Goal: Task Accomplishment & Management: Manage account settings

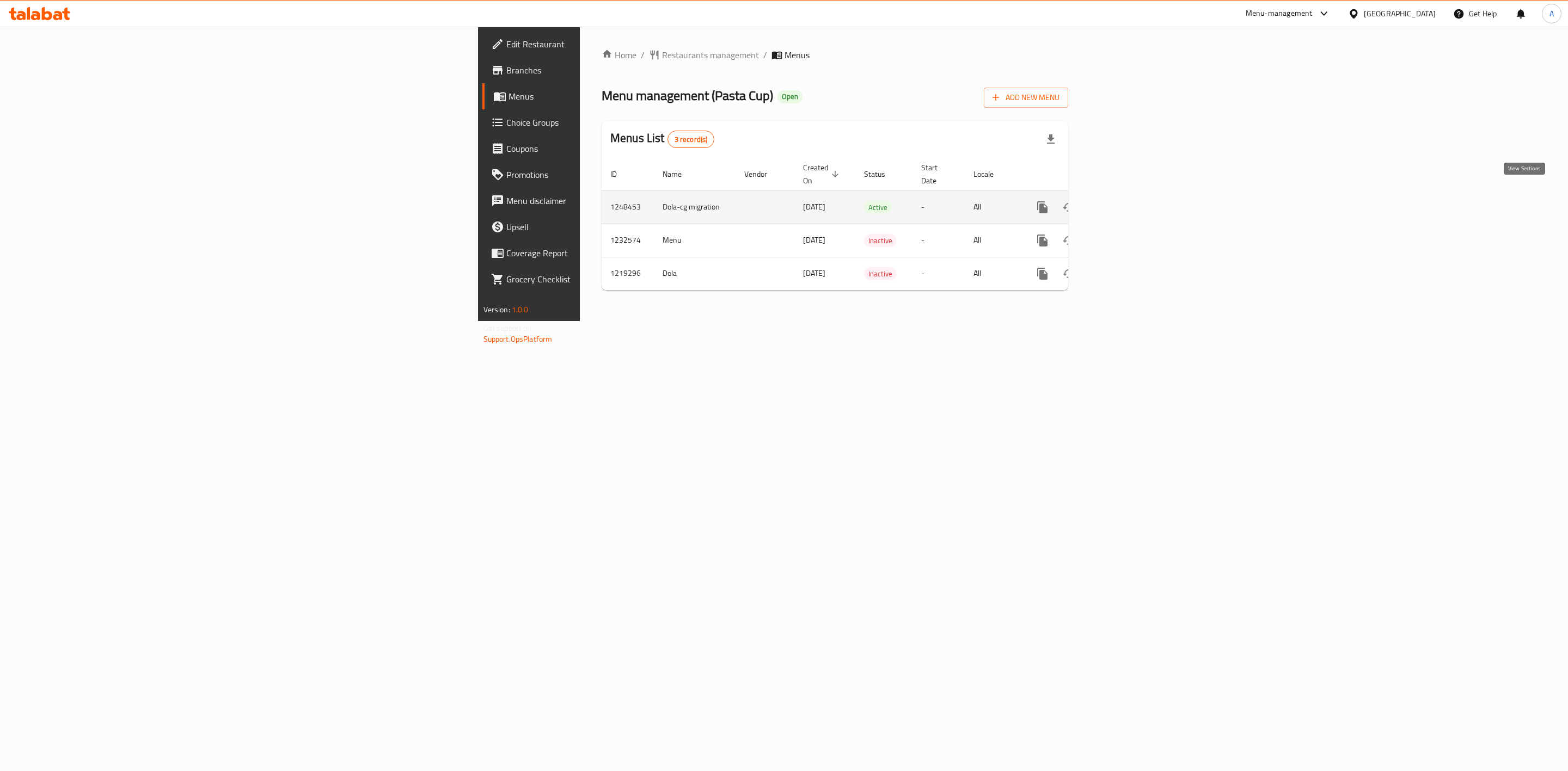
click at [1127, 201] on icon "enhanced table" at bounding box center [1121, 207] width 13 height 13
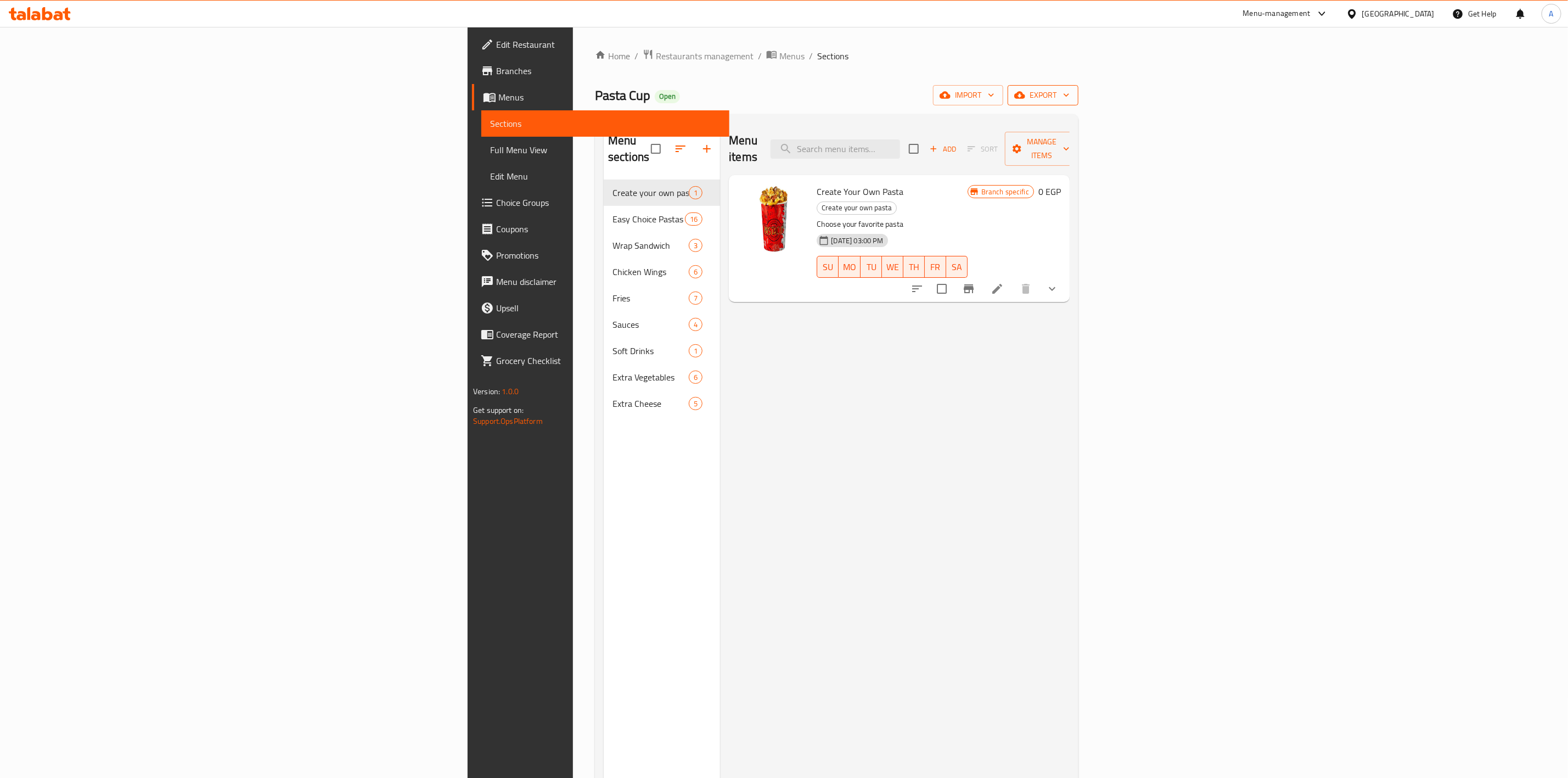
click at [1070, 91] on span "export" at bounding box center [1043, 95] width 53 height 14
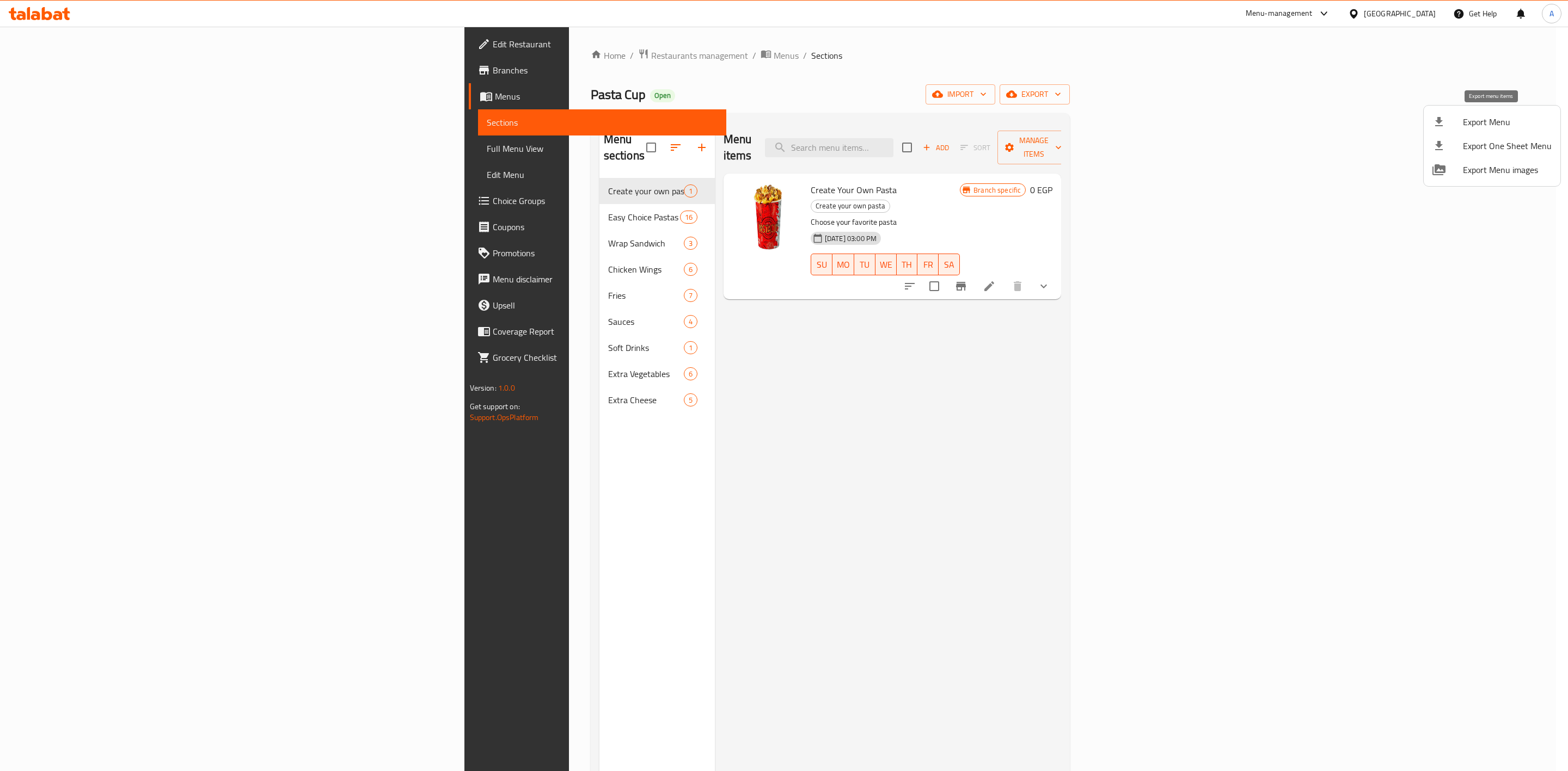
click at [1446, 124] on div at bounding box center [1447, 122] width 30 height 13
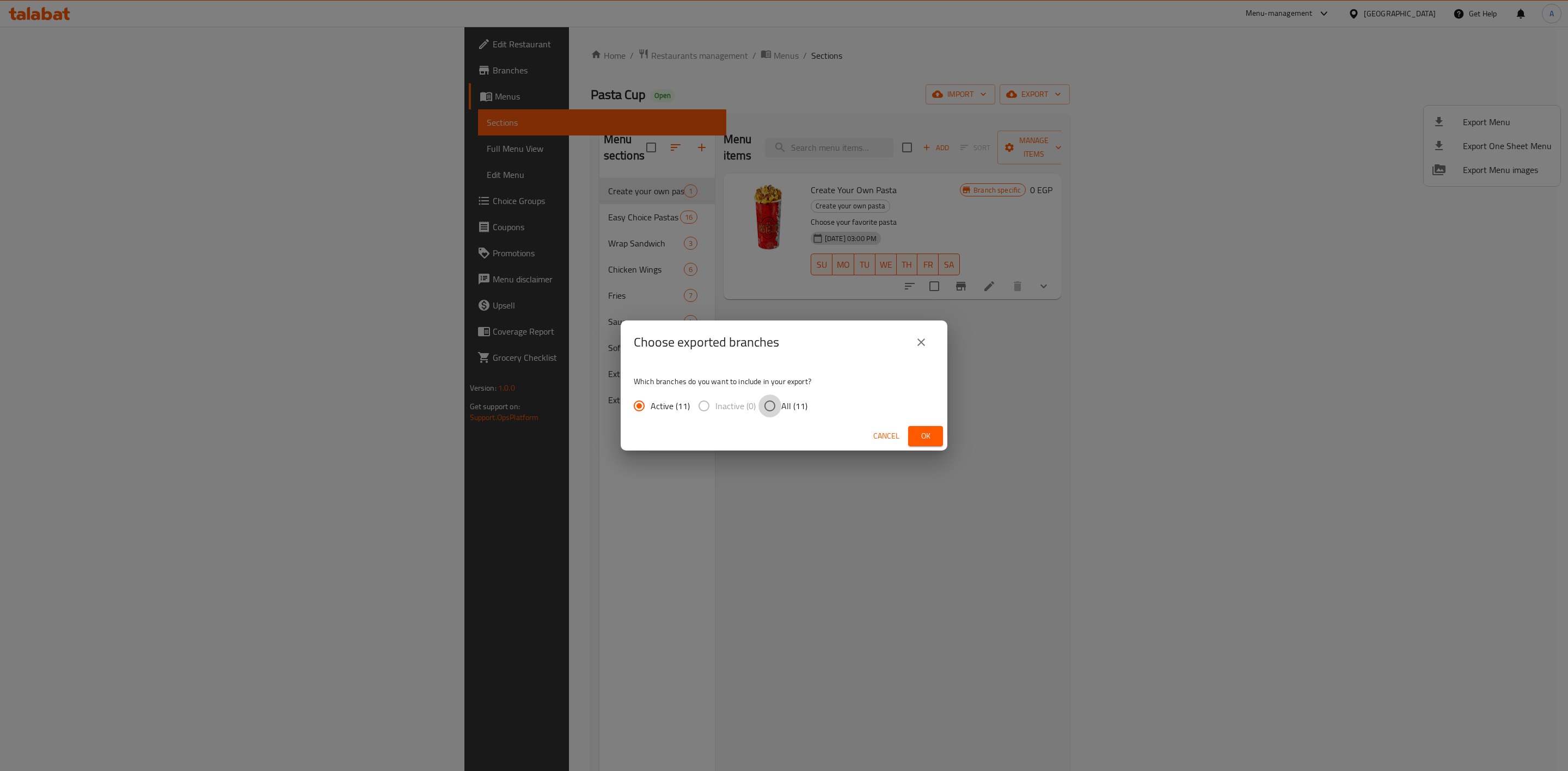
click at [772, 410] on input "All (11)" at bounding box center [770, 406] width 23 height 23
radio input "true"
click at [915, 431] on button "Ok" at bounding box center [925, 436] width 35 height 20
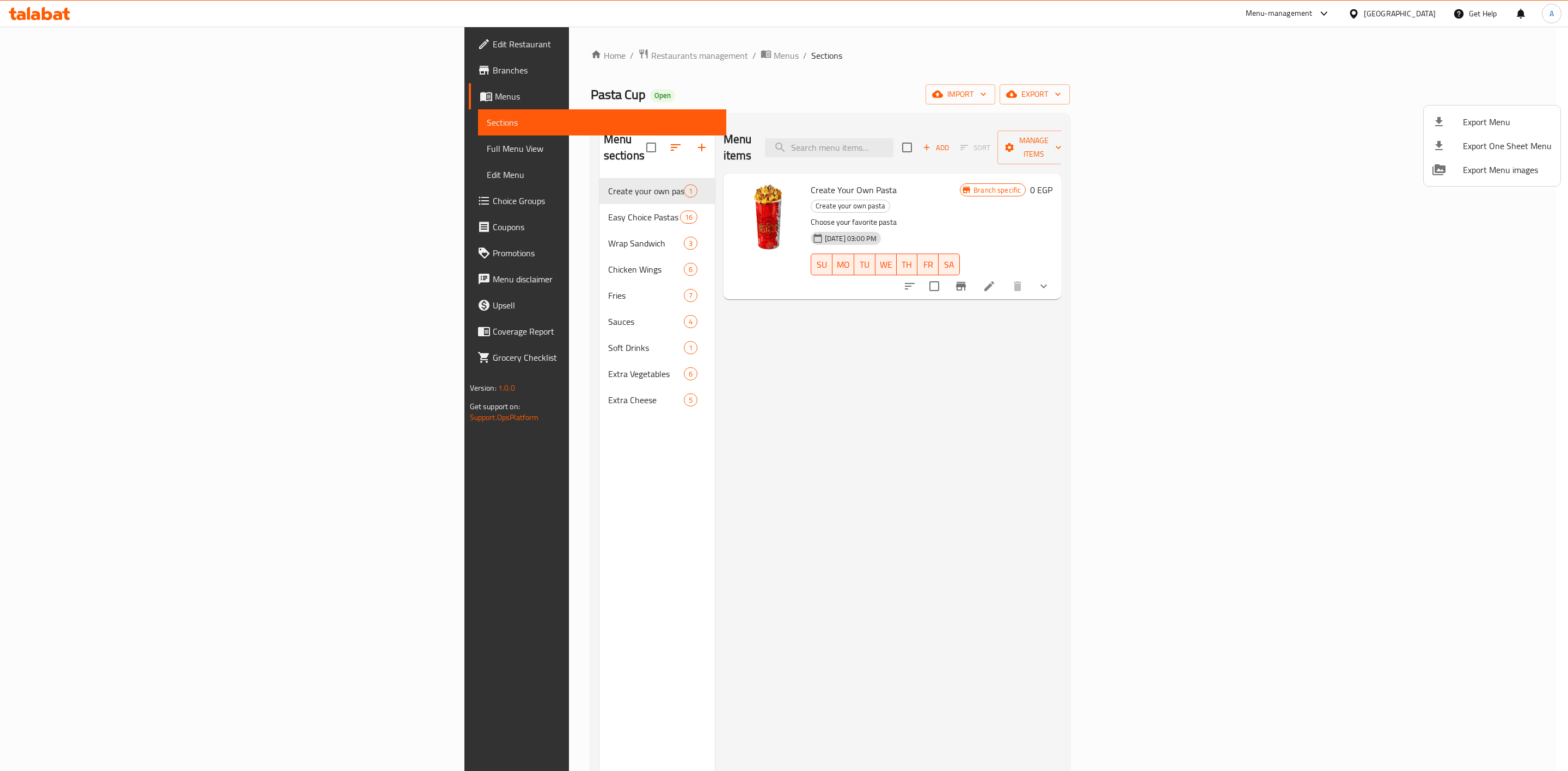
click at [79, 68] on div at bounding box center [784, 385] width 1568 height 771
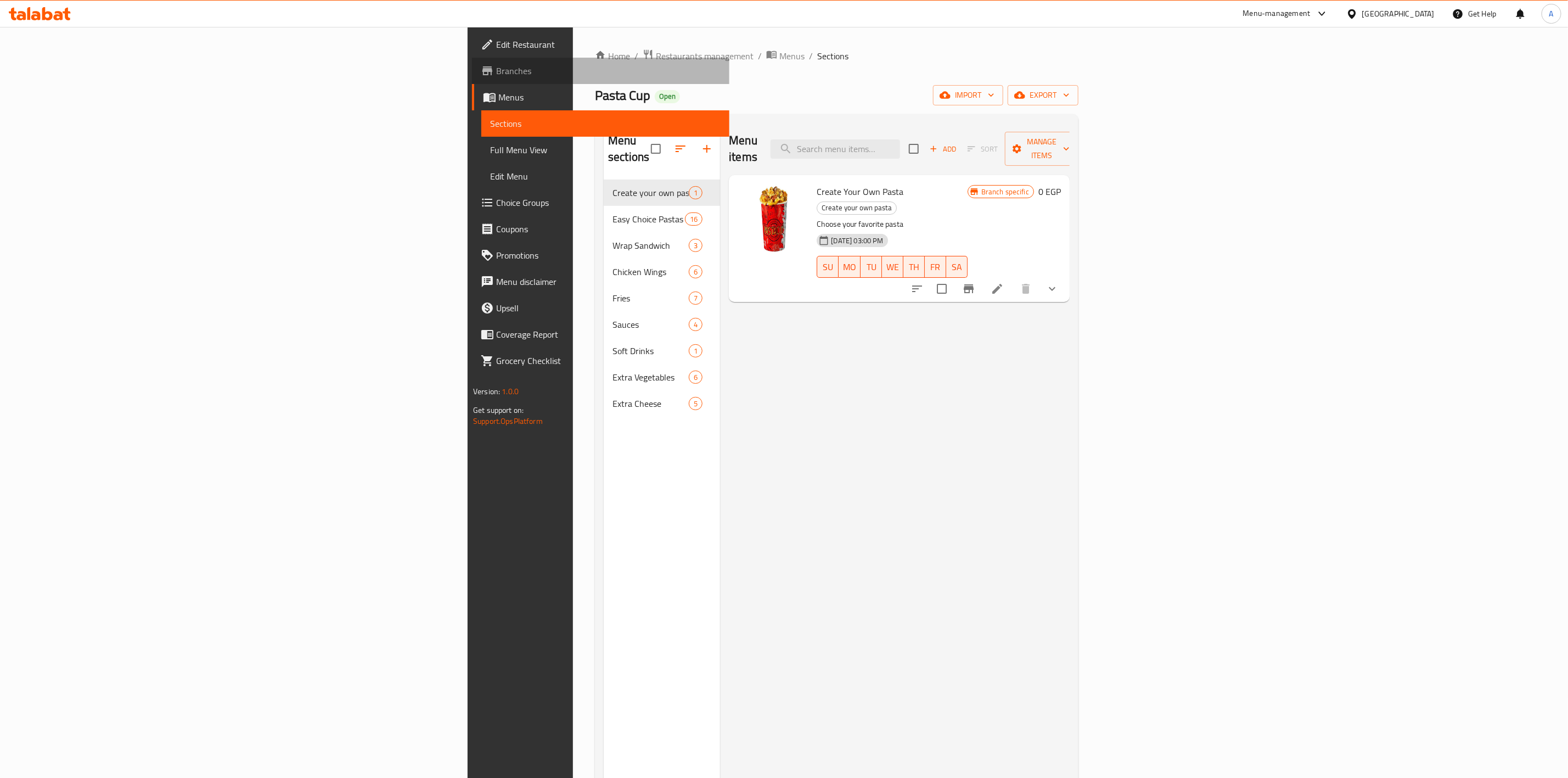
click at [496, 70] on span "Branches" at bounding box center [609, 71] width 225 height 13
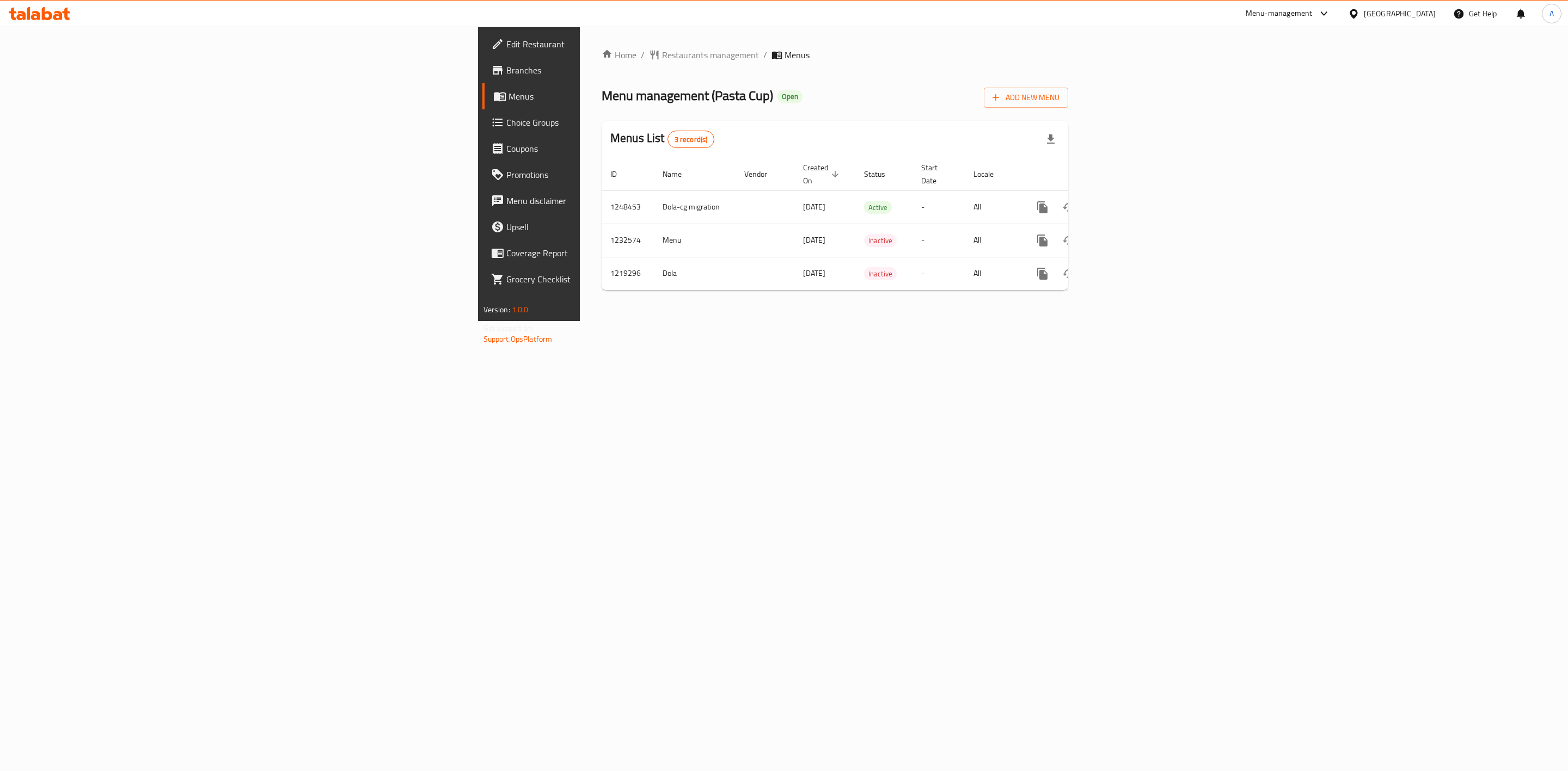
drag, startPoint x: 1127, startPoint y: 378, endPoint x: 1097, endPoint y: 382, distance: 30.3
click at [1090, 321] on div "Home / Restaurants management / Menus Menu management ( Pasta Cup ) Open Add Ne…" at bounding box center [835, 174] width 510 height 295
click at [601, 192] on td "1248453" at bounding box center [628, 207] width 52 height 33
copy td "1248453"
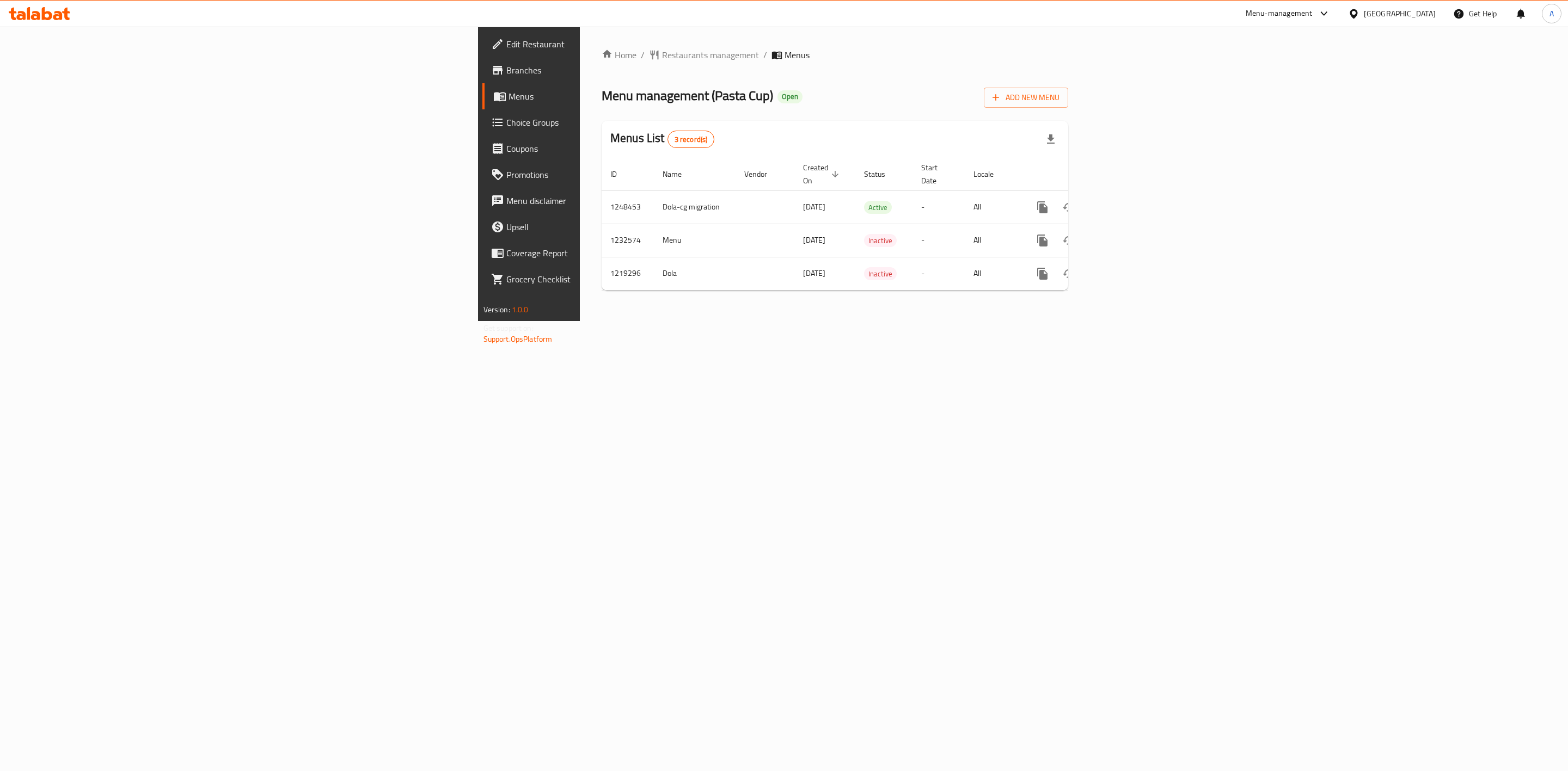
click at [1034, 321] on div "Home / Restaurants management / Menus Menu management ( Pasta Cup ) Open Add Ne…" at bounding box center [835, 174] width 510 height 295
click at [1127, 201] on icon "enhanced table" at bounding box center [1121, 207] width 13 height 13
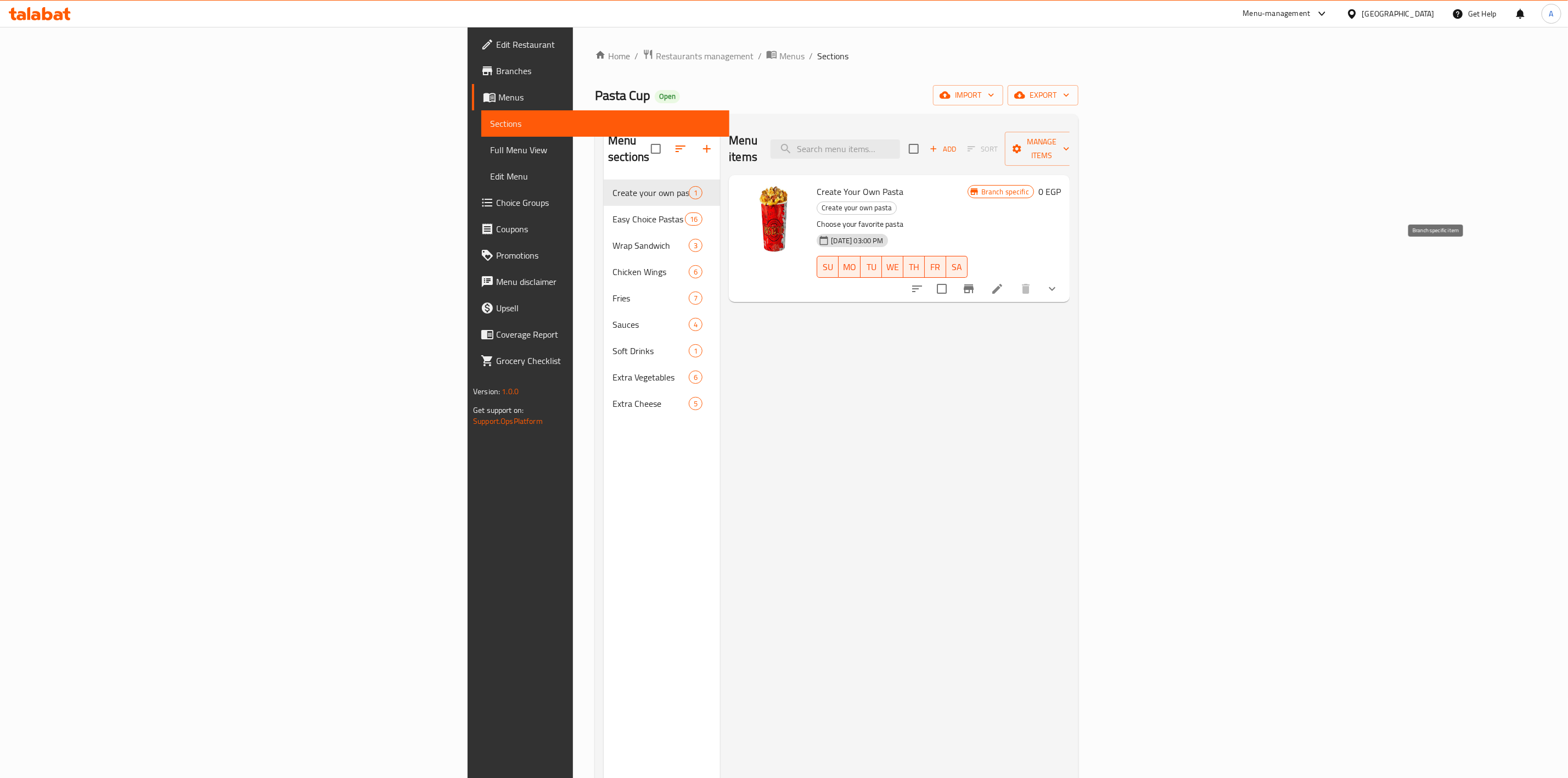
click at [974, 284] on icon "Branch-specific-item" at bounding box center [969, 289] width 10 height 9
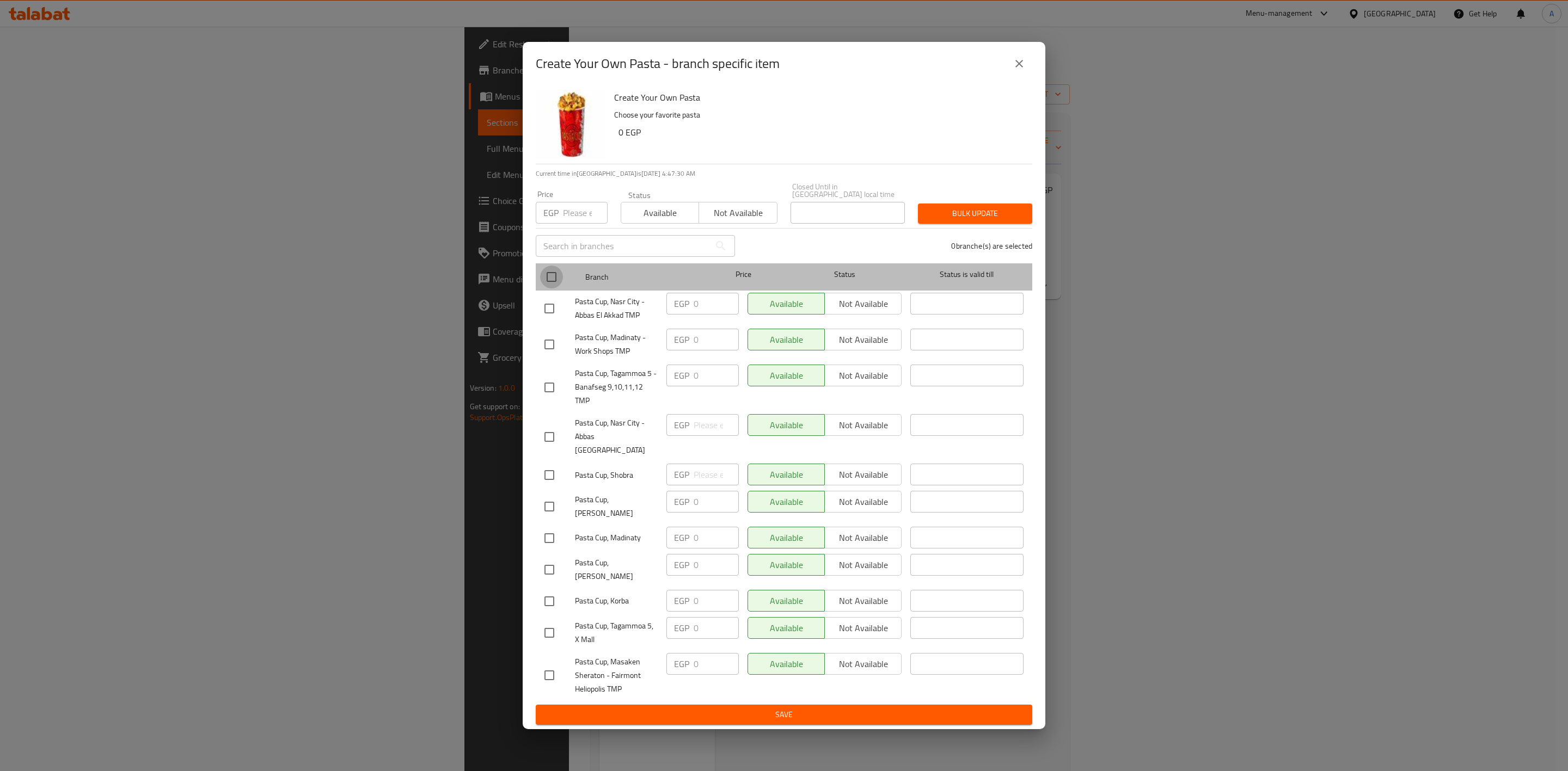
click at [559, 279] on input "checkbox" at bounding box center [551, 277] width 23 height 23
checkbox input "true"
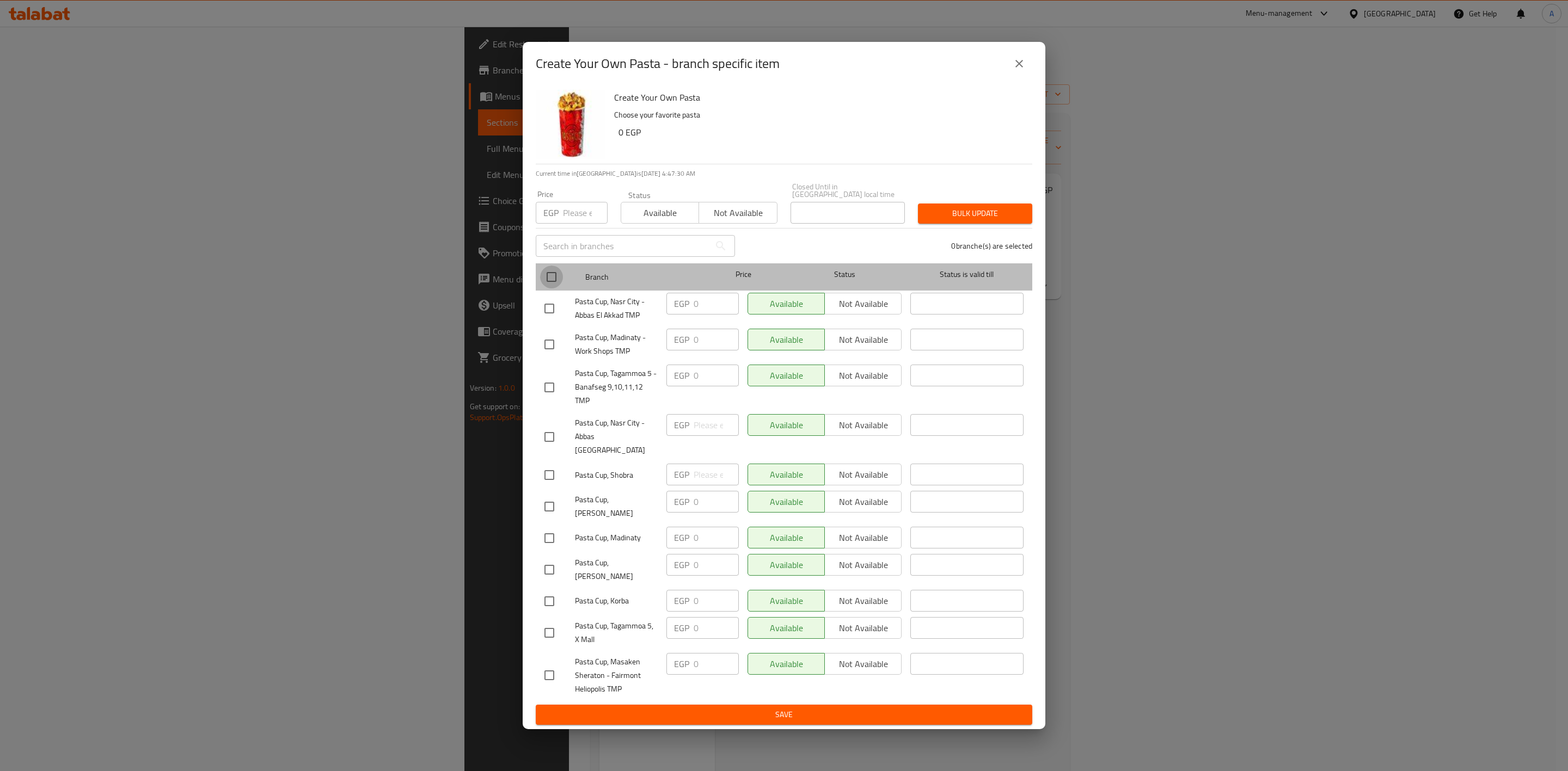
checkbox input "true"
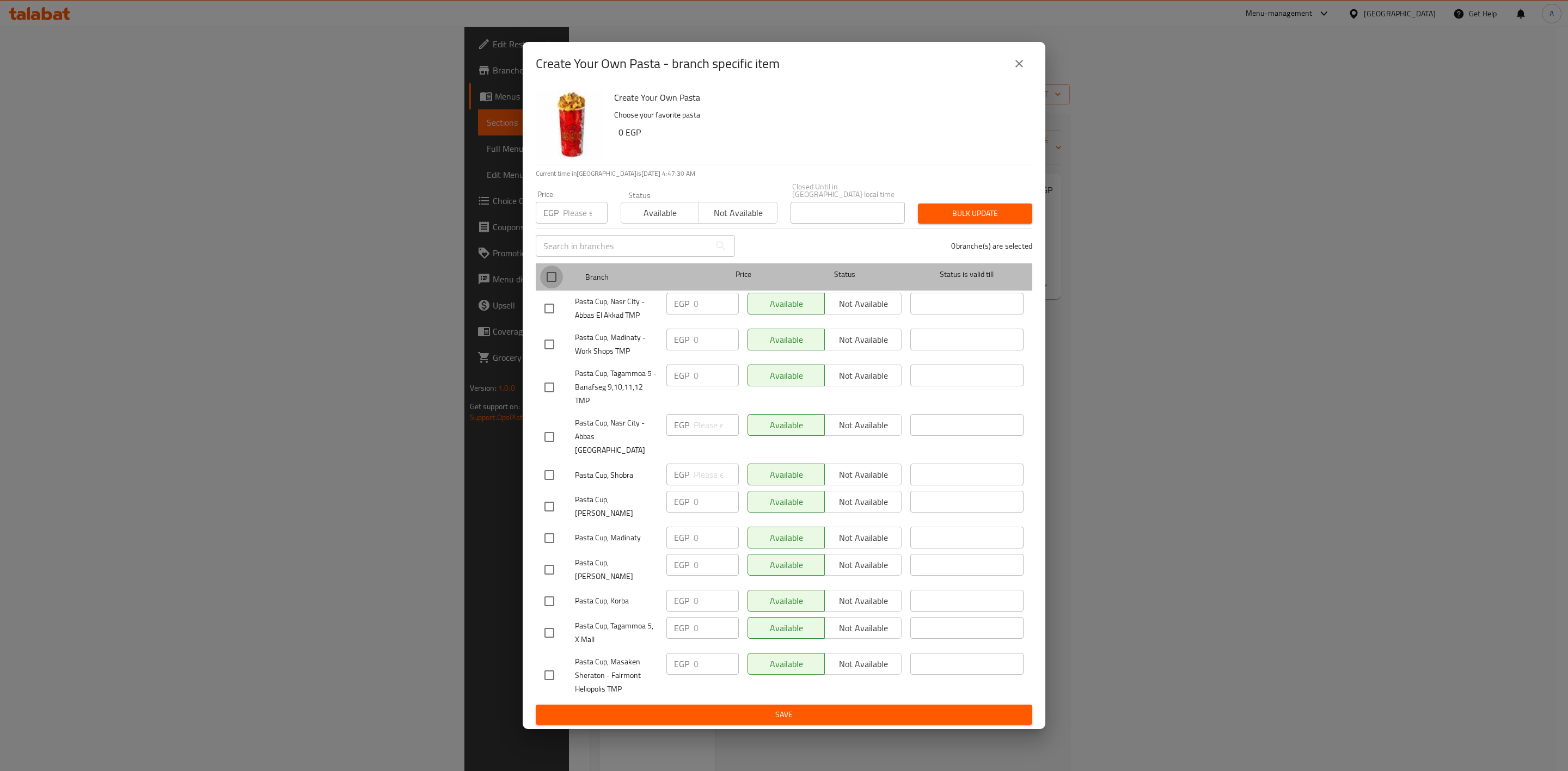
checkbox input "true"
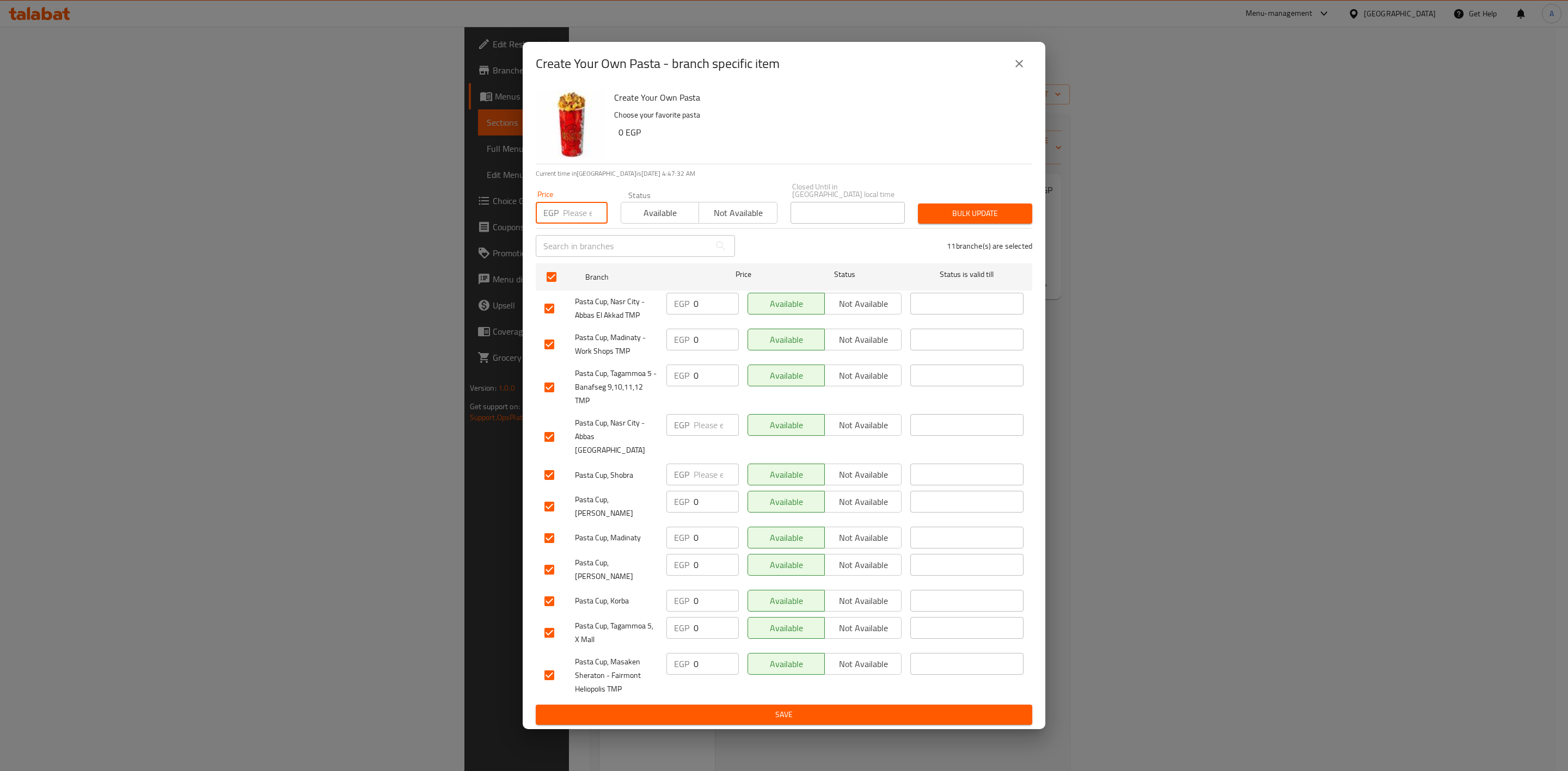
click at [565, 219] on input "number" at bounding box center [585, 213] width 44 height 22
type input "0"
click at [962, 213] on span "Bulk update" at bounding box center [975, 214] width 97 height 13
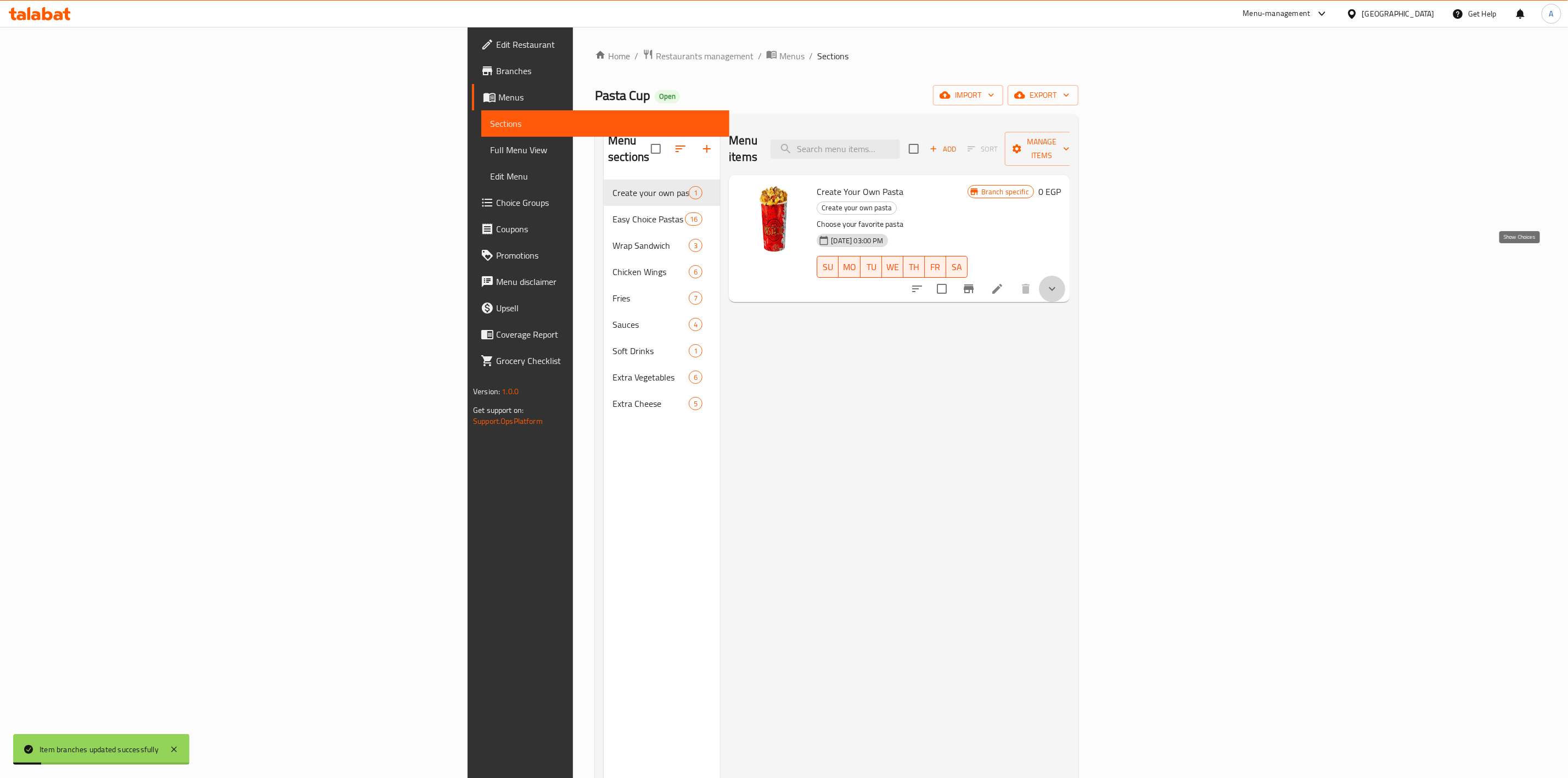
click at [1059, 282] on icon "show more" at bounding box center [1052, 289] width 13 height 13
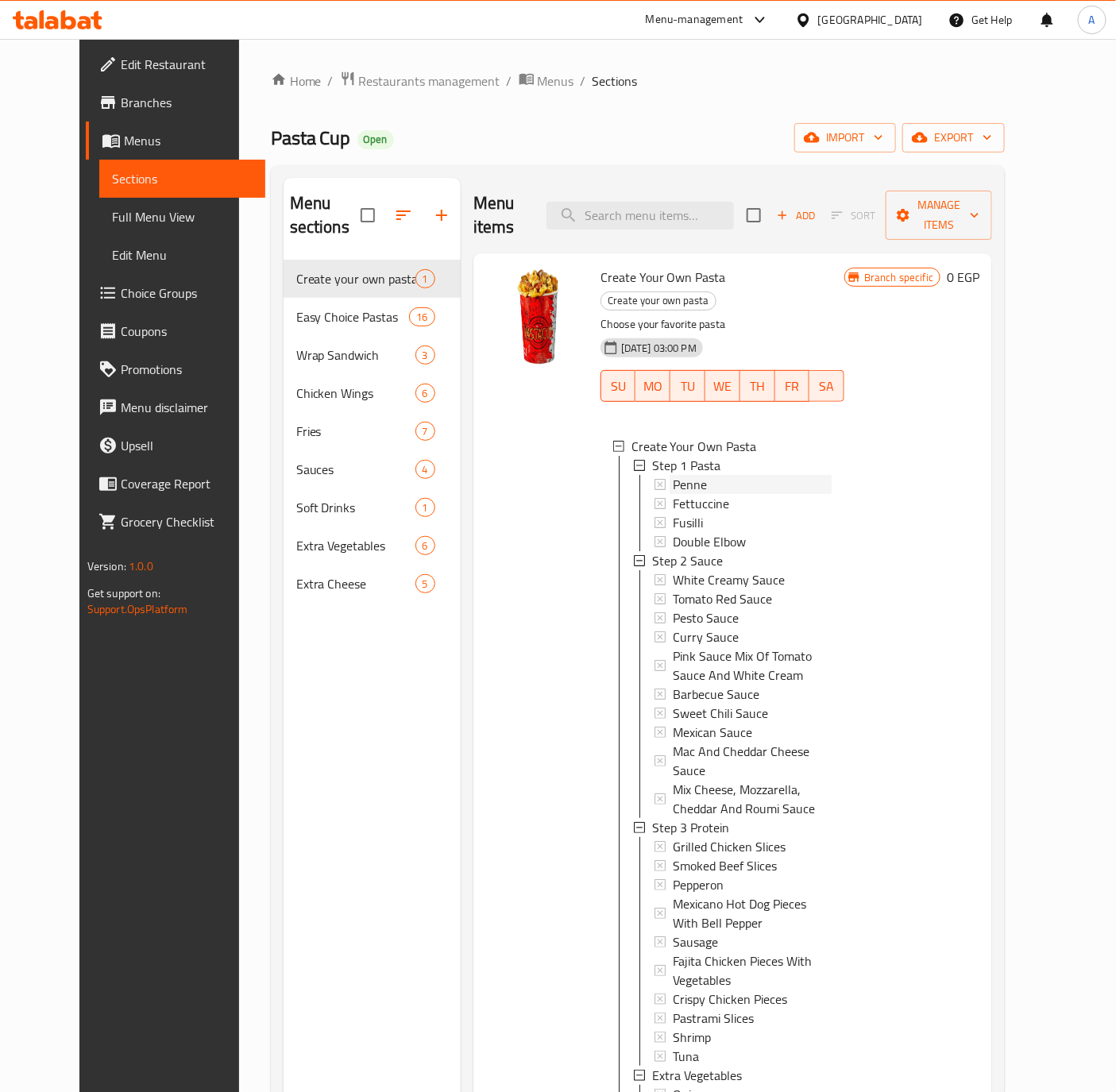
click at [682, 475] on span "Penne" at bounding box center [690, 484] width 34 height 19
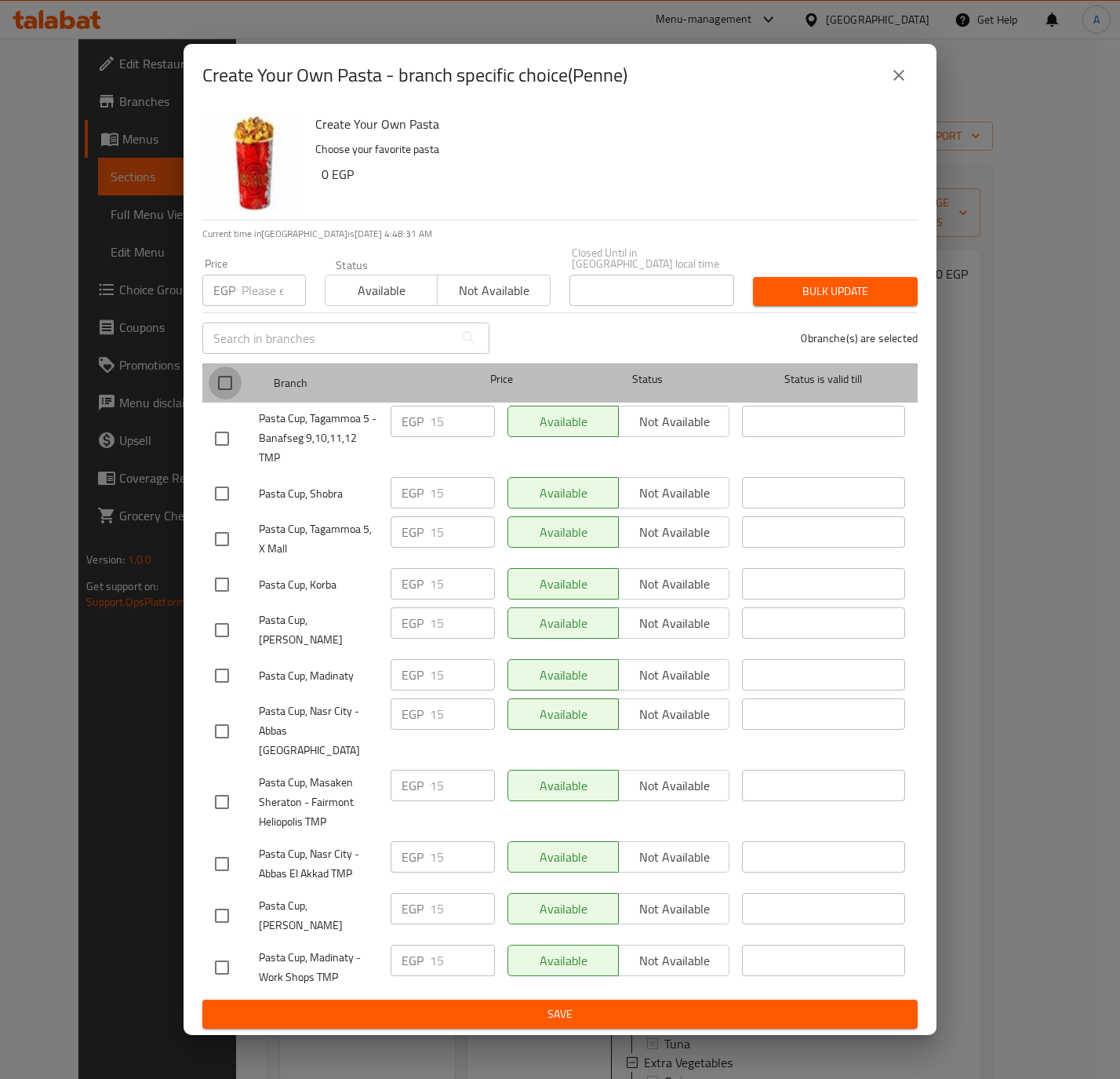
click at [228, 384] on input "checkbox" at bounding box center [225, 383] width 33 height 33
checkbox input "true"
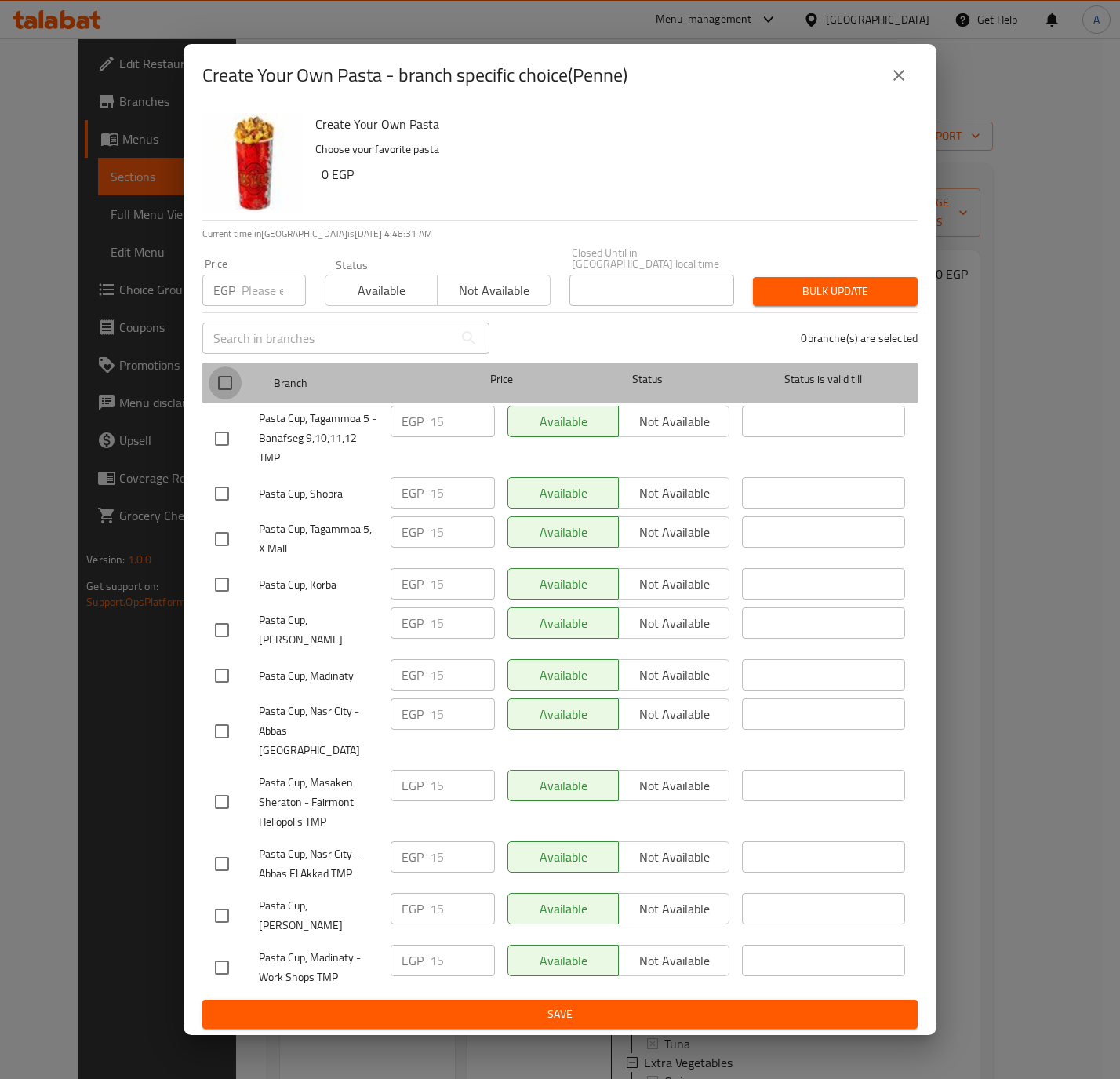
checkbox input "true"
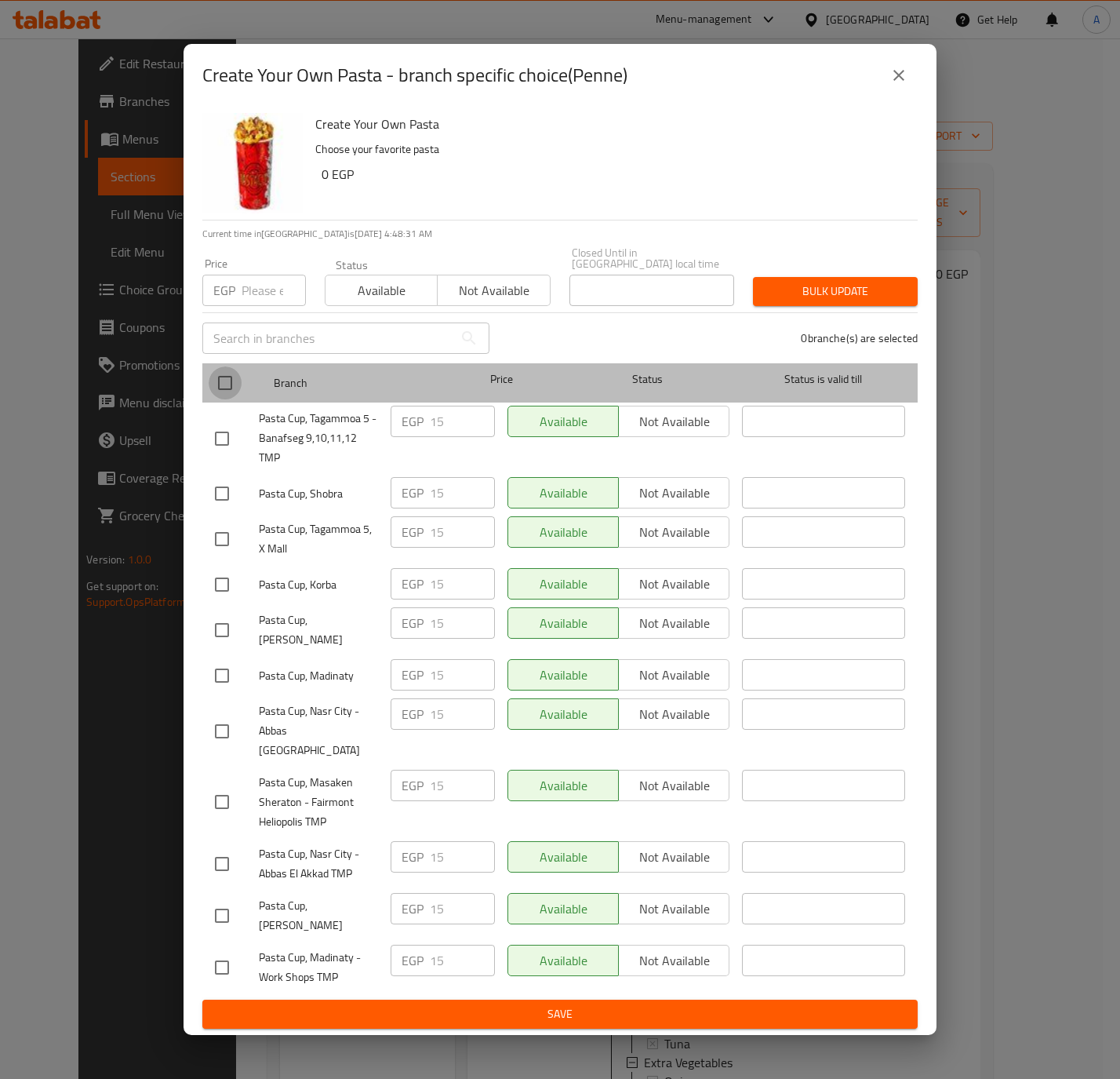
checkbox input "true"
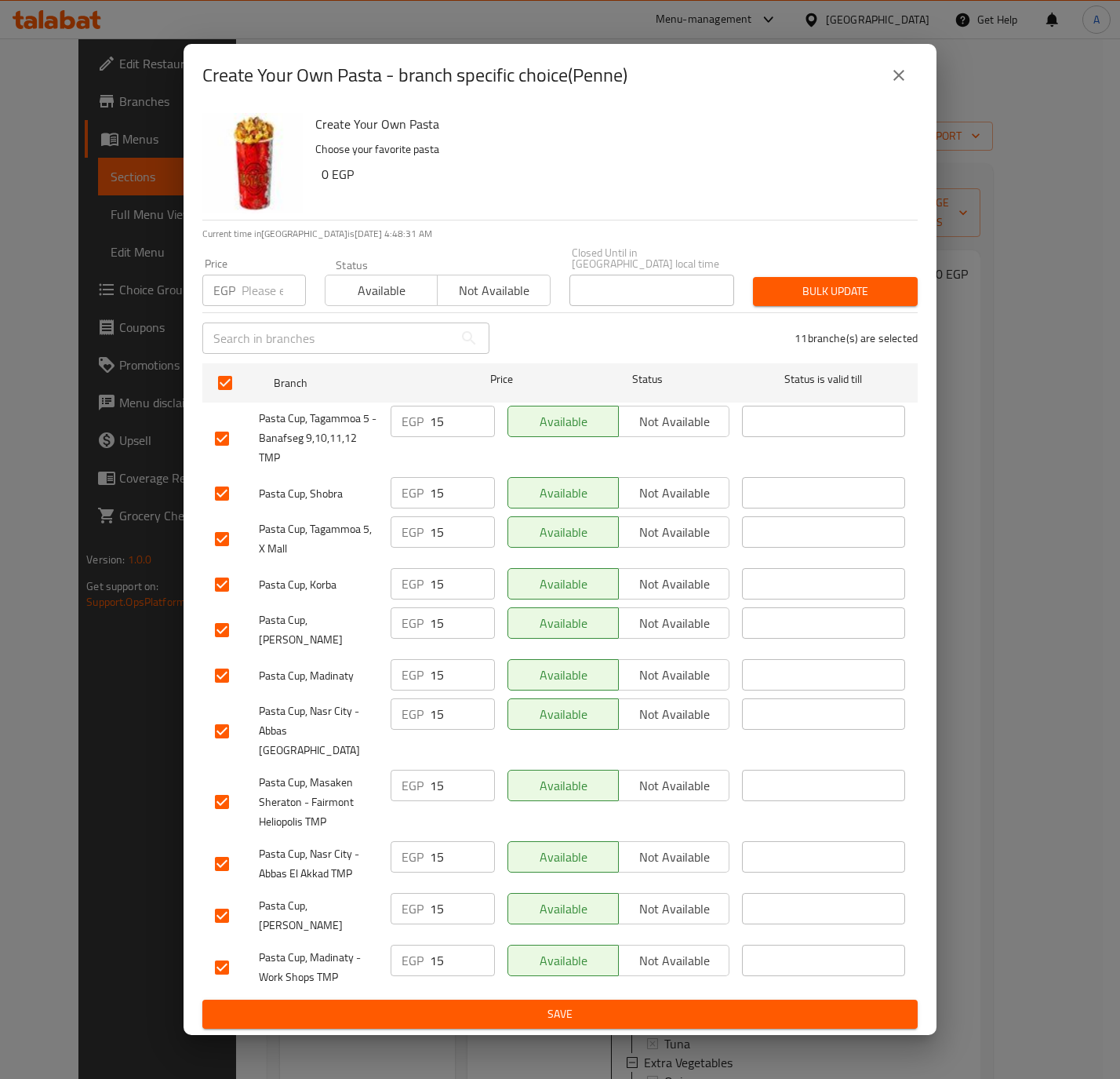
click at [257, 306] on input "number" at bounding box center [273, 290] width 64 height 32
click at [246, 306] on input "20" at bounding box center [273, 290] width 64 height 32
click at [256, 302] on input "20" at bounding box center [273, 290] width 64 height 32
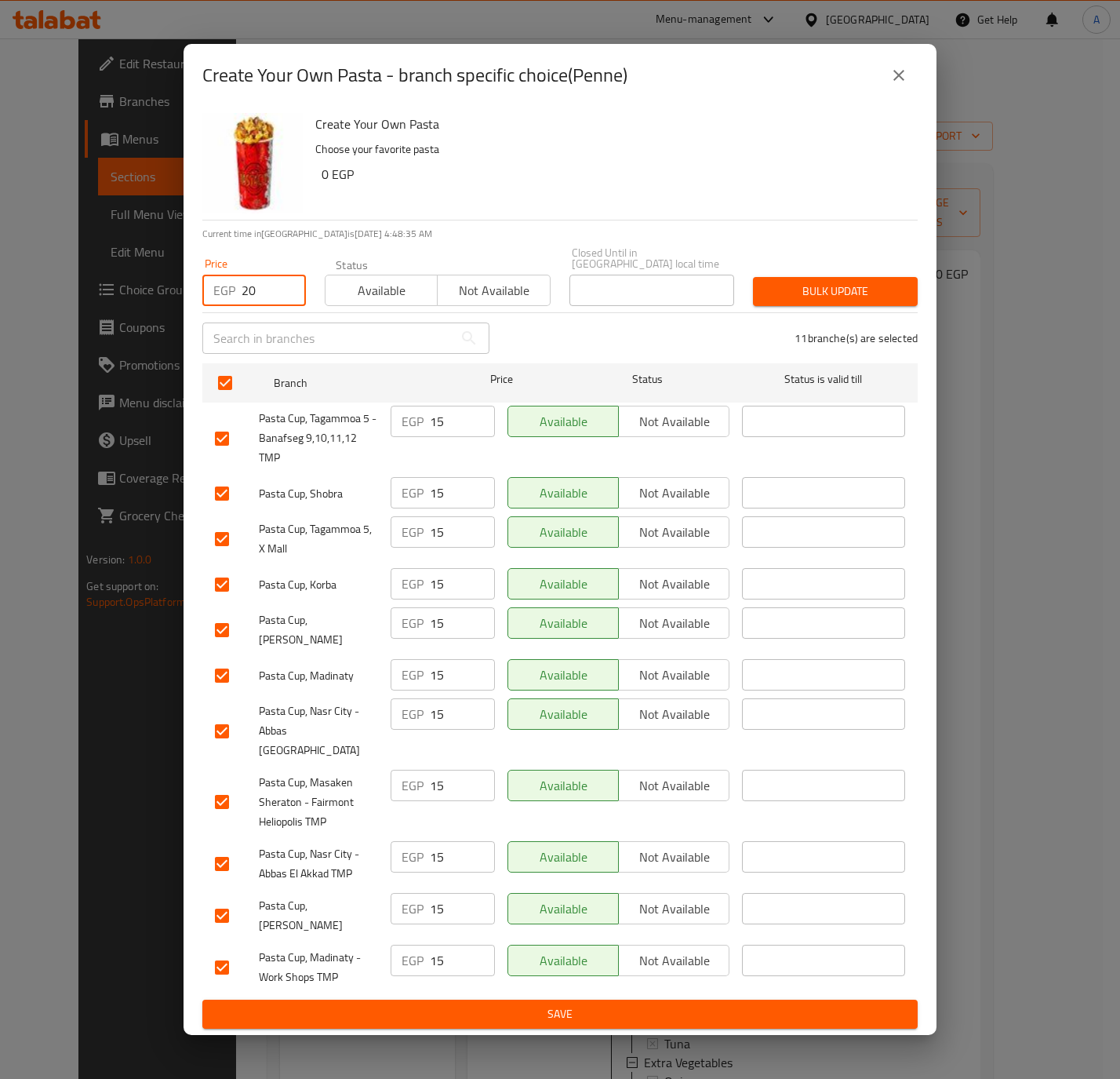
type input "20"
click at [780, 294] on span "Bulk update" at bounding box center [835, 291] width 139 height 19
click at [780, 294] on div at bounding box center [560, 540] width 1120 height 1079
click at [791, 293] on span "Bulk update" at bounding box center [835, 291] width 139 height 19
click at [791, 293] on div at bounding box center [560, 540] width 1120 height 1079
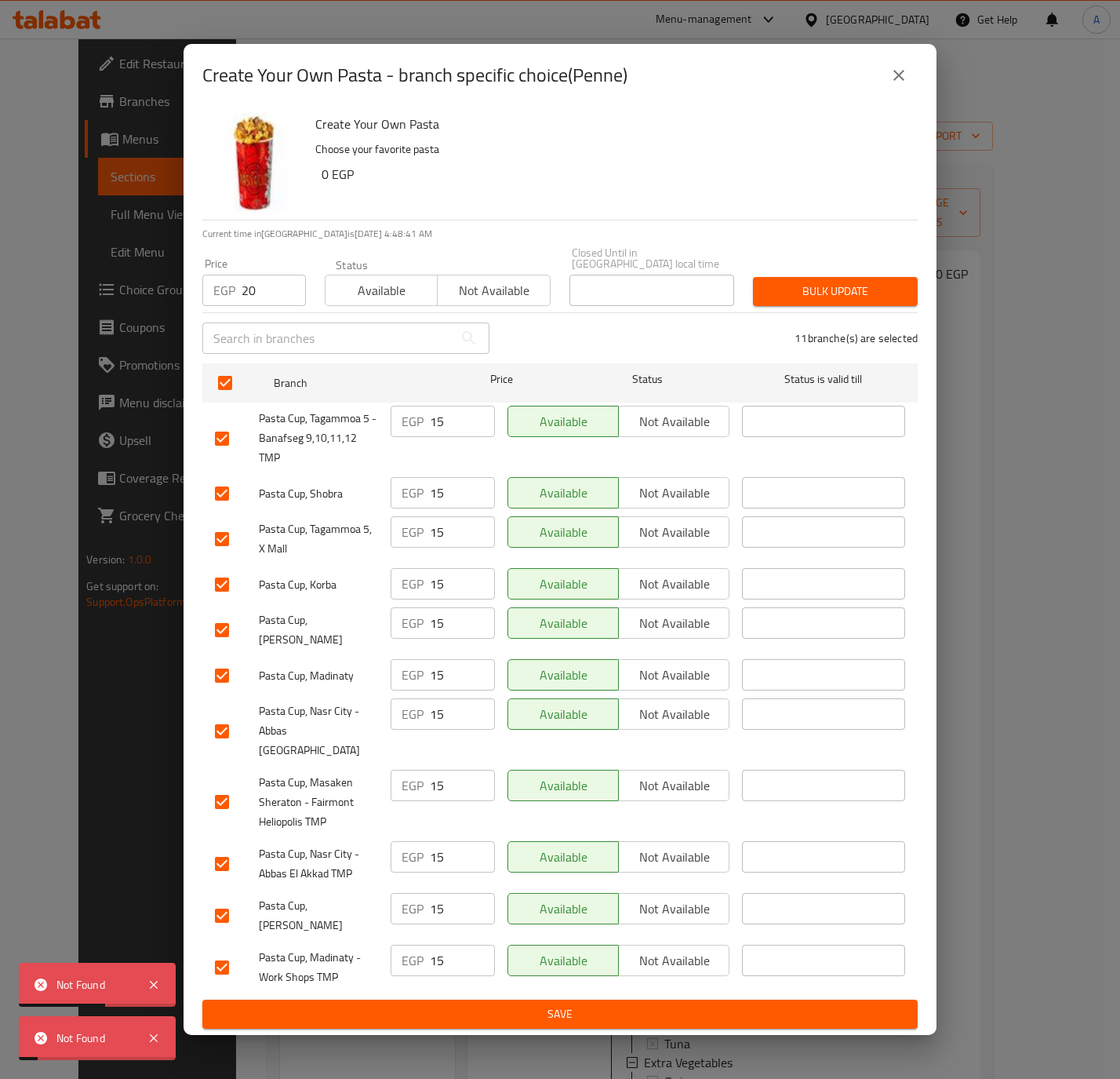
click at [902, 85] on icon "close" at bounding box center [898, 75] width 18 height 18
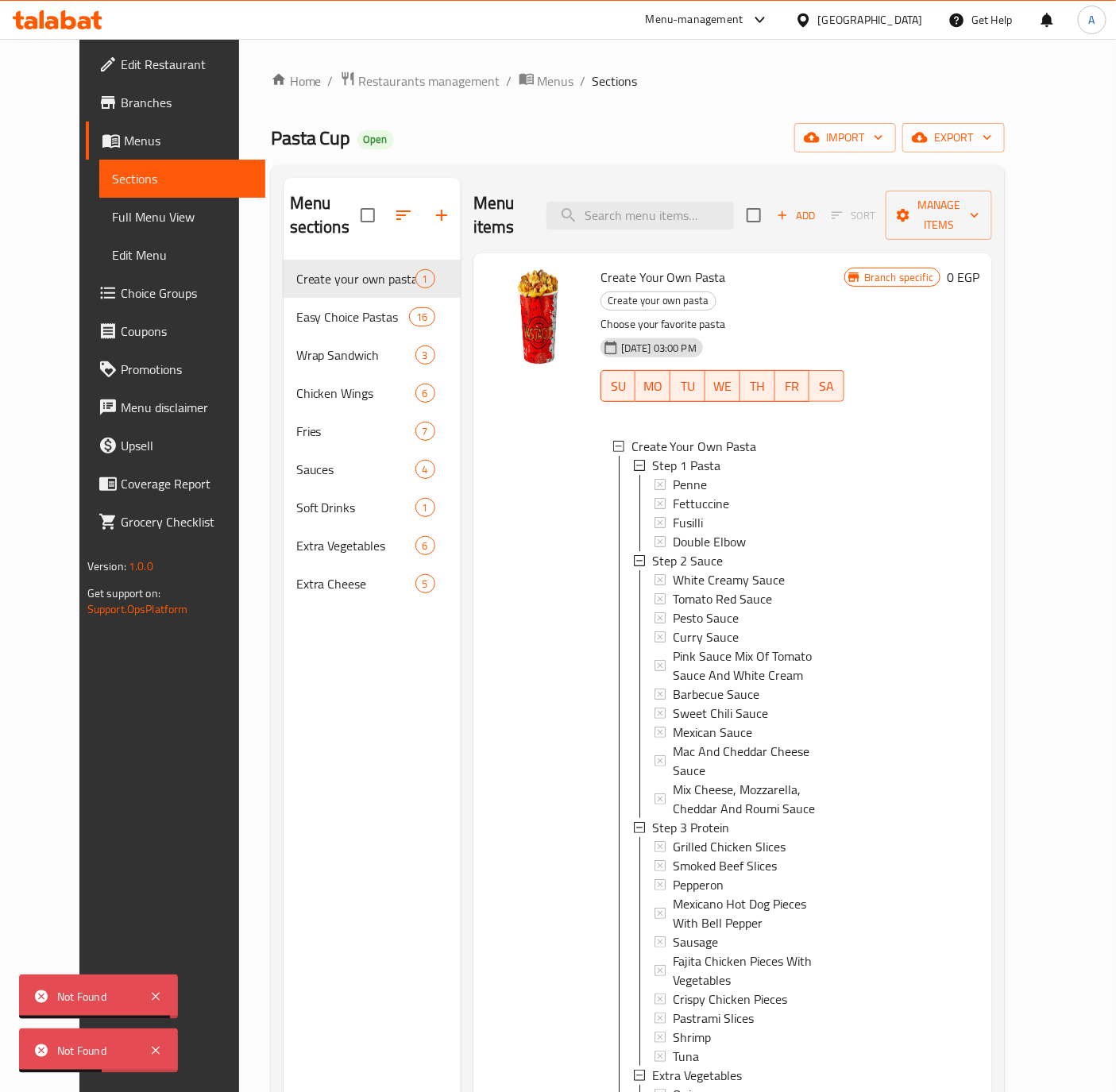
click at [121, 296] on span "Choice Groups" at bounding box center [186, 292] width 132 height 19
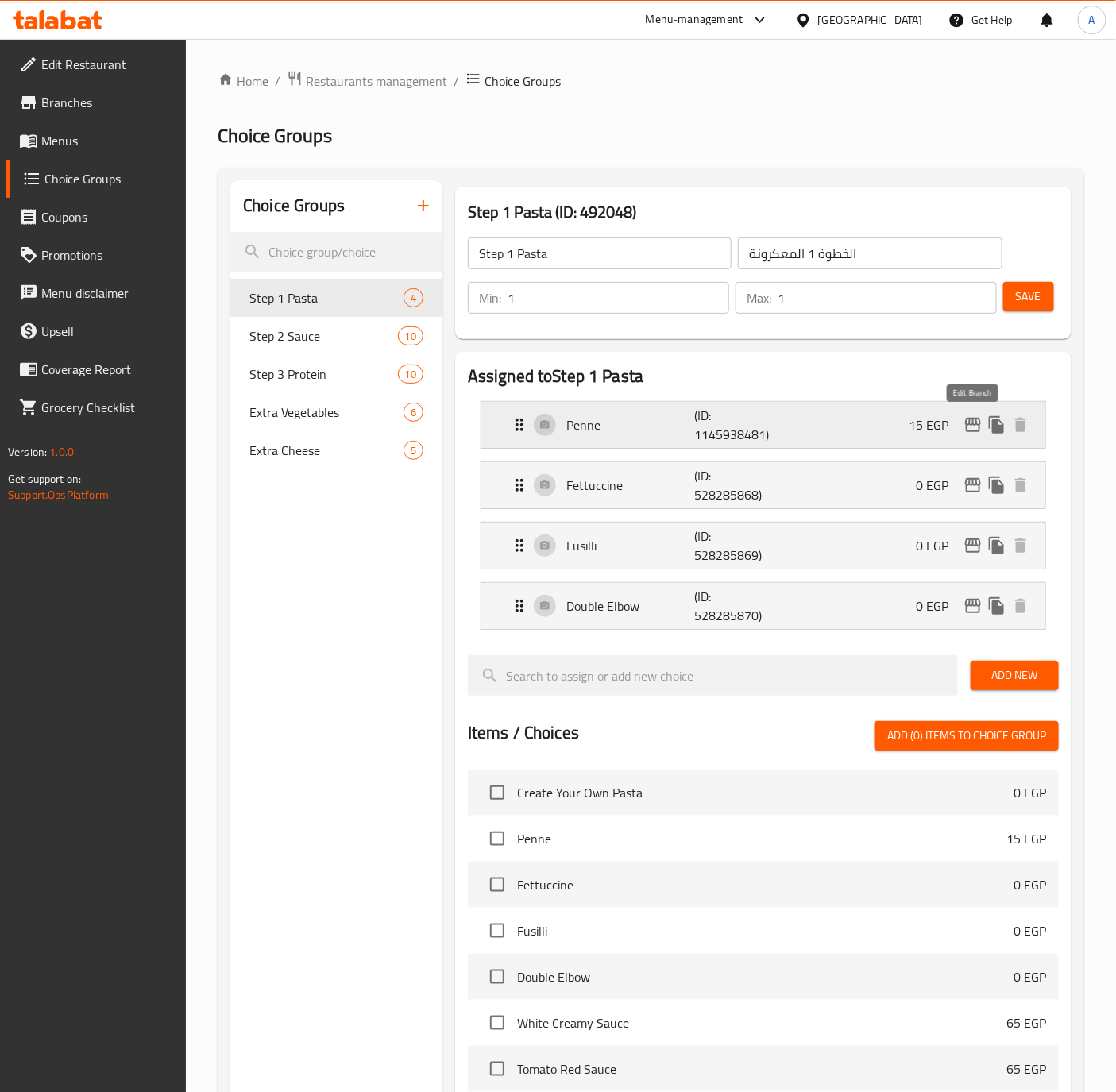
click at [963, 417] on icon "edit" at bounding box center [972, 424] width 19 height 19
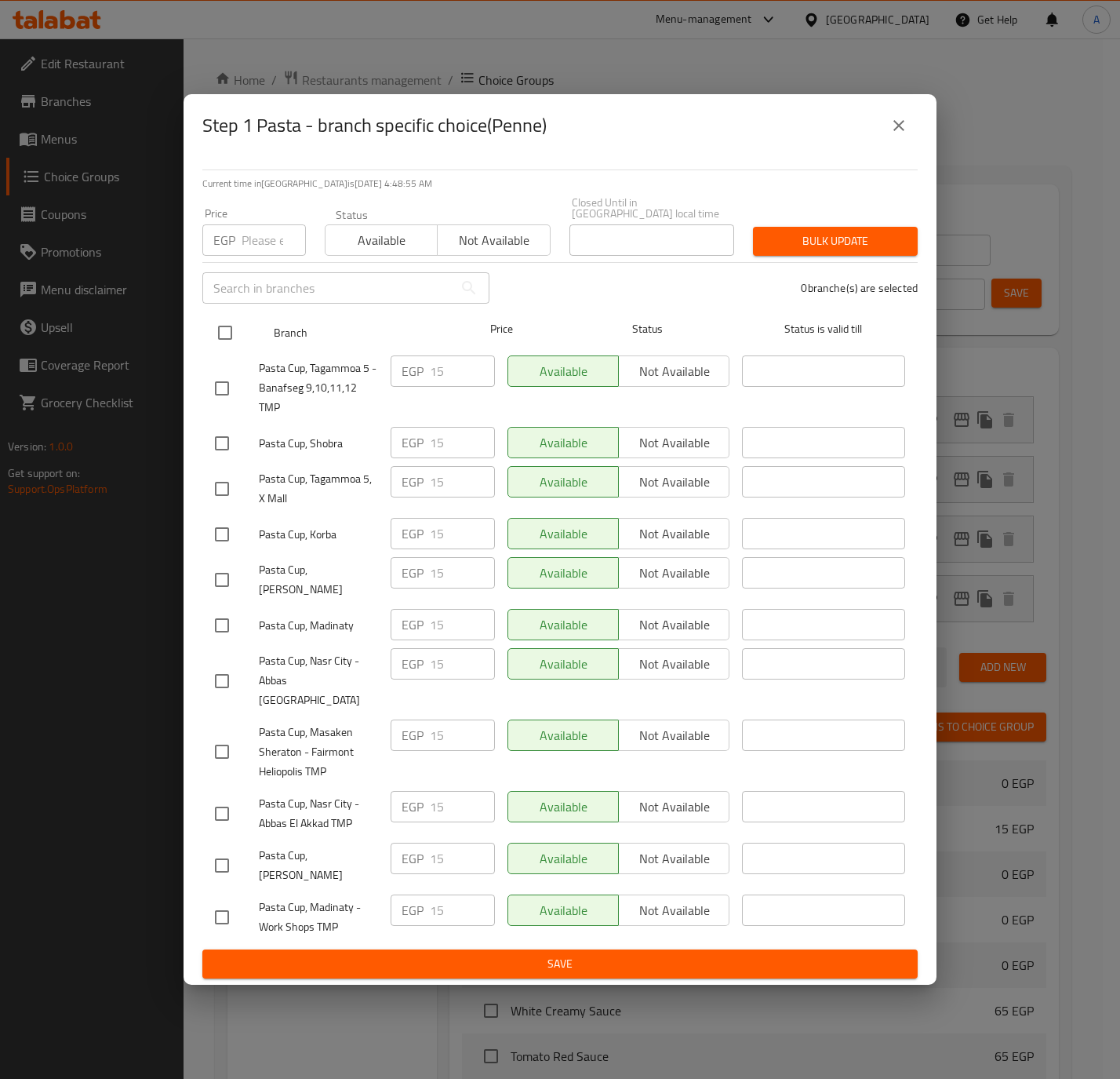
click at [222, 332] on input "checkbox" at bounding box center [225, 332] width 33 height 33
checkbox input "true"
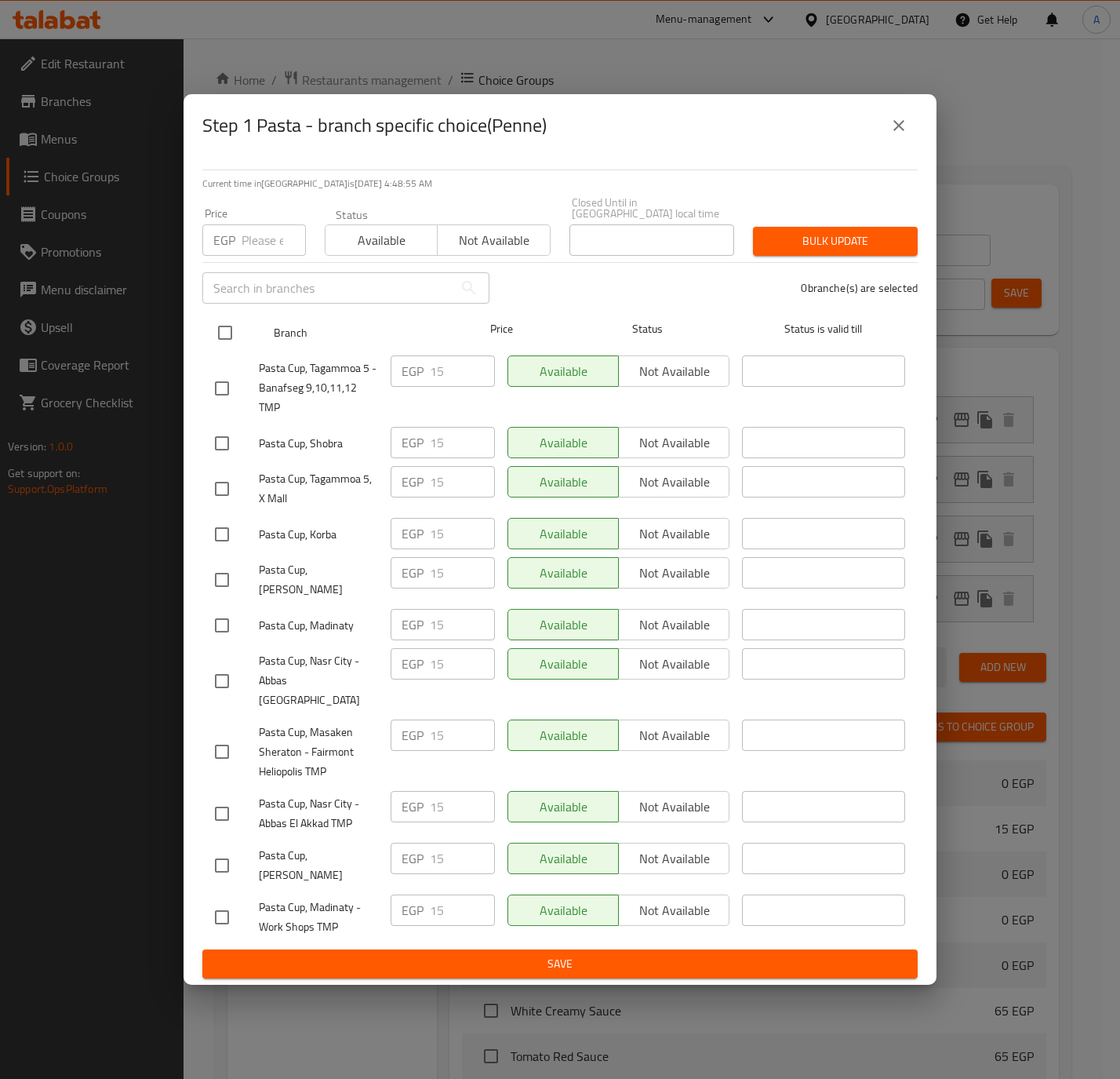
checkbox input "true"
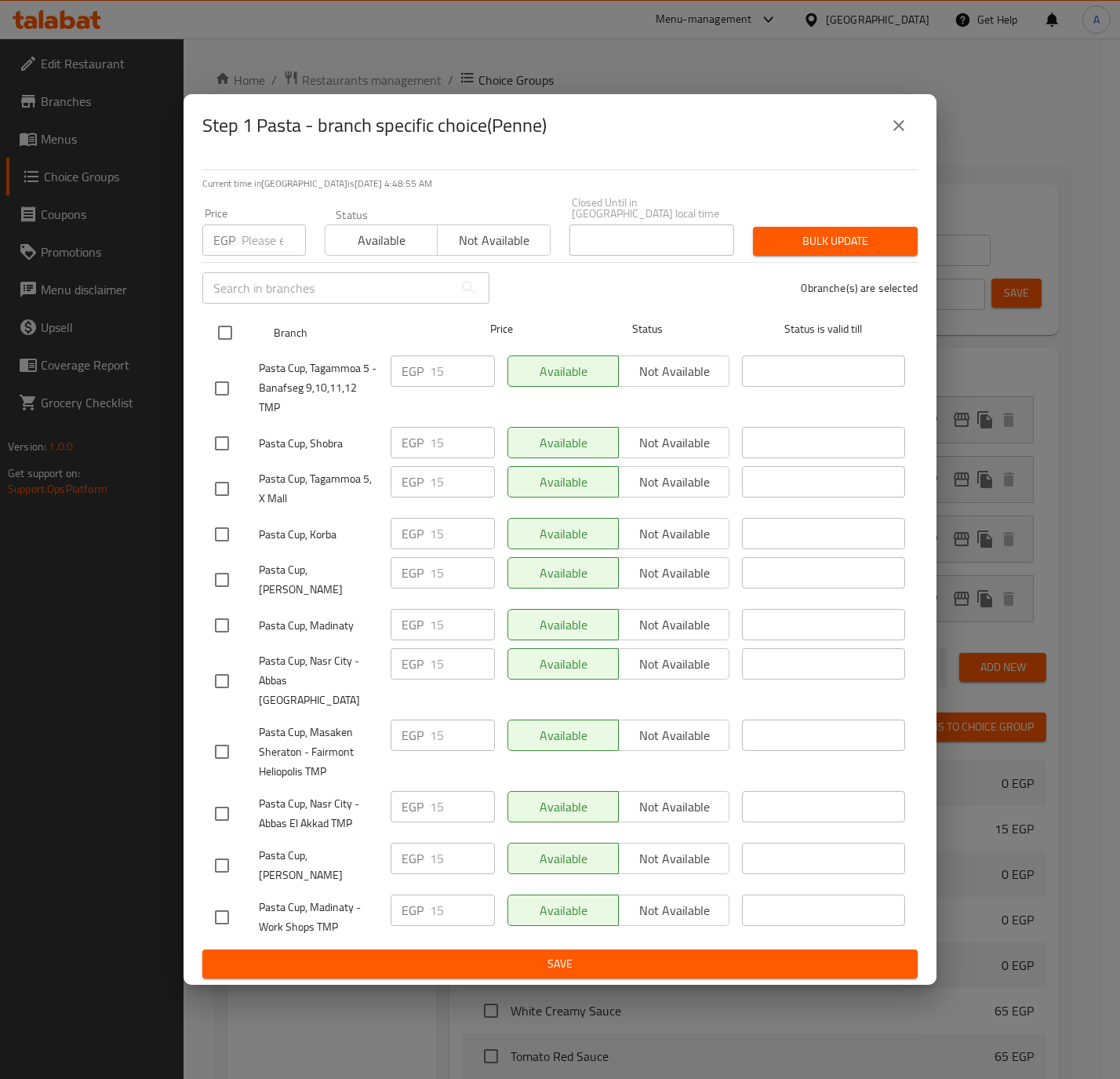
checkbox input "true"
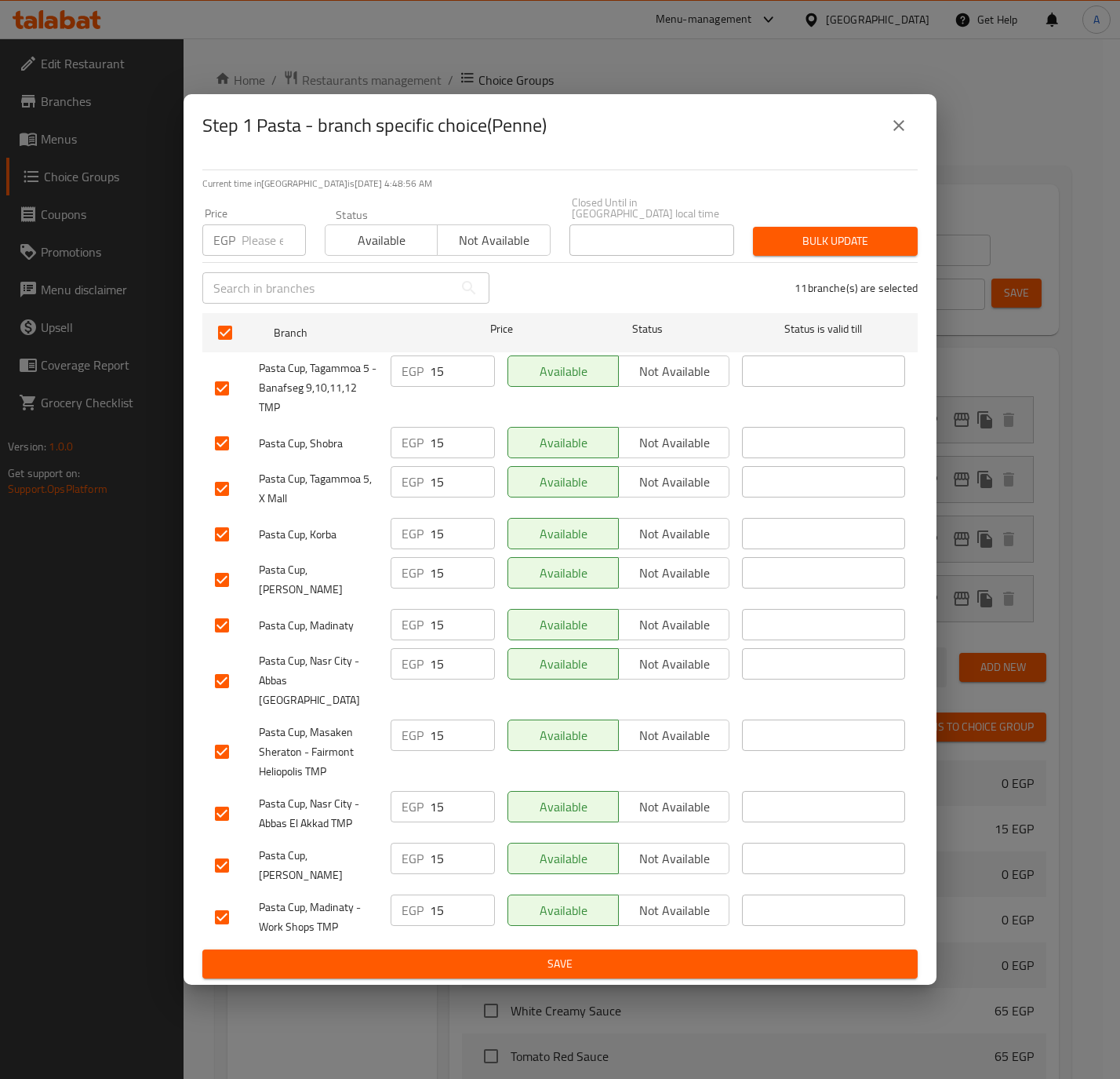
click at [248, 256] on input "number" at bounding box center [273, 240] width 64 height 32
paste input "20"
type input "20"
click at [810, 239] on span "Bulk update" at bounding box center [835, 241] width 139 height 19
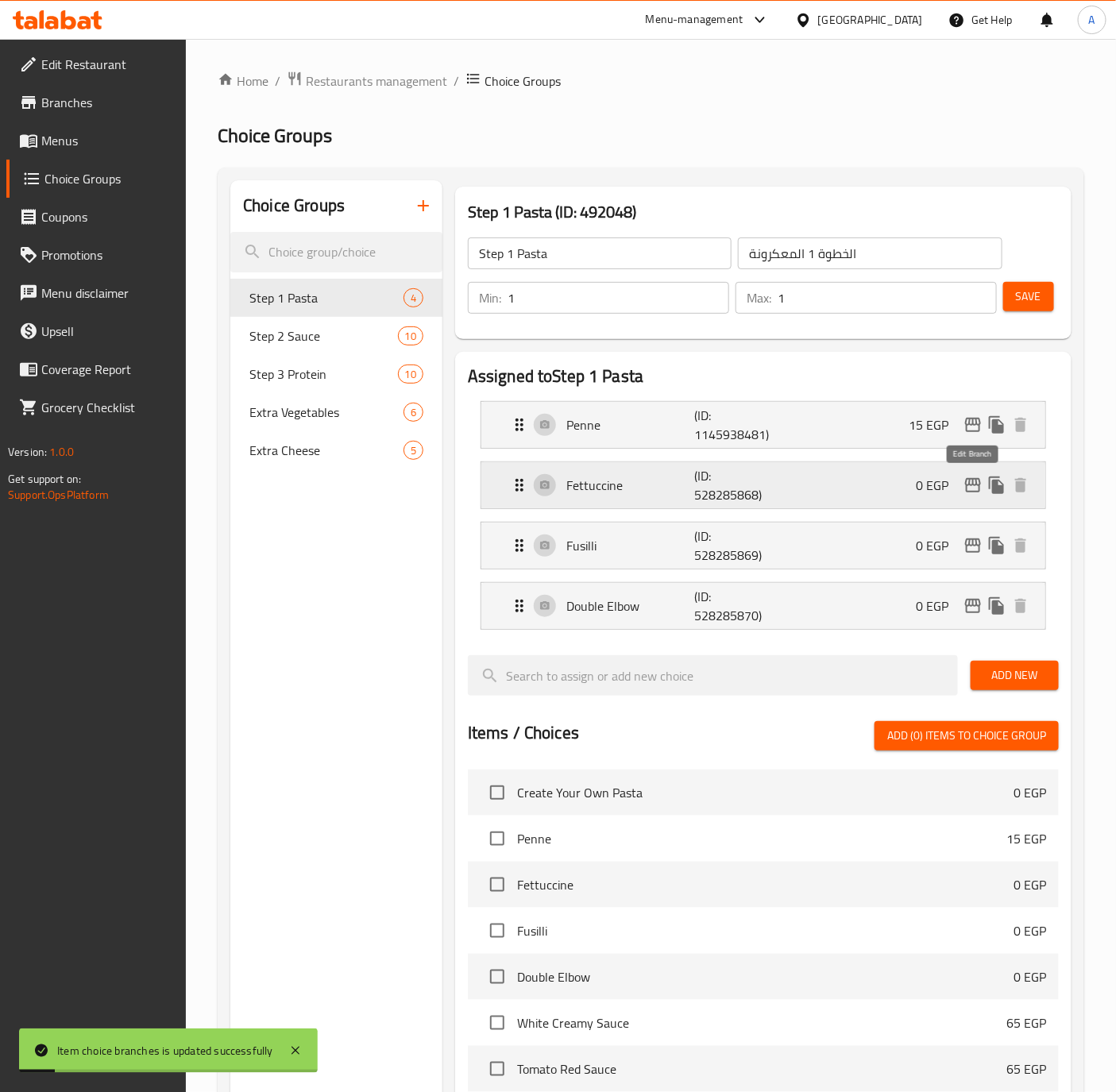
click at [973, 488] on icon "edit" at bounding box center [972, 485] width 19 height 19
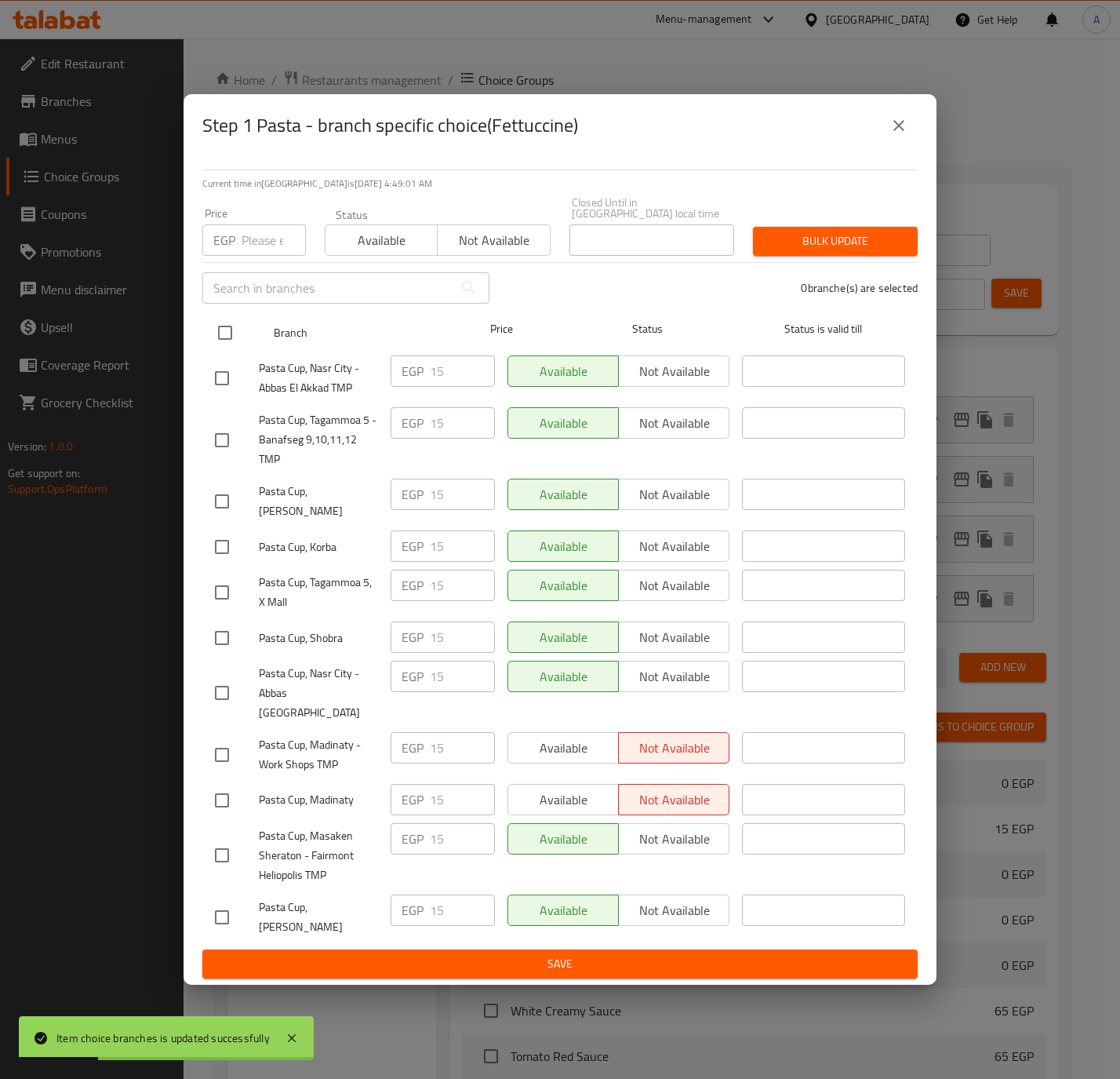
click at [219, 335] on input "checkbox" at bounding box center [225, 332] width 33 height 33
checkbox input "true"
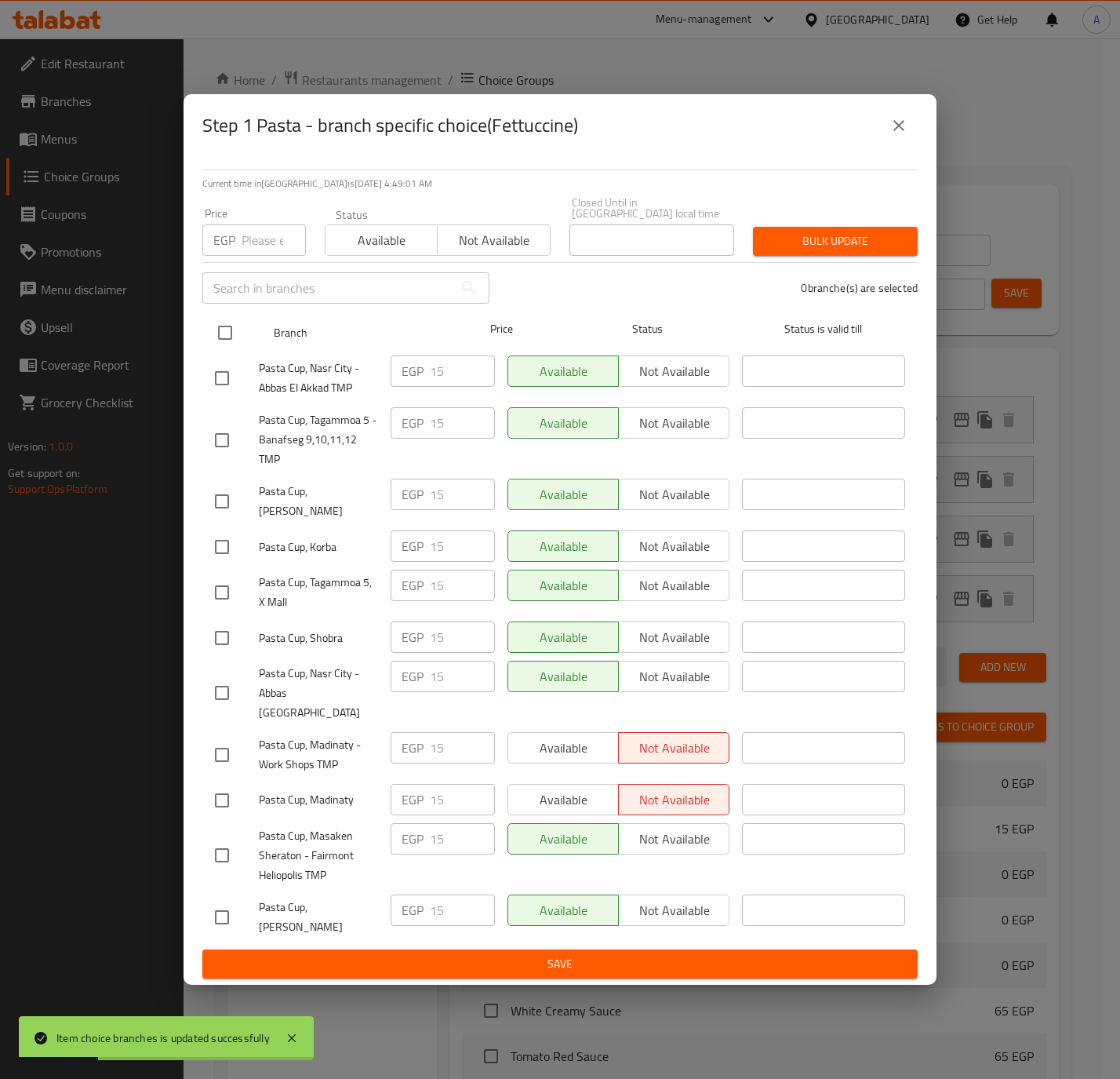
checkbox input "true"
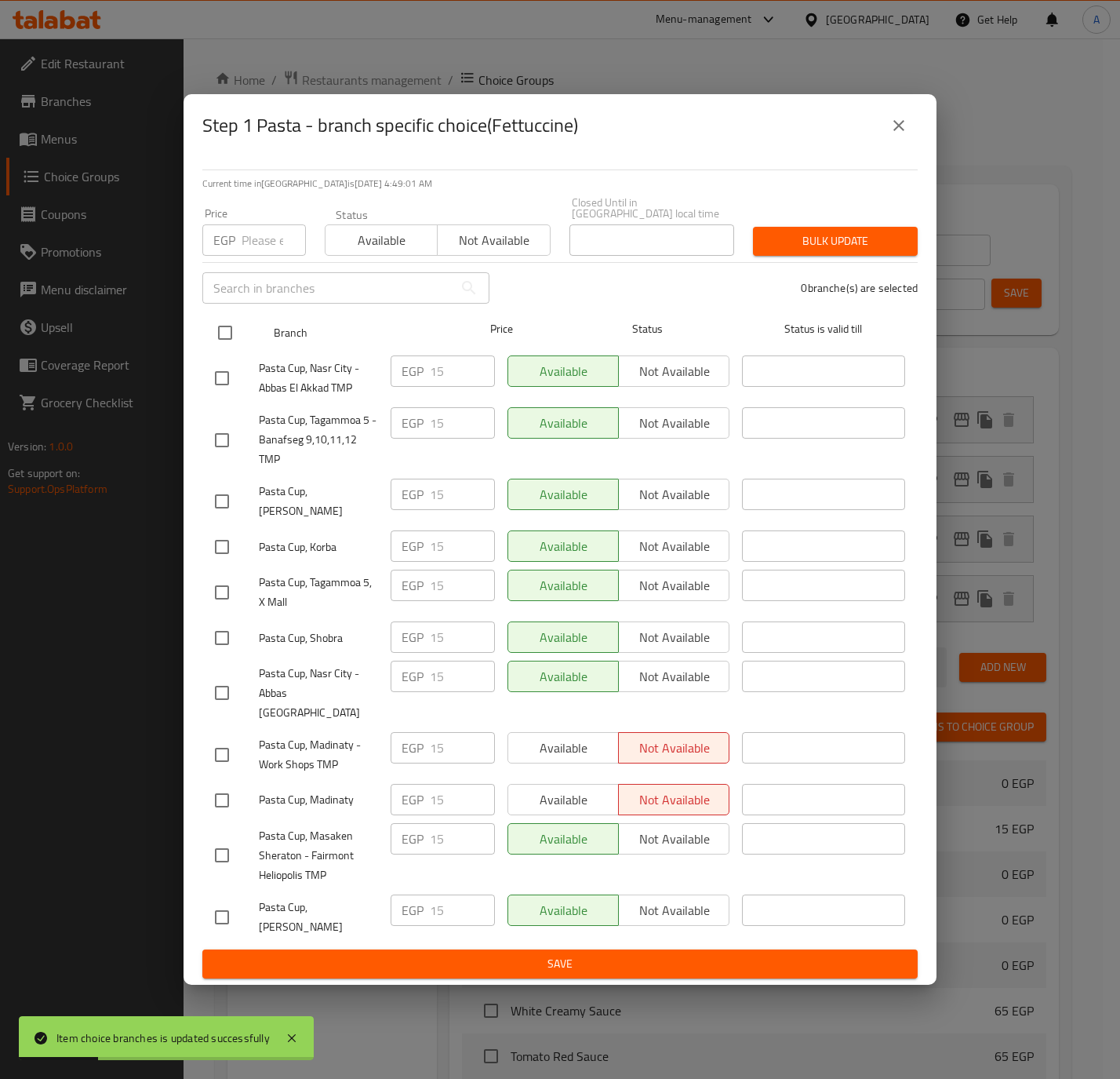
checkbox input "true"
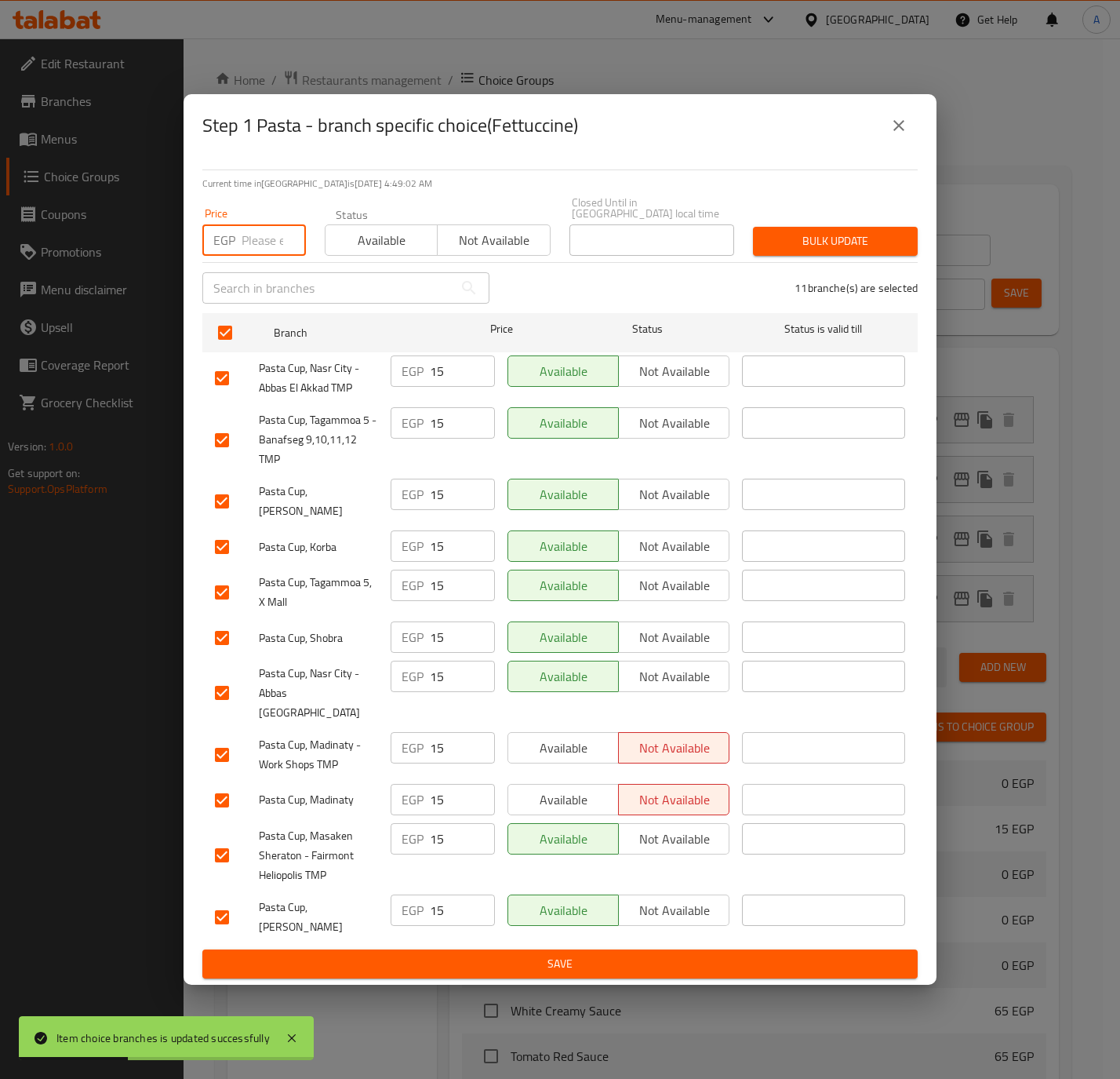
click at [246, 246] on input "number" at bounding box center [273, 240] width 64 height 32
paste input "20"
type input "20"
click at [779, 246] on span "Bulk update" at bounding box center [835, 241] width 139 height 19
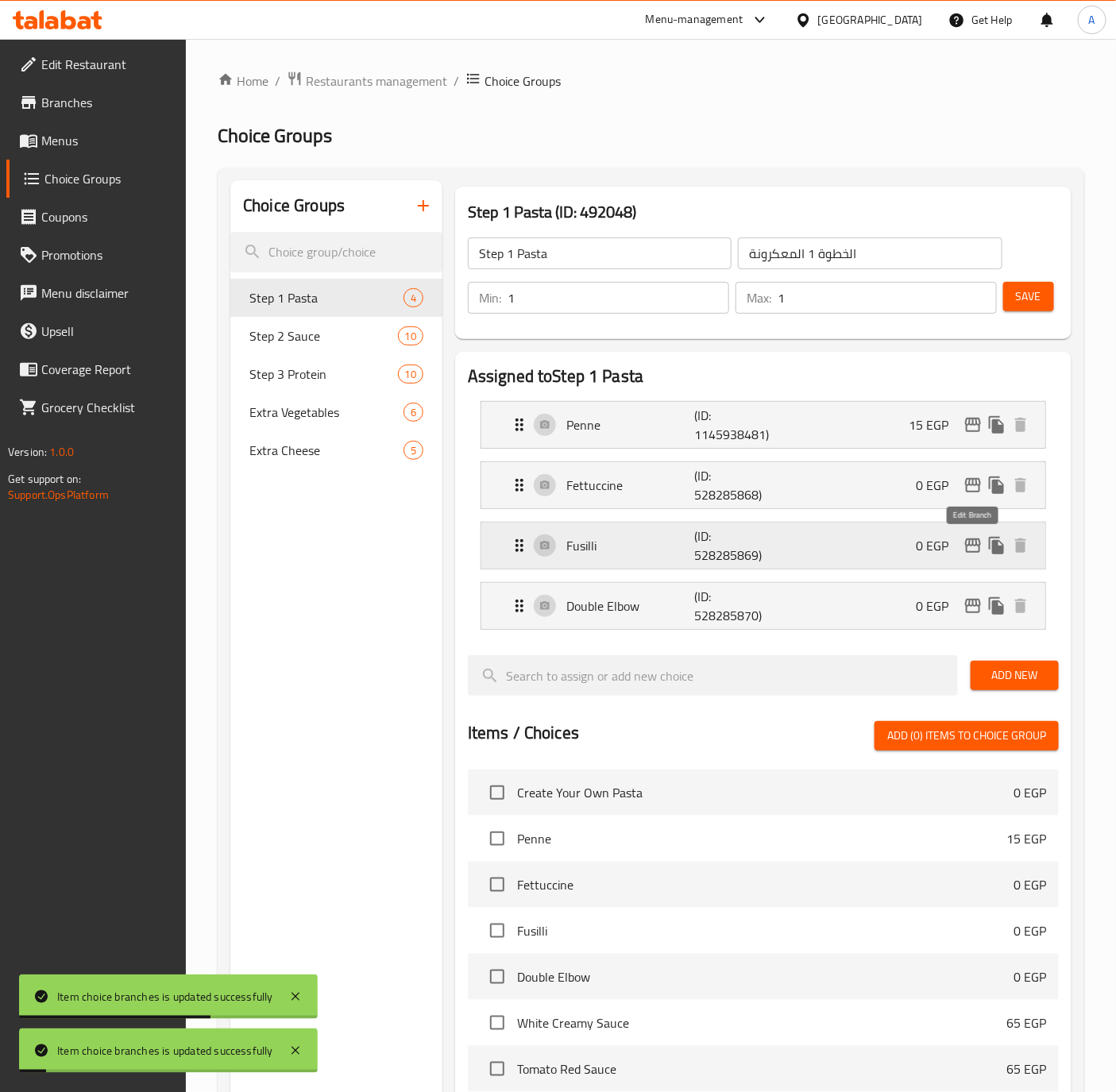
click at [973, 553] on icon "edit" at bounding box center [973, 545] width 16 height 14
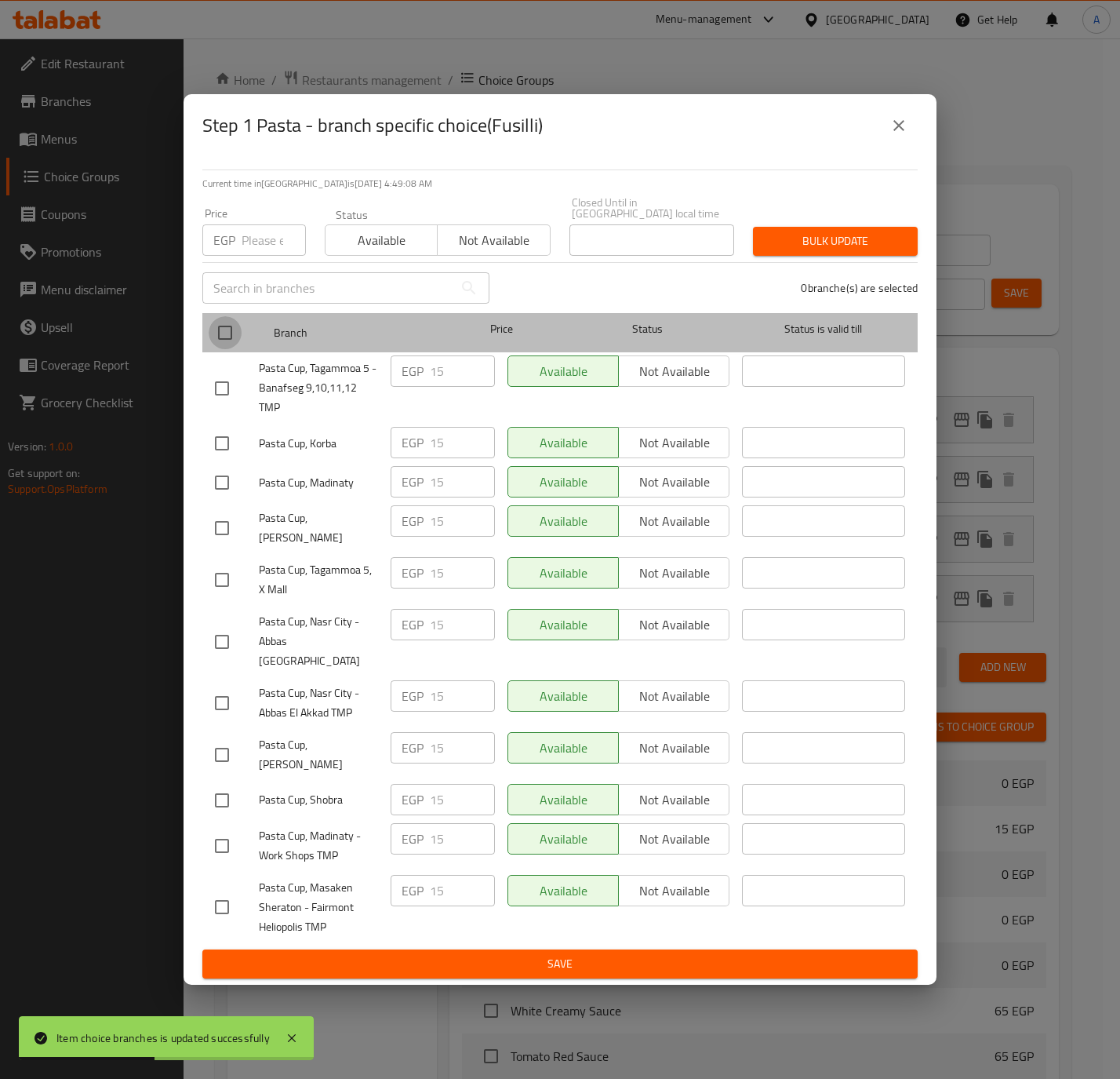
click at [235, 338] on input "checkbox" at bounding box center [225, 332] width 33 height 33
checkbox input "true"
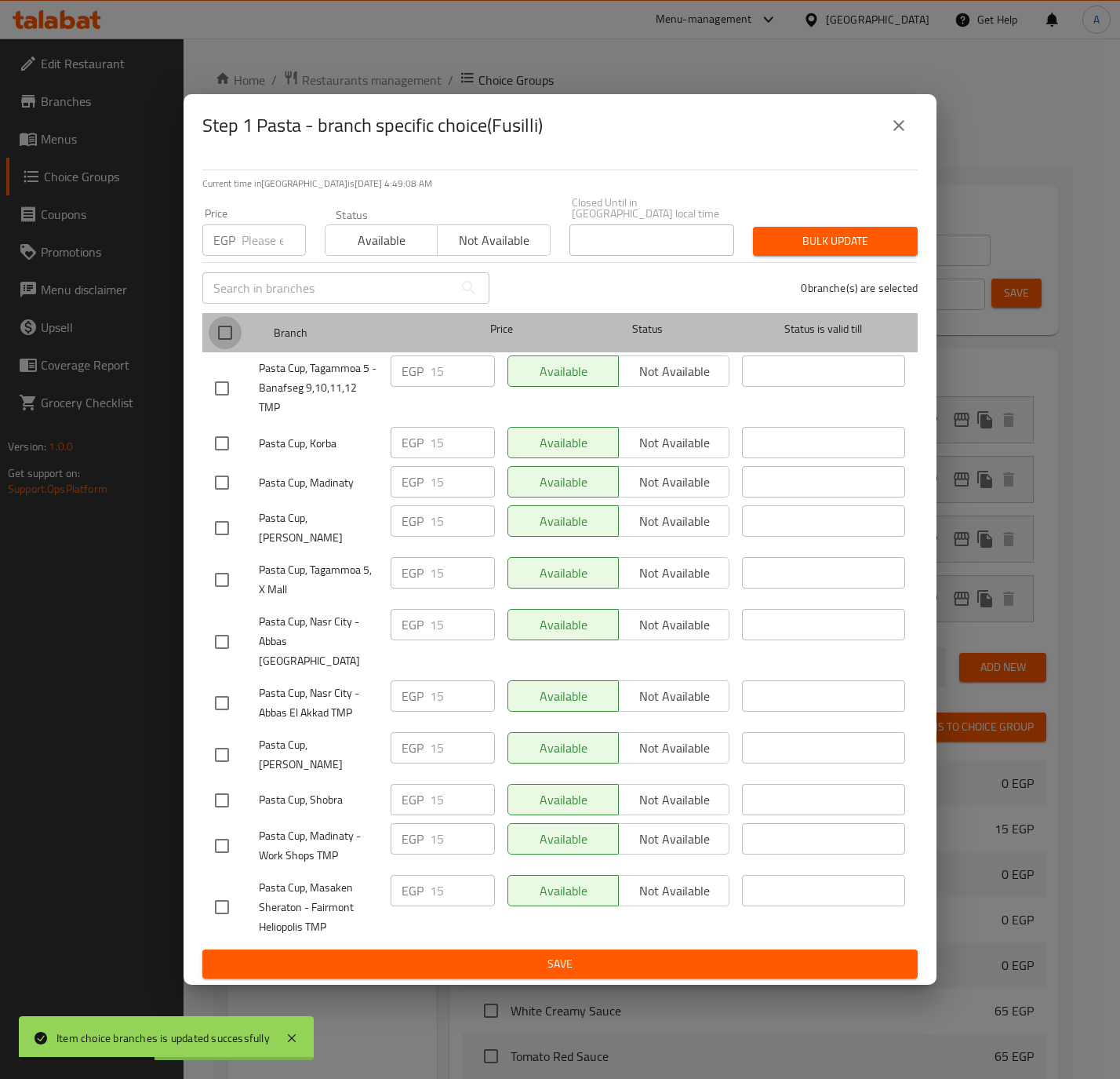
checkbox input "true"
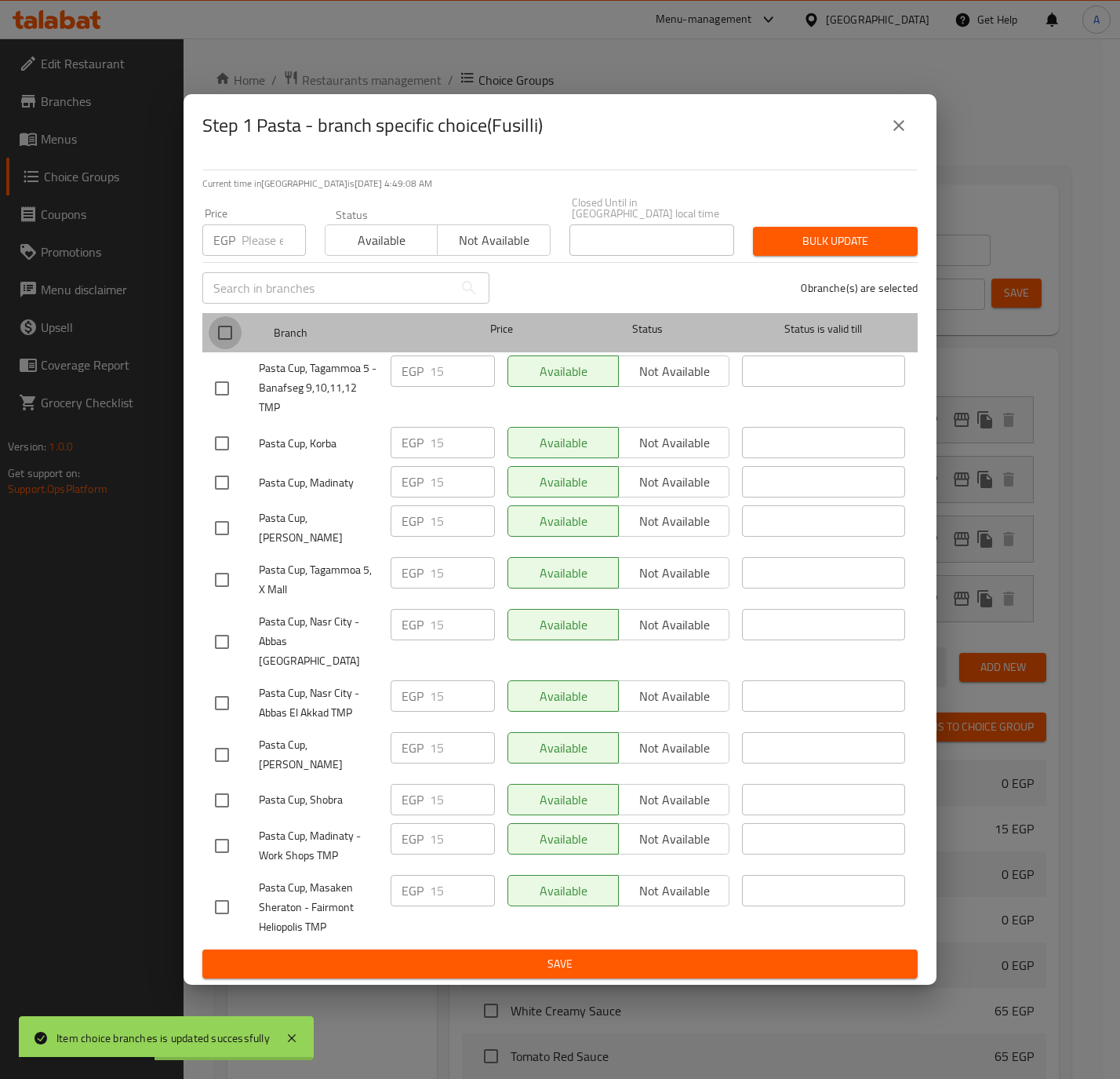
checkbox input "true"
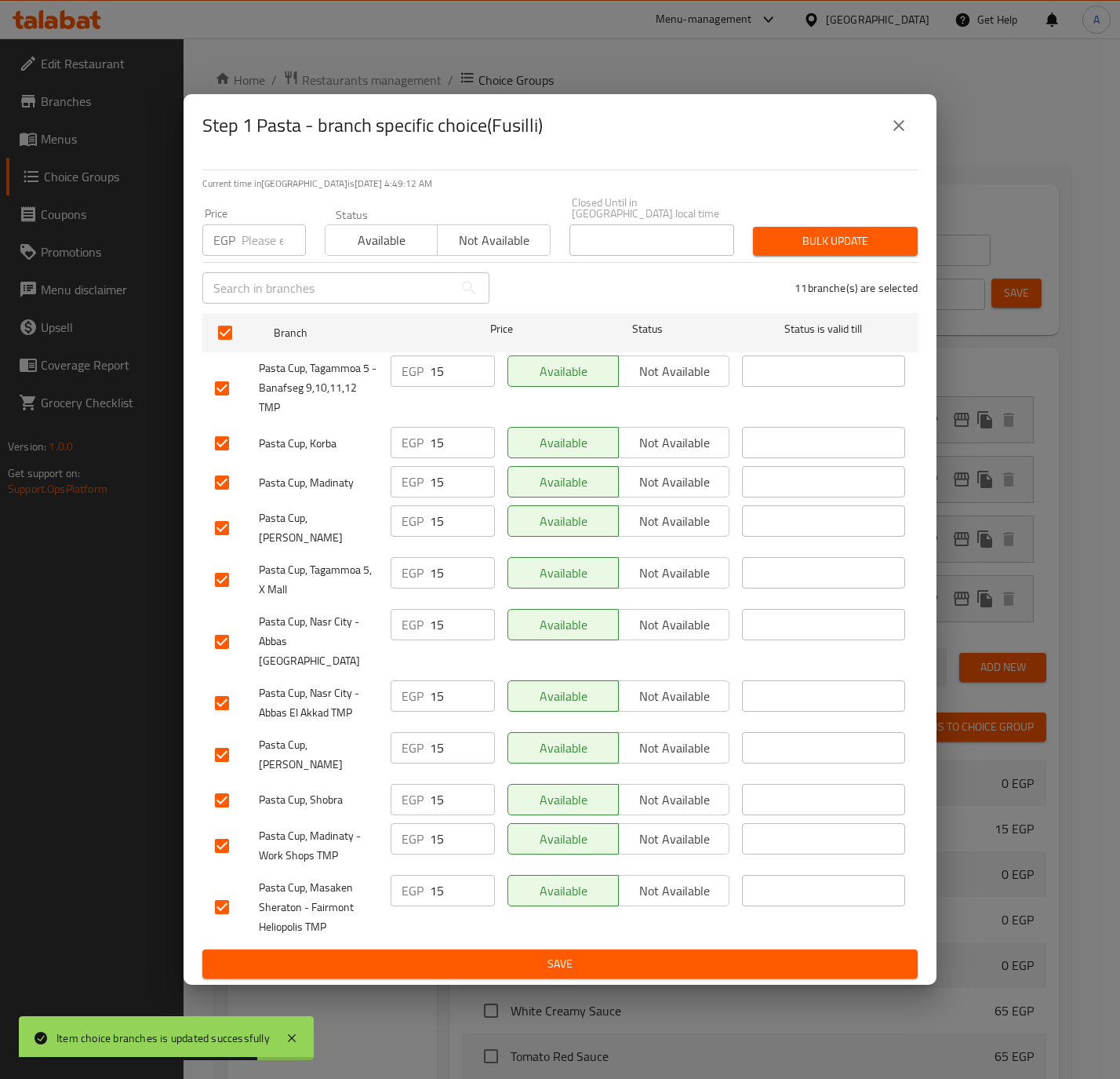
click at [261, 246] on input "number" at bounding box center [273, 240] width 64 height 32
paste input "20"
type input "20"
click at [787, 245] on span "Bulk update" at bounding box center [835, 241] width 139 height 19
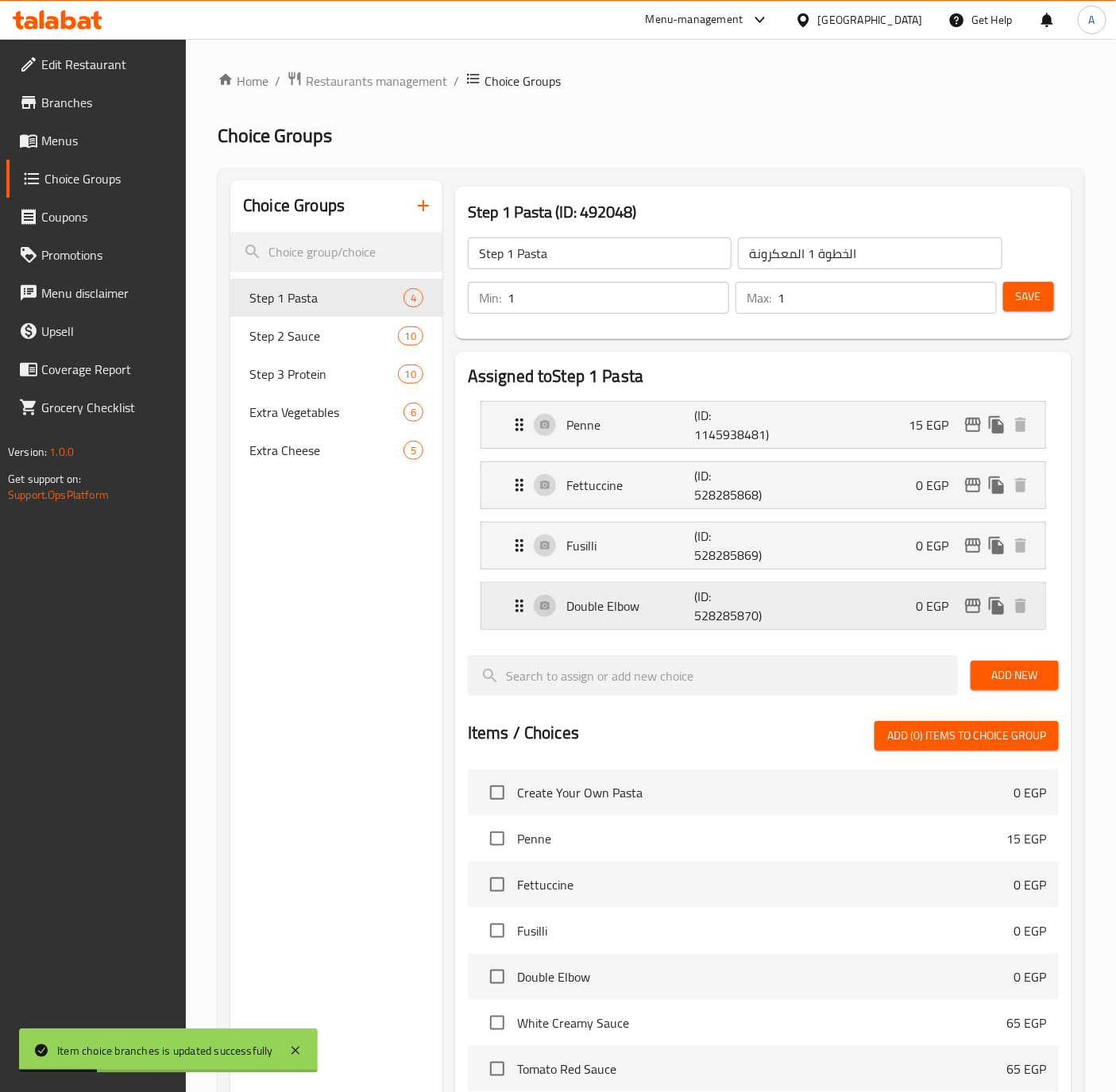
click at [627, 610] on p "Double Elbow" at bounding box center [630, 605] width 128 height 19
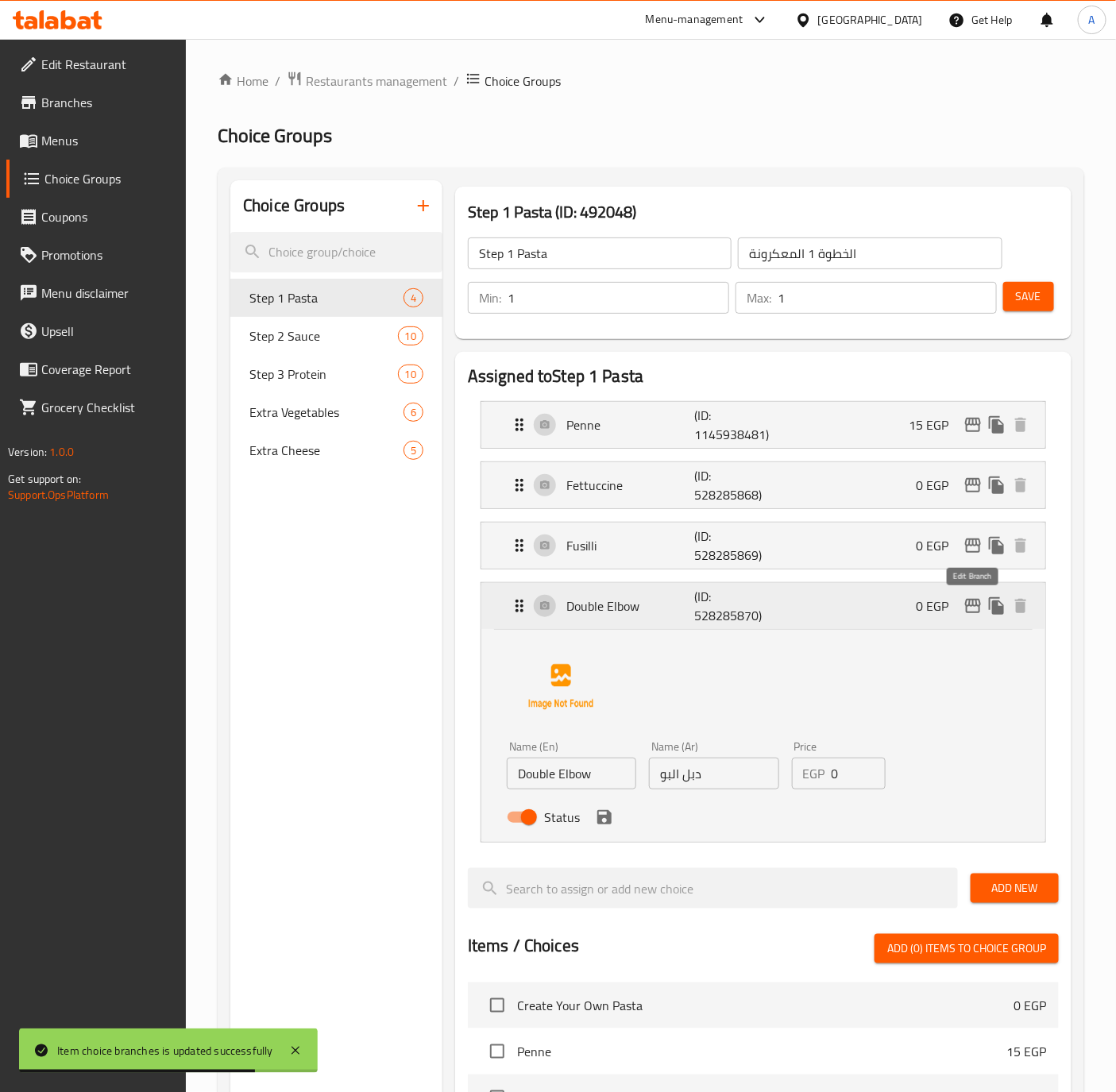
click at [973, 613] on icon "edit" at bounding box center [972, 605] width 19 height 19
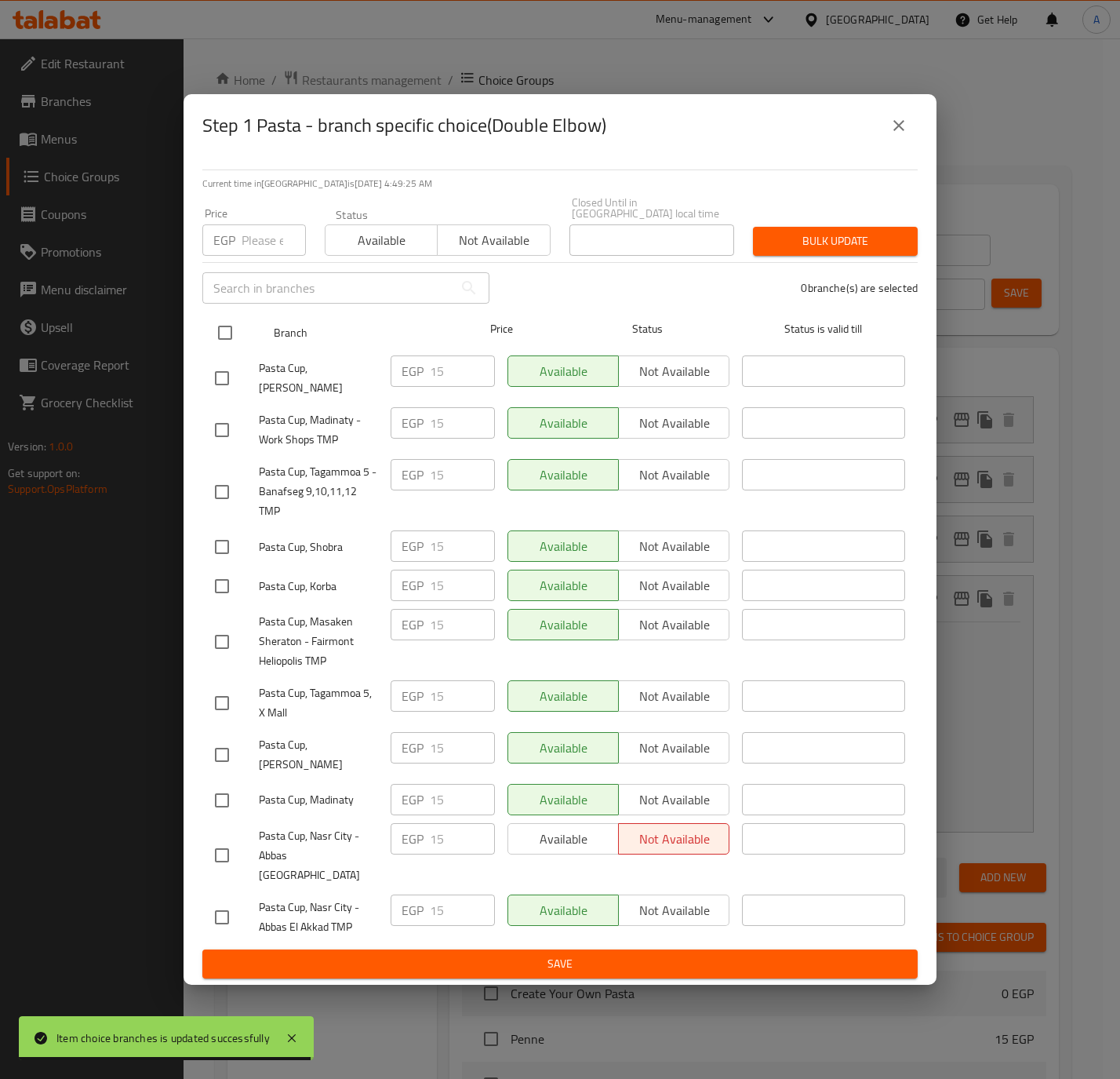
click at [229, 328] on input "checkbox" at bounding box center [225, 332] width 33 height 33
checkbox input "true"
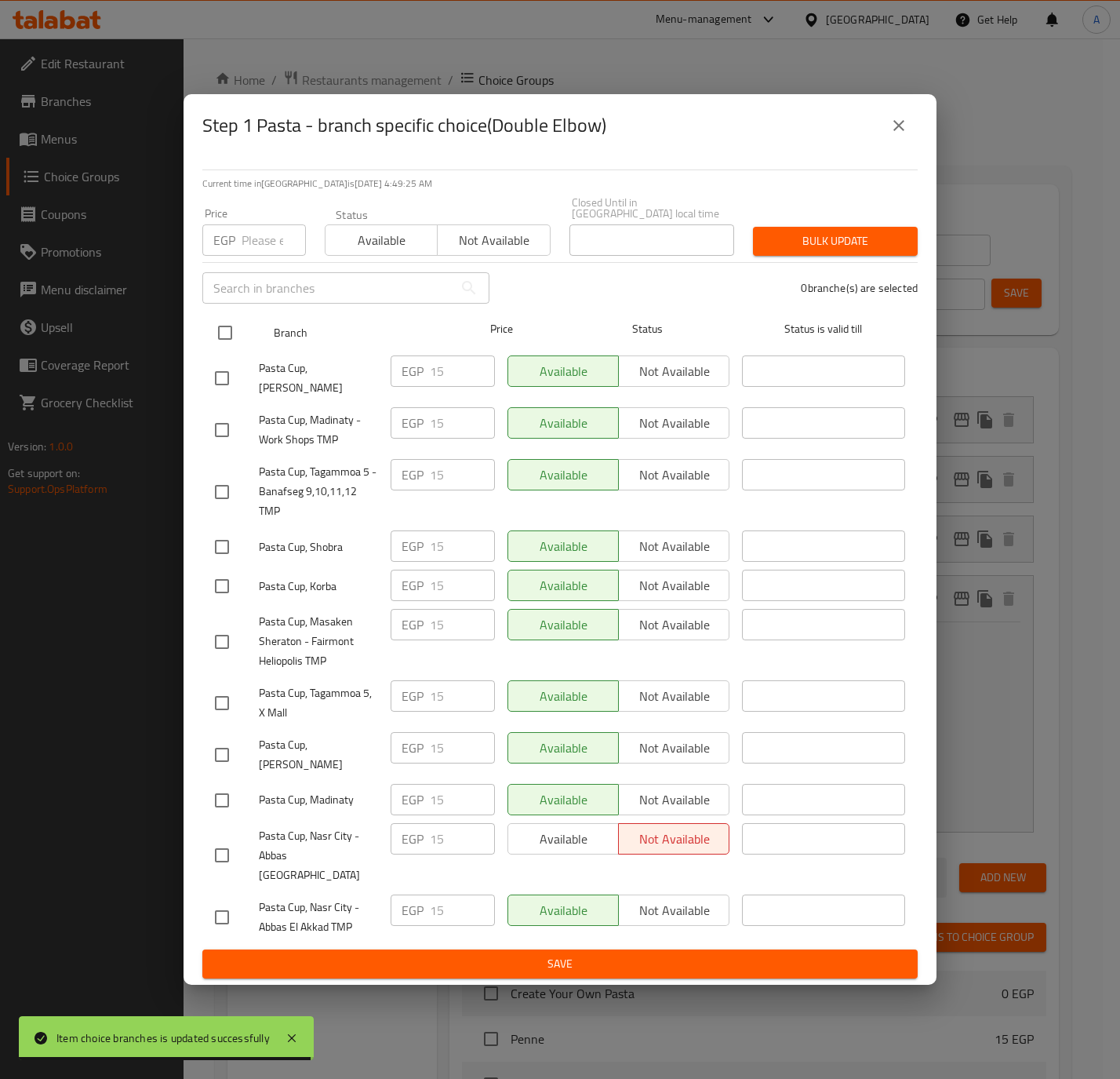
checkbox input "true"
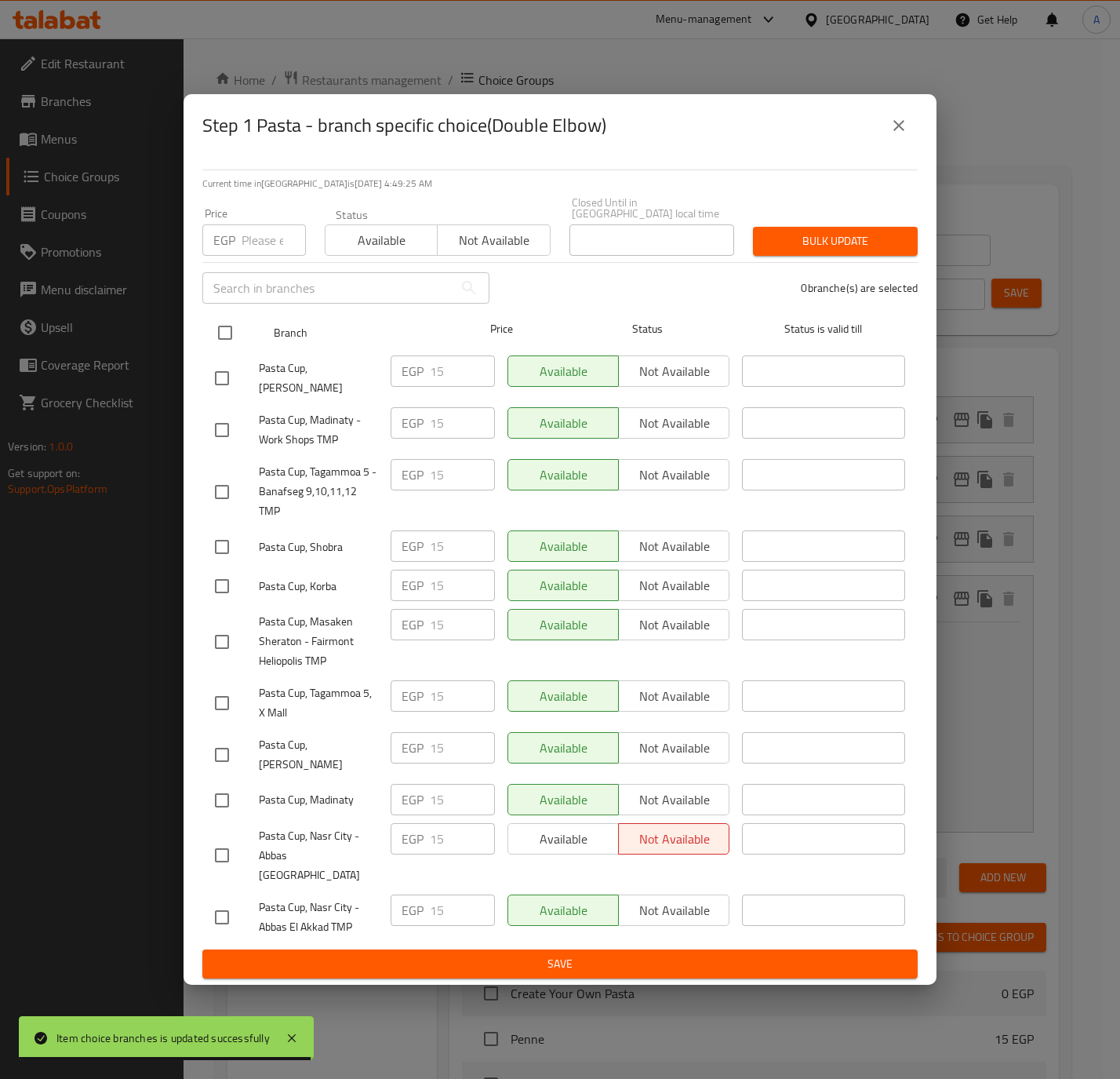
checkbox input "true"
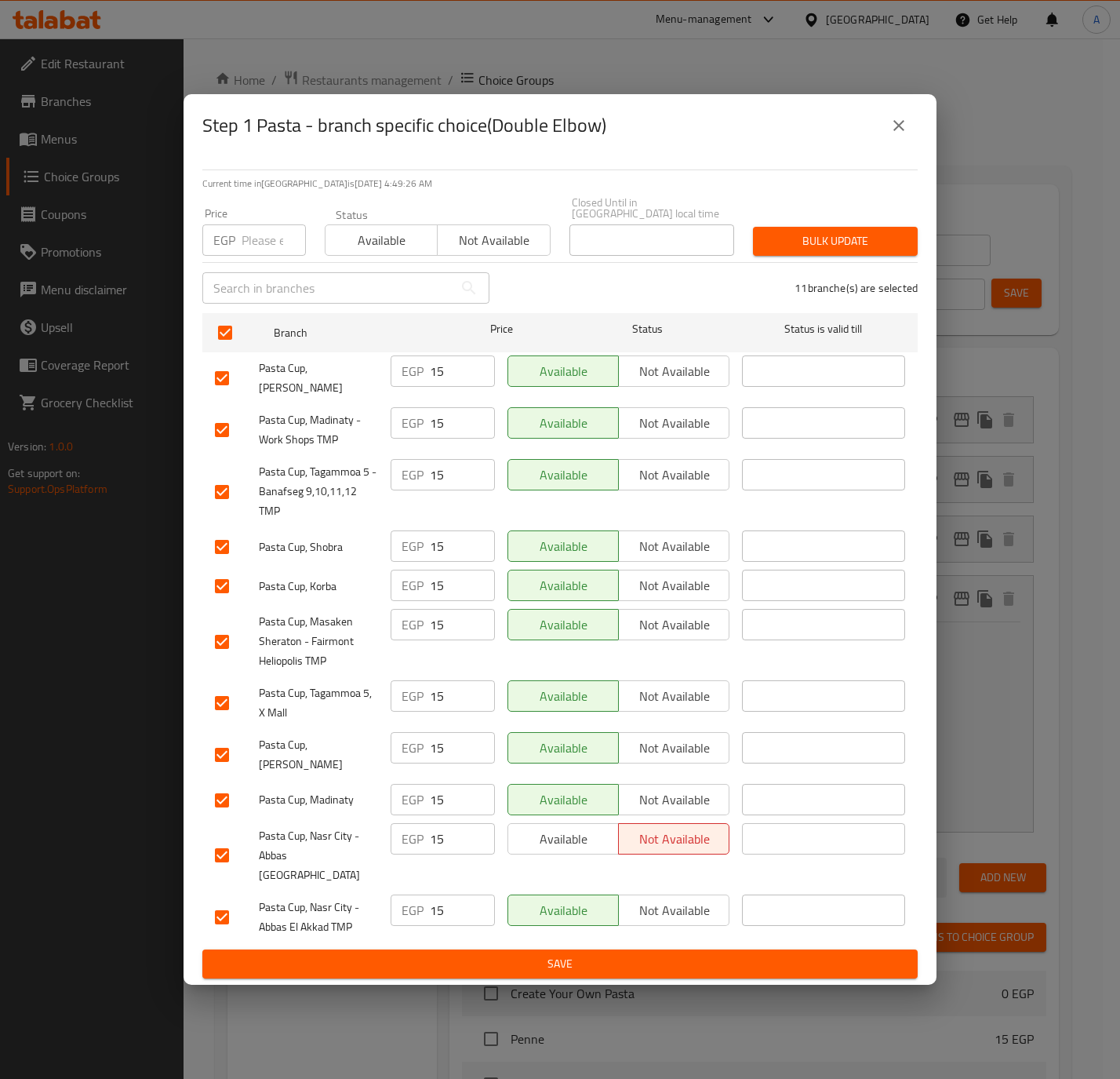
click at [240, 243] on div "EGP Price" at bounding box center [254, 240] width 103 height 32
paste input "20"
type input "20"
click at [827, 251] on span "Bulk update" at bounding box center [835, 241] width 139 height 19
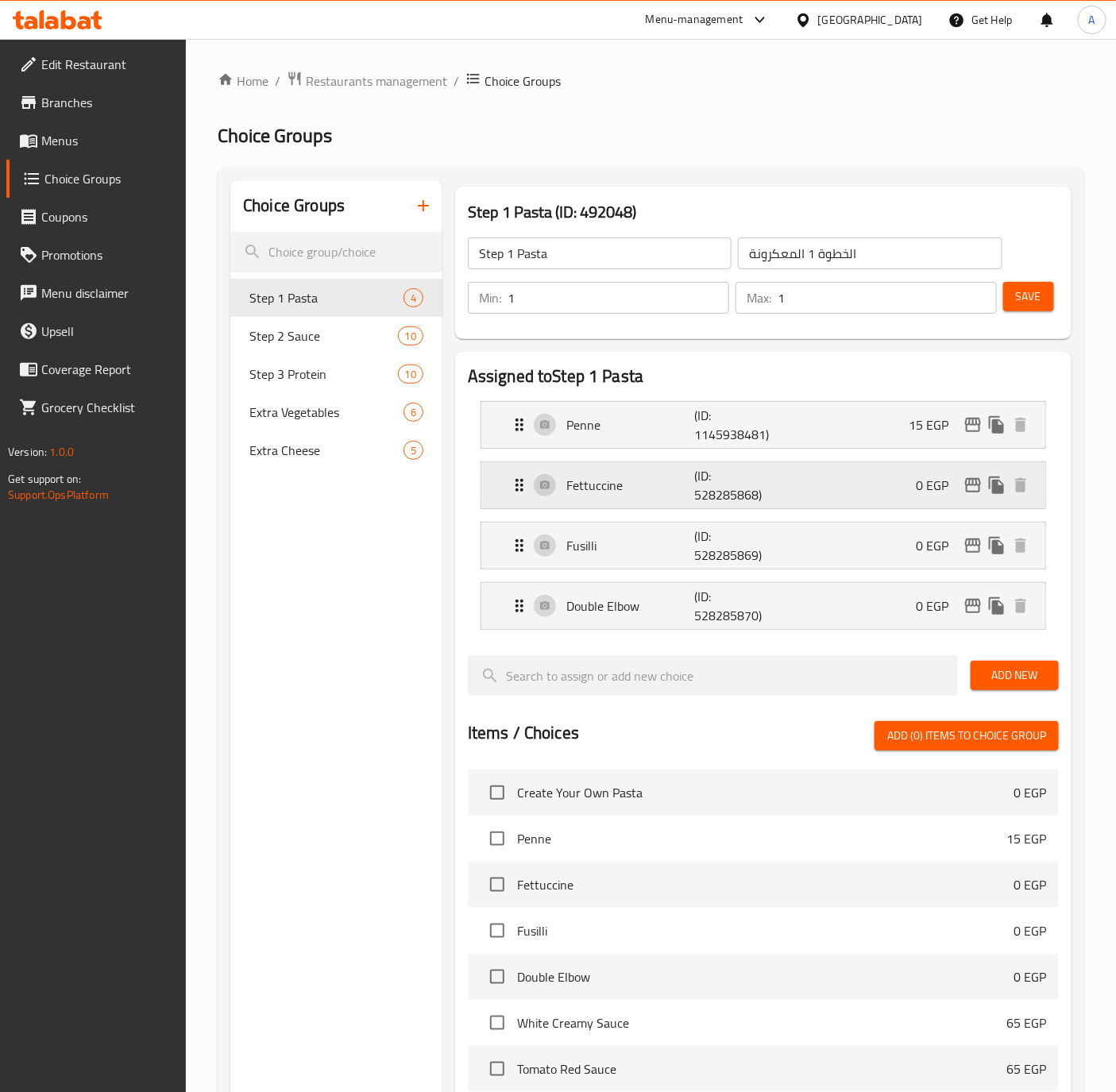
click at [844, 487] on div "Fettuccine (ID: 528285868) 0 EGP" at bounding box center [767, 486] width 516 height 46
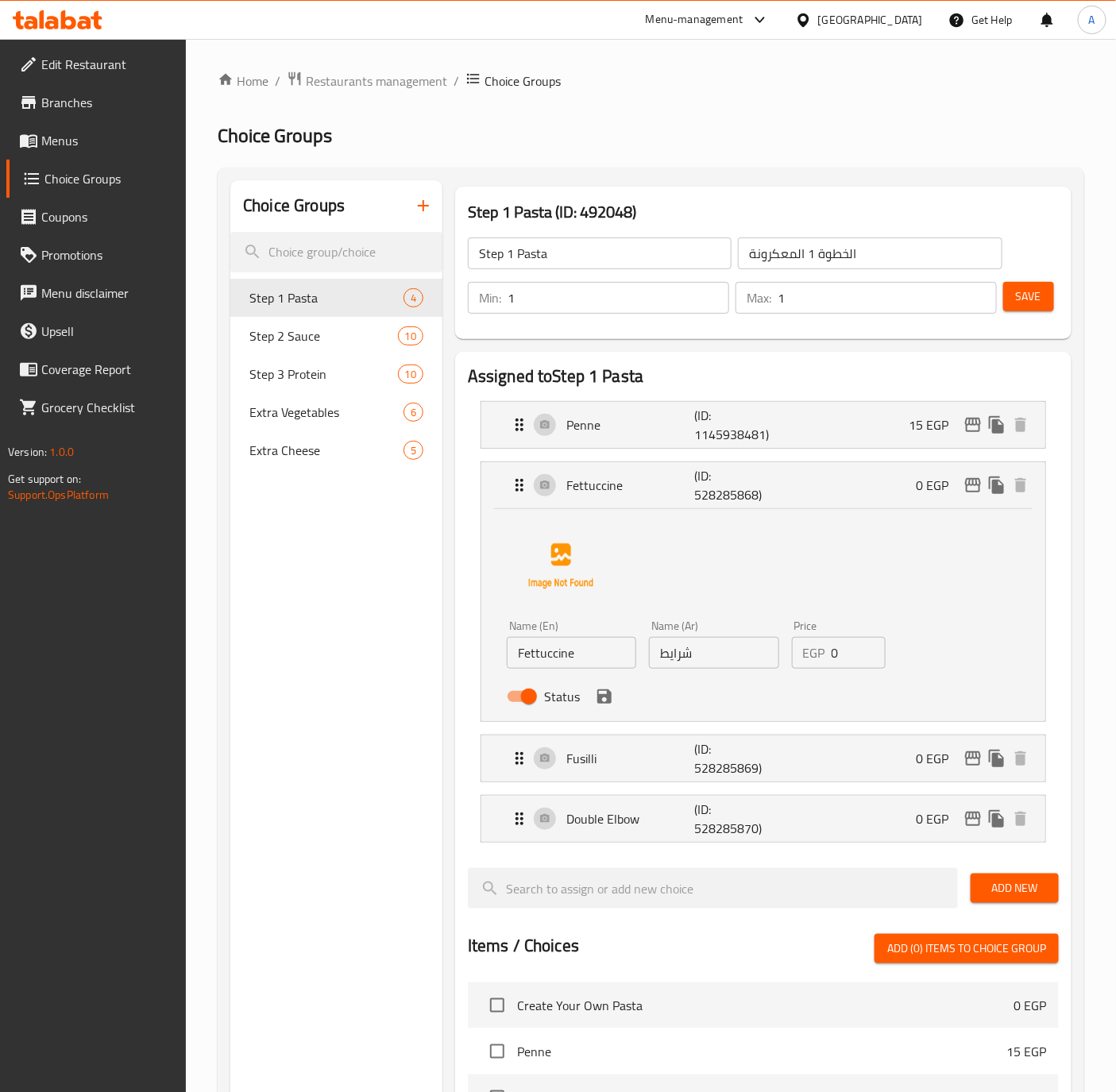
click at [841, 649] on input "0" at bounding box center [859, 653] width 55 height 32
click at [604, 703] on icon "save" at bounding box center [604, 696] width 19 height 19
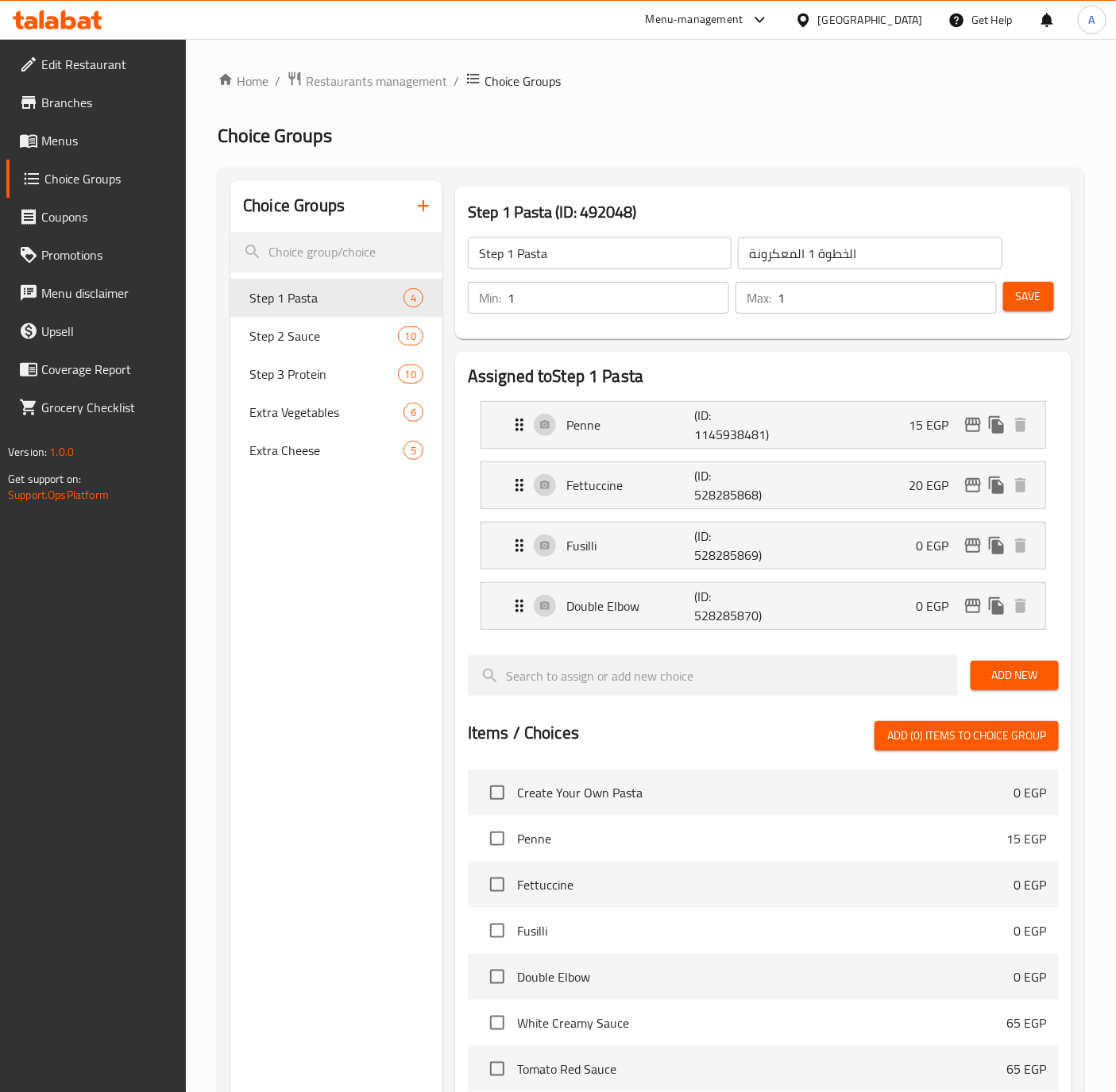
type input "20"
click at [834, 431] on div "Penne (ID: 1145938481) 15 EGP" at bounding box center [767, 425] width 516 height 46
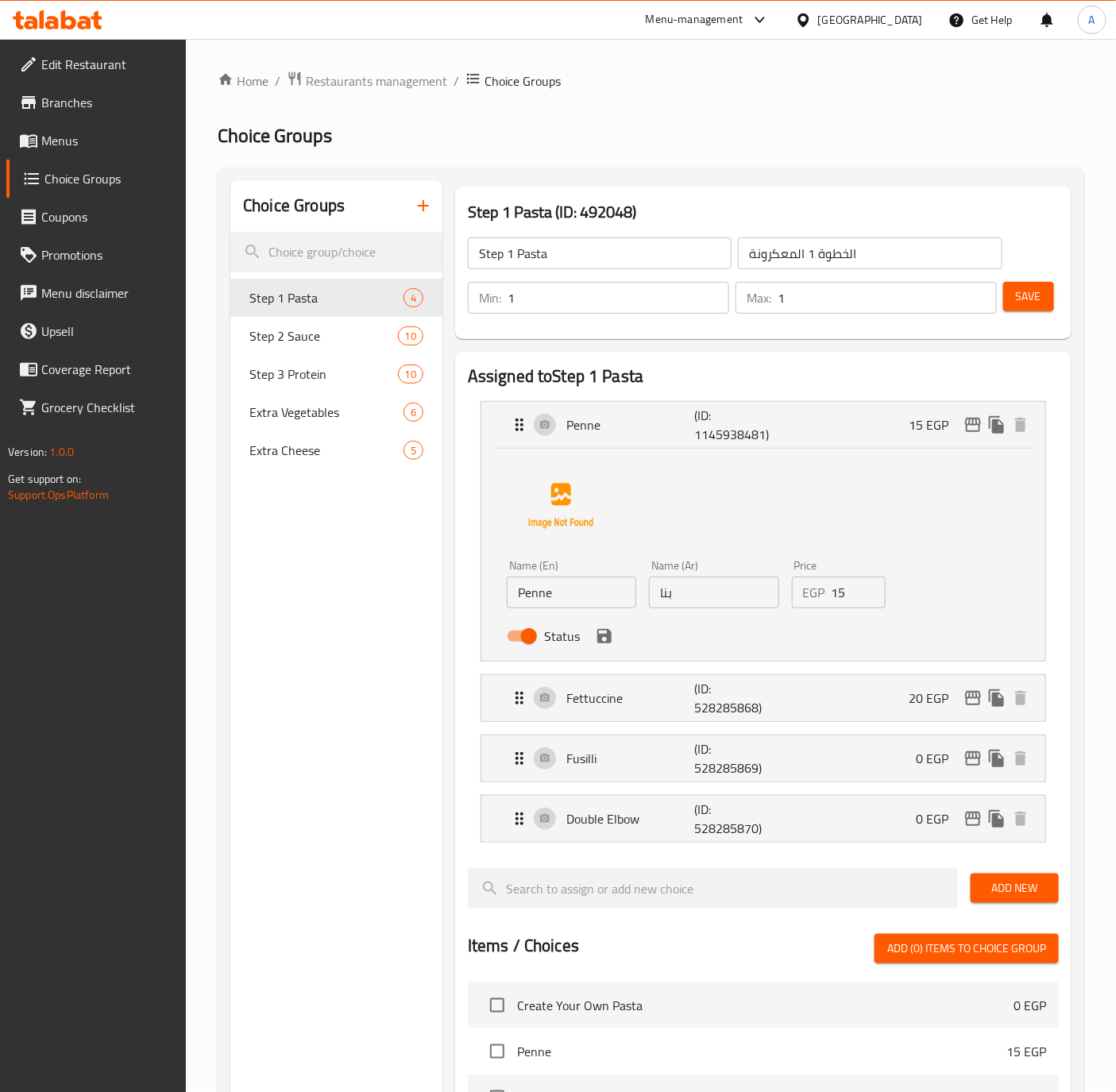
click at [841, 590] on input "15" at bounding box center [859, 592] width 55 height 32
click at [613, 638] on icon "save" at bounding box center [604, 636] width 19 height 19
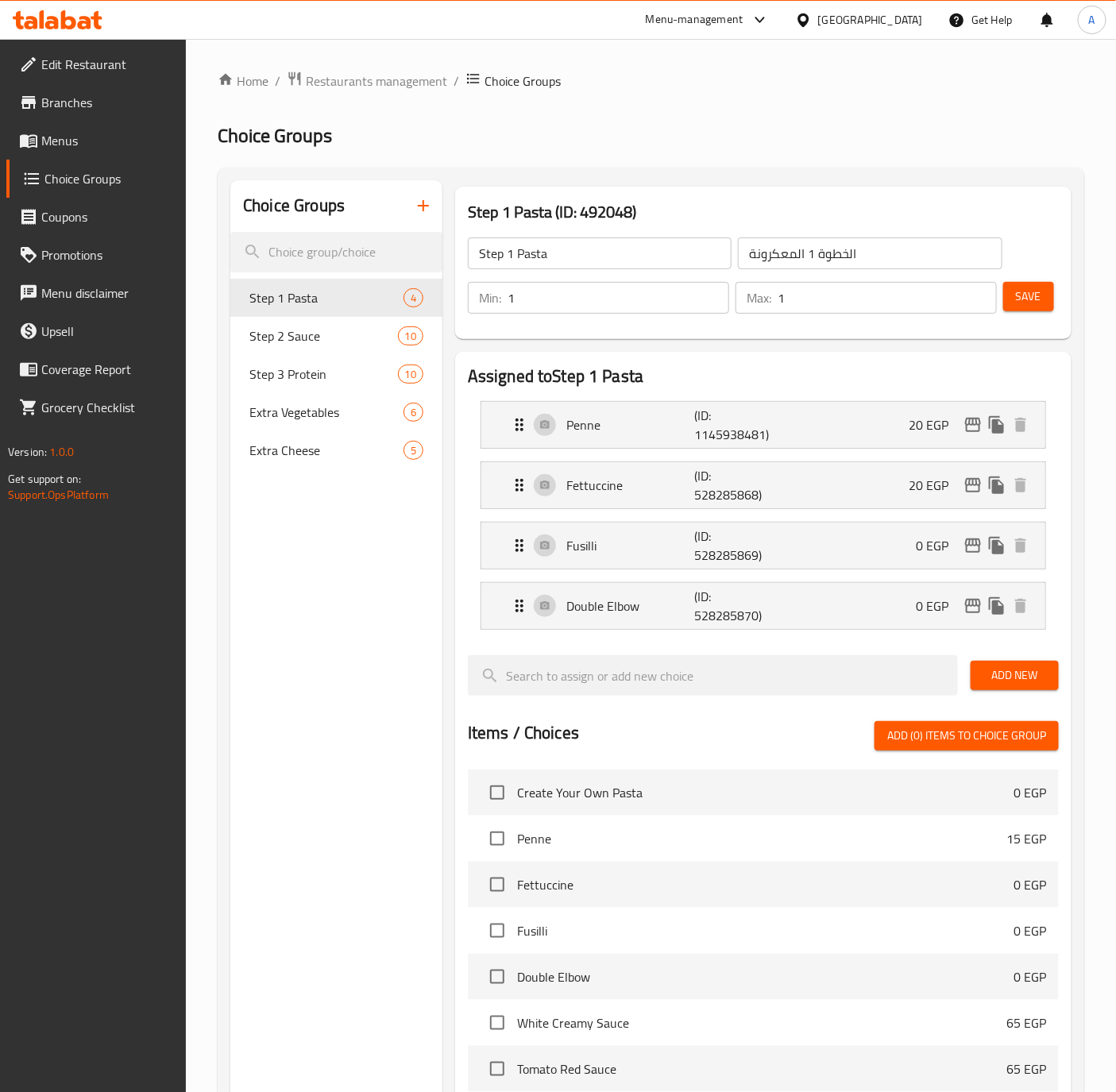
type input "20"
click at [967, 548] on icon "edit" at bounding box center [973, 545] width 16 height 14
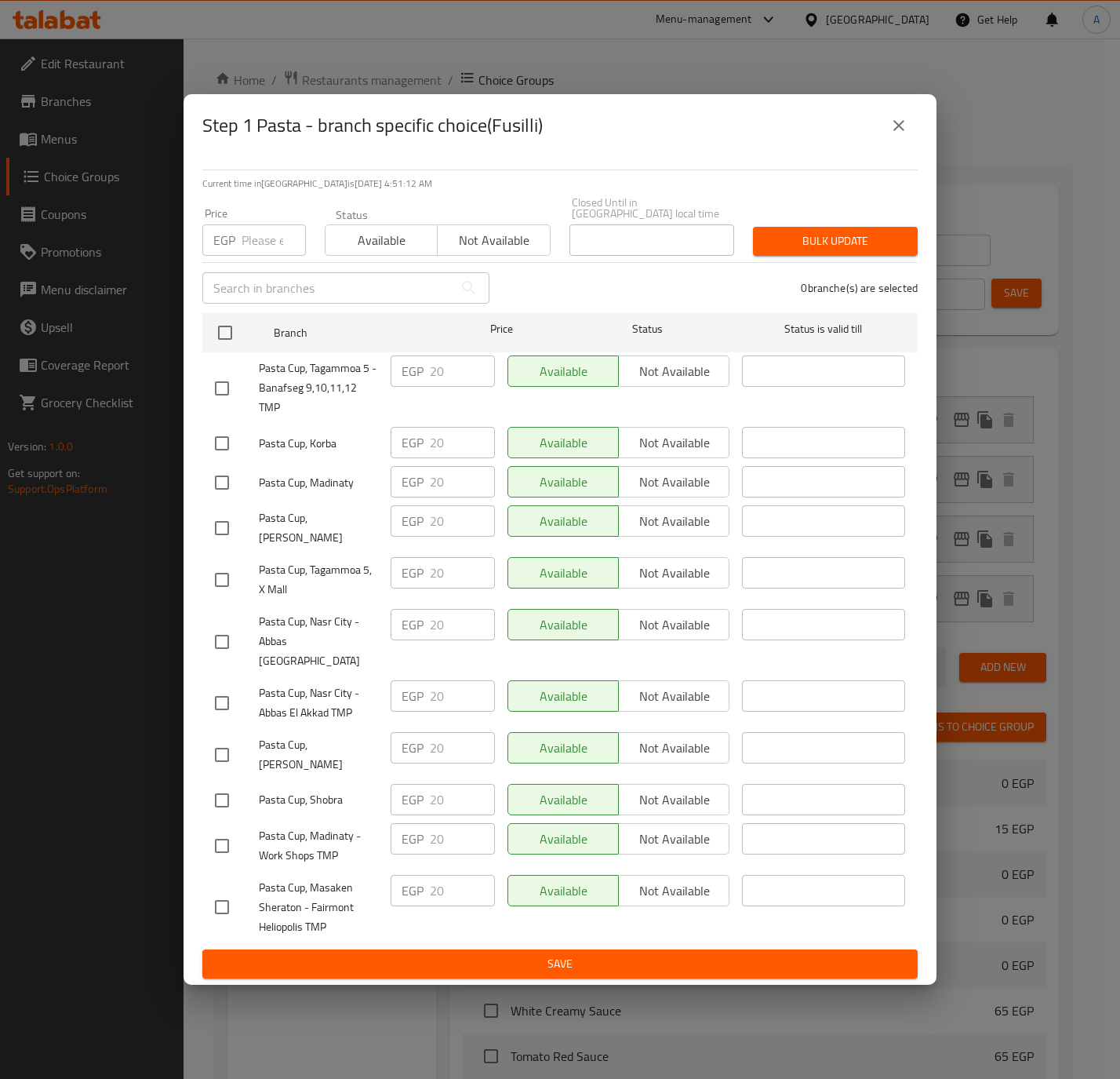
click at [888, 145] on button "close" at bounding box center [899, 125] width 38 height 38
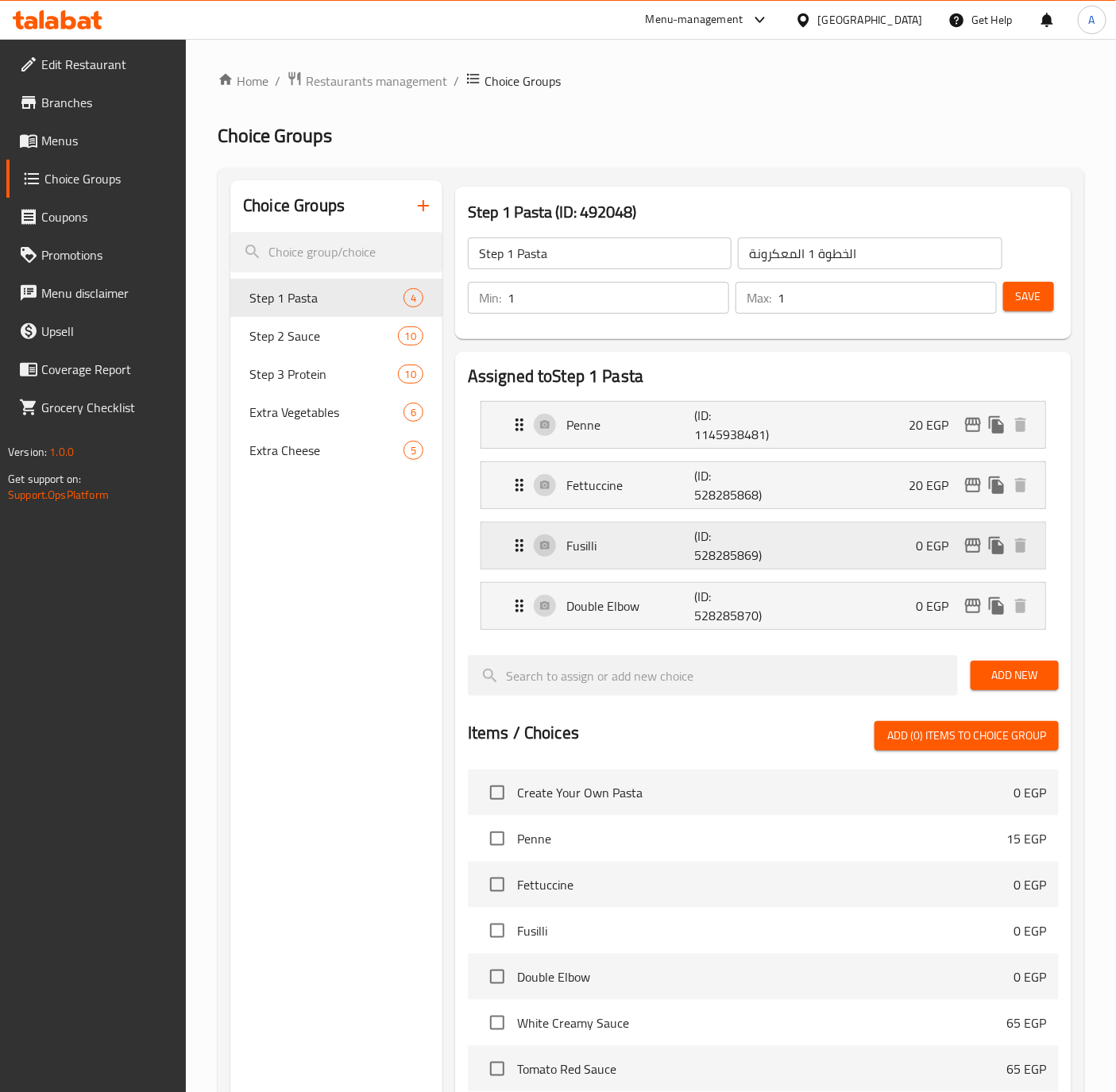
click at [865, 536] on div "Fusilli (ID: 528285869) 0 EGP" at bounding box center [767, 546] width 516 height 46
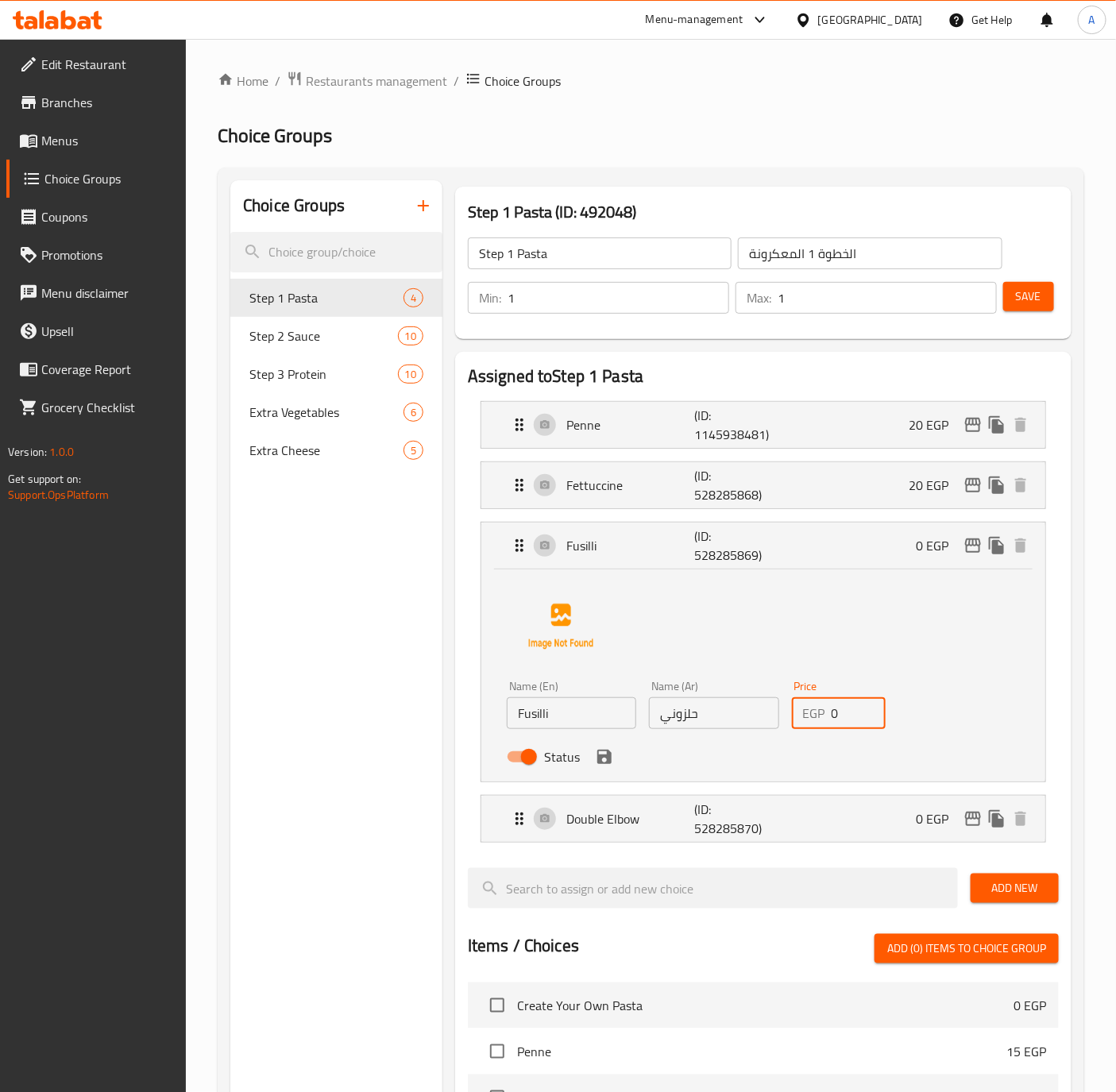
click at [849, 720] on input "0" at bounding box center [859, 713] width 55 height 32
click at [595, 764] on icon "save" at bounding box center [604, 756] width 19 height 19
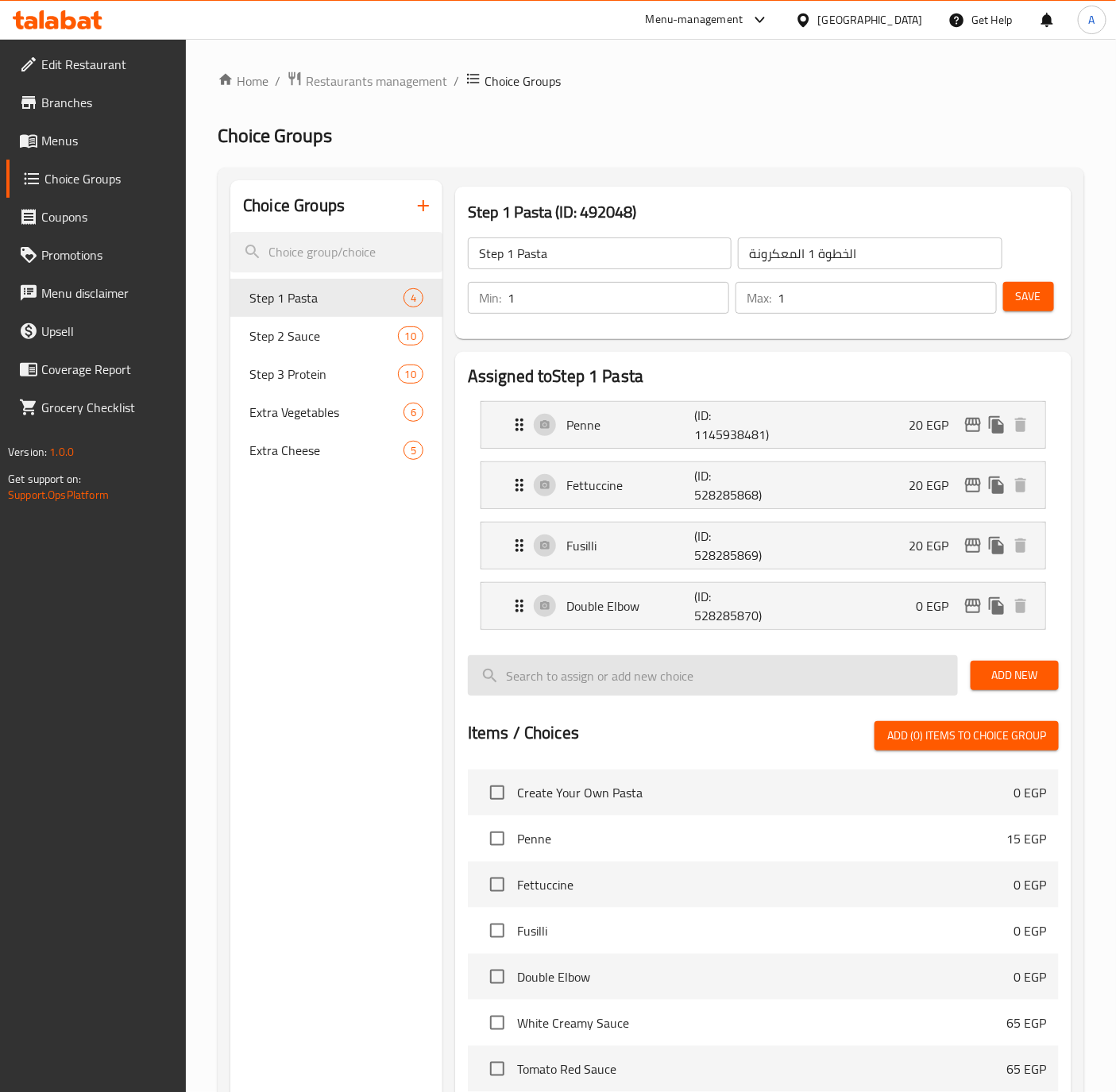
type input "20"
click at [794, 607] on div "Double Elbow (ID: 528285870) 0 EGP" at bounding box center [767, 606] width 516 height 46
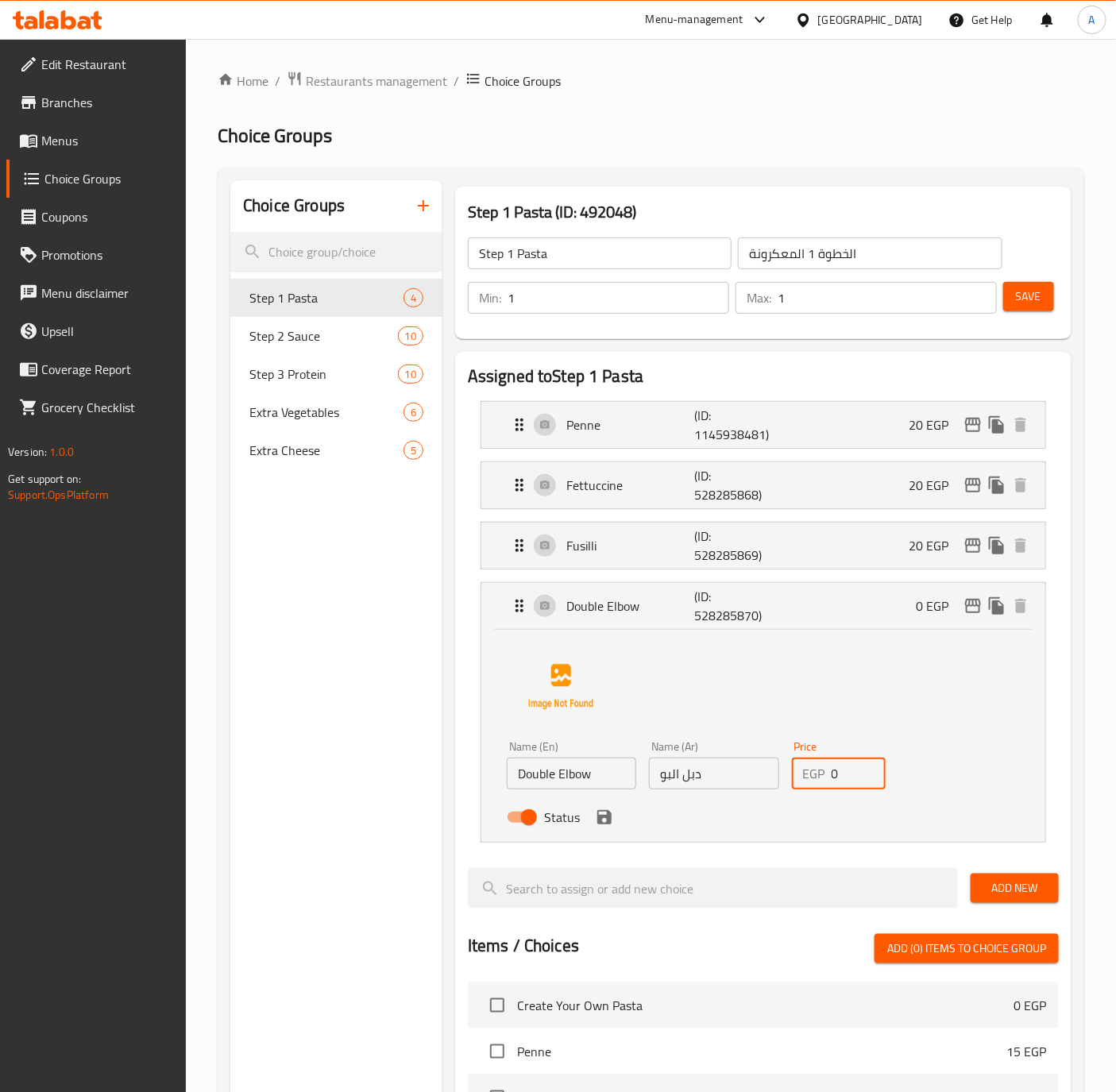
click at [839, 775] on input "0" at bounding box center [859, 773] width 55 height 32
click at [613, 824] on icon "save" at bounding box center [604, 817] width 19 height 19
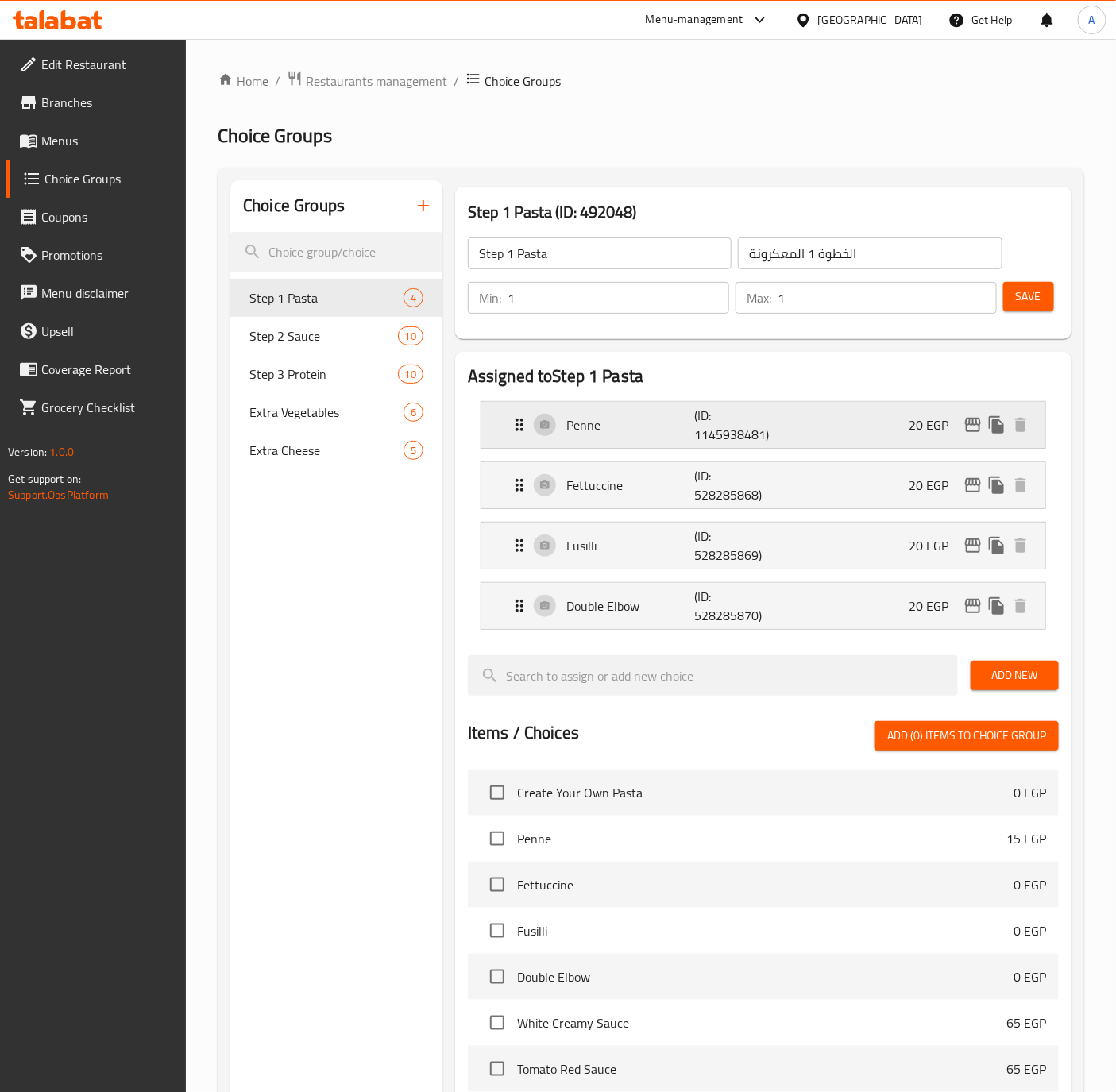
type input "20"
click at [1040, 297] on span "Save" at bounding box center [1028, 297] width 26 height 20
click at [283, 336] on span "Step 2 Sauce" at bounding box center [299, 336] width 100 height 19
type input "Step 2 Sauce"
type input "الخطوة 2 الصوص"
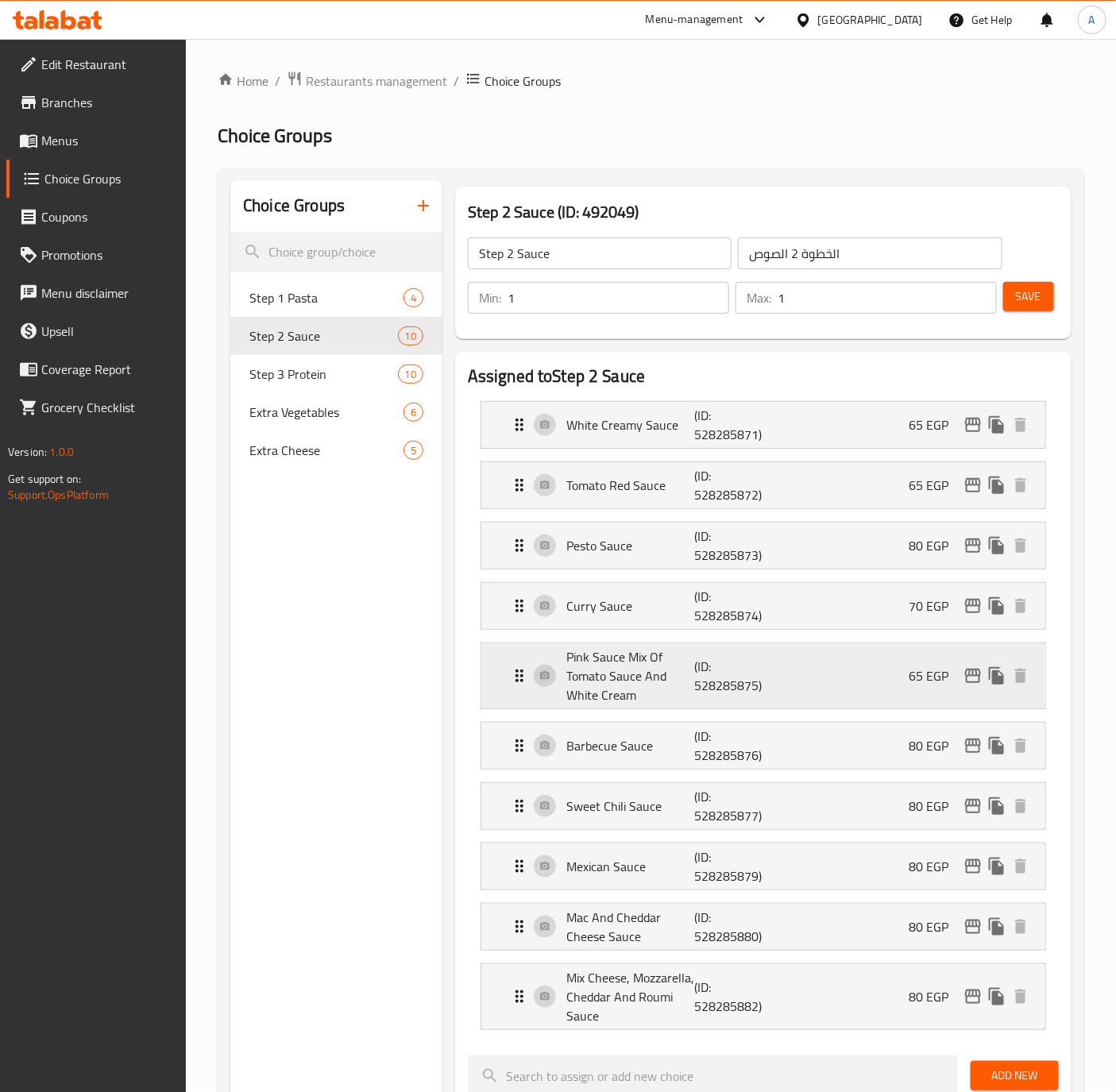
click at [610, 658] on p "Pink Sauce Mix Of Tomato Sauce And White Cream" at bounding box center [630, 676] width 128 height 57
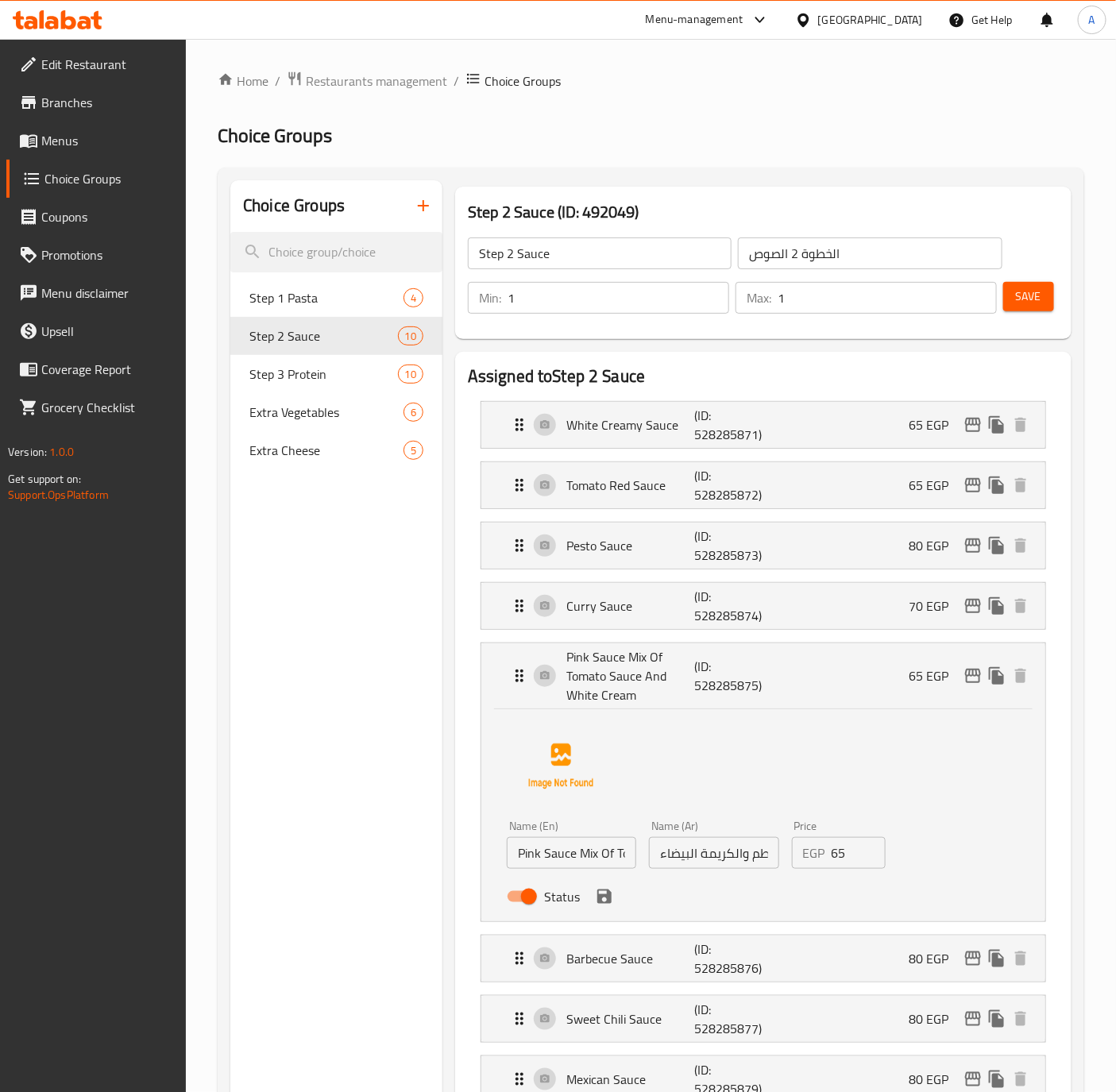
click at [604, 523] on div "Pesto Sauce (ID: 528285873) 80 EGP Name (En) Pesto Sauce Name (En) Name (Ar) صو…" at bounding box center [763, 546] width 566 height 48
click at [590, 661] on p "Pink Sauce Mix Of Tomato Sauce And White Cream" at bounding box center [630, 676] width 128 height 57
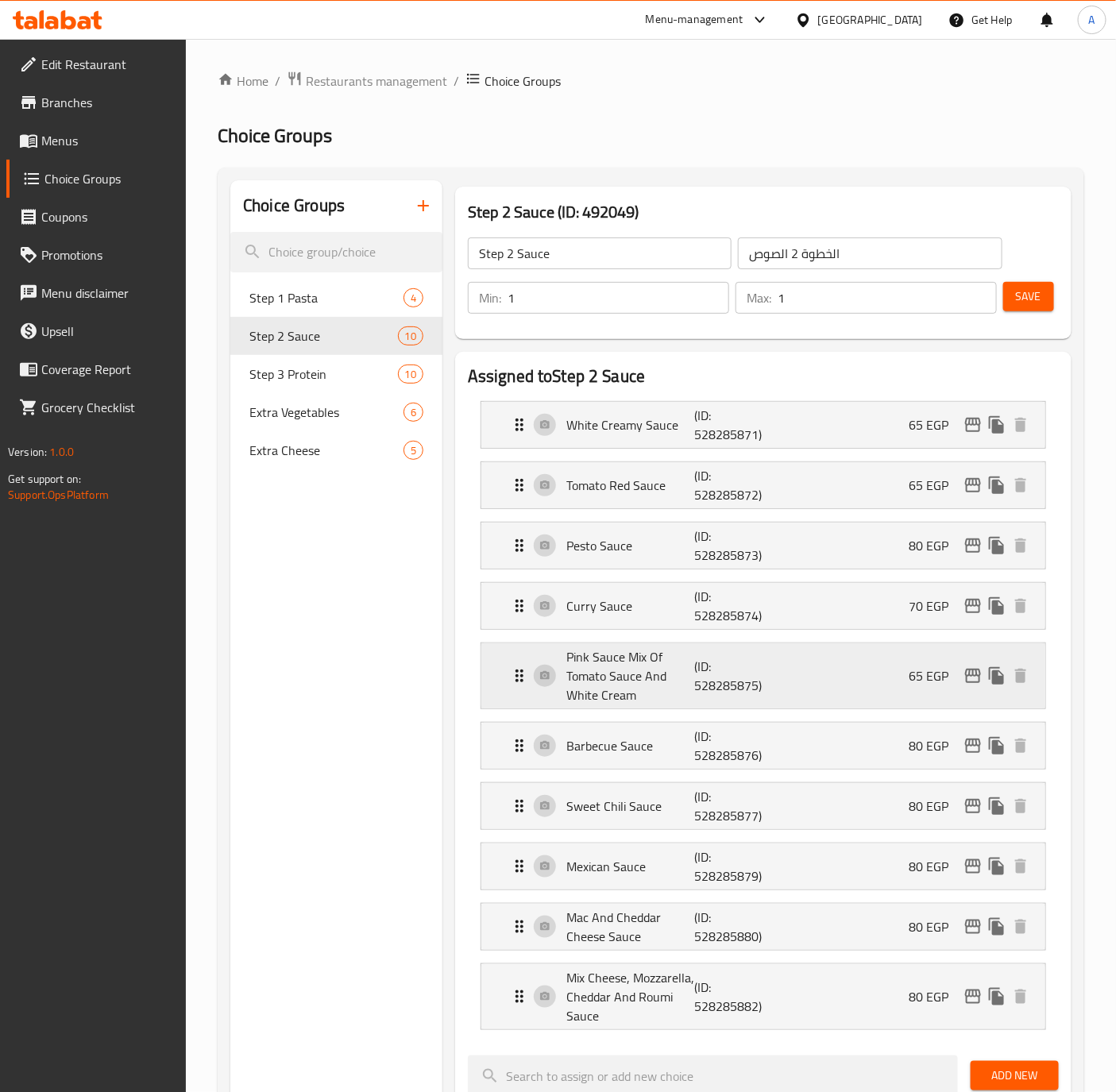
click at [598, 675] on p "Pink Sauce Mix Of Tomato Sauce And White Cream" at bounding box center [630, 676] width 128 height 57
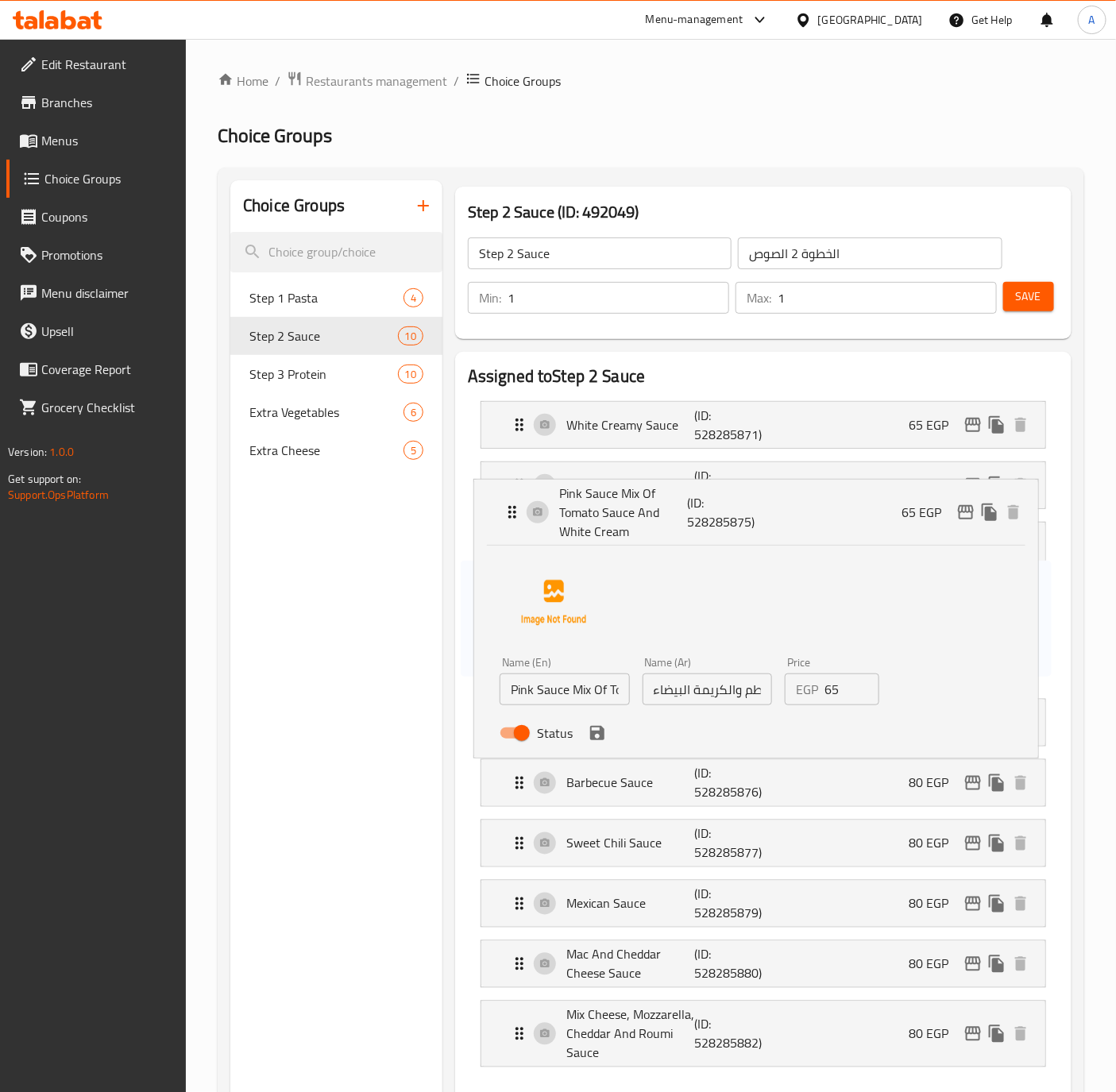
drag, startPoint x: 598, startPoint y: 675, endPoint x: 590, endPoint y: 550, distance: 125.3
click at [590, 550] on nav "White Creamy Sauce (ID: 528285871) 65 EGP Name (En) White Creamy Sauce Name (En…" at bounding box center [763, 733] width 590 height 692
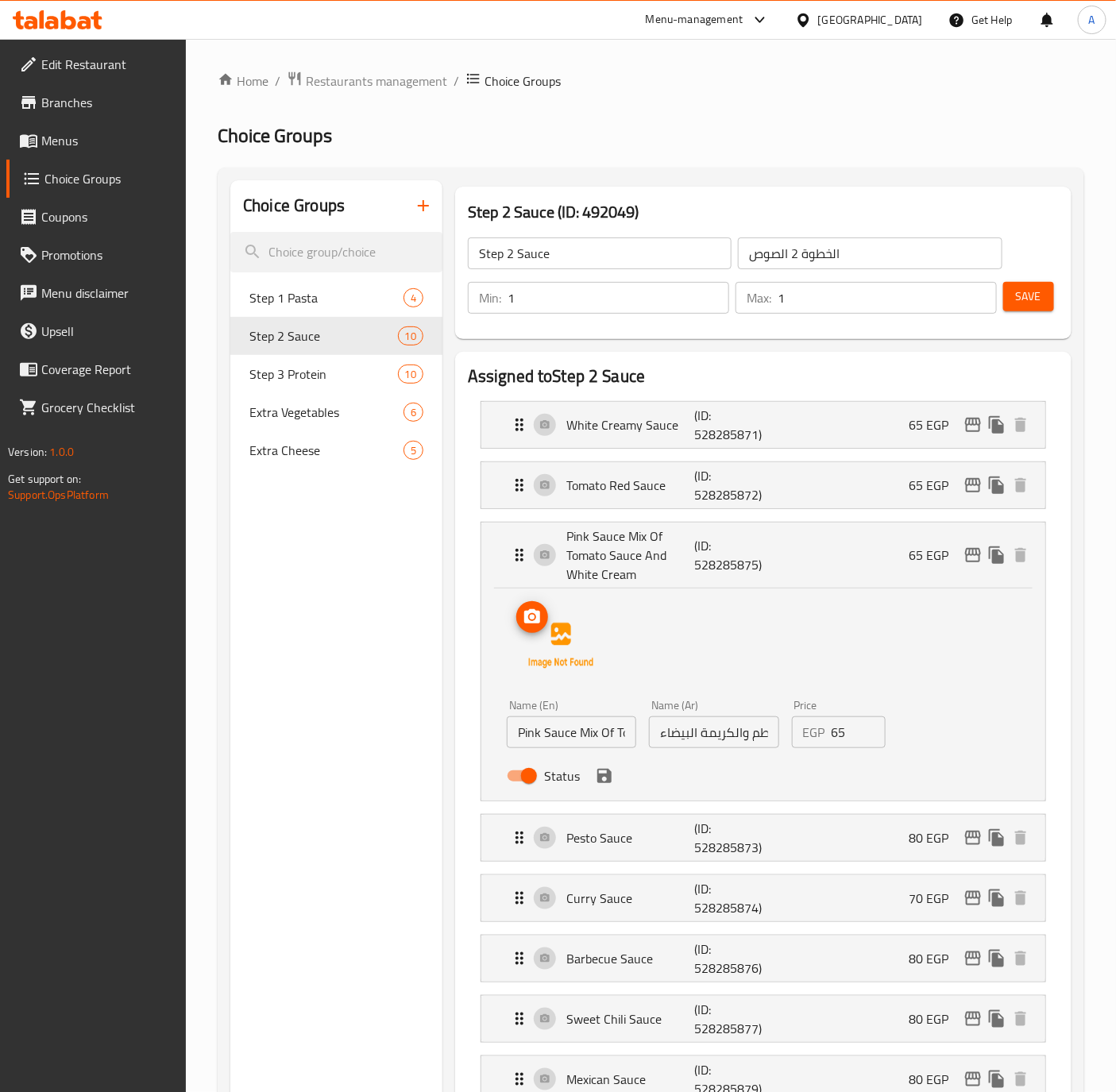
drag, startPoint x: 590, startPoint y: 553, endPoint x: 610, endPoint y: 653, distance: 102.0
click at [610, 653] on nav "White Creamy Sauce (ID: 528285871) 65 EGP Name (En) White Creamy Sauce Name (En…" at bounding box center [763, 821] width 590 height 867
click at [637, 545] on p "Pink Sauce Mix Of Tomato Sauce And White Cream" at bounding box center [630, 555] width 128 height 57
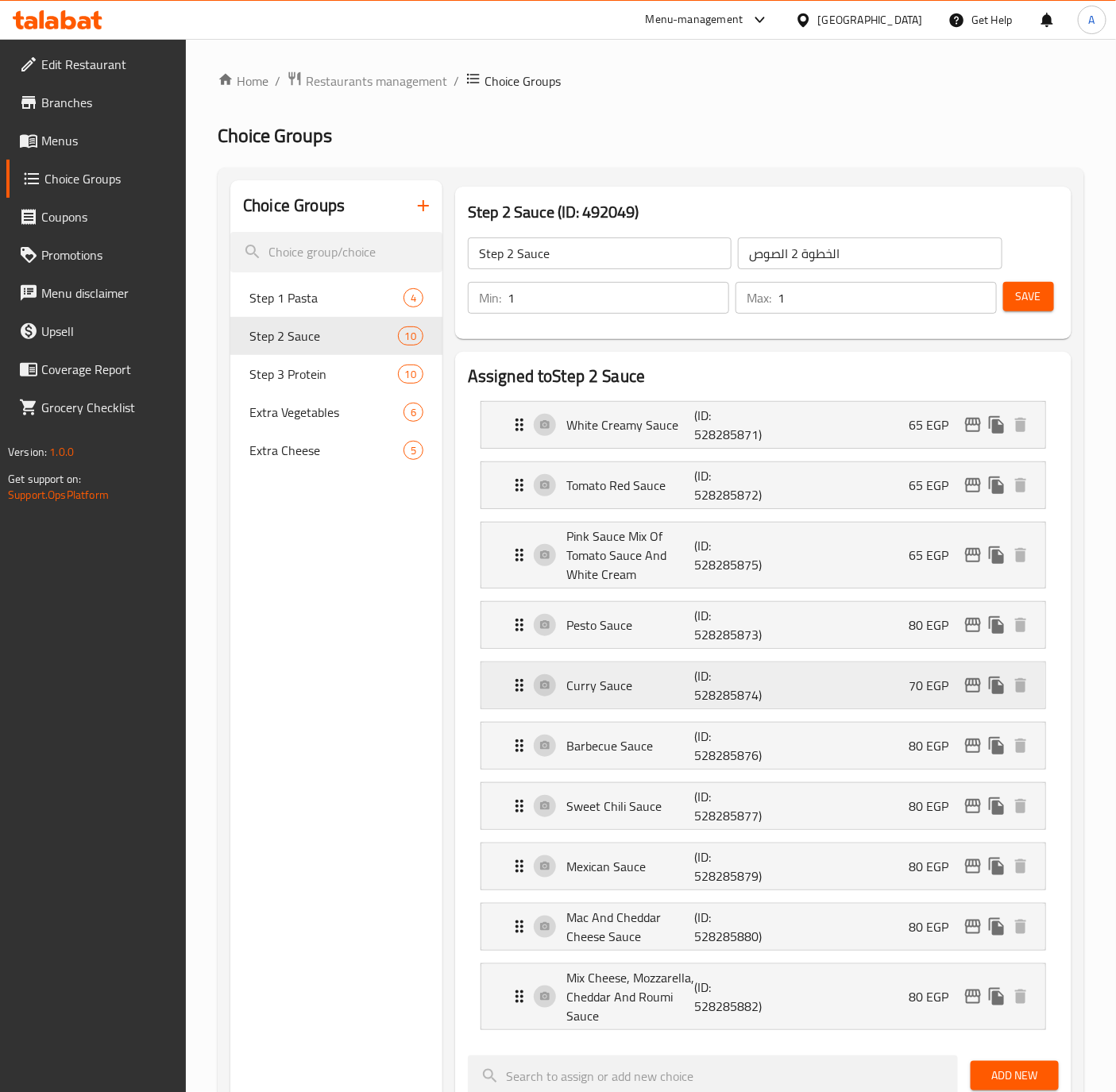
drag, startPoint x: 600, startPoint y: 689, endPoint x: 600, endPoint y: 665, distance: 24.0
click at [600, 687] on p "Curry Sauce" at bounding box center [630, 684] width 128 height 19
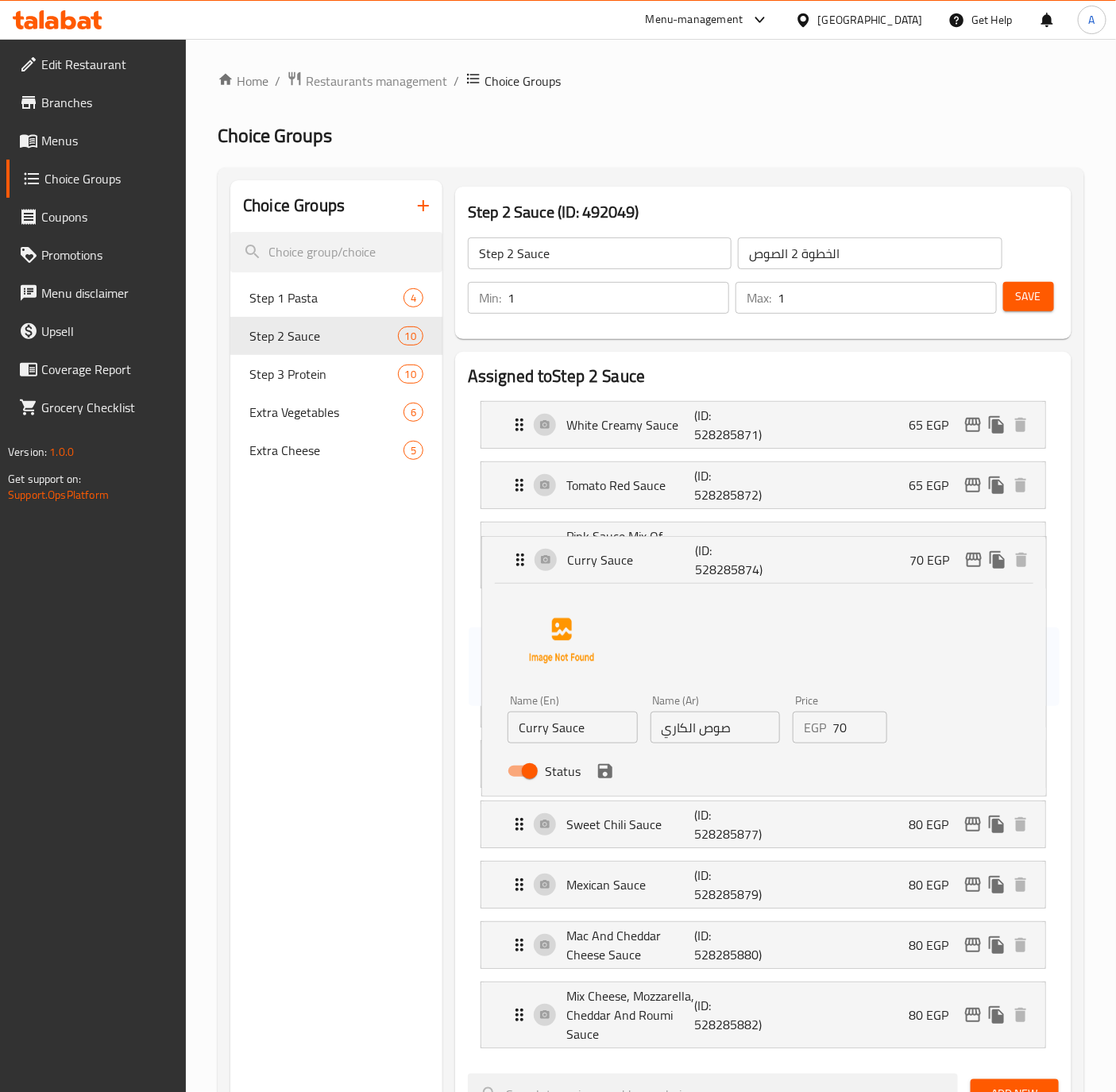
drag, startPoint x: 600, startPoint y: 665, endPoint x: 601, endPoint y: 646, distance: 19.0
click at [601, 646] on nav "White Creamy Sauce (ID: 528285871) 65 EGP Name (En) White Creamy Sauce Name (En…" at bounding box center [763, 724] width 590 height 673
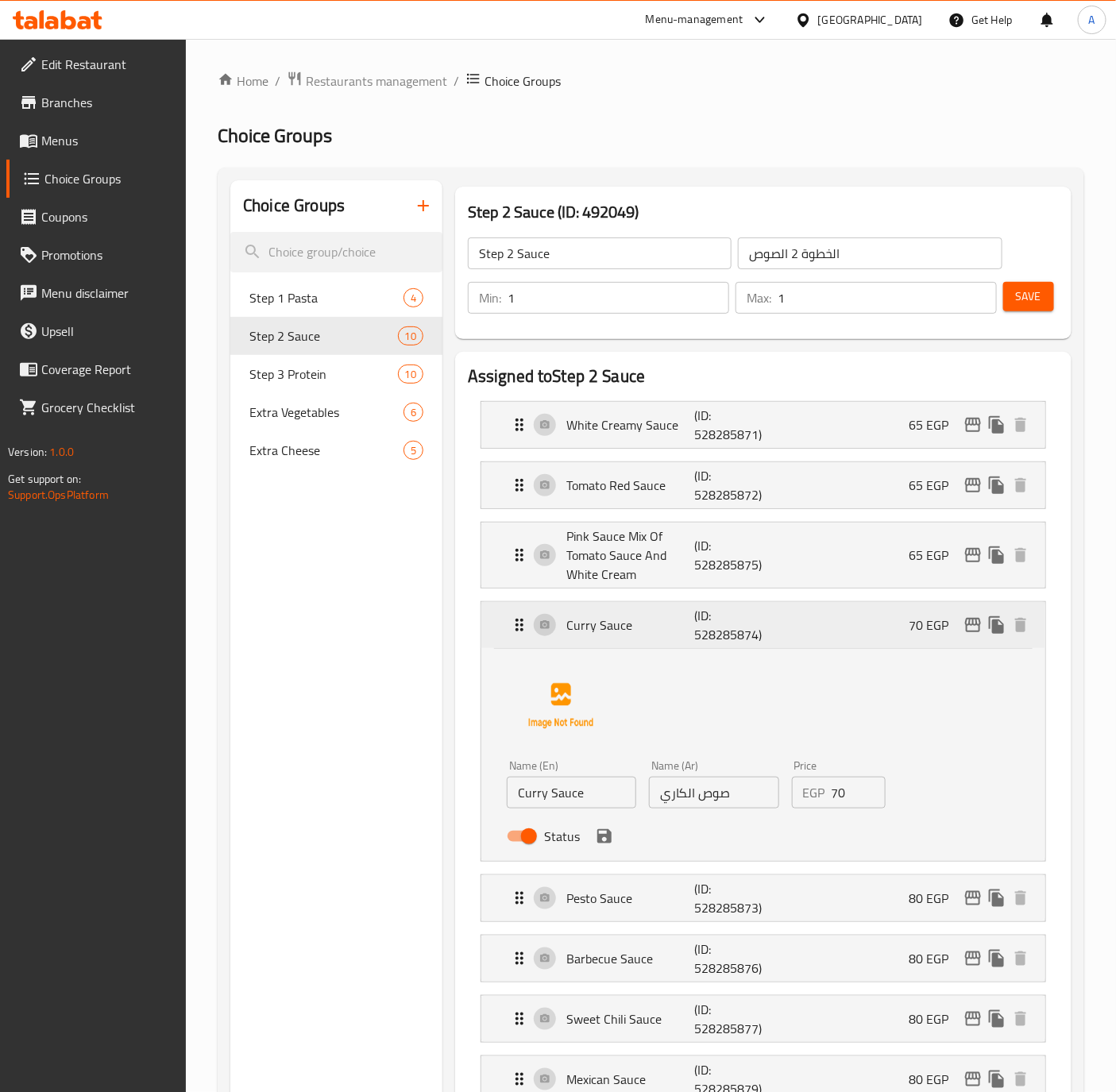
click at [622, 624] on p "Curry Sauce" at bounding box center [630, 624] width 128 height 19
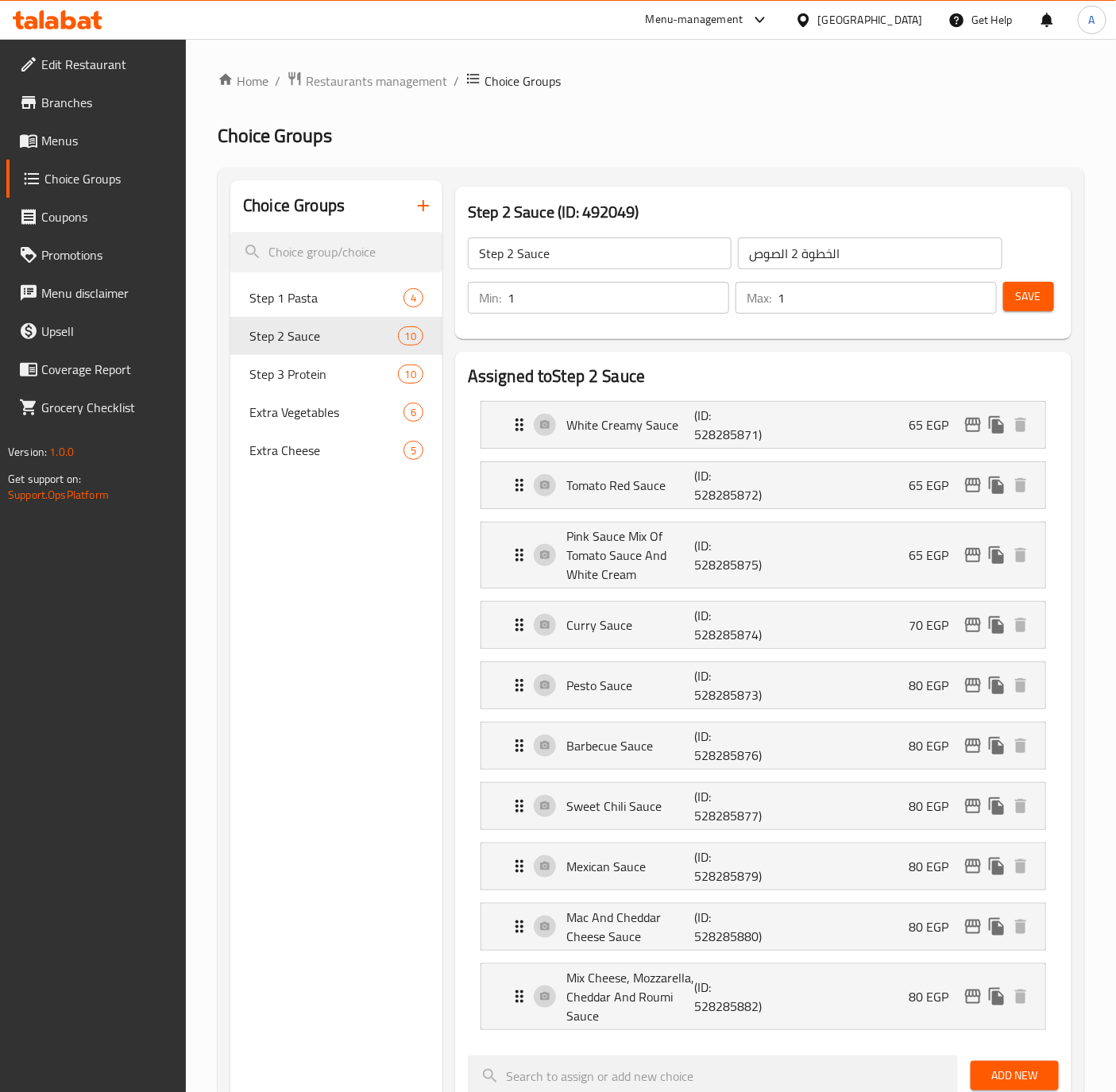
scroll to position [119, 0]
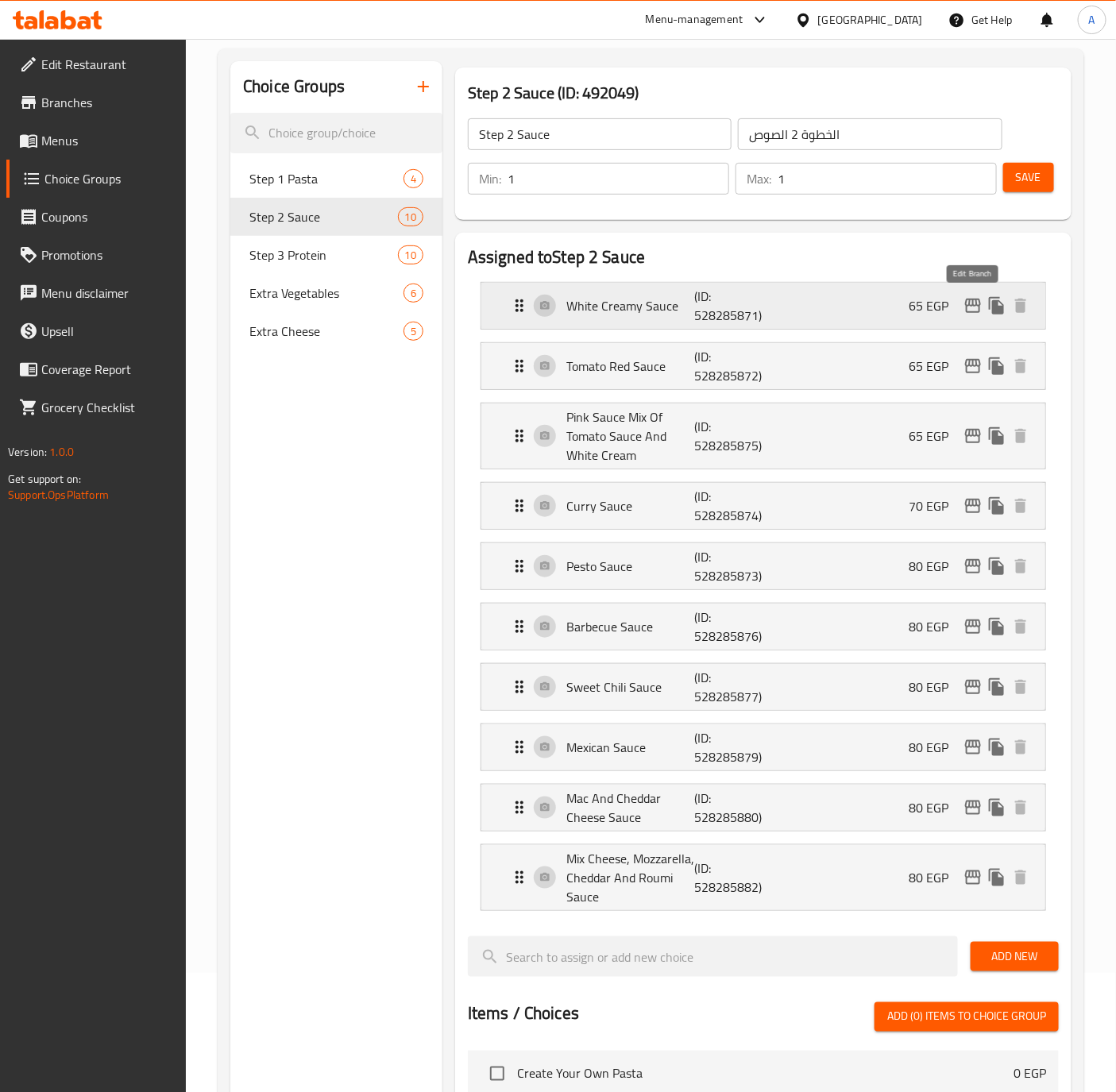
click at [970, 308] on icon "edit" at bounding box center [972, 305] width 19 height 19
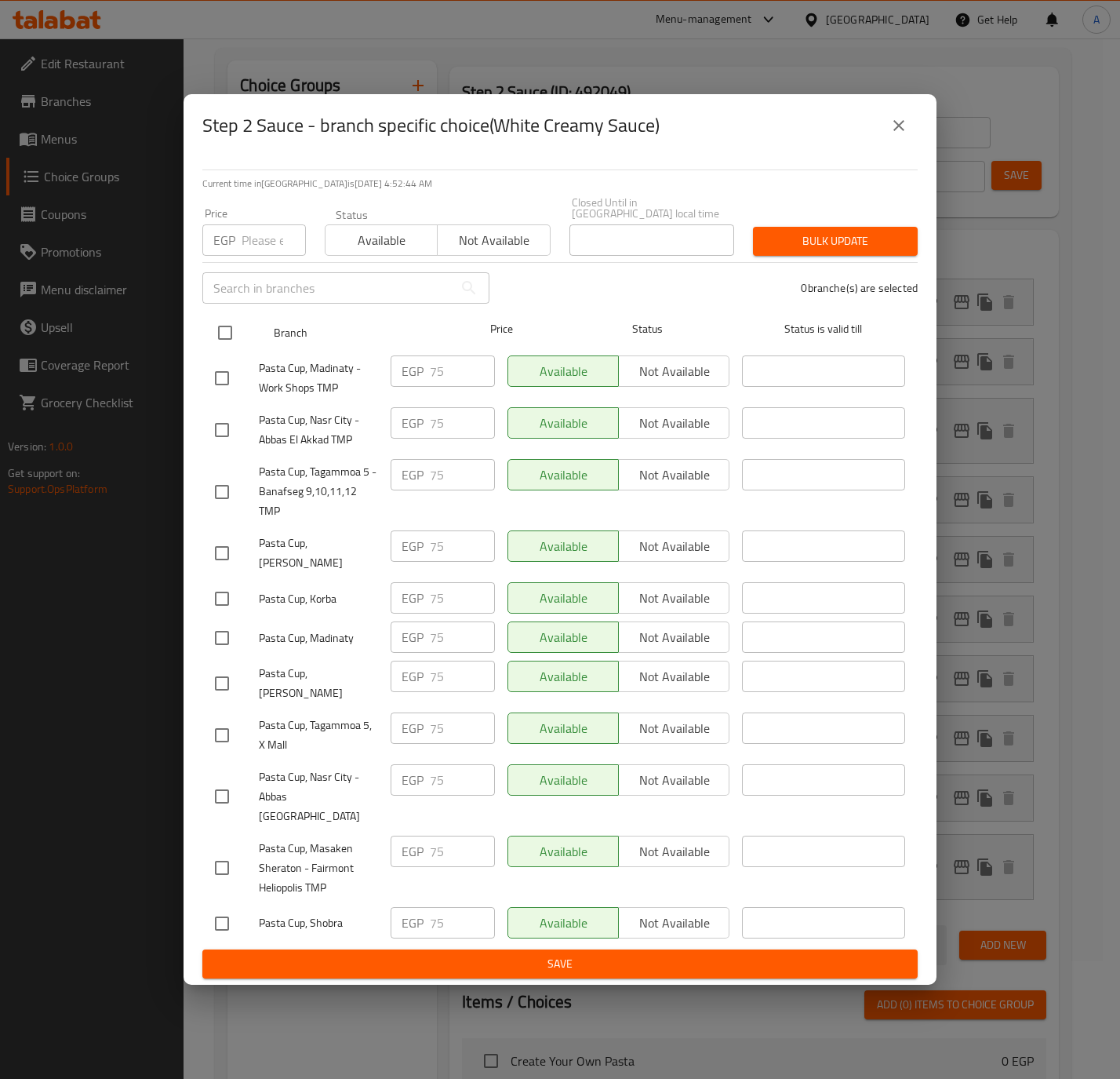
click at [212, 334] on input "checkbox" at bounding box center [225, 332] width 33 height 33
checkbox input "true"
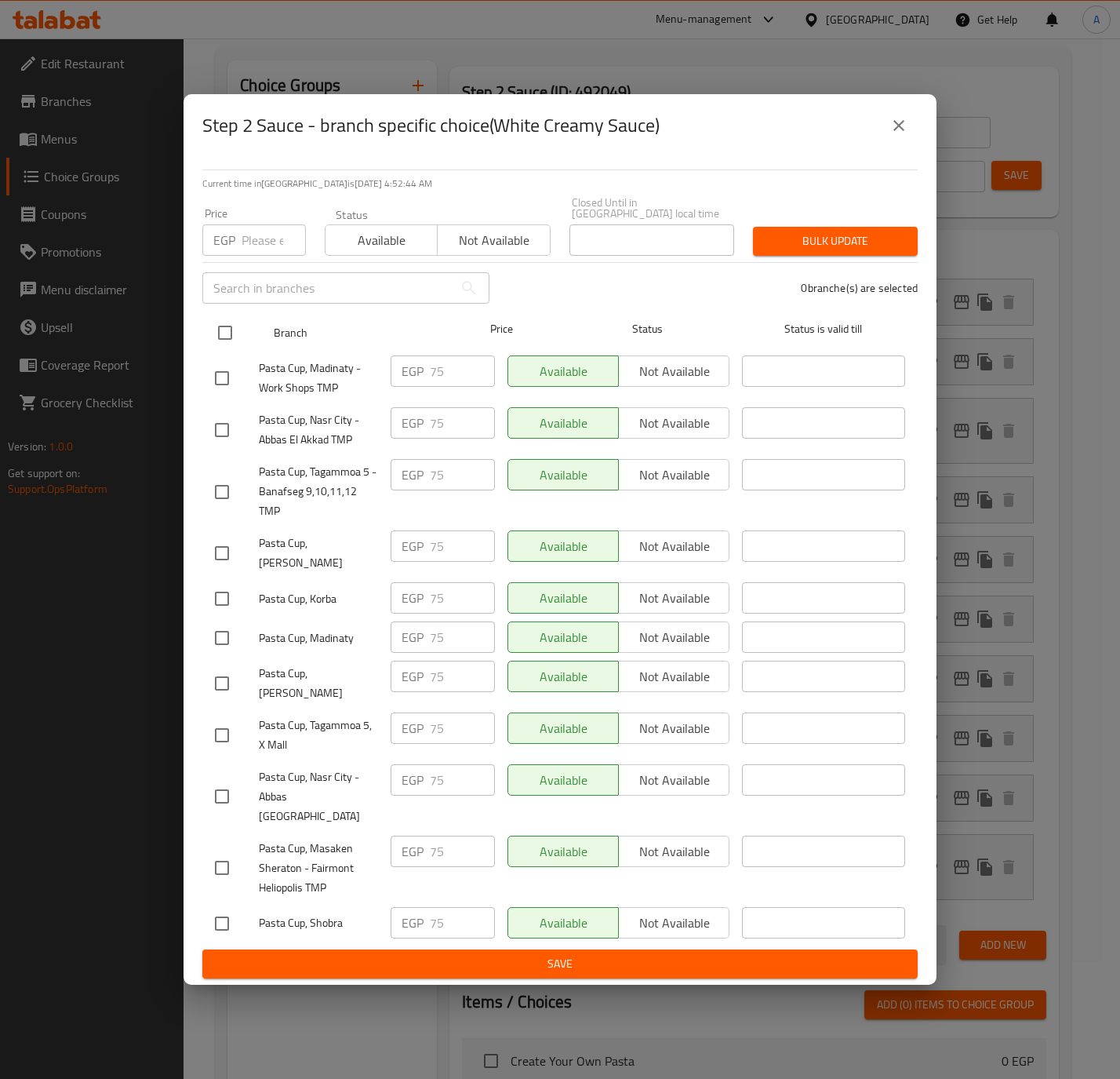
checkbox input "true"
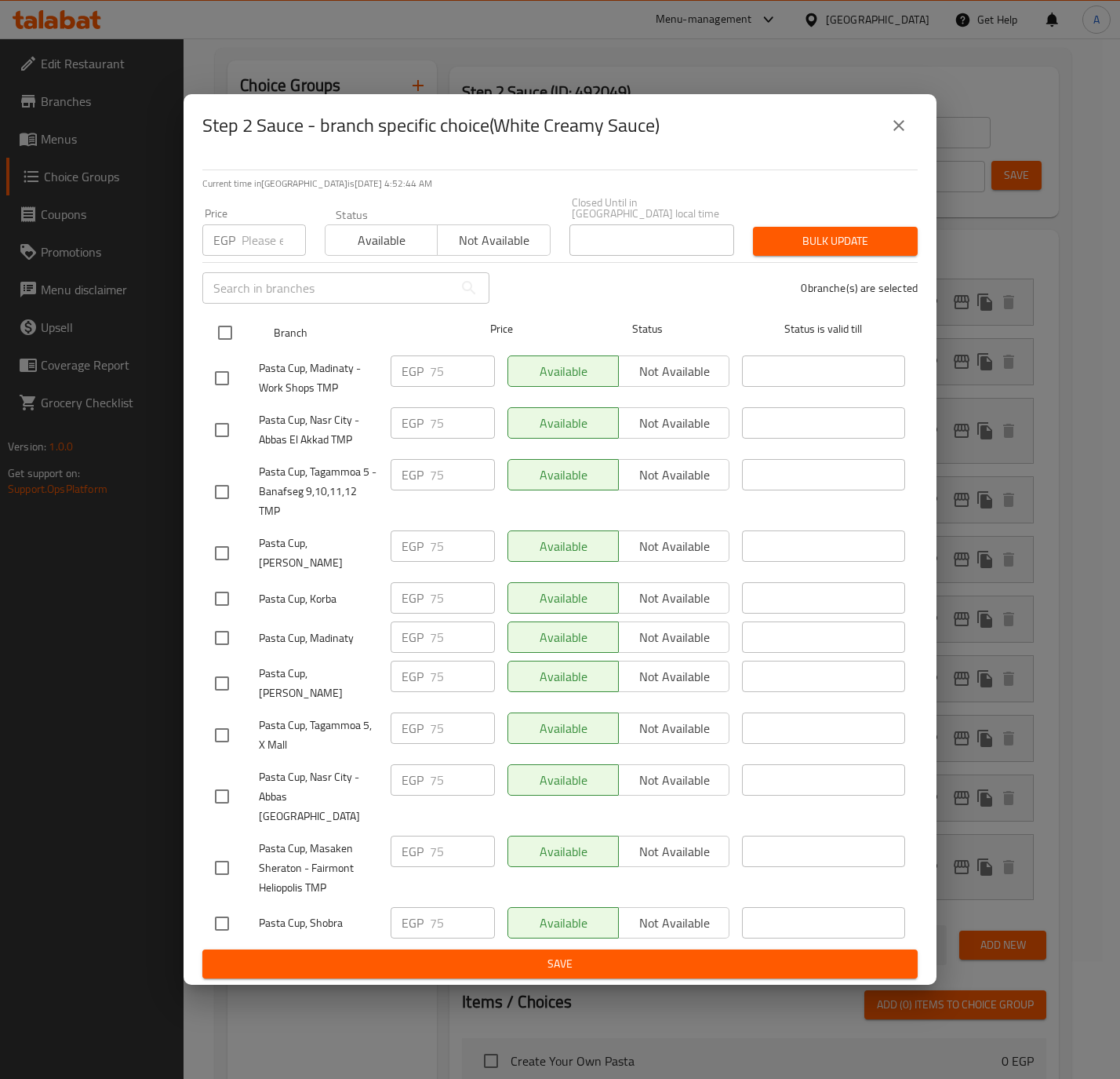
checkbox input "true"
click at [212, 334] on input "checkbox" at bounding box center [225, 332] width 33 height 33
checkbox input "false"
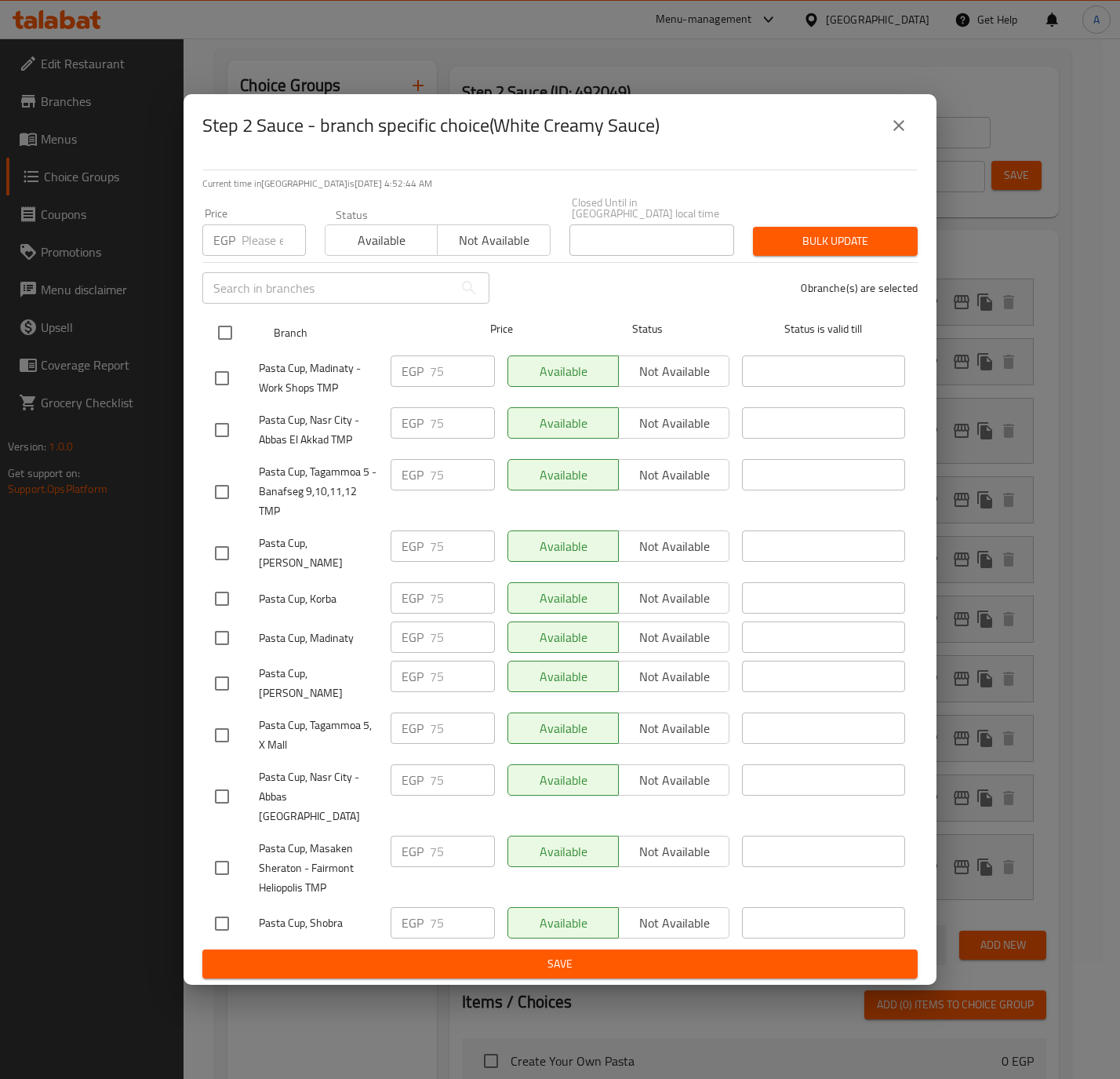
checkbox input "false"
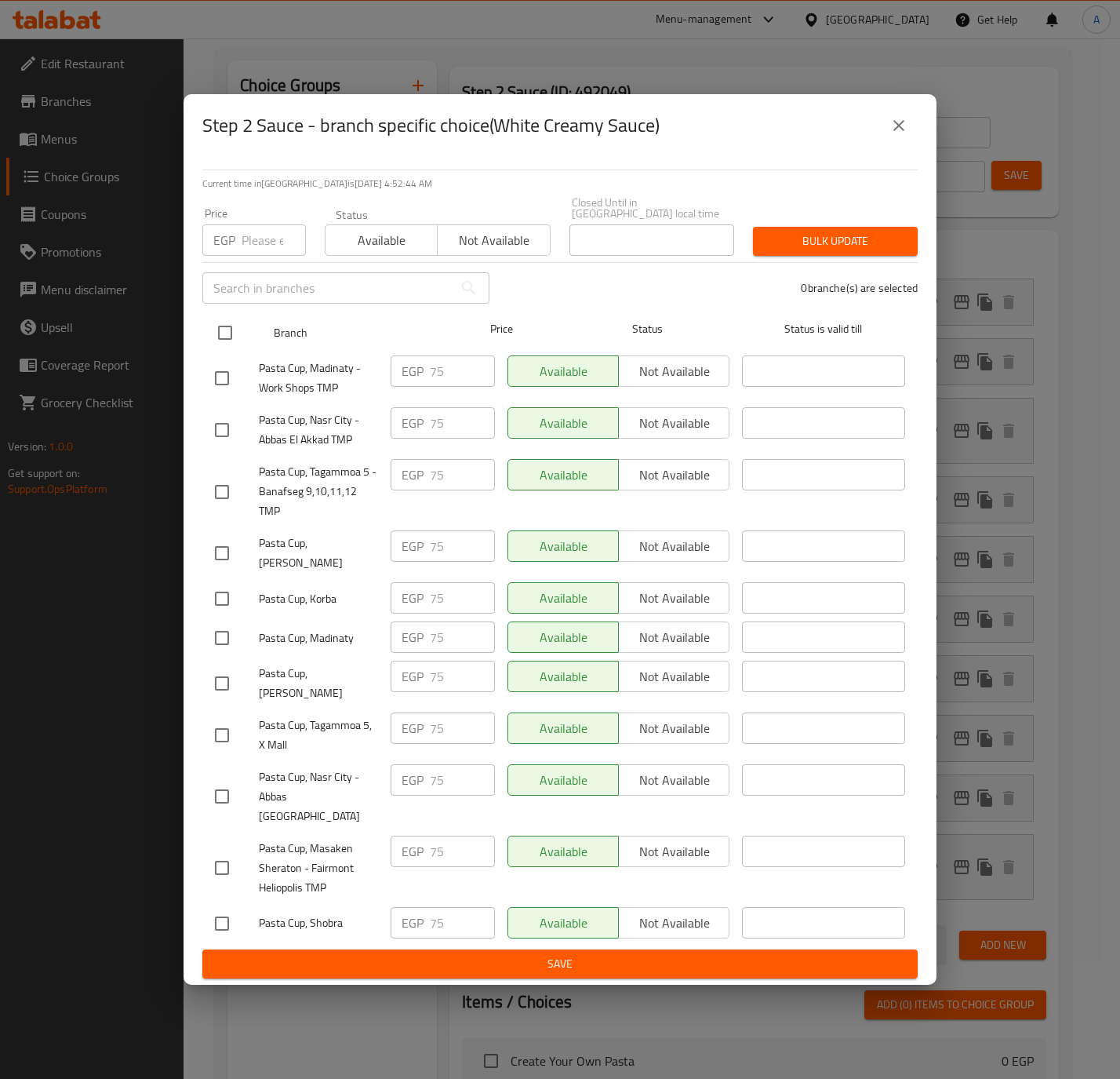
checkbox input "false"
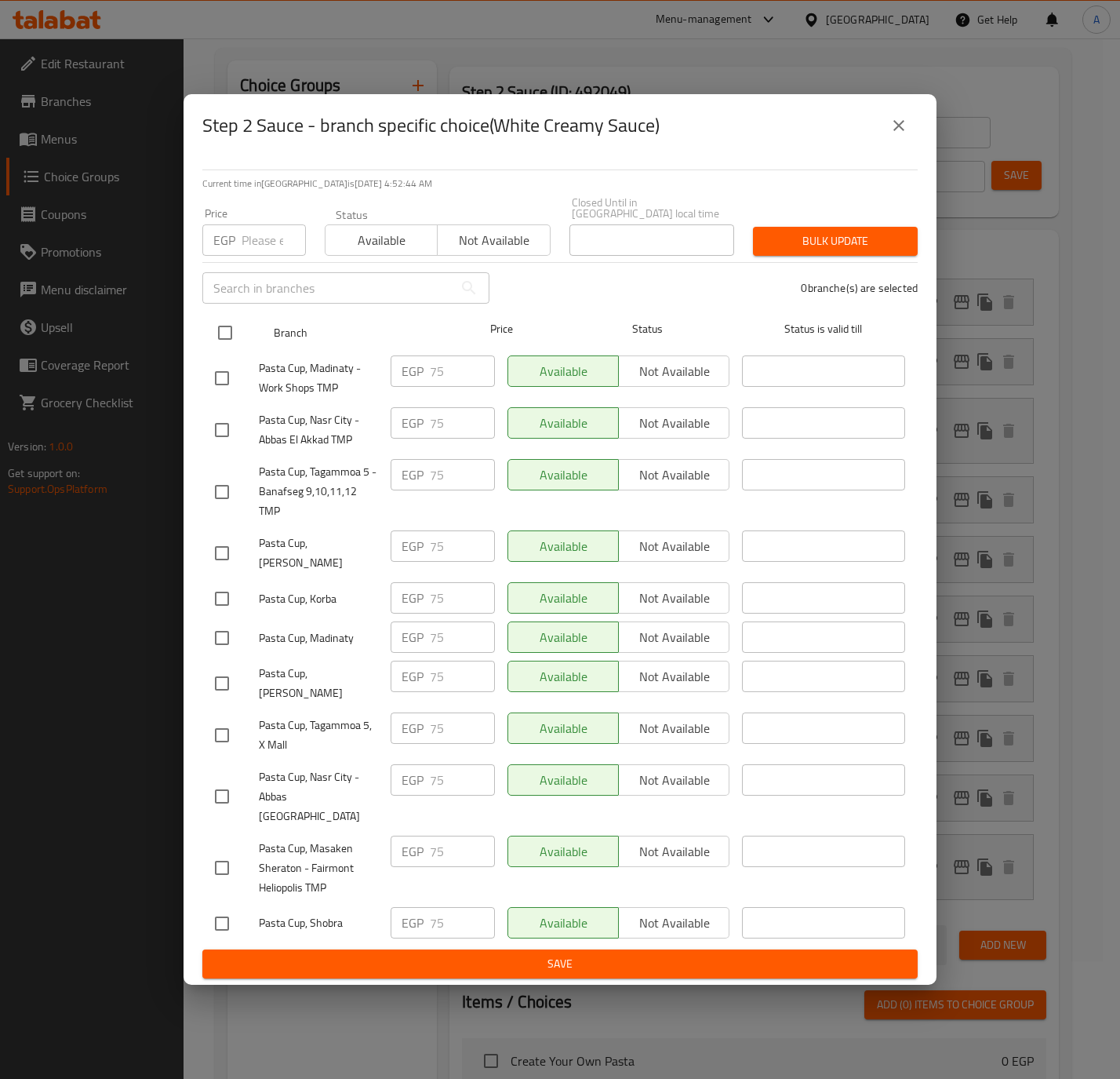
checkbox input "false"
click at [218, 325] on input "checkbox" at bounding box center [225, 332] width 33 height 33
checkbox input "true"
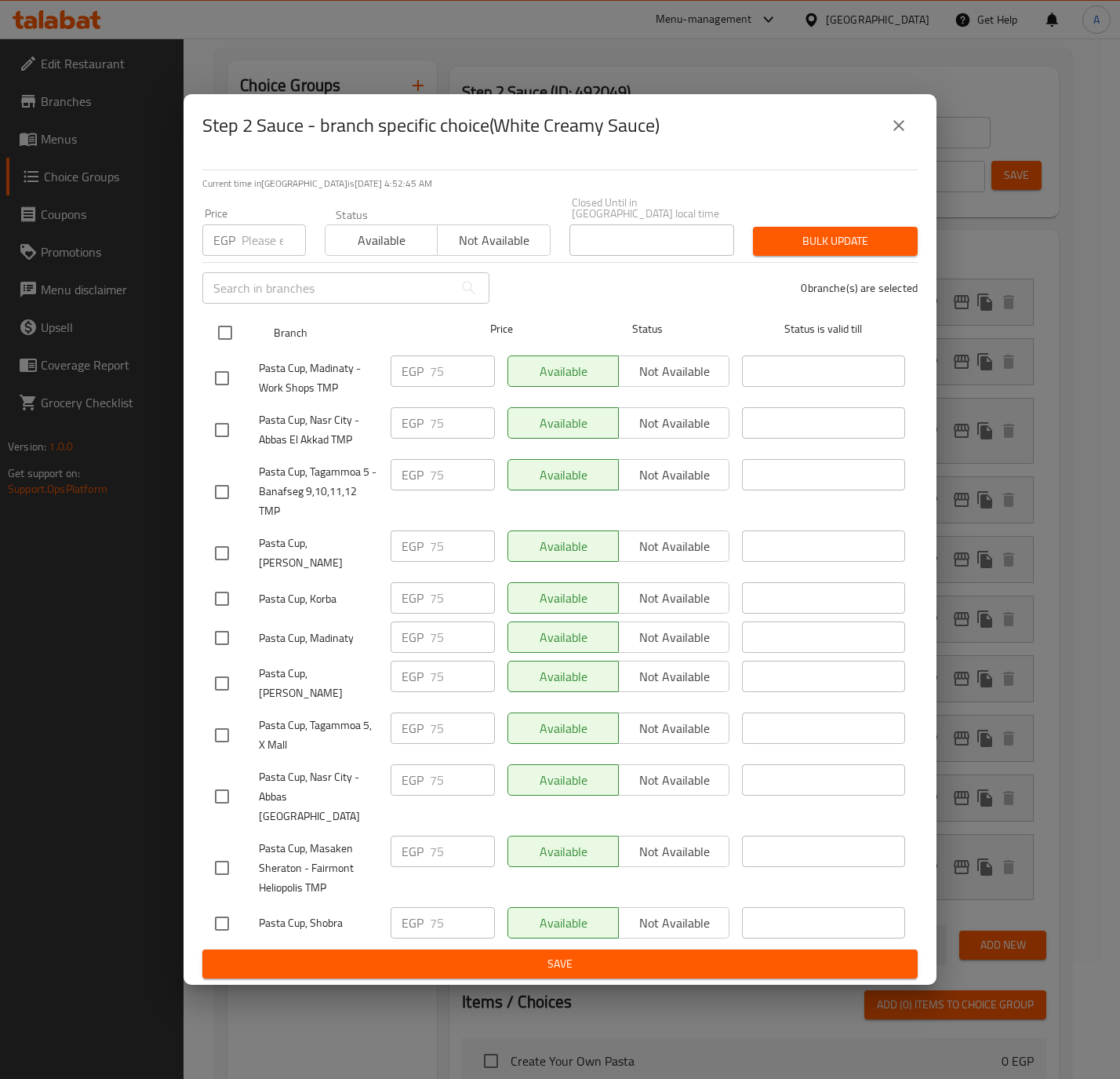
checkbox input "true"
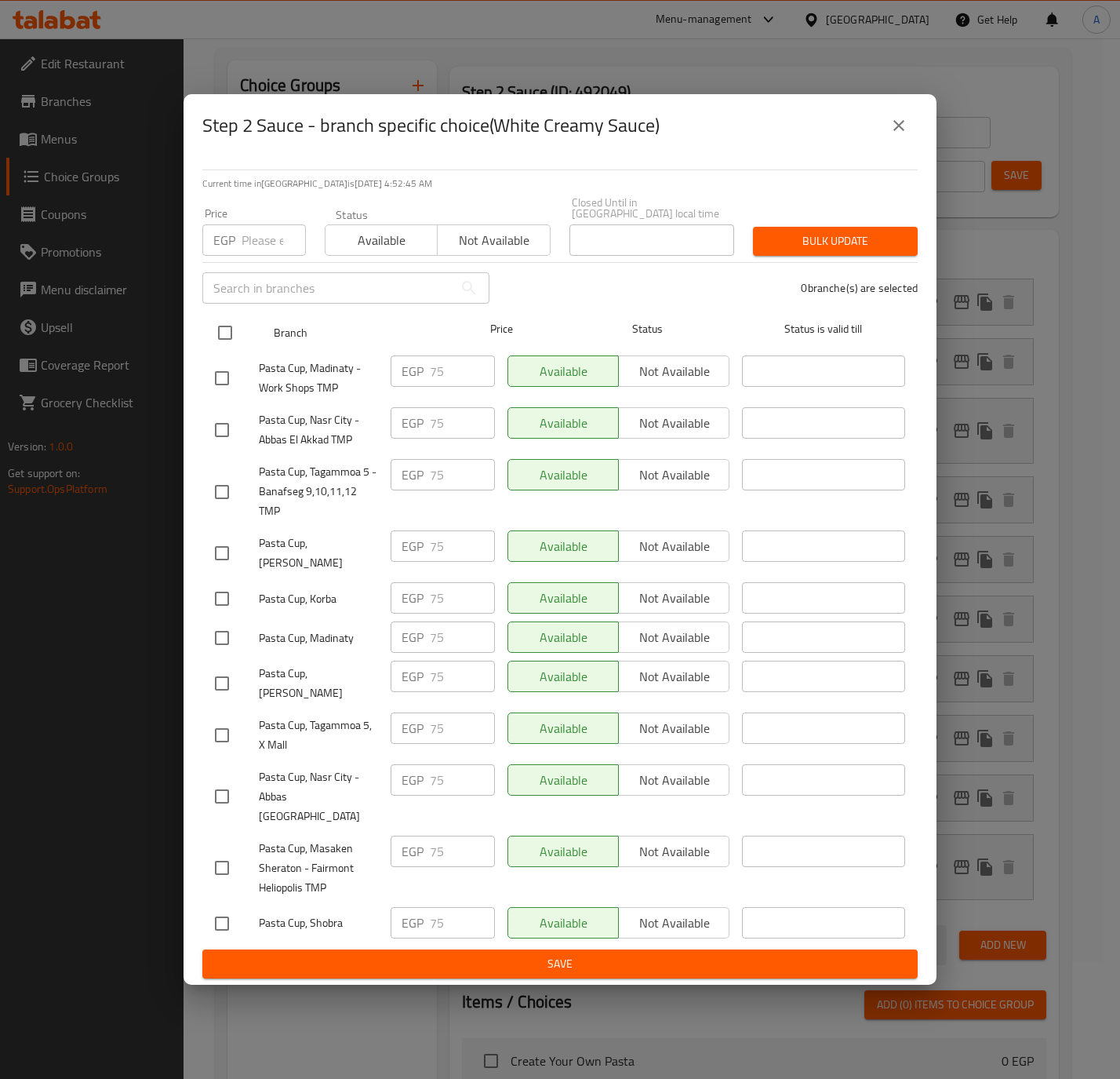
checkbox input "true"
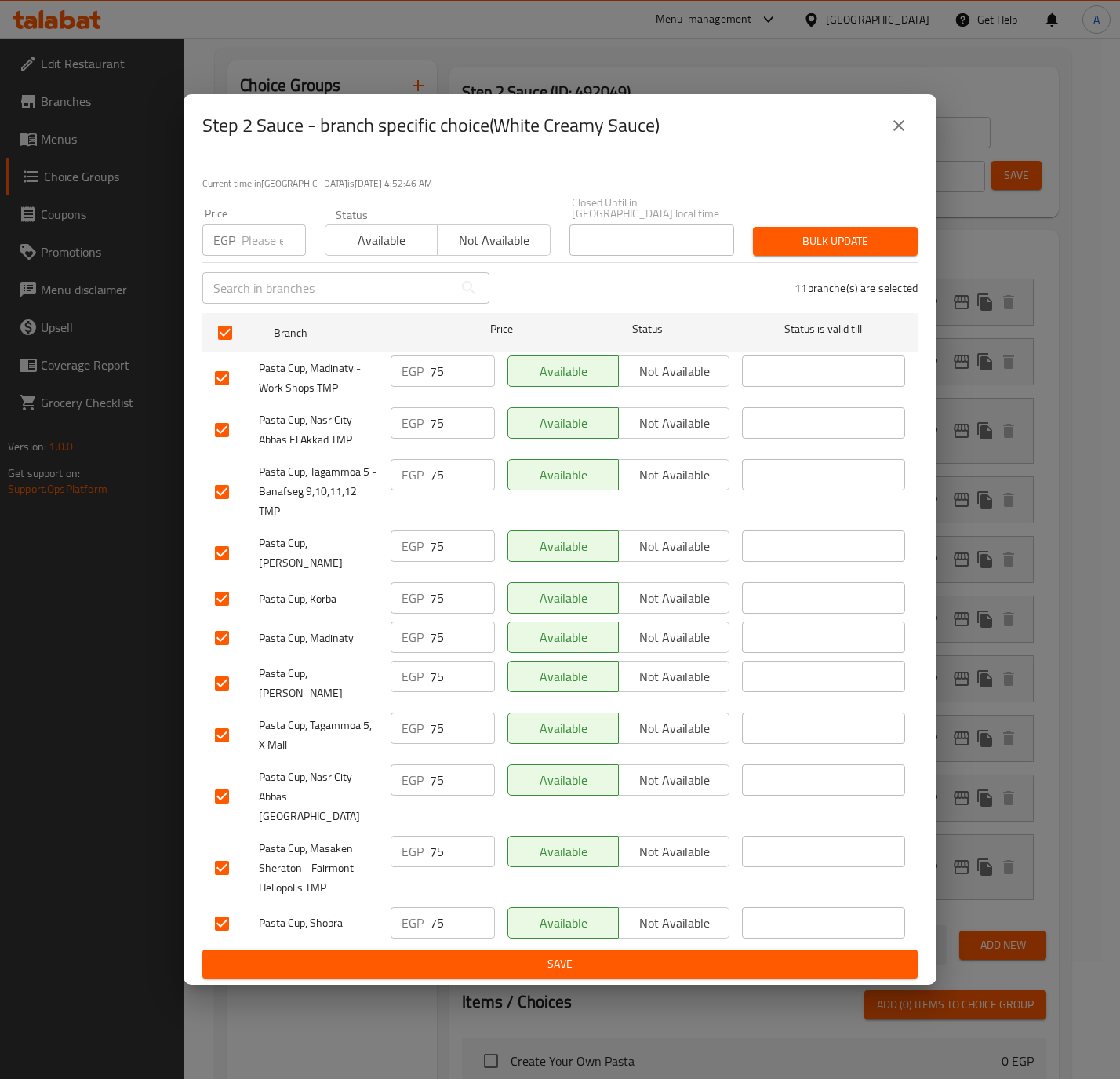
click at [260, 264] on div "Price EGP Price" at bounding box center [254, 232] width 123 height 67
click at [260, 248] on input "number" at bounding box center [273, 240] width 64 height 32
type input "70"
click at [850, 238] on span "Bulk update" at bounding box center [835, 241] width 139 height 19
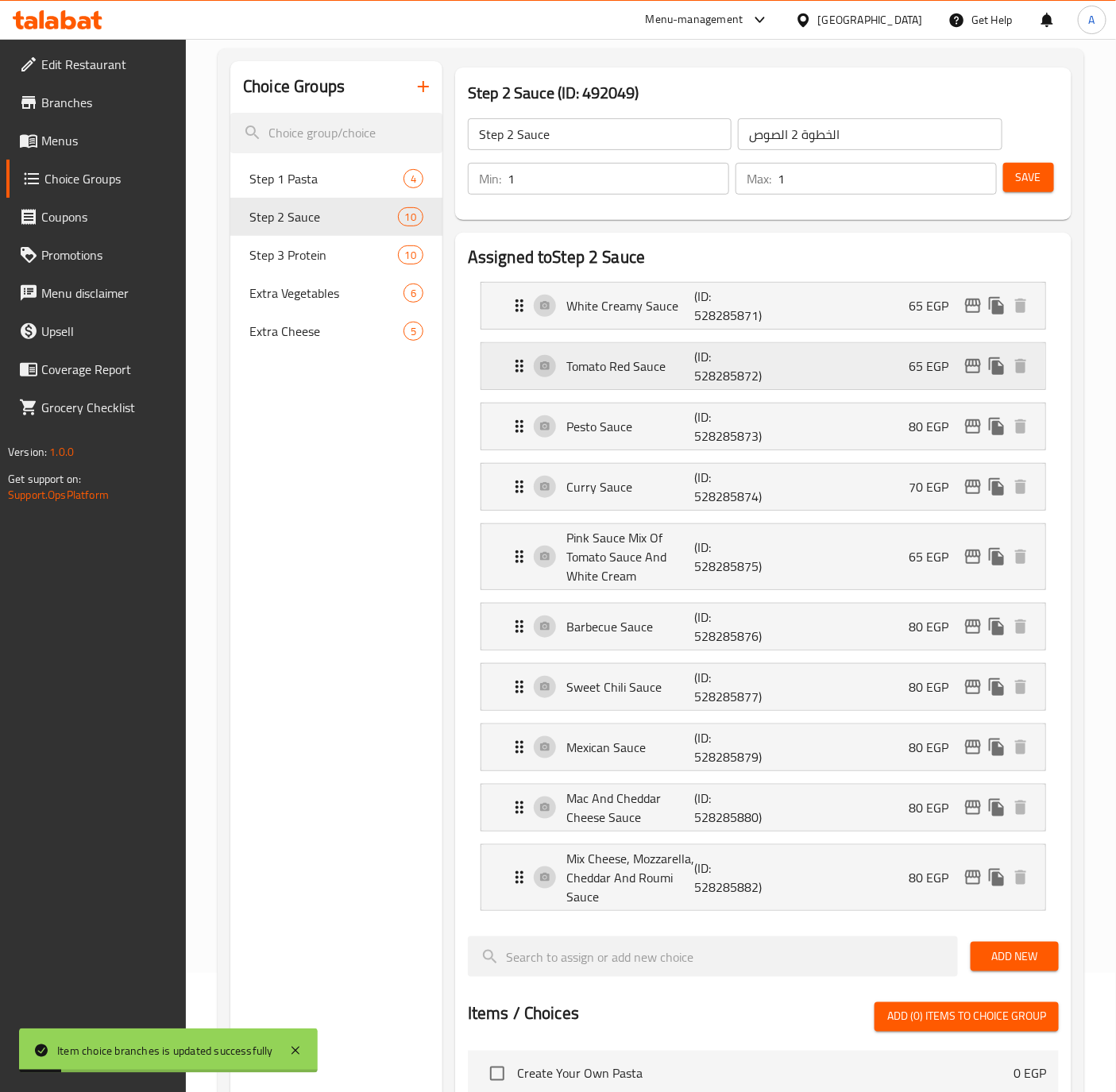
click at [982, 356] on div "65 EGP" at bounding box center [970, 366] width 124 height 24
click at [970, 367] on icon "edit" at bounding box center [973, 366] width 16 height 14
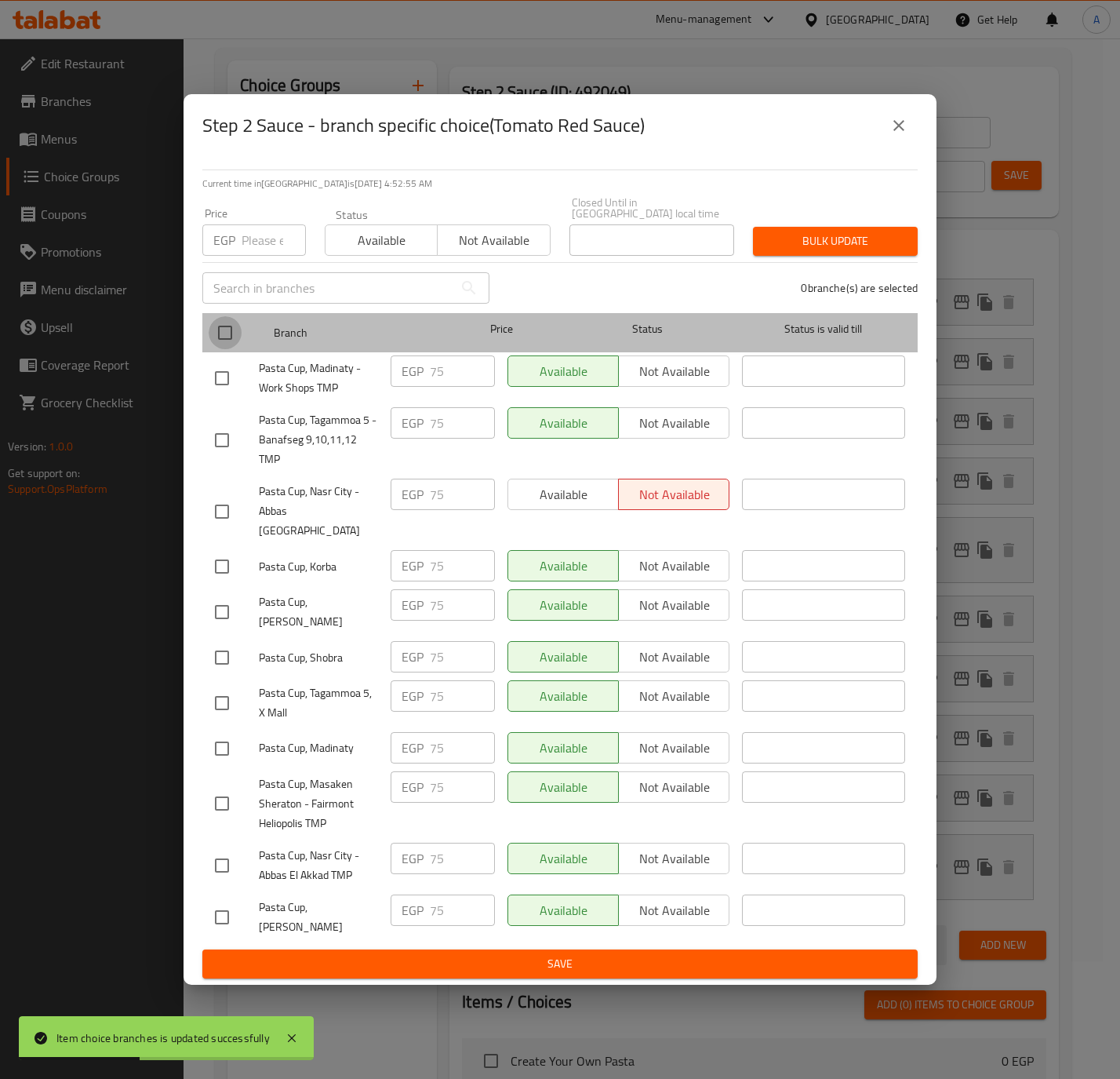
click at [233, 347] on input "checkbox" at bounding box center [225, 332] width 33 height 33
checkbox input "true"
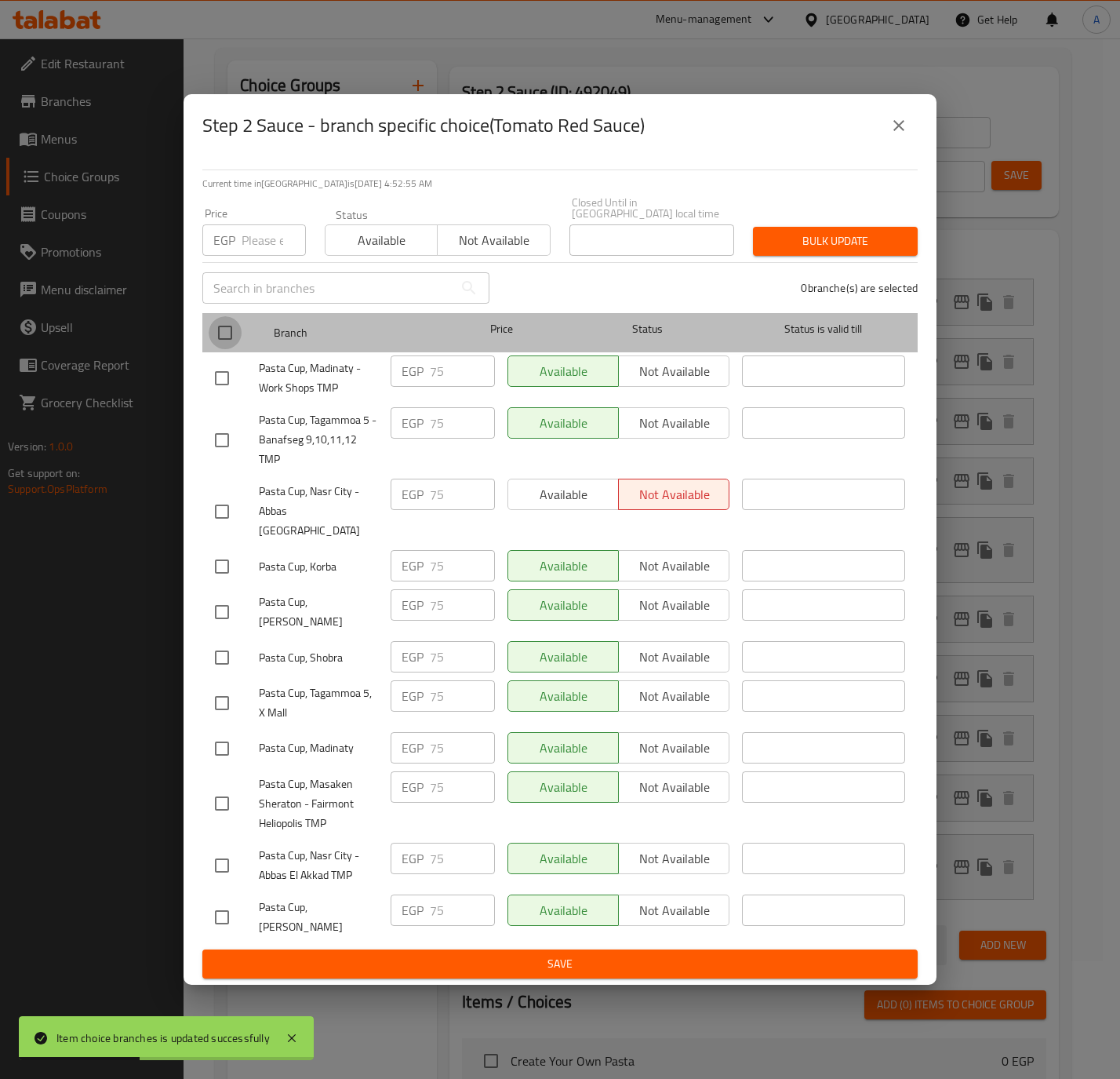
checkbox input "true"
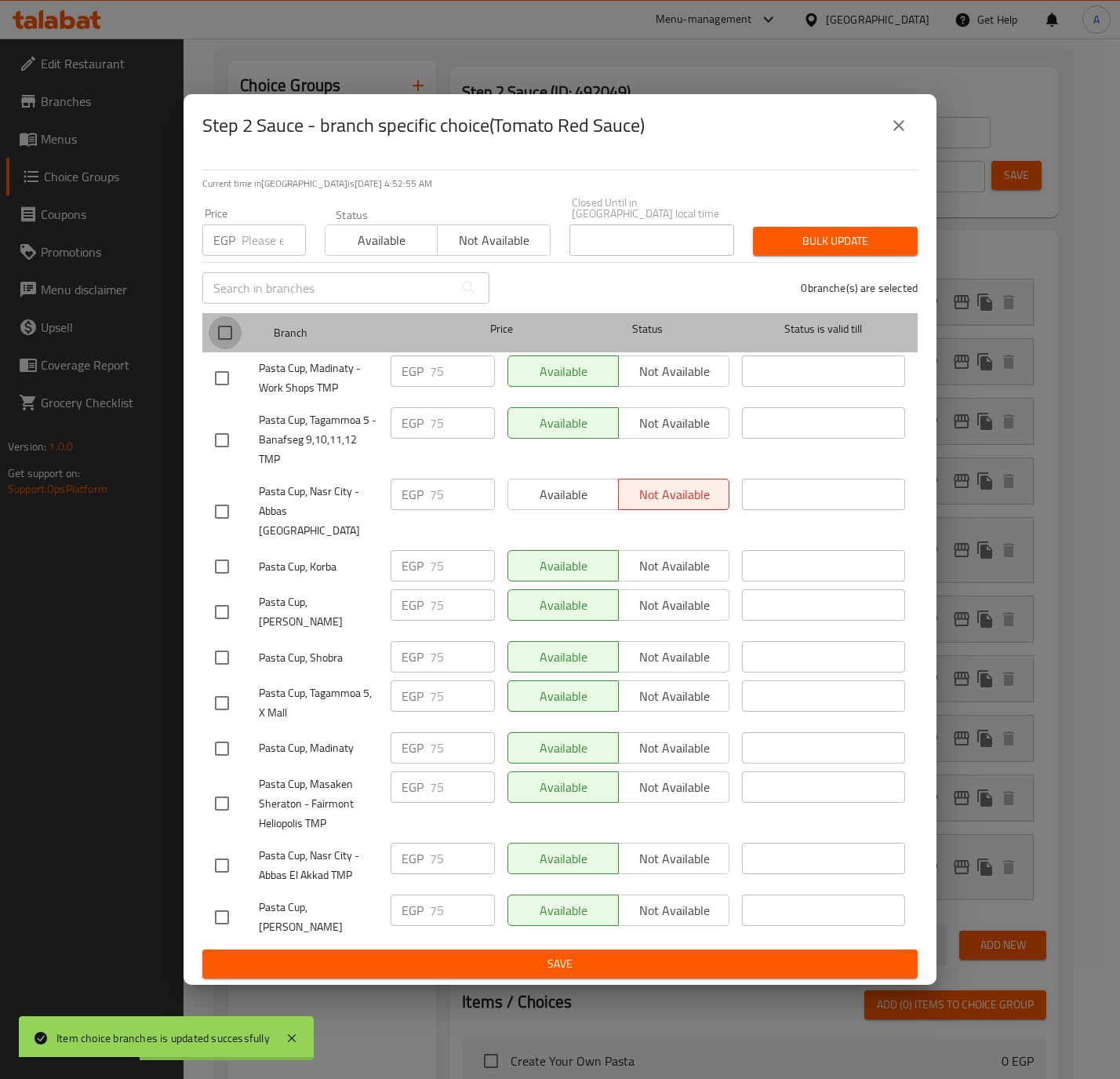
checkbox input "true"
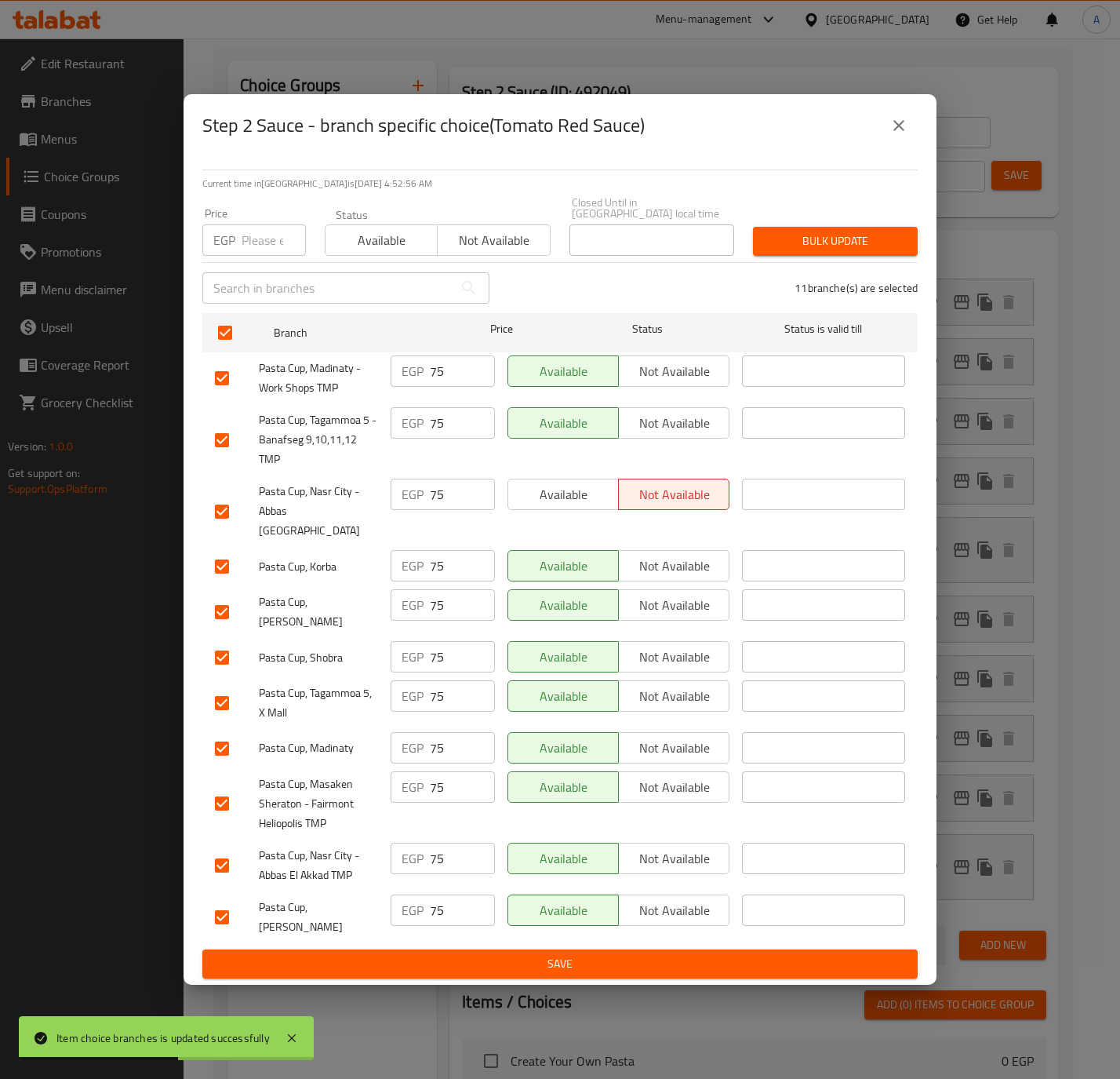
click at [255, 252] on input "number" at bounding box center [273, 240] width 64 height 32
click at [255, 252] on input "70" at bounding box center [273, 240] width 64 height 32
type input "70"
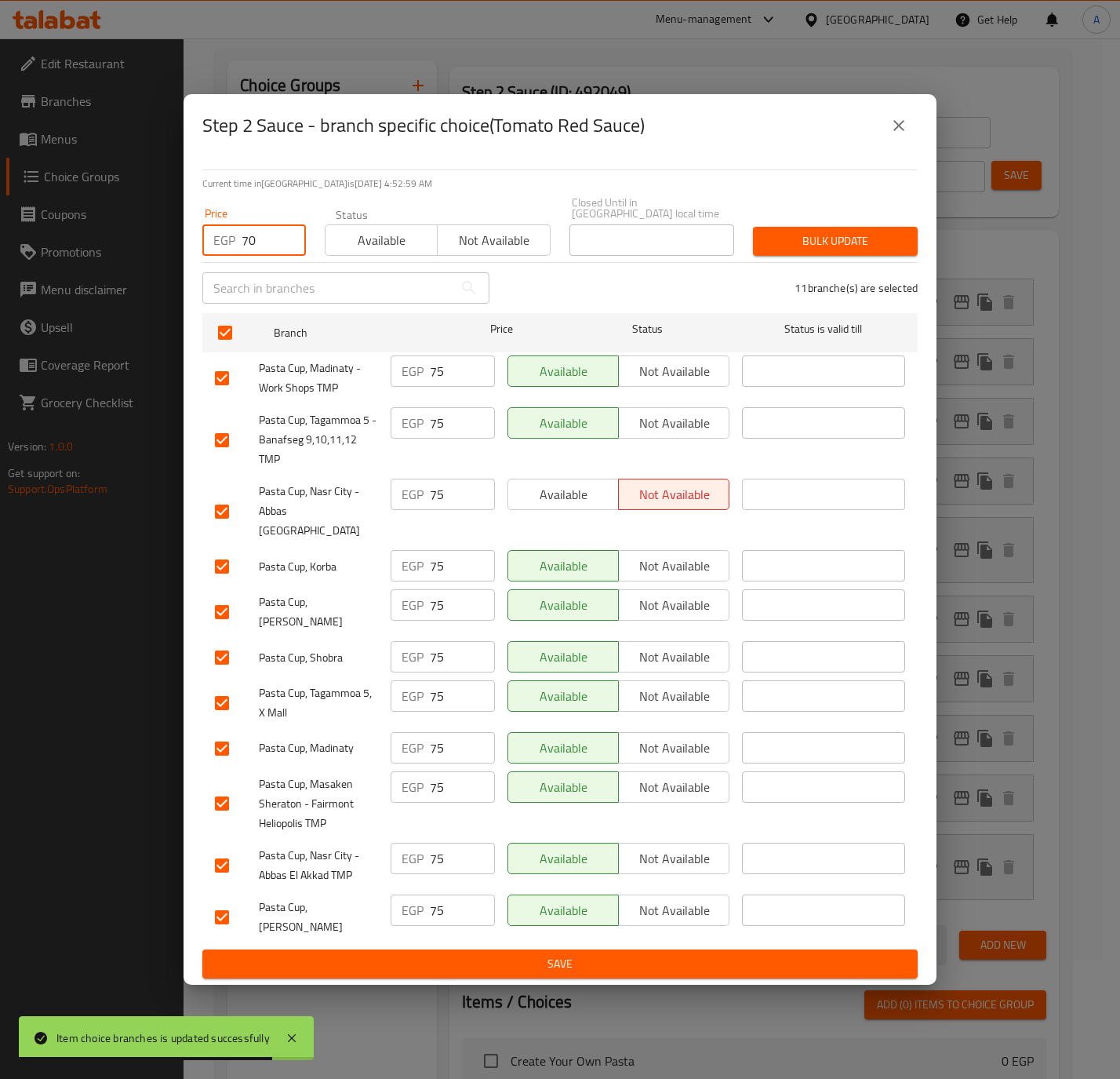
click at [858, 241] on span "Bulk update" at bounding box center [835, 241] width 139 height 19
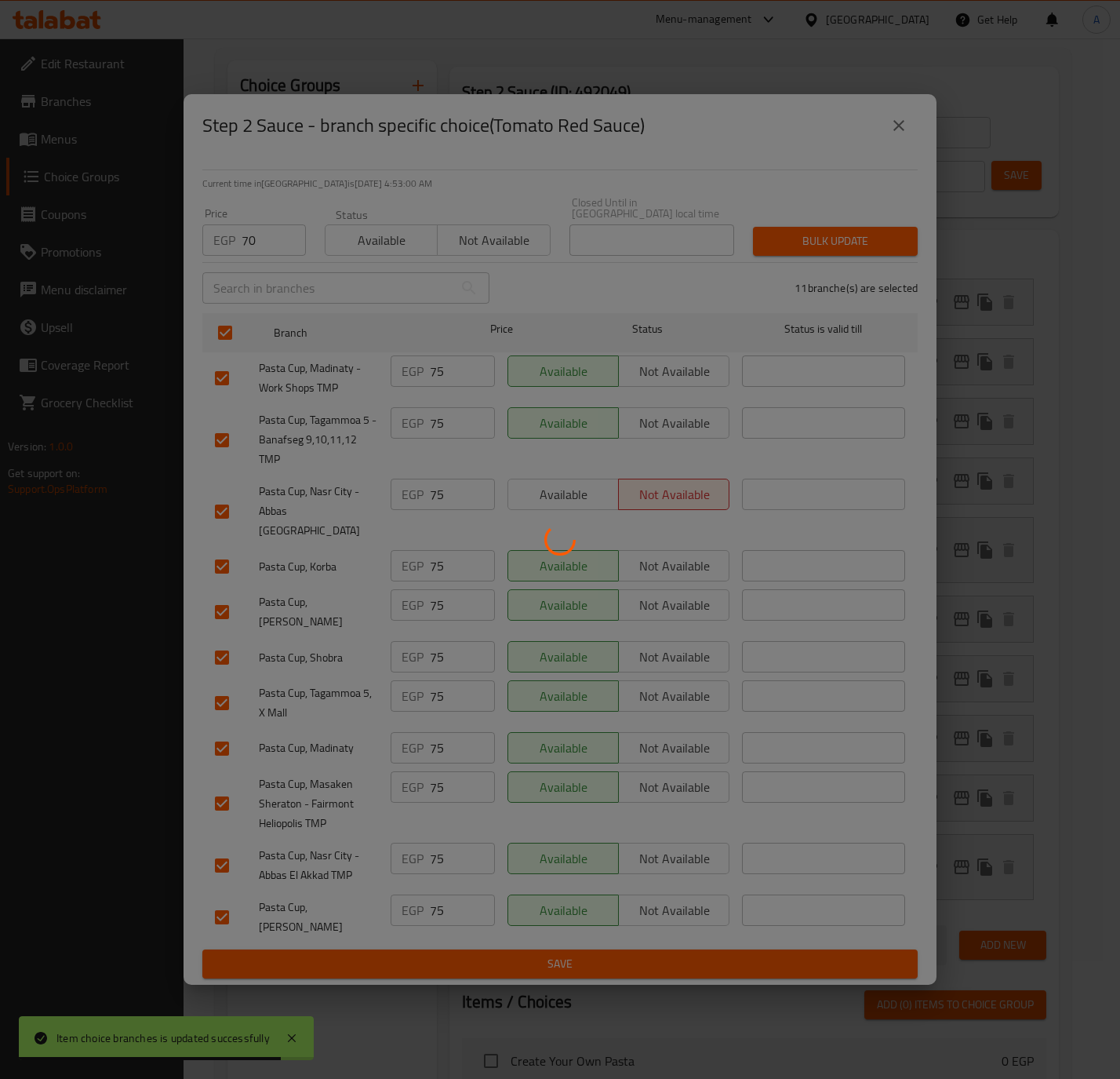
click at [858, 241] on div at bounding box center [560, 540] width 1120 height 1079
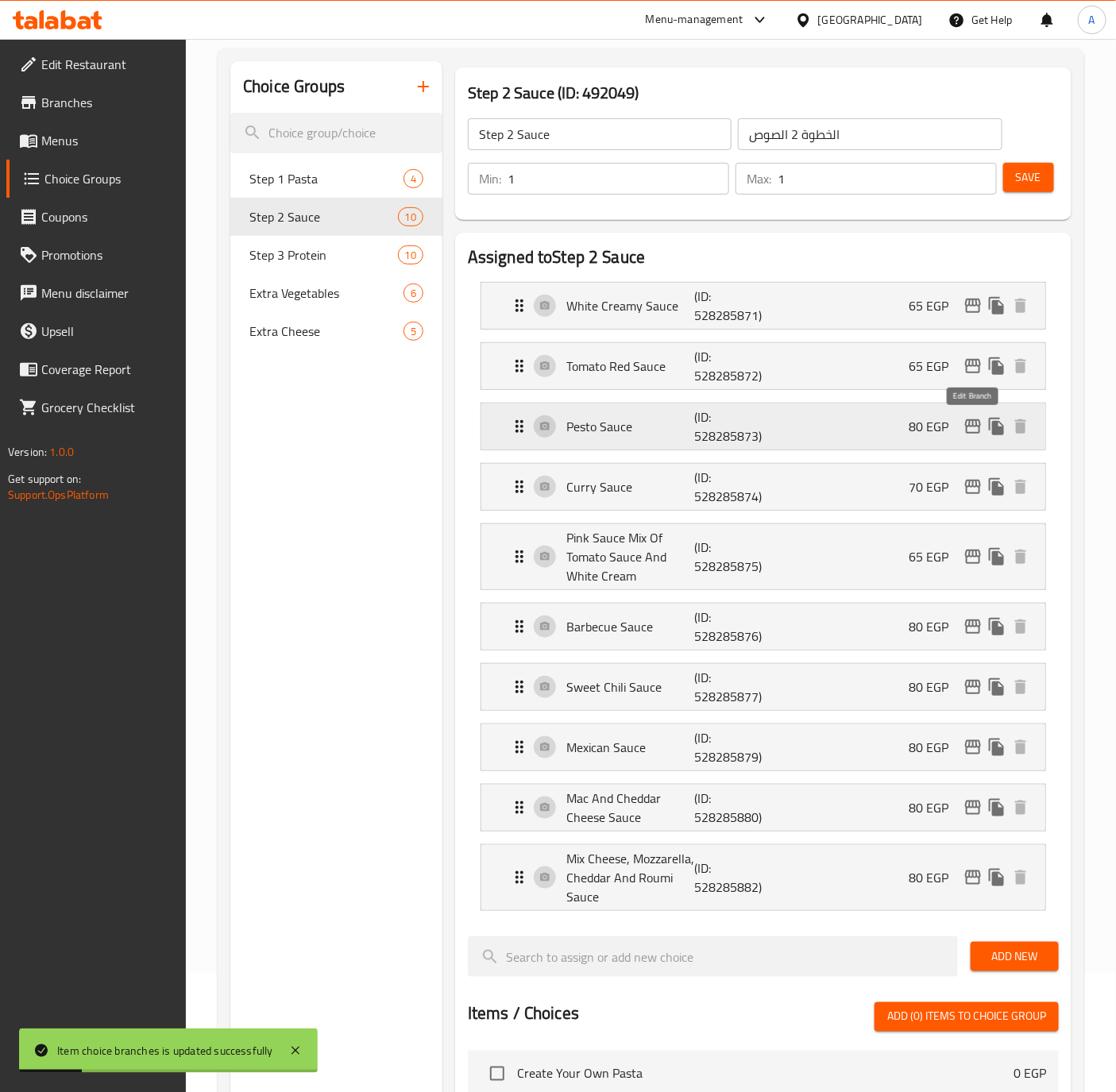
click at [972, 426] on icon "edit" at bounding box center [972, 426] width 19 height 19
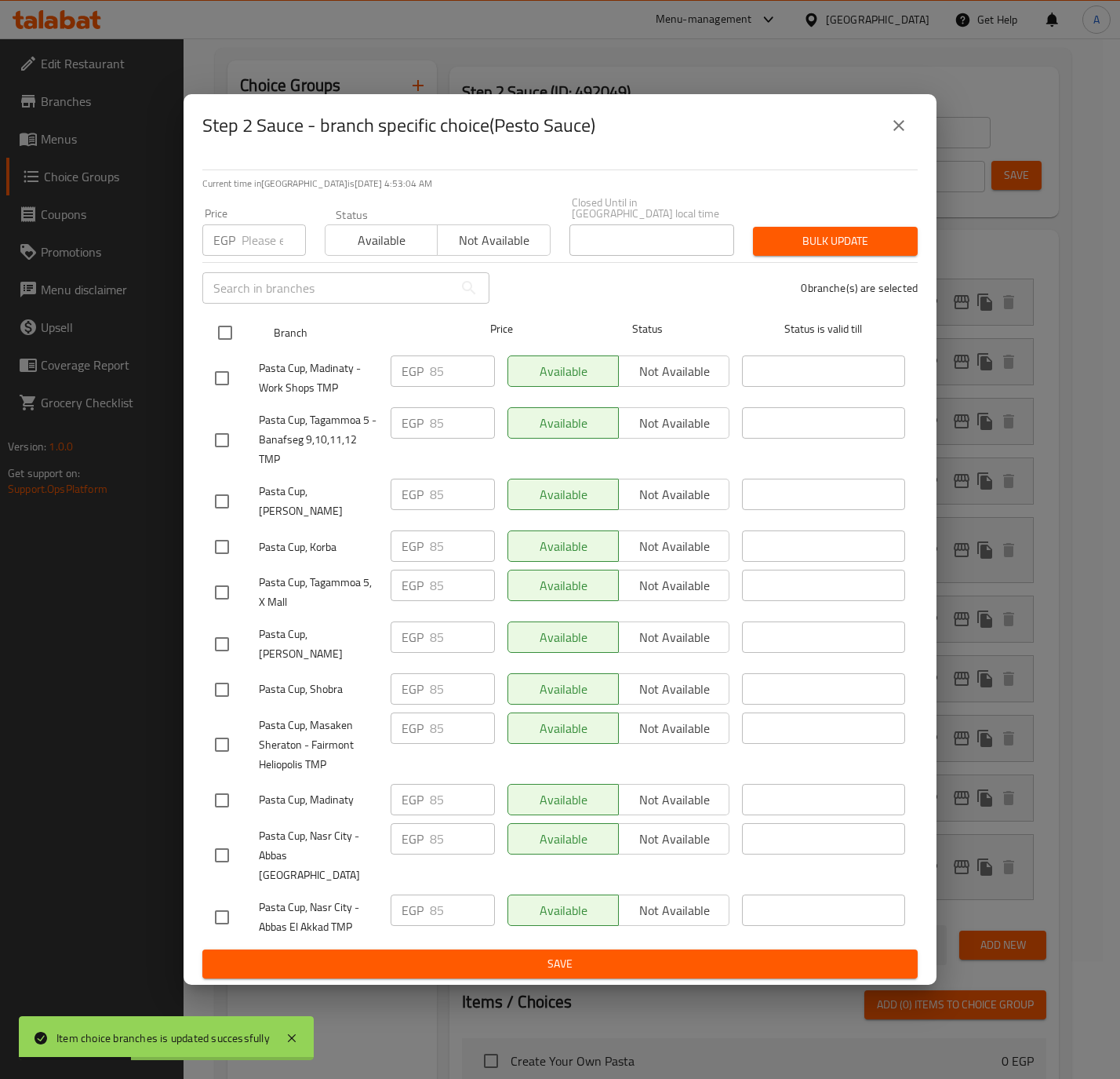
click at [225, 337] on input "checkbox" at bounding box center [225, 332] width 33 height 33
checkbox input "true"
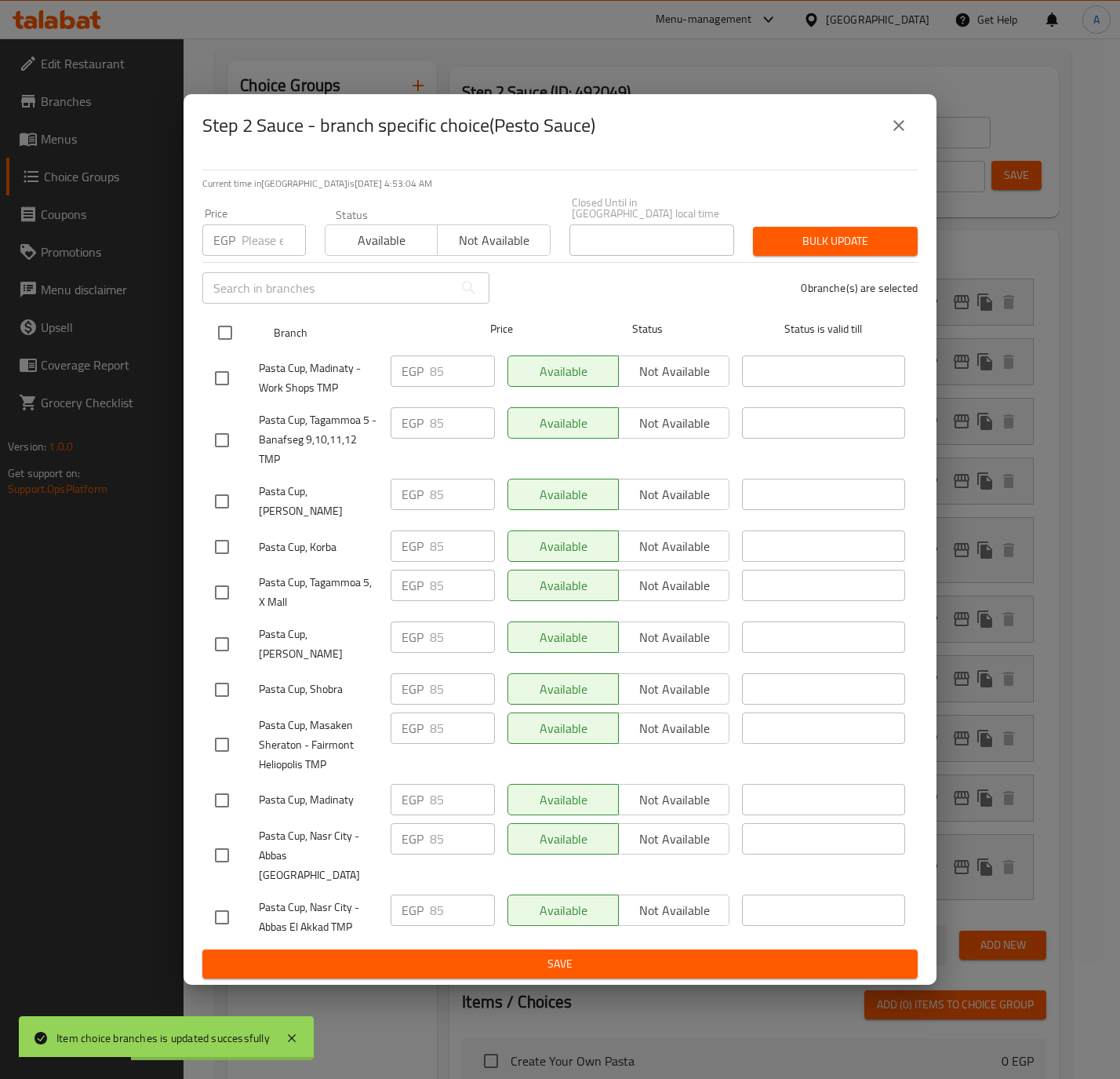
checkbox input "true"
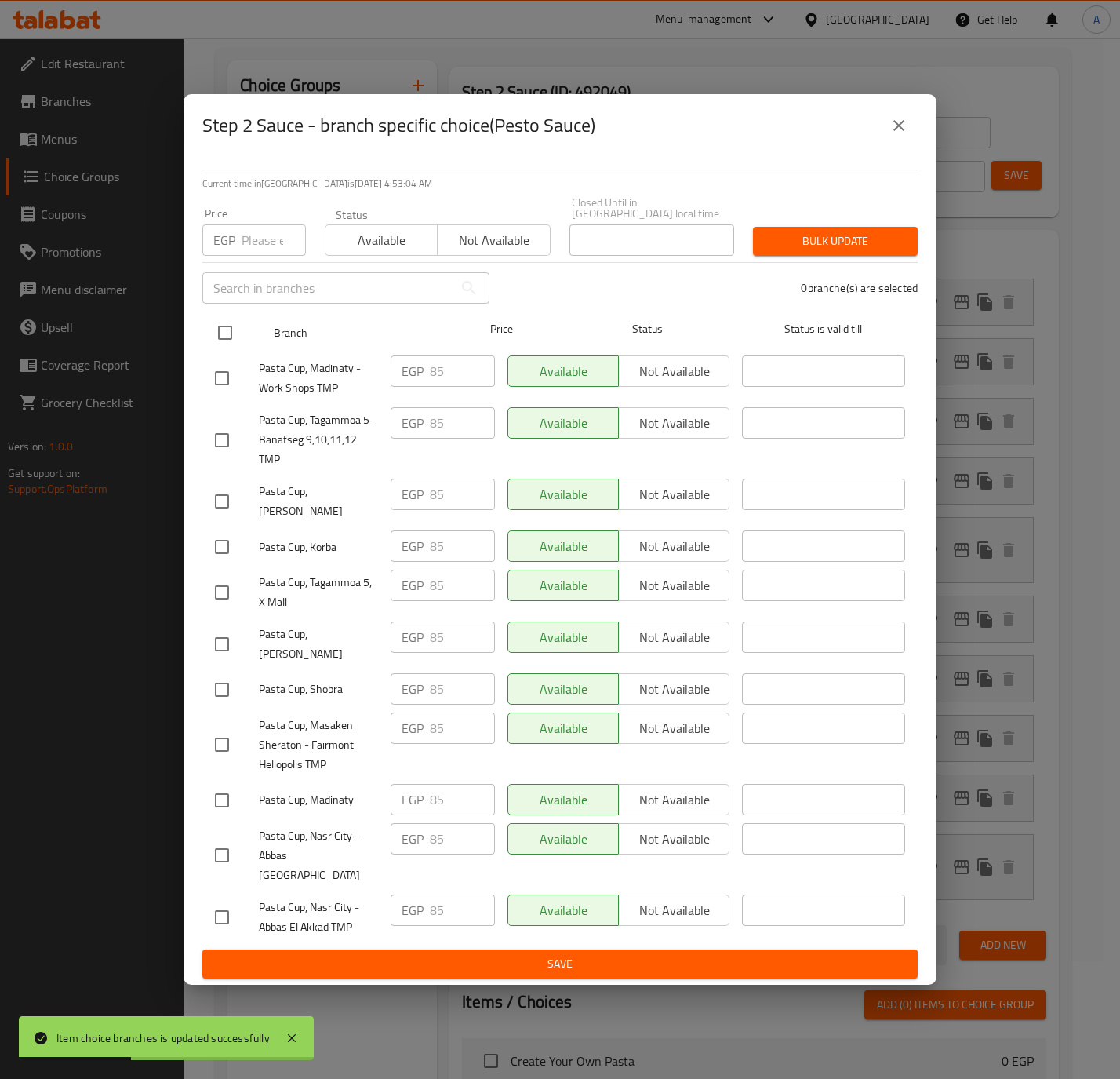
checkbox input "true"
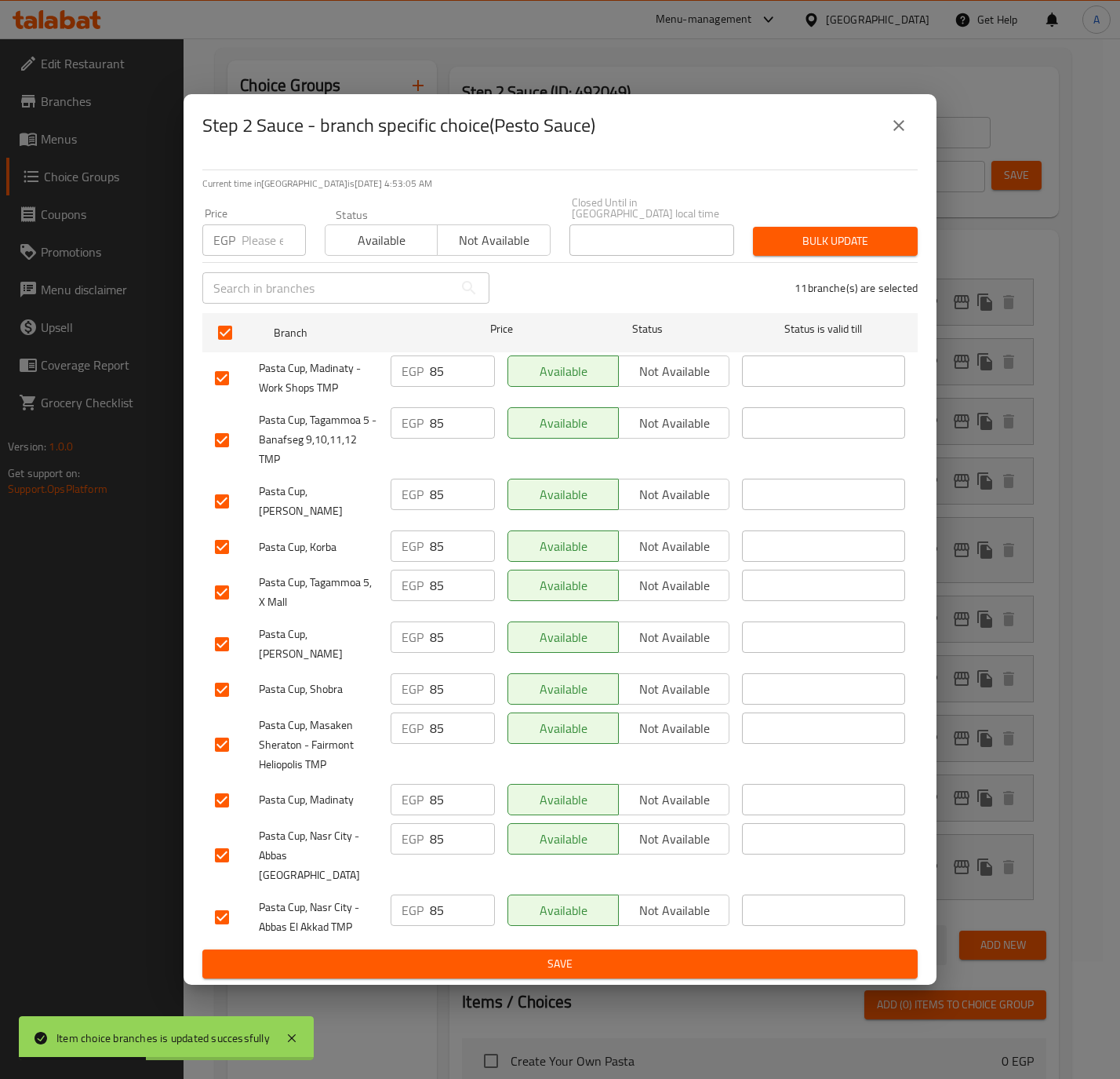
click at [269, 256] on input "number" at bounding box center [273, 240] width 64 height 32
type input "70"
click at [794, 247] on span "Bulk update" at bounding box center [835, 241] width 139 height 19
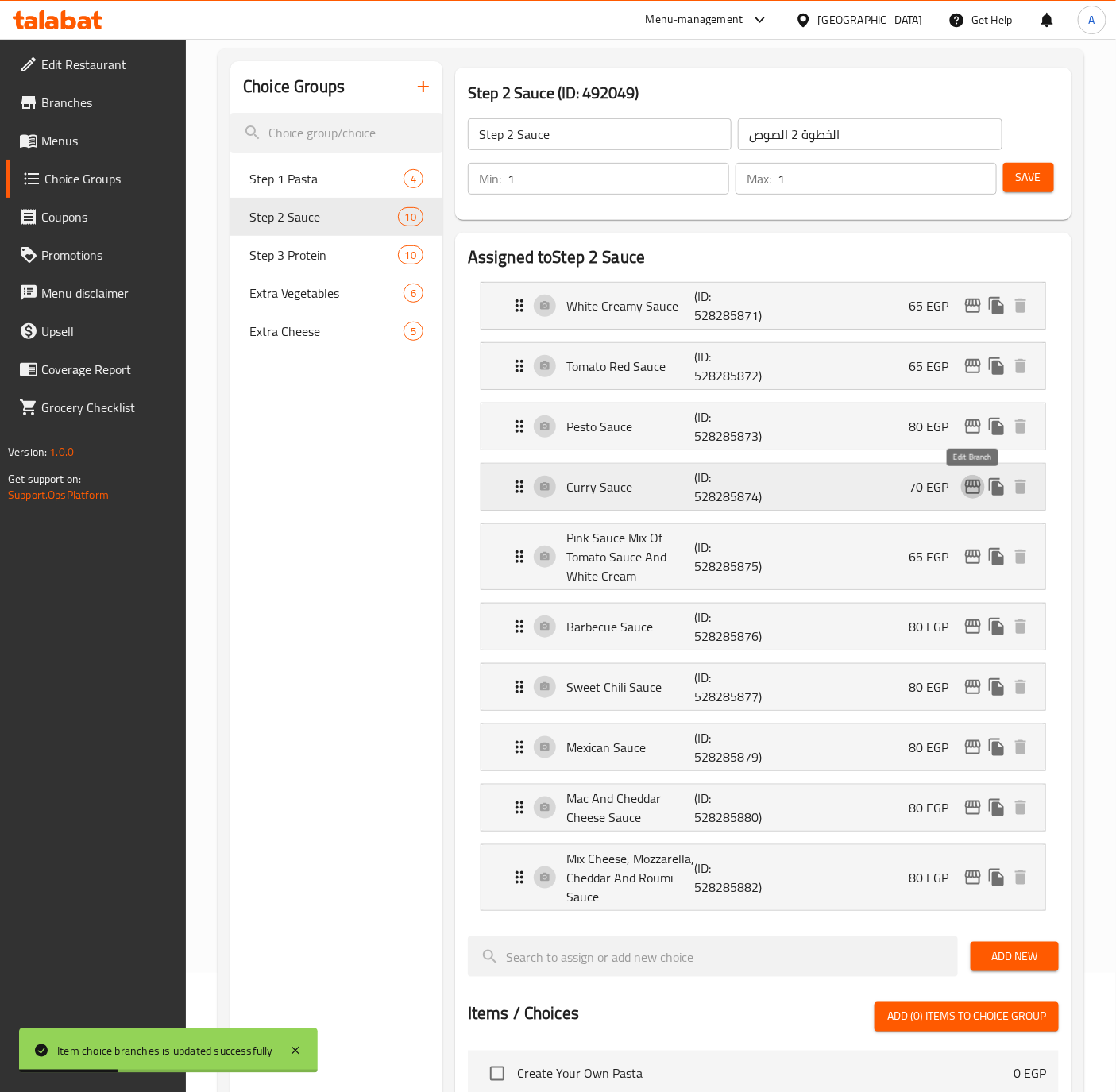
click at [966, 493] on icon "edit" at bounding box center [973, 487] width 16 height 14
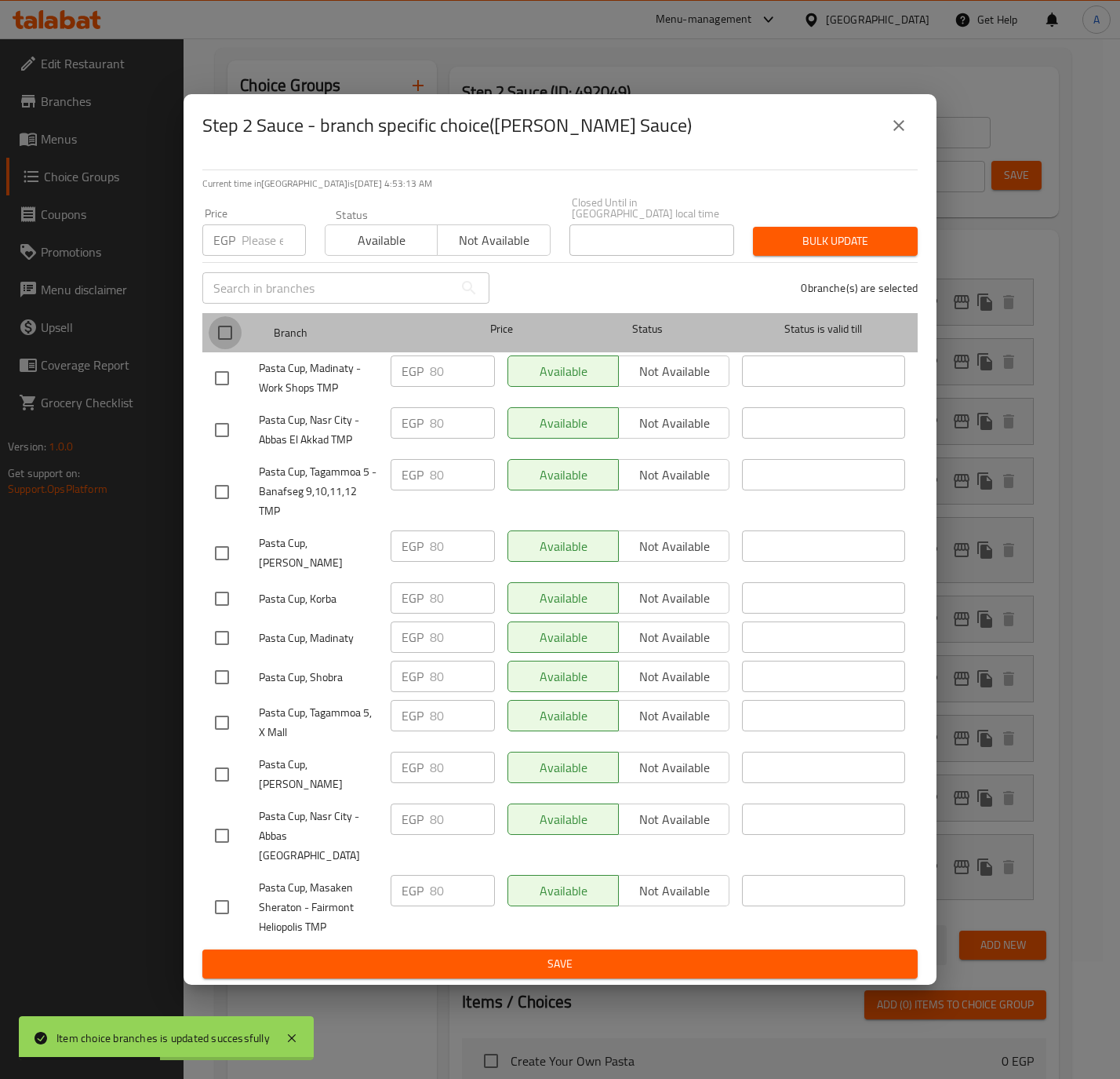
click at [229, 338] on input "checkbox" at bounding box center [225, 332] width 33 height 33
checkbox input "true"
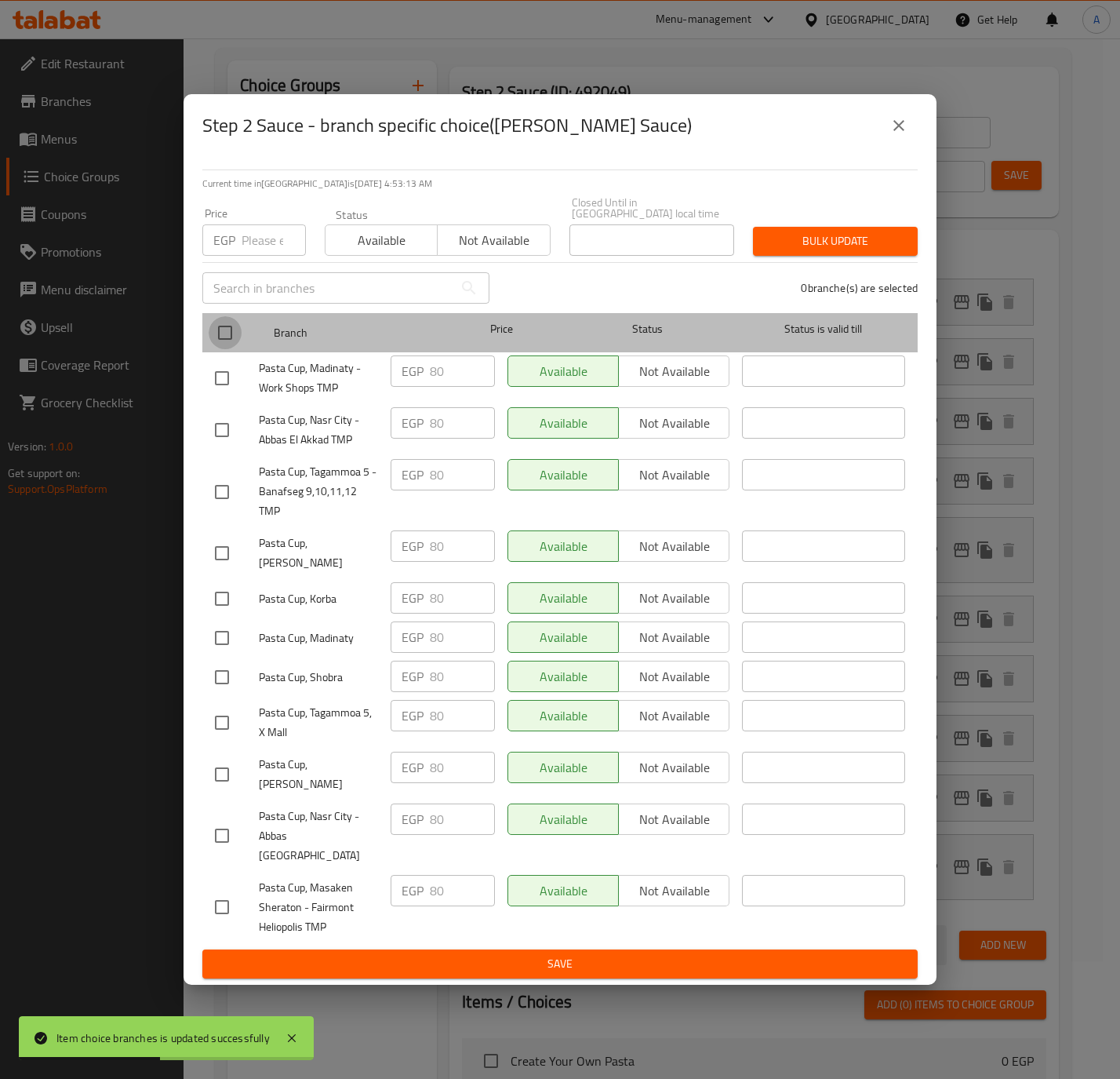
checkbox input "true"
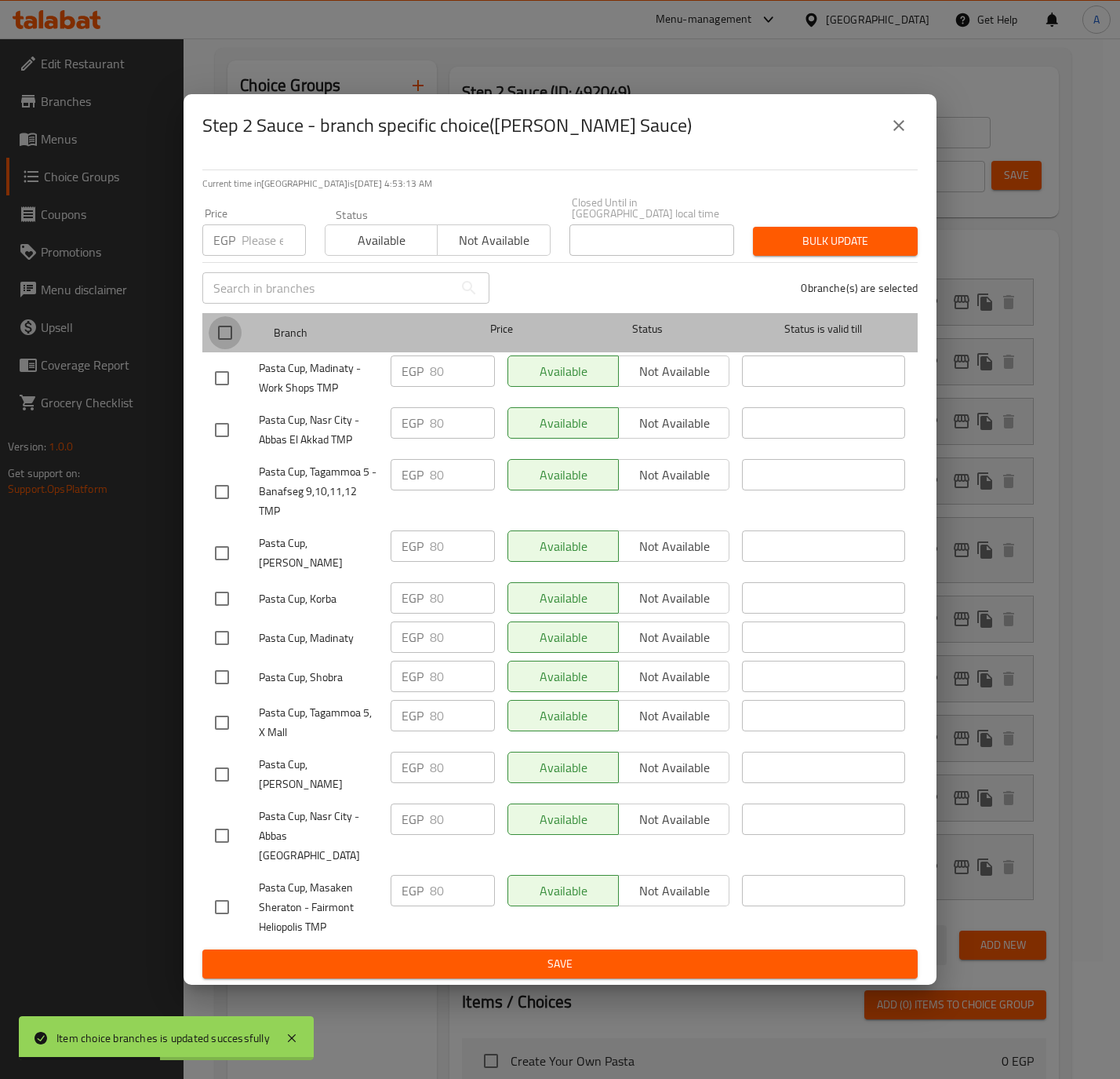
checkbox input "true"
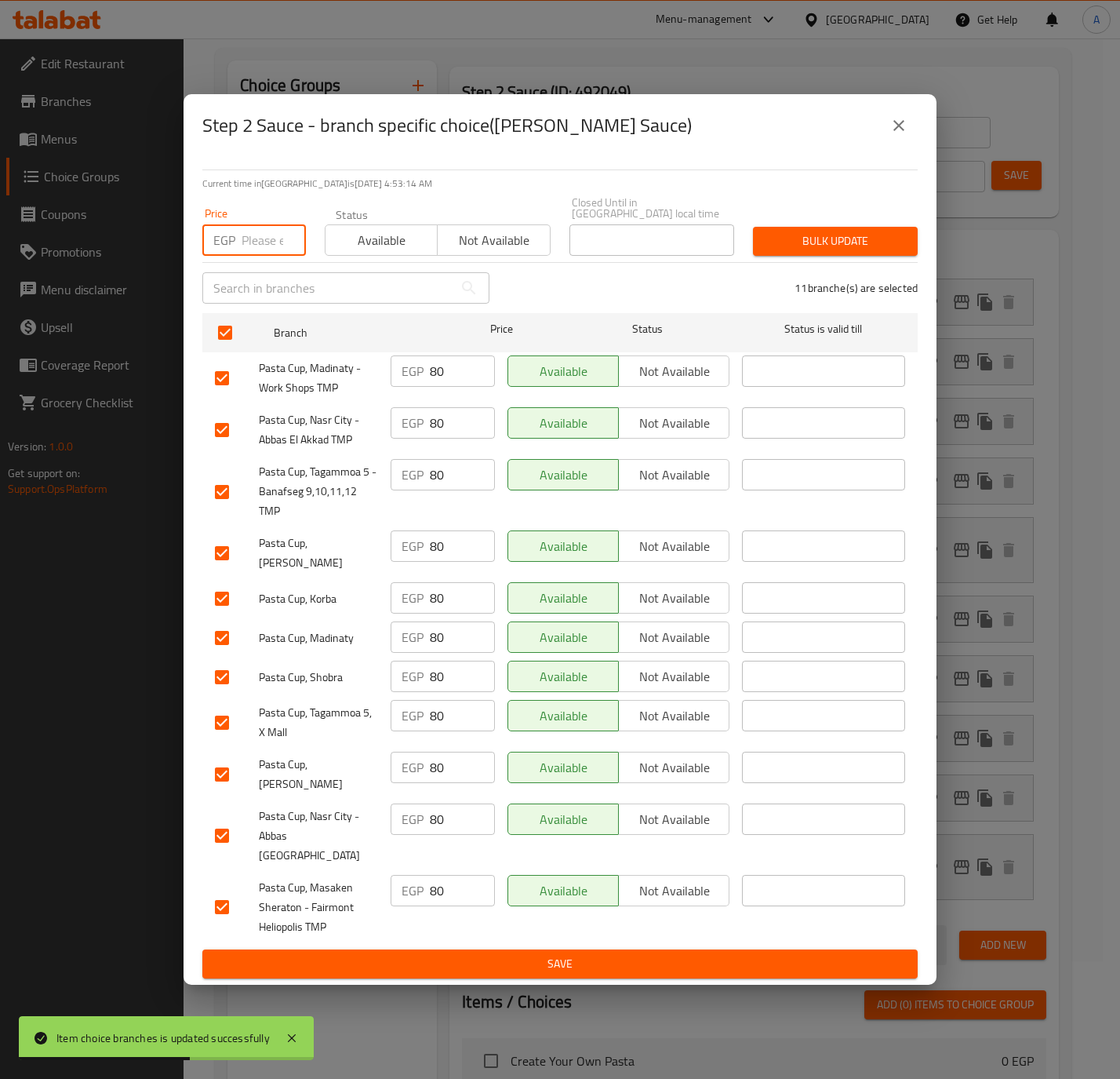
click at [269, 248] on input "number" at bounding box center [273, 240] width 64 height 32
type input "75"
click at [761, 250] on button "Bulk update" at bounding box center [836, 240] width 165 height 29
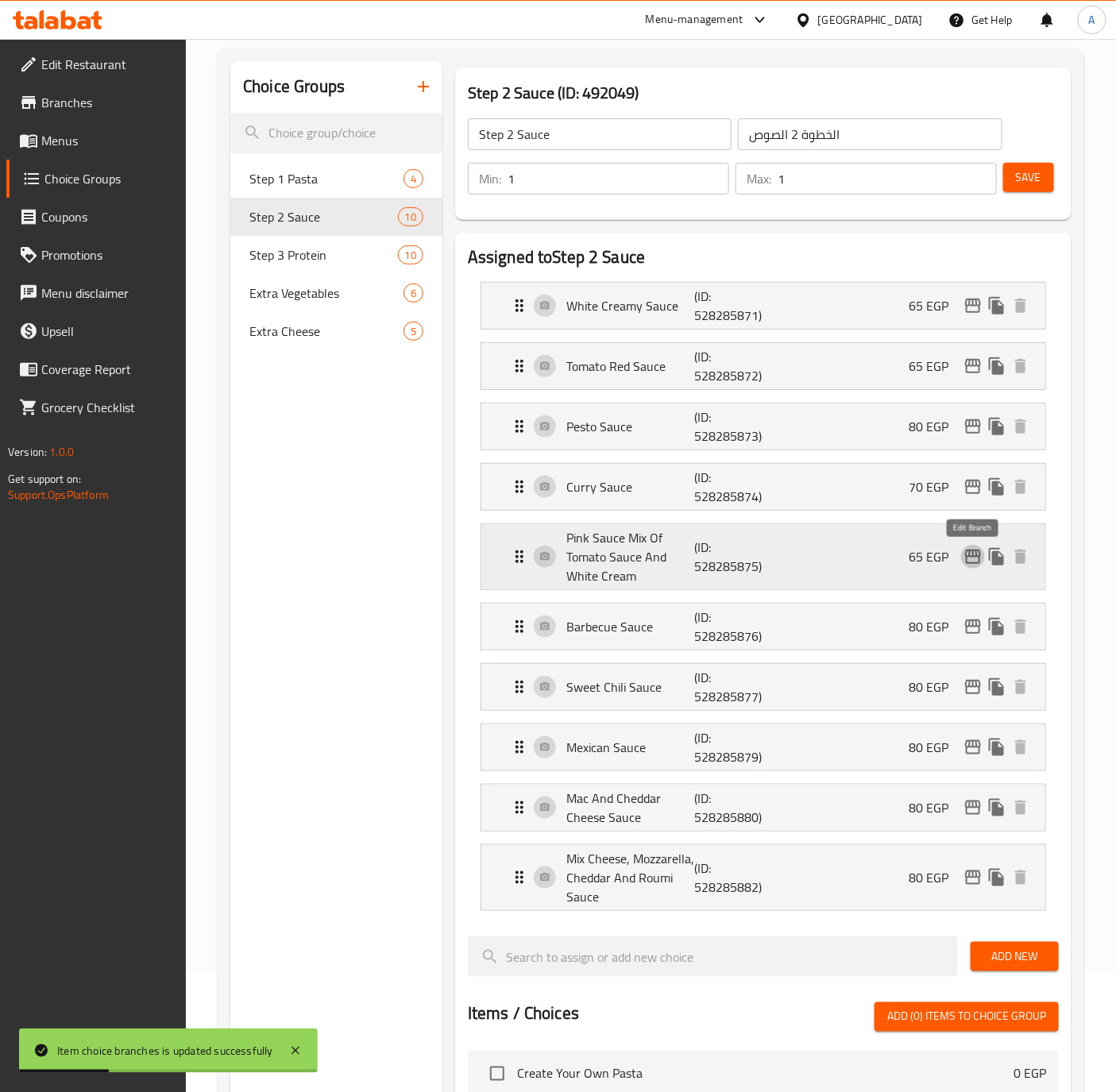
click at [972, 556] on icon "edit" at bounding box center [972, 556] width 19 height 19
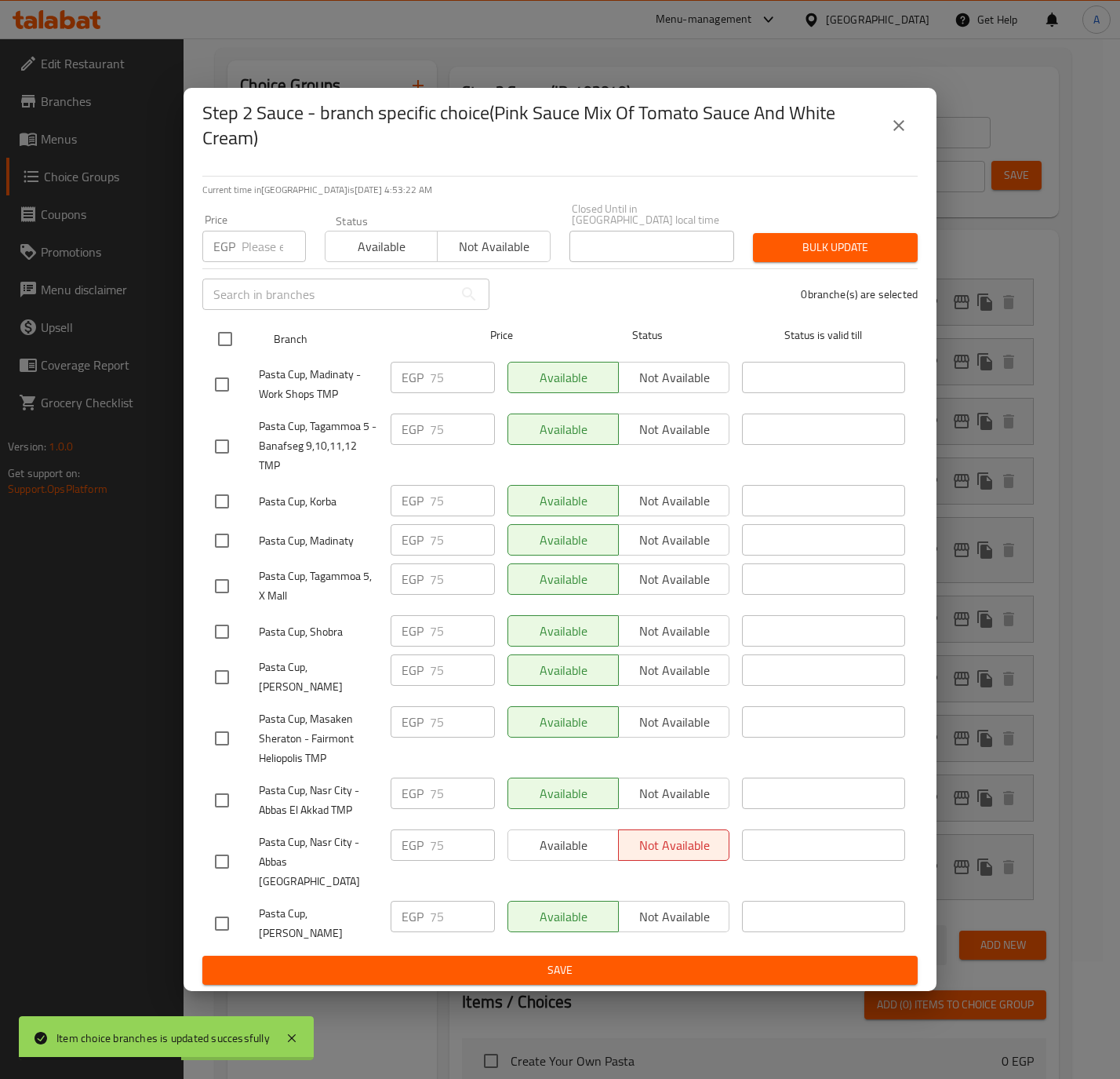
click at [225, 346] on input "checkbox" at bounding box center [225, 339] width 33 height 33
checkbox input "true"
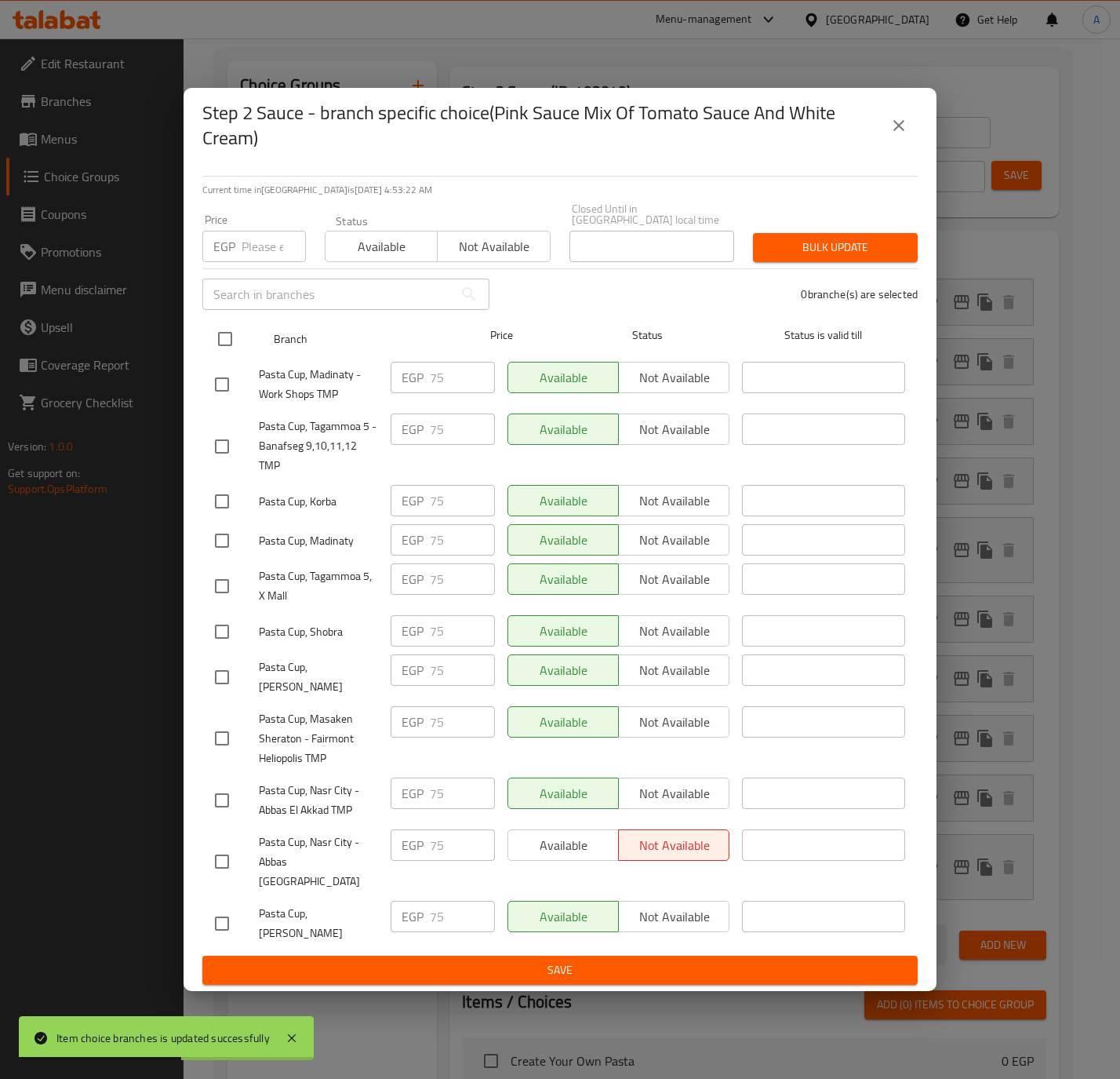
checkbox input "true"
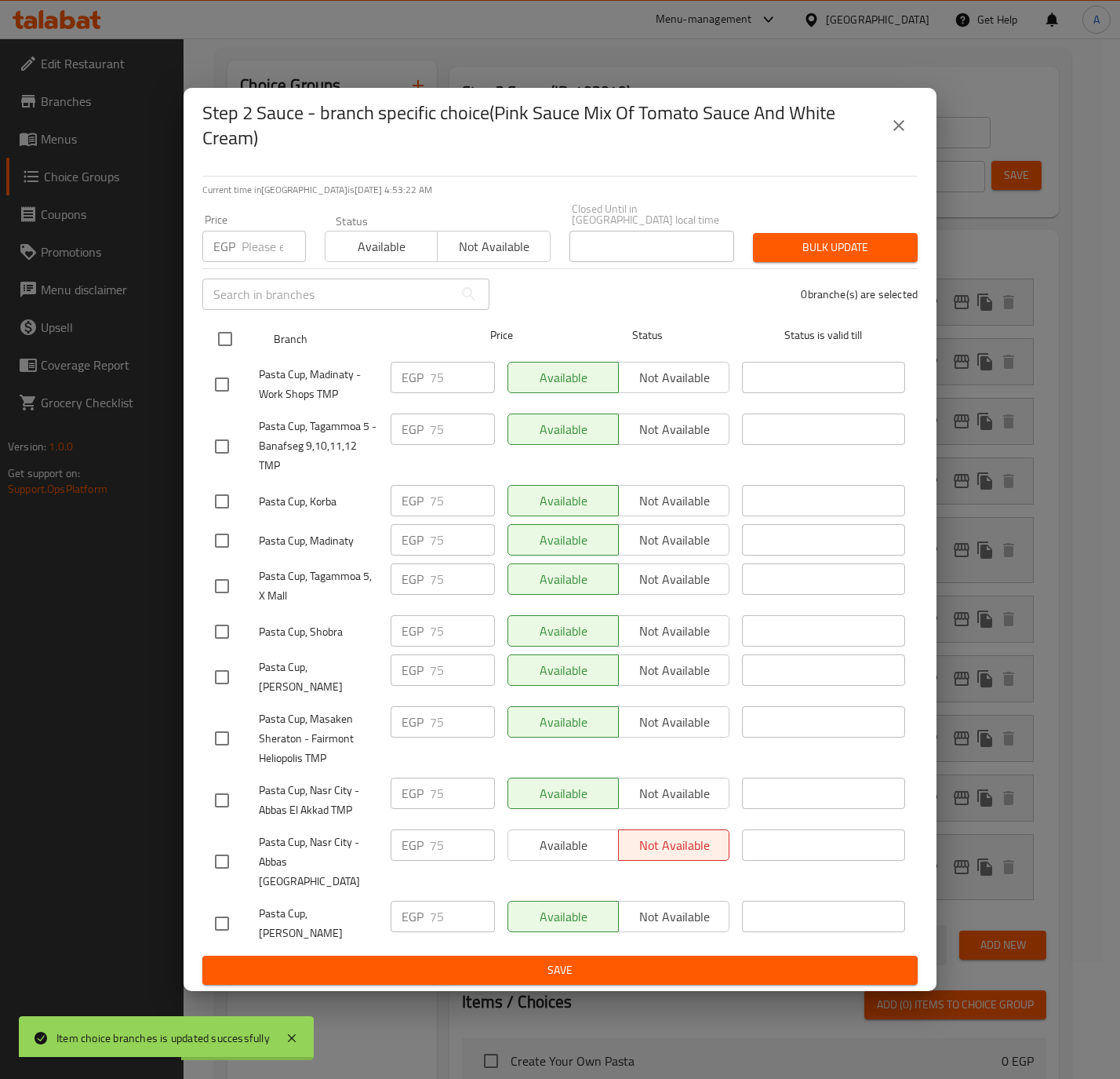
checkbox input "true"
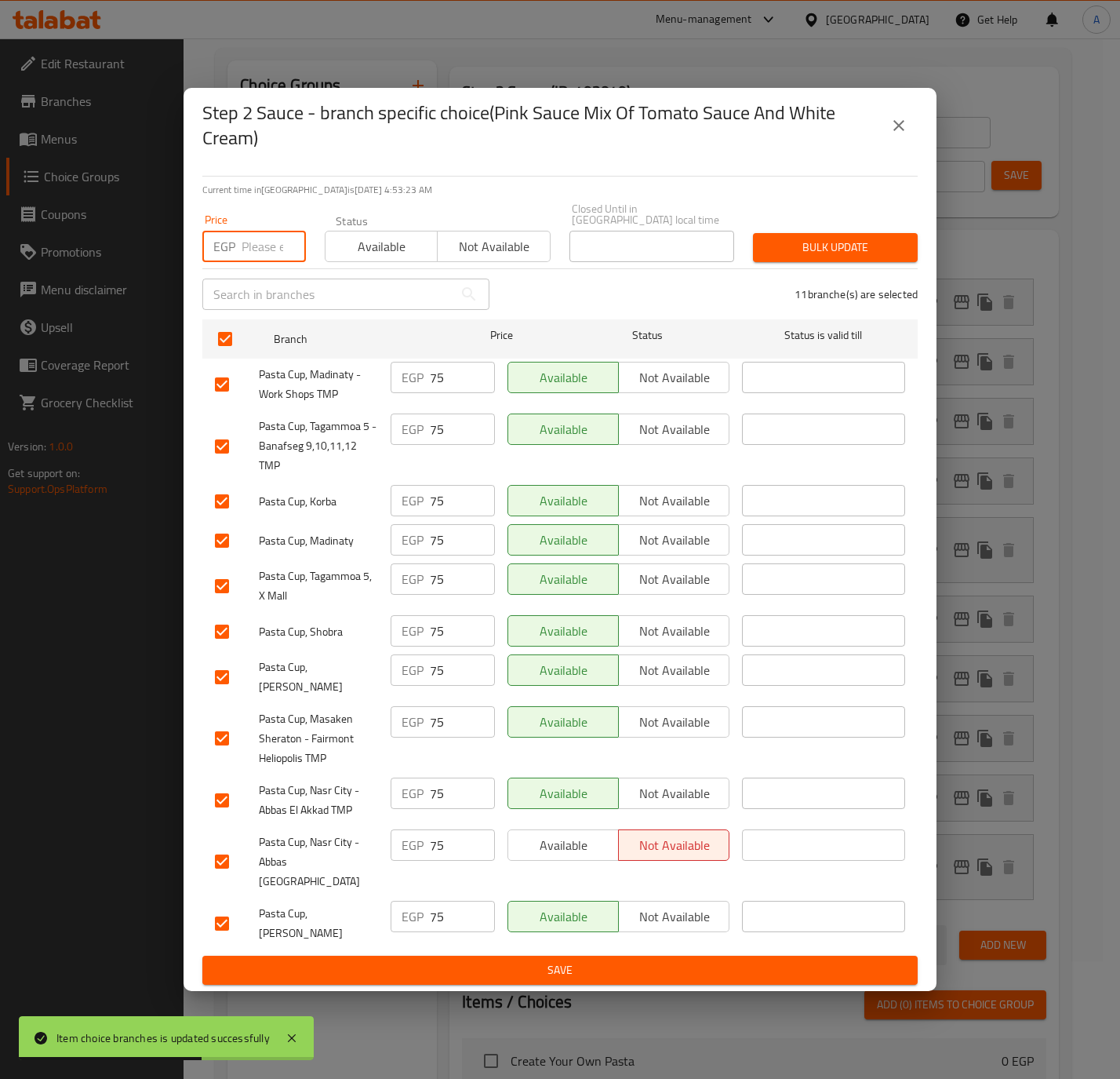
click at [248, 257] on input "number" at bounding box center [273, 247] width 64 height 32
click at [253, 252] on input "80" at bounding box center [273, 247] width 64 height 32
type input "80"
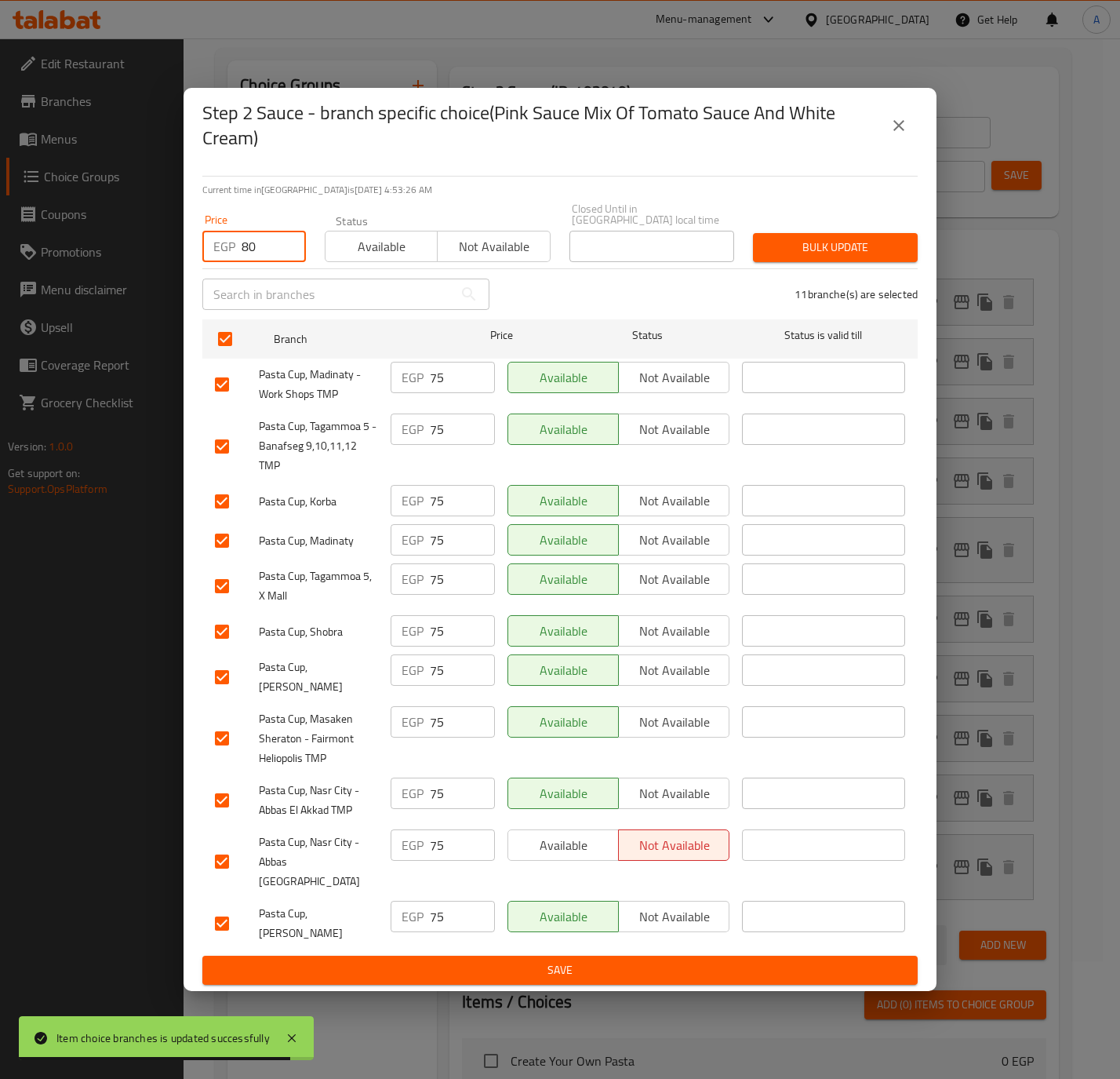
click at [855, 262] on button "Bulk update" at bounding box center [836, 247] width 165 height 29
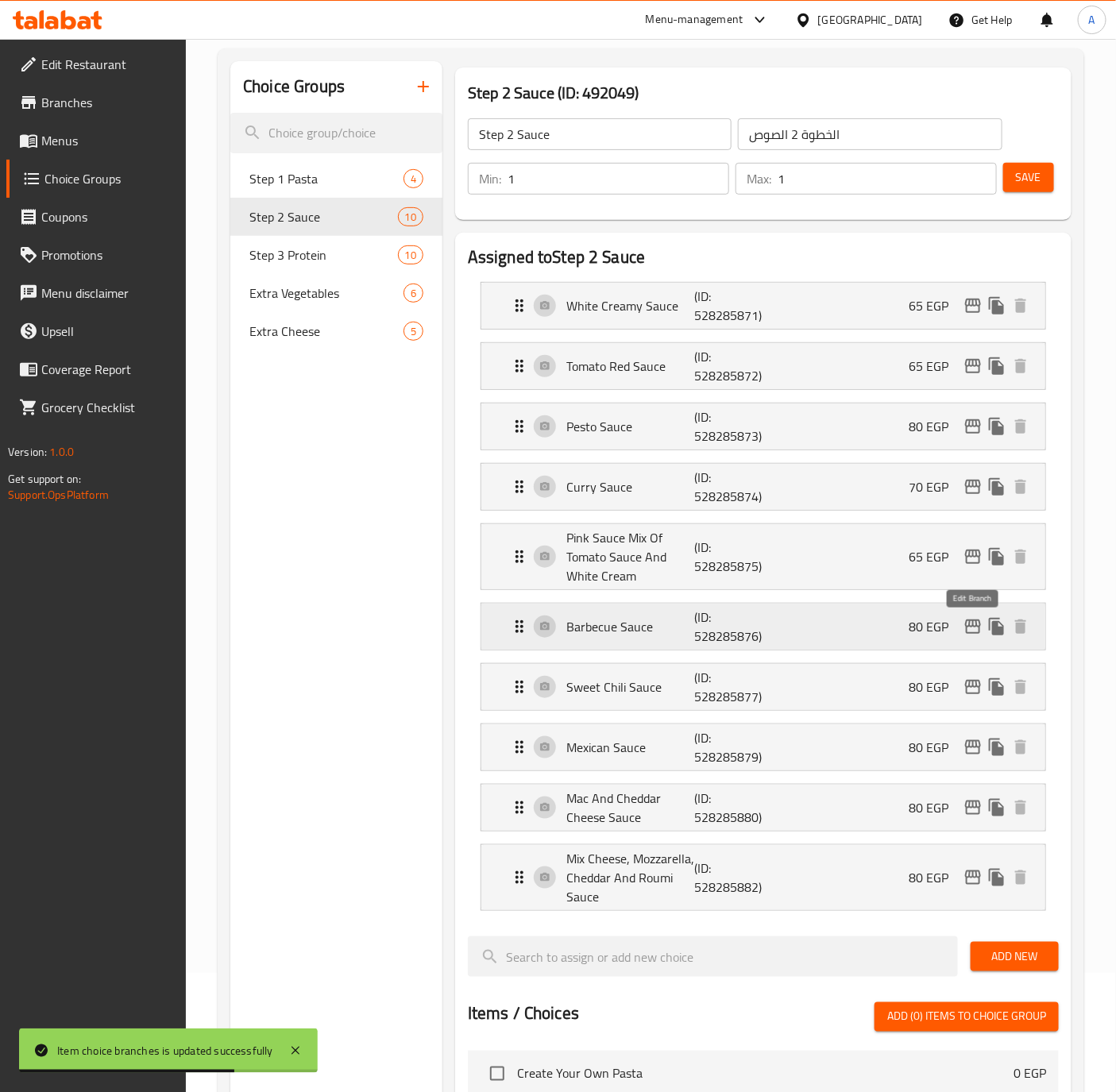
click at [970, 632] on icon "edit" at bounding box center [972, 626] width 19 height 19
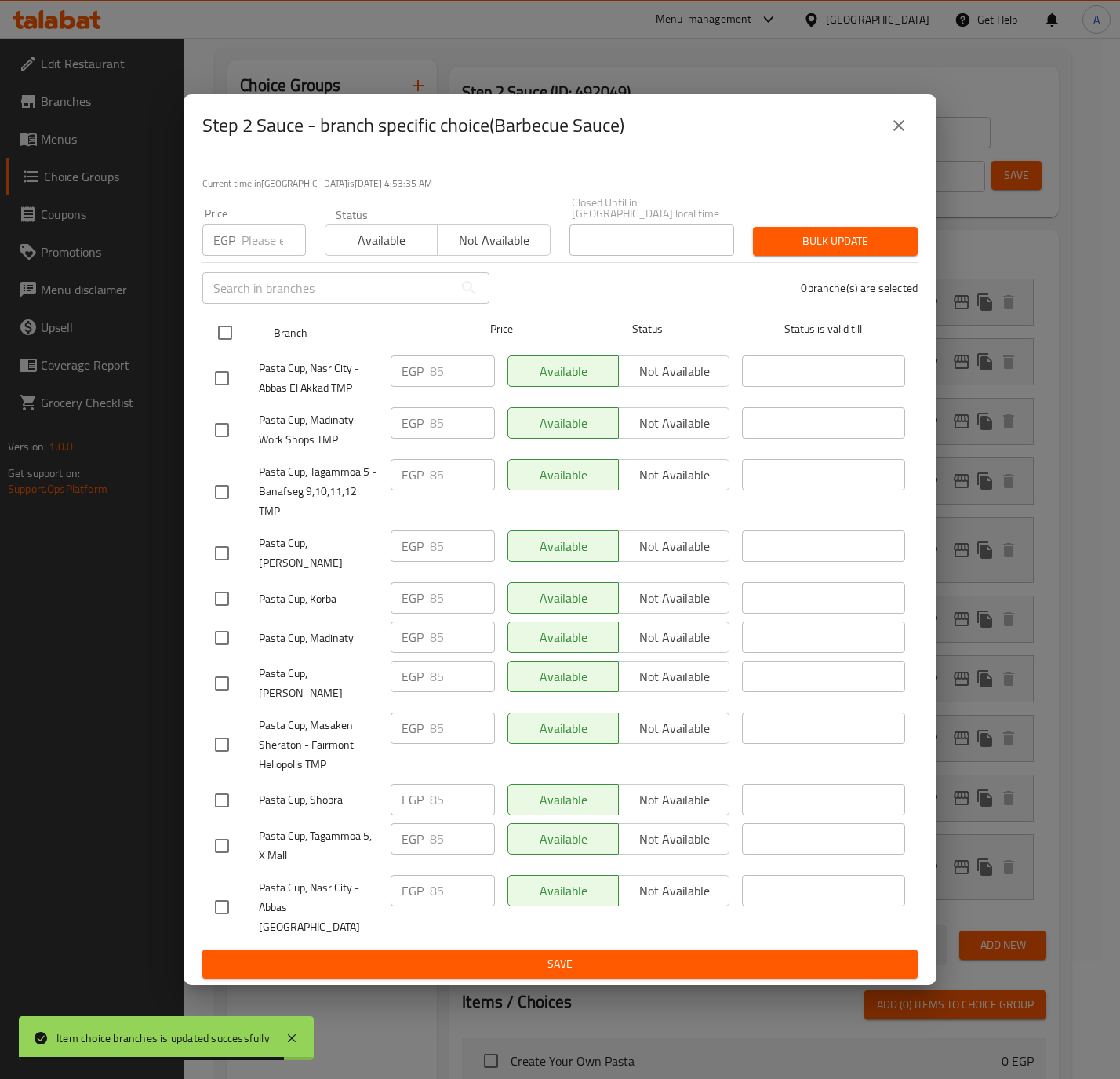
click at [224, 339] on input "checkbox" at bounding box center [225, 332] width 33 height 33
checkbox input "true"
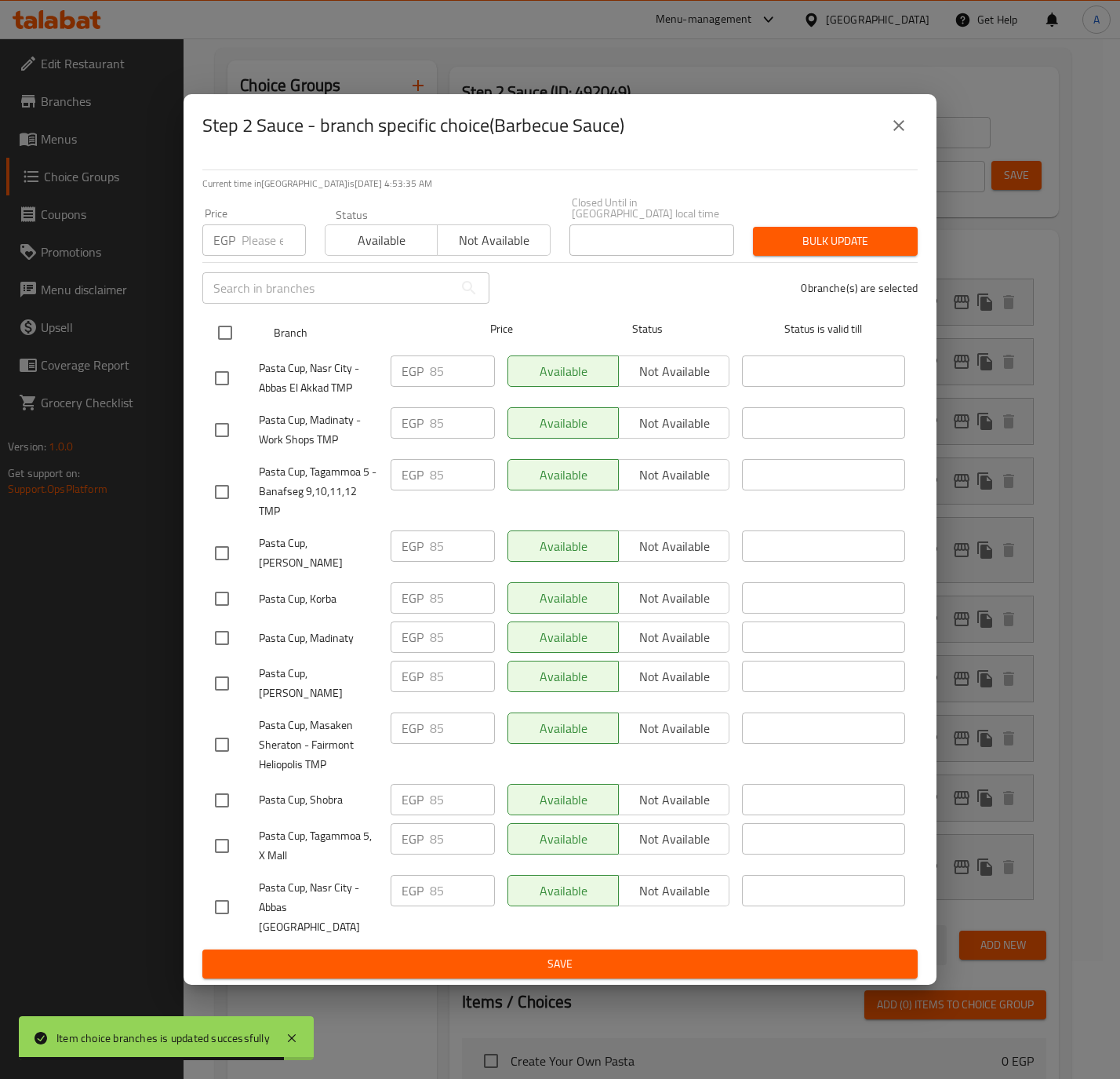
checkbox input "true"
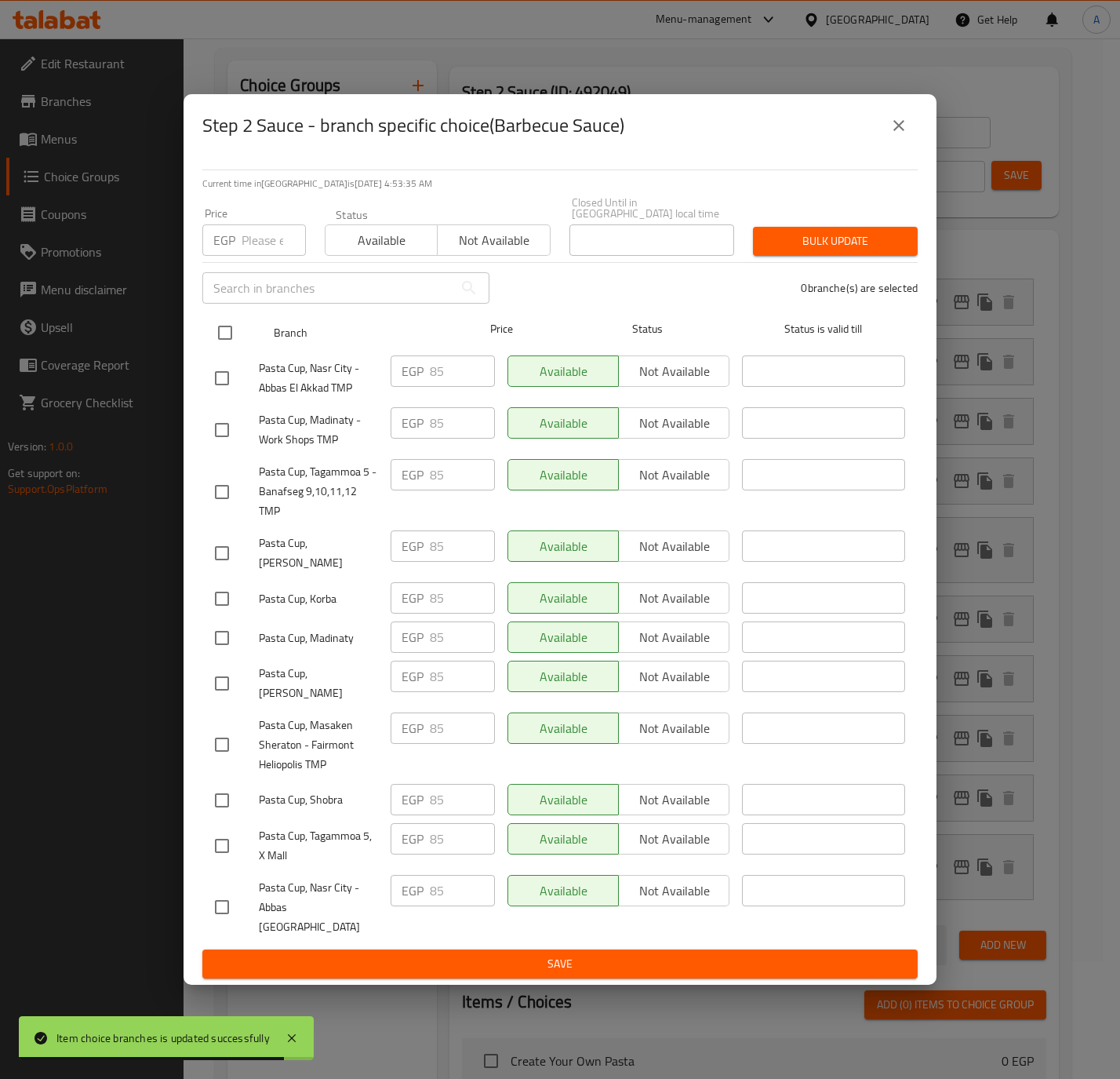
checkbox input "true"
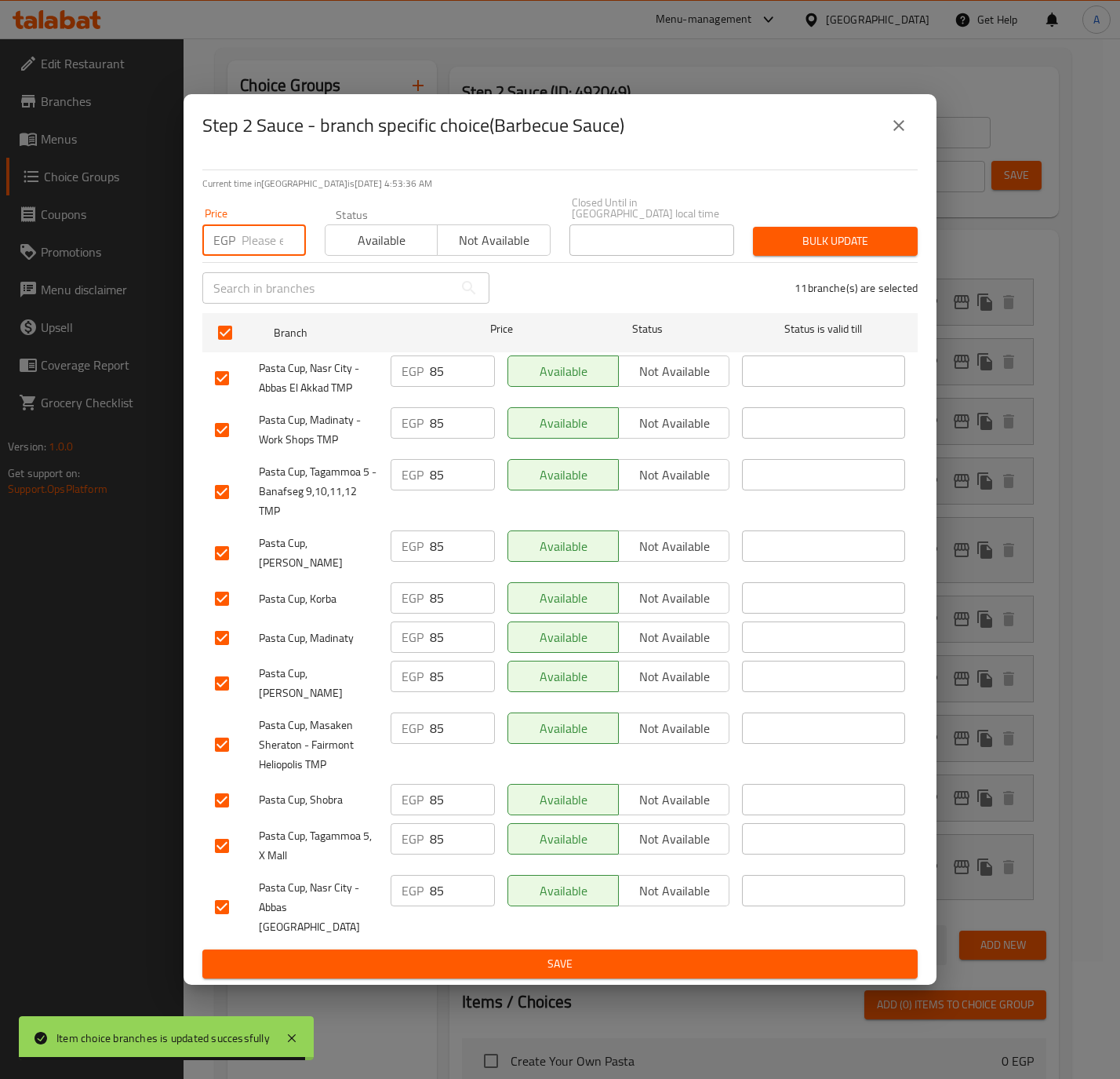
click at [255, 233] on input "number" at bounding box center [273, 240] width 64 height 32
paste input "80"
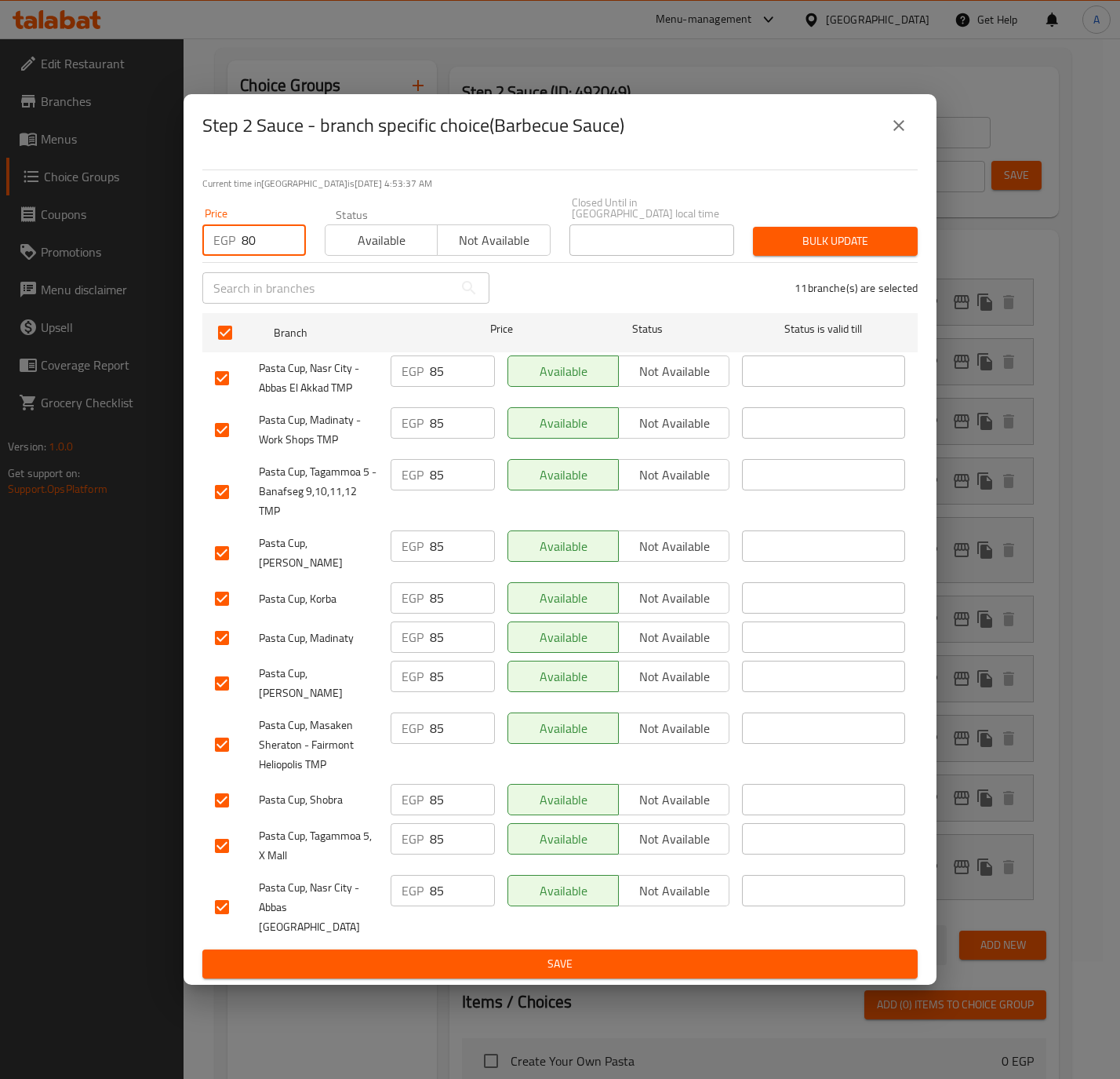
type input "80"
click at [861, 250] on span "Bulk update" at bounding box center [835, 241] width 139 height 19
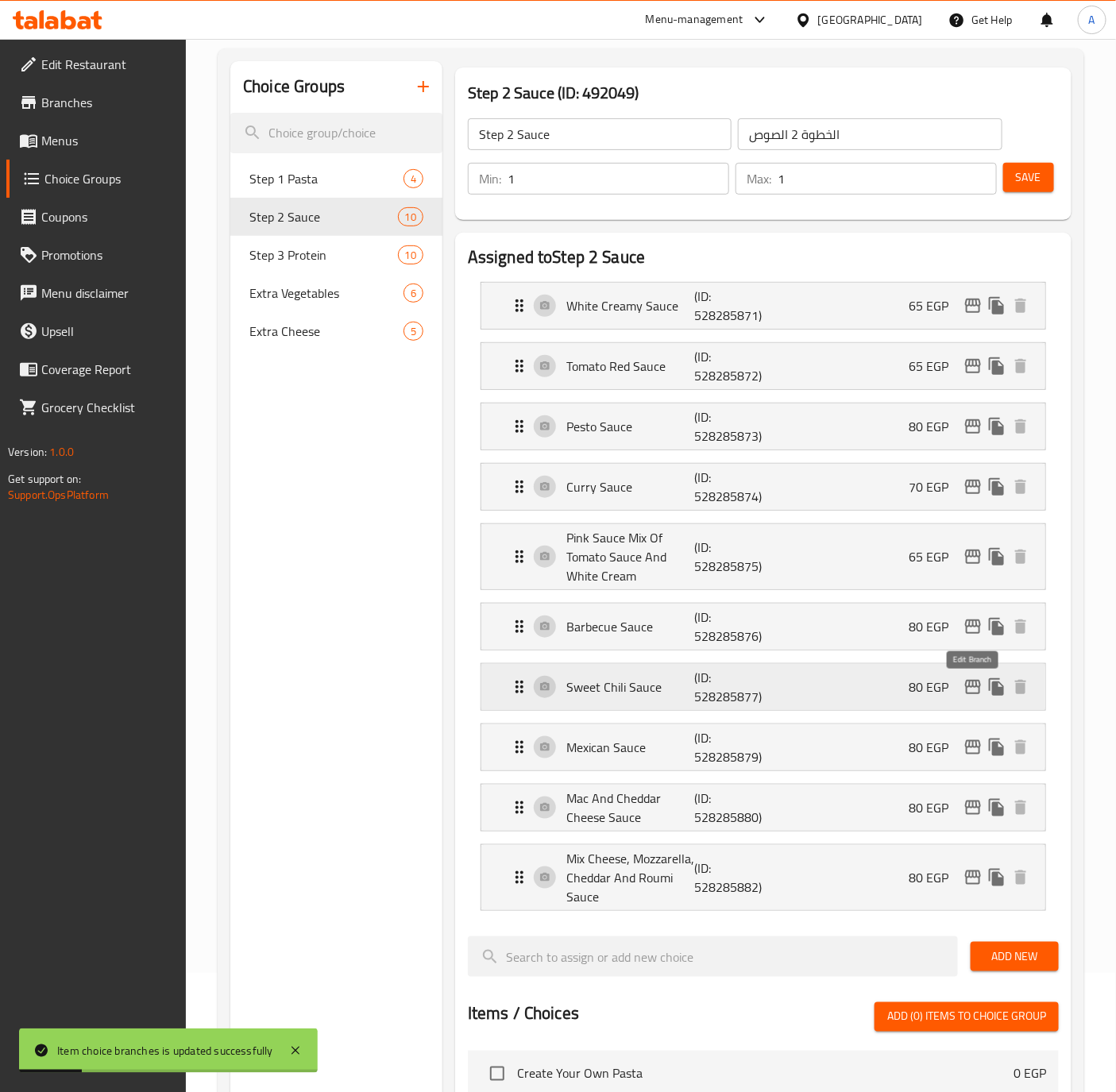
click at [966, 694] on icon "edit" at bounding box center [973, 687] width 16 height 14
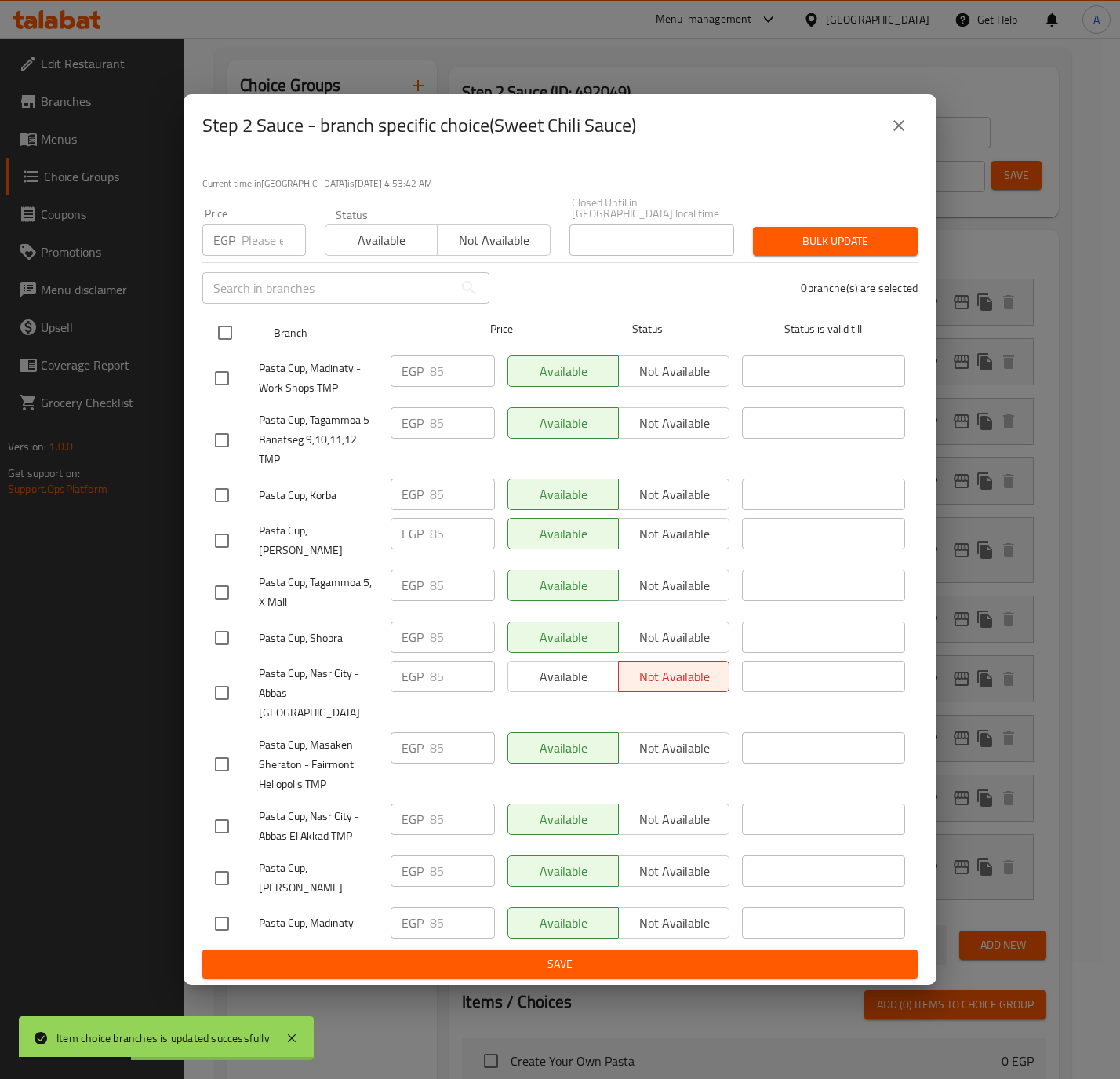
click at [219, 335] on input "checkbox" at bounding box center [225, 332] width 33 height 33
checkbox input "true"
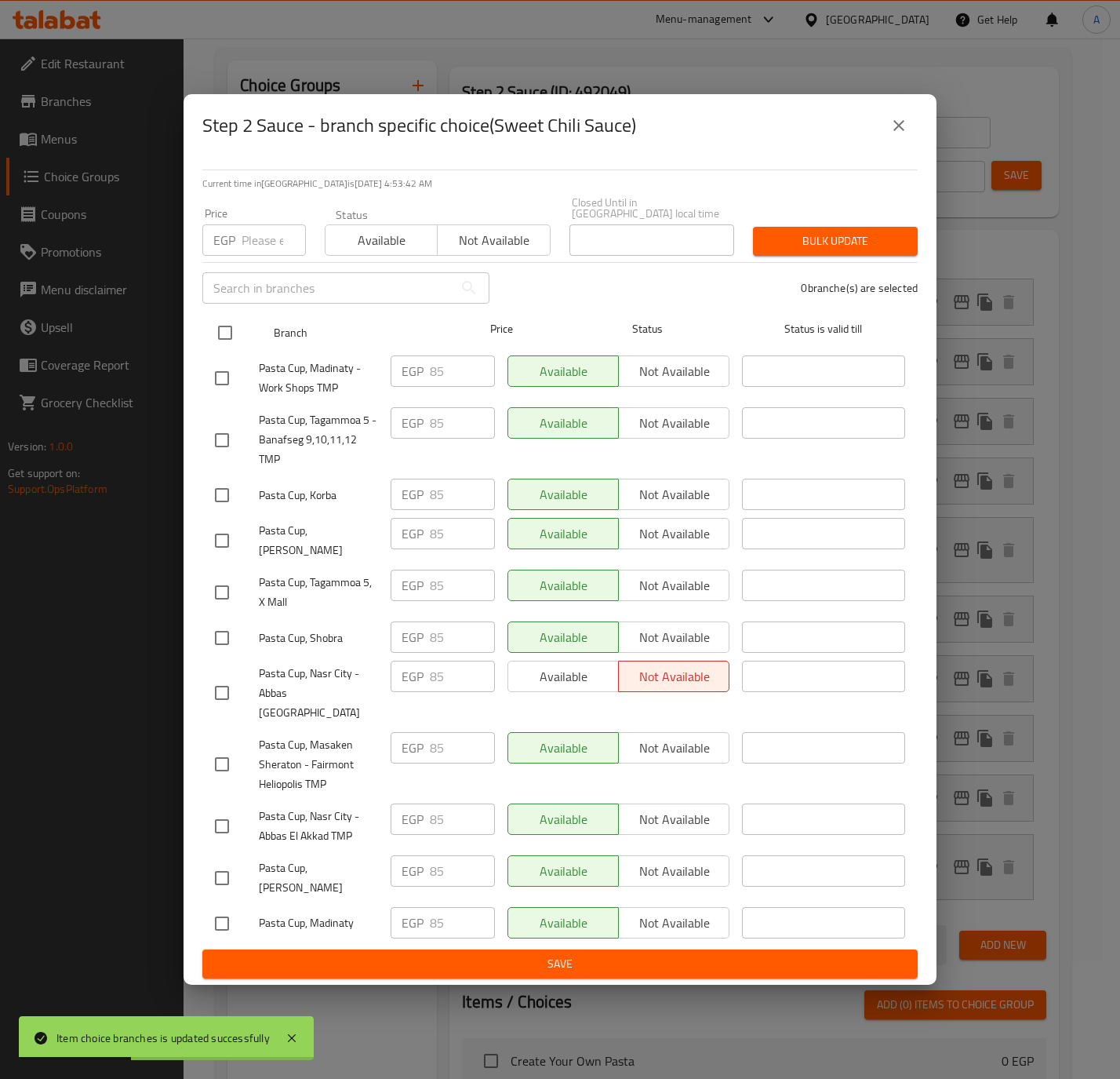
checkbox input "true"
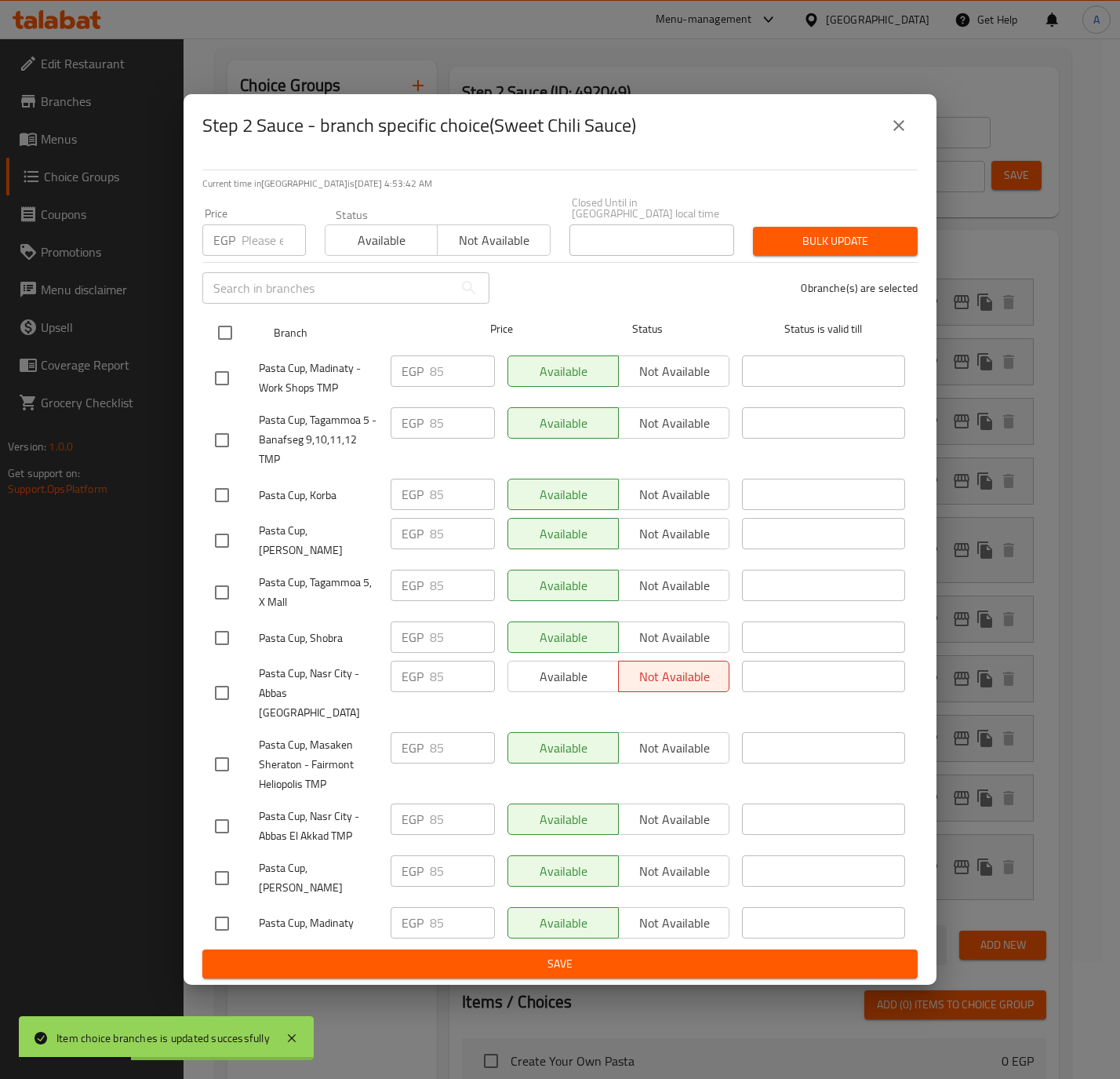
checkbox input "true"
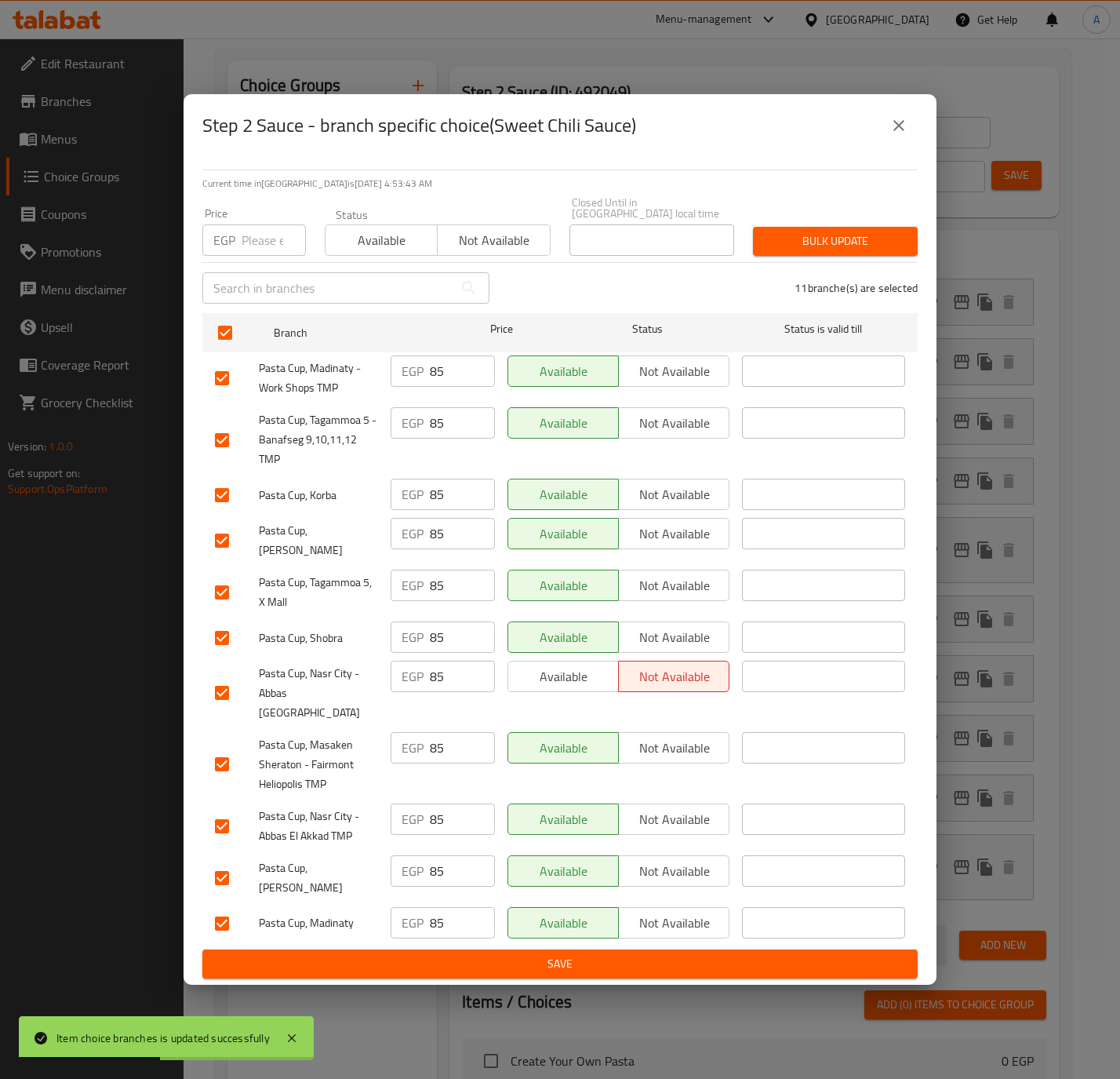
click at [239, 247] on div "EGP Price" at bounding box center [254, 240] width 103 height 32
paste input "80"
type input "80"
click at [836, 232] on button "Bulk update" at bounding box center [836, 240] width 165 height 29
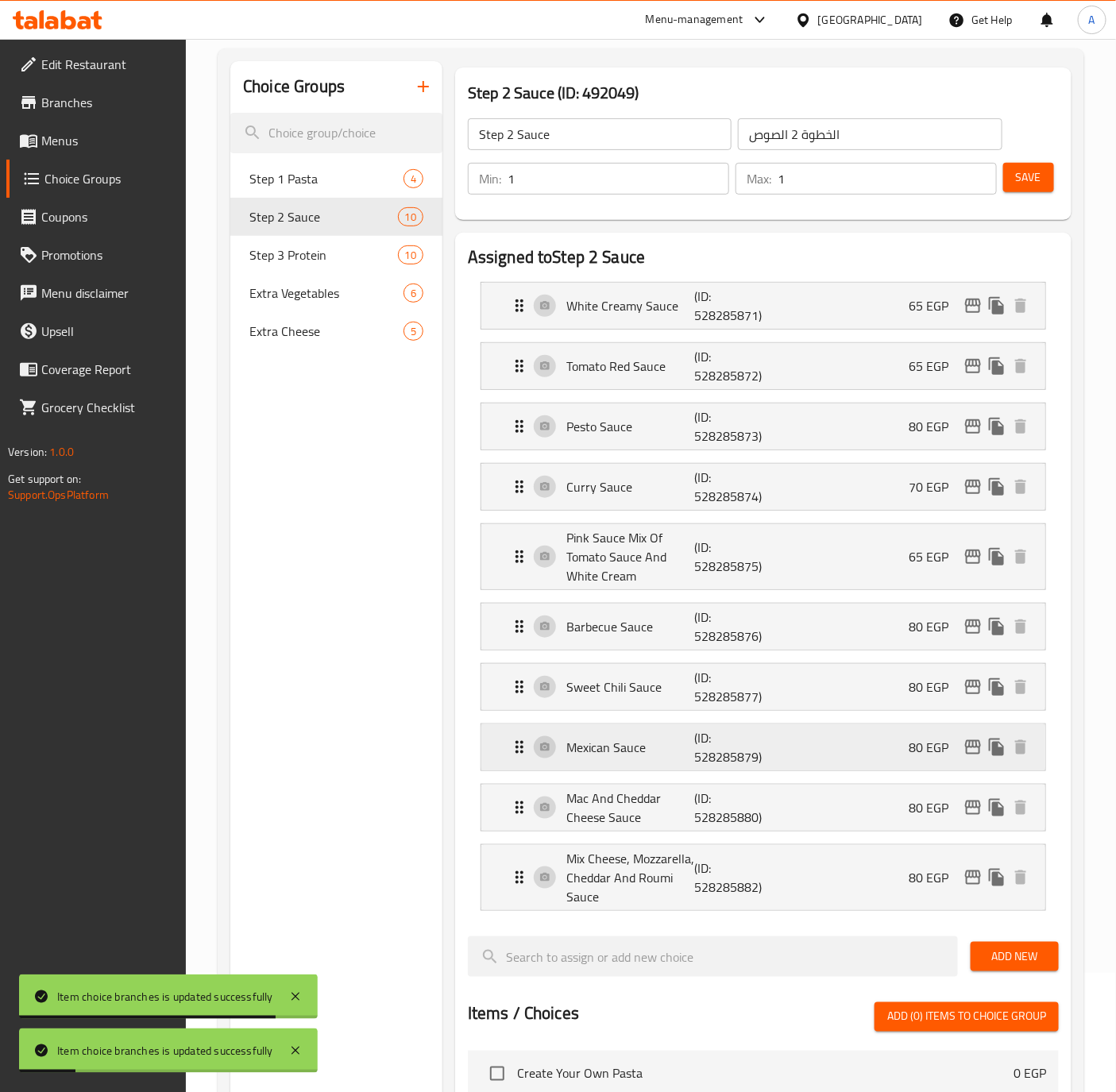
click at [959, 750] on p "80 EGP" at bounding box center [934, 747] width 52 height 19
click at [966, 753] on icon "edit" at bounding box center [973, 748] width 16 height 14
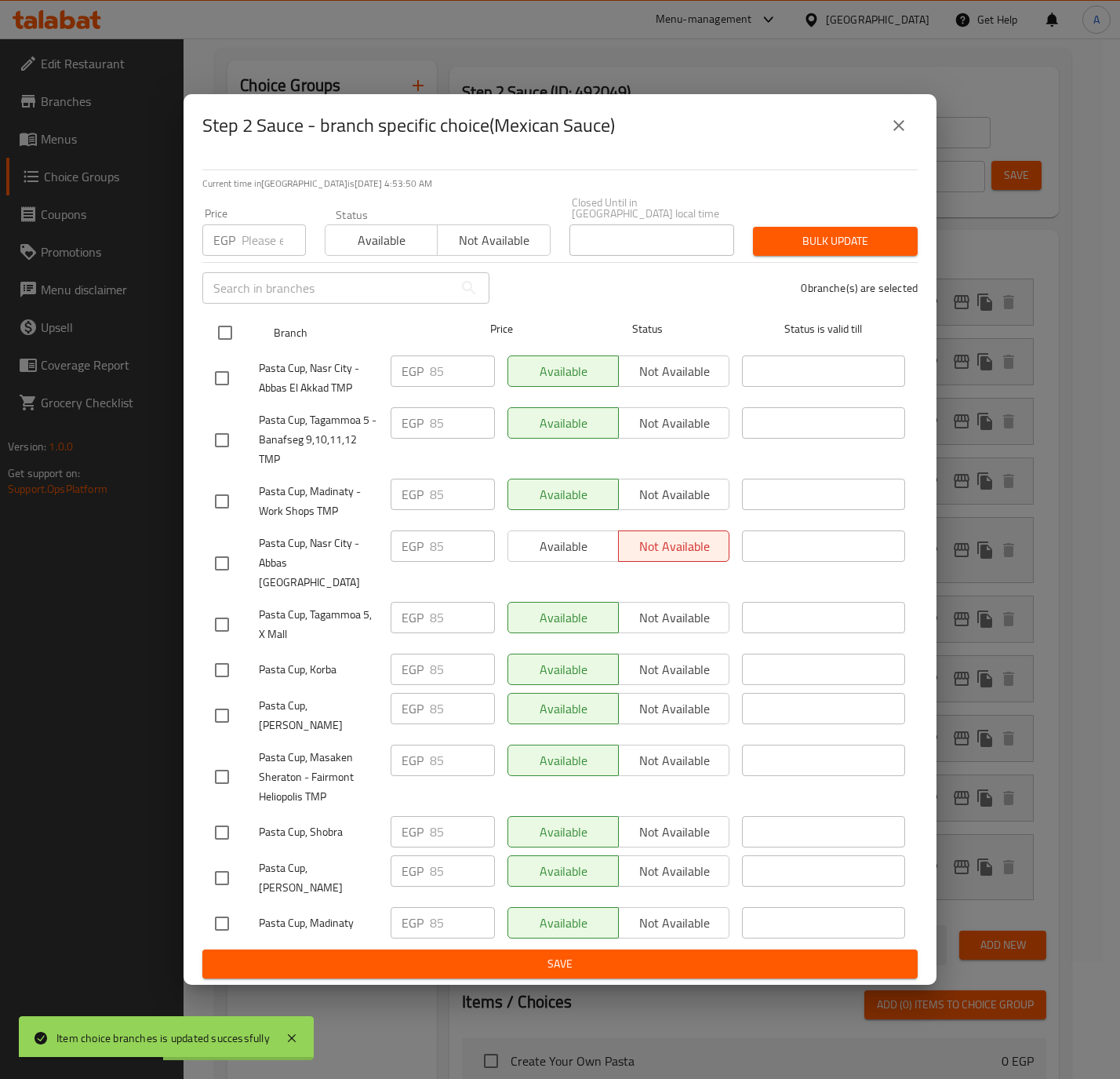
click at [233, 342] on input "checkbox" at bounding box center [225, 332] width 33 height 33
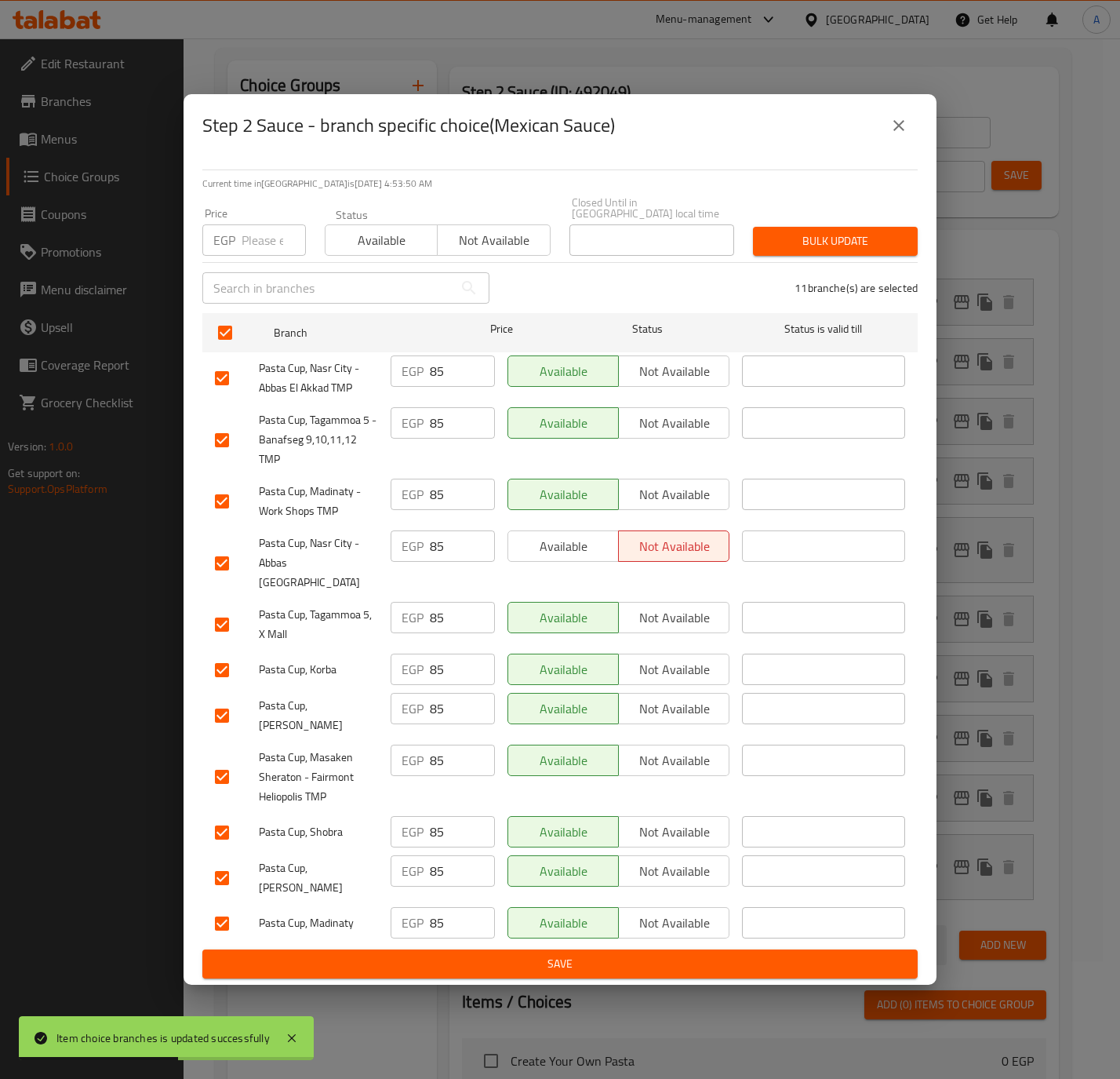
click at [238, 253] on div "EGP Price" at bounding box center [254, 240] width 103 height 32
paste input "80"
click at [813, 235] on span "Bulk update" at bounding box center [835, 241] width 139 height 19
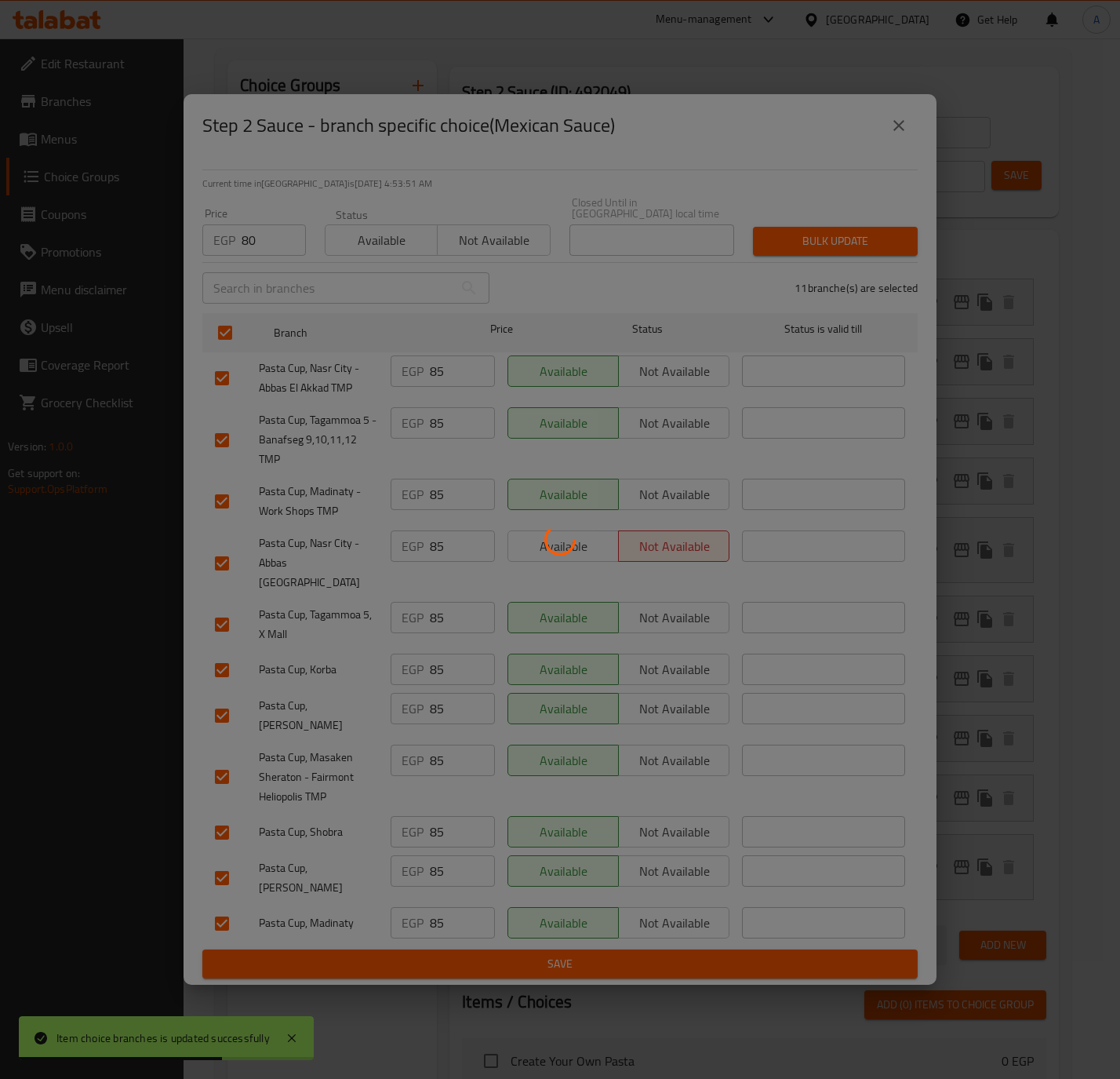
click at [813, 235] on div at bounding box center [560, 540] width 1120 height 1079
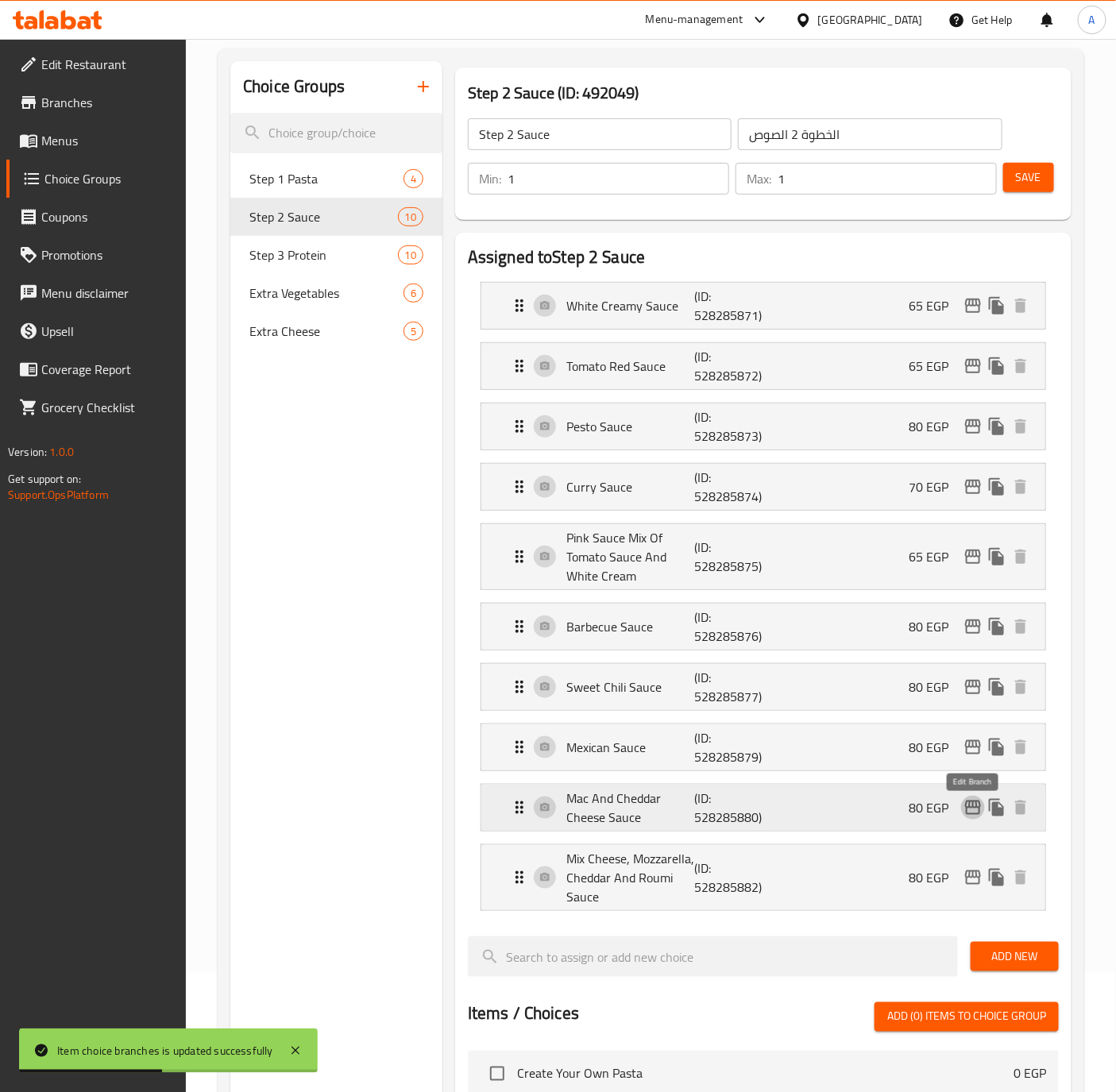
click at [972, 812] on icon "edit" at bounding box center [973, 808] width 16 height 14
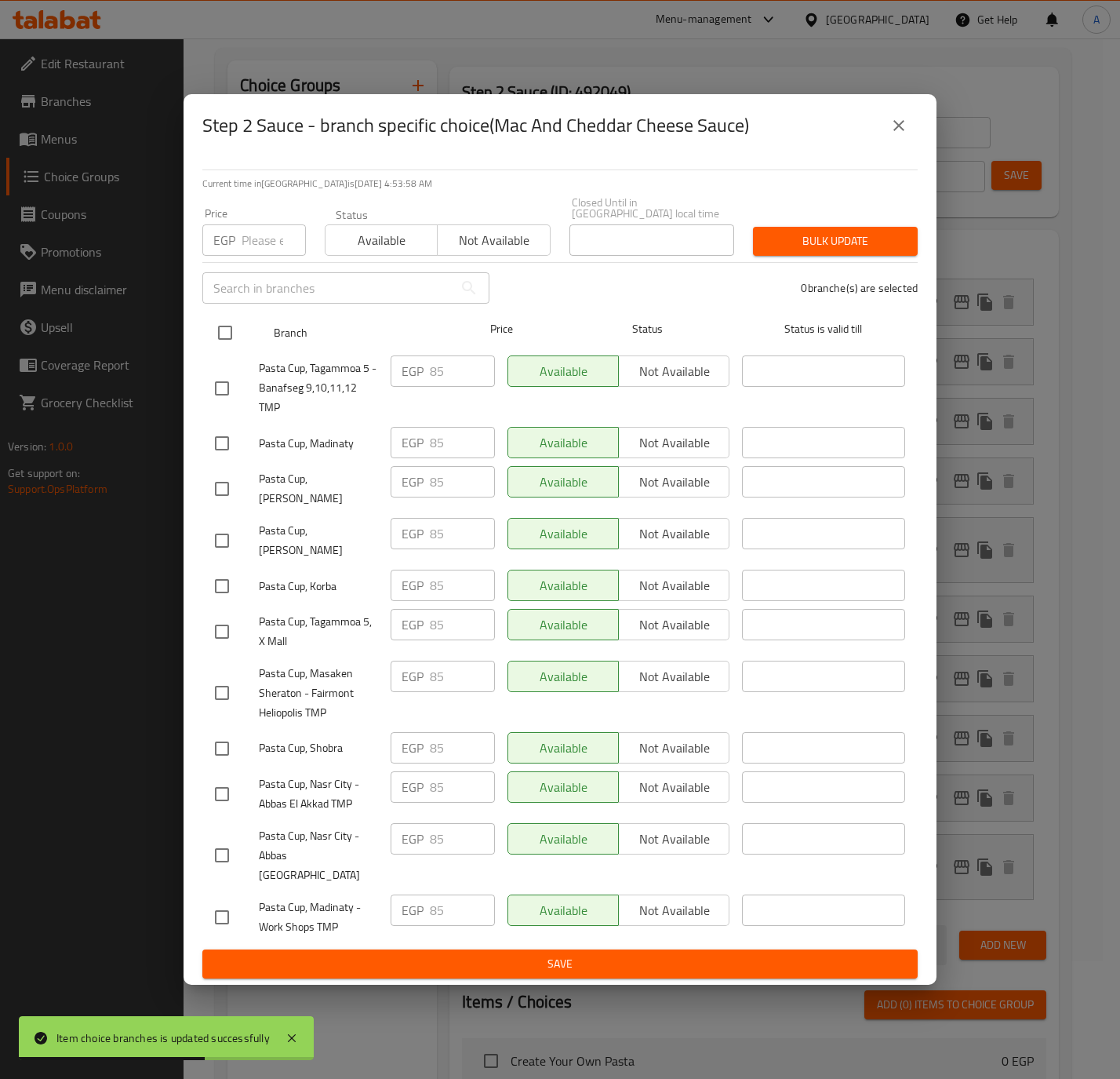
click at [233, 341] on input "checkbox" at bounding box center [225, 332] width 33 height 33
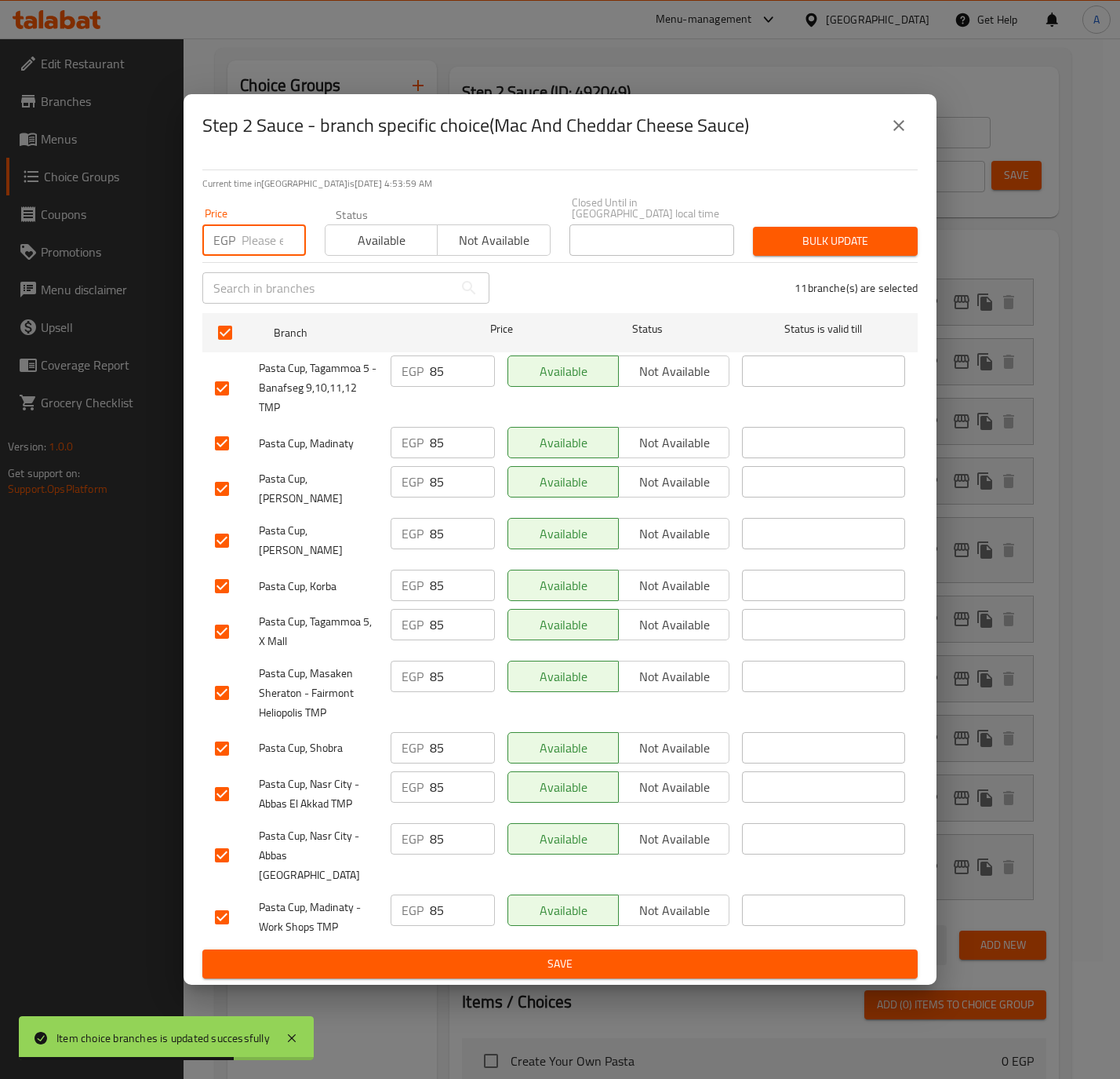
click at [248, 252] on input "number" at bounding box center [273, 240] width 64 height 32
paste input "80"
click at [829, 250] on span "Bulk update" at bounding box center [835, 241] width 139 height 19
click at [829, 250] on div at bounding box center [560, 540] width 1120 height 1079
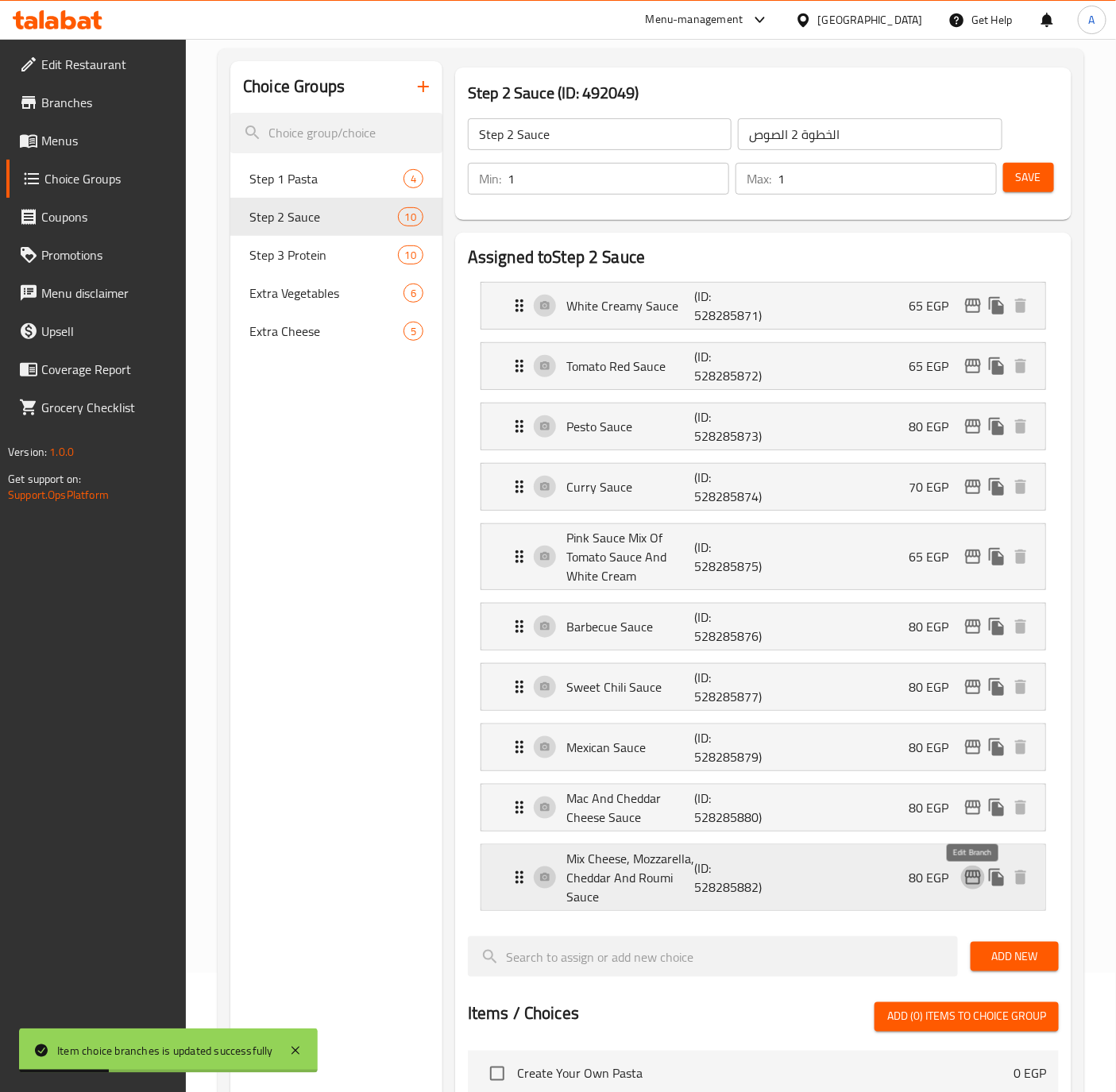
click at [961, 882] on button "edit" at bounding box center [972, 877] width 24 height 24
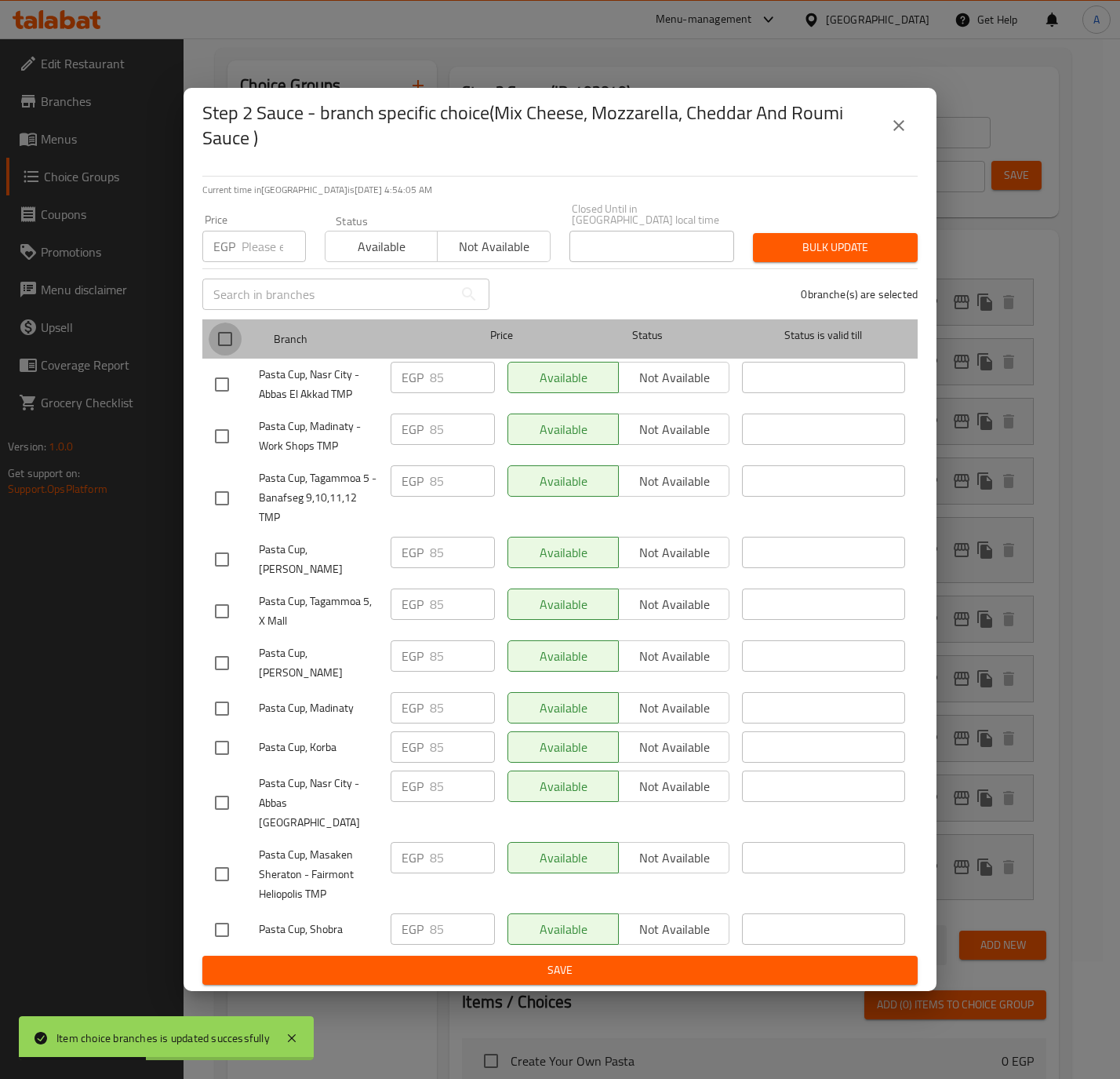
click at [219, 339] on input "checkbox" at bounding box center [225, 339] width 33 height 33
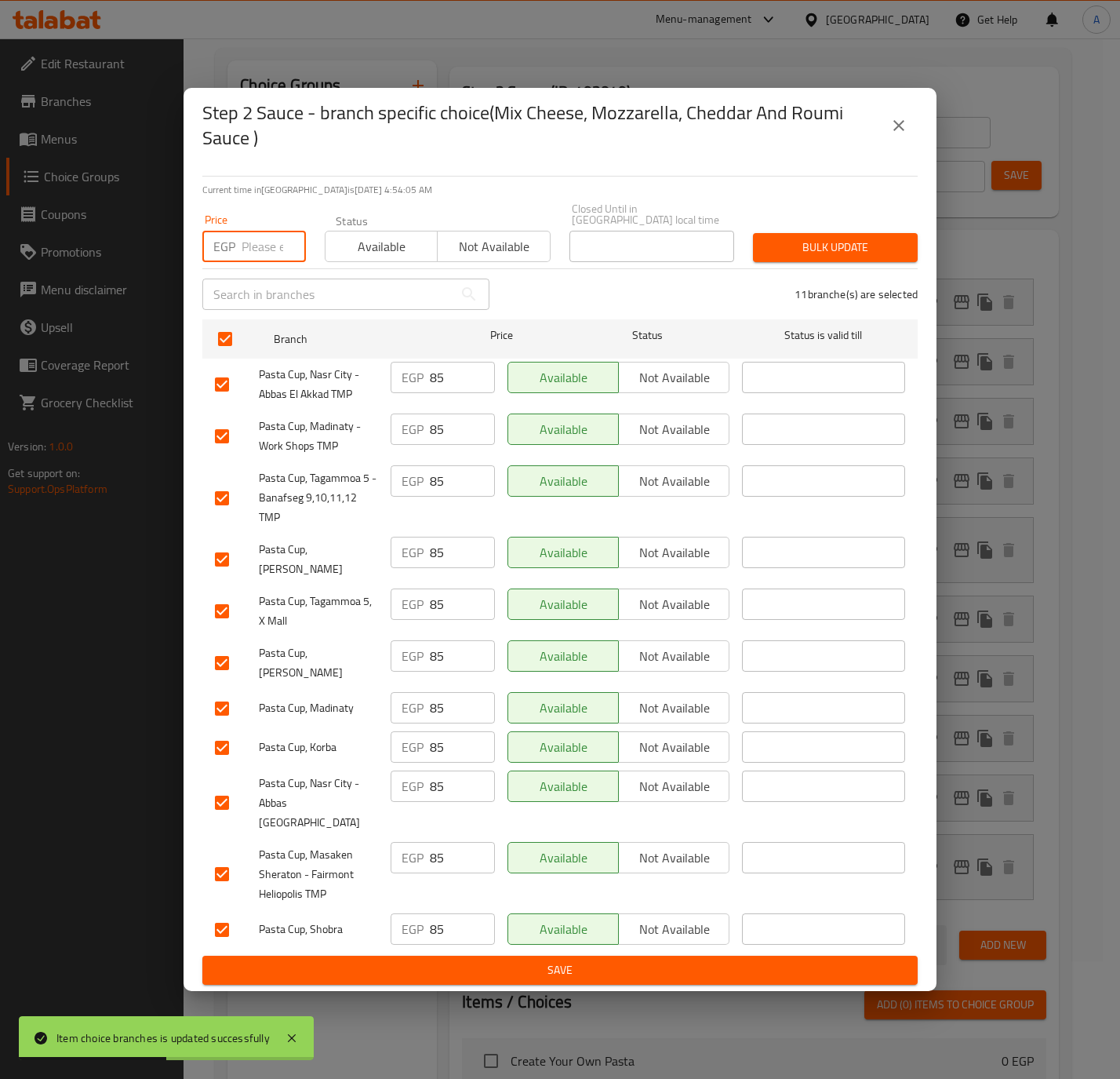
click at [259, 253] on input "number" at bounding box center [273, 247] width 64 height 32
paste input "80"
click at [779, 252] on span "Bulk update" at bounding box center [835, 247] width 139 height 19
drag, startPoint x: 779, startPoint y: 252, endPoint x: 714, endPoint y: 271, distance: 67.7
click at [779, 252] on div at bounding box center [560, 540] width 1120 height 1079
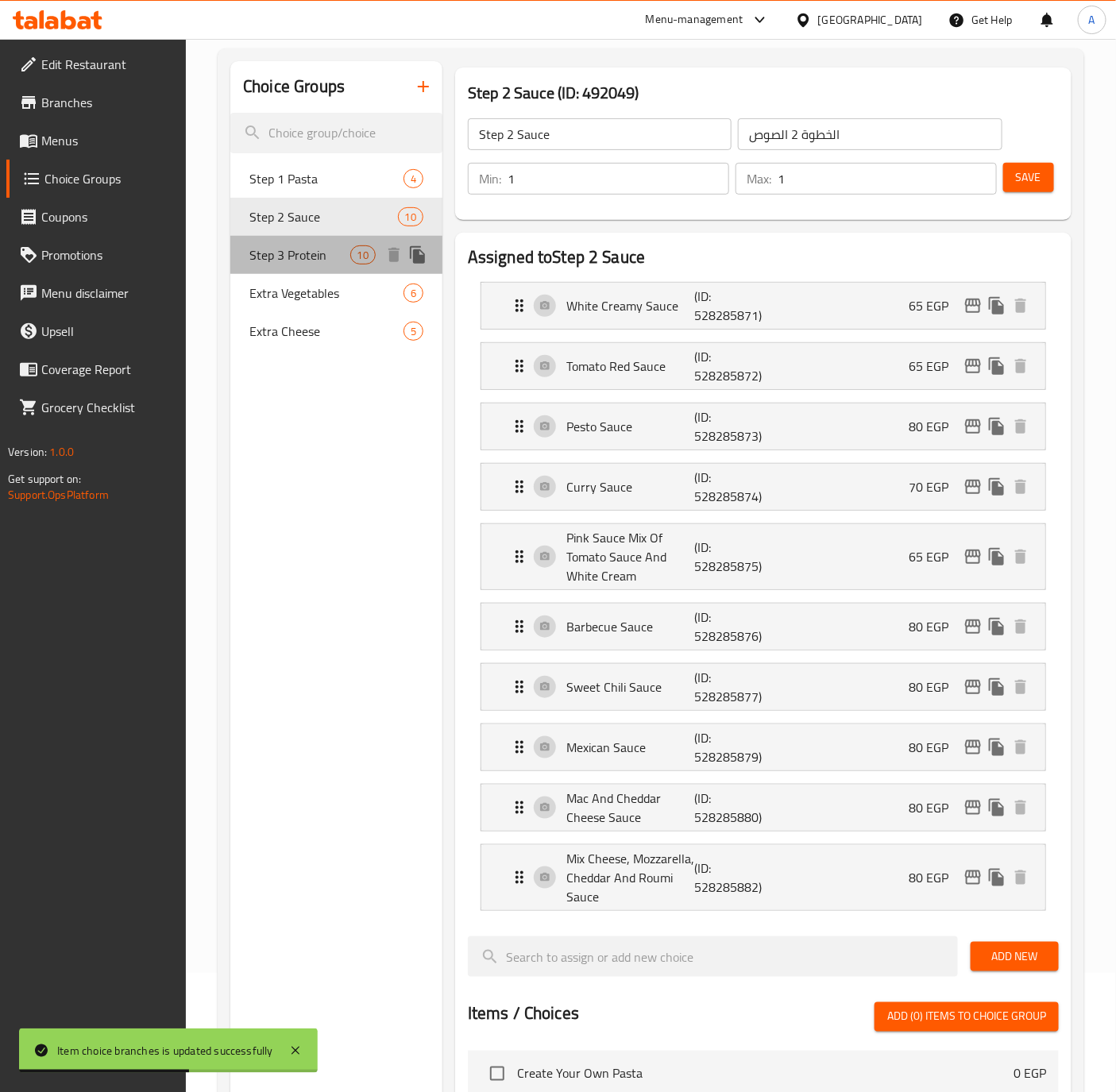
click at [286, 246] on span "Step 3 Protein" at bounding box center [299, 254] width 100 height 19
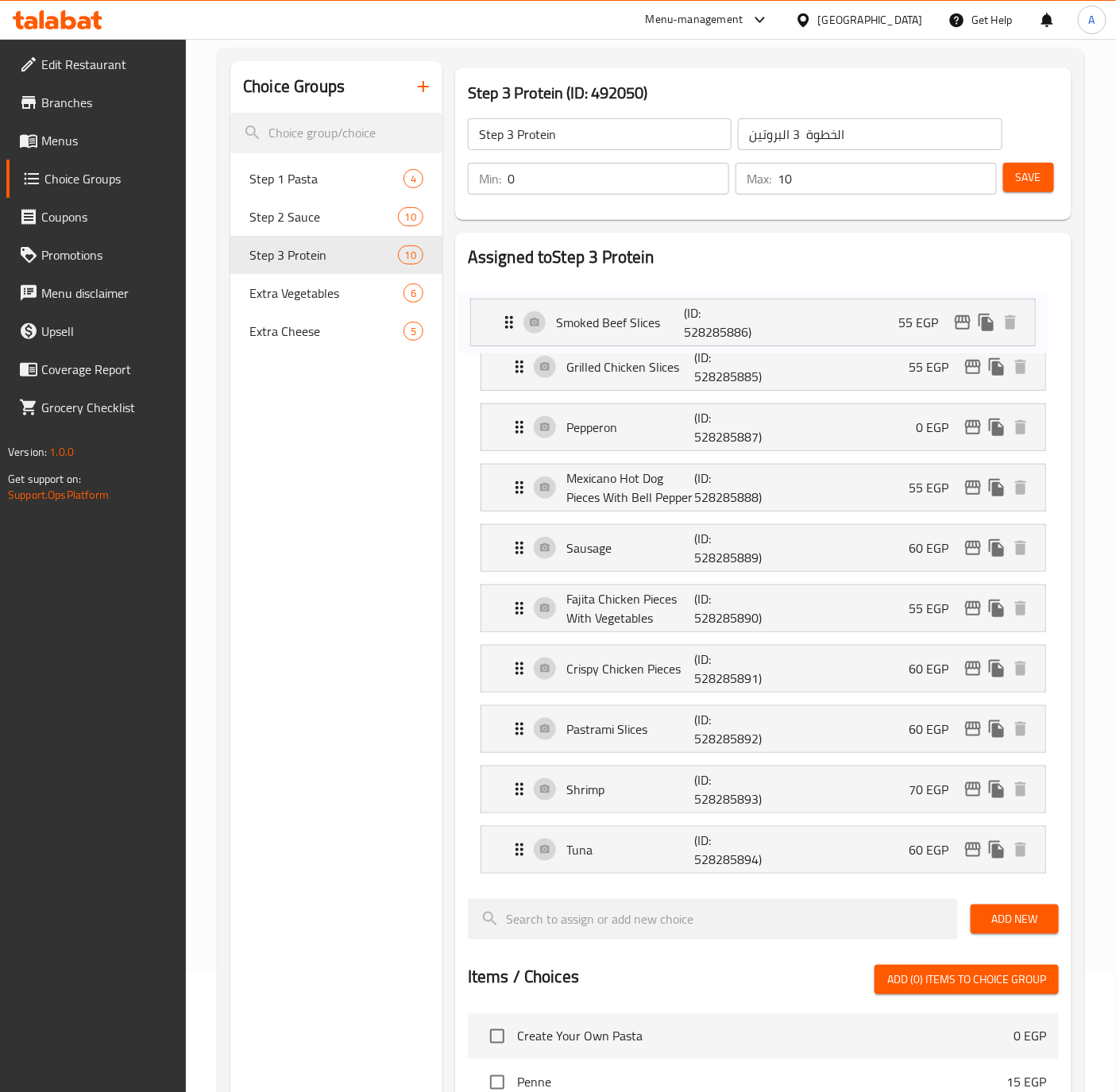
drag, startPoint x: 607, startPoint y: 368, endPoint x: 596, endPoint y: 313, distance: 56.1
click at [596, 313] on nav "Grilled Chicken Slices (ID: 528285885) 55 EGP Name (En) Grilled Chicken Slices …" at bounding box center [763, 577] width 590 height 617
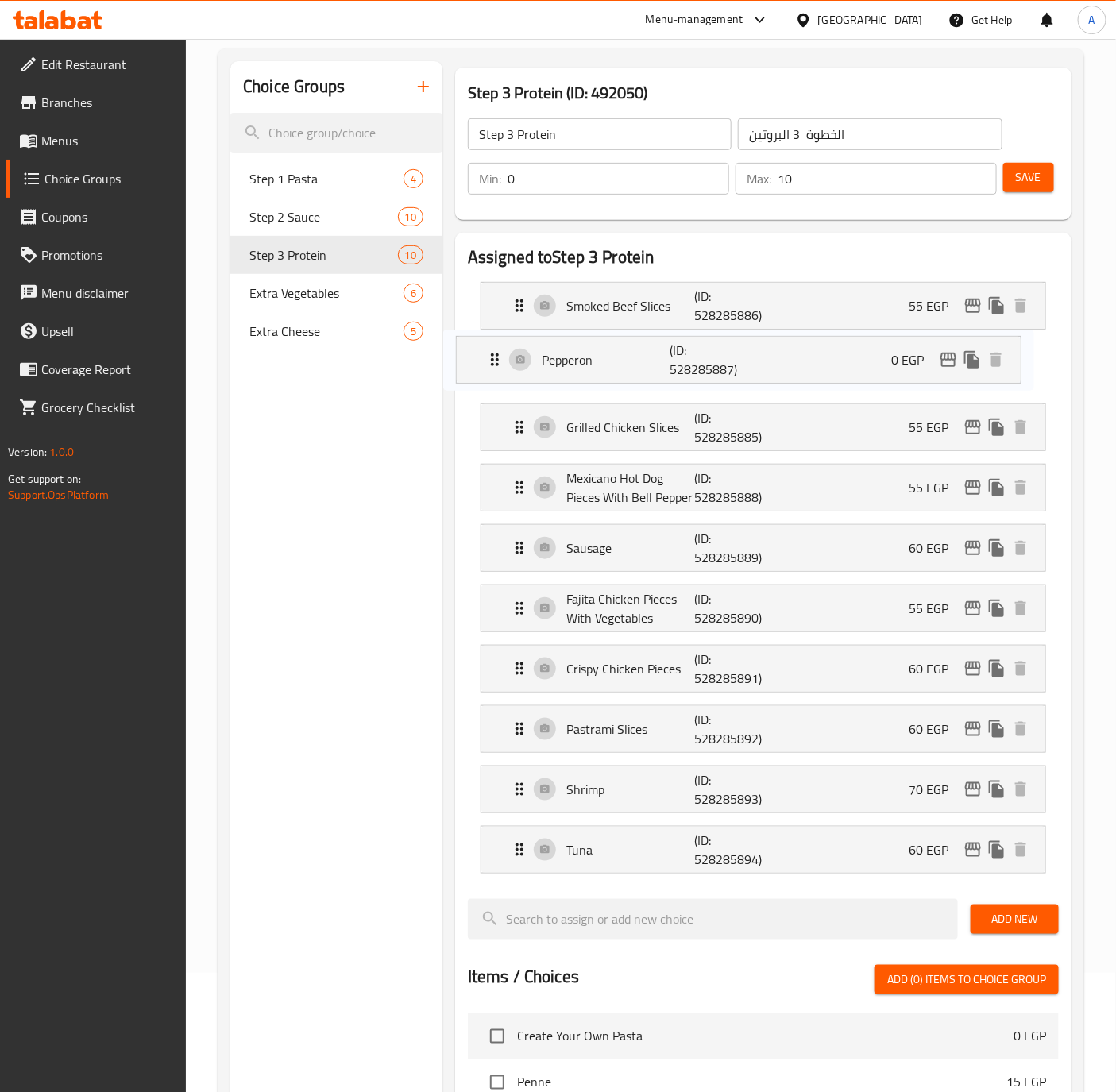
drag, startPoint x: 635, startPoint y: 430, endPoint x: 610, endPoint y: 356, distance: 78.1
click at [610, 356] on nav "Smoked Beef Slices (ID: 528285886) 55 EGP Name (En) Smoked Beef Slices Name (En…" at bounding box center [763, 577] width 590 height 617
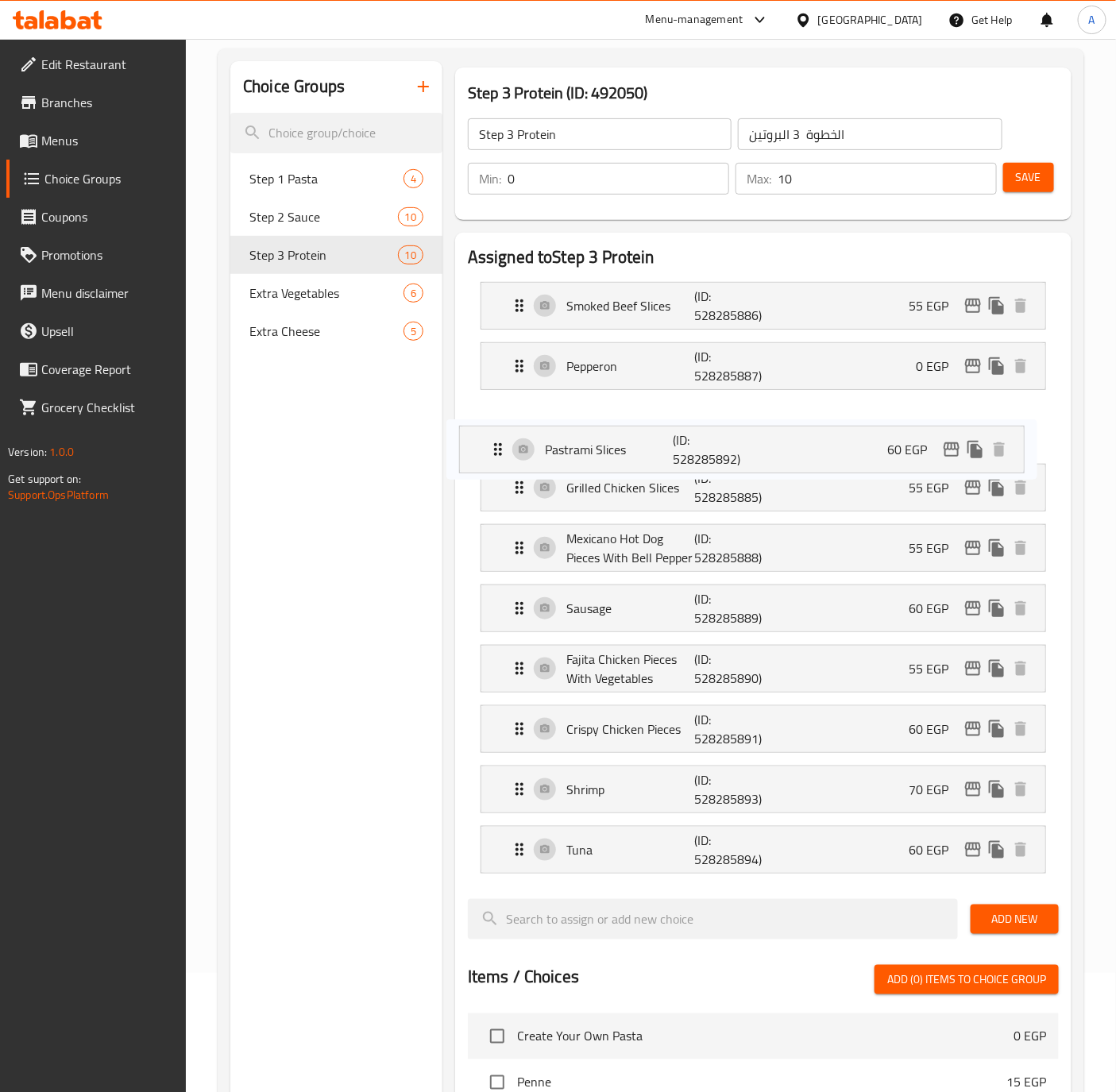
drag, startPoint x: 591, startPoint y: 733, endPoint x: 570, endPoint y: 431, distance: 302.7
click at [570, 431] on nav "Smoked Beef Slices (ID: 528285886) 55 EGP Name (En) Smoked Beef Slices Name (En…" at bounding box center [763, 577] width 590 height 617
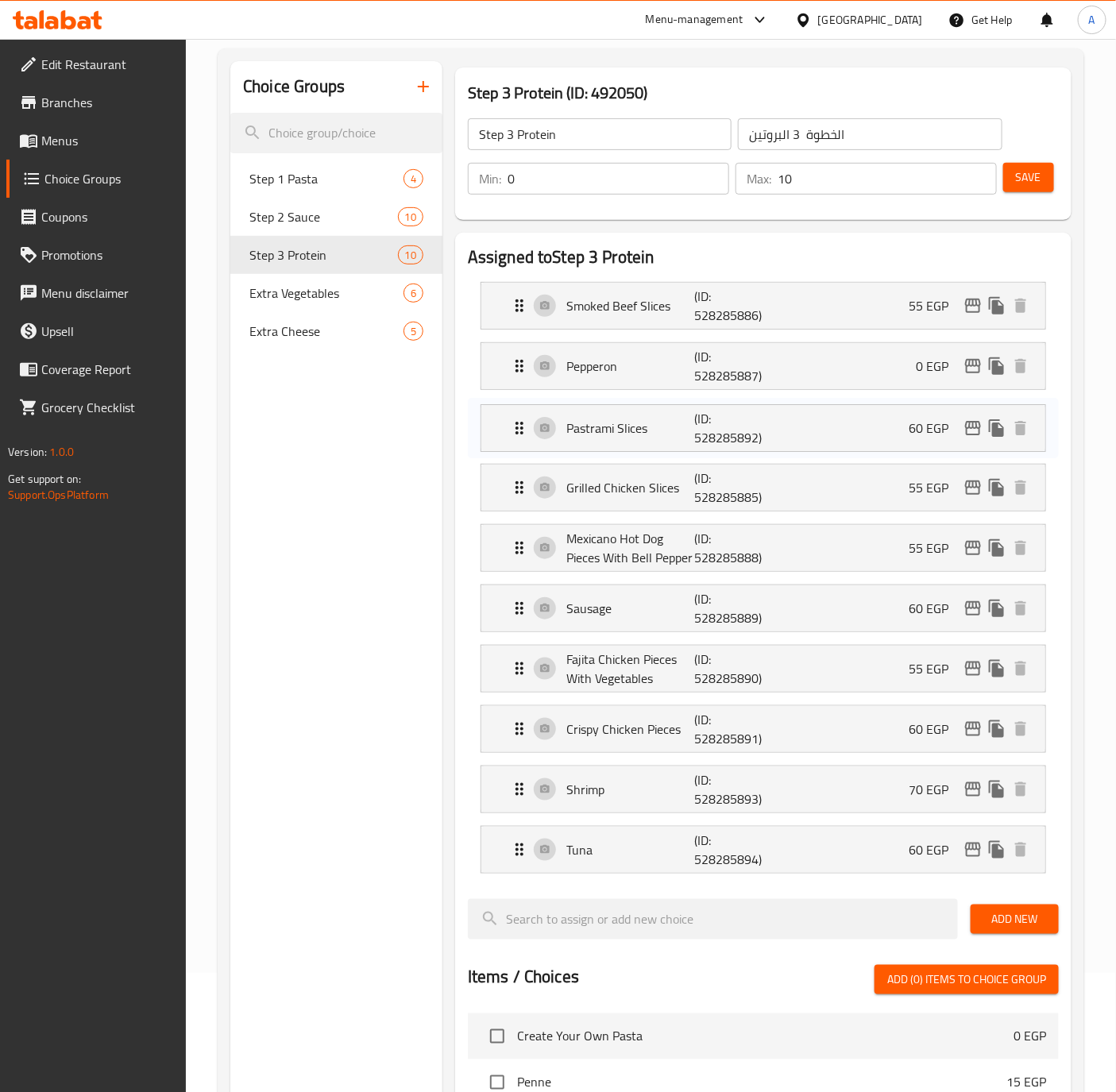
click at [570, 427] on p "Pastrami Slices" at bounding box center [630, 427] width 128 height 19
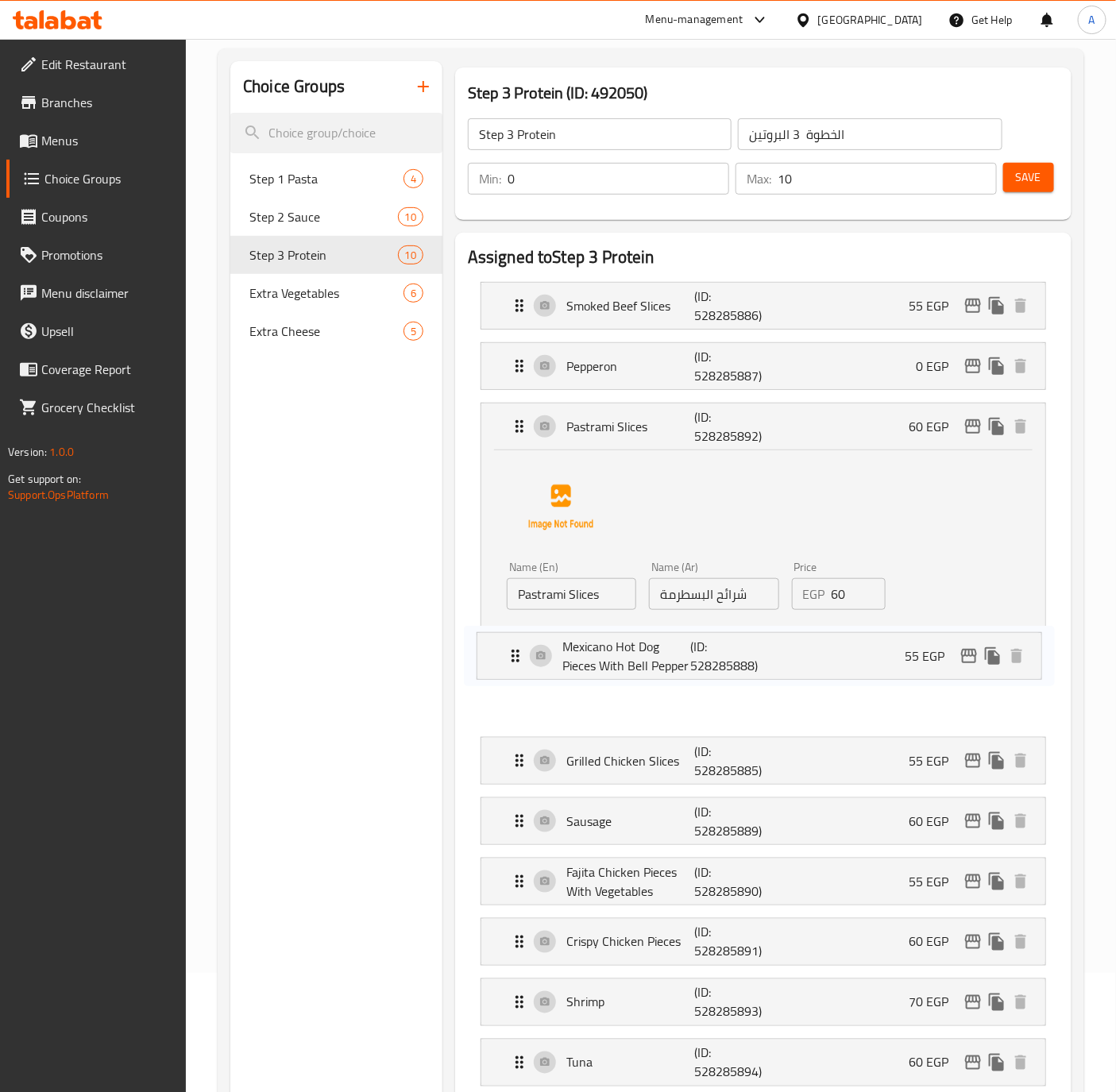
drag, startPoint x: 643, startPoint y: 764, endPoint x: 639, endPoint y: 648, distance: 116.1
click at [639, 648] on nav "Smoked Beef Slices (ID: 528285886) 55 EGP Name (En) Smoked Beef Slices Name (En…" at bounding box center [763, 684] width 590 height 830
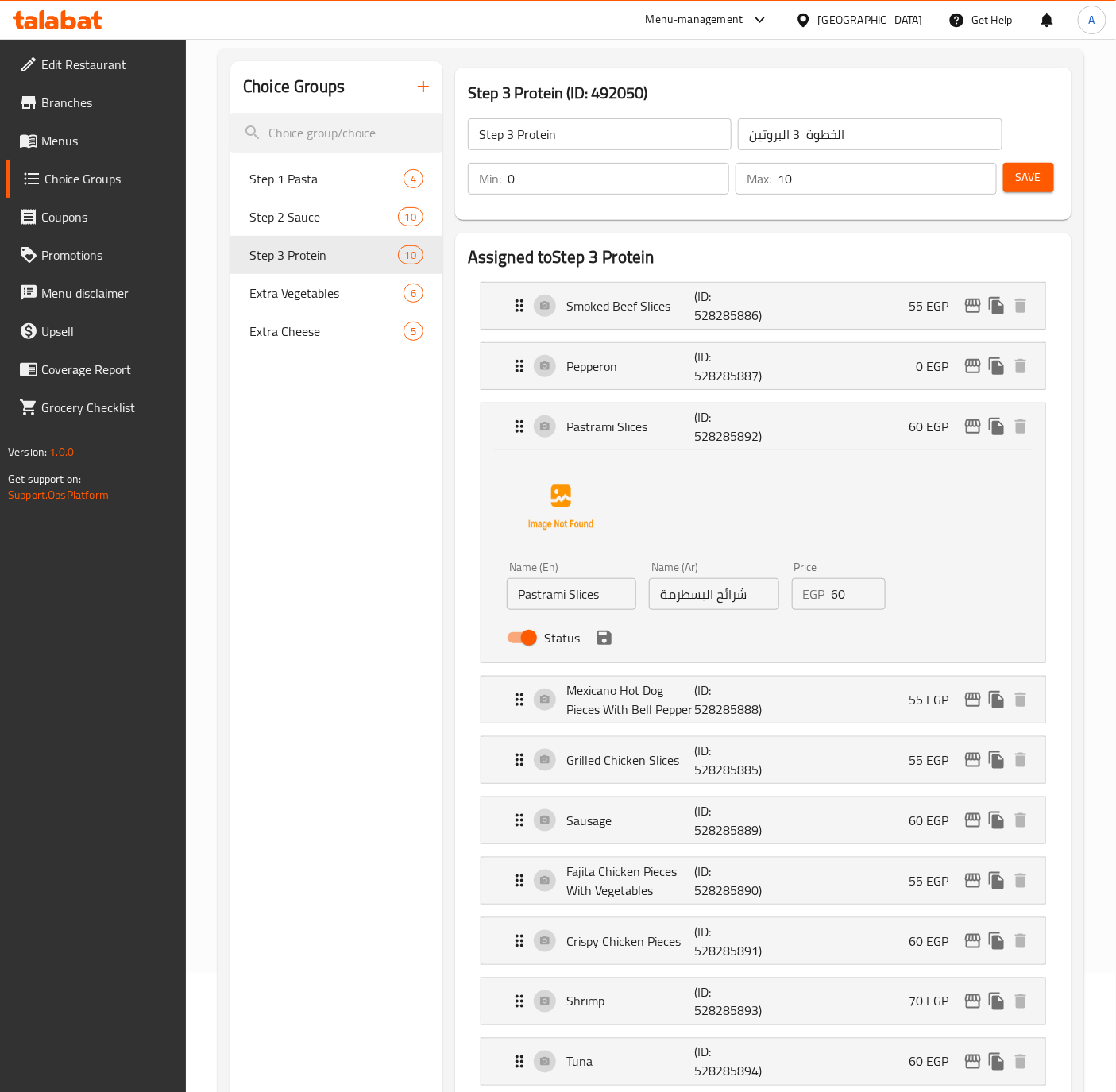
click at [639, 648] on div "Status" at bounding box center [714, 637] width 427 height 43
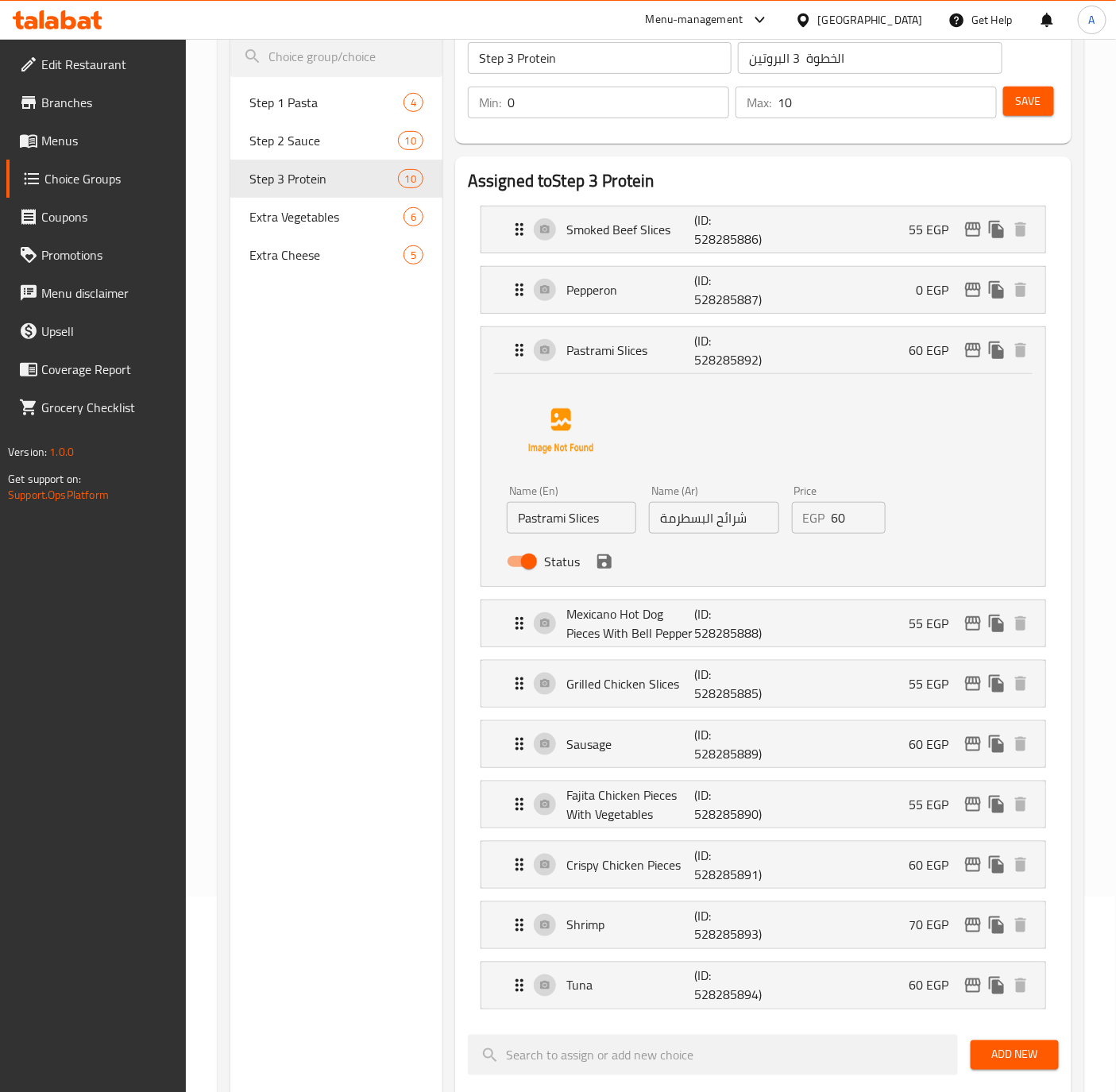
scroll to position [238, 0]
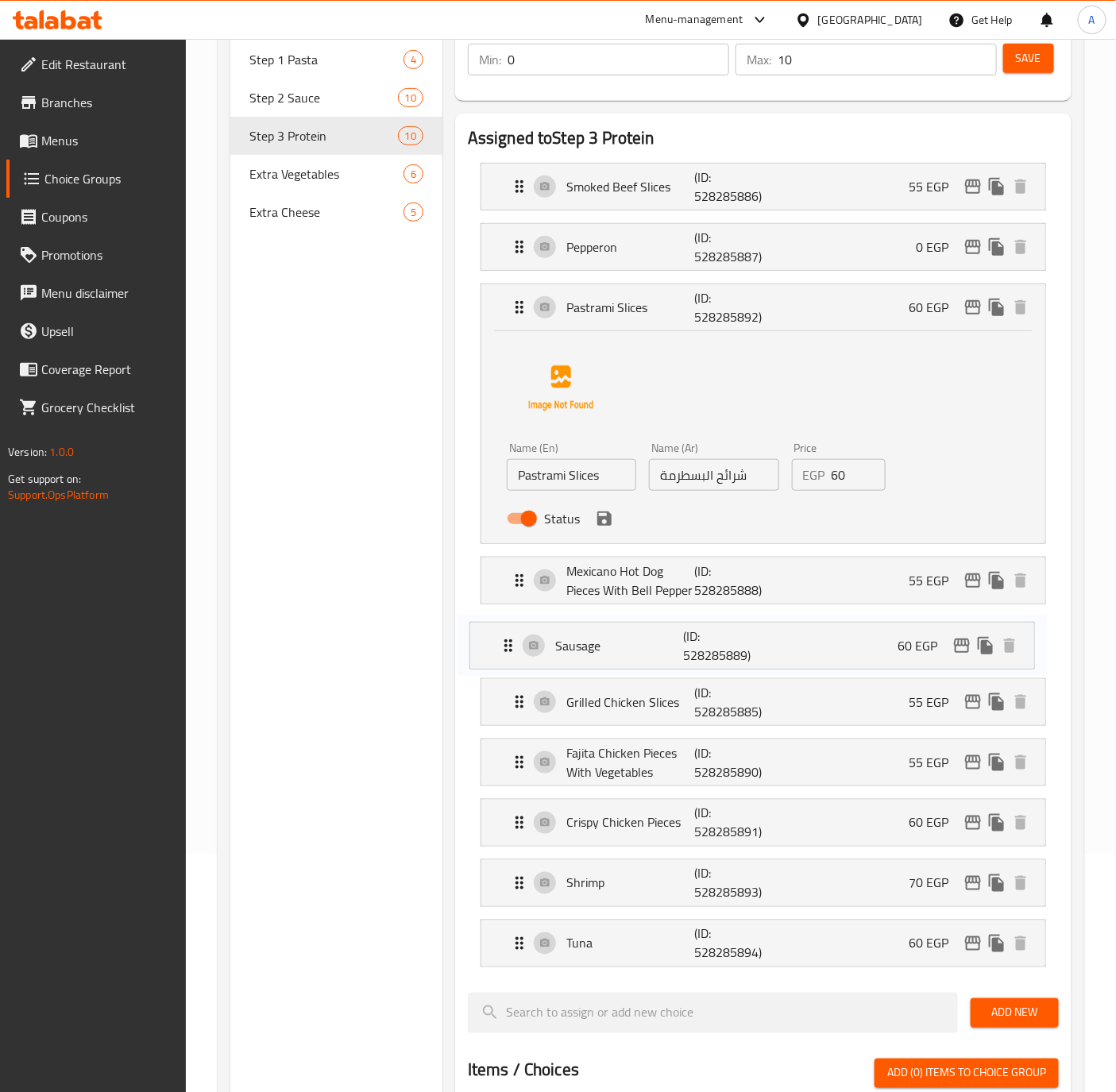
drag, startPoint x: 611, startPoint y: 703, endPoint x: 598, endPoint y: 638, distance: 66.3
click at [598, 638] on nav "Smoked Beef Slices (ID: 528285886) 55 EGP Name (En) Smoked Beef Slices Name (En…" at bounding box center [763, 565] width 590 height 830
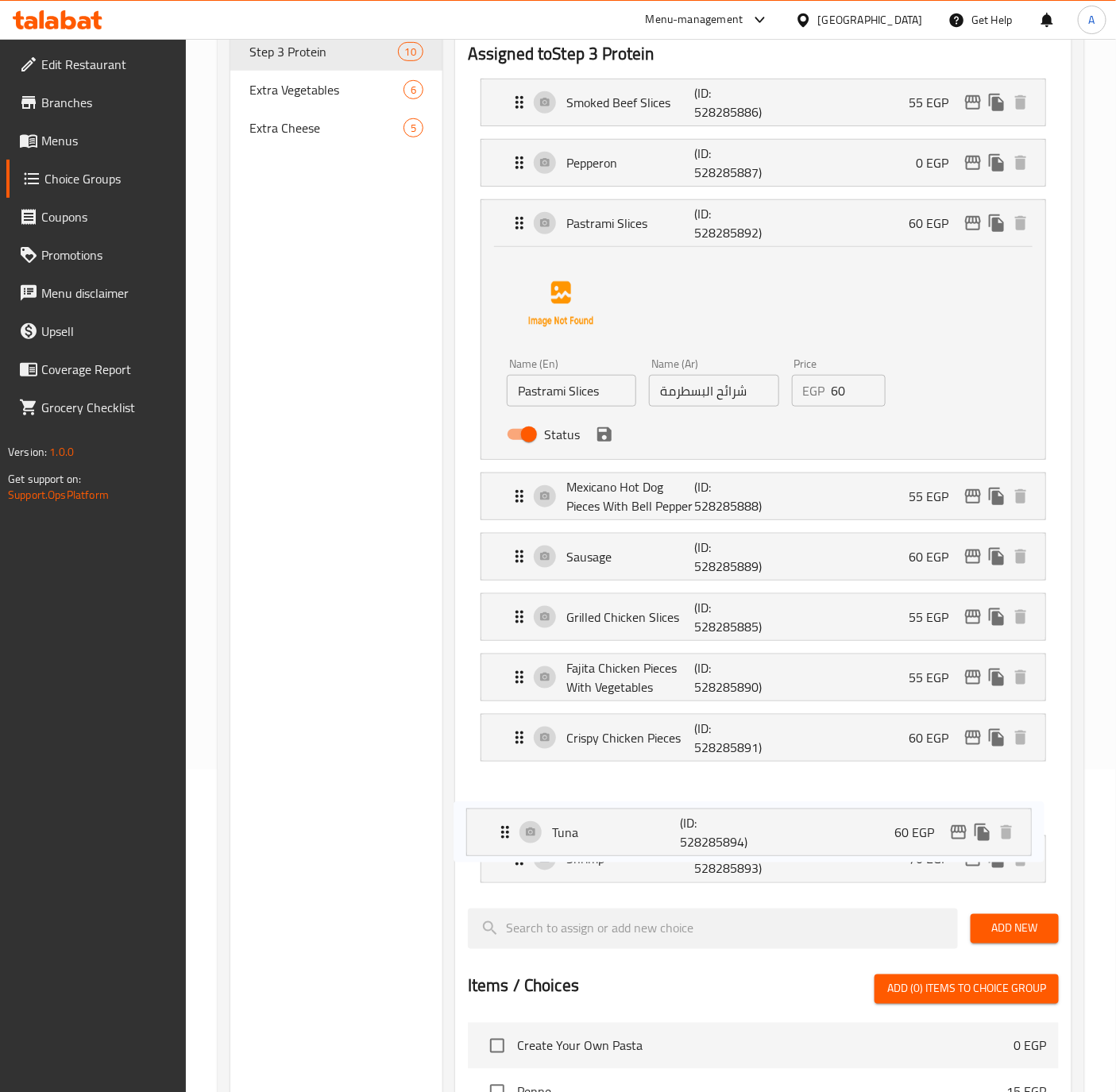
drag, startPoint x: 622, startPoint y: 954, endPoint x: 608, endPoint y: 827, distance: 127.8
click at [608, 827] on nav "Smoked Beef Slices (ID: 528285886) 55 EGP Name (En) Smoked Beef Slices Name (En…" at bounding box center [763, 480] width 590 height 830
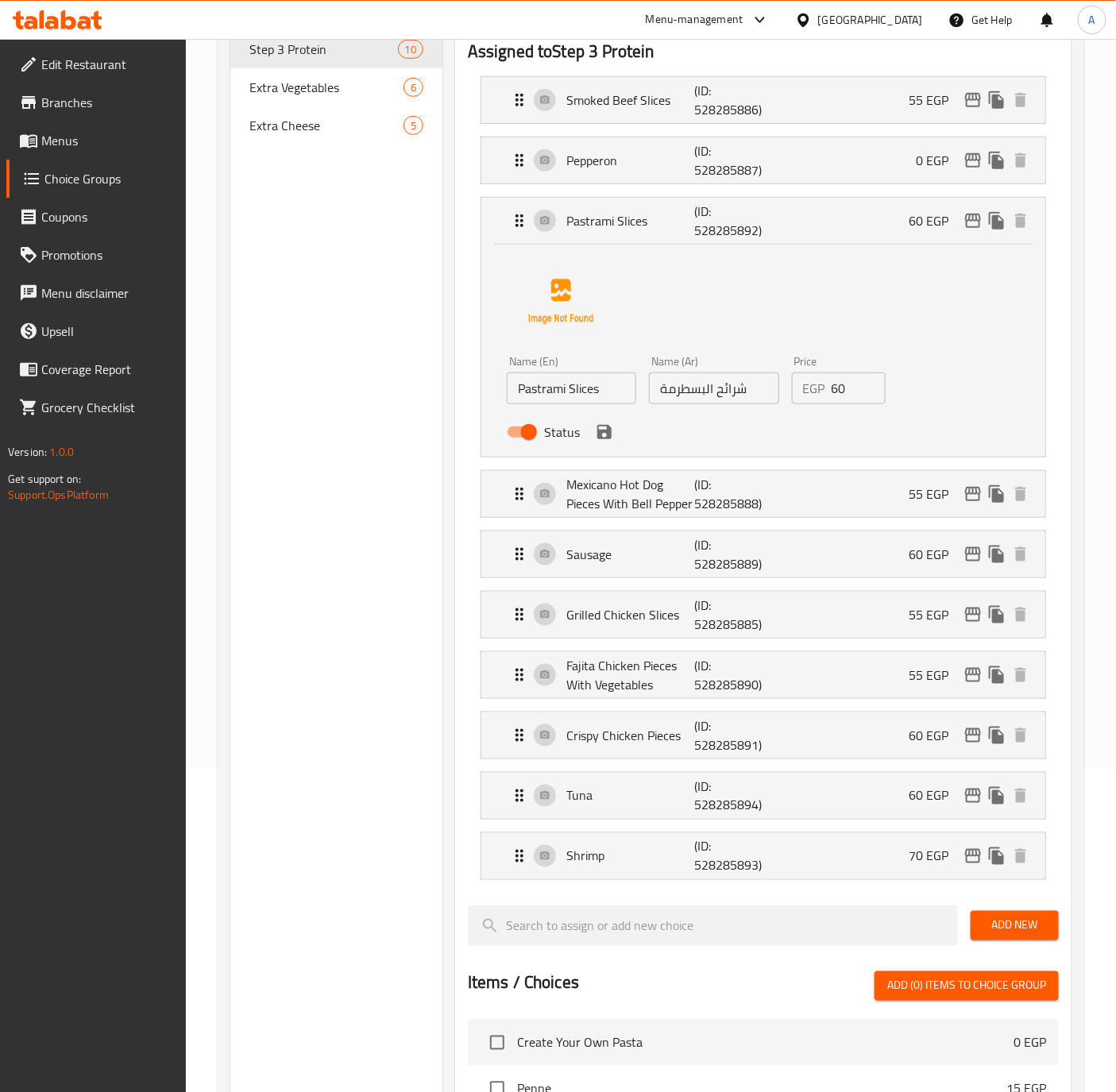
click at [282, 277] on div "Choice Groups Step 1 Pasta 4 Step 2 Sauce 10 Step 3 Protein 10 Extra Vegetables…" at bounding box center [336, 827] width 212 height 1943
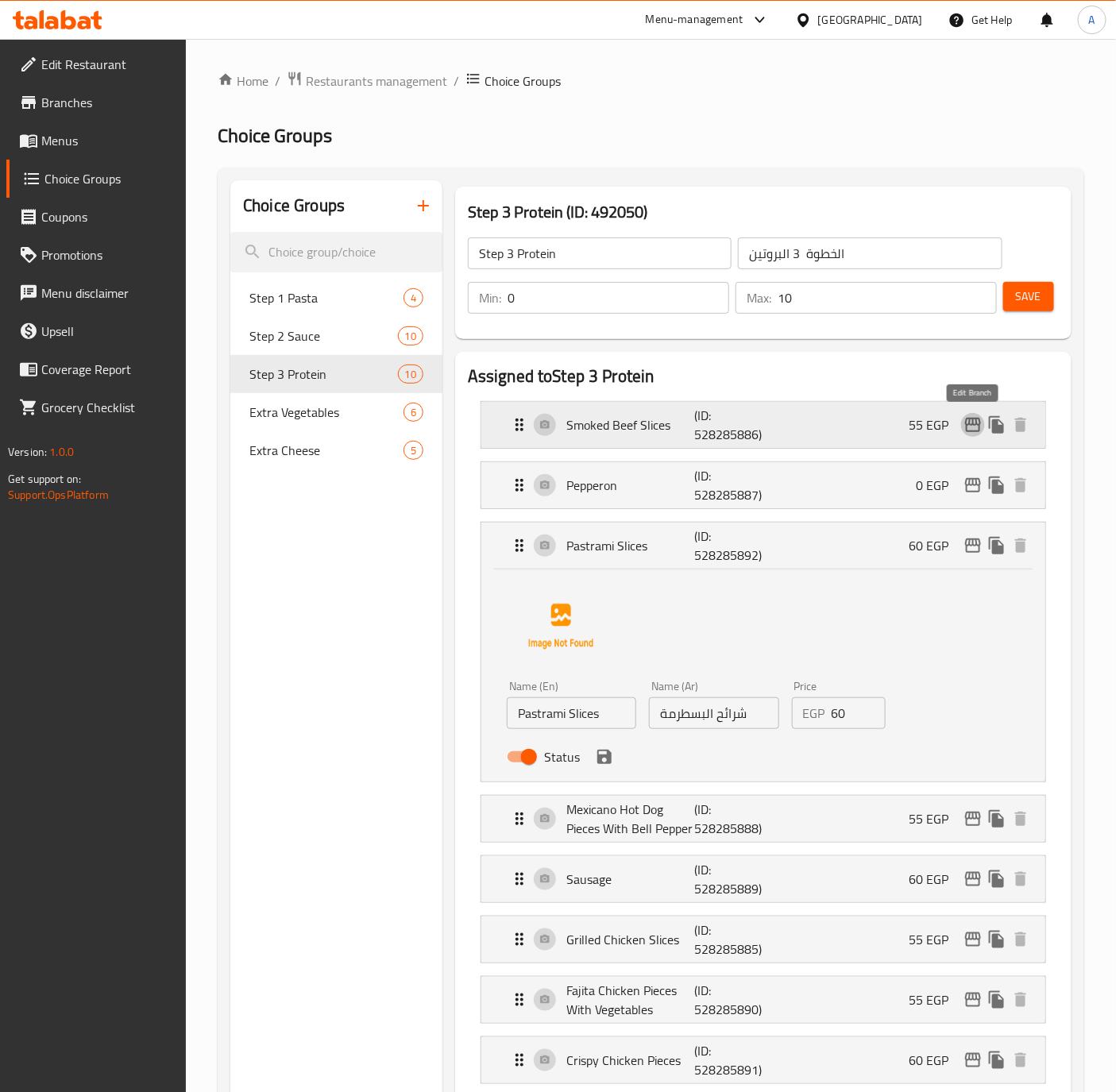
click at [963, 423] on icon "edit" at bounding box center [972, 424] width 19 height 19
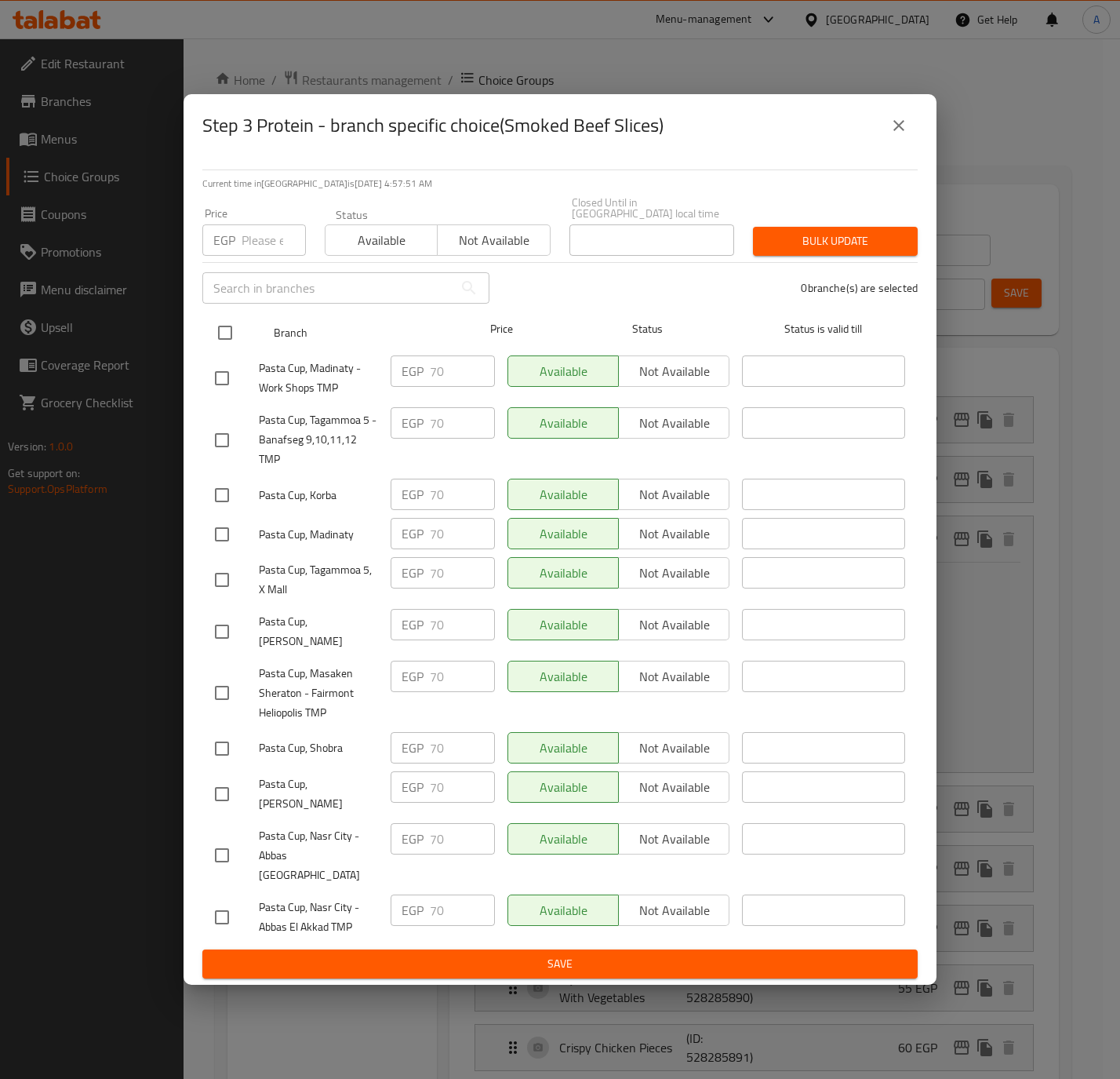
click at [231, 325] on input "checkbox" at bounding box center [225, 332] width 33 height 33
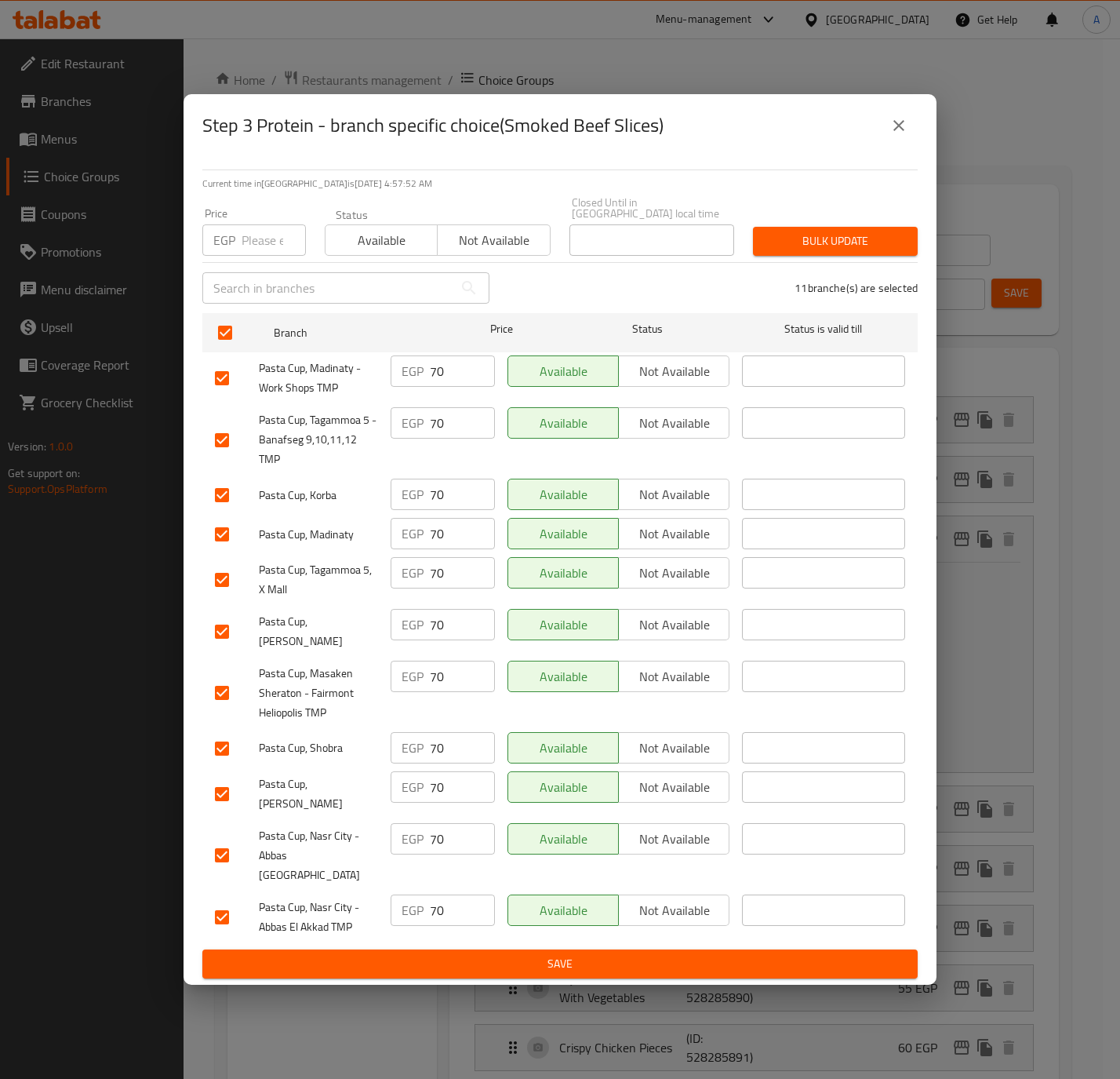
click at [254, 252] on input "number" at bounding box center [273, 240] width 64 height 32
click at [256, 250] on input "80" at bounding box center [273, 240] width 64 height 32
click at [840, 241] on span "Bulk update" at bounding box center [835, 241] width 139 height 19
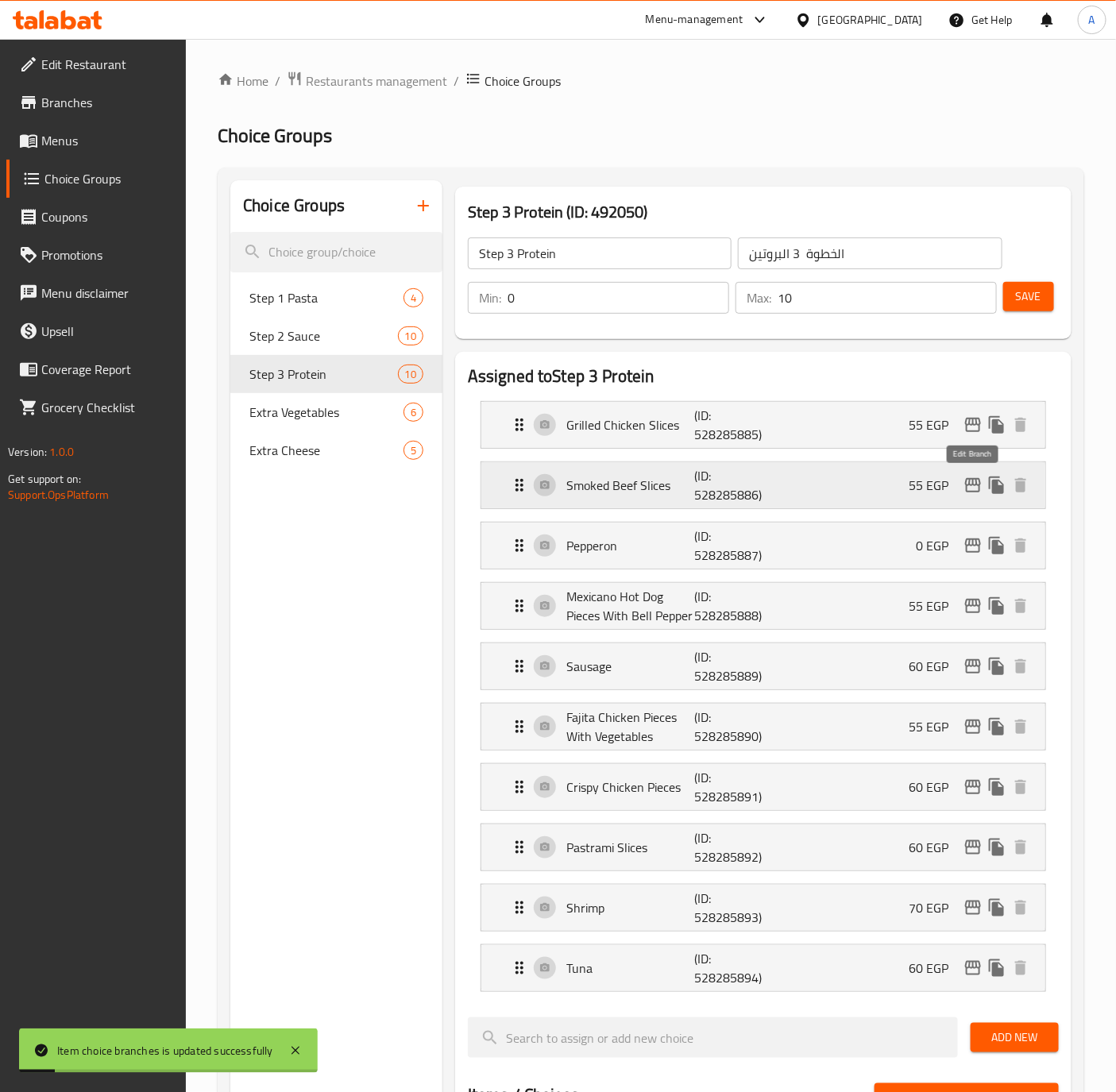
click at [968, 481] on icon "edit" at bounding box center [972, 485] width 19 height 19
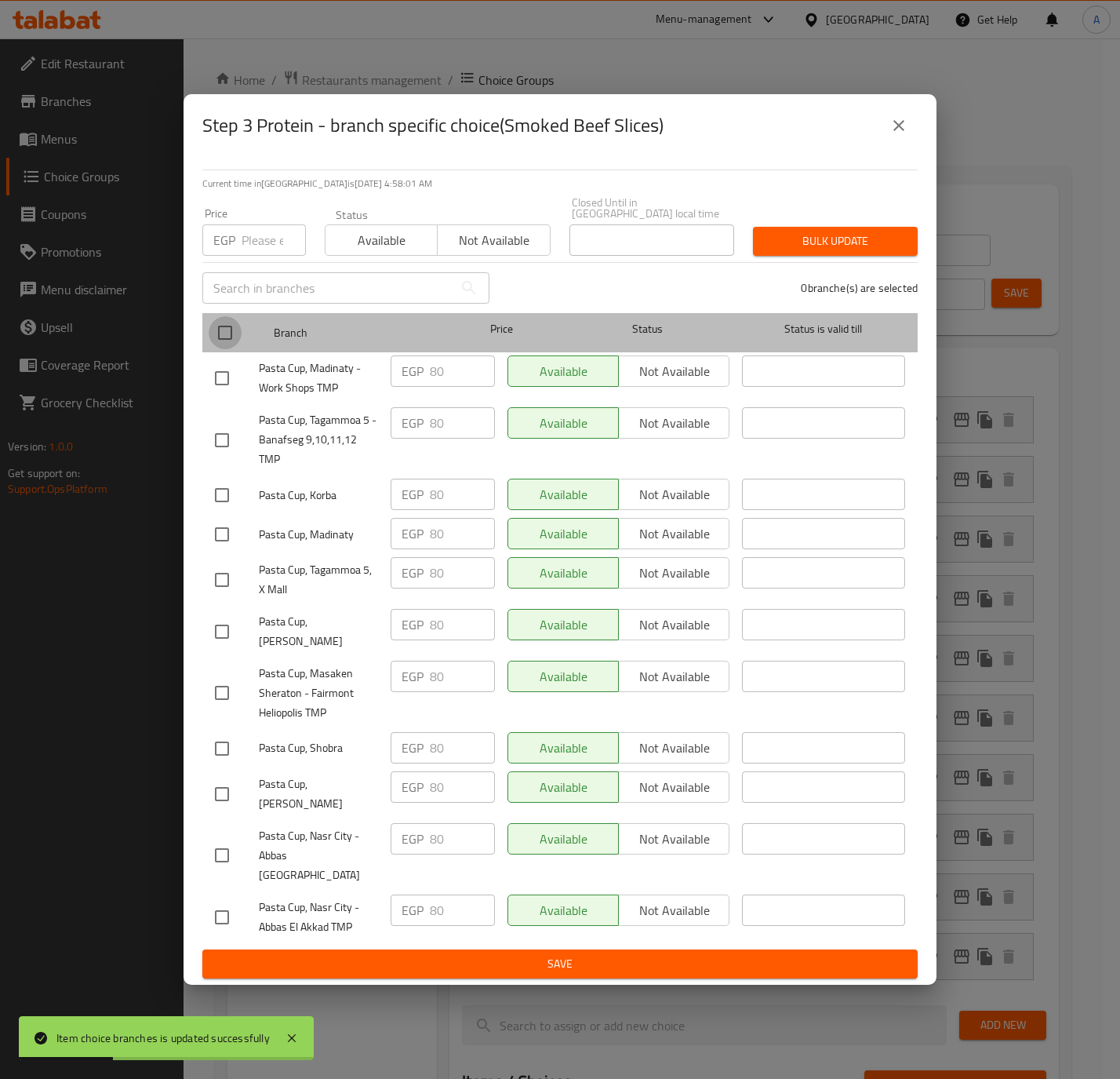
click at [233, 346] on input "checkbox" at bounding box center [225, 332] width 33 height 33
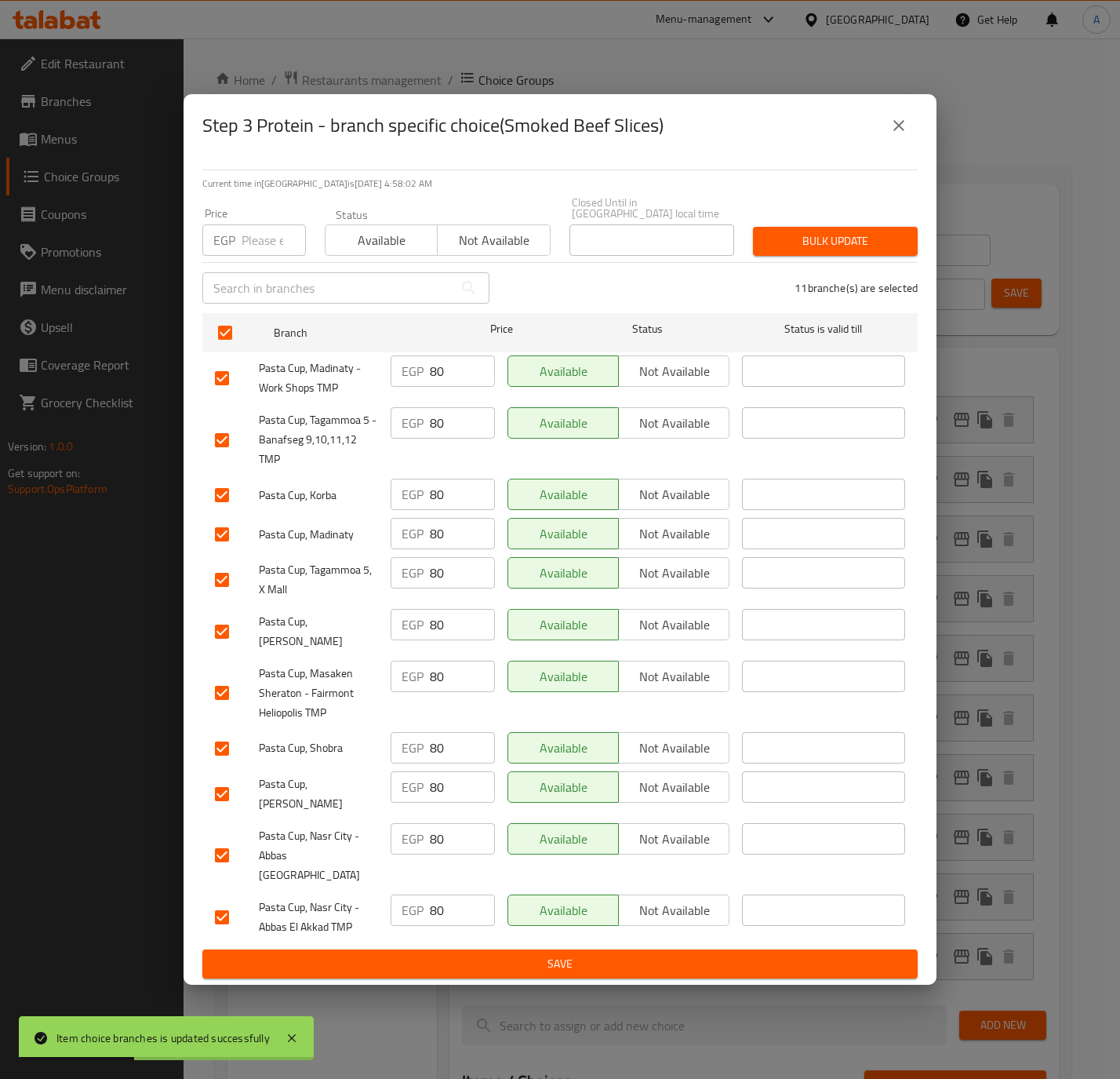
click at [254, 245] on input "number" at bounding box center [273, 240] width 64 height 32
paste input "80"
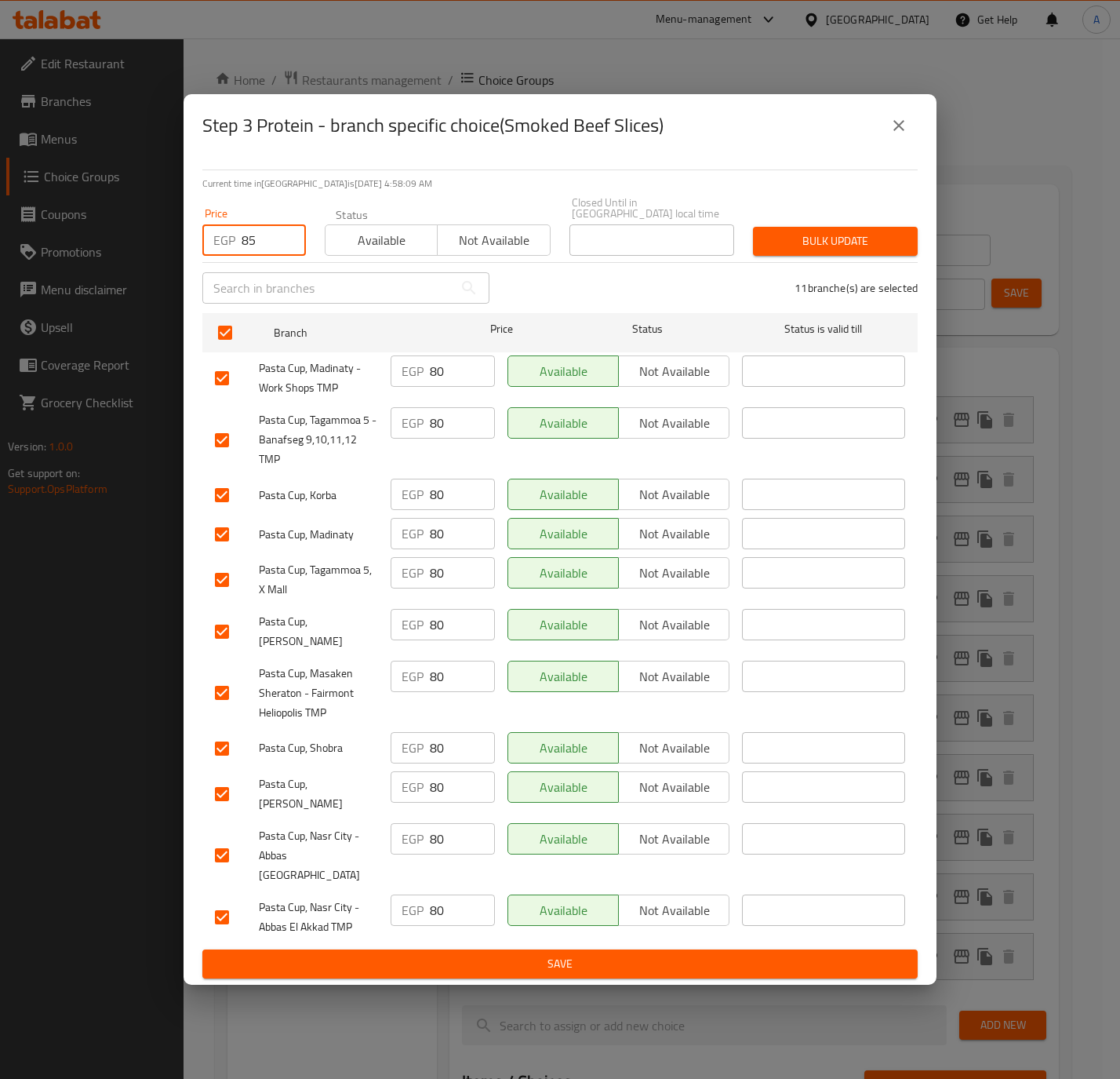
click at [892, 243] on span "Bulk update" at bounding box center [835, 241] width 139 height 19
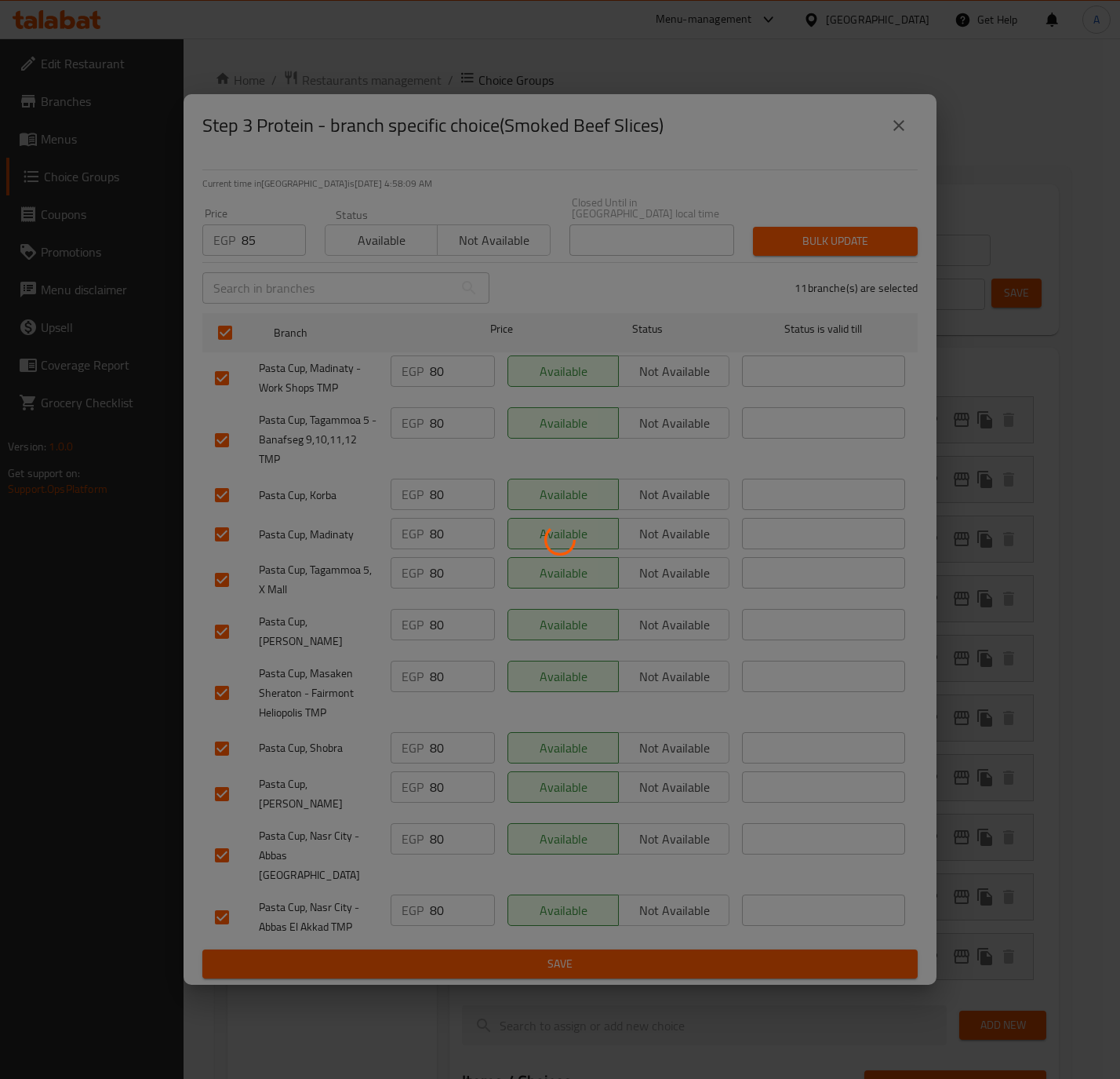
click at [892, 243] on div at bounding box center [560, 540] width 1120 height 1079
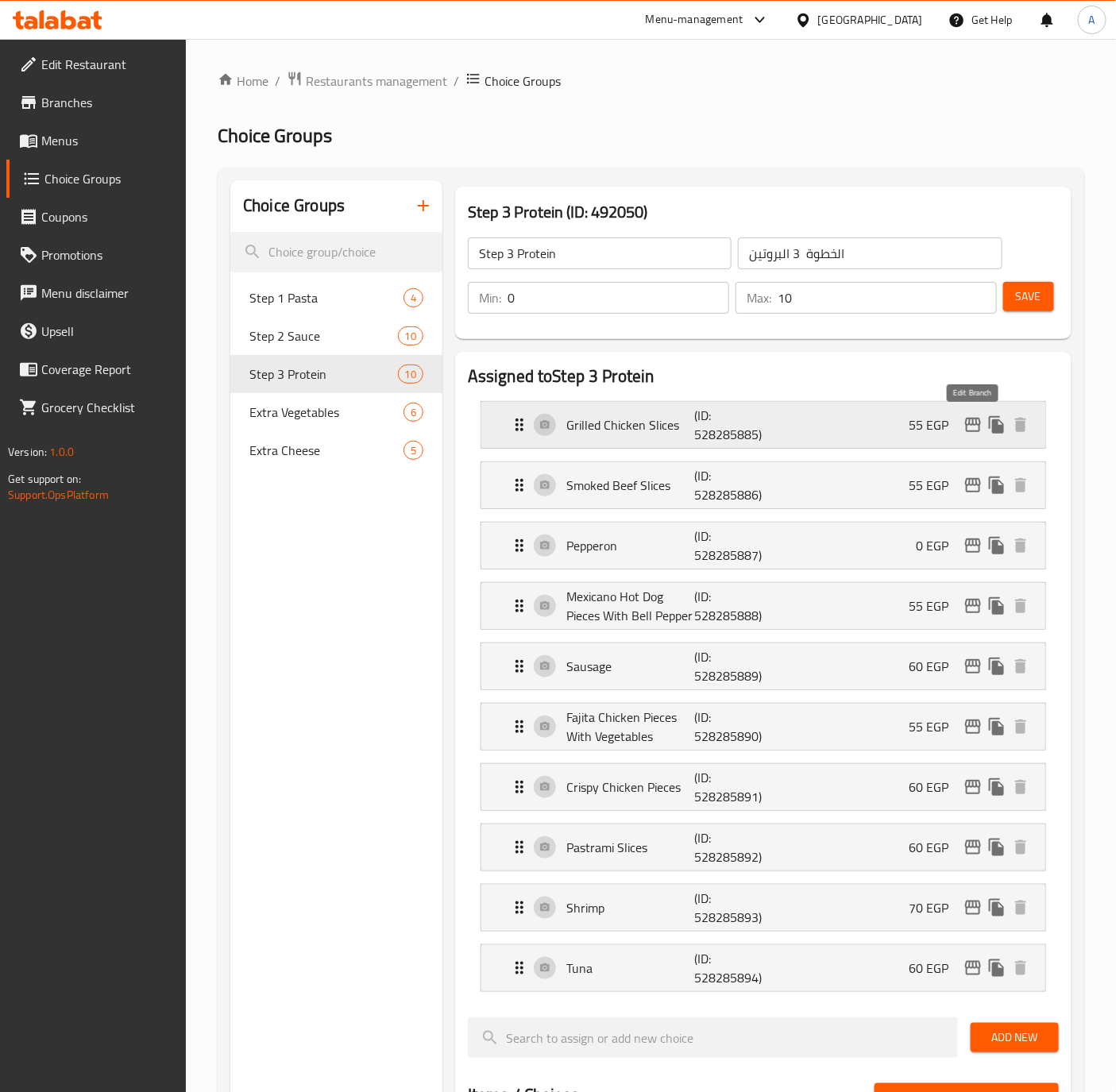
click at [973, 430] on icon "edit" at bounding box center [972, 424] width 19 height 19
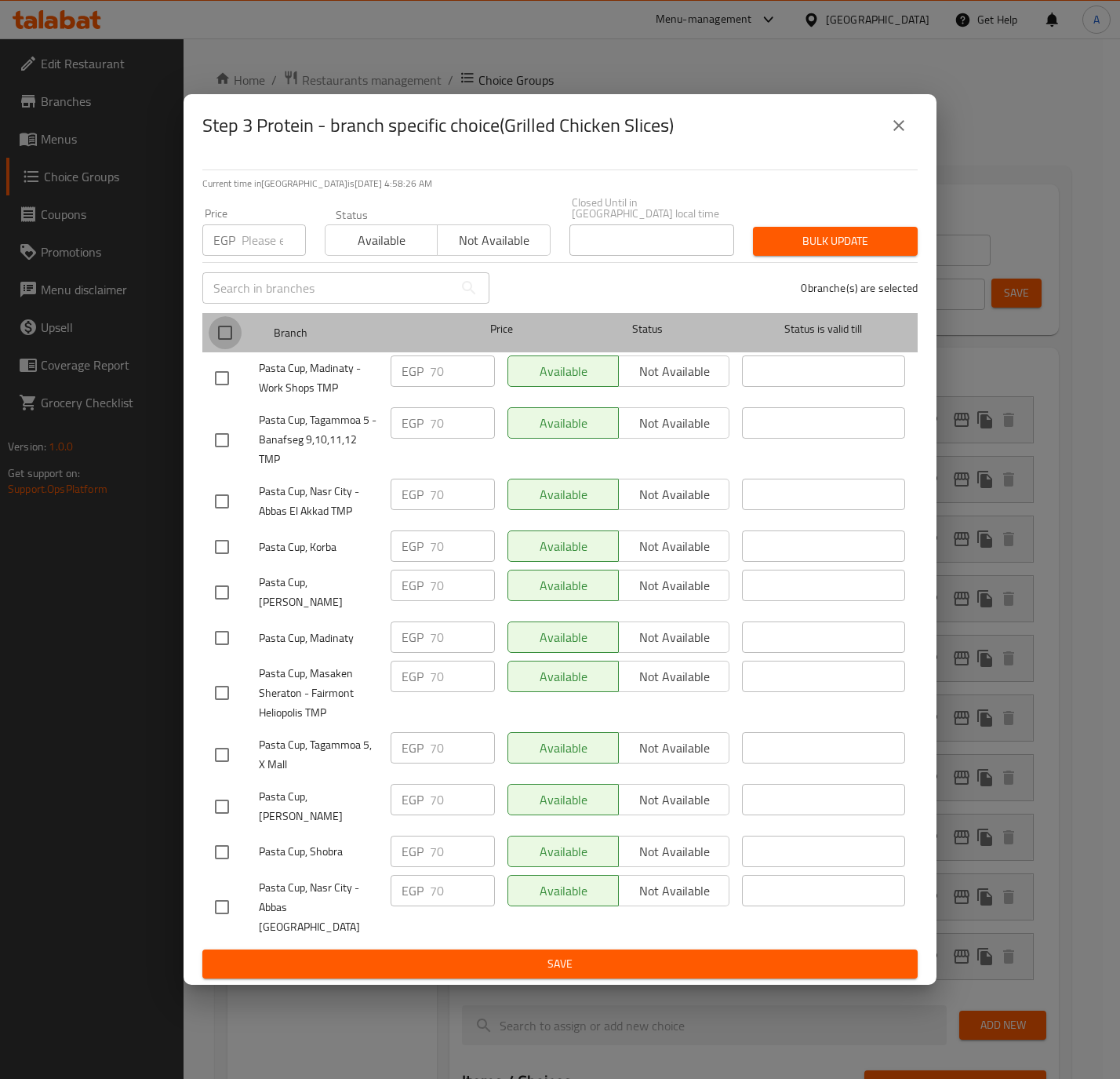
click at [232, 338] on input "checkbox" at bounding box center [225, 332] width 33 height 33
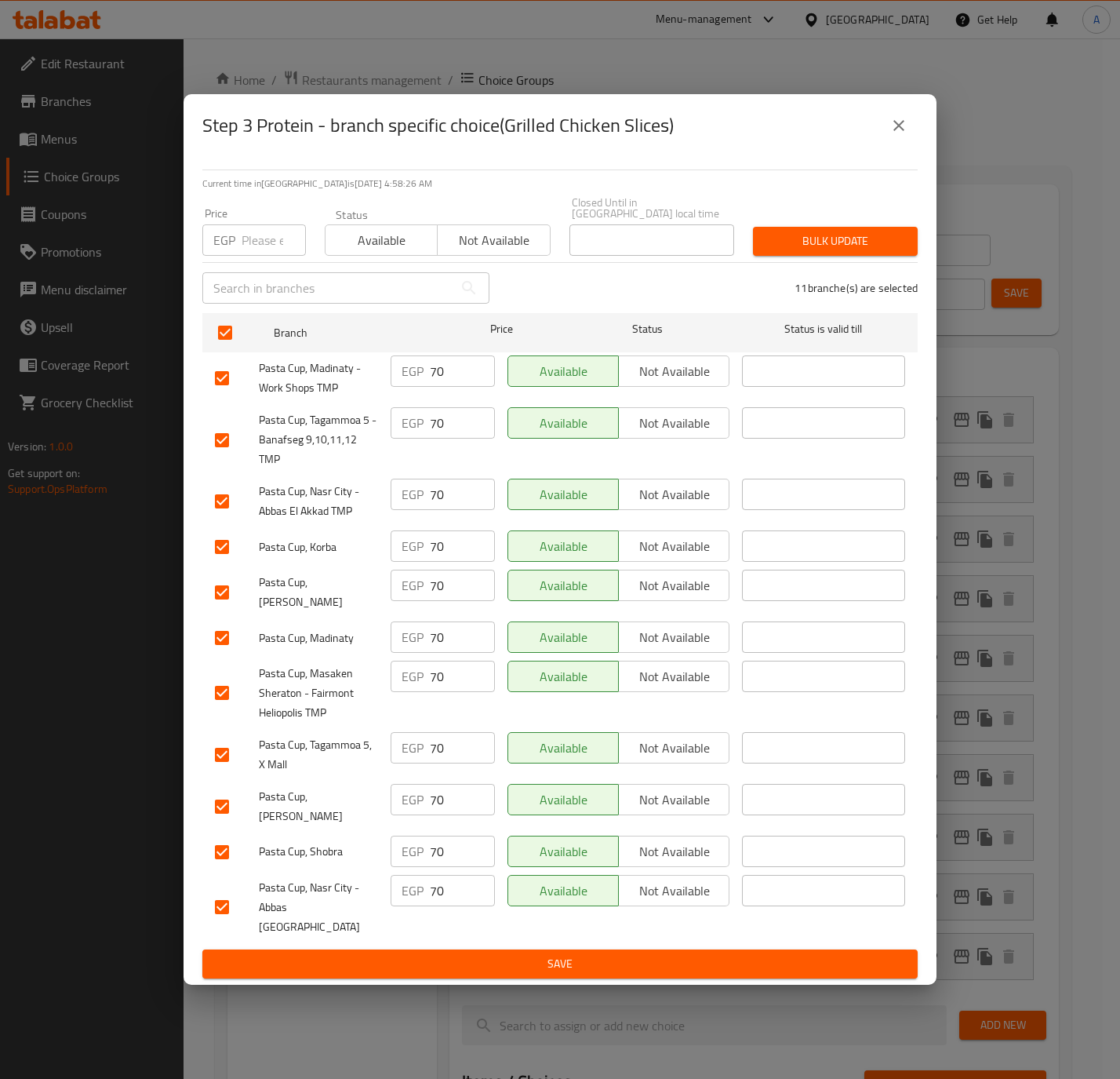
click at [250, 235] on input "number" at bounding box center [273, 240] width 64 height 32
click at [855, 256] on button "Bulk update" at bounding box center [836, 240] width 165 height 29
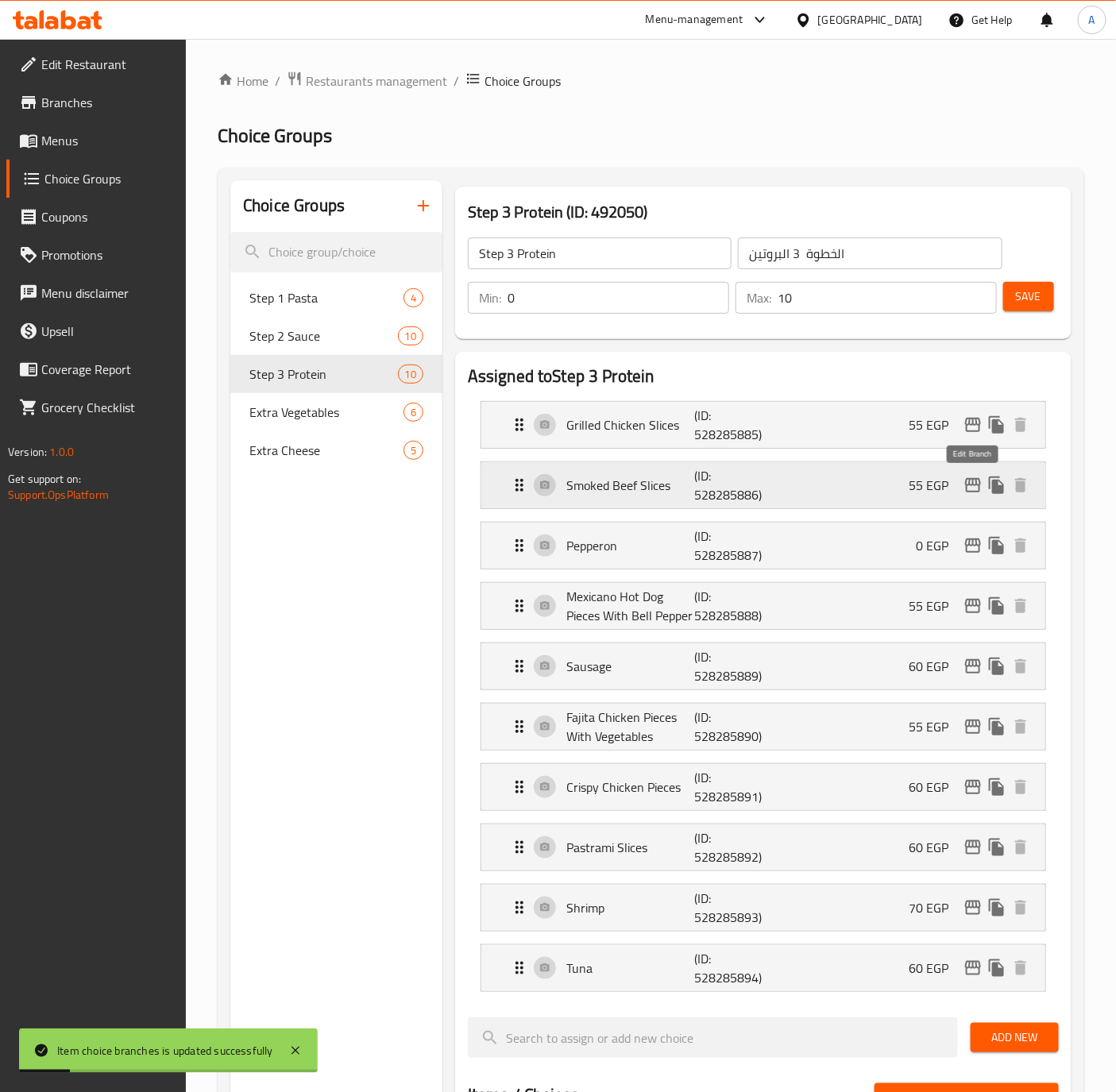
click at [967, 491] on icon "edit" at bounding box center [973, 485] width 16 height 14
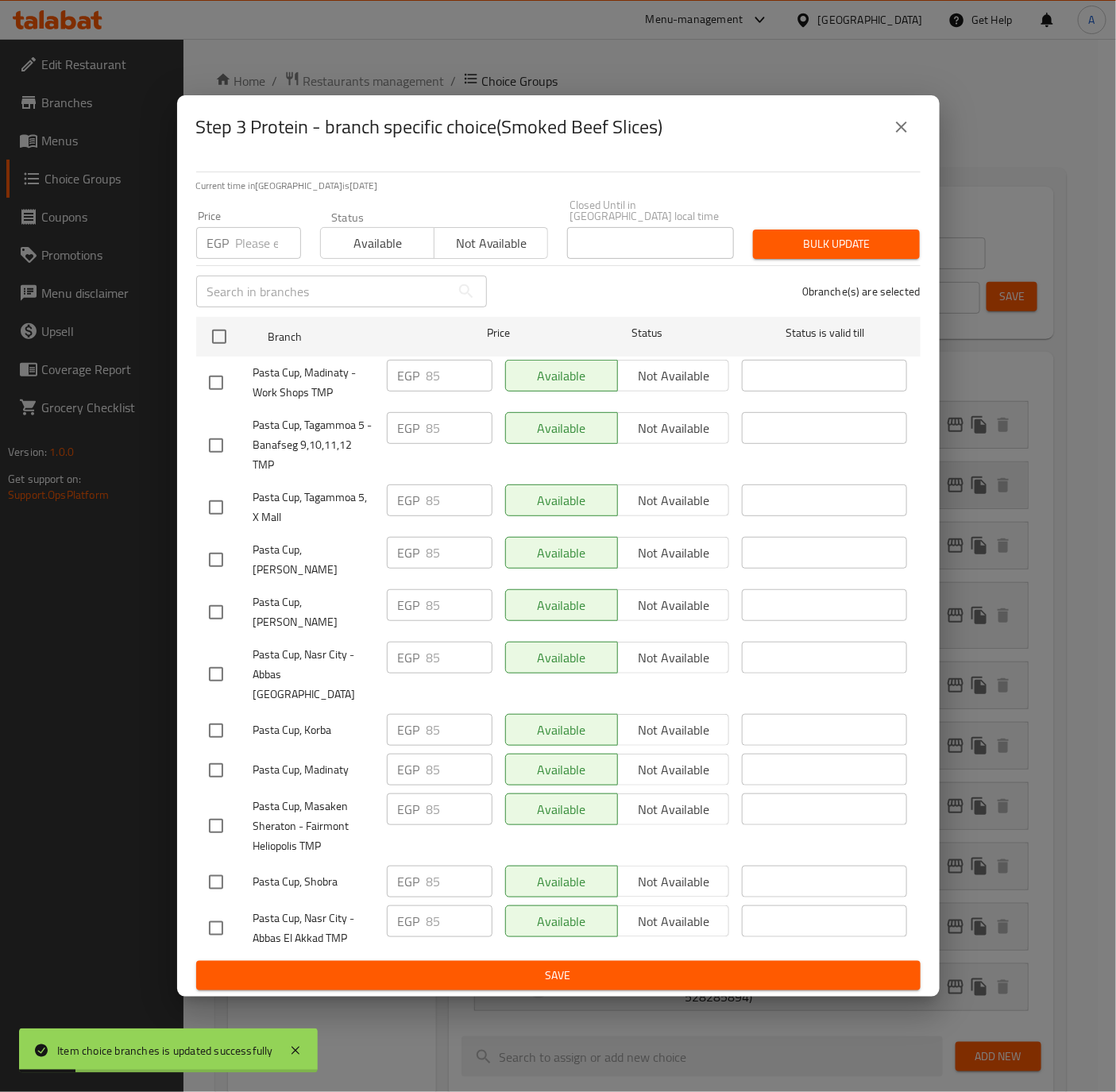
click at [967, 491] on div "Step 3 Protein - branch specific choice(Smoked Beef Slices) Current time in [GE…" at bounding box center [558, 546] width 1116 height 1092
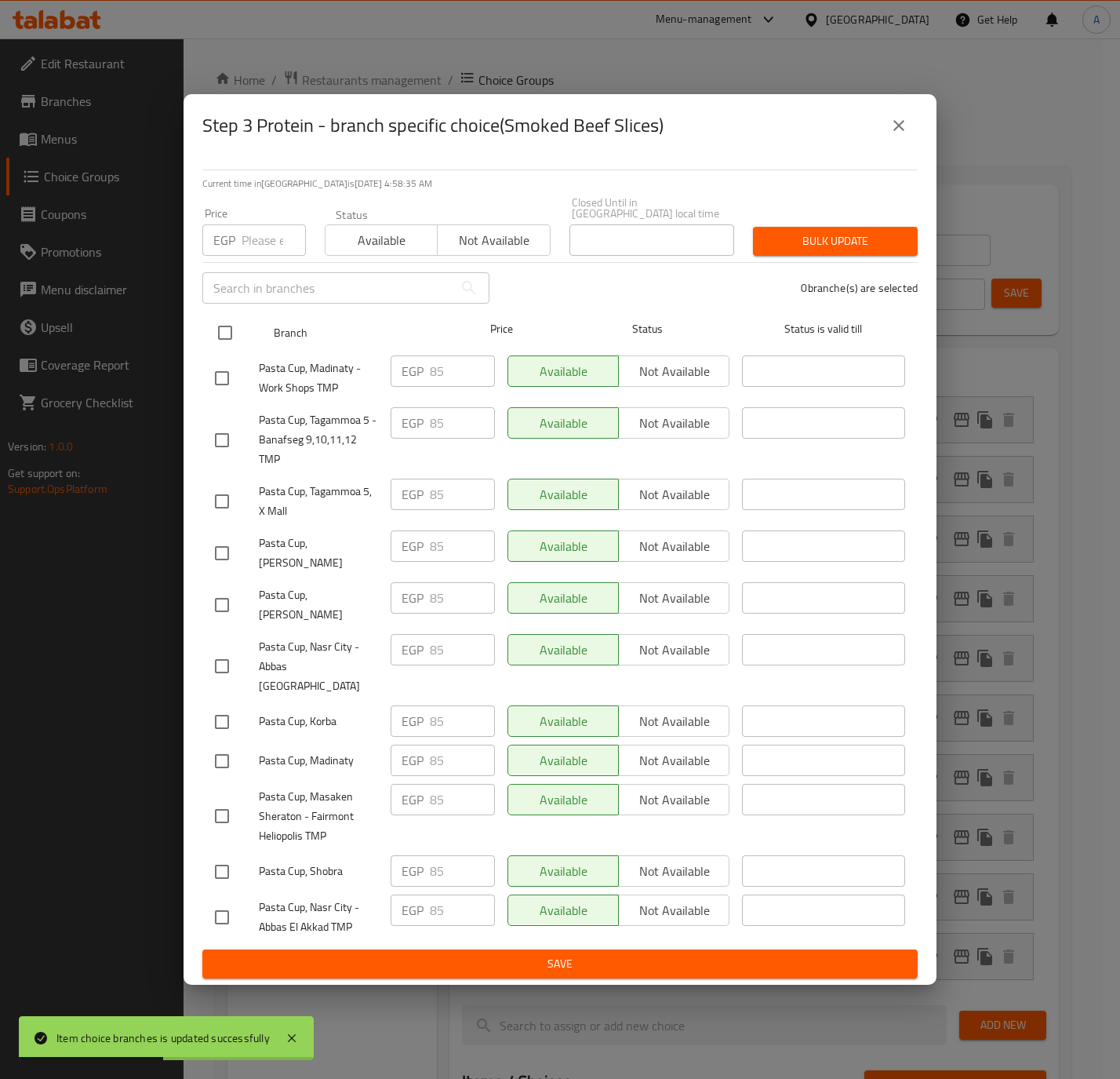
click at [231, 338] on input "checkbox" at bounding box center [225, 332] width 33 height 33
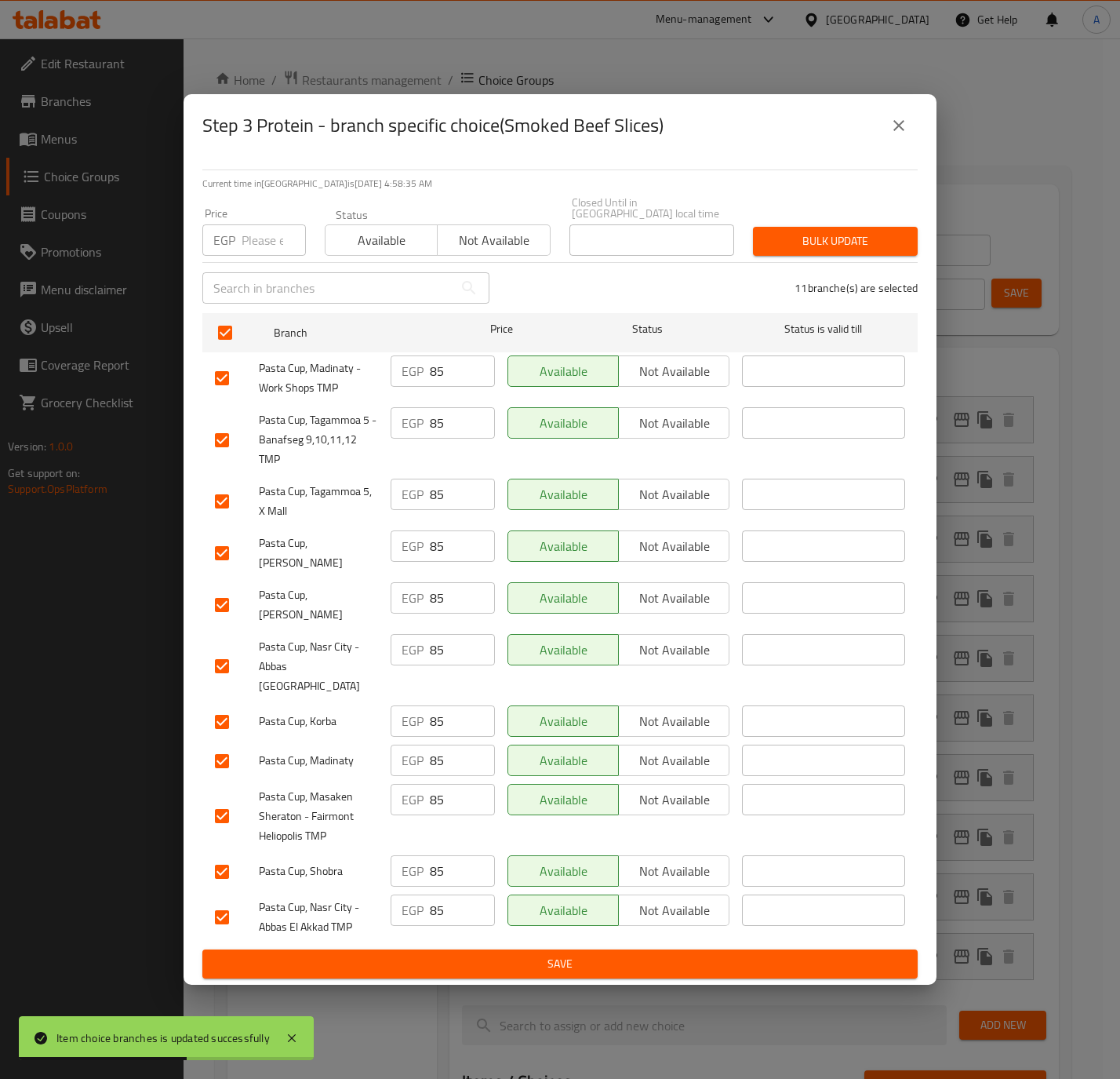
click at [245, 241] on input "number" at bounding box center [273, 240] width 64 height 32
click at [782, 256] on button "Bulk update" at bounding box center [836, 240] width 165 height 29
click at [782, 257] on div at bounding box center [560, 540] width 1120 height 1079
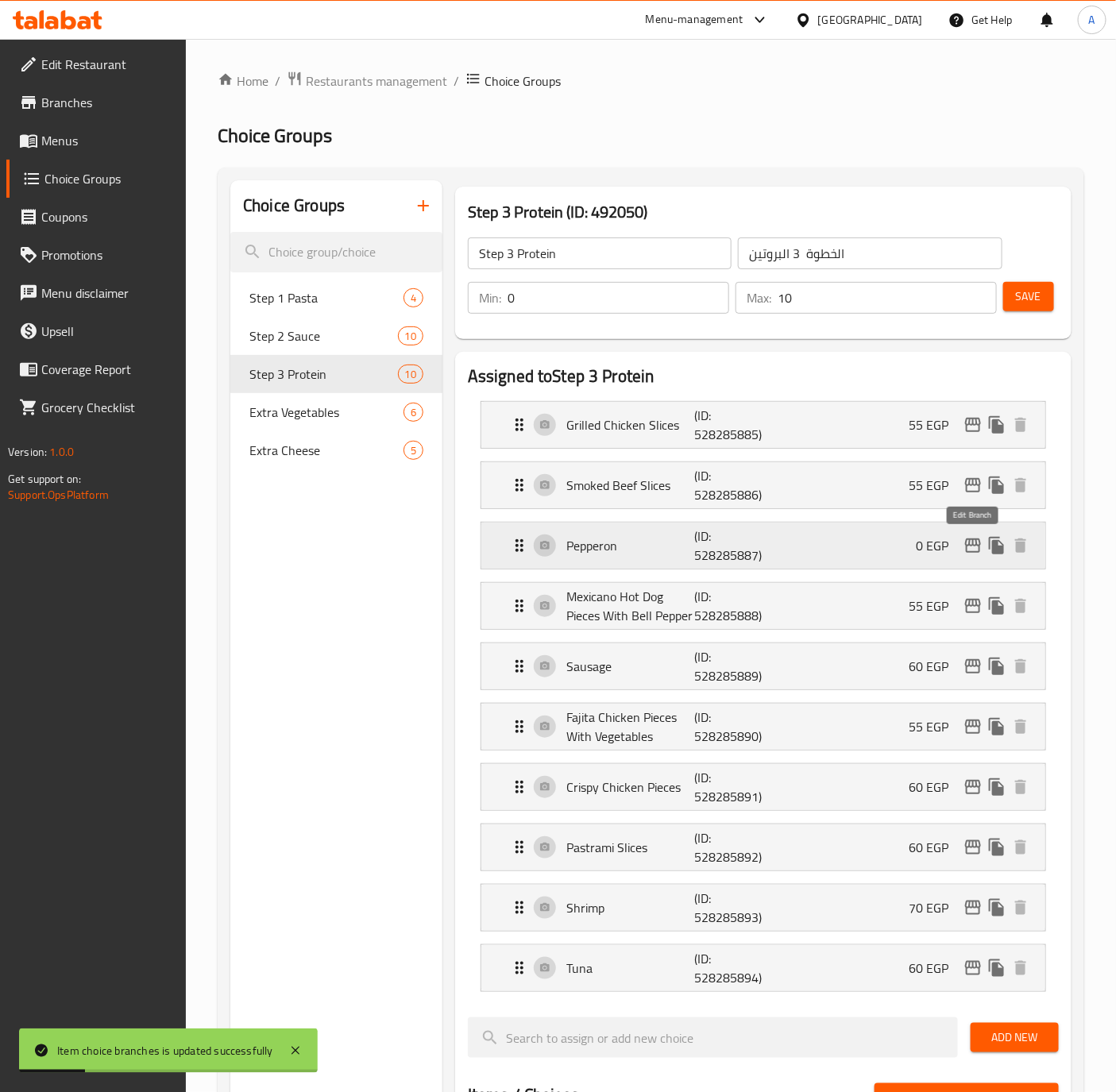
click at [972, 542] on icon "edit" at bounding box center [972, 545] width 19 height 19
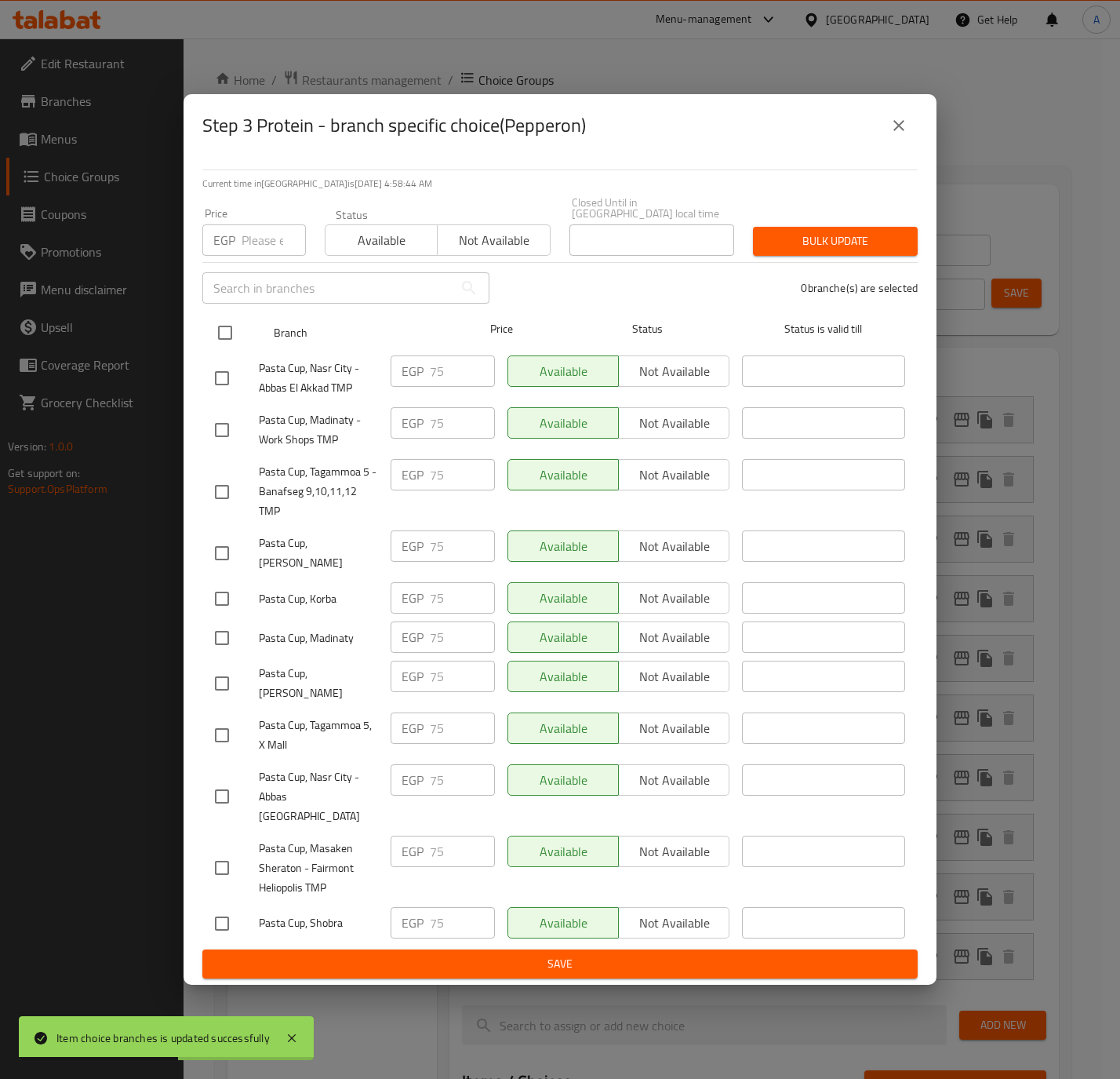
click at [229, 331] on input "checkbox" at bounding box center [225, 332] width 33 height 33
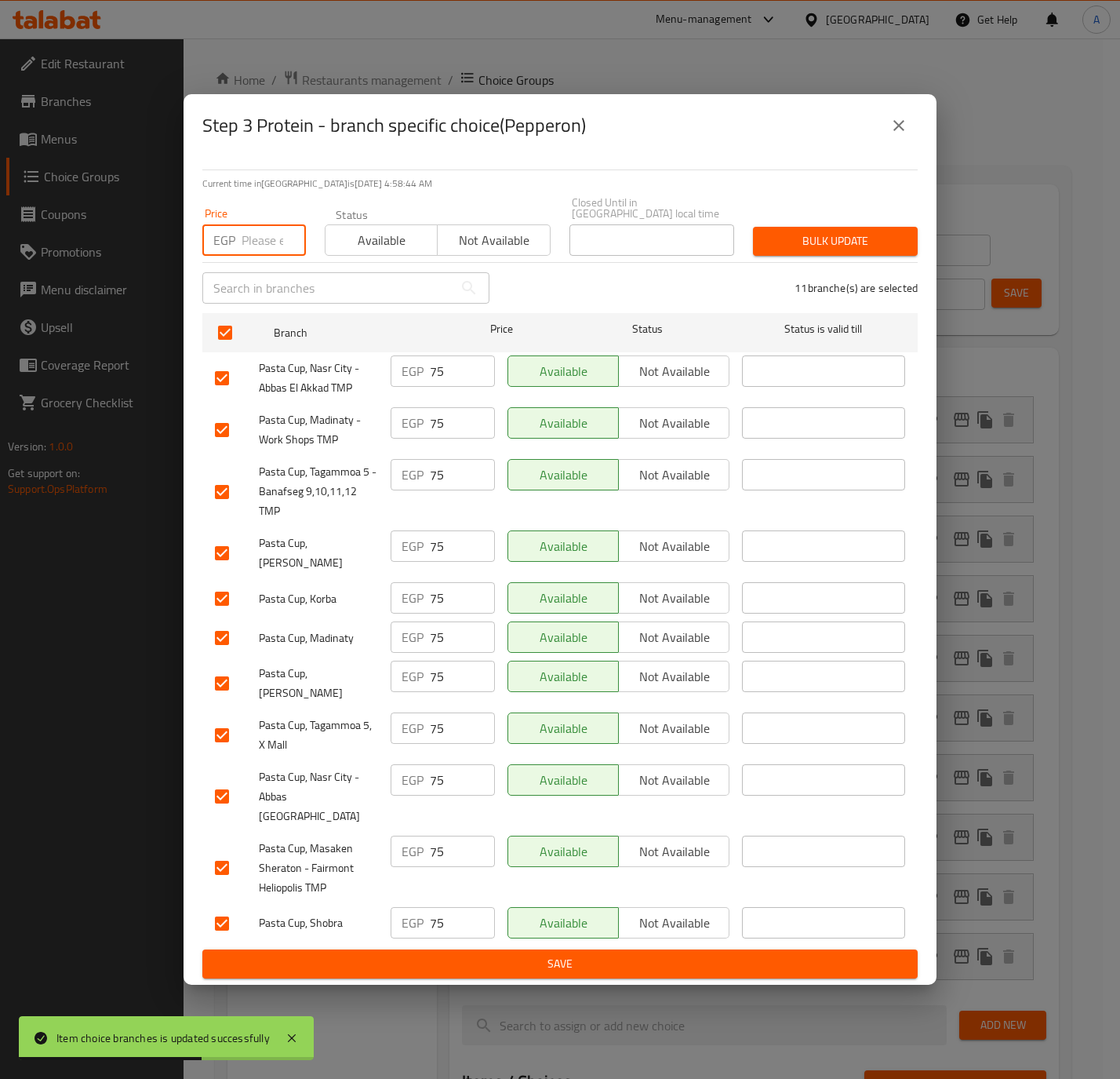
click at [242, 254] on input "number" at bounding box center [273, 240] width 64 height 32
click at [833, 234] on button "Bulk update" at bounding box center [836, 240] width 165 height 29
click at [833, 234] on div at bounding box center [560, 540] width 1120 height 1079
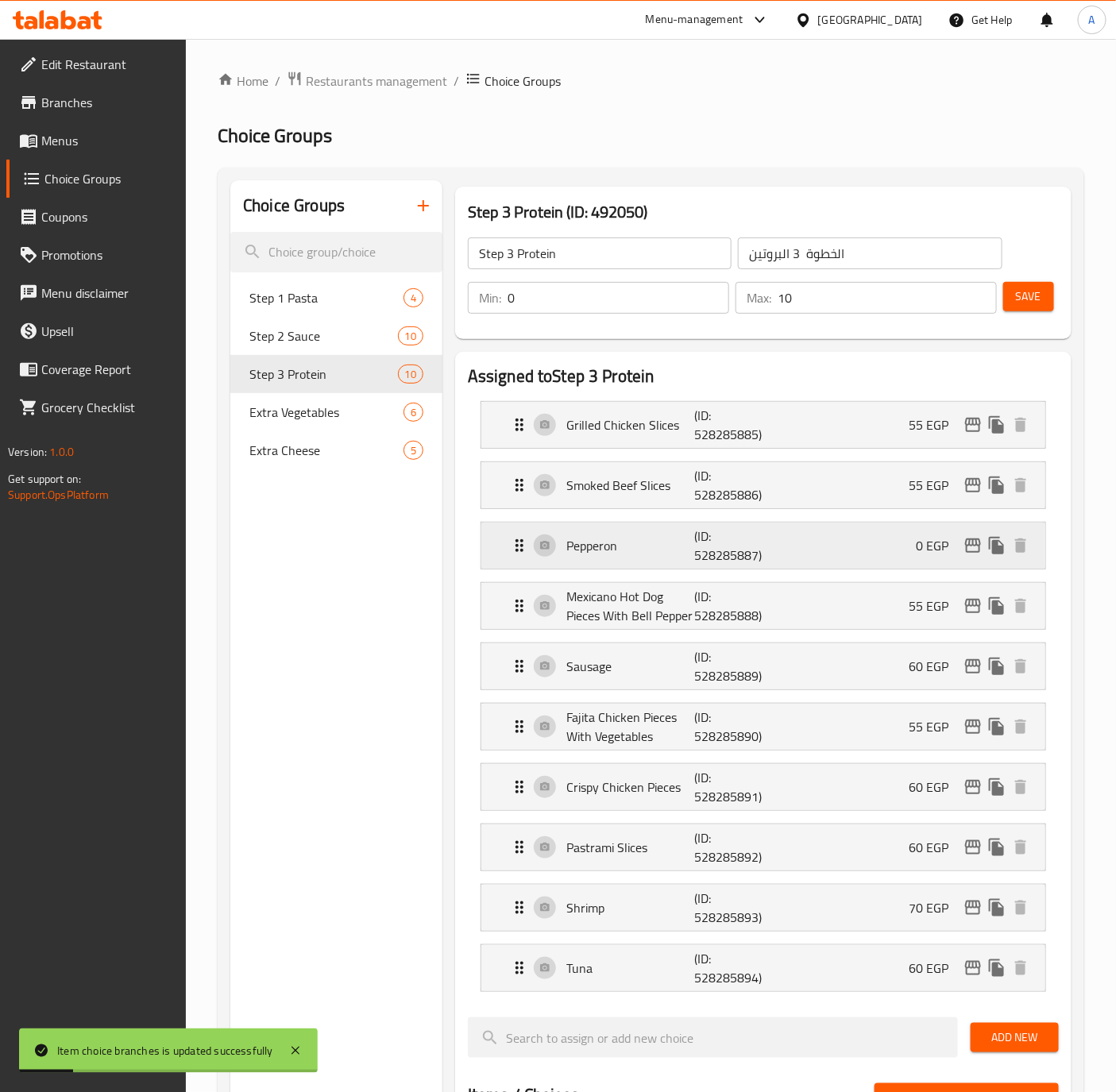
click at [767, 539] on p "(ID: 528285887)" at bounding box center [737, 545] width 86 height 38
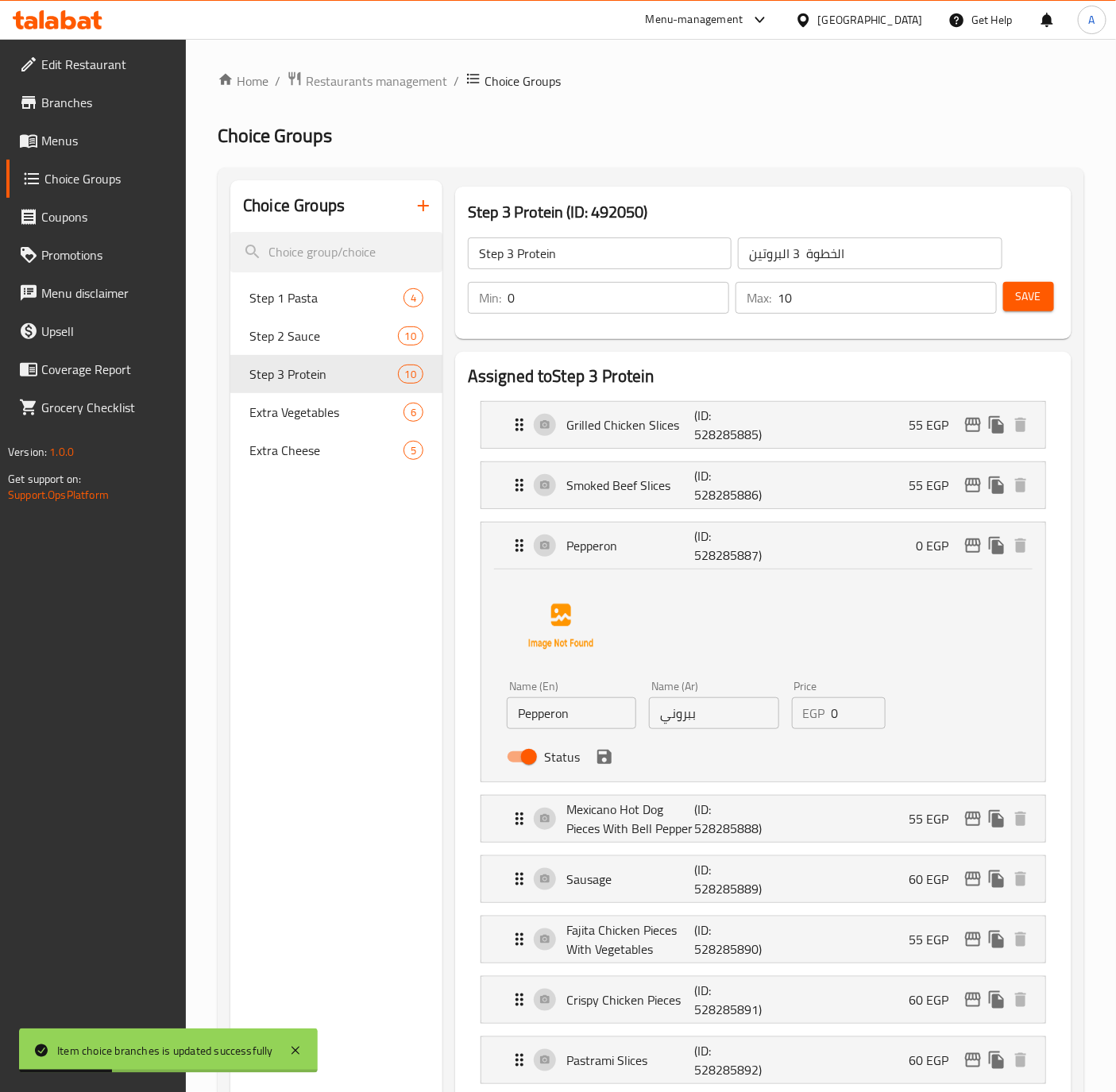
click at [835, 712] on input "0" at bounding box center [859, 713] width 55 height 32
click at [601, 766] on icon "save" at bounding box center [604, 756] width 19 height 19
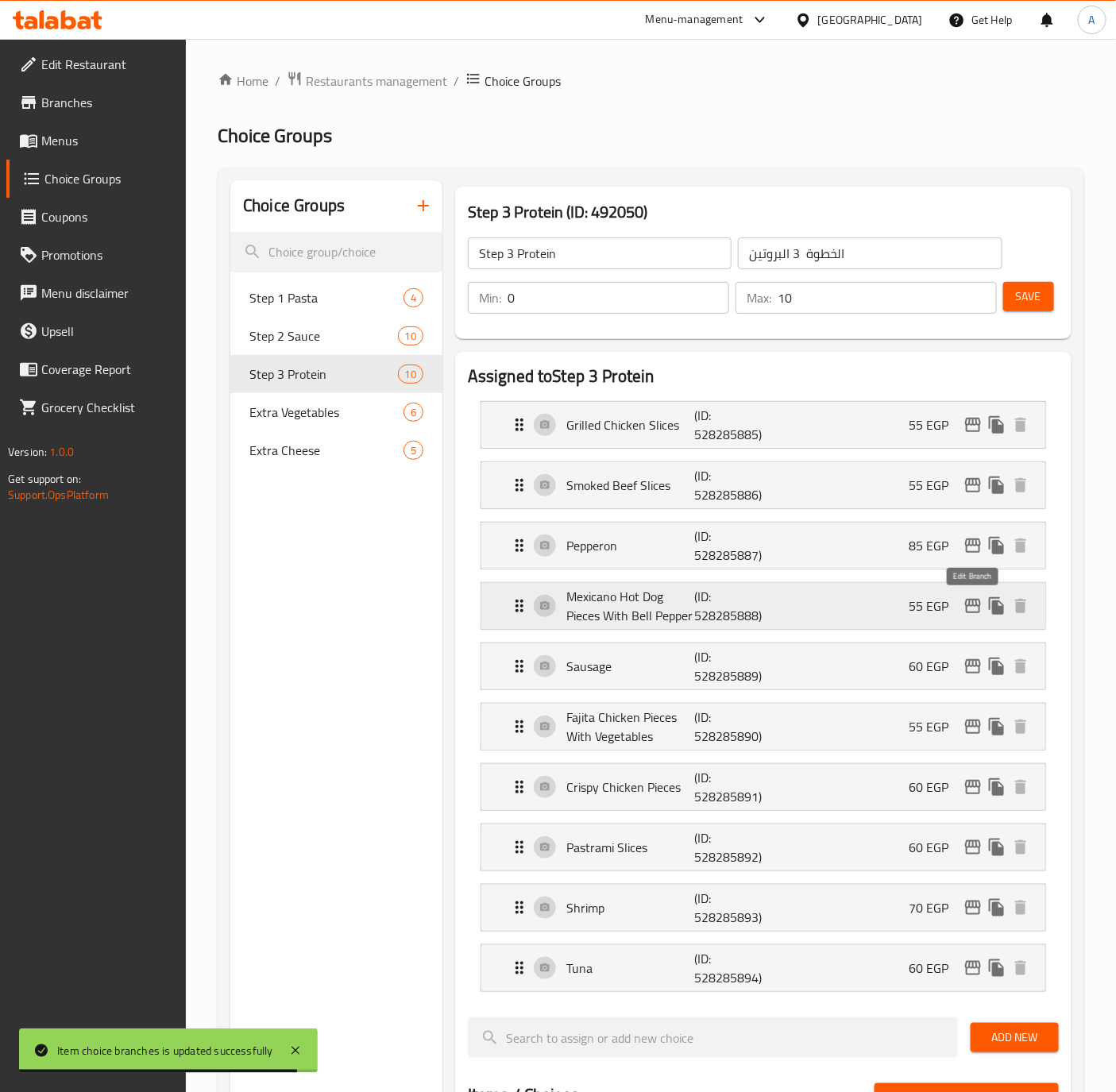
click at [972, 605] on icon "edit" at bounding box center [972, 605] width 19 height 19
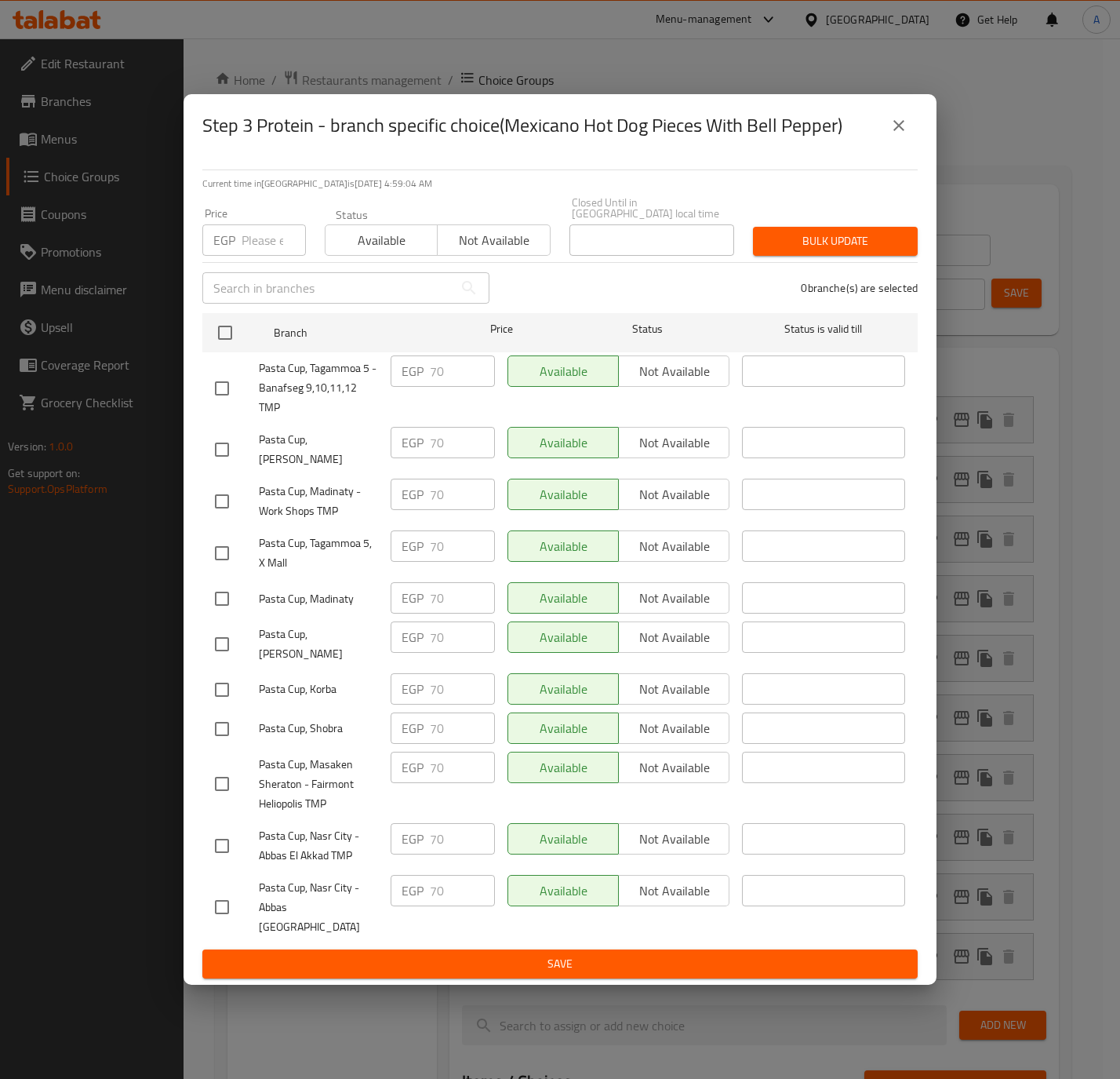
click at [222, 383] on input "checkbox" at bounding box center [222, 389] width 33 height 33
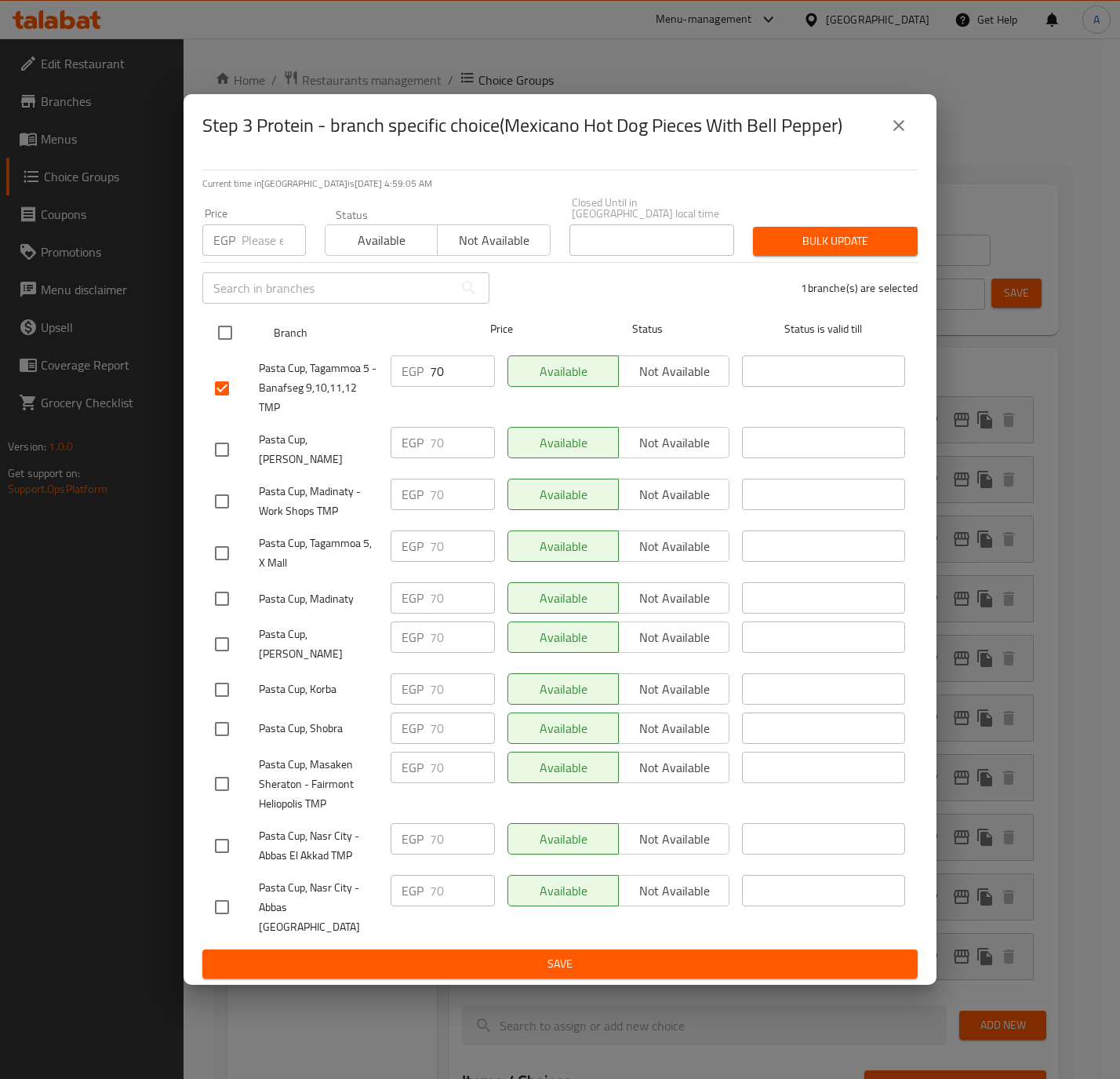
click at [222, 328] on input "checkbox" at bounding box center [225, 332] width 33 height 33
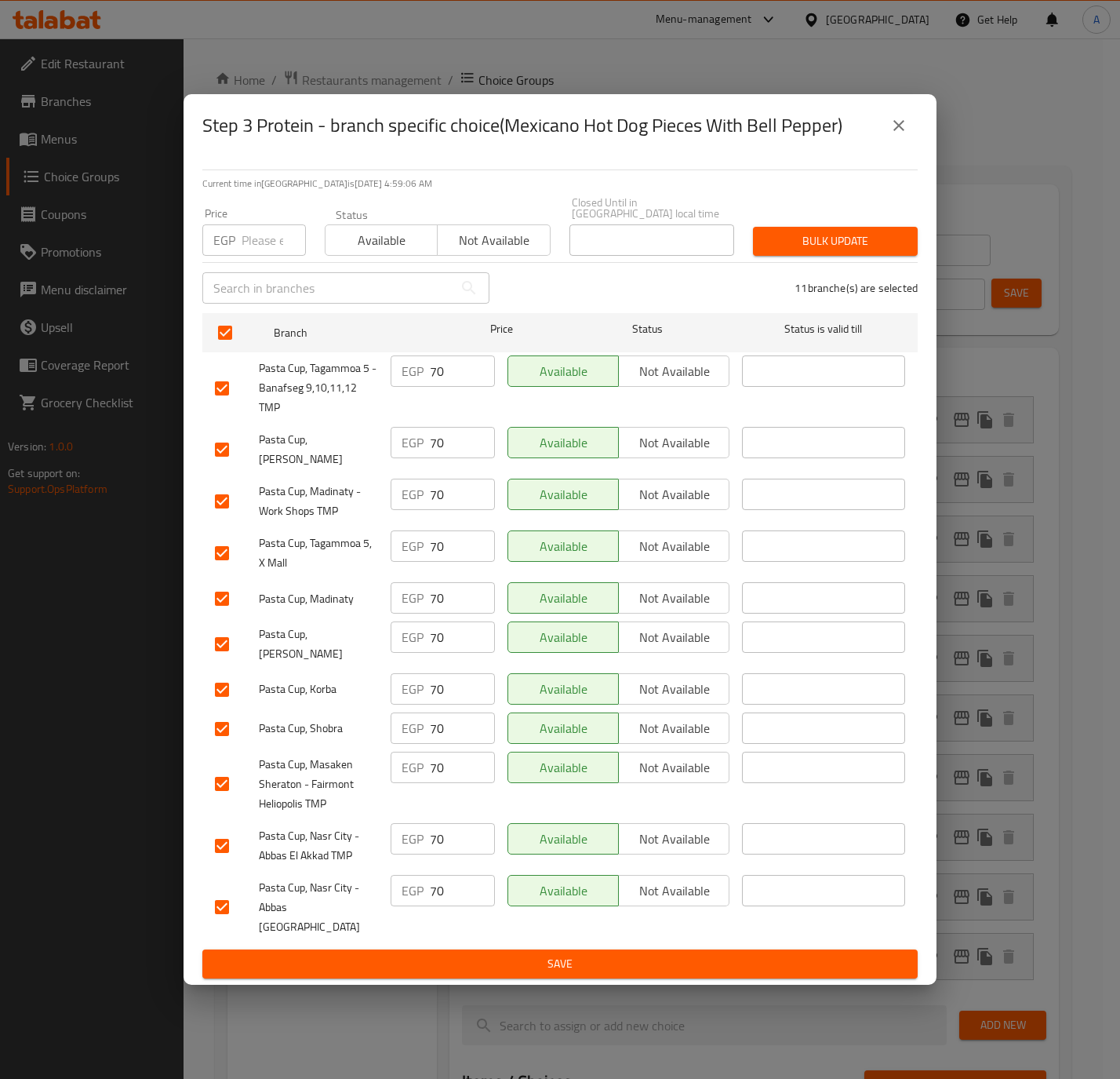
click at [257, 262] on div "Price EGP Price" at bounding box center [254, 232] width 123 height 67
click at [257, 256] on input "number" at bounding box center [273, 240] width 64 height 32
paste input "80"
click at [843, 240] on span "Bulk update" at bounding box center [835, 241] width 139 height 19
click at [843, 240] on div at bounding box center [560, 540] width 1120 height 1079
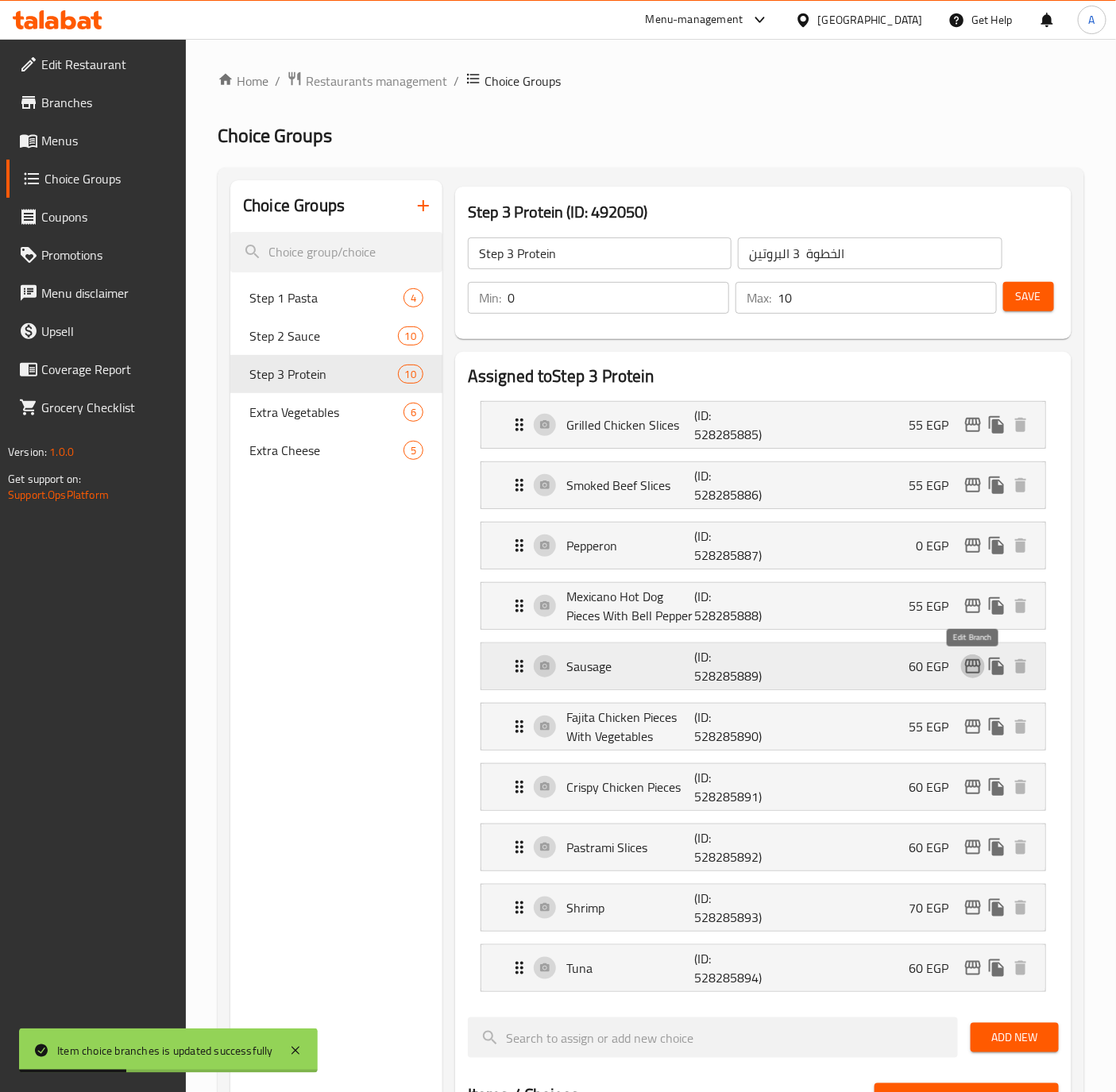
click at [972, 668] on icon "edit" at bounding box center [973, 666] width 16 height 14
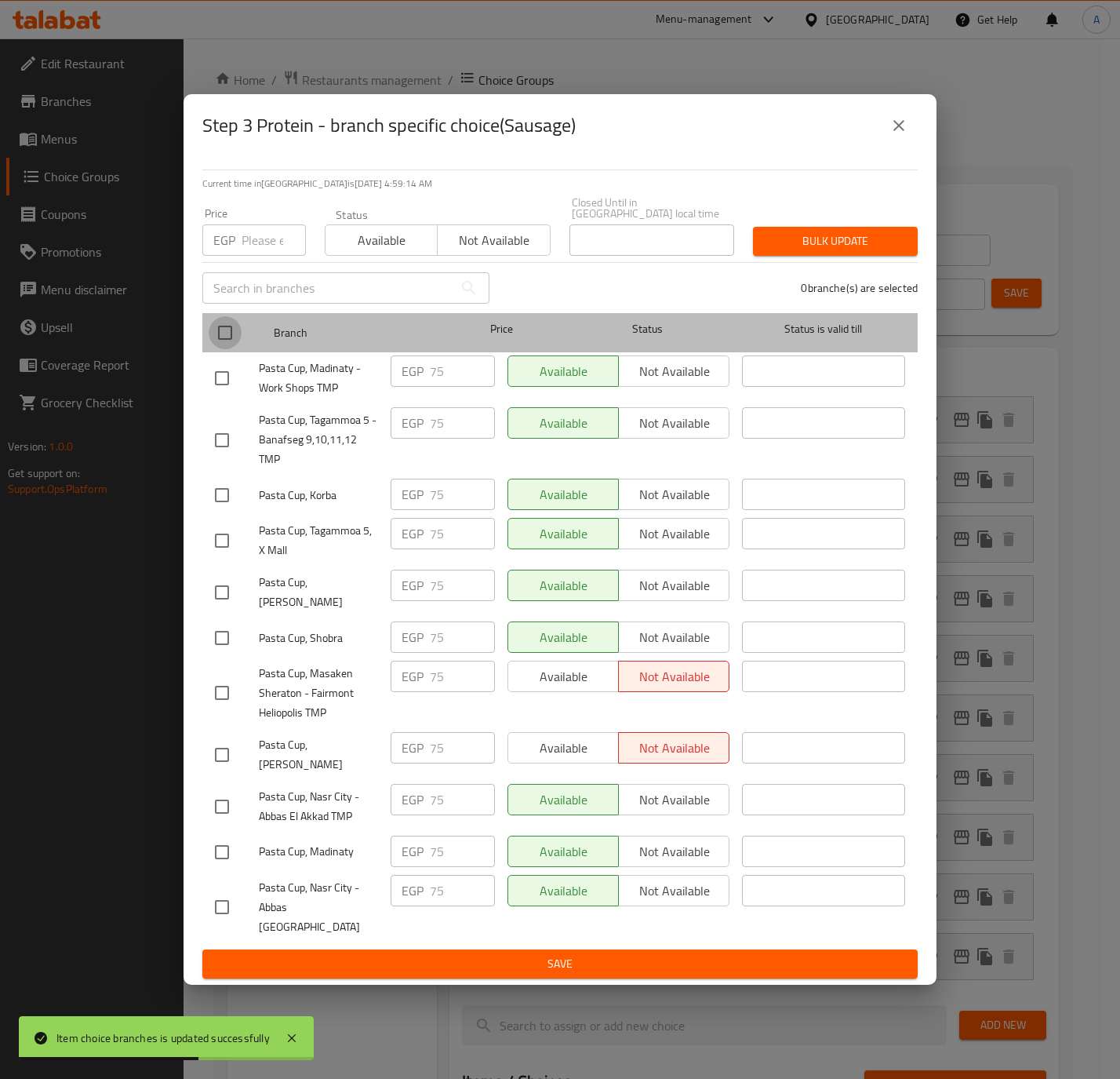
click at [218, 332] on input "checkbox" at bounding box center [225, 332] width 33 height 33
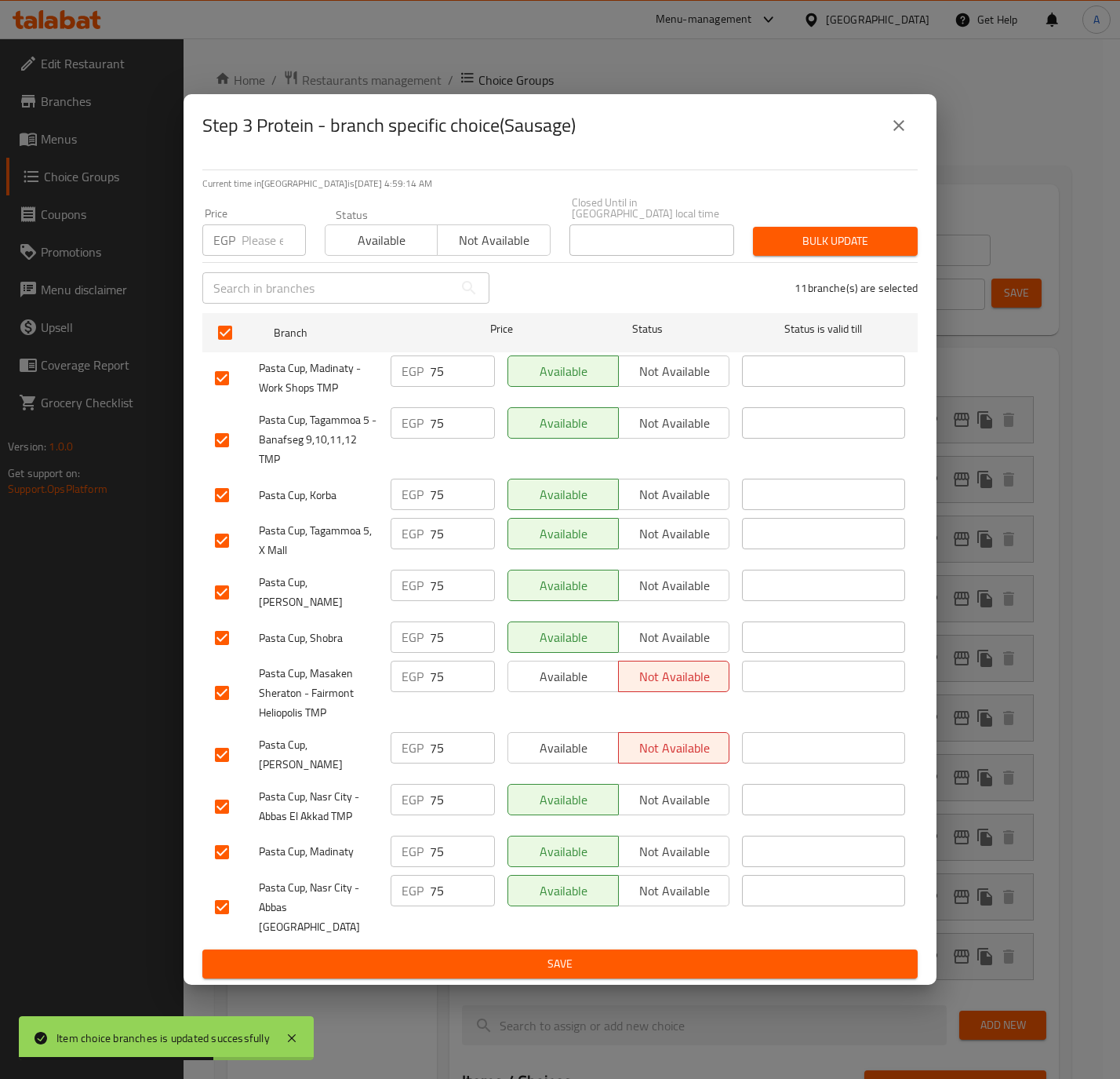
click at [249, 255] on input "number" at bounding box center [273, 240] width 64 height 32
click at [813, 235] on span "Bulk update" at bounding box center [835, 241] width 139 height 19
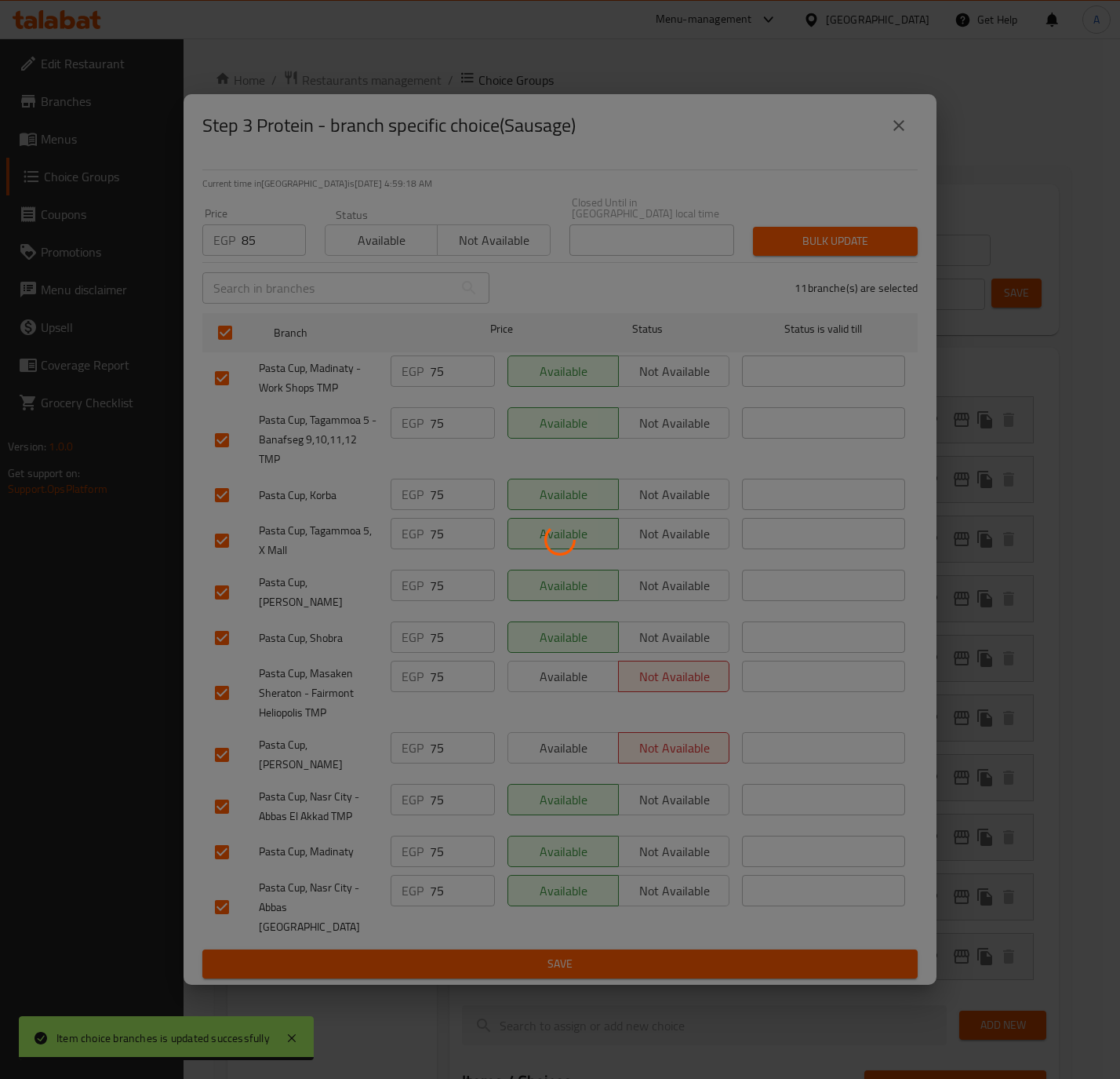
click at [813, 235] on div at bounding box center [560, 540] width 1120 height 1079
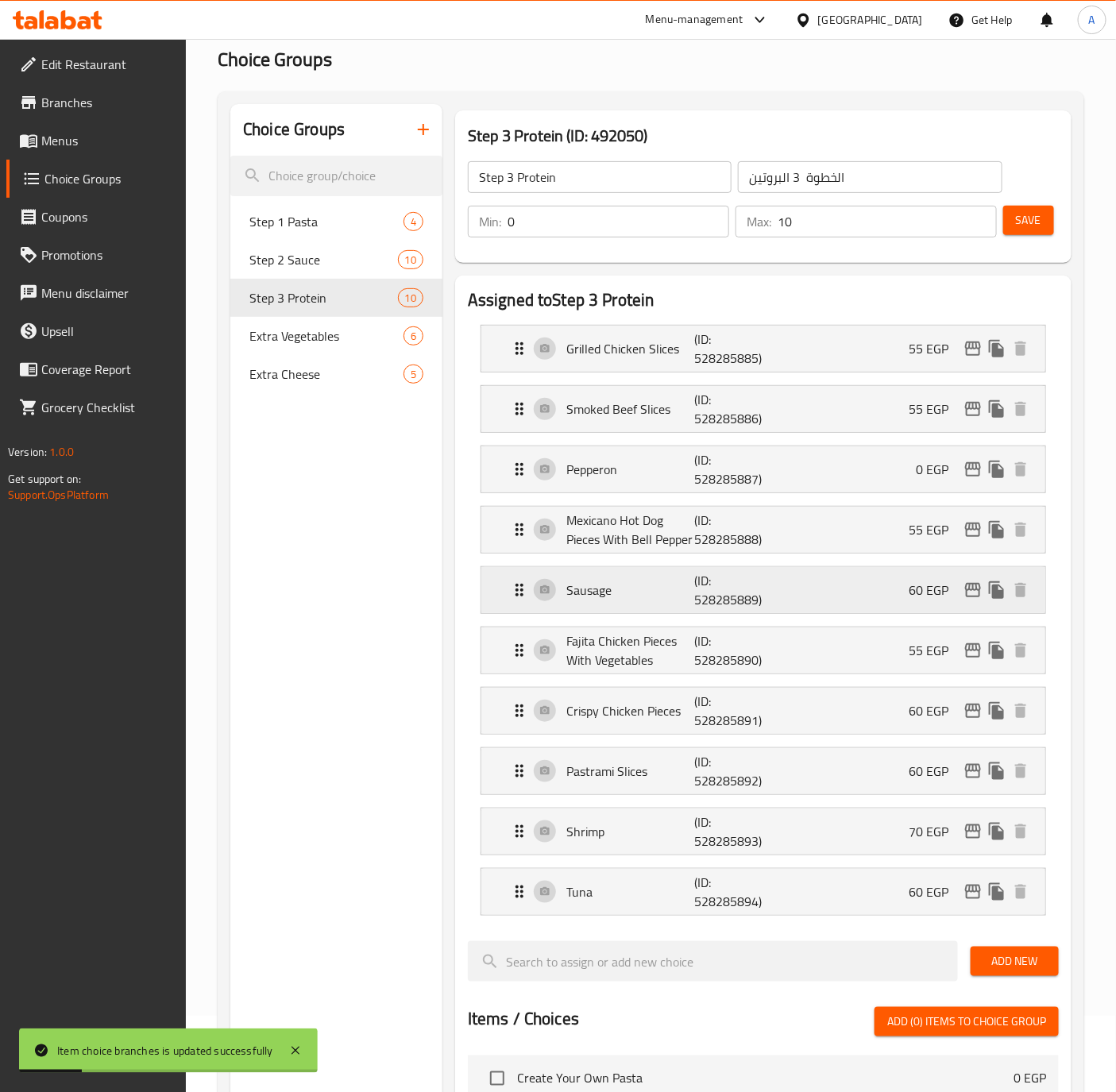
scroll to position [119, 0]
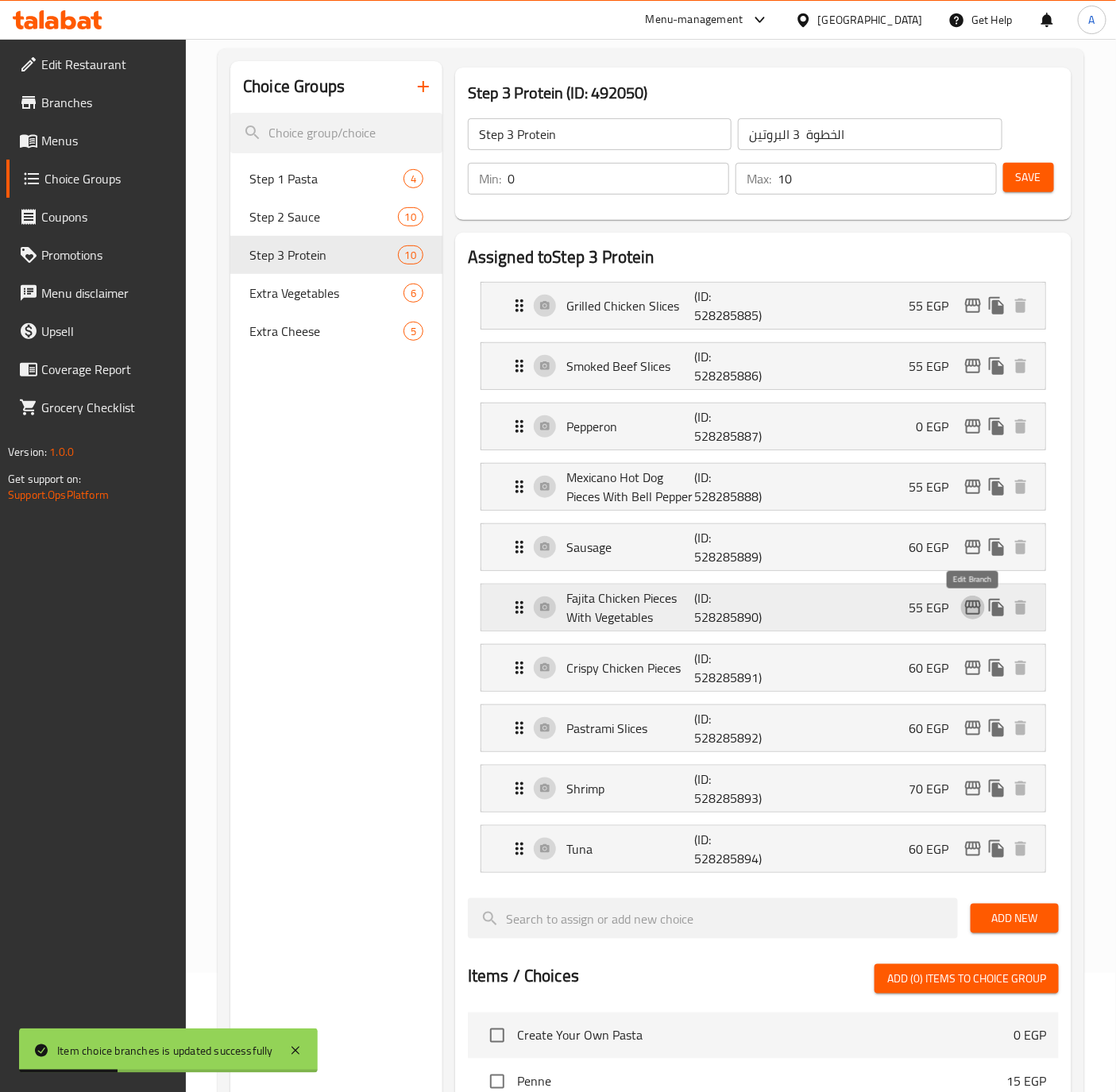
click at [970, 605] on icon "edit" at bounding box center [973, 607] width 16 height 14
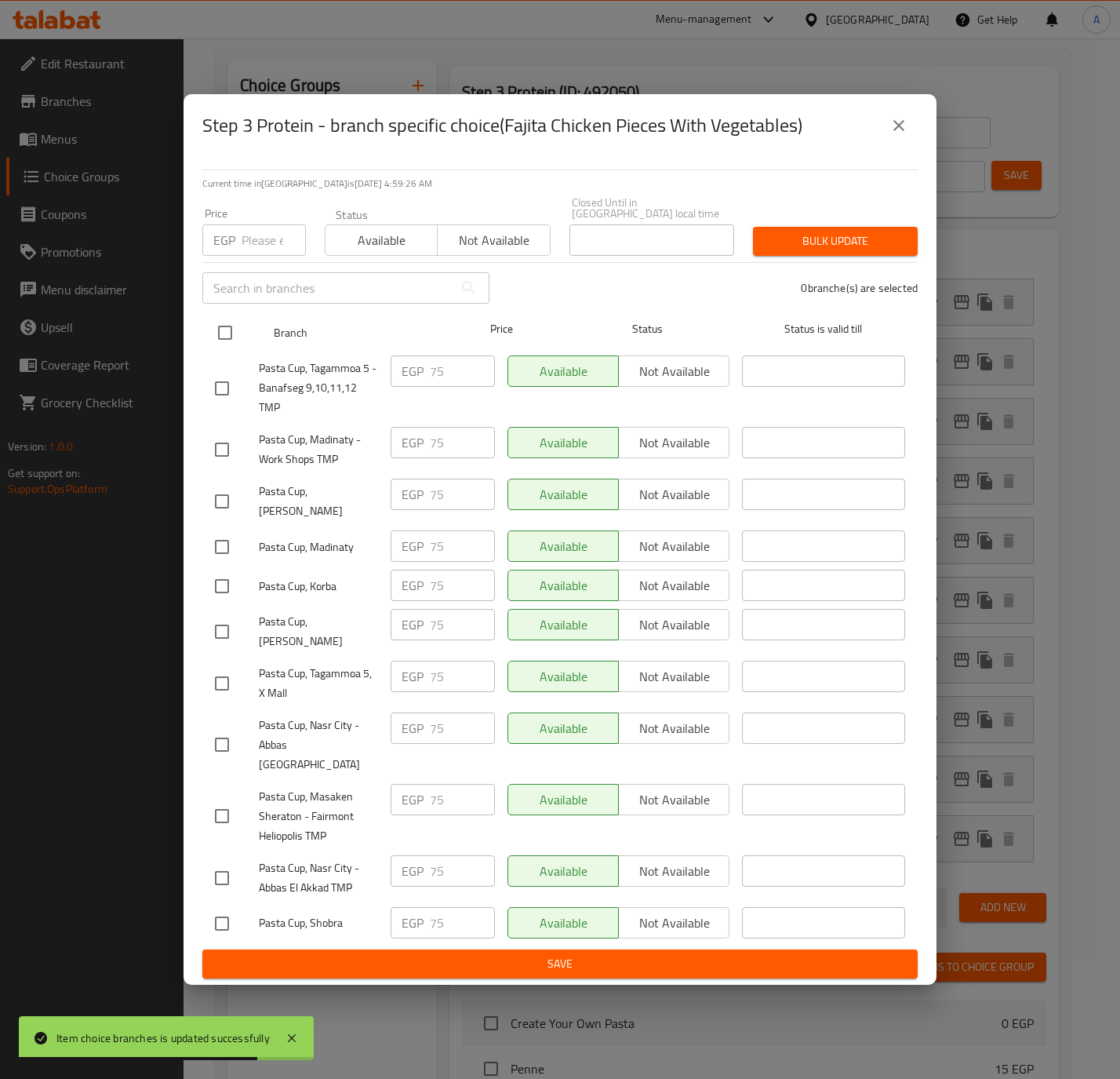
click at [245, 332] on div at bounding box center [238, 332] width 59 height 46
click at [222, 332] on input "checkbox" at bounding box center [225, 332] width 33 height 33
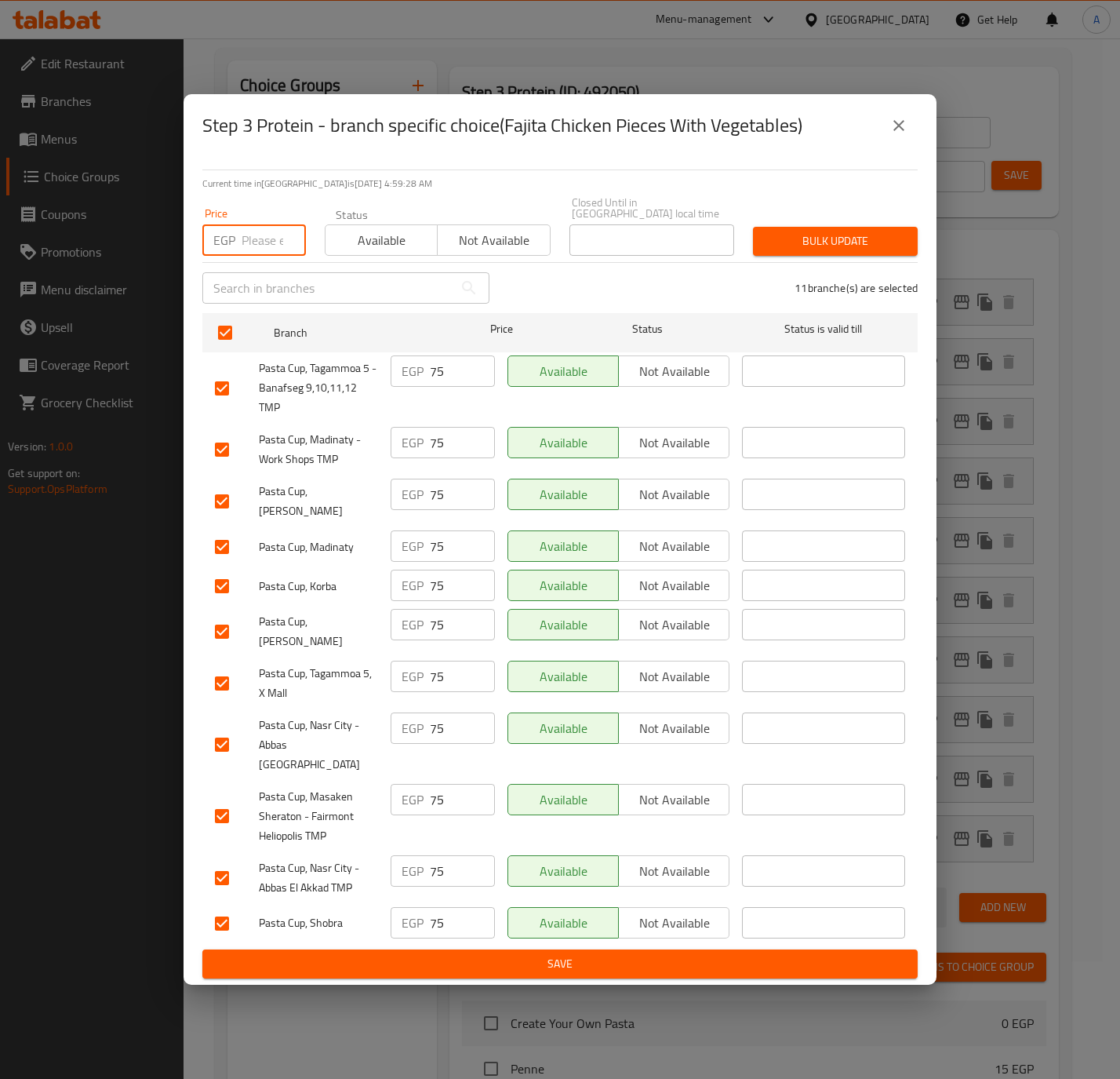
click at [256, 239] on input "number" at bounding box center [273, 240] width 64 height 32
click at [878, 247] on span "Bulk update" at bounding box center [835, 241] width 139 height 19
click at [878, 247] on div at bounding box center [560, 540] width 1120 height 1079
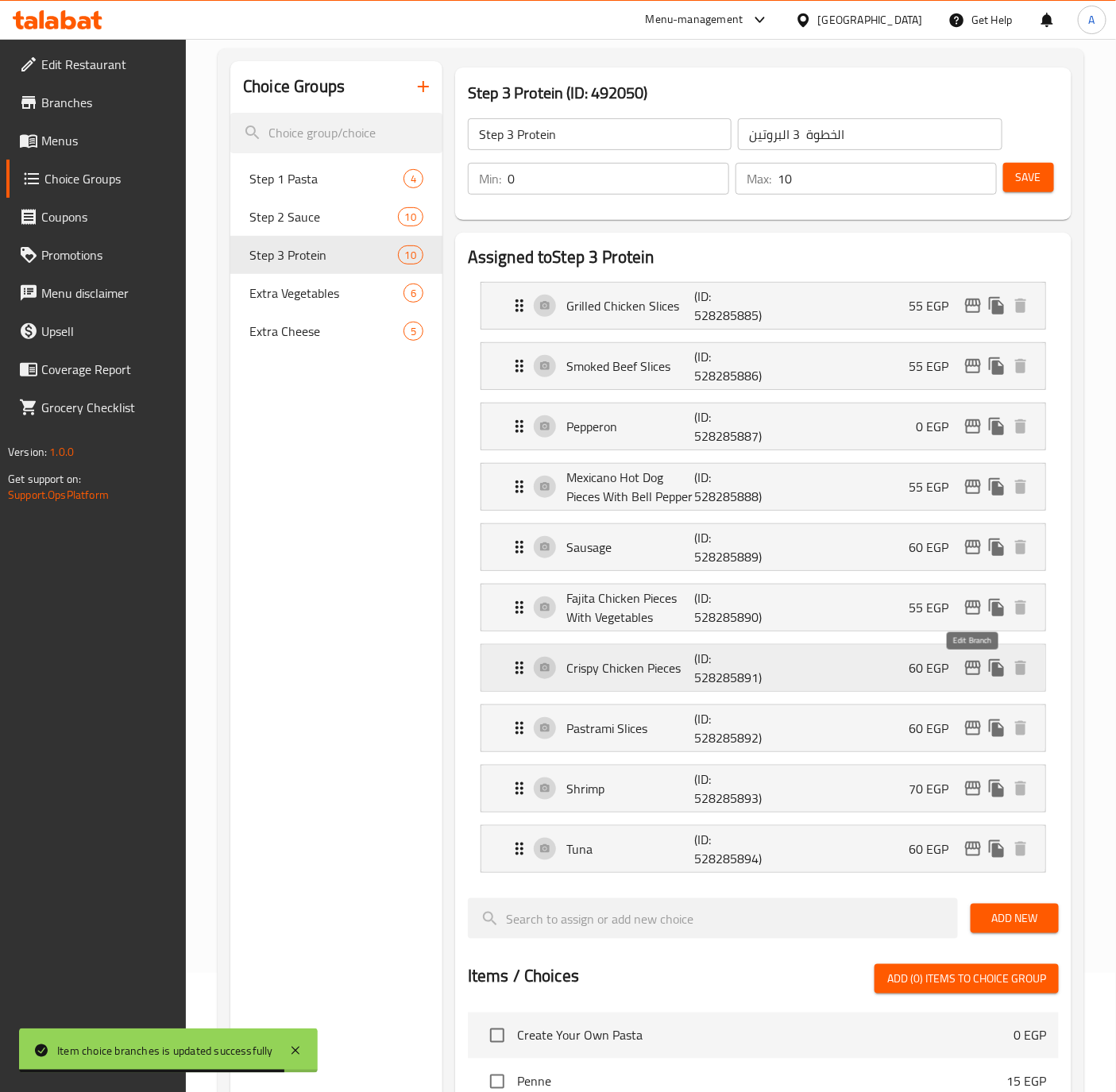
click at [977, 677] on icon "edit" at bounding box center [972, 667] width 19 height 19
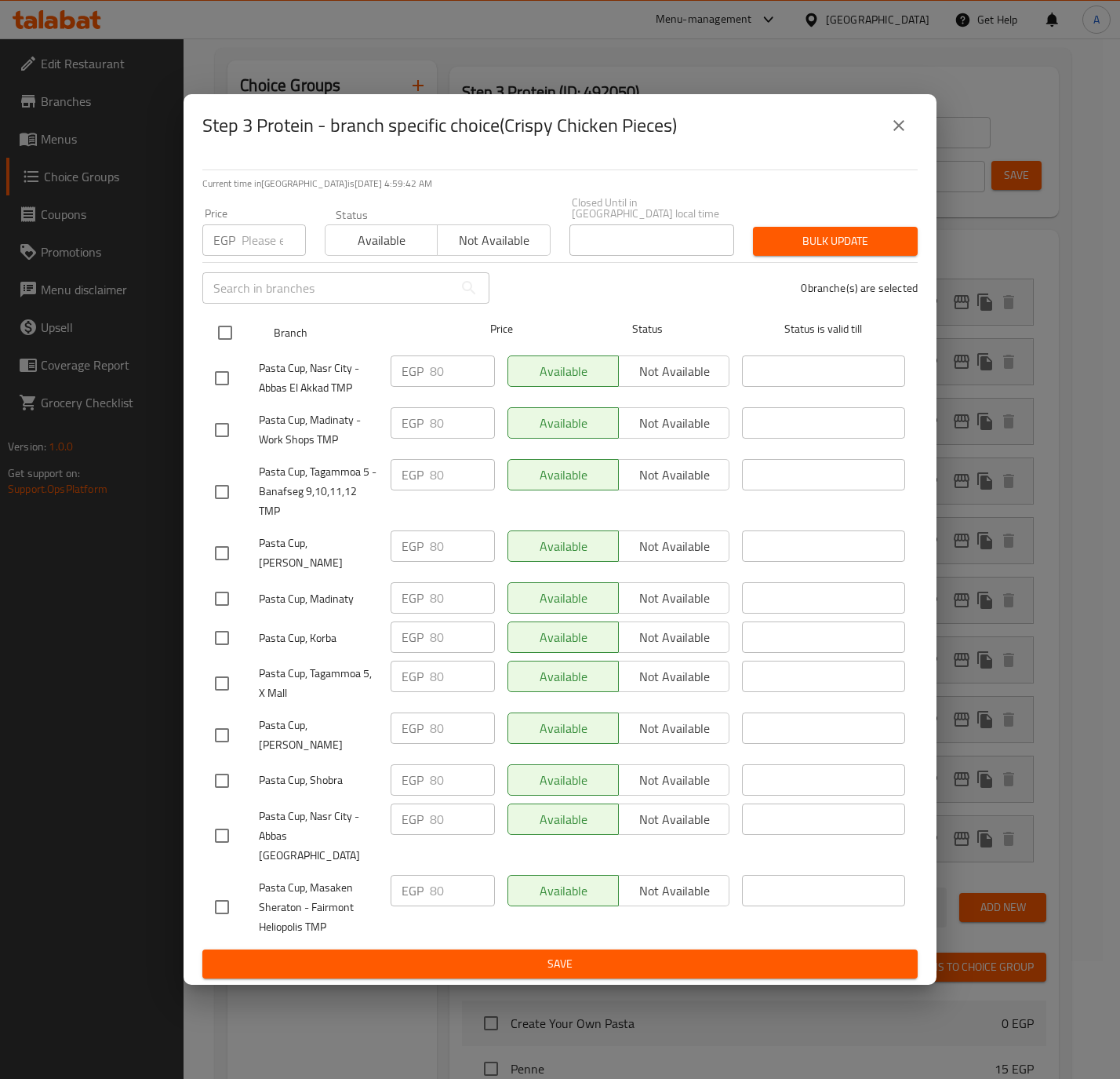
click at [222, 332] on input "checkbox" at bounding box center [225, 332] width 33 height 33
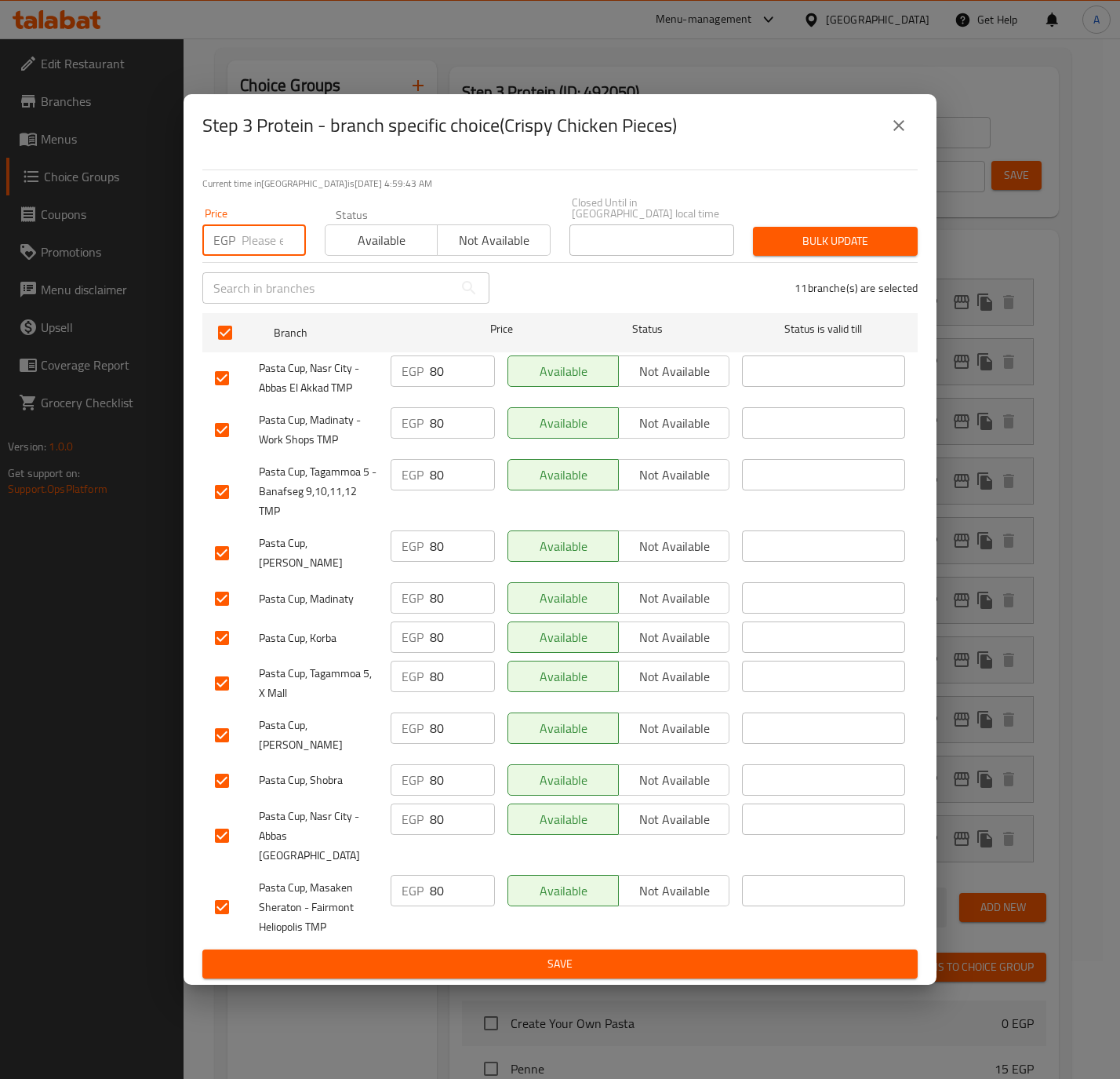
click at [252, 249] on input "number" at bounding box center [273, 240] width 64 height 32
click at [796, 240] on span "Bulk update" at bounding box center [835, 241] width 139 height 19
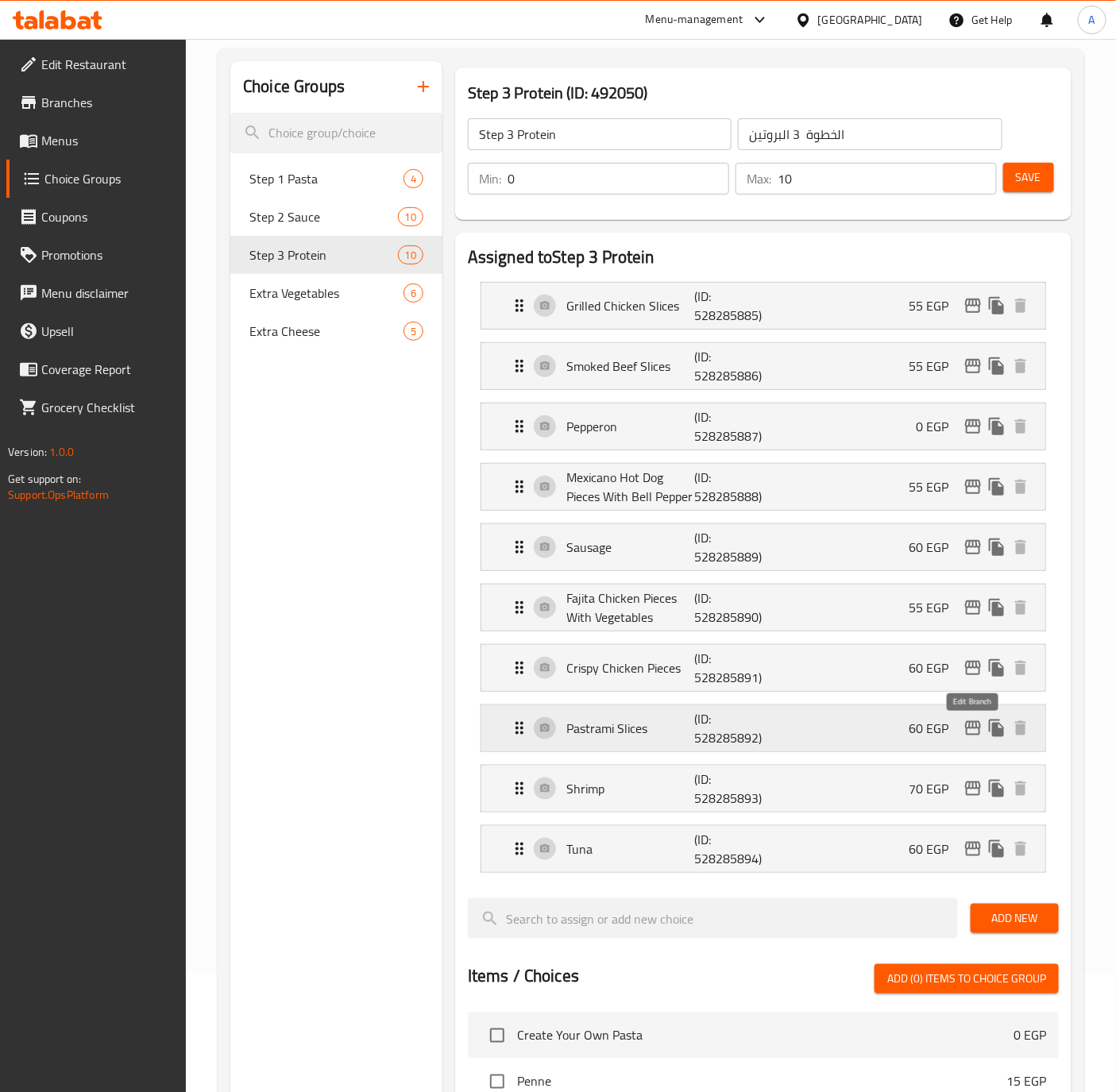
click at [970, 737] on icon "edit" at bounding box center [972, 727] width 19 height 19
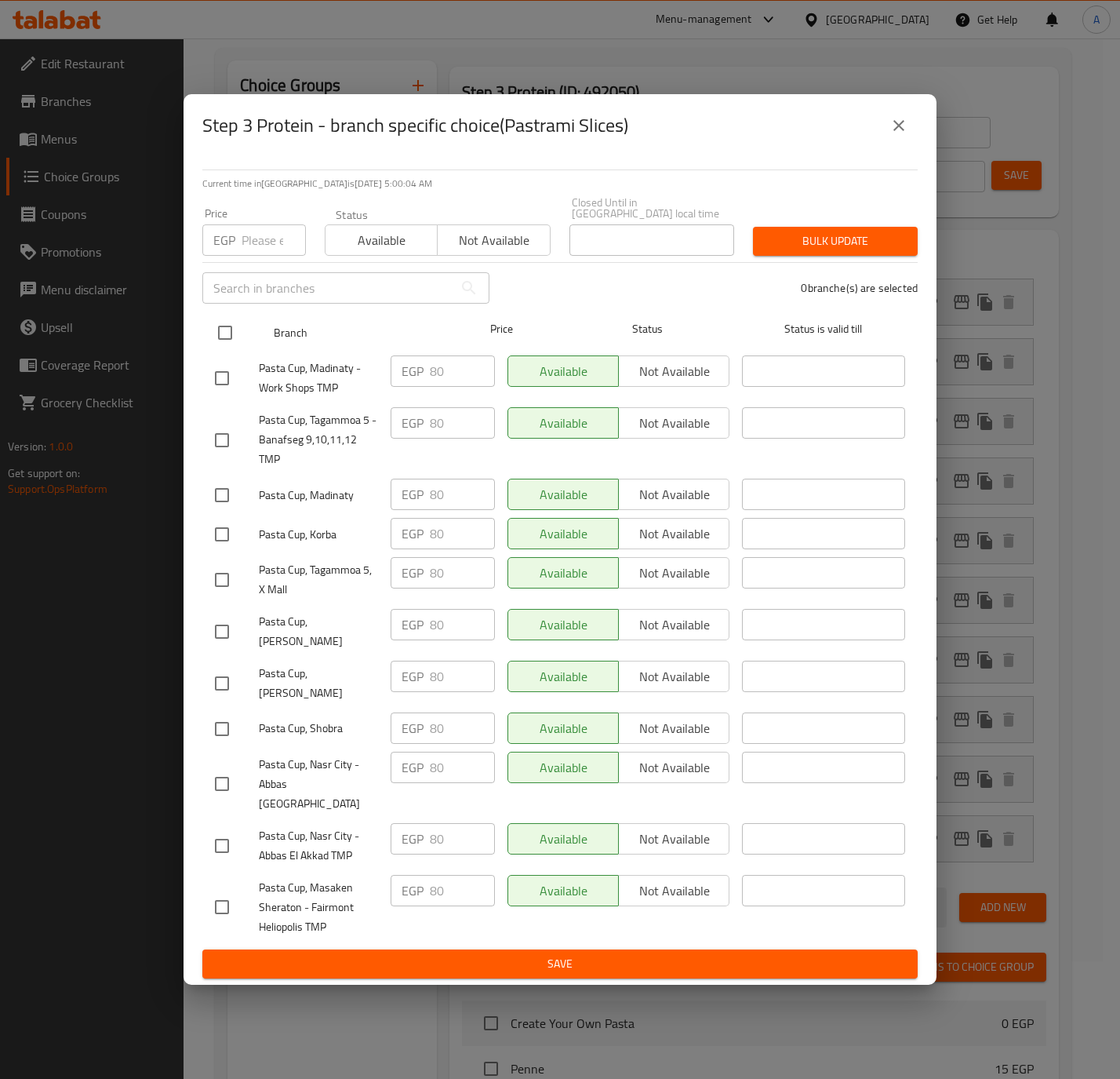
click at [233, 345] on input "checkbox" at bounding box center [225, 332] width 33 height 33
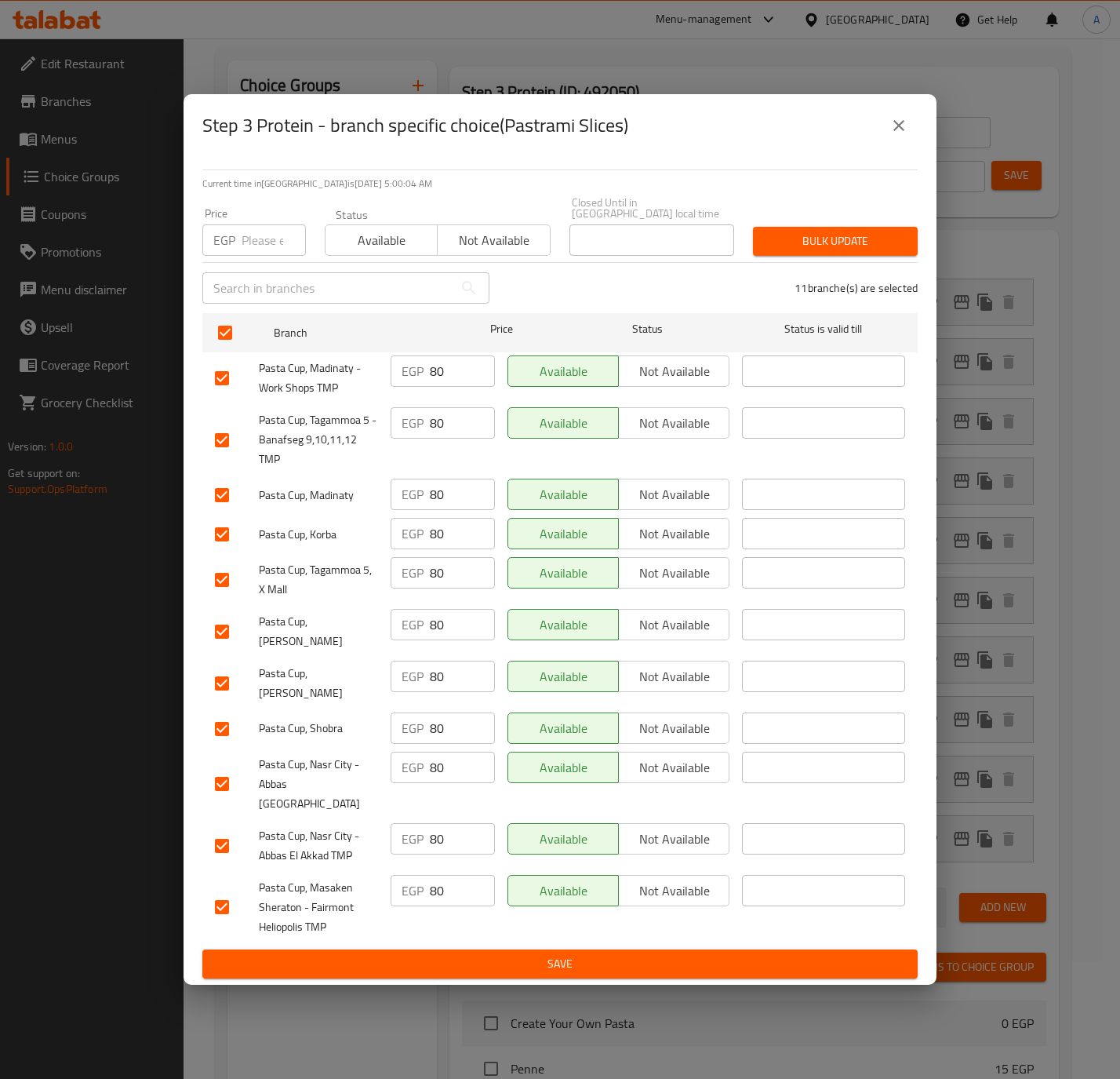
click at [252, 253] on input "number" at bounding box center [273, 240] width 64 height 32
click at [879, 234] on button "Bulk update" at bounding box center [836, 240] width 165 height 29
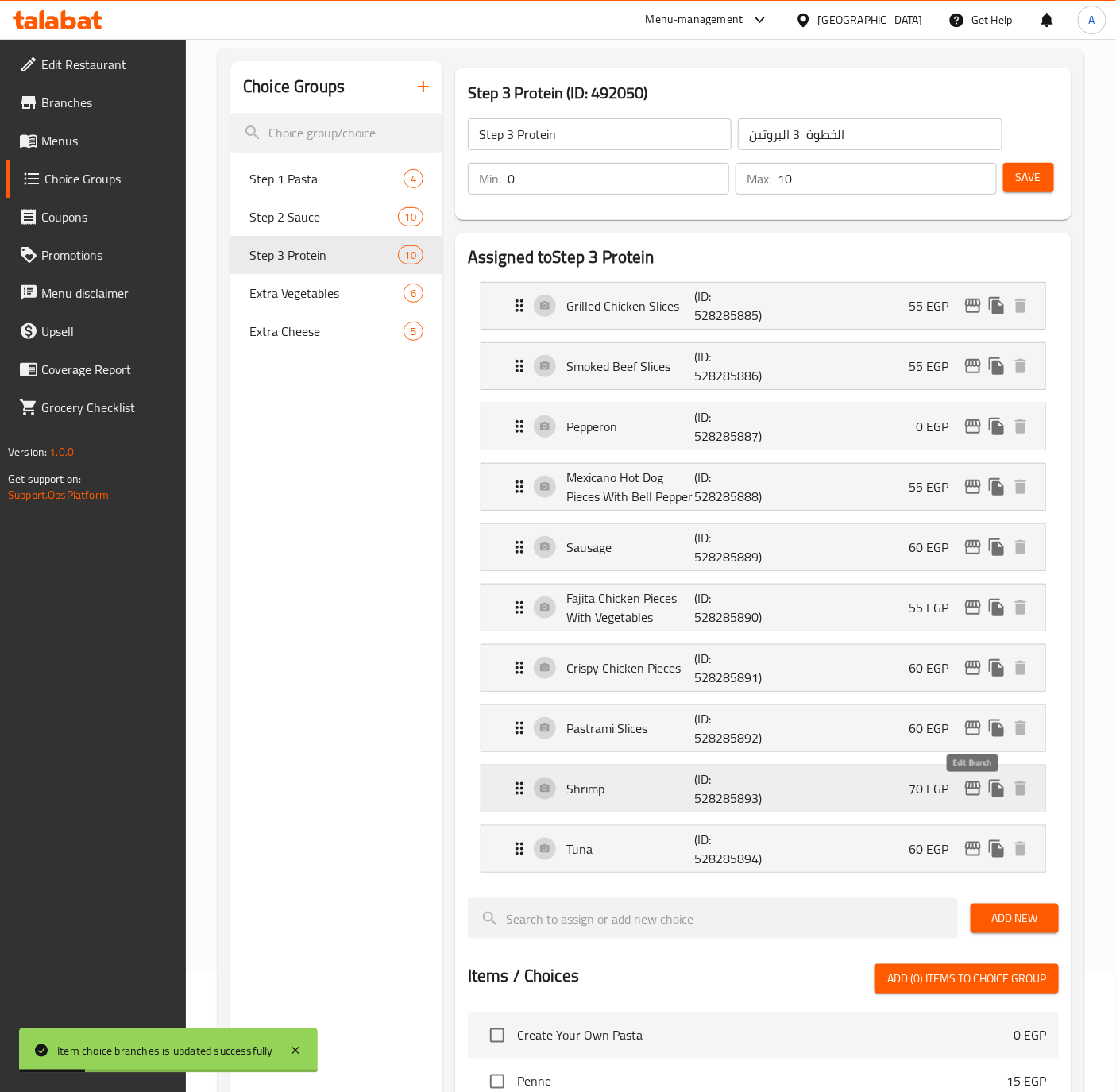
click at [966, 788] on icon "edit" at bounding box center [973, 788] width 16 height 14
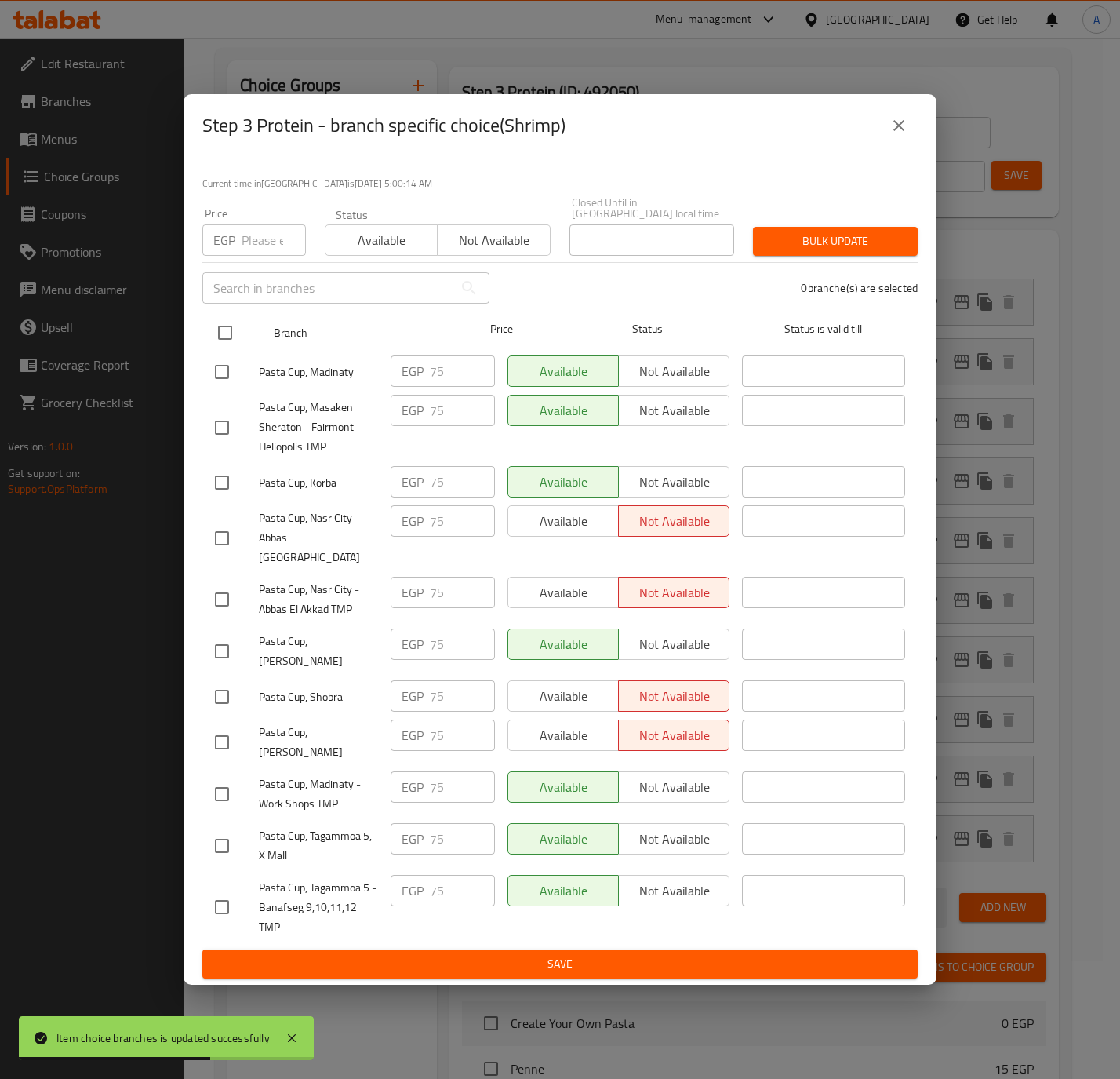
click at [229, 332] on input "checkbox" at bounding box center [225, 332] width 33 height 33
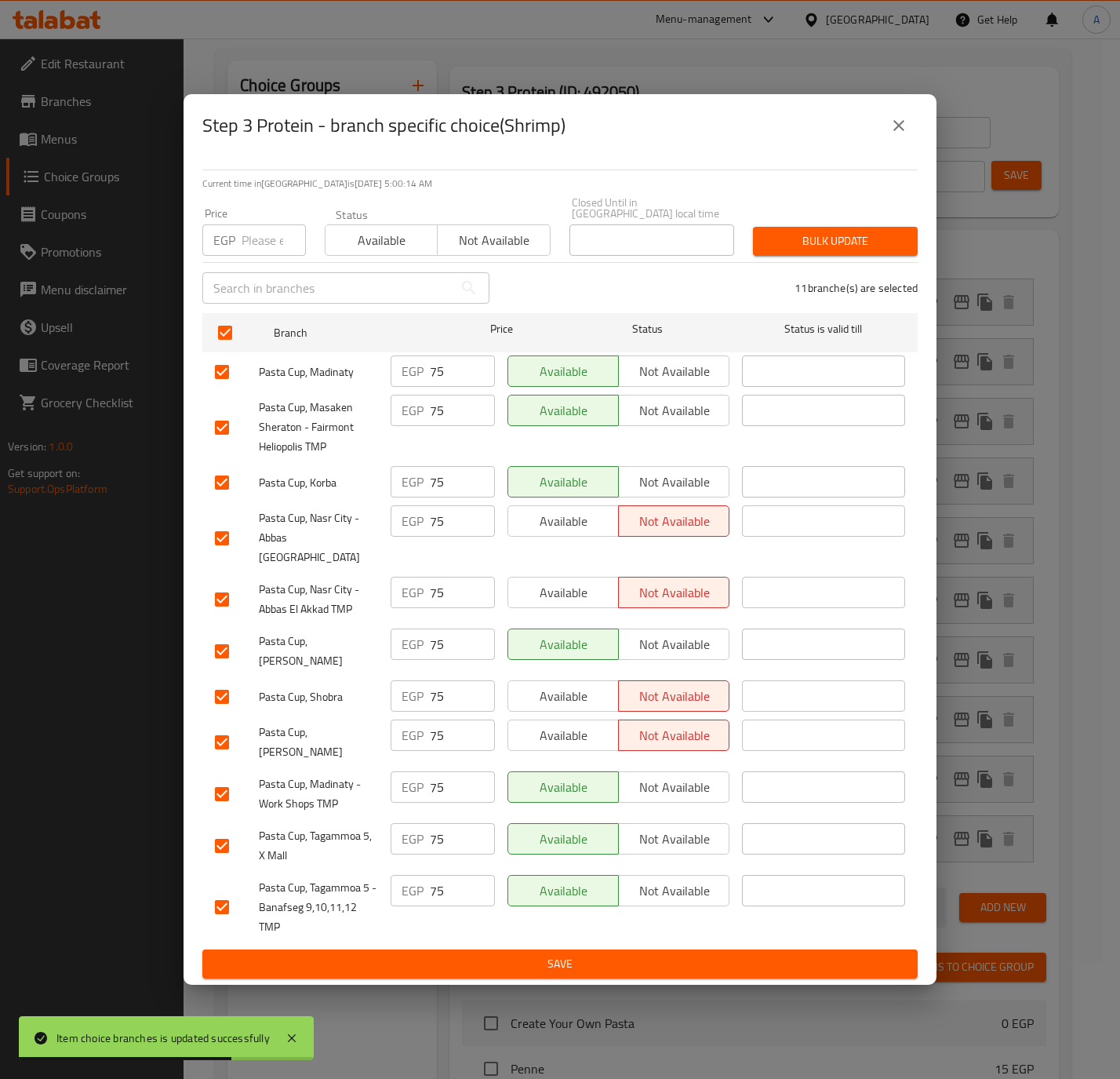
click at [268, 236] on input "number" at bounding box center [273, 240] width 64 height 32
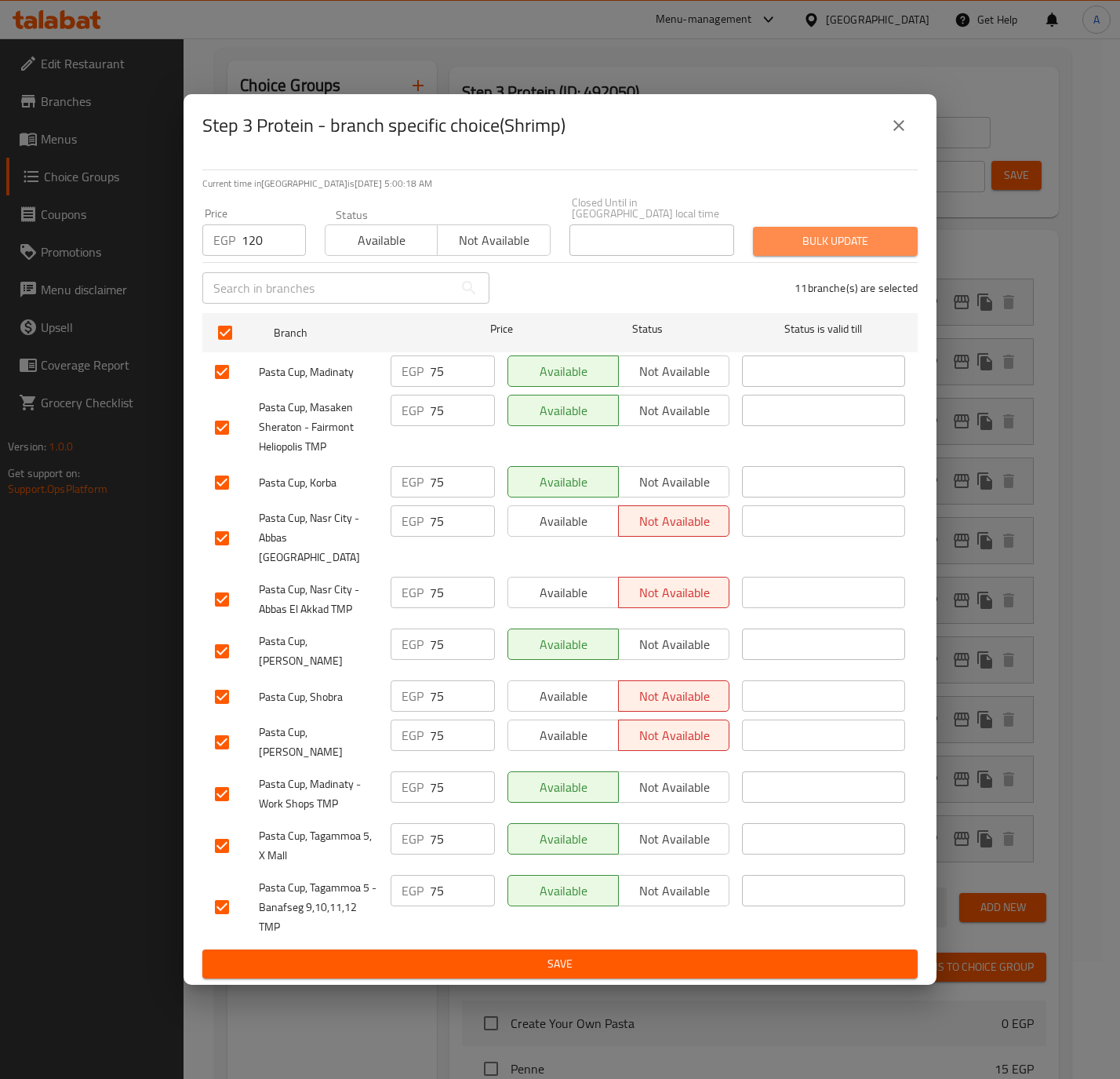
click at [814, 239] on span "Bulk update" at bounding box center [835, 241] width 139 height 19
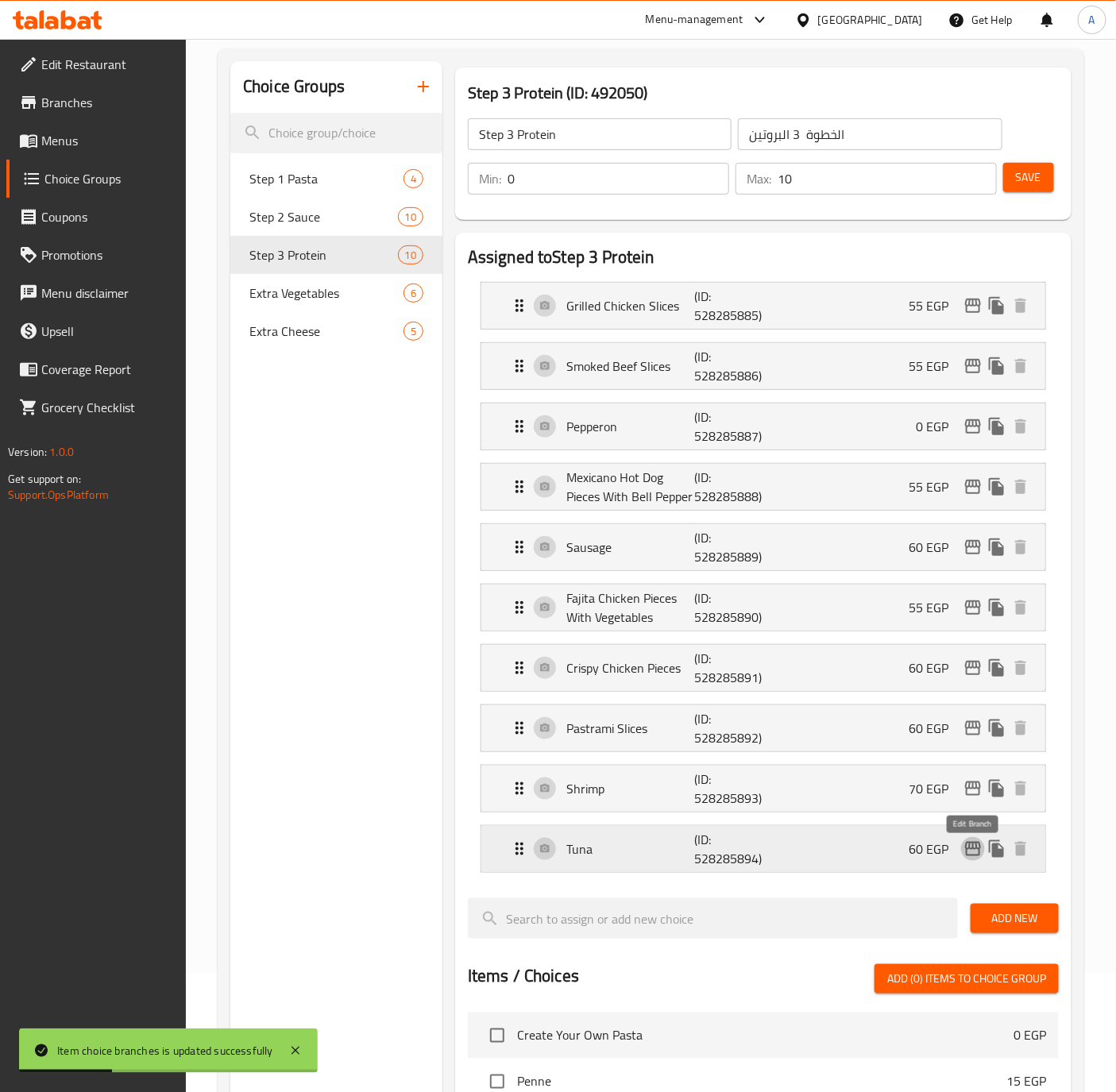
click at [966, 853] on icon "edit" at bounding box center [973, 849] width 16 height 14
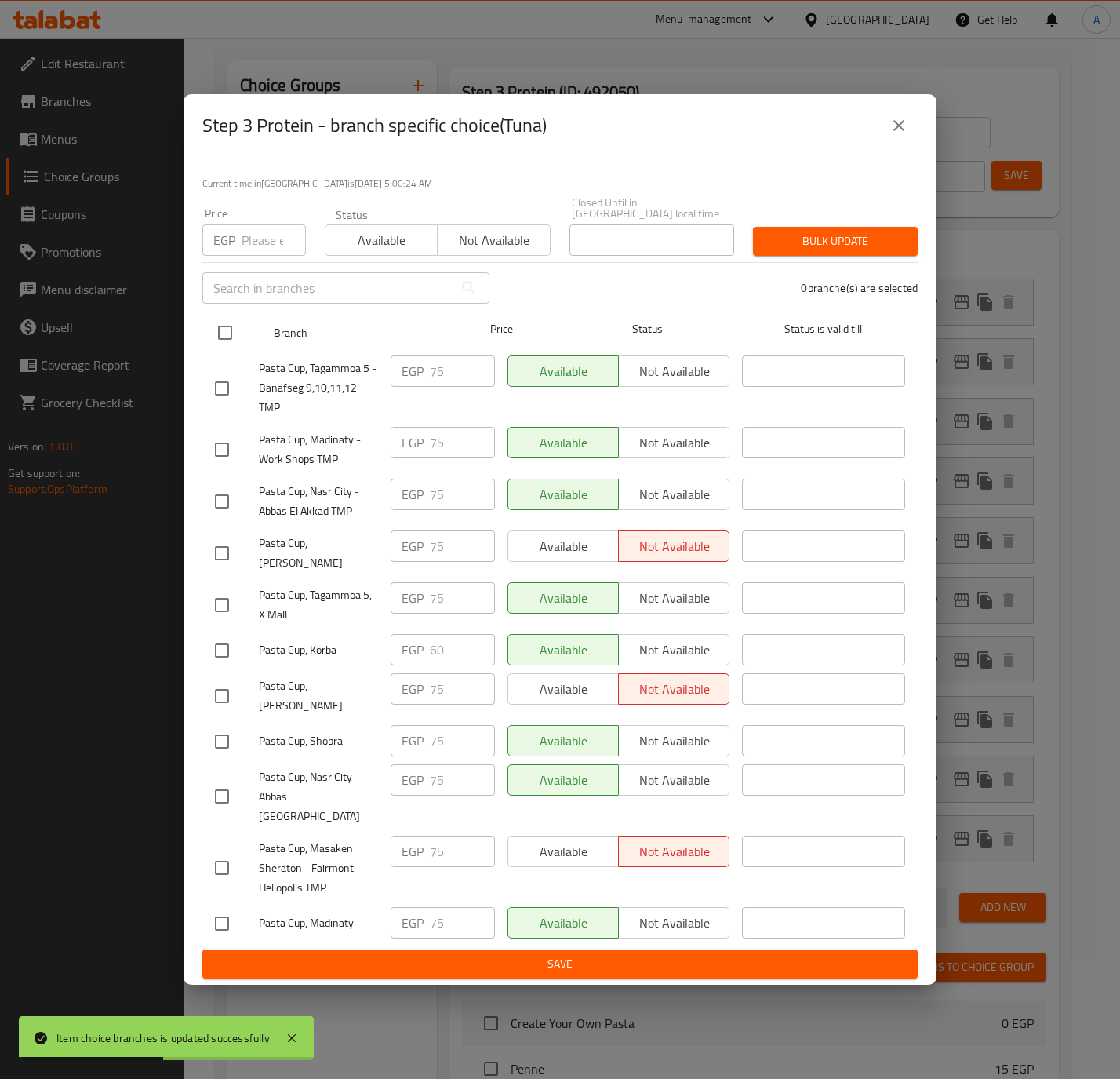
click at [219, 335] on input "checkbox" at bounding box center [225, 332] width 33 height 33
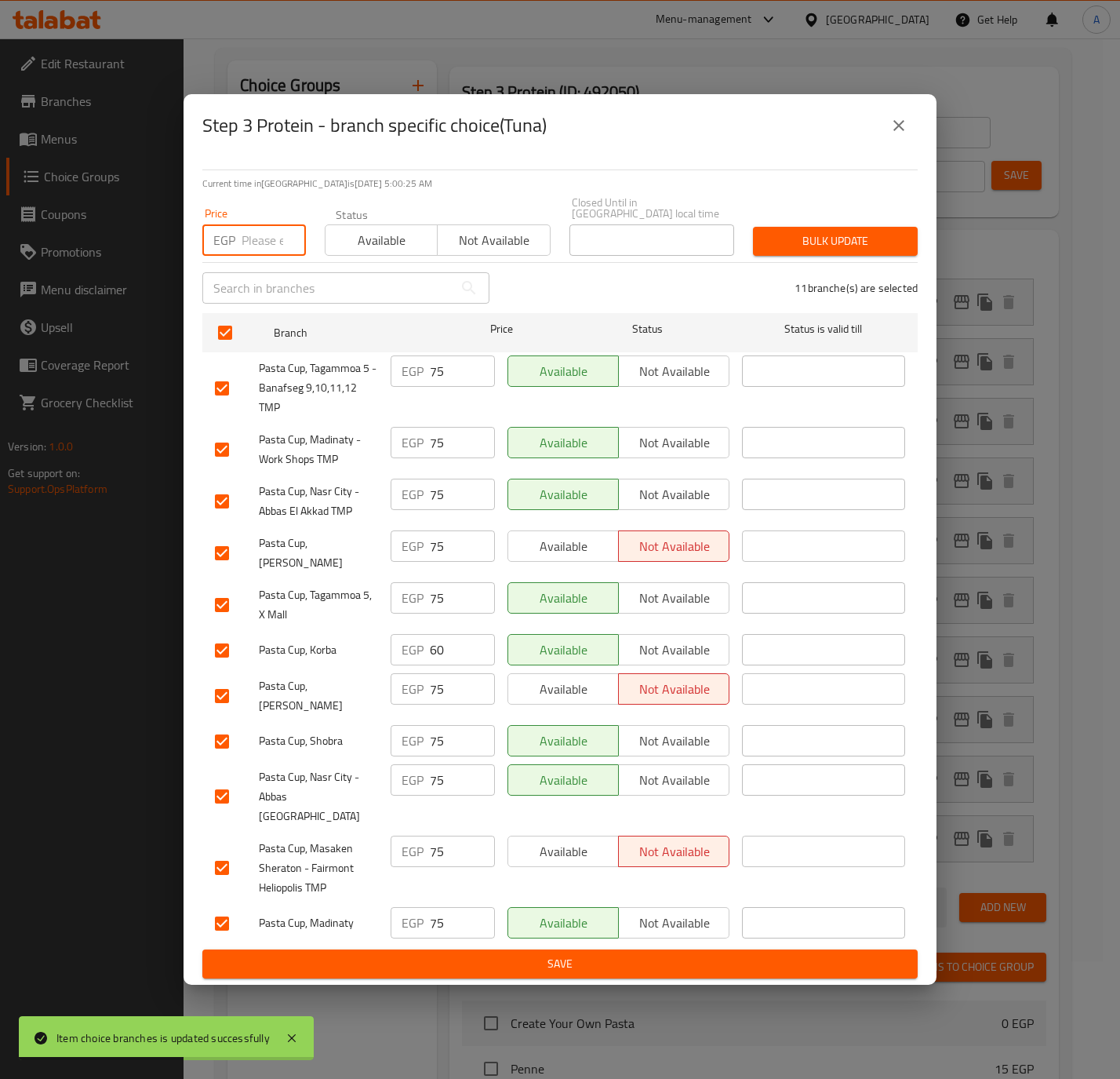
click at [254, 243] on input "number" at bounding box center [273, 240] width 64 height 32
click at [784, 233] on button "Bulk update" at bounding box center [836, 240] width 165 height 29
click at [784, 233] on div at bounding box center [560, 540] width 1120 height 1079
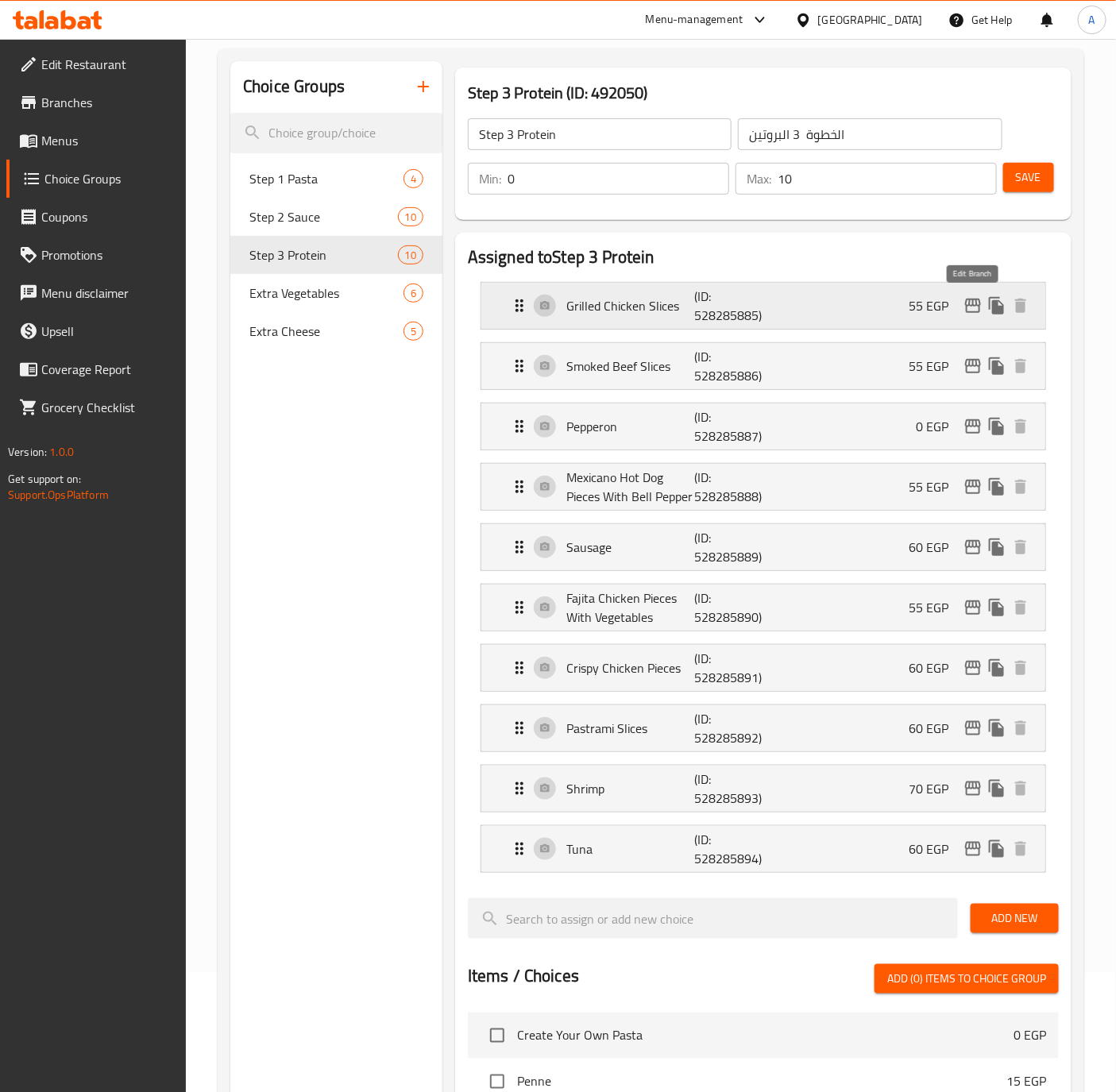
click at [966, 303] on icon "edit" at bounding box center [973, 305] width 16 height 14
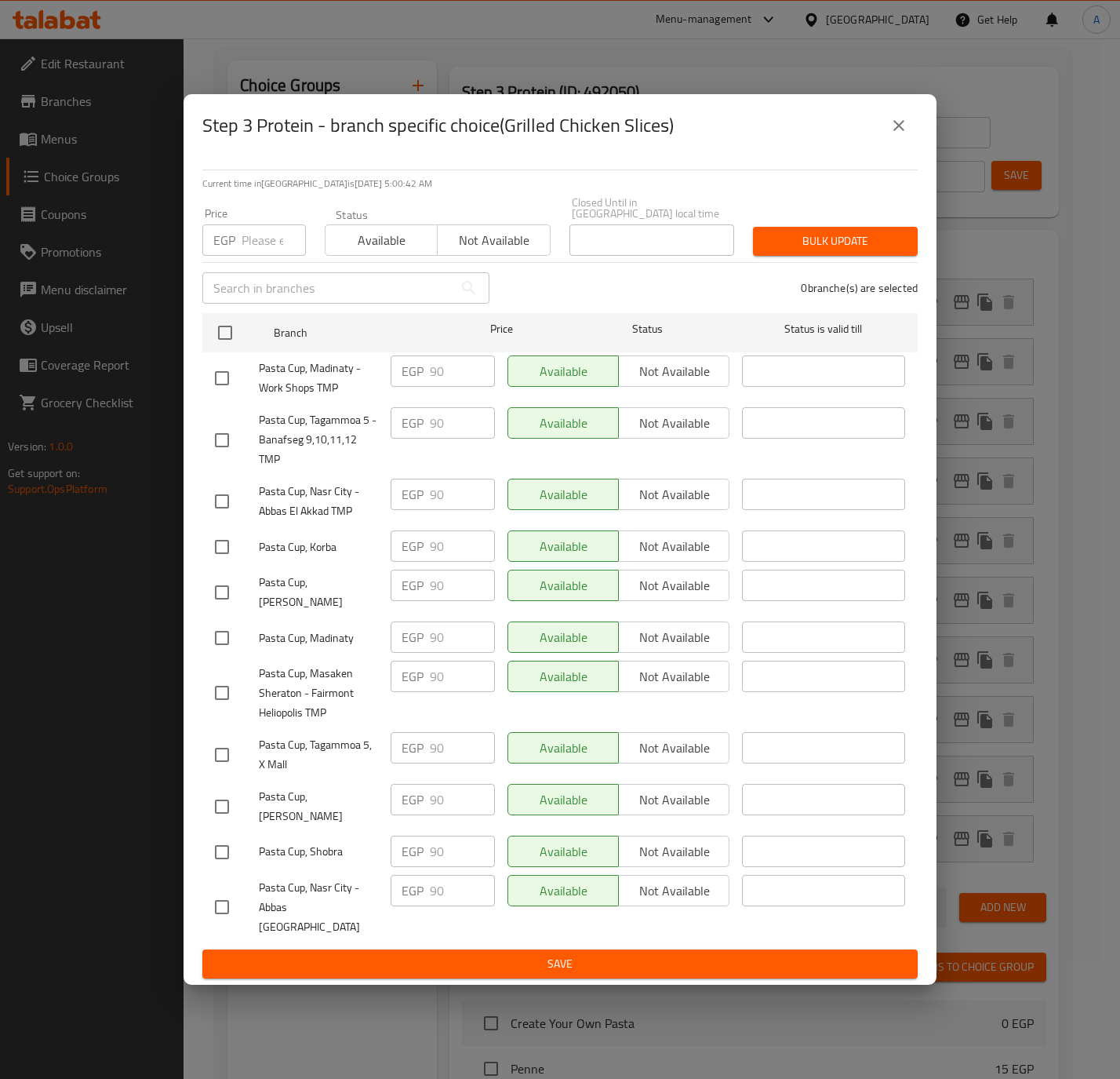
click at [903, 131] on icon "close" at bounding box center [899, 125] width 11 height 11
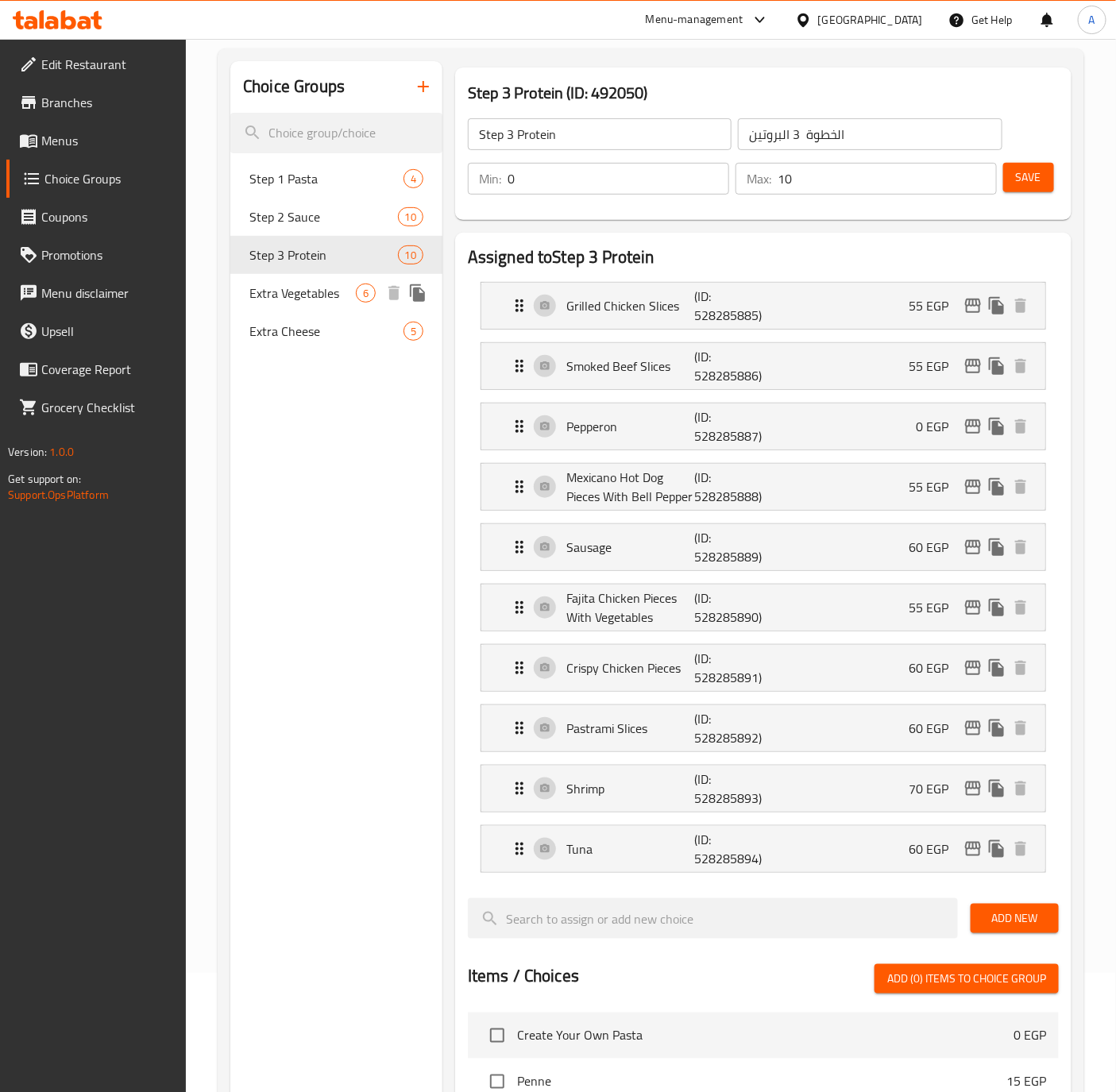
click at [276, 291] on span "Extra Vegetables" at bounding box center [303, 292] width 107 height 19
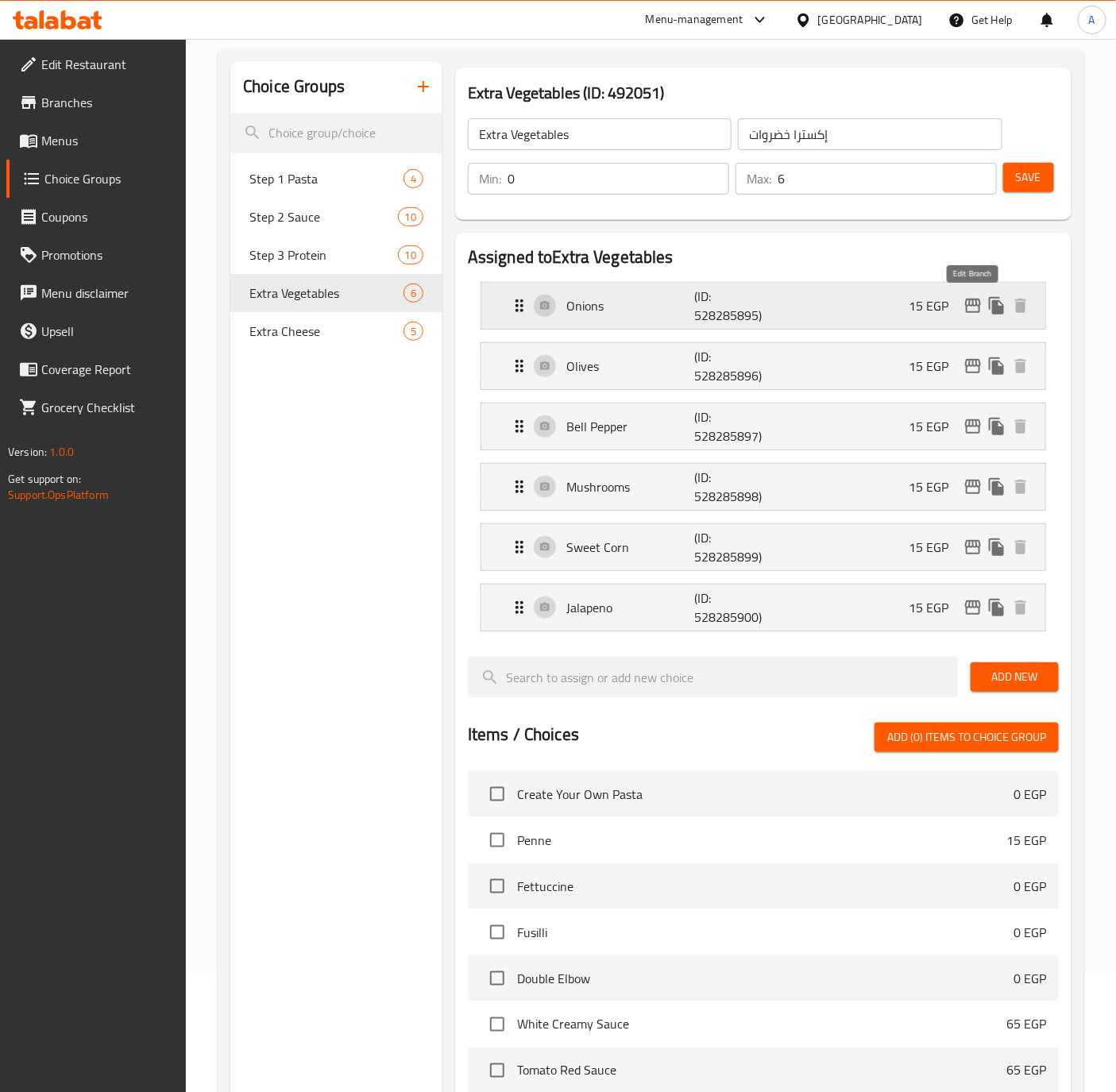
click at [967, 310] on icon "edit" at bounding box center [973, 305] width 16 height 14
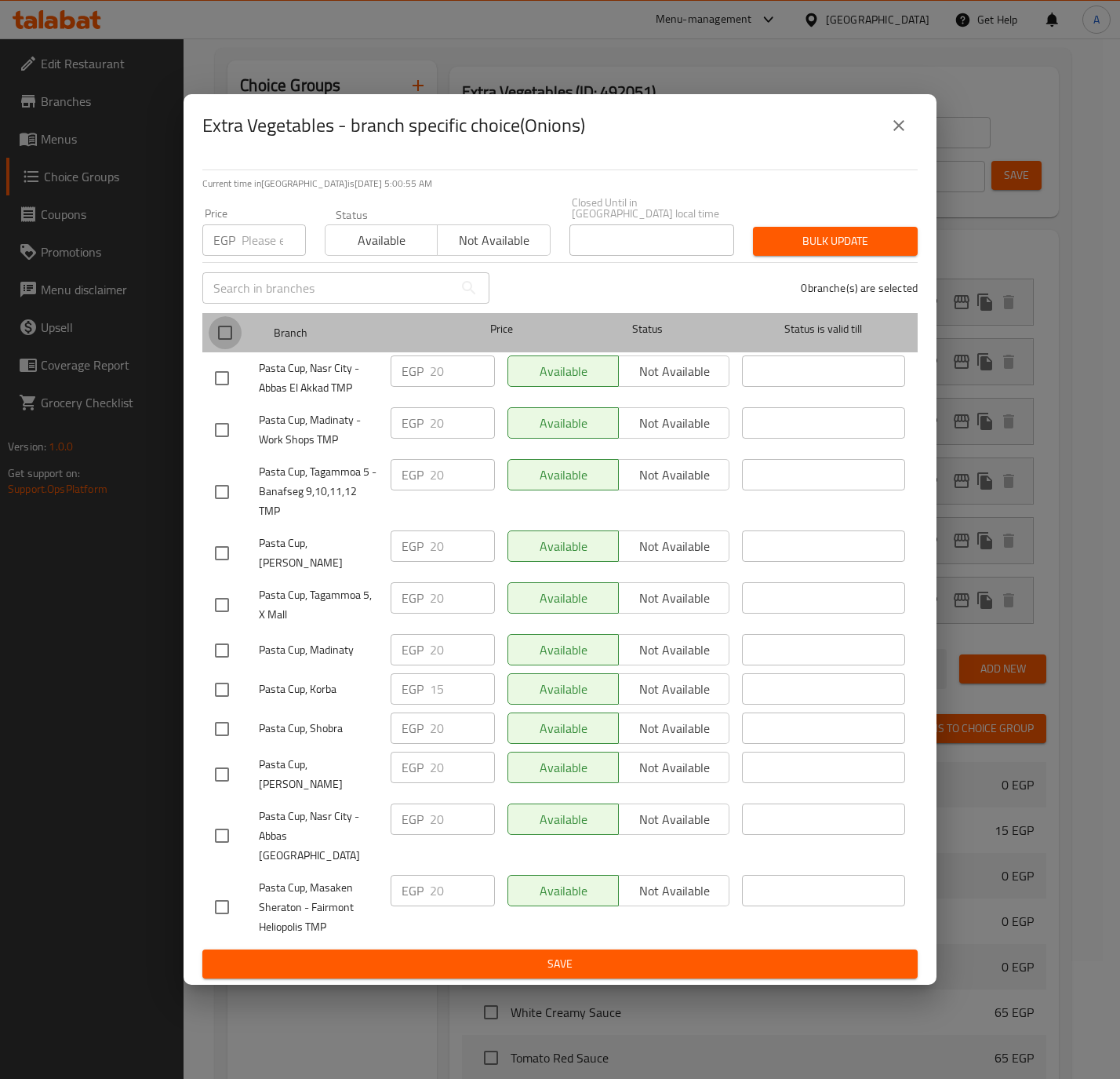
click at [226, 339] on input "checkbox" at bounding box center [225, 332] width 33 height 33
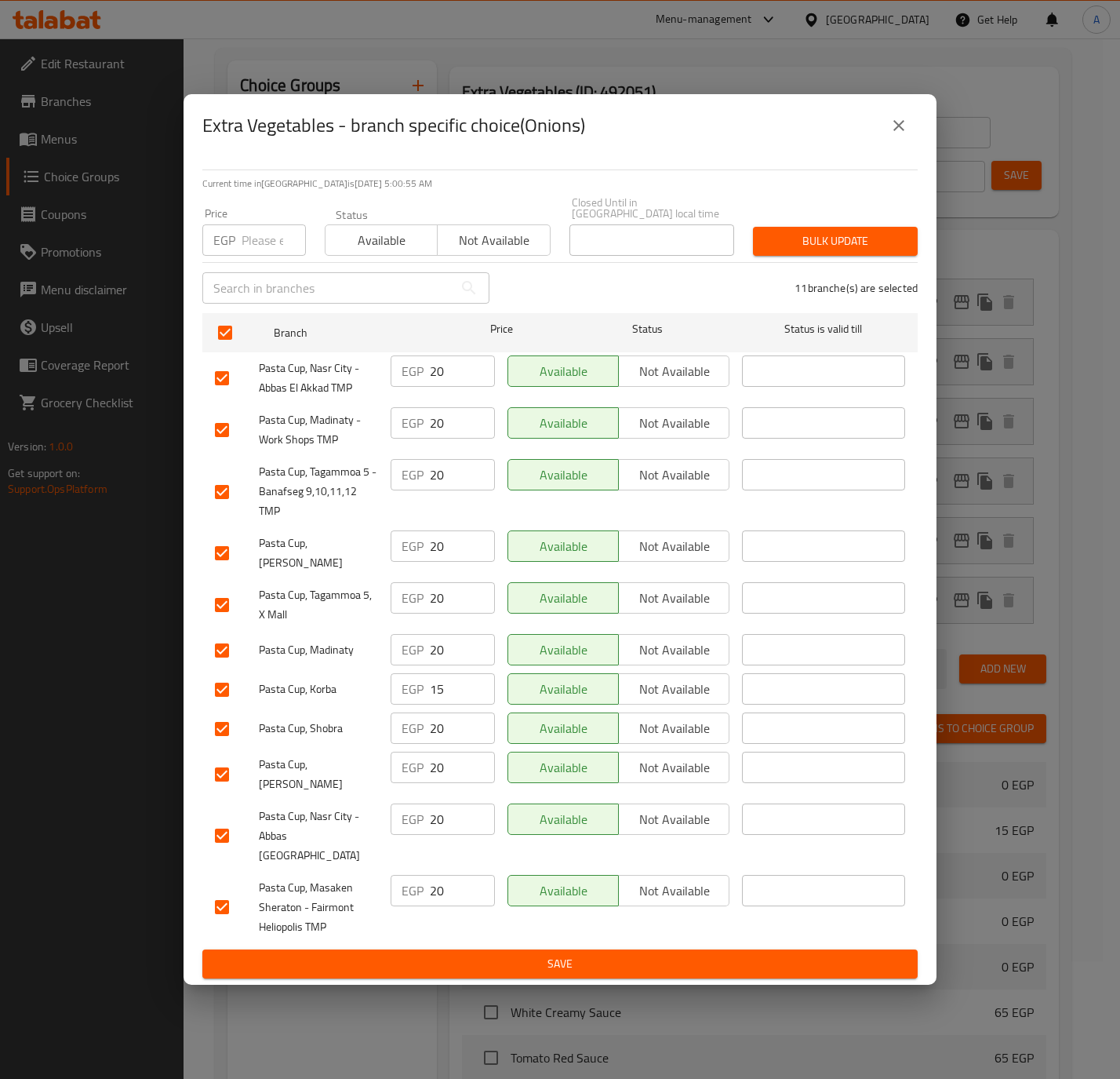
click at [255, 265] on div "Price EGP Price" at bounding box center [254, 232] width 123 height 67
click at [253, 240] on input "number" at bounding box center [273, 240] width 64 height 32
click at [250, 253] on input "25" at bounding box center [273, 240] width 64 height 32
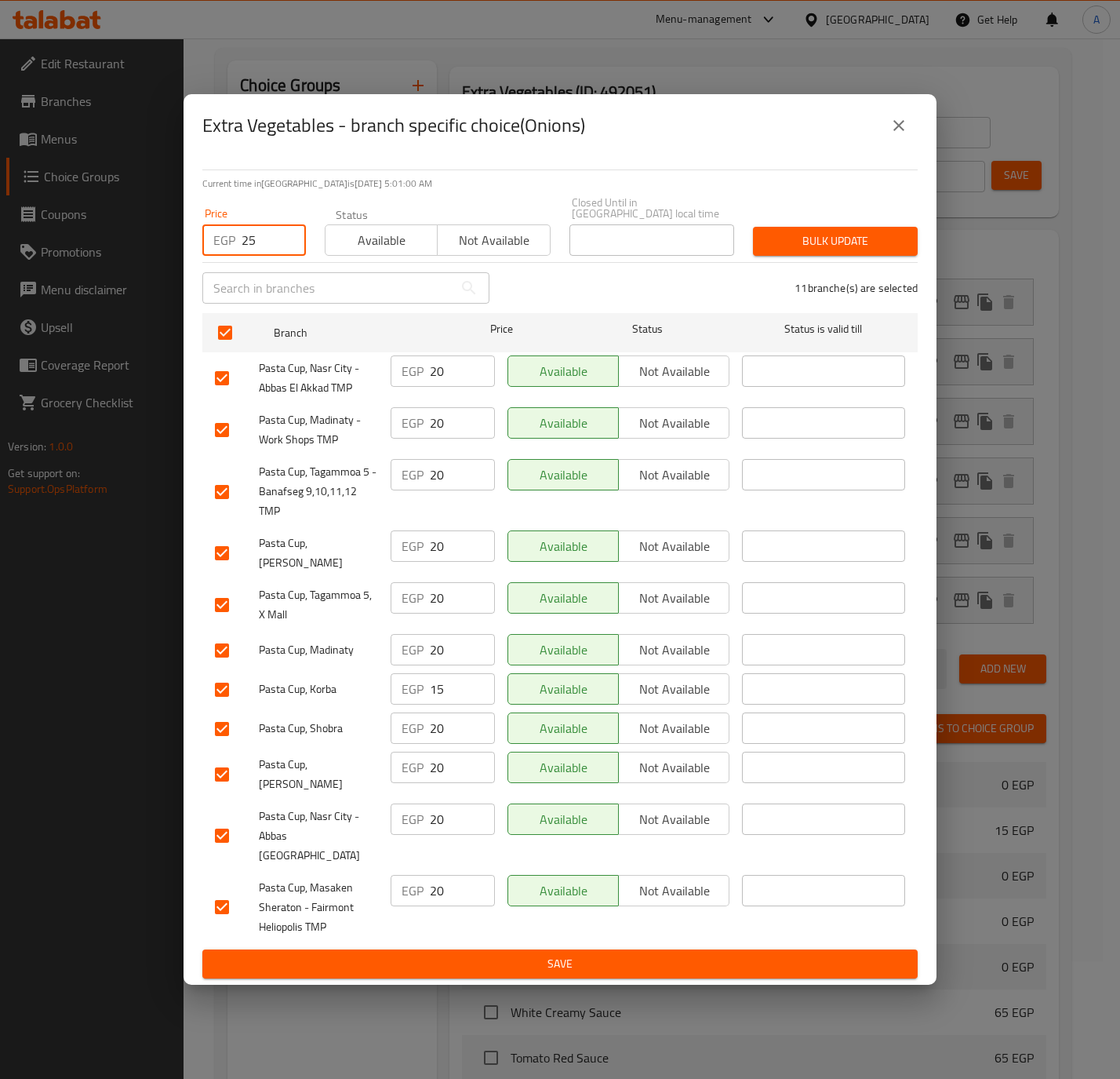
click at [250, 253] on input "25" at bounding box center [273, 240] width 64 height 32
click at [794, 236] on span "Bulk update" at bounding box center [835, 241] width 139 height 19
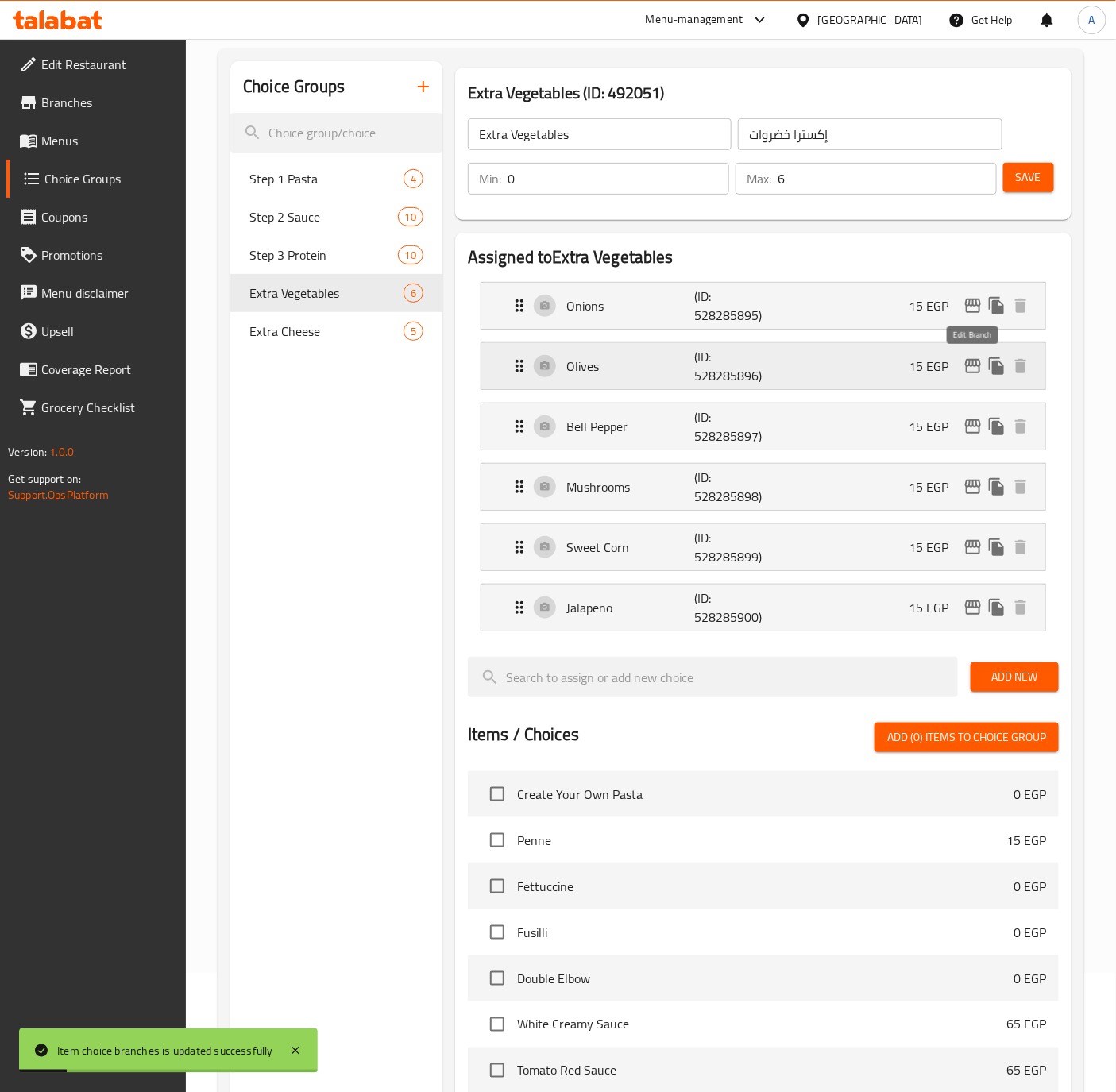
click at [972, 367] on icon "edit" at bounding box center [973, 366] width 16 height 14
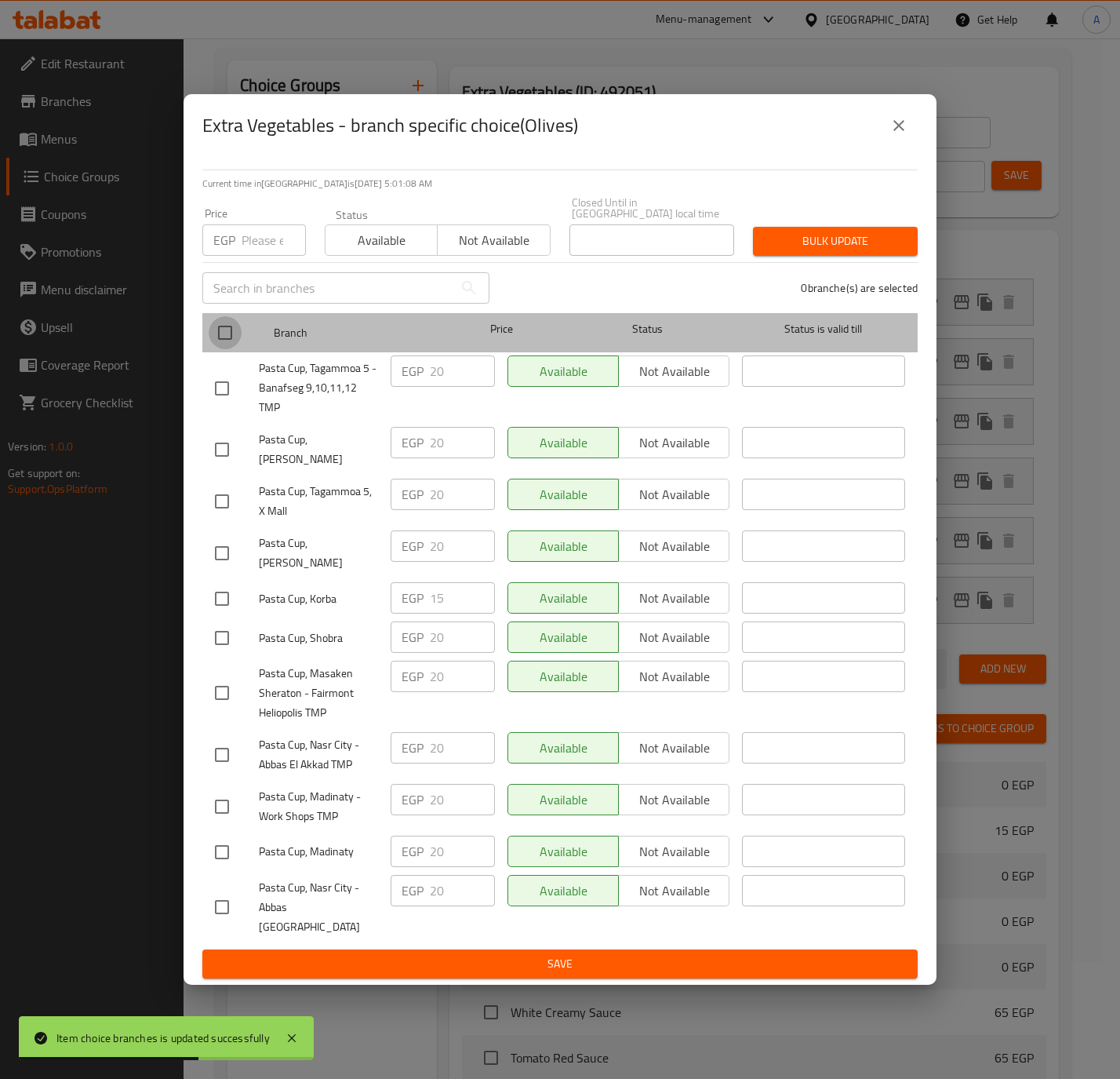
click at [226, 349] on input "checkbox" at bounding box center [225, 332] width 33 height 33
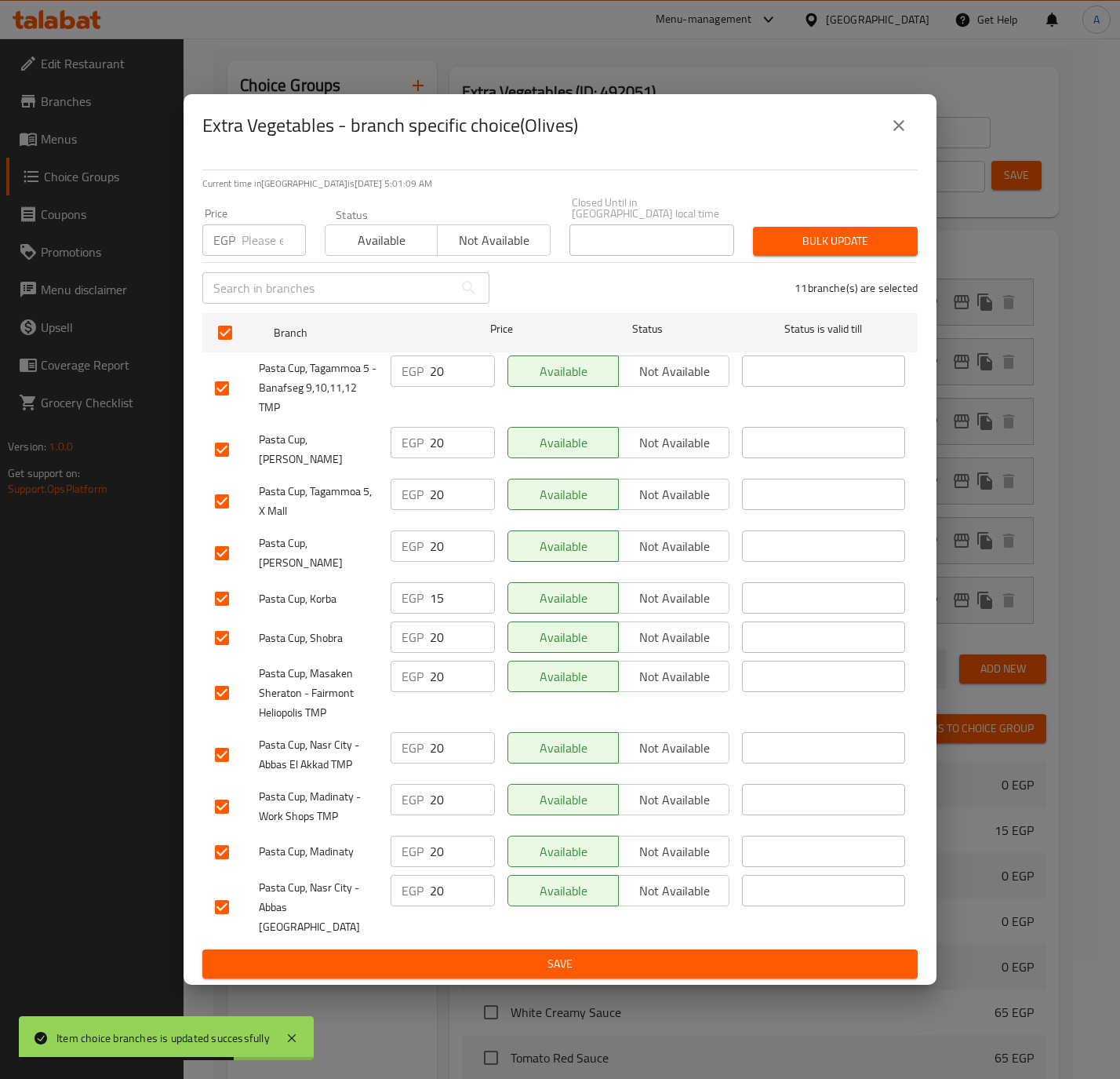
click at [255, 232] on input "number" at bounding box center [273, 240] width 64 height 32
paste input "25"
click at [879, 247] on span "Bulk update" at bounding box center [835, 241] width 139 height 19
click at [879, 247] on div at bounding box center [560, 540] width 1120 height 1079
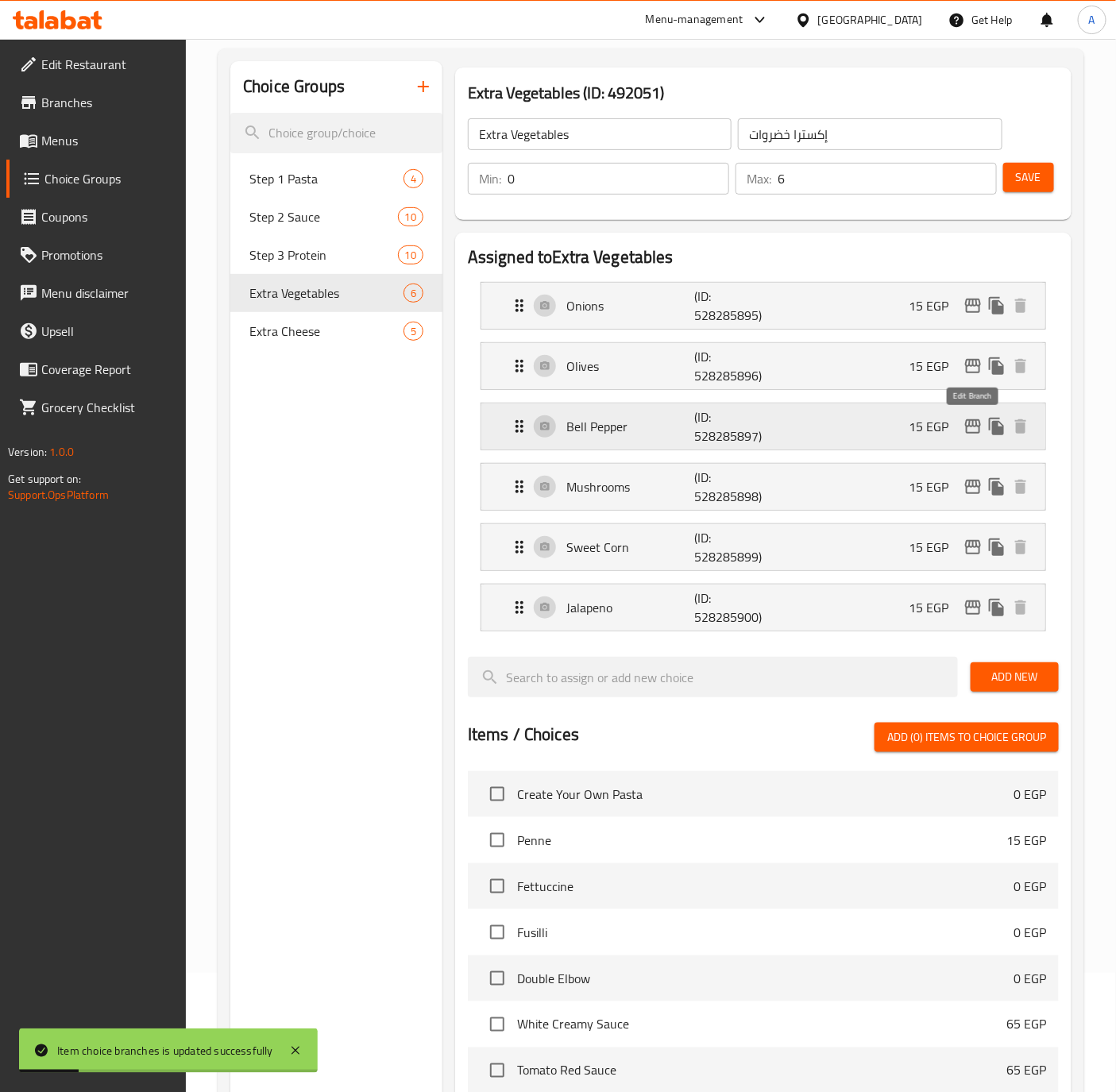
click at [970, 422] on icon "edit" at bounding box center [973, 426] width 16 height 14
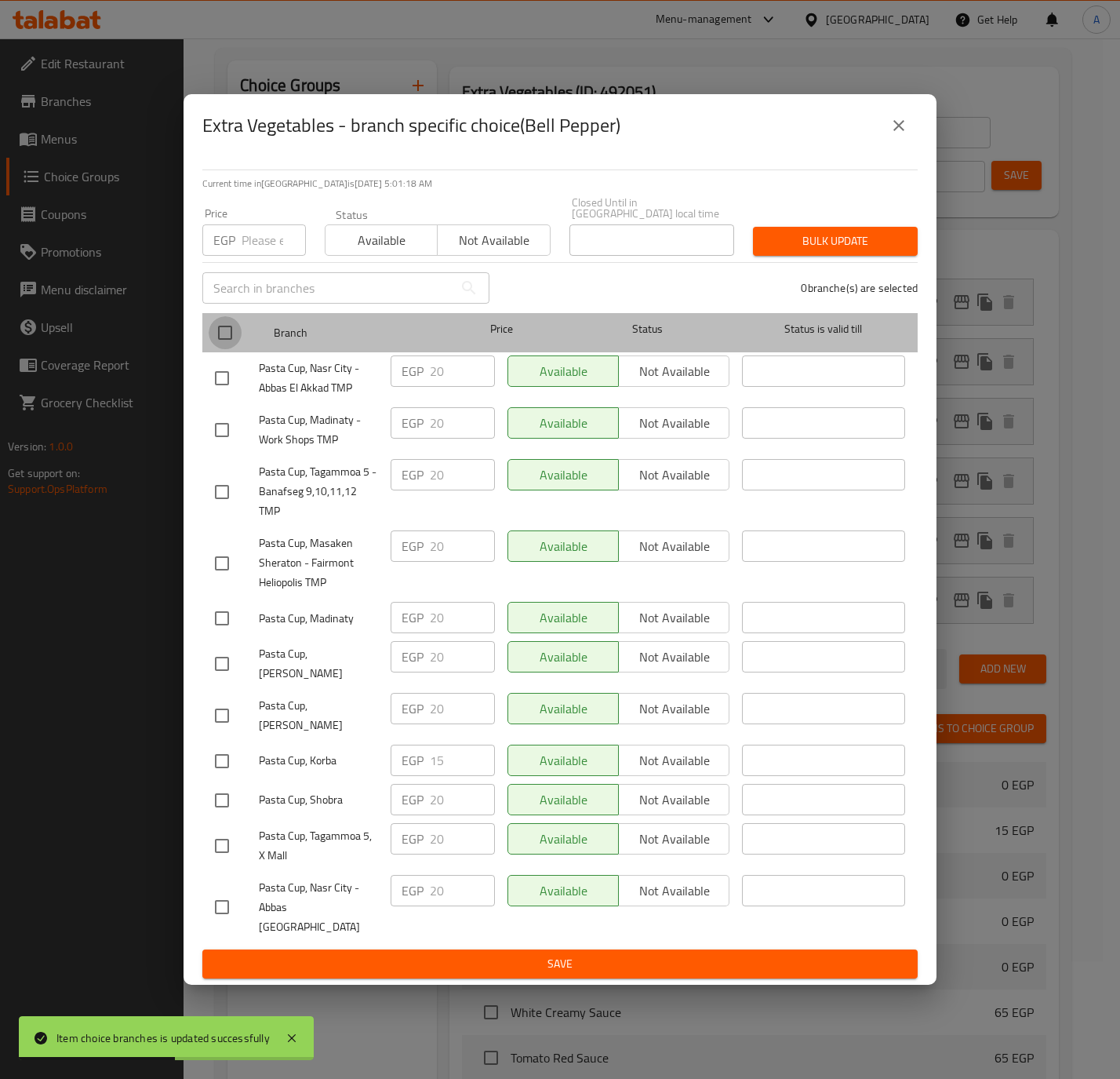
click at [224, 341] on input "checkbox" at bounding box center [225, 332] width 33 height 33
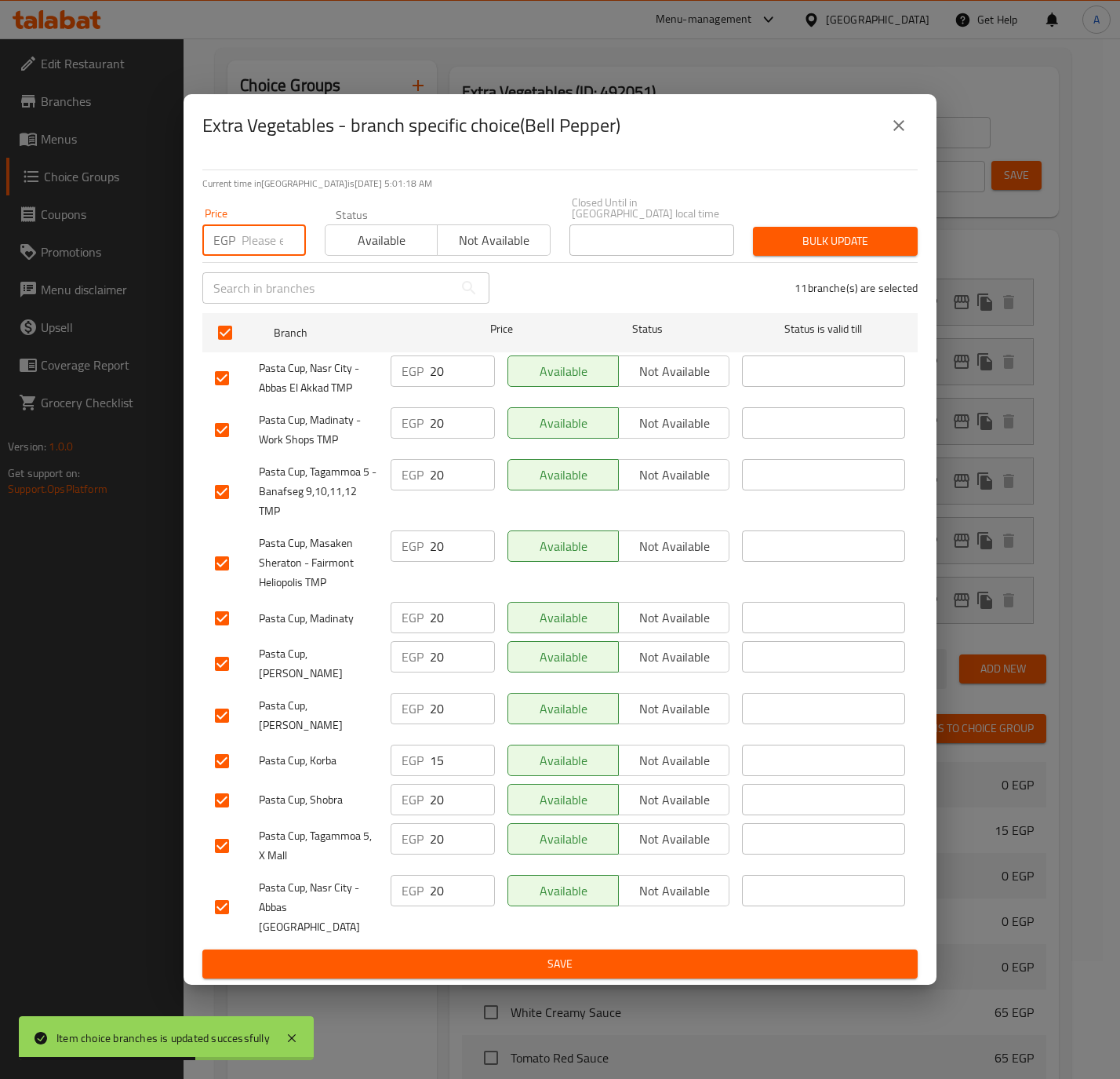
click at [256, 247] on input "number" at bounding box center [273, 240] width 64 height 32
paste input "25"
click at [845, 242] on span "Bulk update" at bounding box center [835, 241] width 139 height 19
click at [845, 242] on div at bounding box center [560, 540] width 1120 height 1079
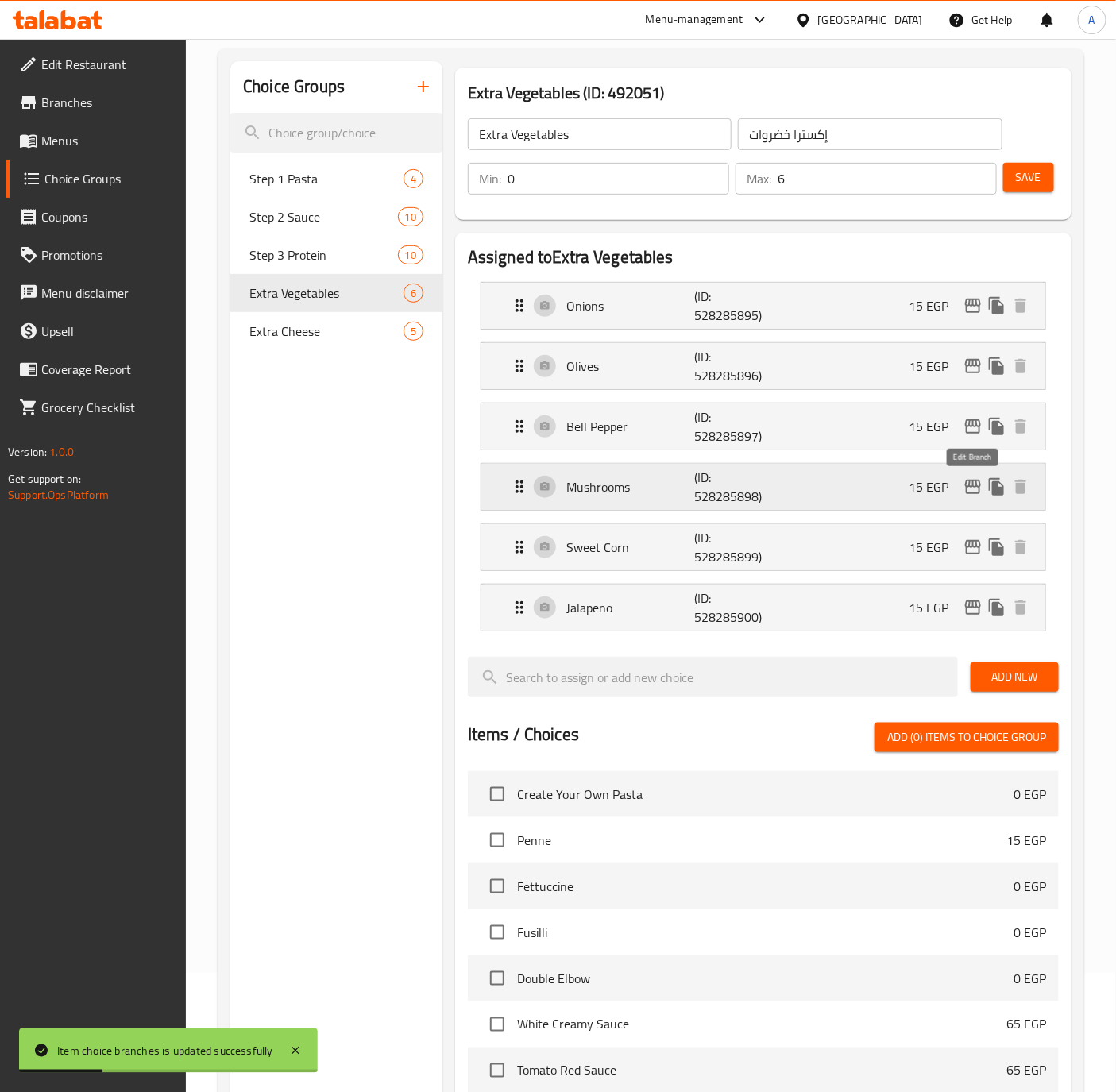
click at [973, 485] on icon "edit" at bounding box center [973, 487] width 16 height 14
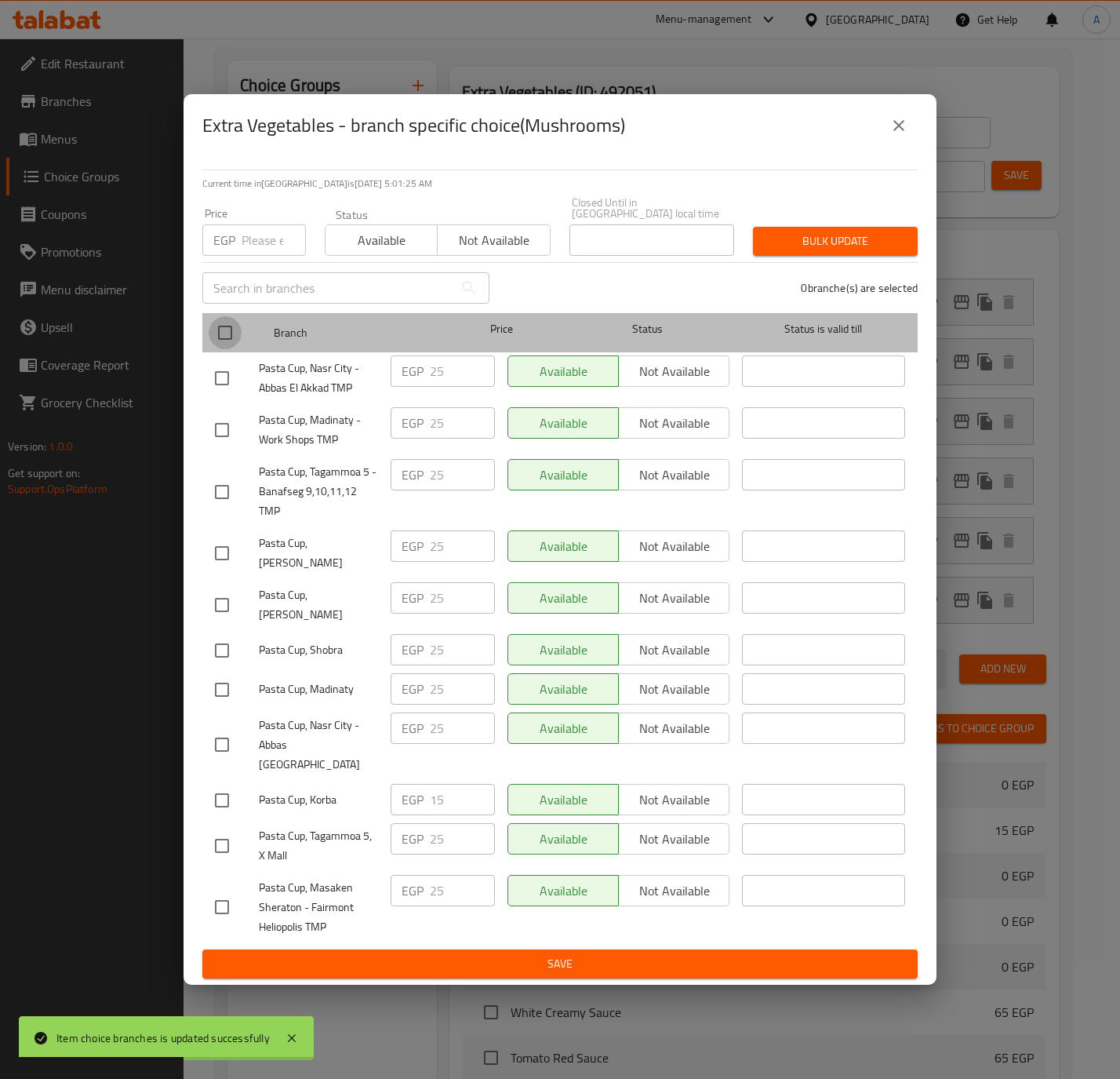
click at [232, 328] on input "checkbox" at bounding box center [225, 332] width 33 height 33
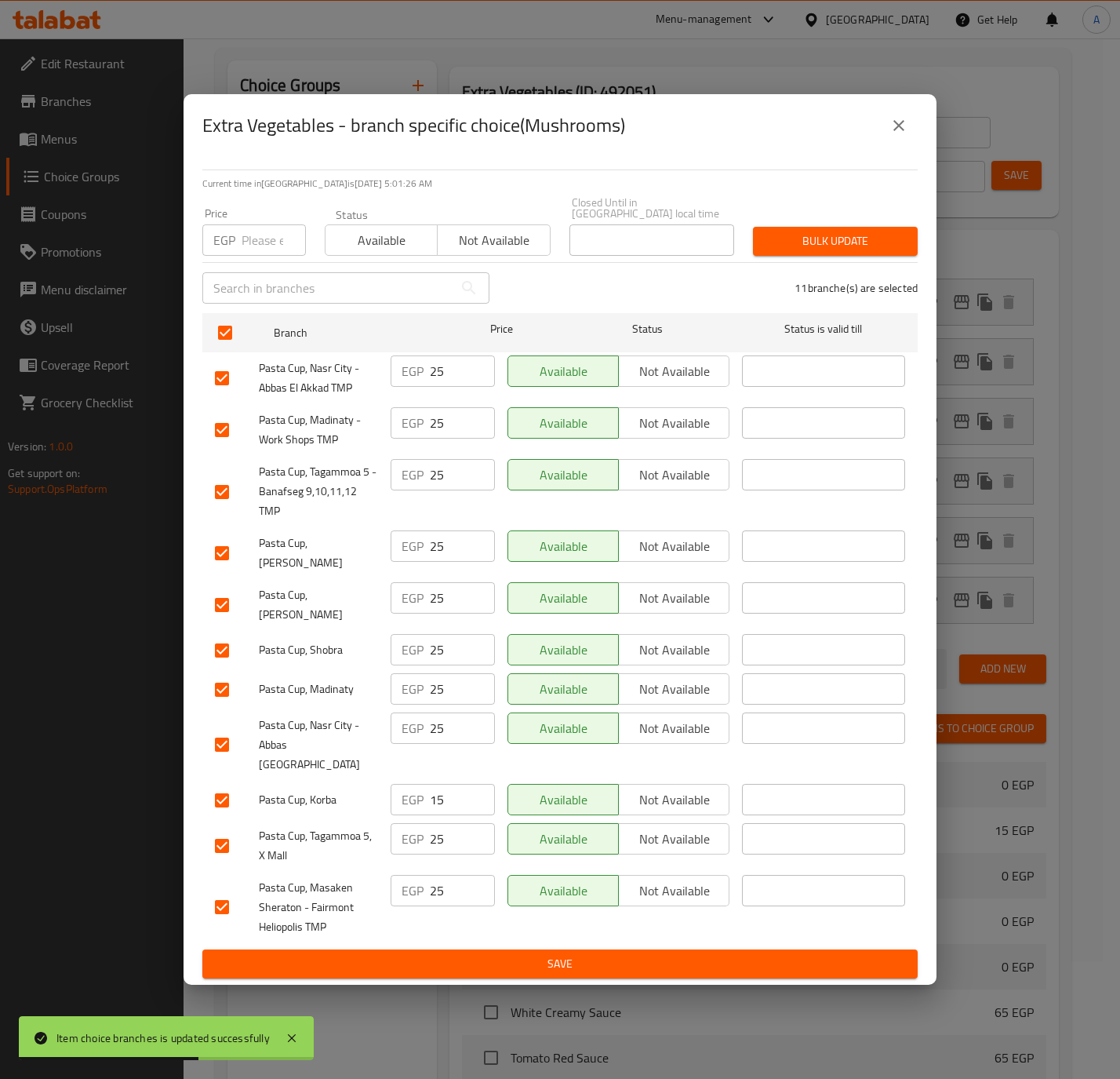
click at [268, 255] on input "number" at bounding box center [273, 240] width 64 height 32
paste input "25"
click at [815, 250] on span "Bulk update" at bounding box center [835, 241] width 139 height 19
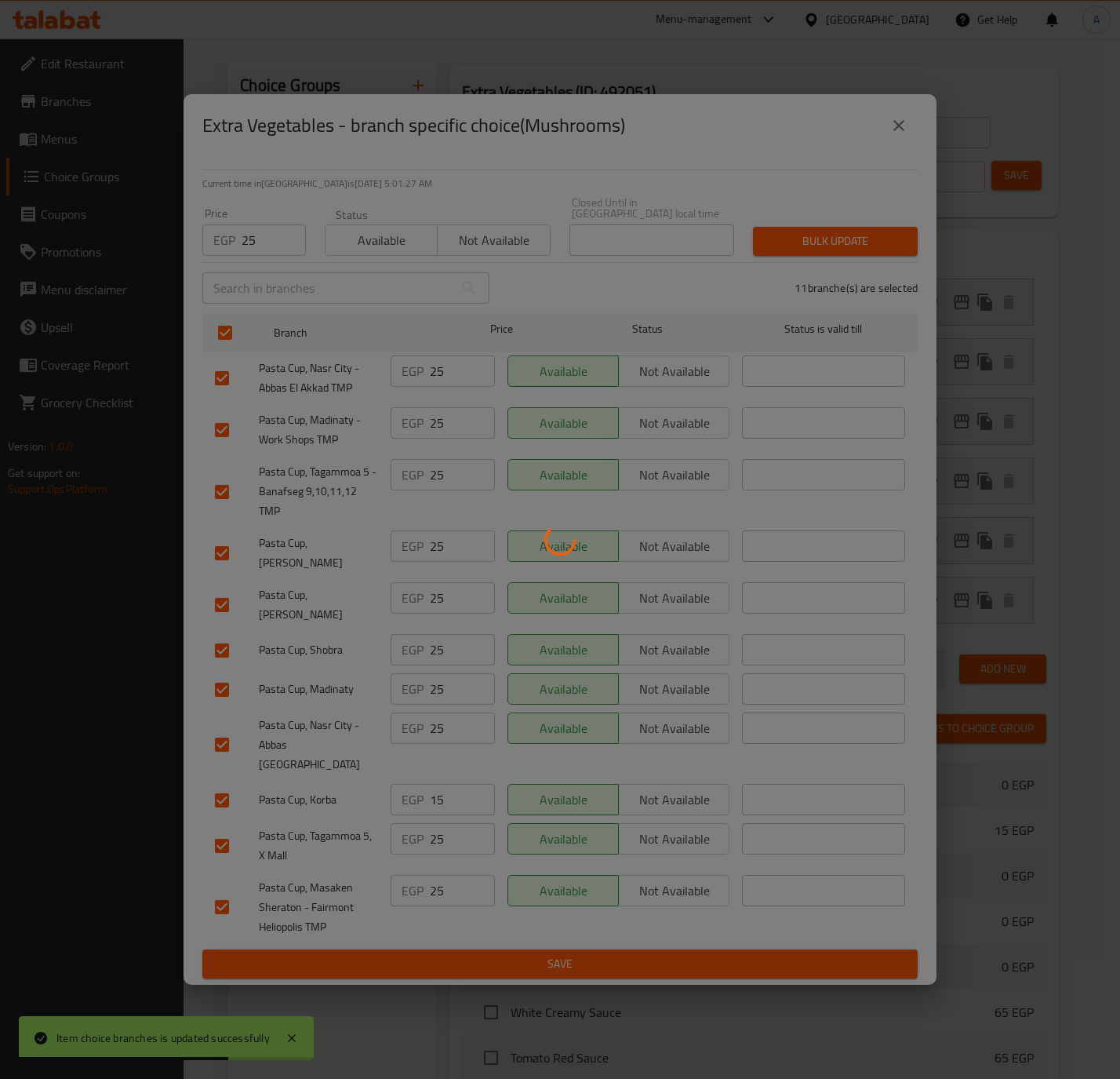
click at [815, 250] on div at bounding box center [560, 540] width 1120 height 1079
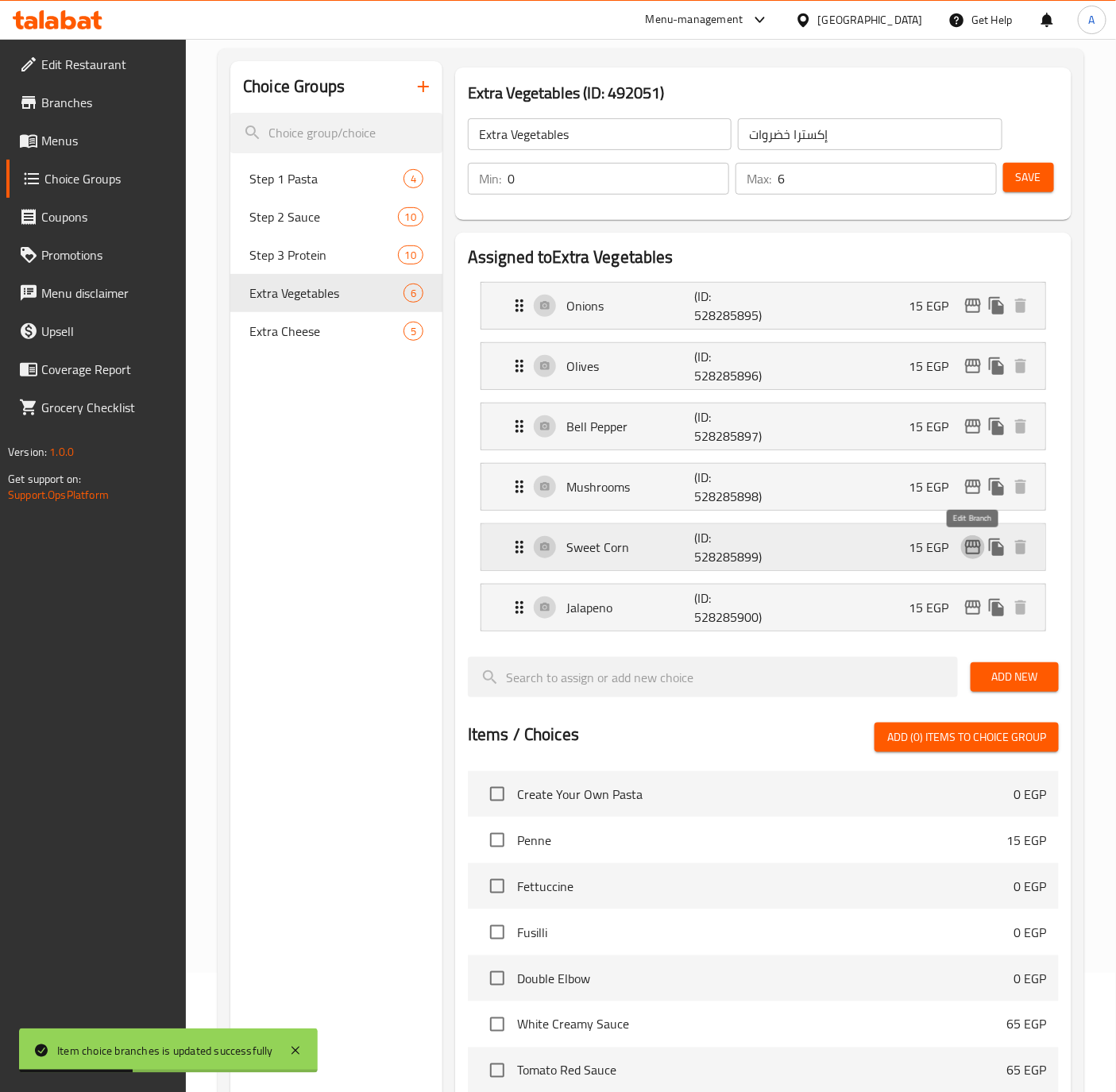
click at [968, 553] on icon "edit" at bounding box center [972, 547] width 19 height 19
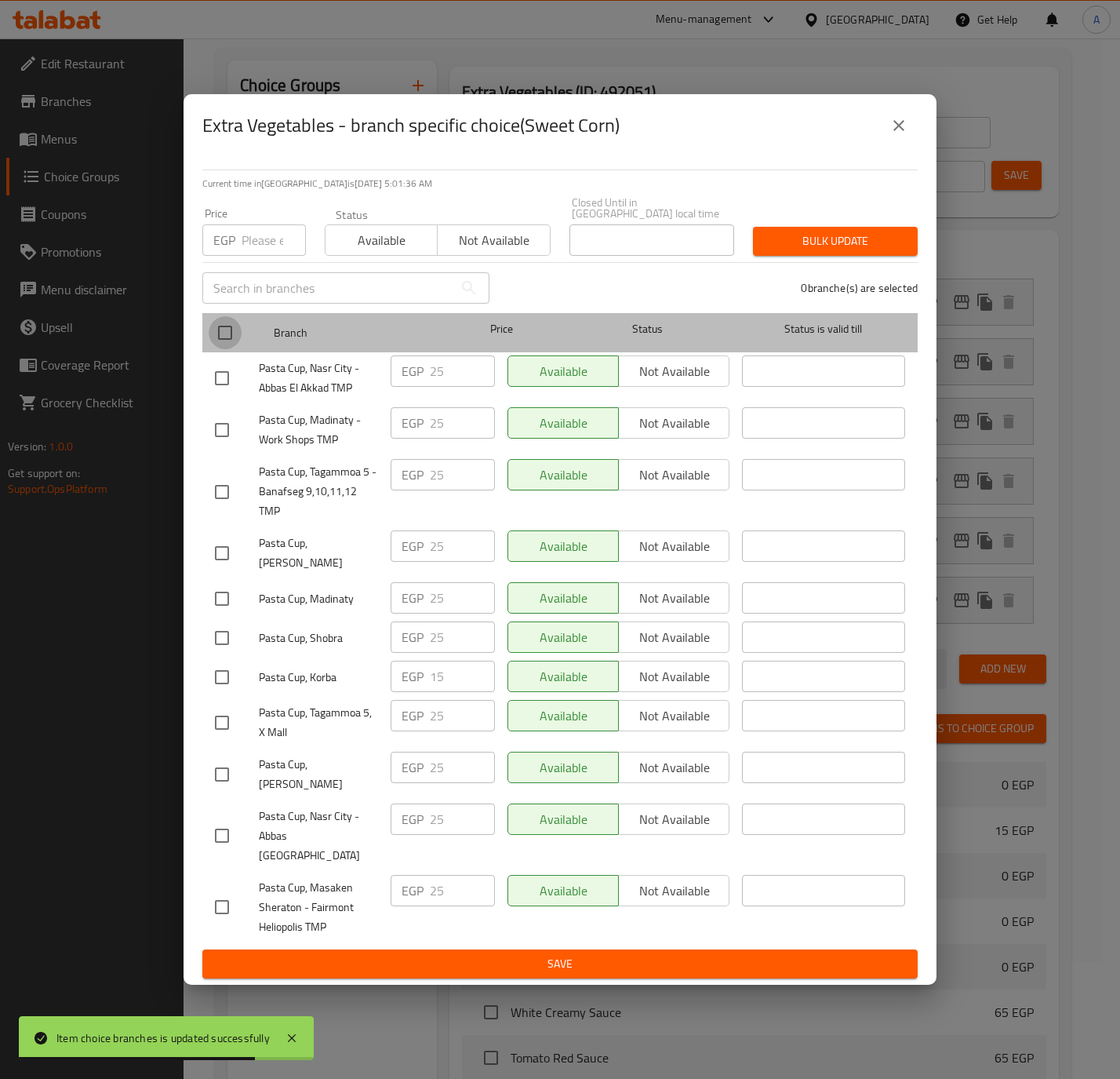
click at [219, 338] on input "checkbox" at bounding box center [225, 332] width 33 height 33
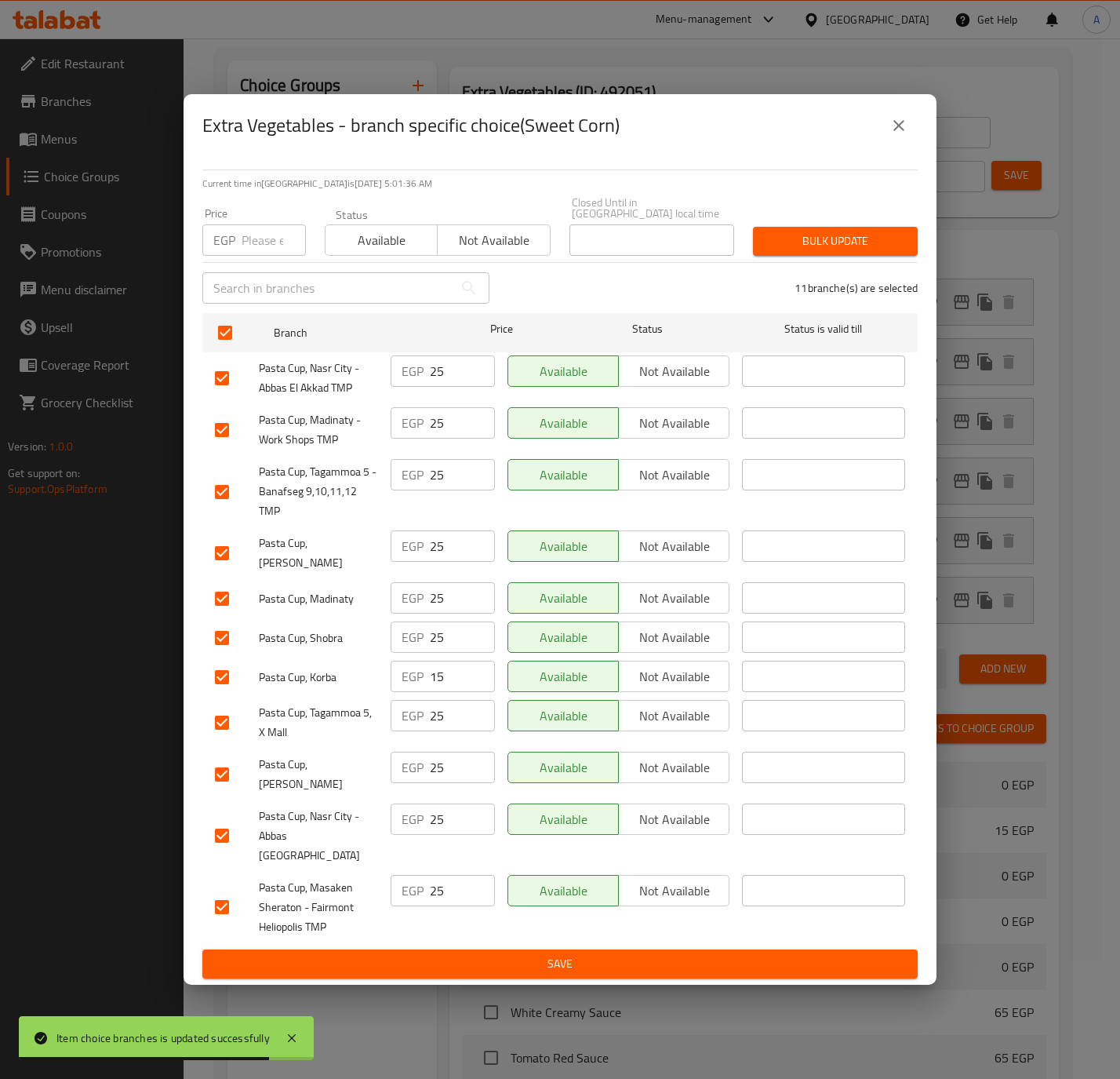
click at [253, 250] on input "number" at bounding box center [273, 240] width 64 height 32
paste input "25"
click at [834, 247] on span "Bulk update" at bounding box center [835, 241] width 139 height 19
click at [834, 247] on div at bounding box center [560, 540] width 1120 height 1079
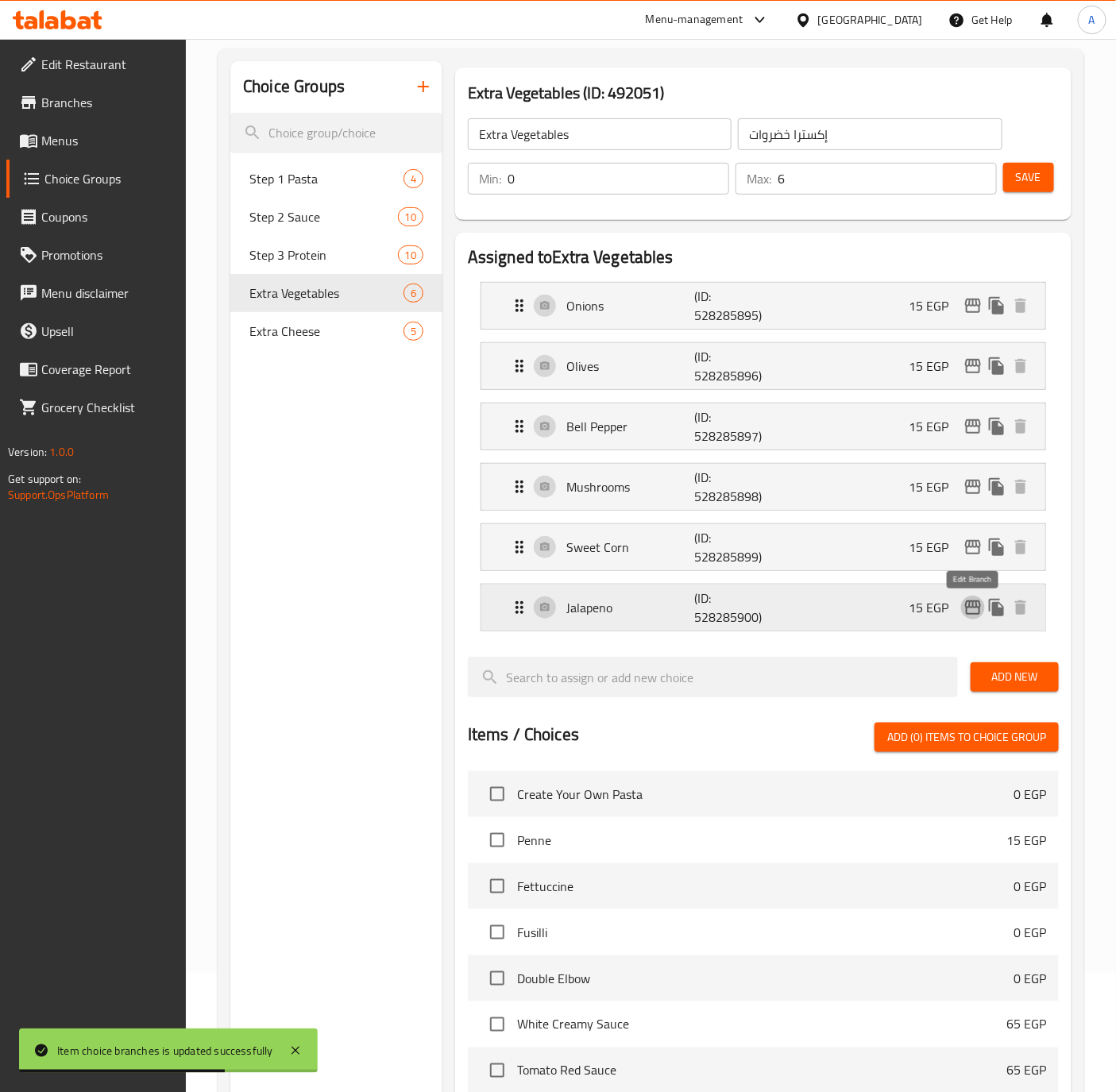
click at [979, 614] on icon "edit" at bounding box center [973, 607] width 16 height 14
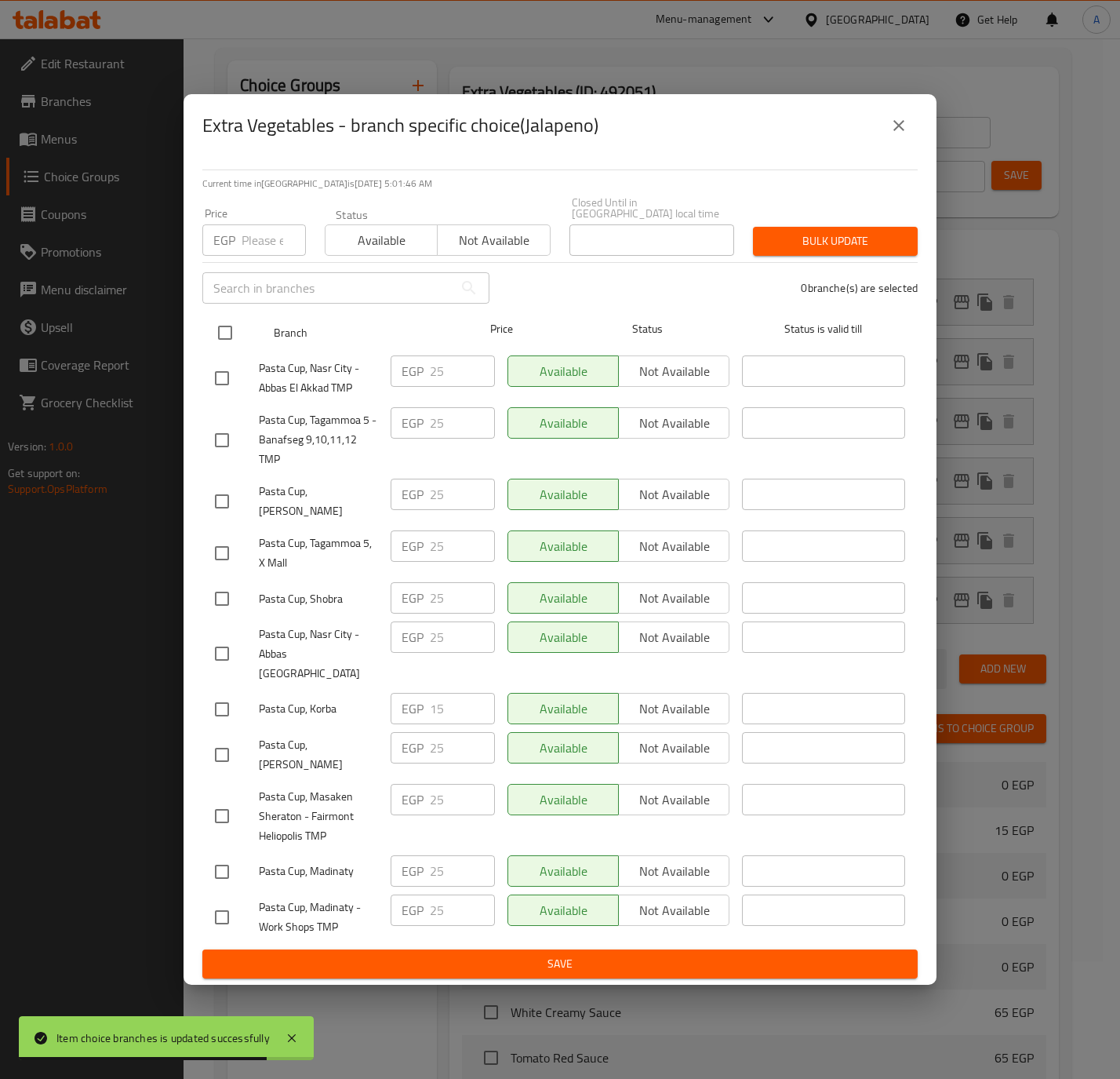
click at [233, 327] on input "checkbox" at bounding box center [225, 332] width 33 height 33
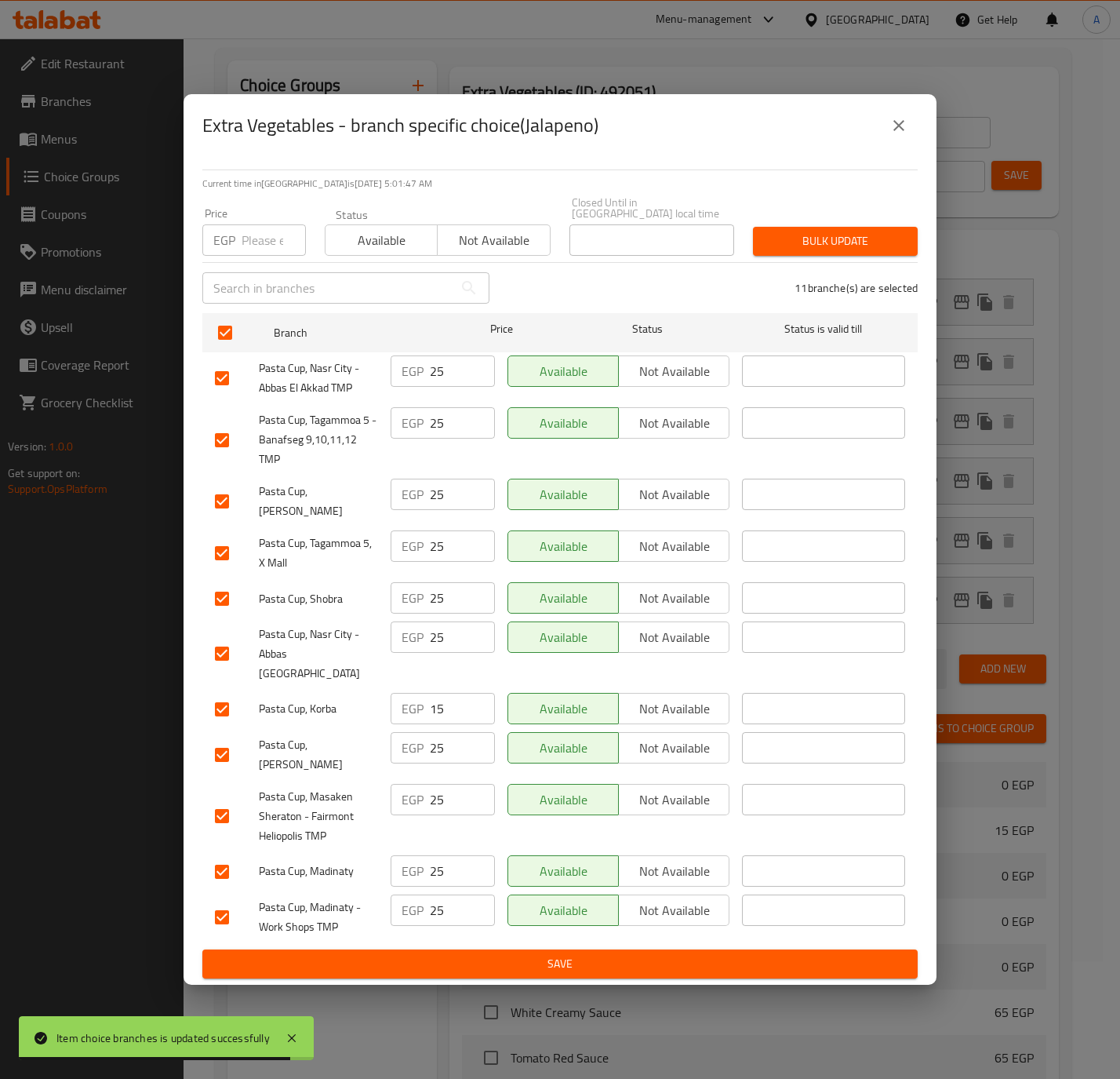
click at [242, 249] on input "number" at bounding box center [273, 240] width 64 height 32
paste input "25"
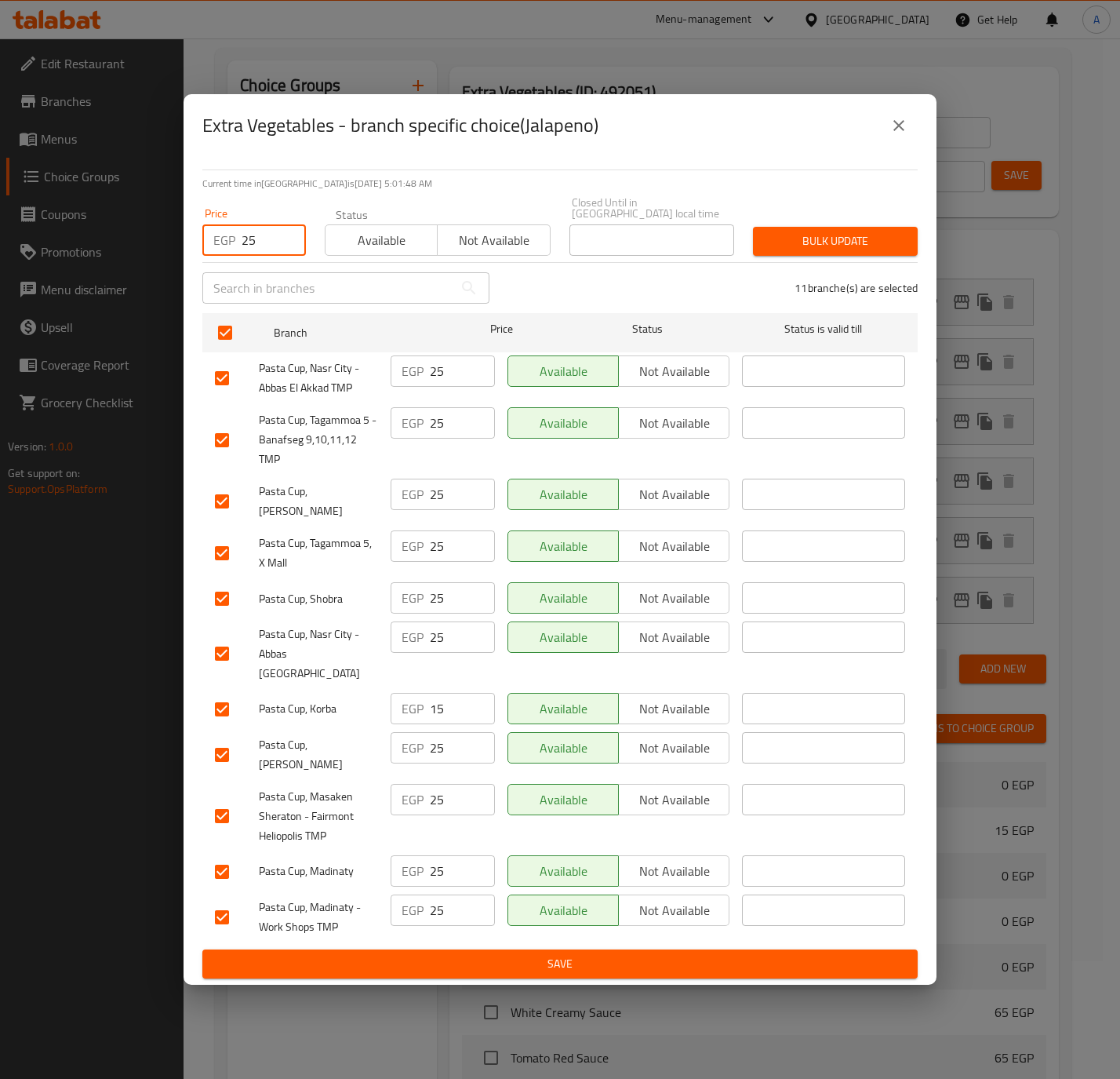
click at [798, 236] on span "Bulk update" at bounding box center [835, 241] width 139 height 19
click at [798, 236] on div at bounding box center [560, 540] width 1120 height 1079
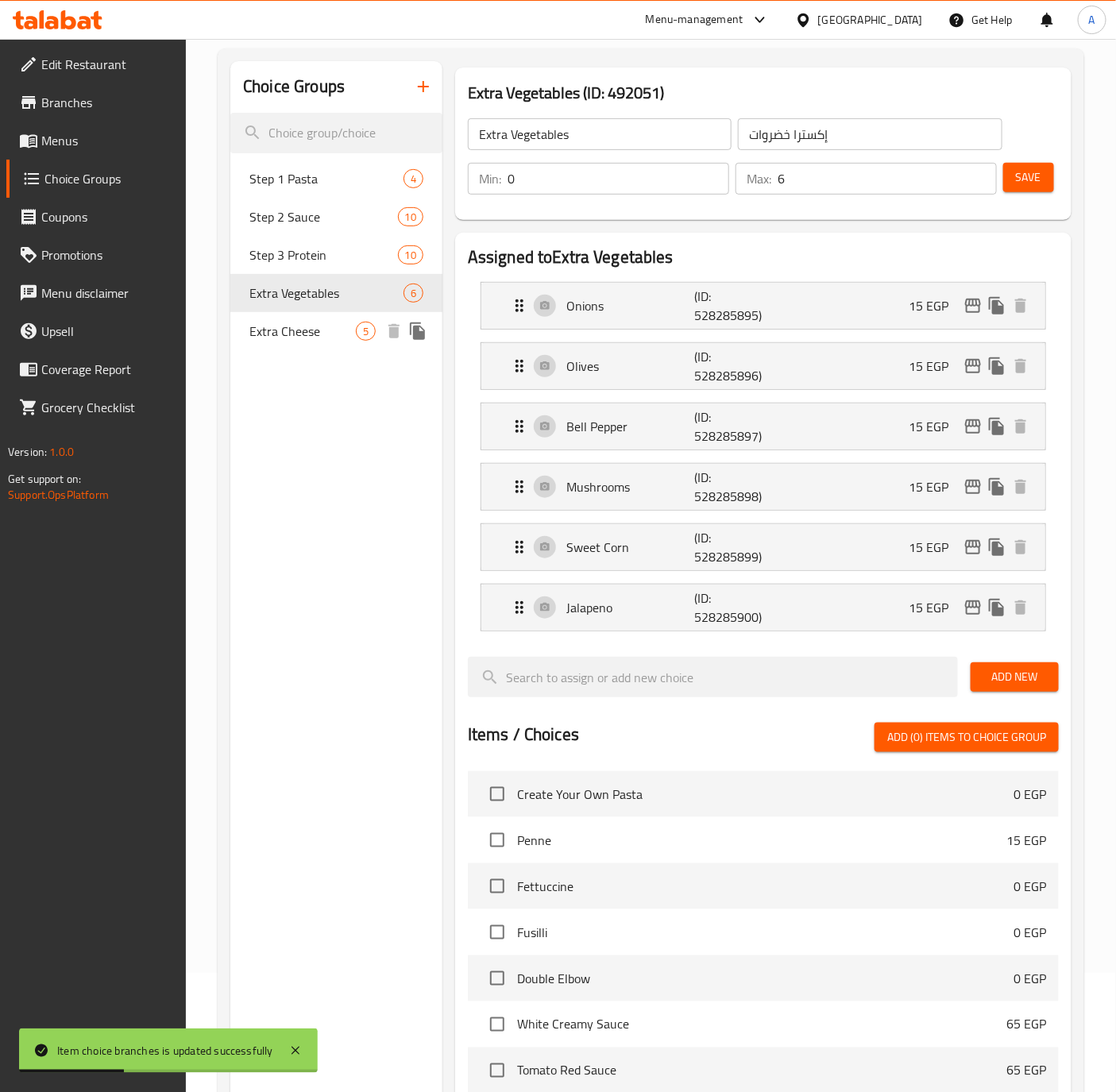
click at [317, 325] on span "Extra Cheese" at bounding box center [303, 330] width 107 height 19
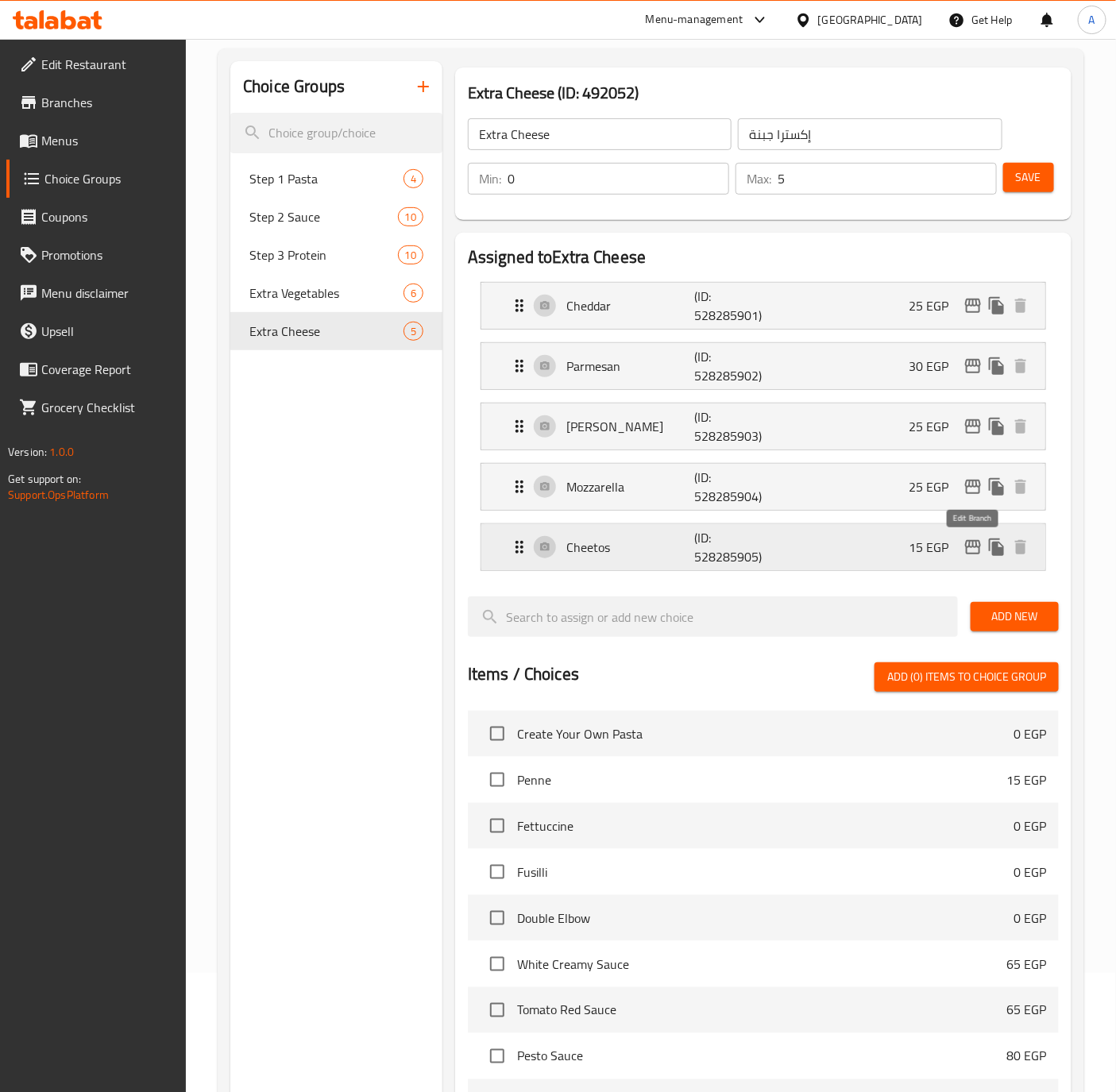
click at [963, 549] on icon "edit" at bounding box center [972, 547] width 19 height 19
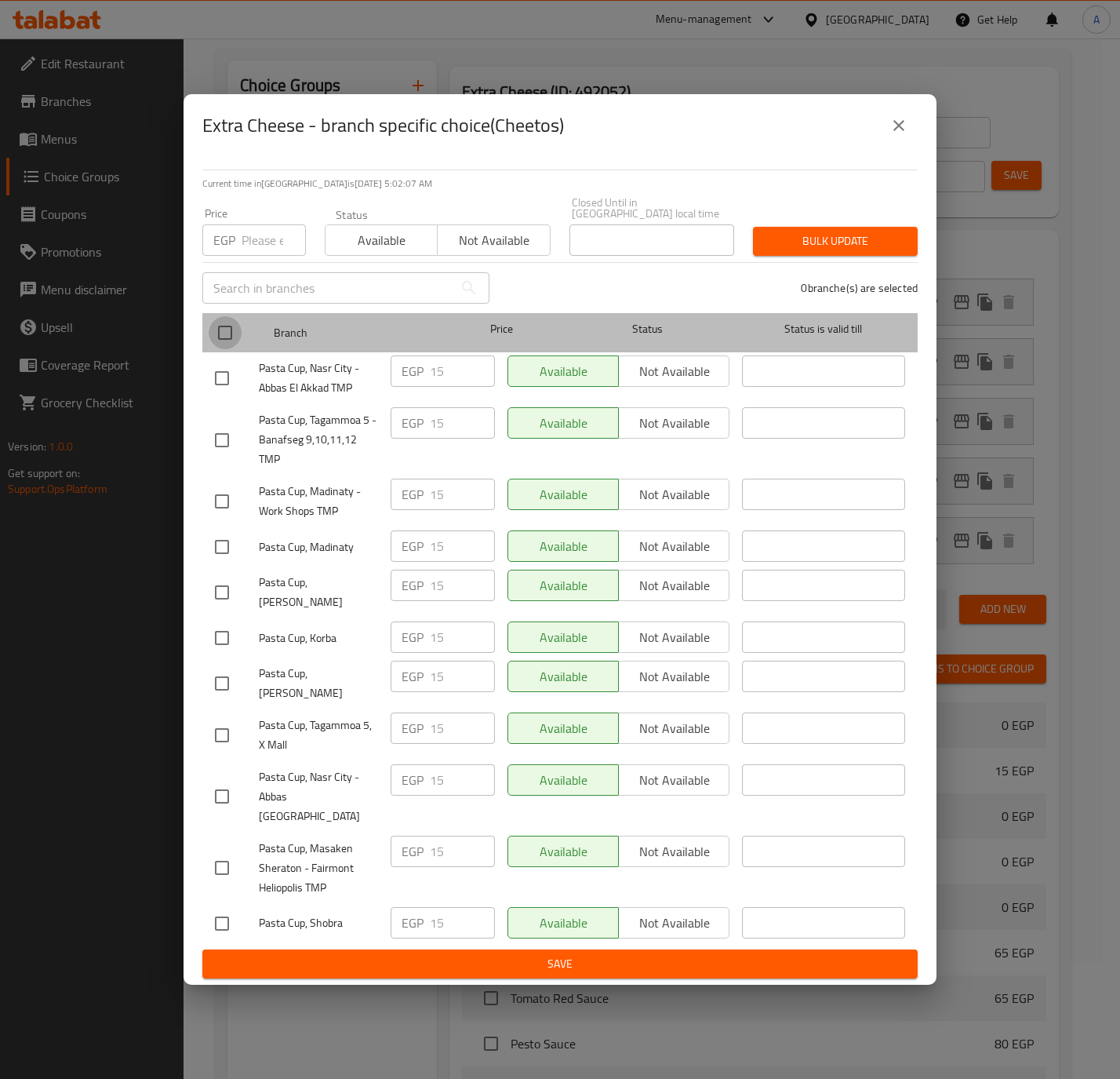
click at [217, 334] on input "checkbox" at bounding box center [225, 332] width 33 height 33
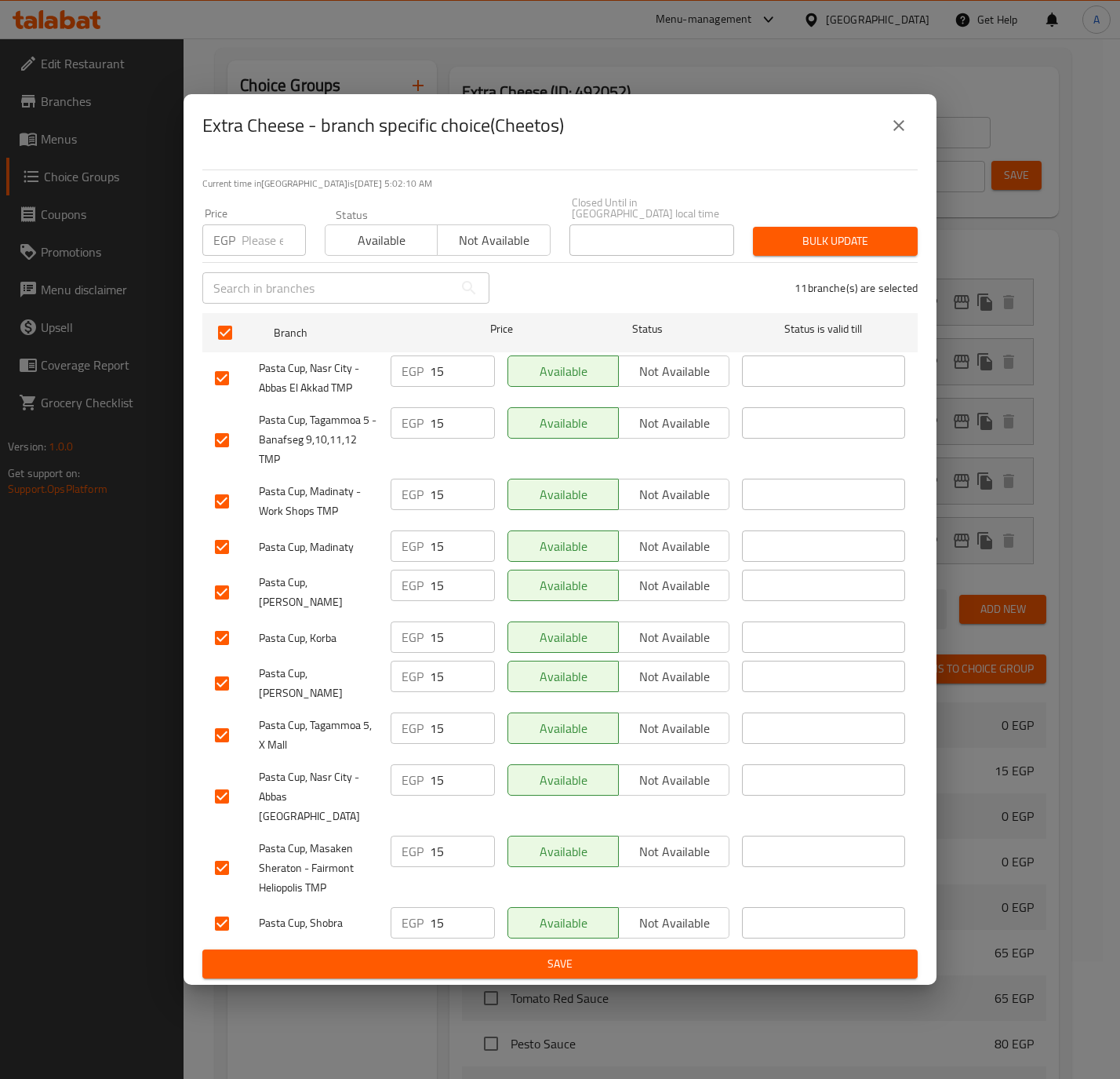
click at [250, 242] on input "number" at bounding box center [273, 240] width 64 height 32
click at [250, 242] on input "30" at bounding box center [273, 240] width 64 height 32
click at [821, 247] on span "Bulk update" at bounding box center [835, 241] width 139 height 19
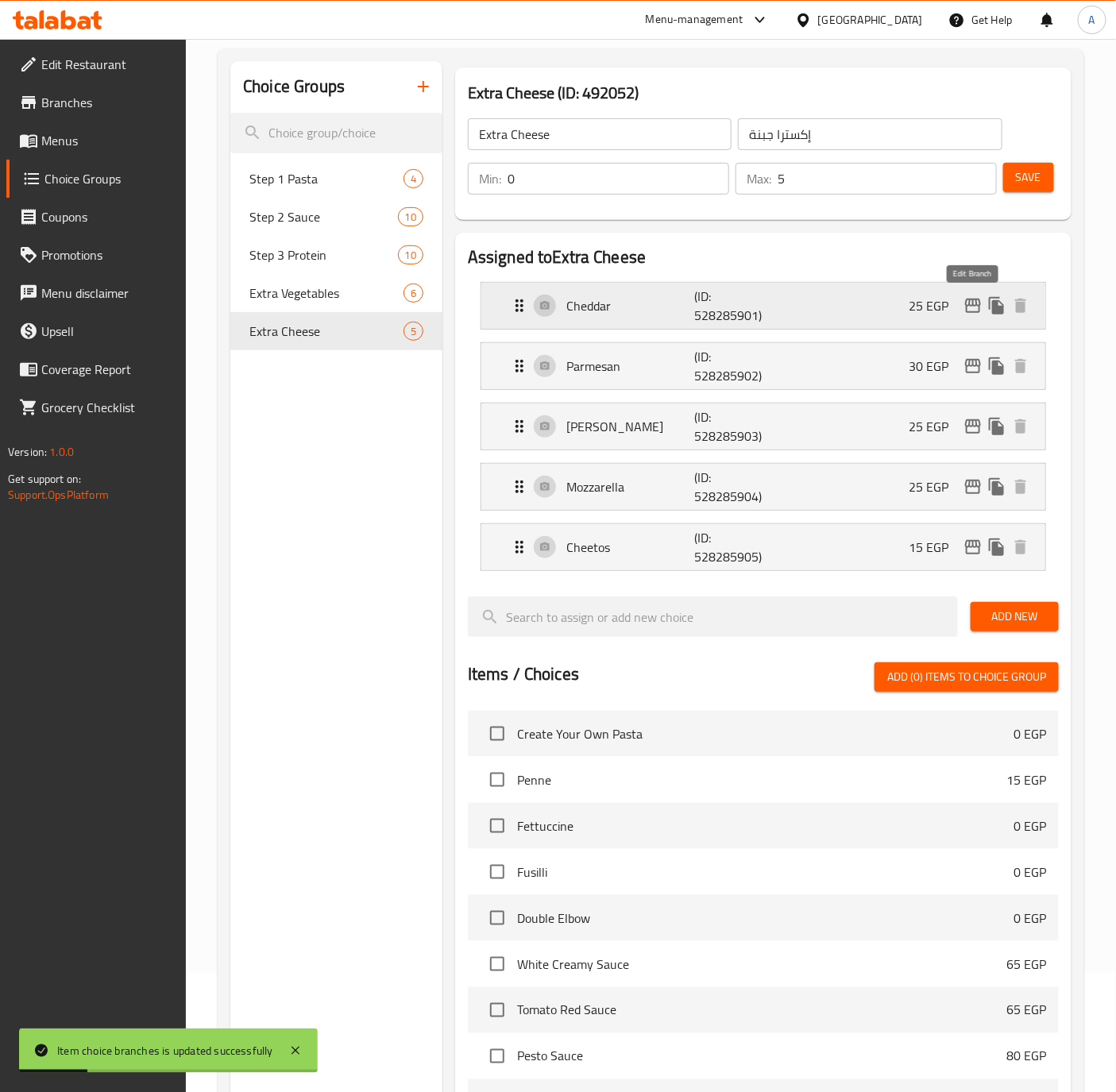
click at [967, 298] on icon "edit" at bounding box center [973, 305] width 16 height 14
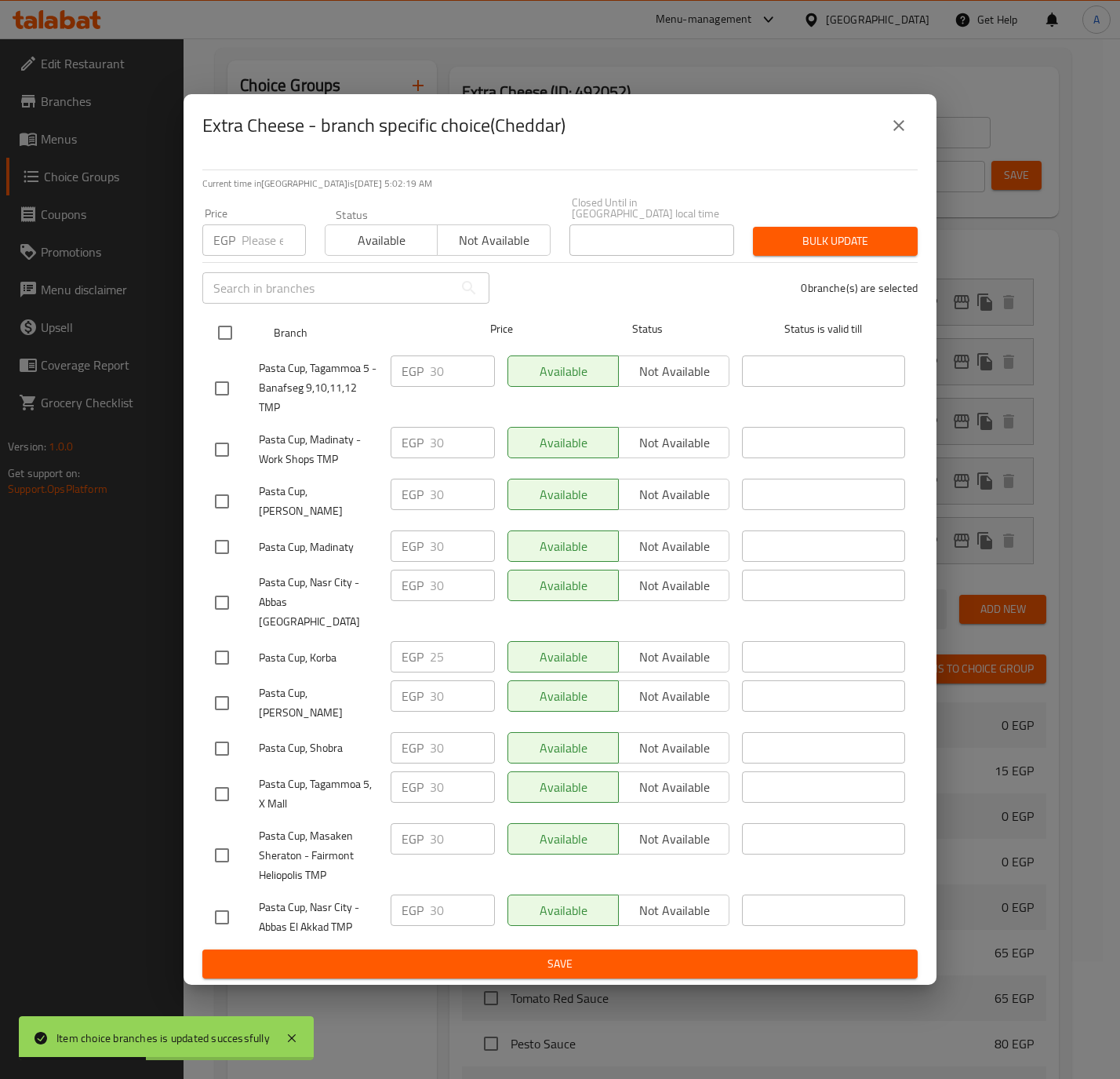
click at [219, 338] on input "checkbox" at bounding box center [225, 332] width 33 height 33
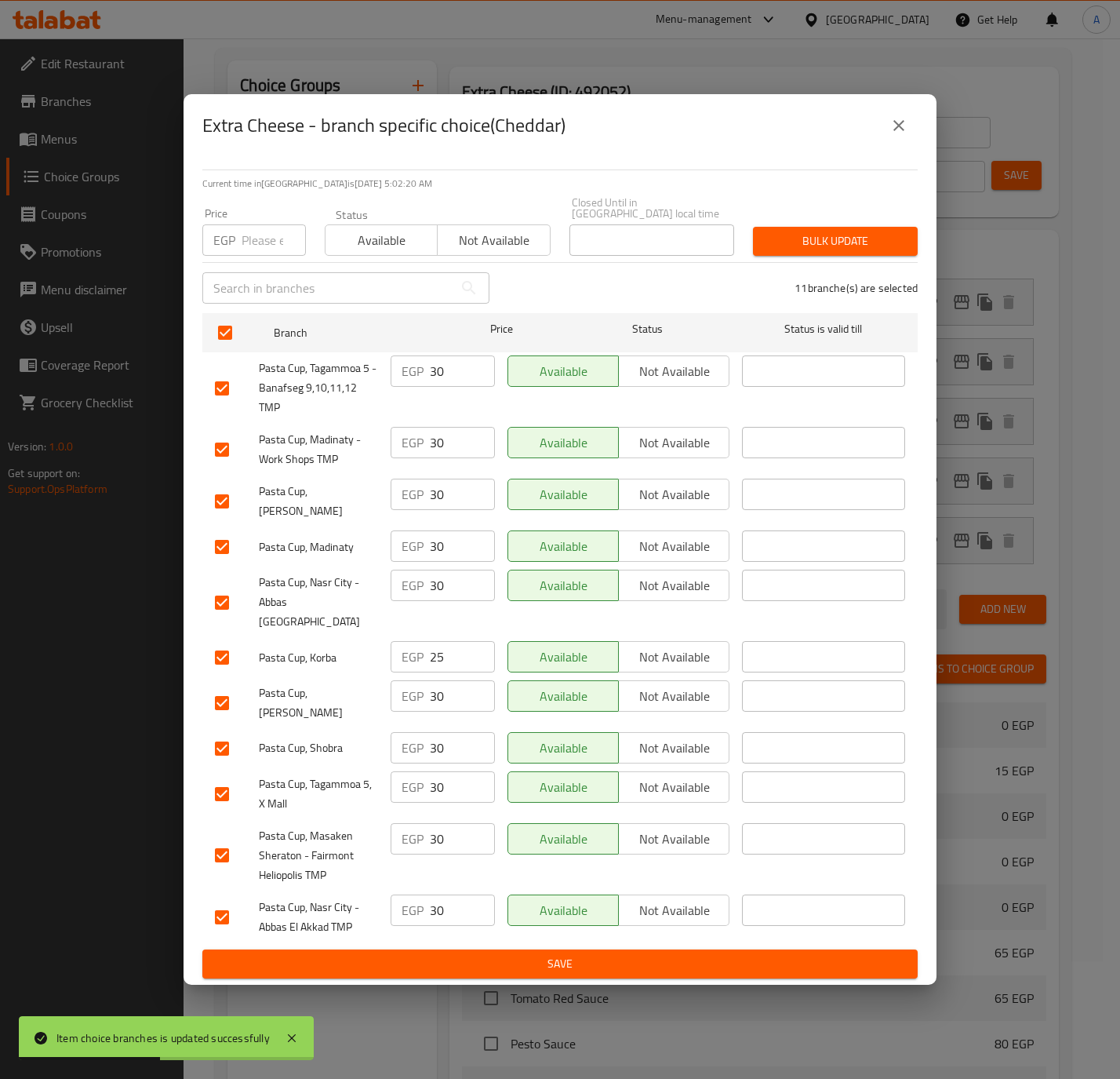
click at [261, 250] on input "number" at bounding box center [273, 240] width 64 height 32
click at [806, 234] on button "Bulk update" at bounding box center [836, 240] width 165 height 29
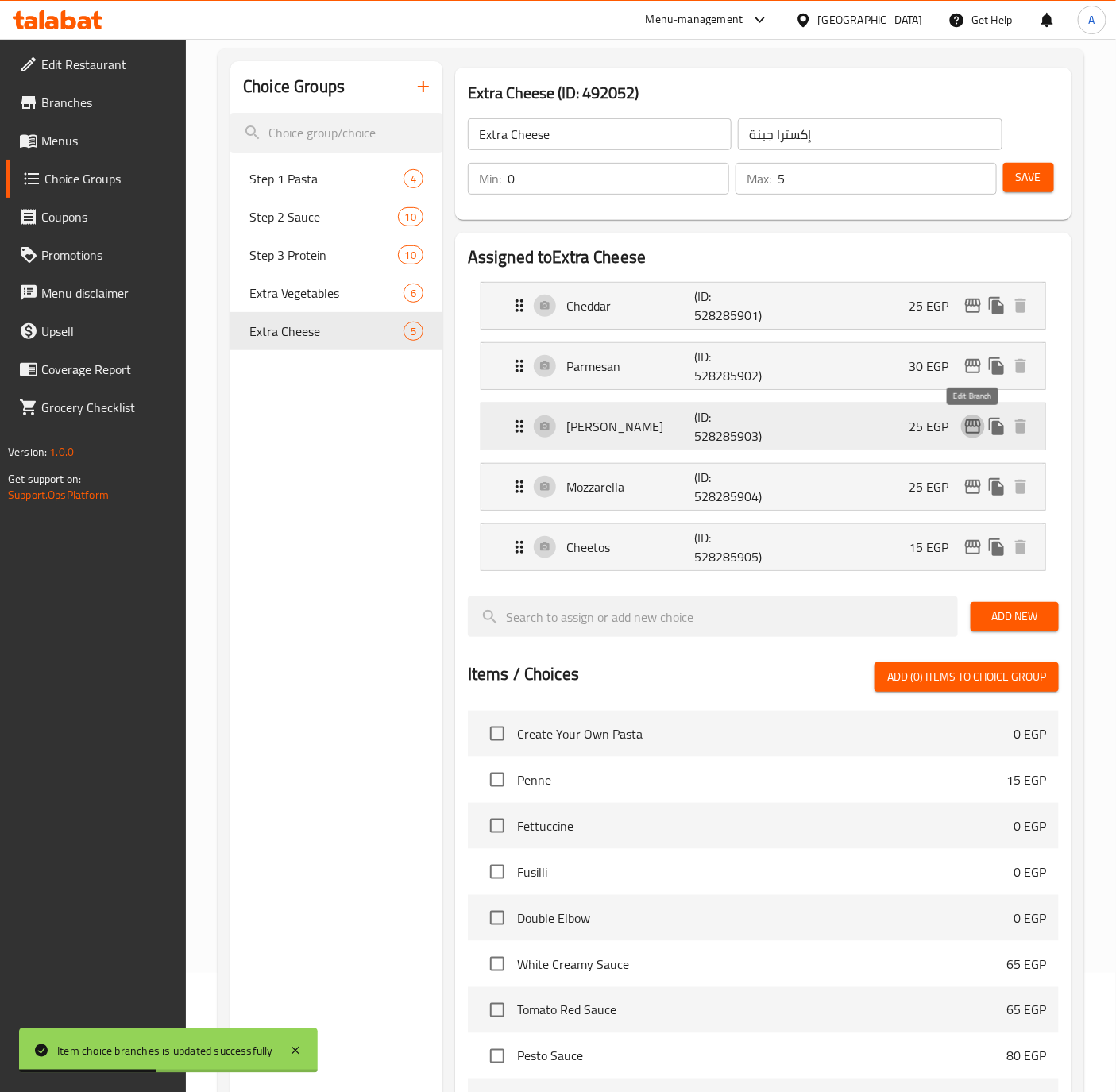
click at [974, 425] on icon "edit" at bounding box center [972, 426] width 19 height 19
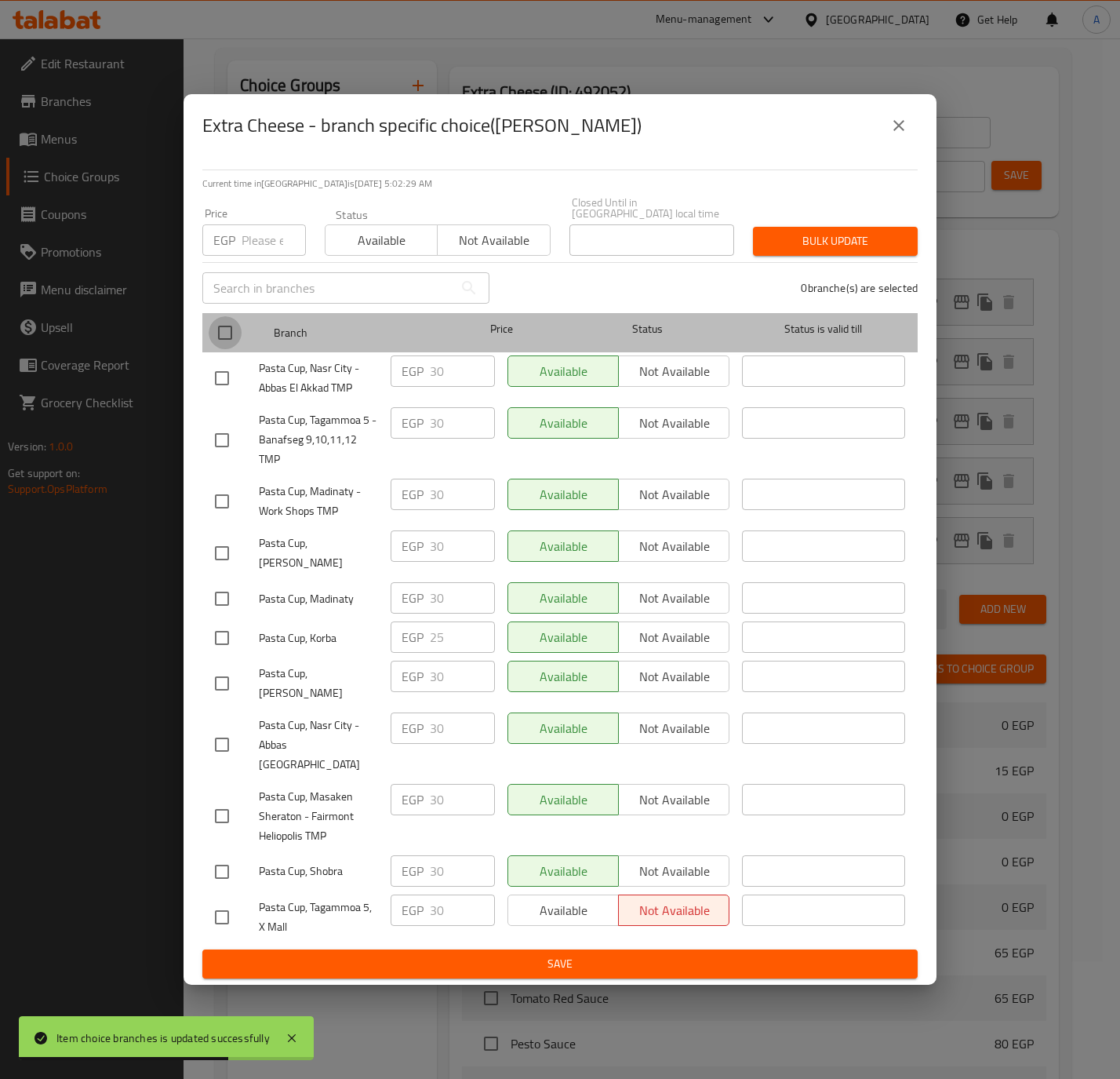
click at [226, 339] on input "checkbox" at bounding box center [225, 332] width 33 height 33
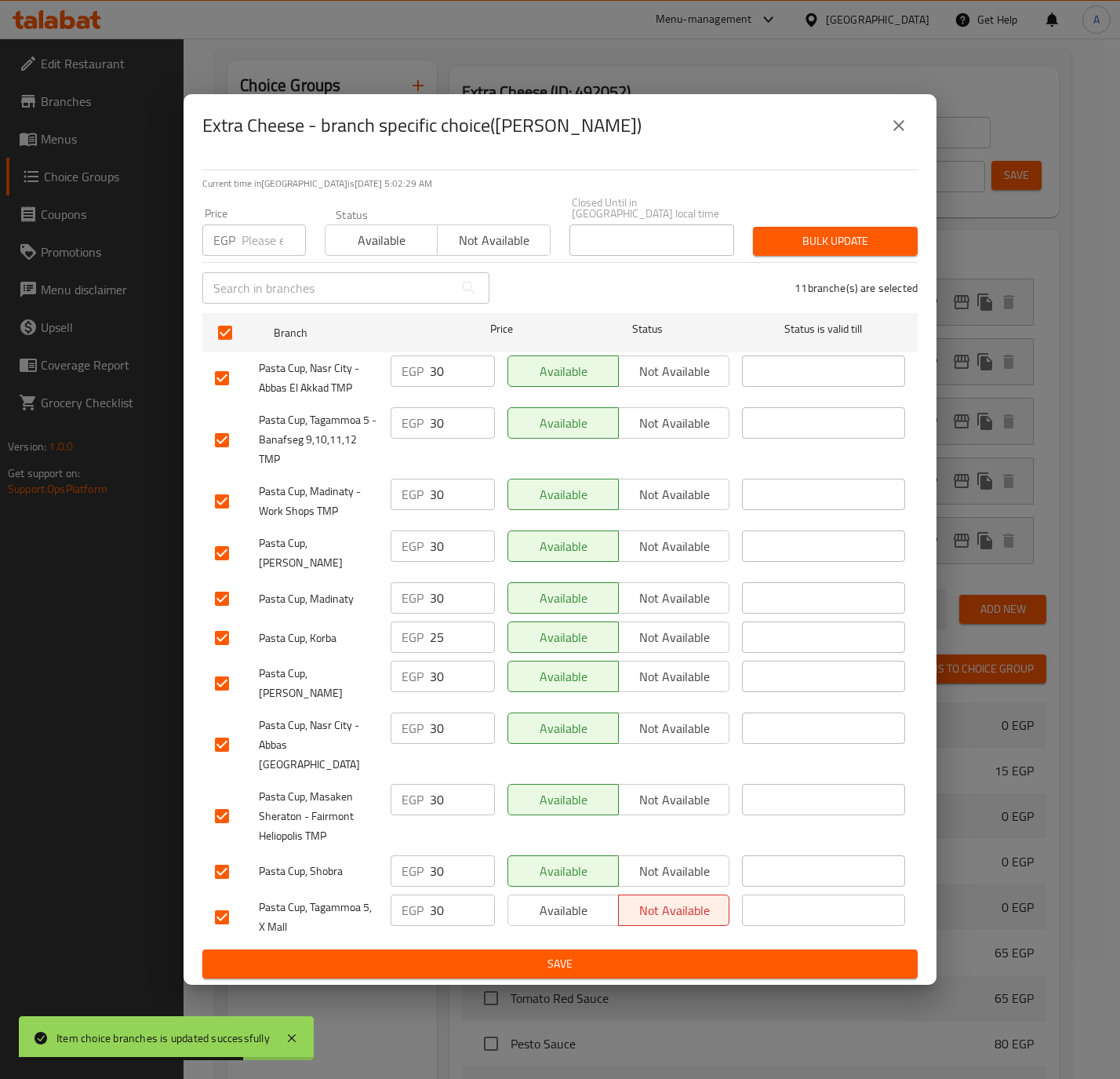
click at [242, 247] on input "number" at bounding box center [273, 240] width 64 height 32
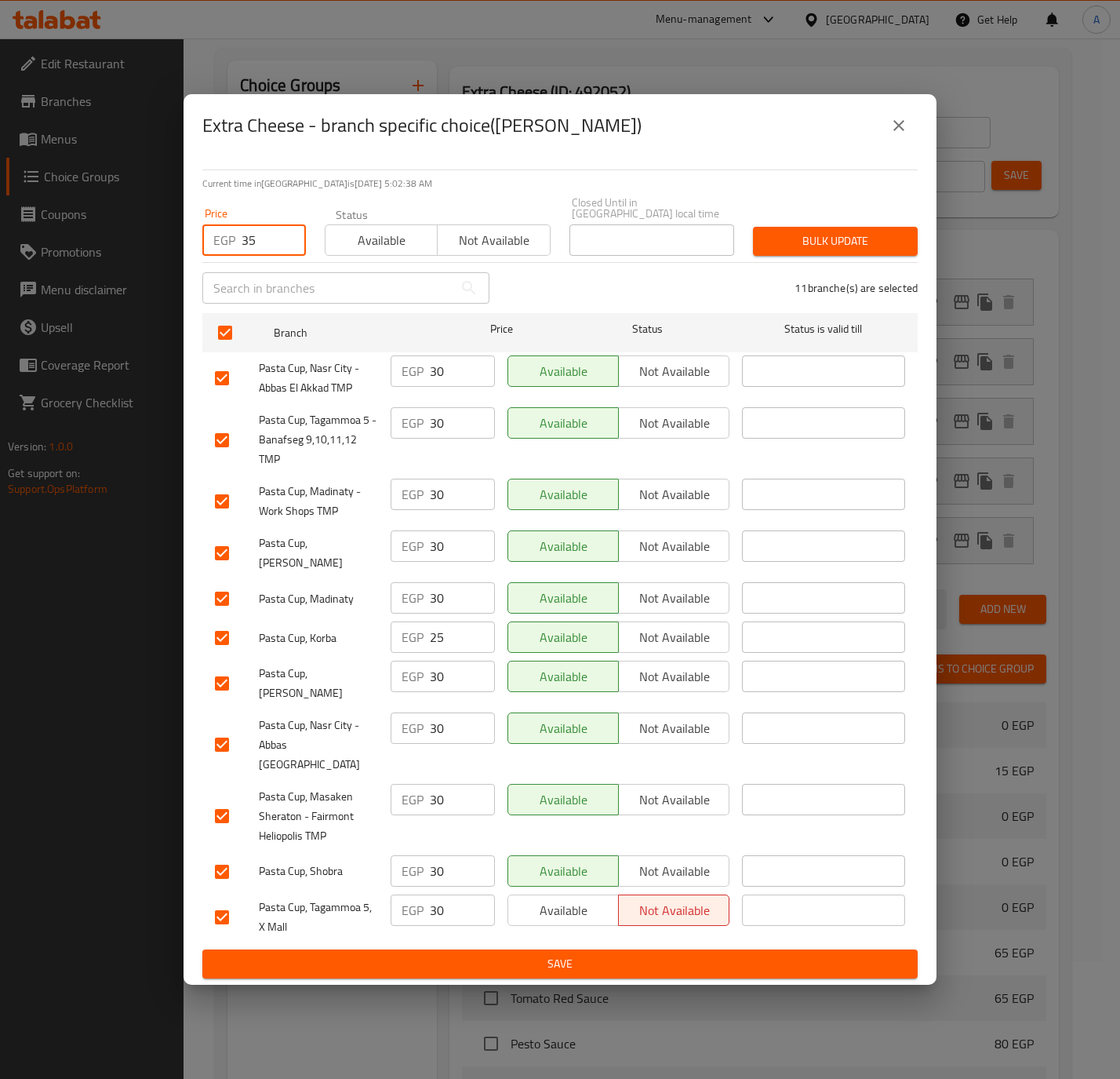
click at [857, 245] on span "Bulk update" at bounding box center [835, 241] width 139 height 19
click at [857, 245] on div at bounding box center [560, 540] width 1120 height 1079
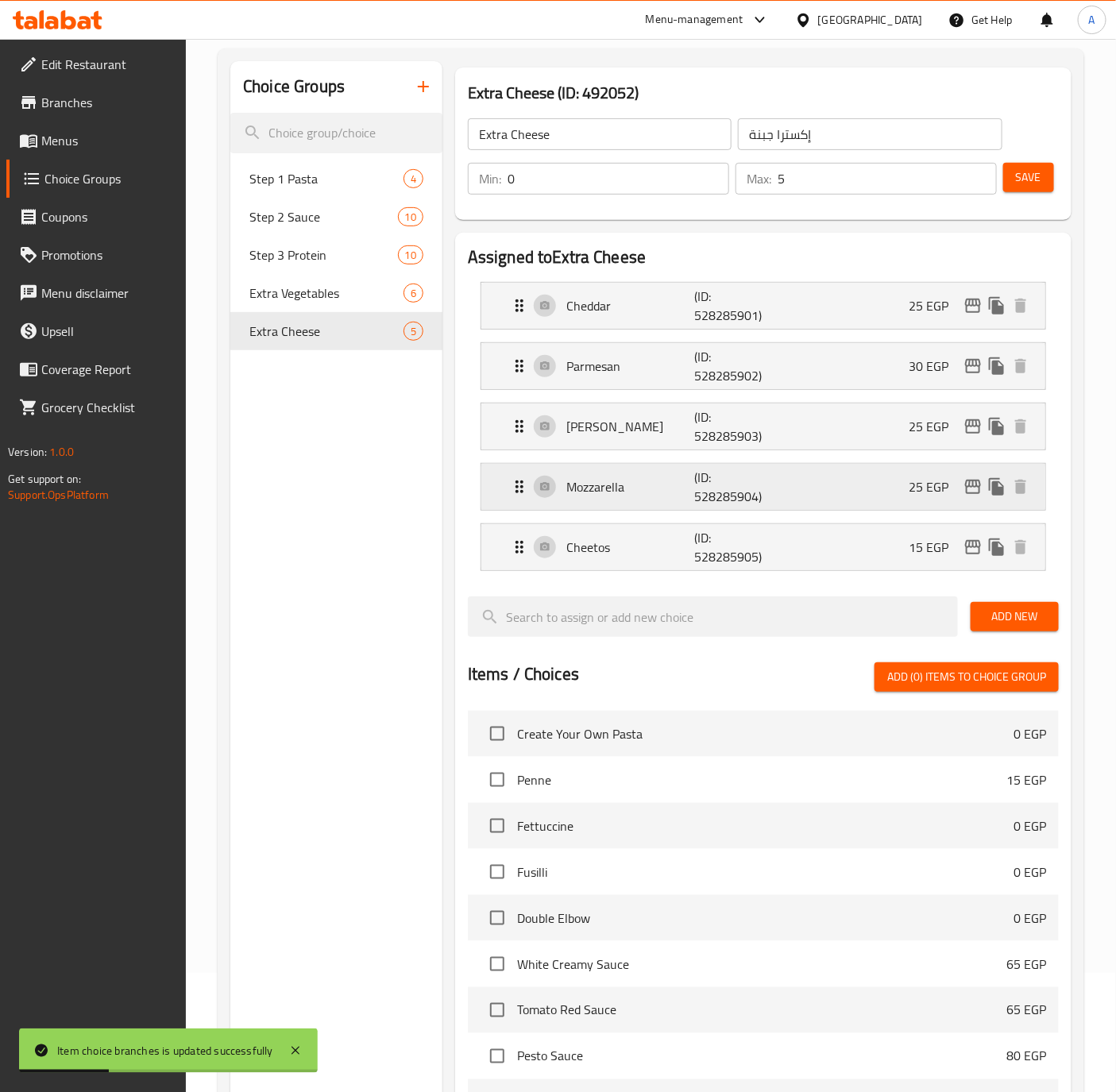
click at [960, 495] on p "25 EGP" at bounding box center [934, 487] width 52 height 19
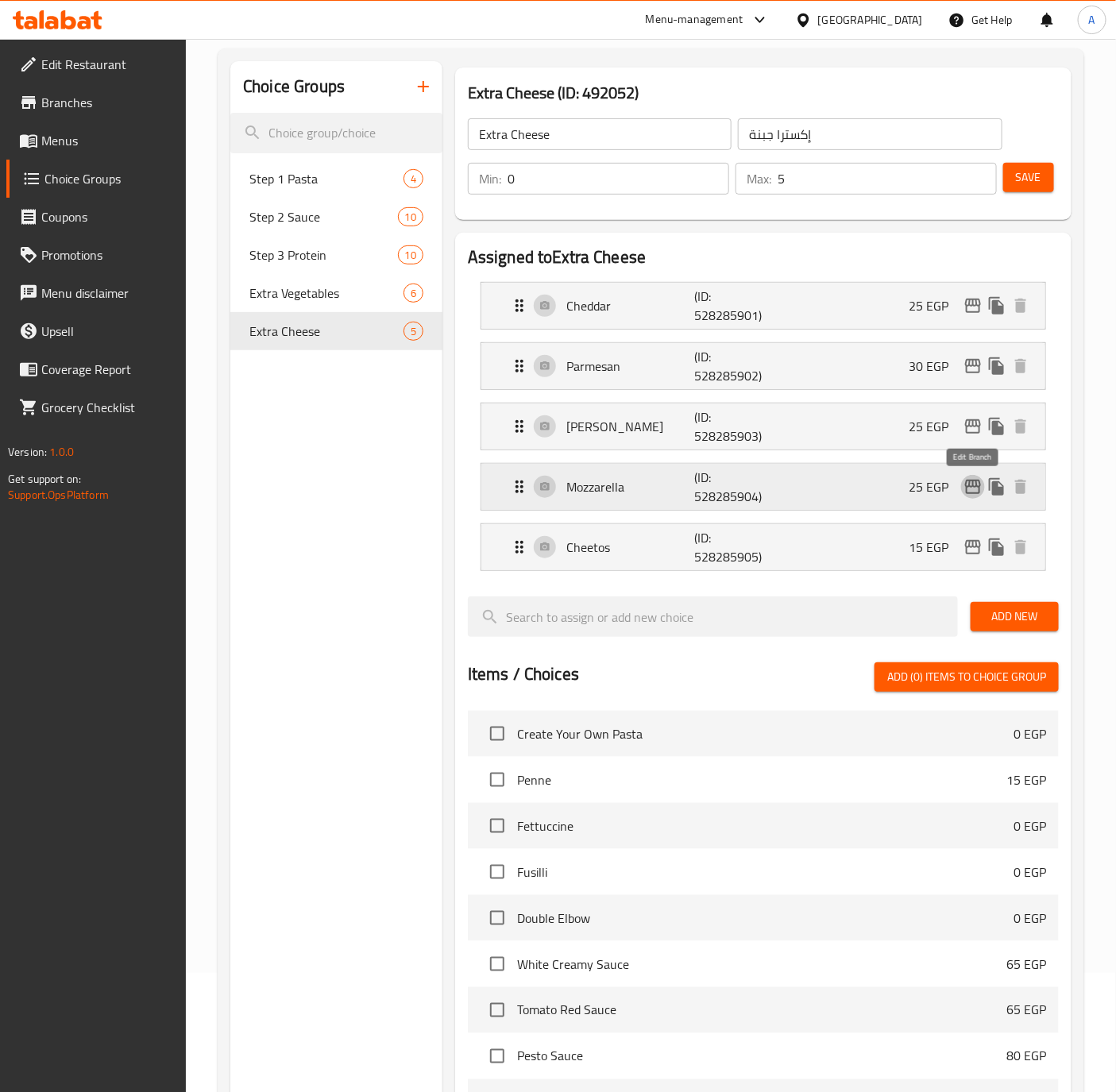
click at [973, 492] on icon "edit" at bounding box center [972, 487] width 19 height 19
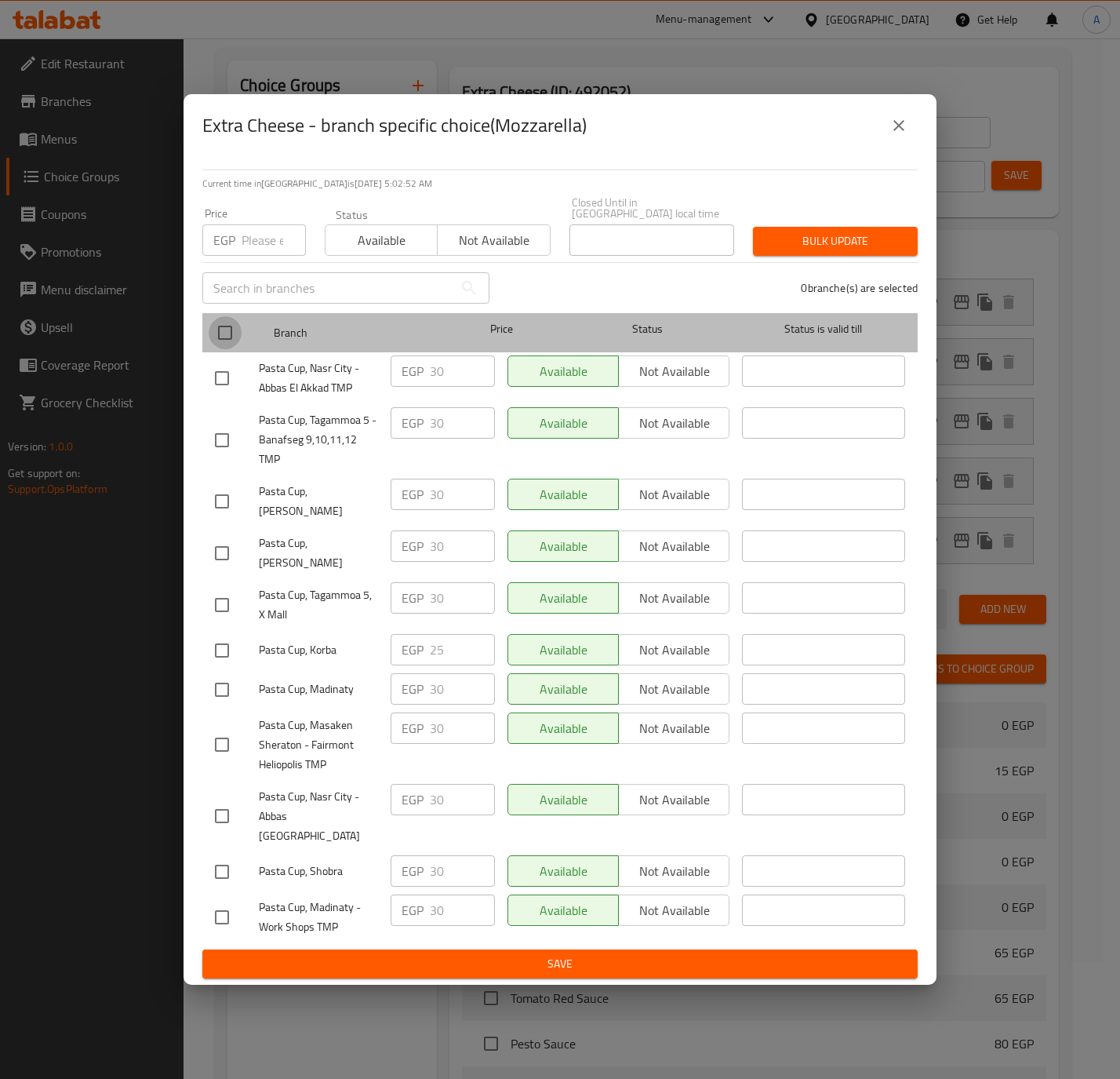
click at [233, 345] on input "checkbox" at bounding box center [225, 332] width 33 height 33
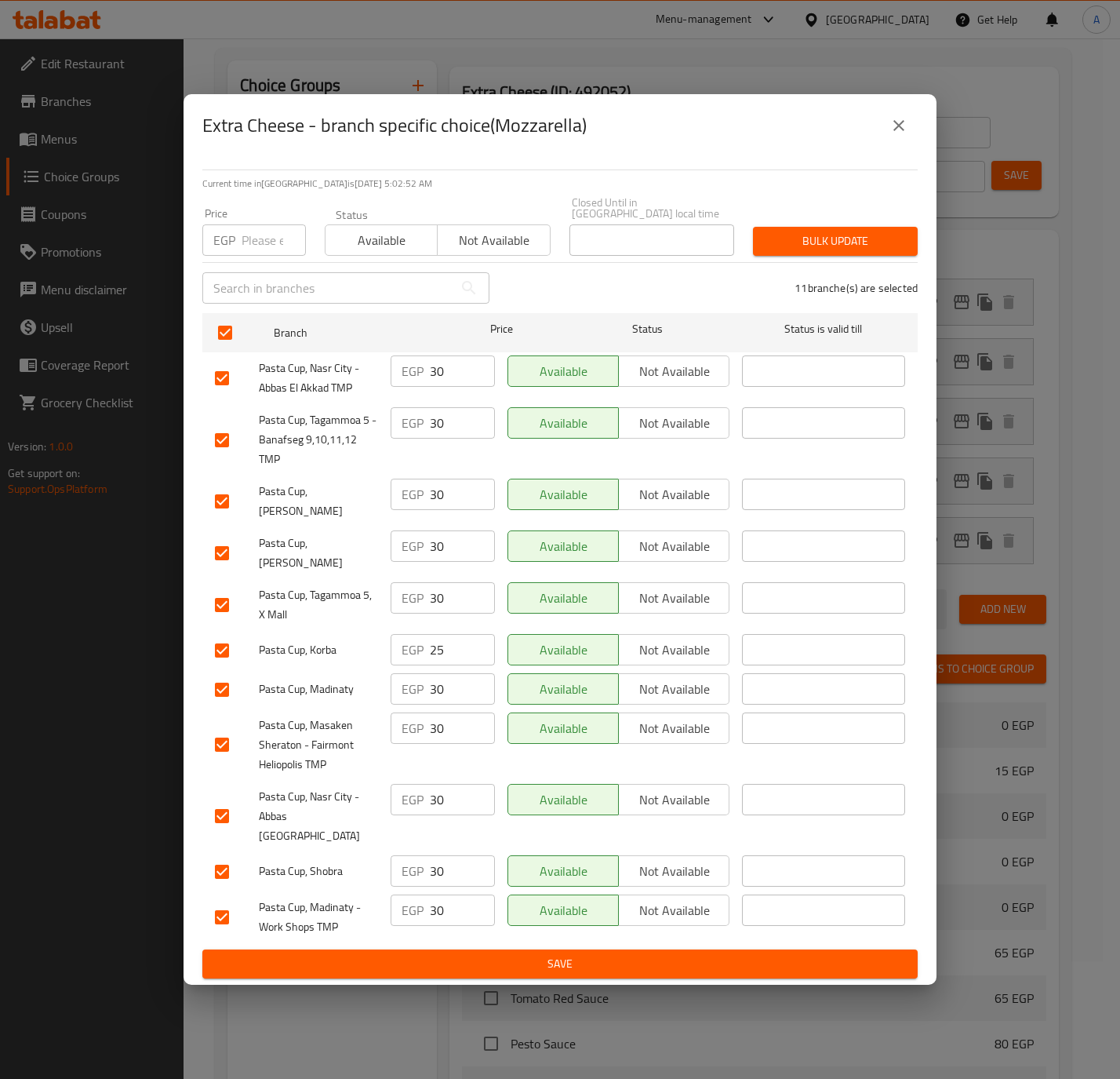
click at [268, 254] on input "number" at bounding box center [273, 240] width 64 height 32
click at [860, 234] on button "Bulk update" at bounding box center [836, 240] width 165 height 29
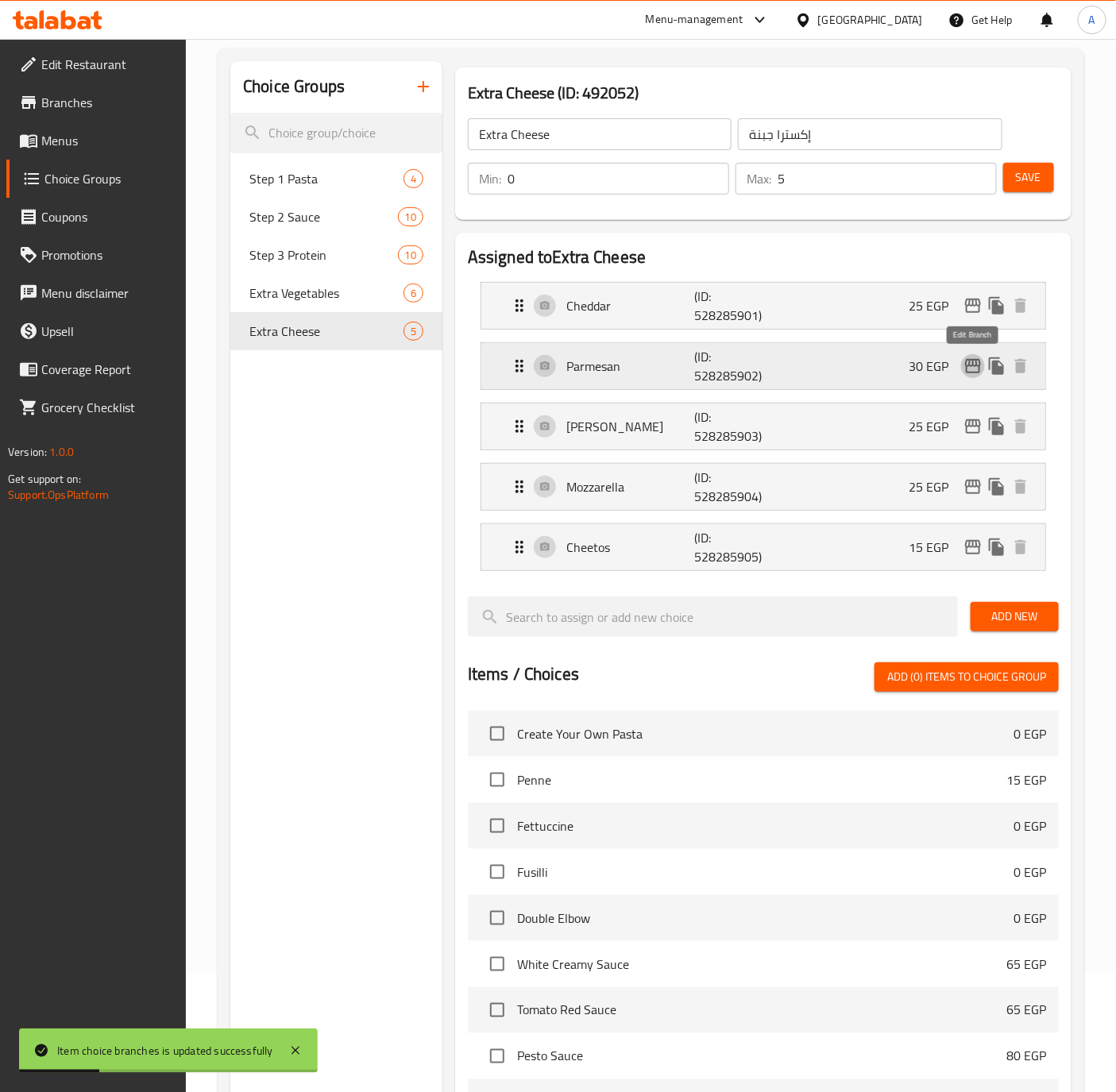
click at [963, 365] on icon "edit" at bounding box center [972, 366] width 19 height 19
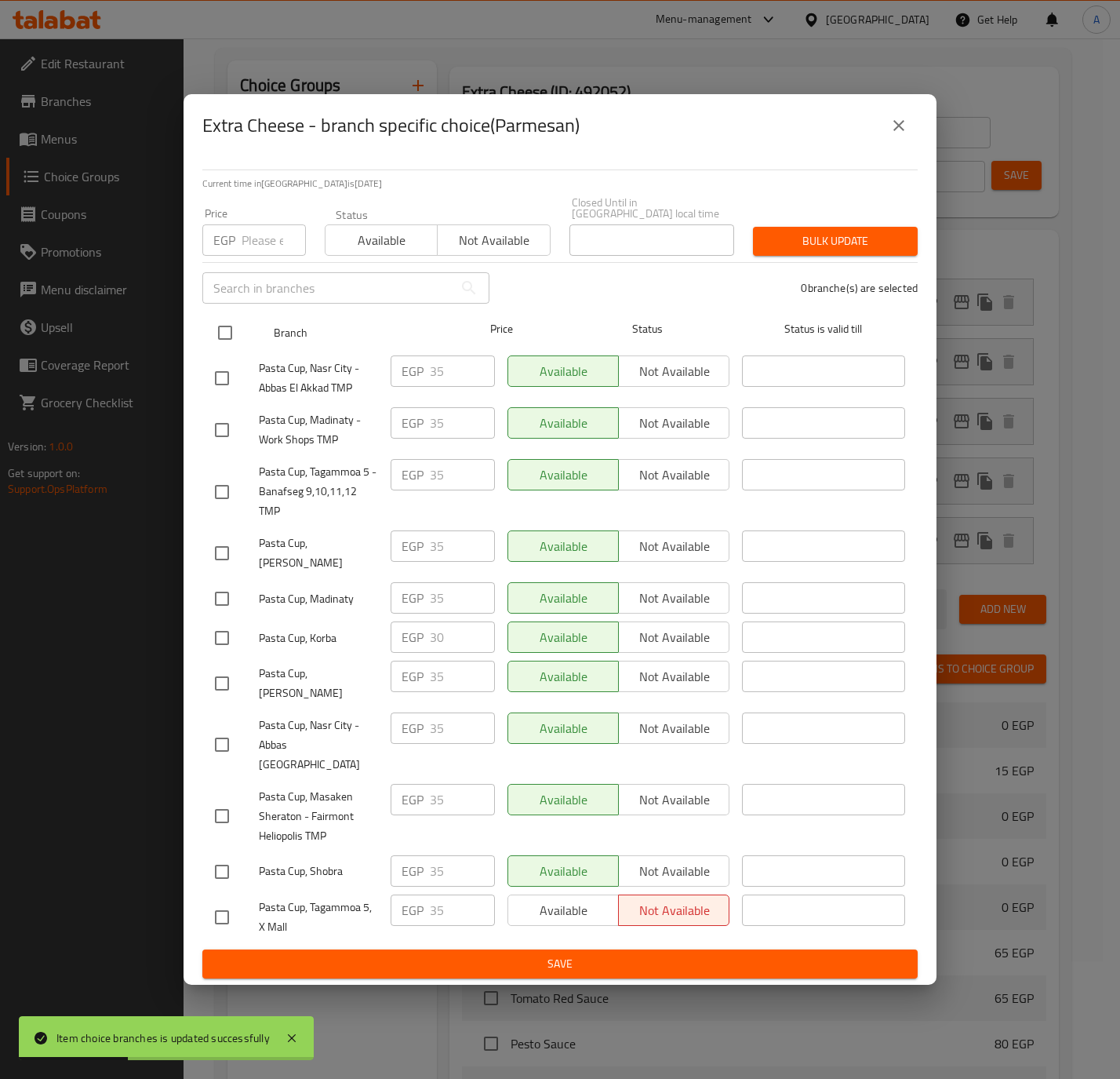
click at [218, 338] on input "checkbox" at bounding box center [225, 332] width 33 height 33
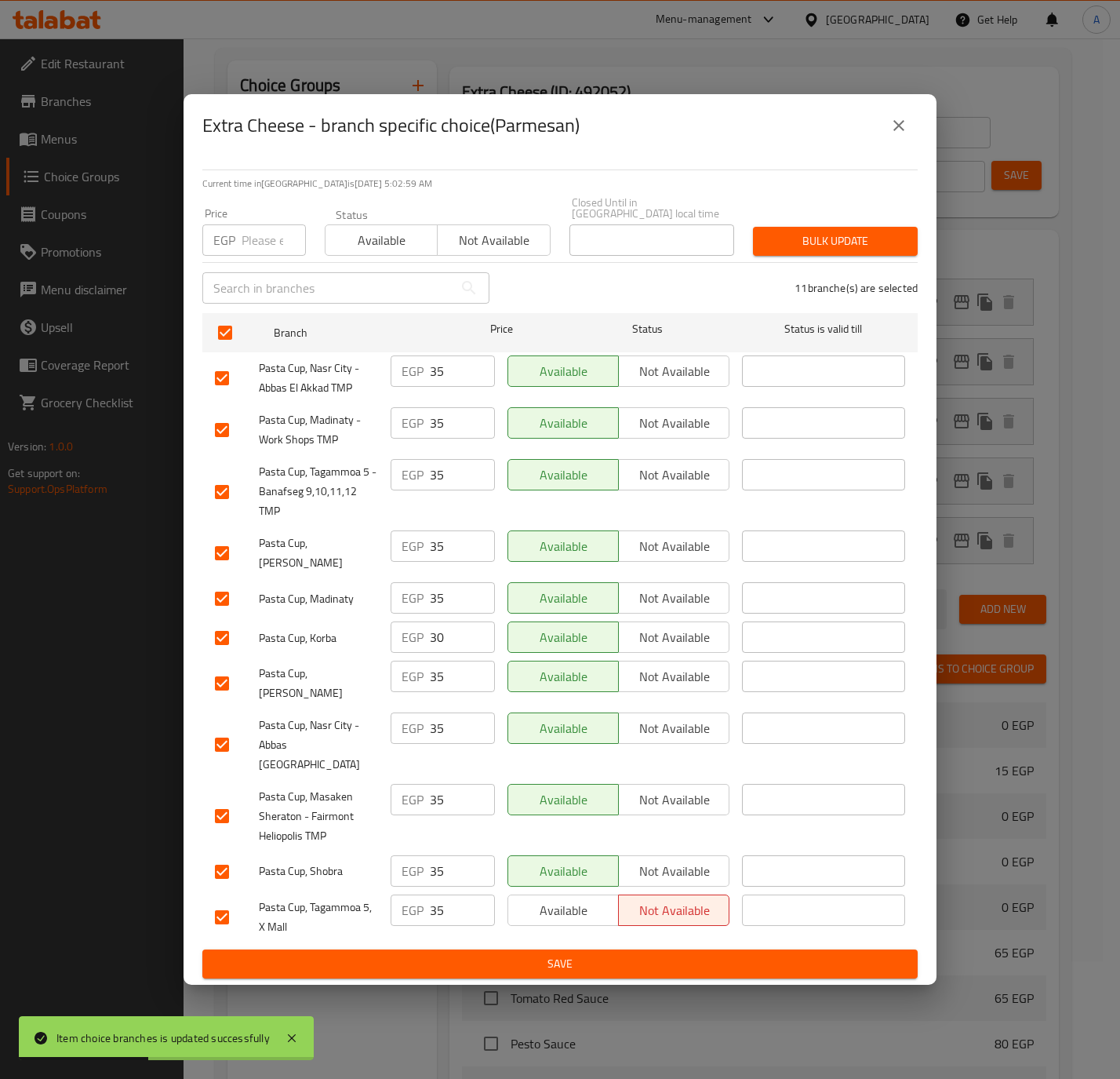
click at [278, 256] on input "number" at bounding box center [273, 240] width 64 height 32
click at [758, 250] on button "Bulk update" at bounding box center [836, 240] width 165 height 29
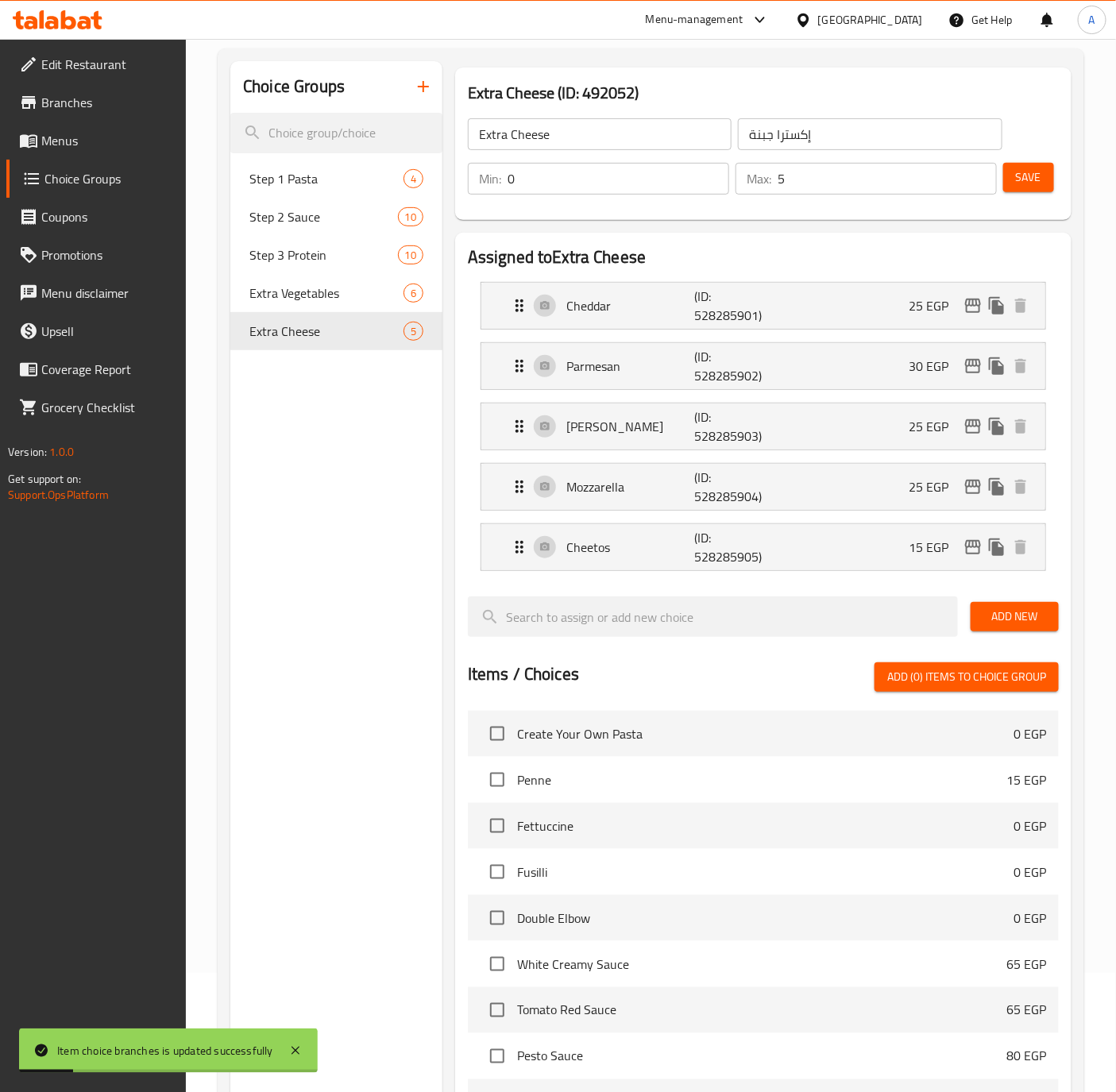
click at [310, 498] on div "Choice Groups Step 1 Pasta 4 Step 2 Sauce 10 Step 3 Protein 10 Extra Vegetables…" at bounding box center [336, 775] width 212 height 1428
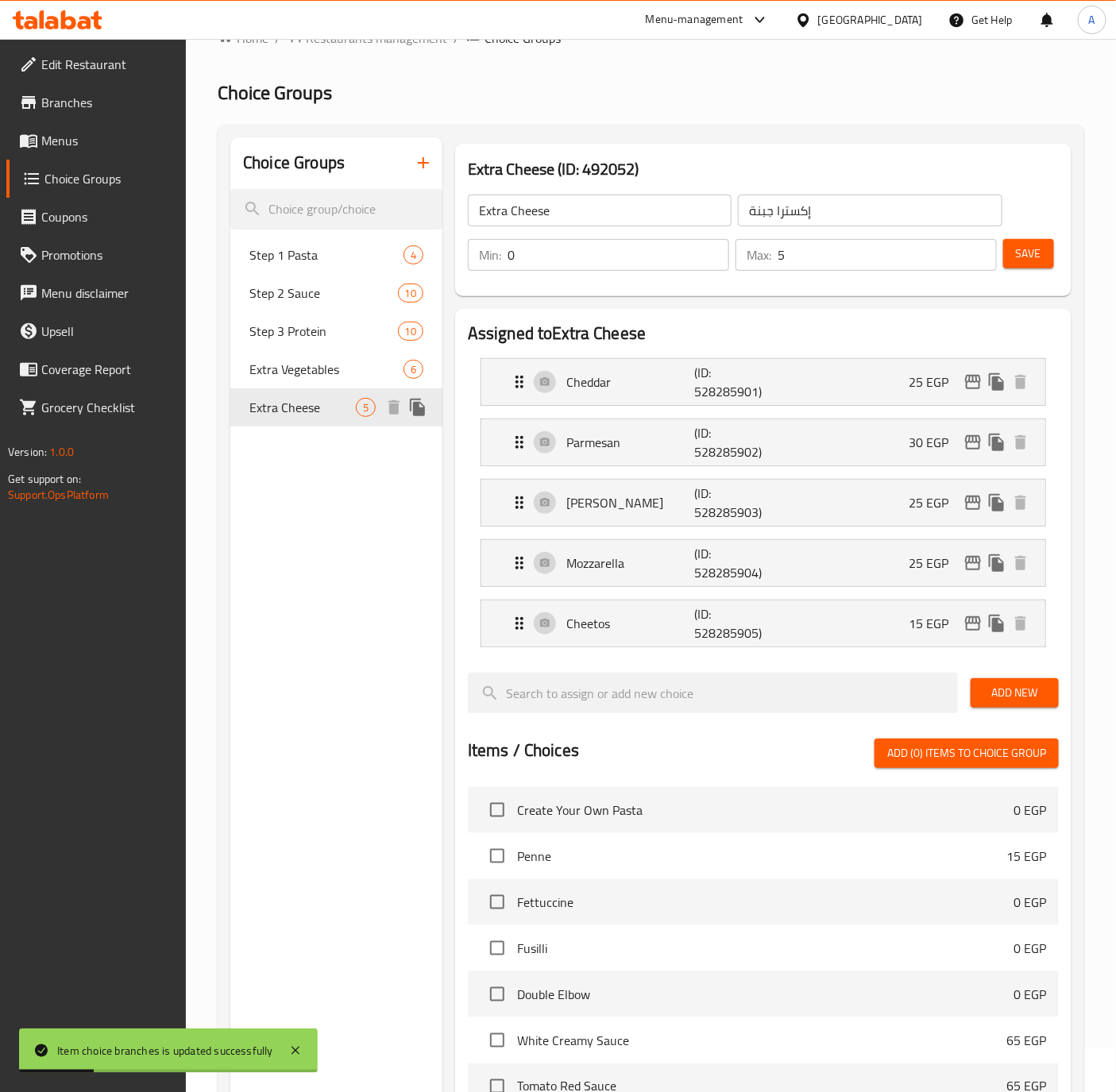
scroll to position [0, 0]
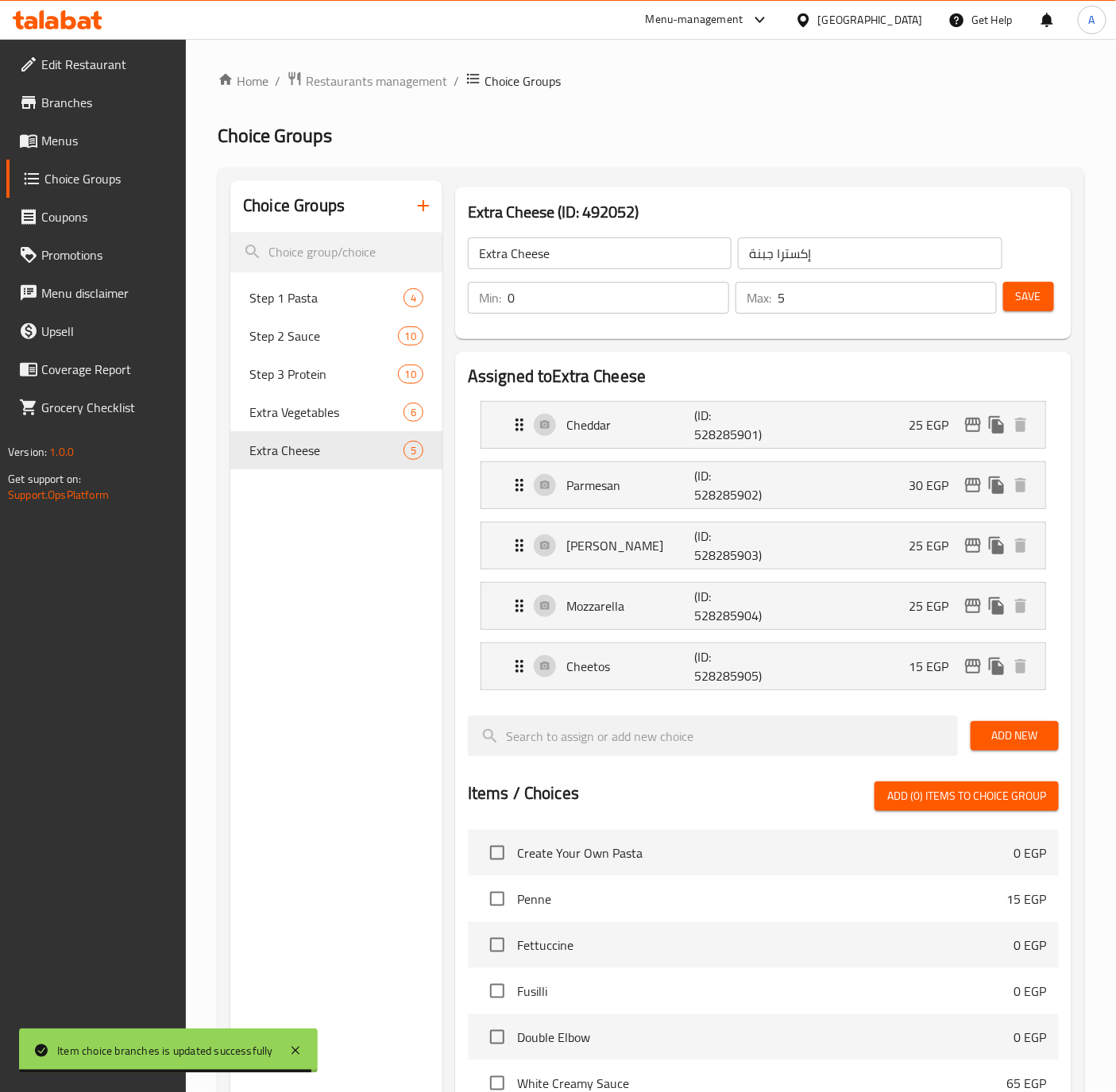
click at [62, 141] on span "Menus" at bounding box center [107, 140] width 132 height 19
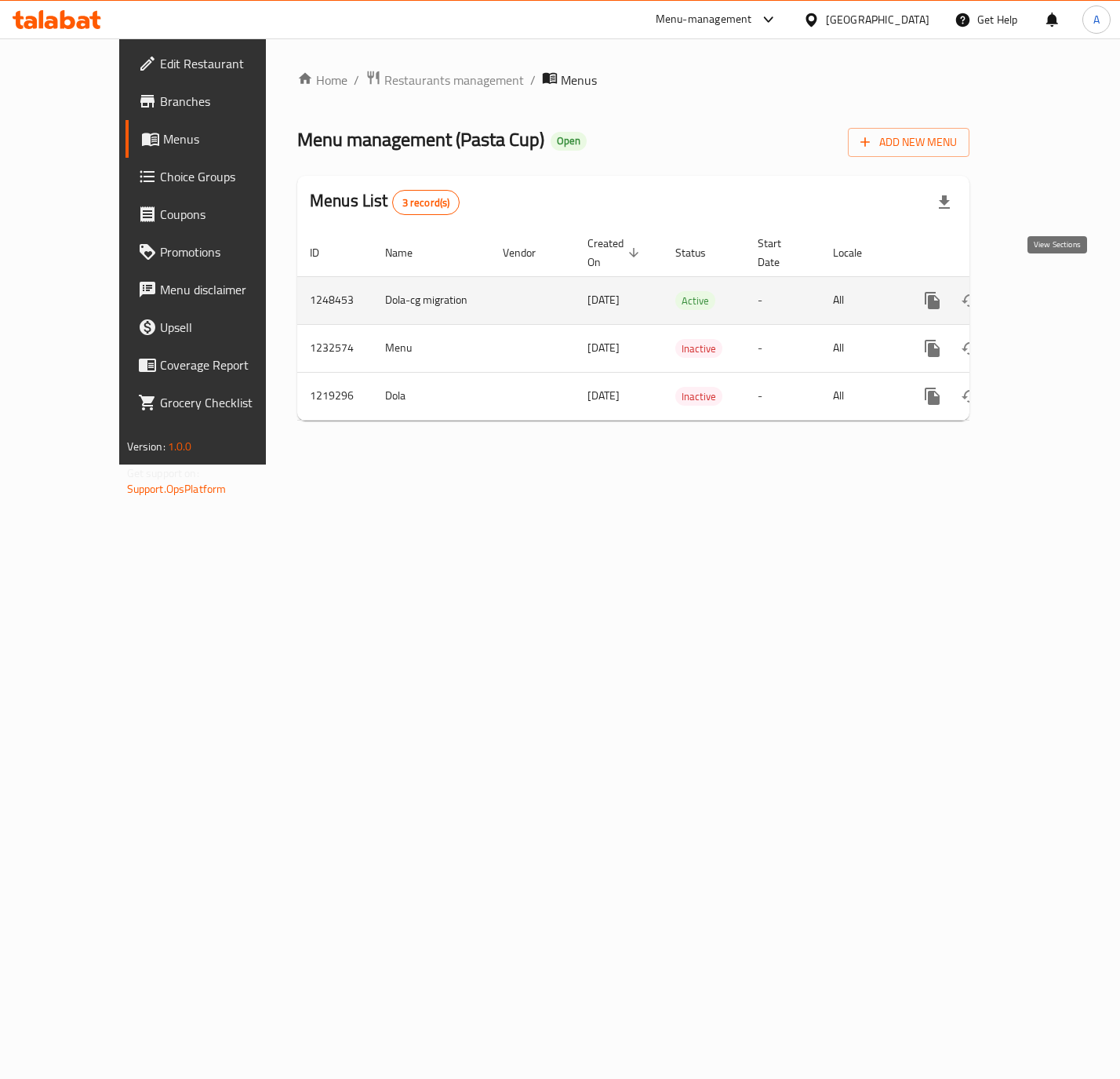
click at [1055, 291] on icon "enhanced table" at bounding box center [1045, 300] width 18 height 18
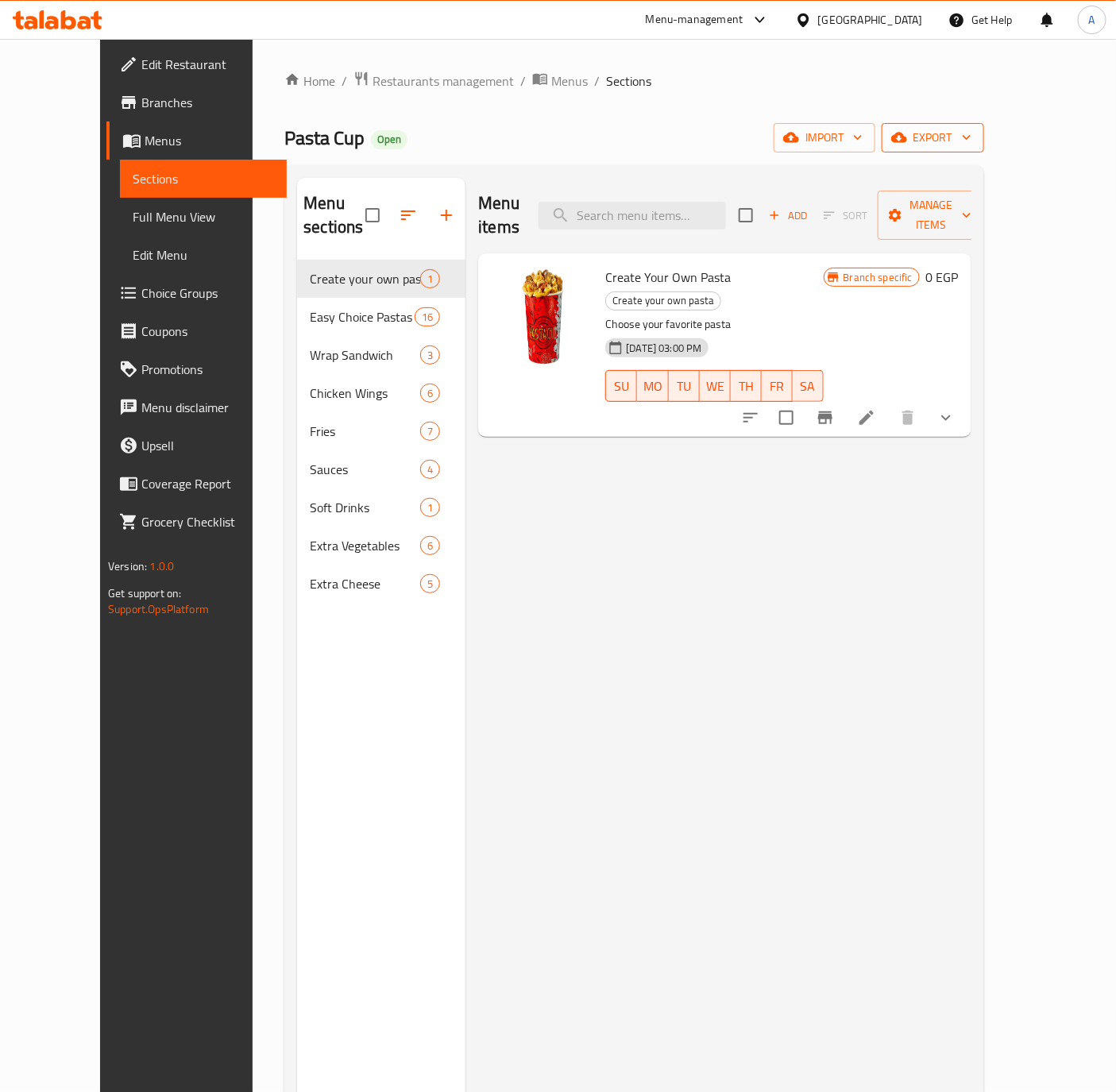
click at [971, 144] on span "export" at bounding box center [932, 138] width 77 height 20
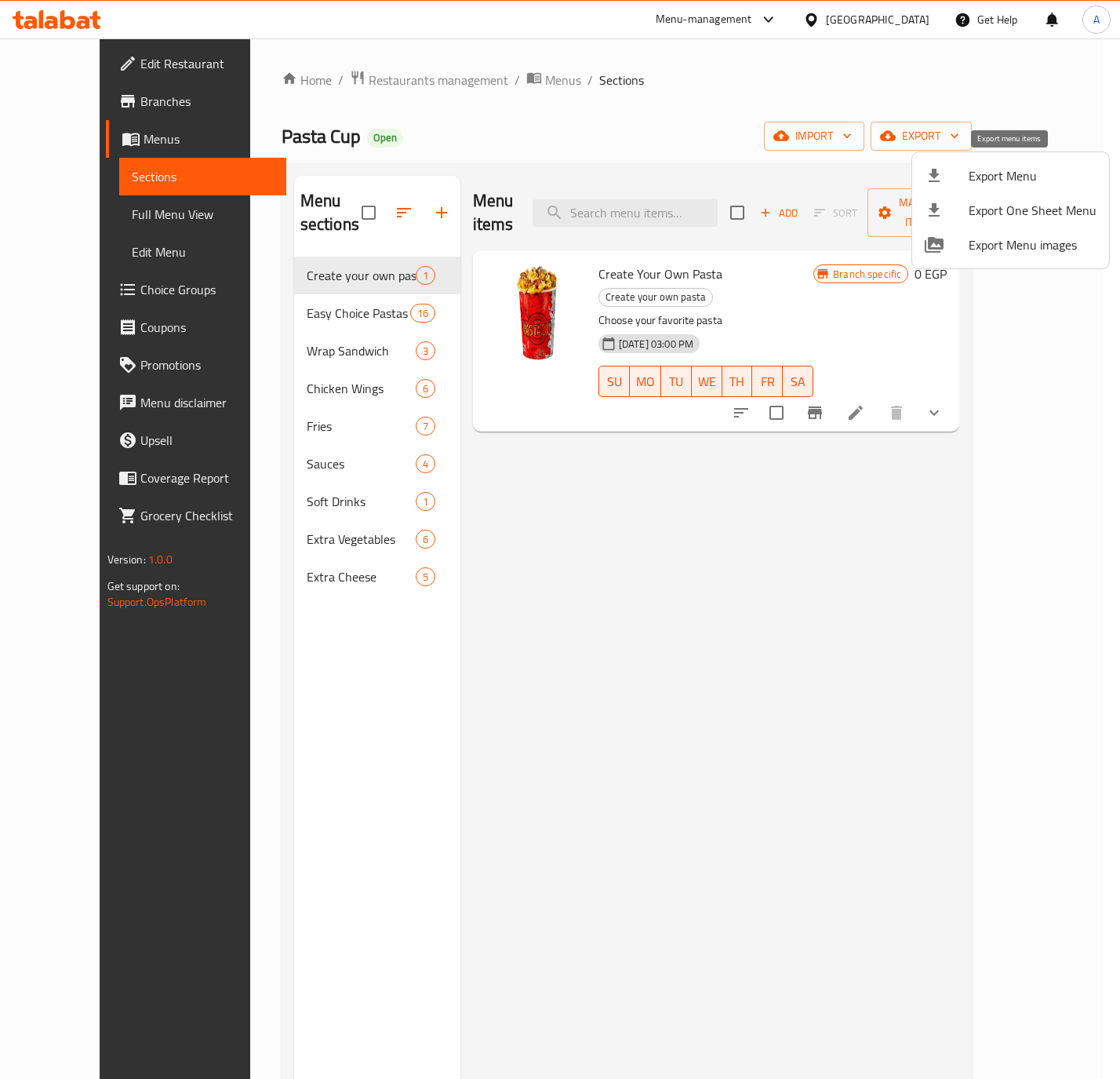
click at [939, 176] on icon at bounding box center [934, 175] width 18 height 18
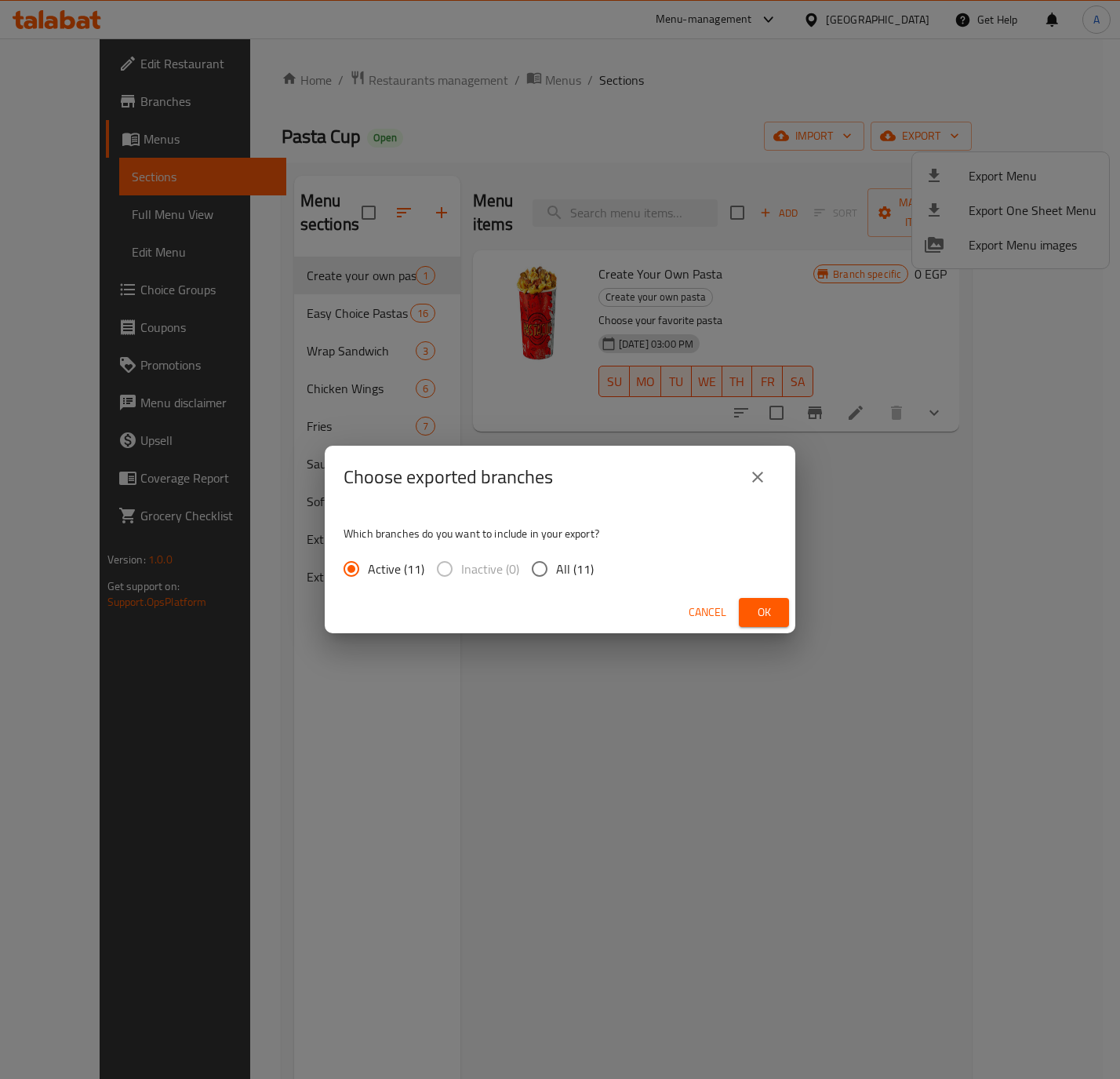
click at [539, 561] on input "All (11)" at bounding box center [540, 569] width 33 height 33
click at [765, 612] on span "Ok" at bounding box center [764, 612] width 25 height 19
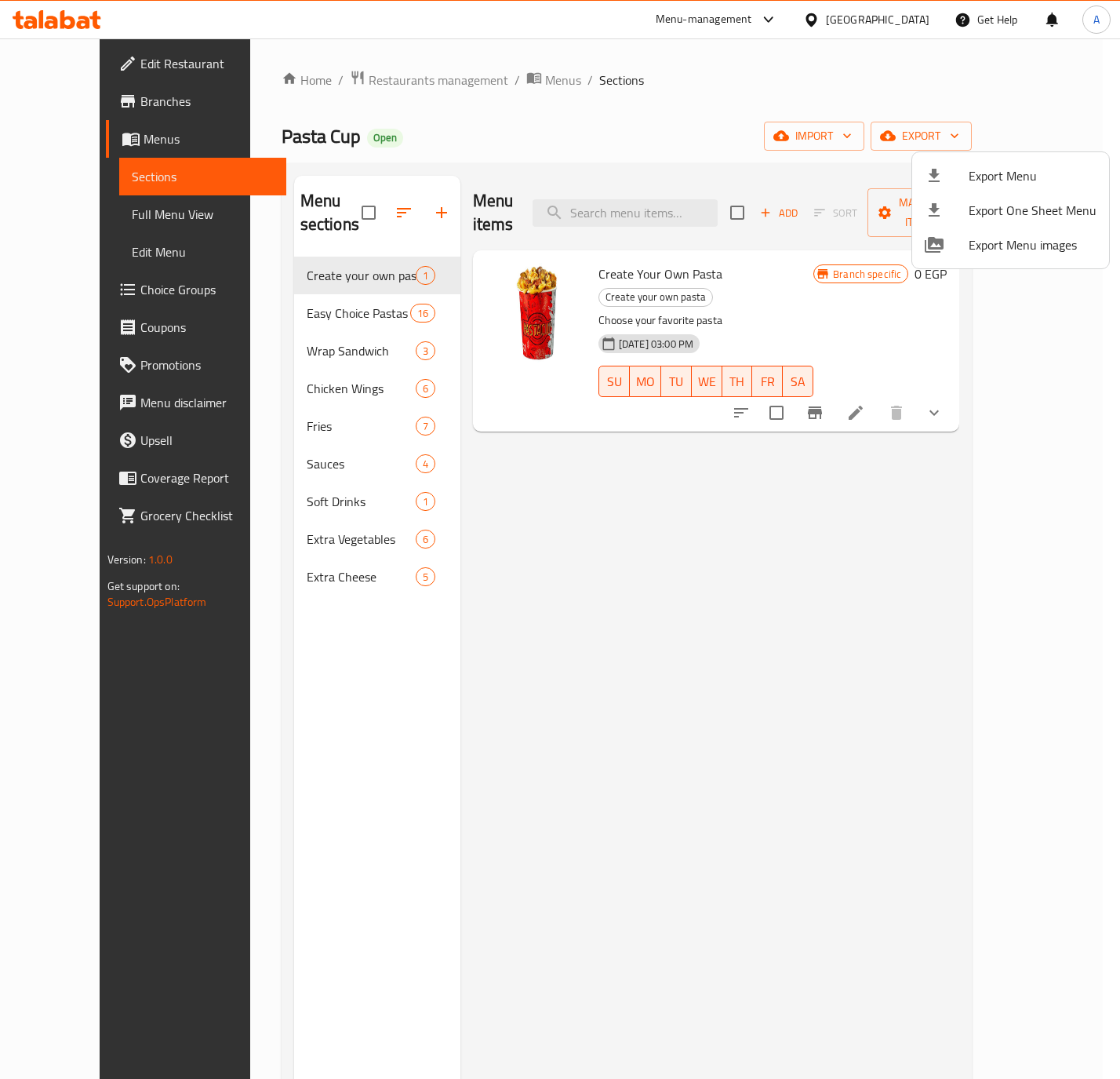
click at [717, 139] on div at bounding box center [560, 540] width 1120 height 1079
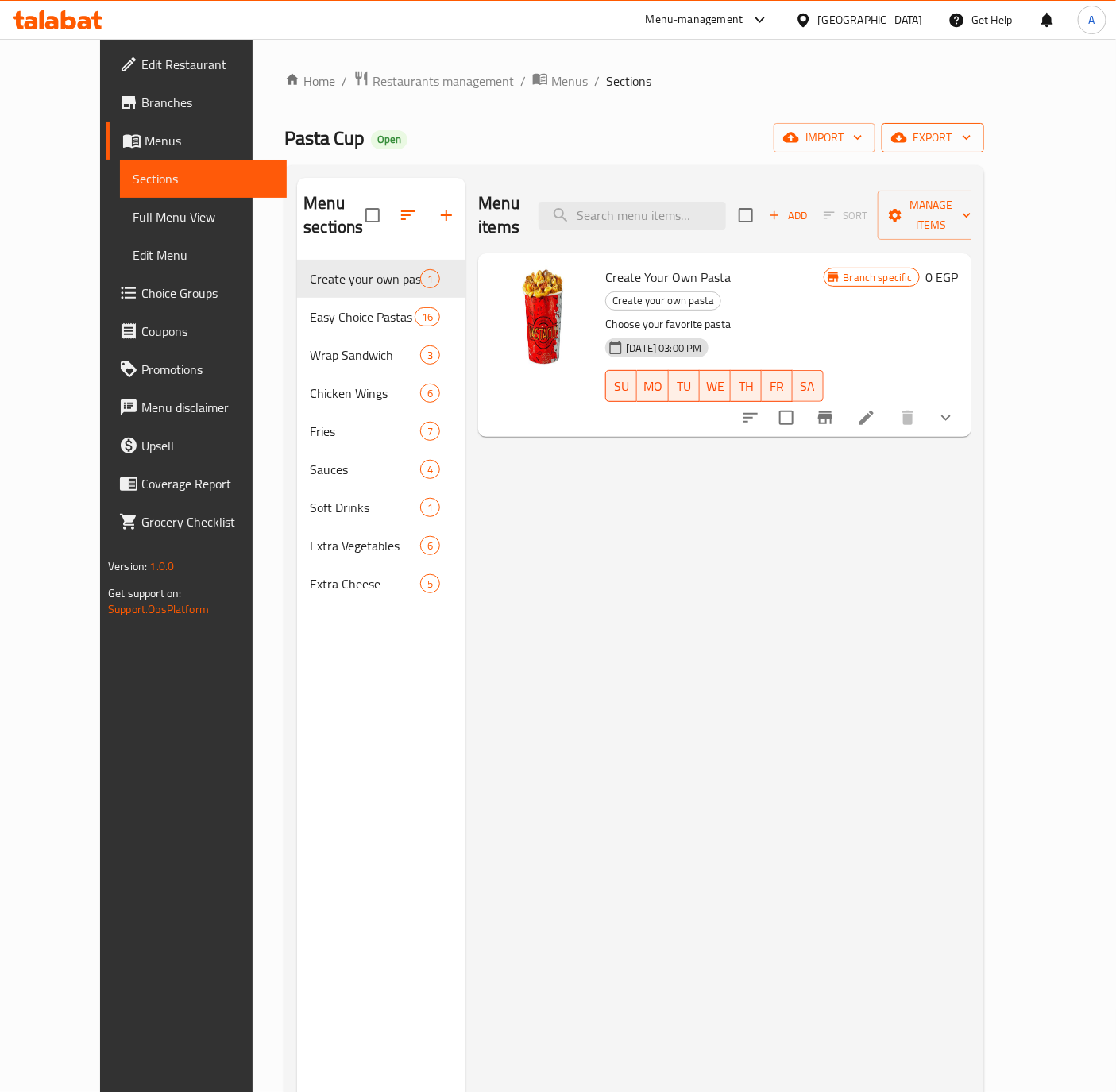
click at [971, 139] on span "export" at bounding box center [932, 138] width 77 height 20
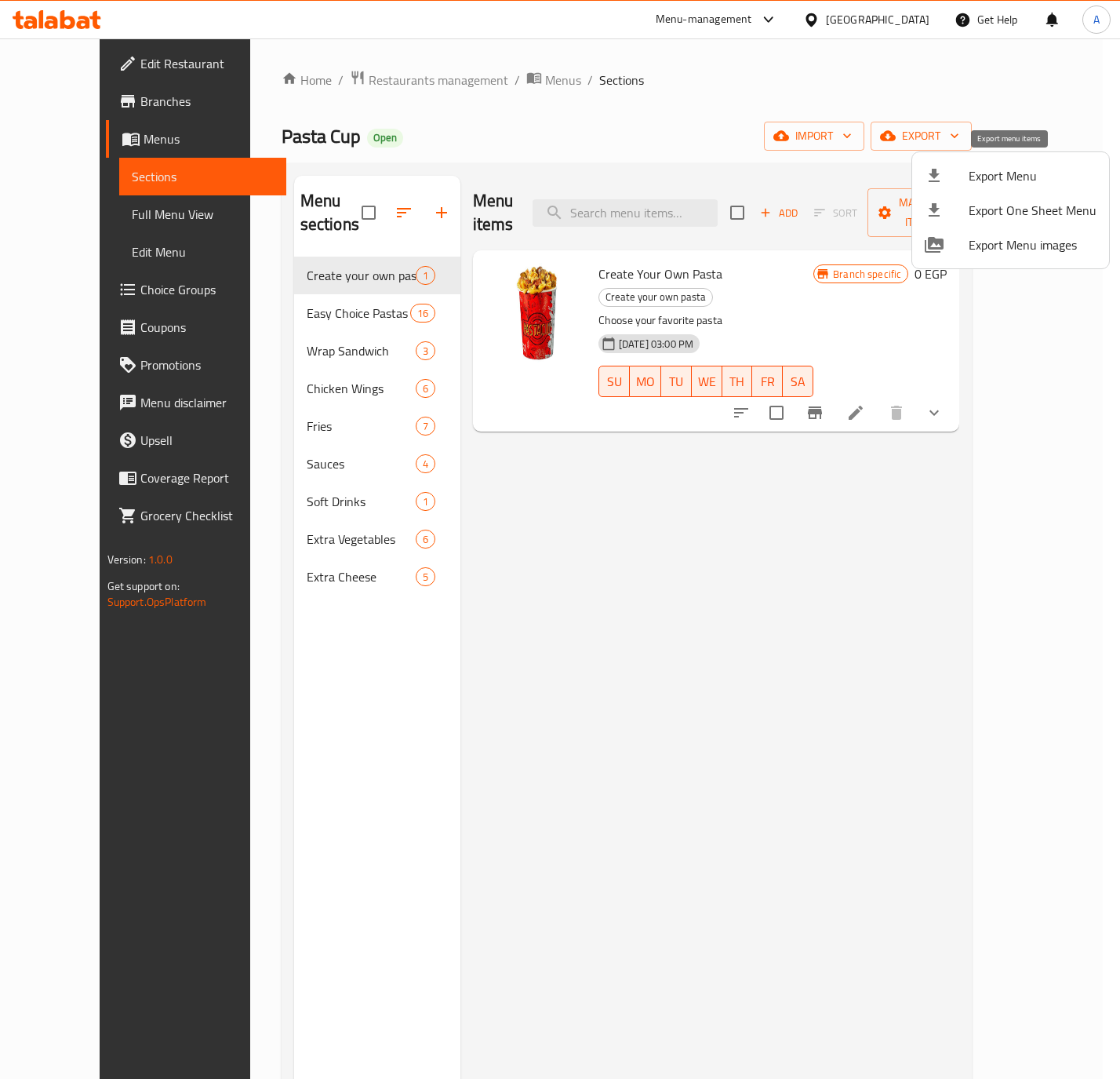
click at [946, 182] on div at bounding box center [947, 175] width 44 height 18
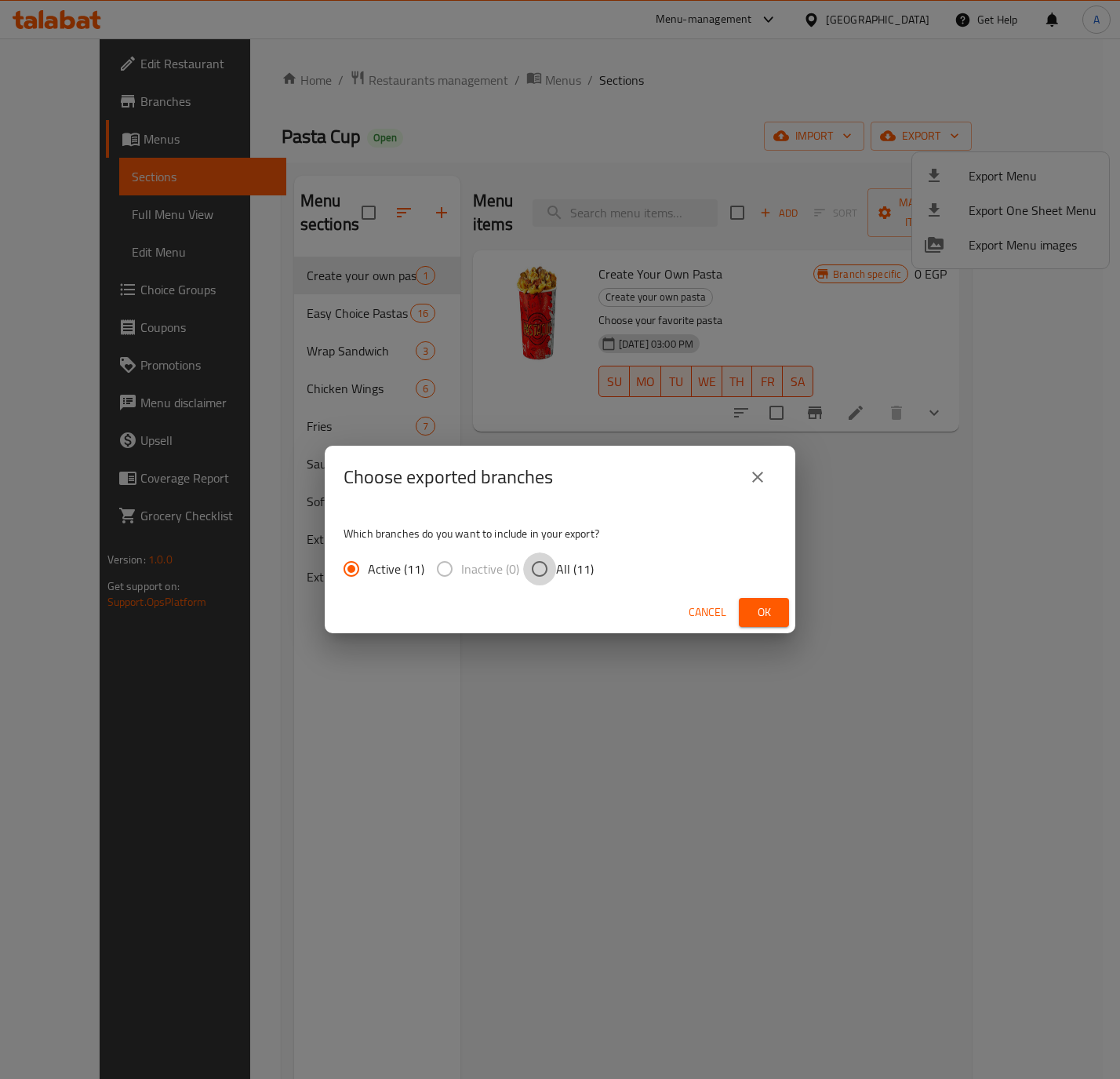
click at [541, 572] on input "All (11)" at bounding box center [540, 569] width 33 height 33
click at [752, 607] on span "Ok" at bounding box center [764, 612] width 25 height 19
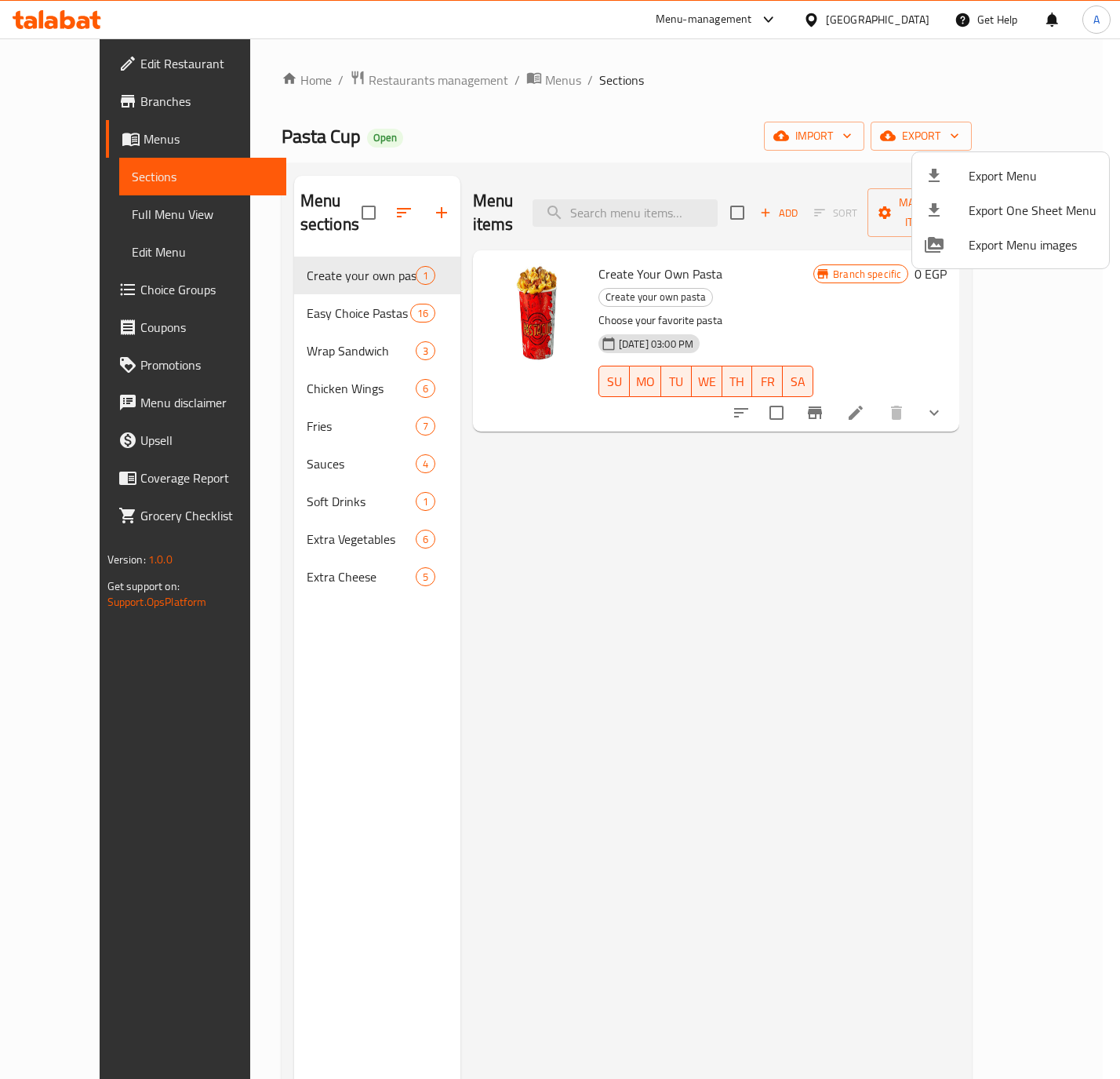
click at [621, 516] on div at bounding box center [560, 540] width 1120 height 1079
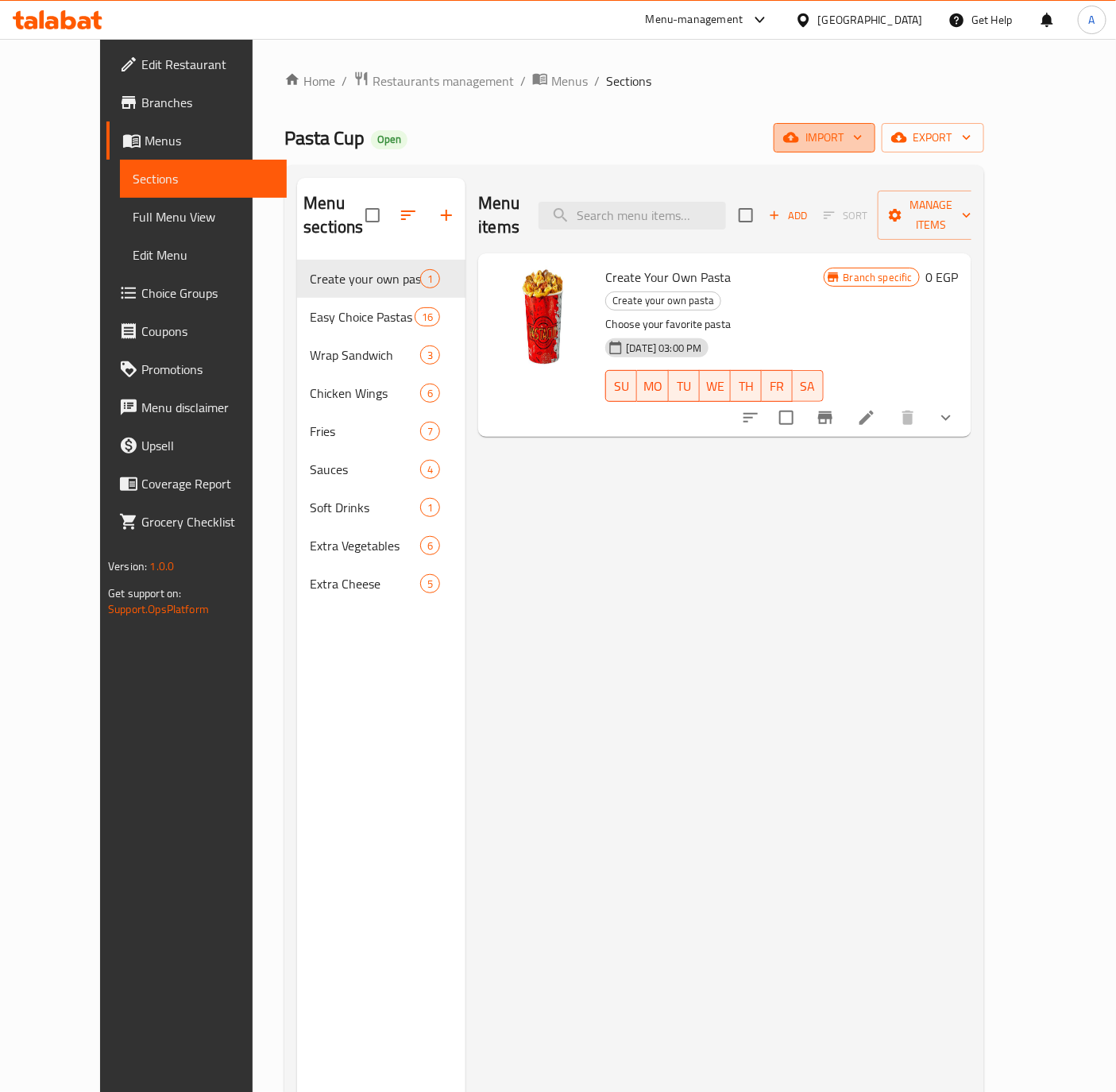
click at [862, 143] on span "import" at bounding box center [825, 138] width 76 height 20
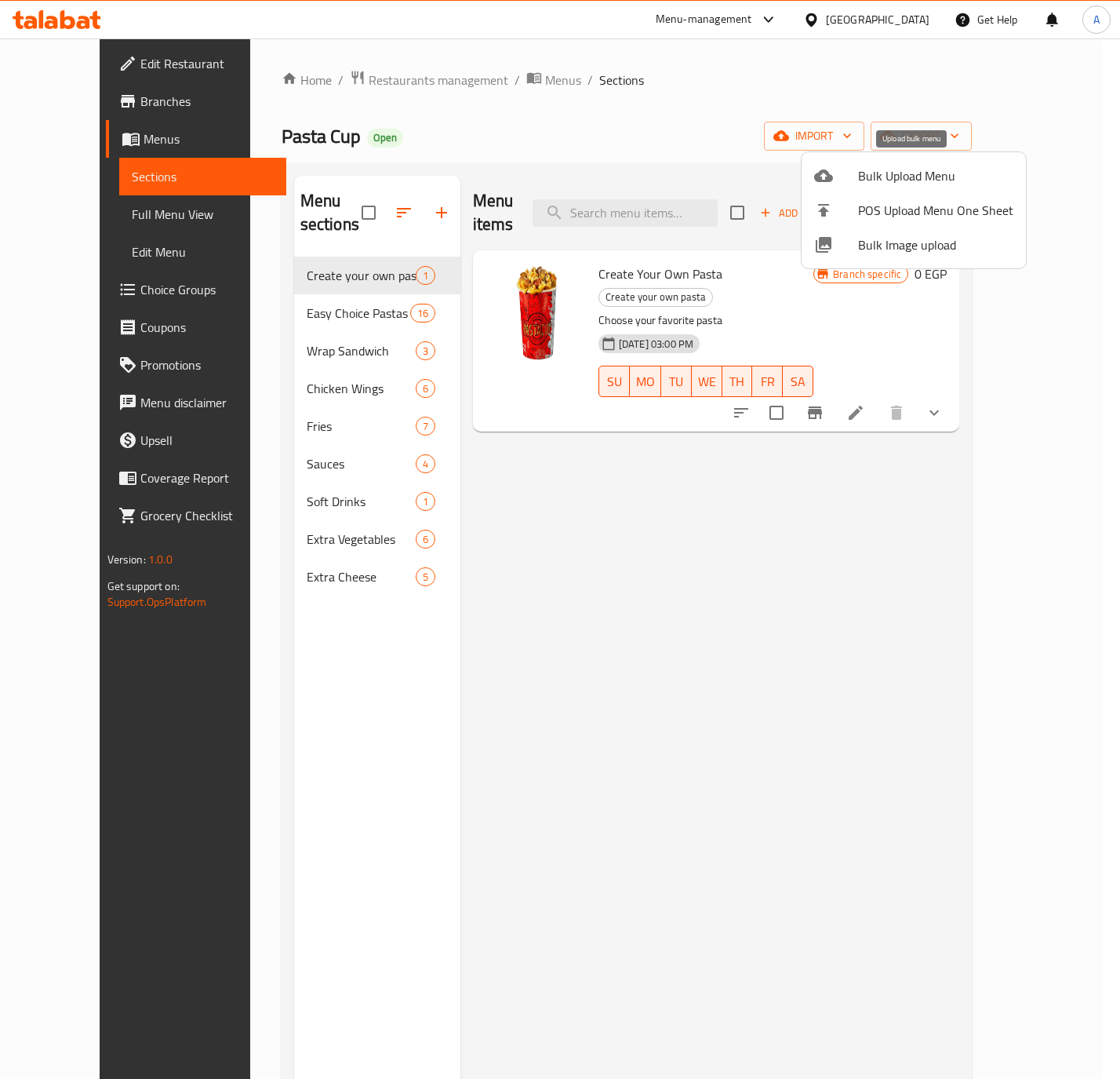
click at [909, 183] on span "Bulk Upload Menu" at bounding box center [936, 175] width 155 height 18
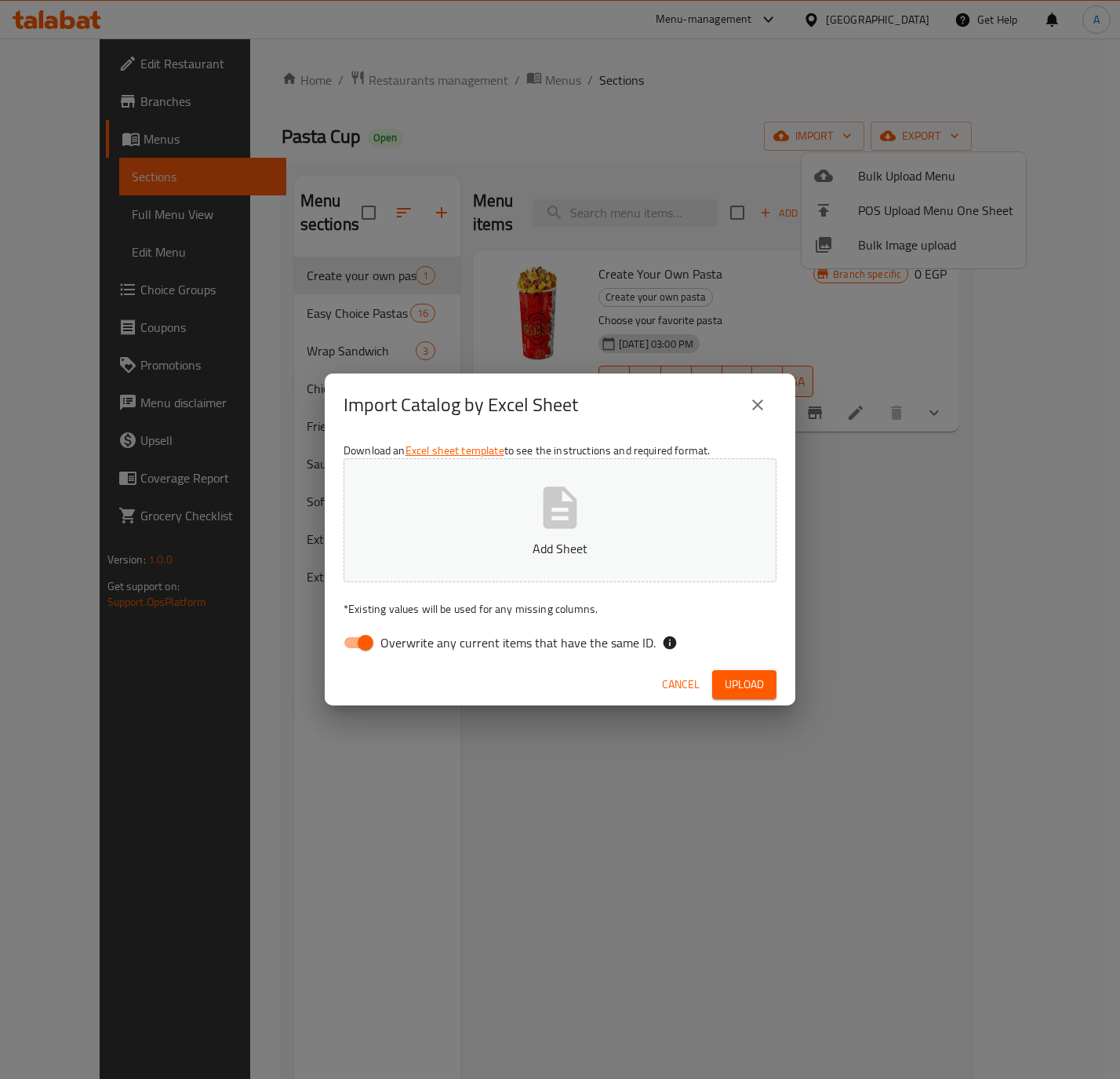
click at [560, 509] on icon "button" at bounding box center [560, 507] width 50 height 50
click at [745, 681] on span "Upload" at bounding box center [744, 684] width 39 height 19
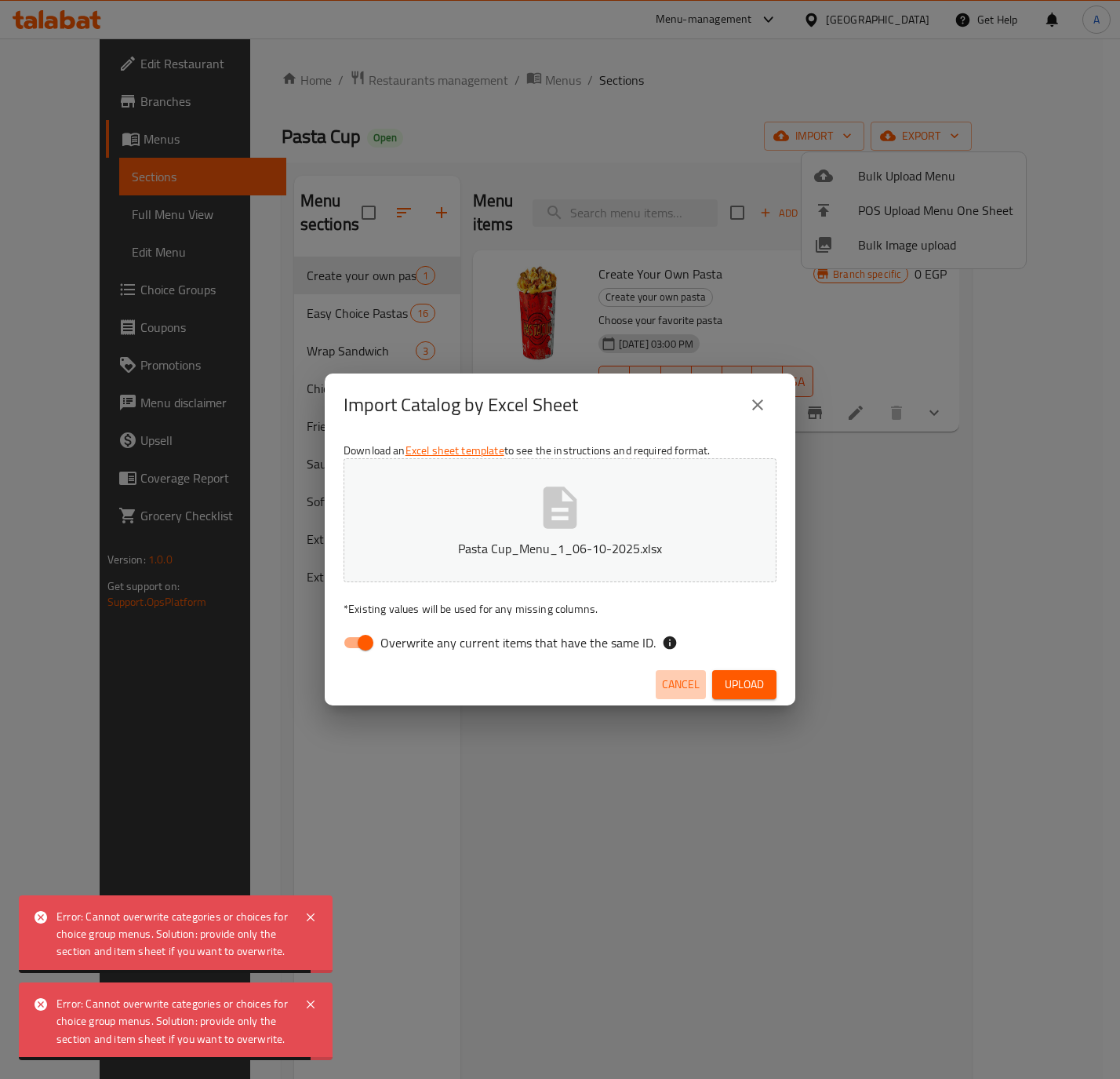
click at [675, 683] on span "Cancel" at bounding box center [681, 684] width 38 height 19
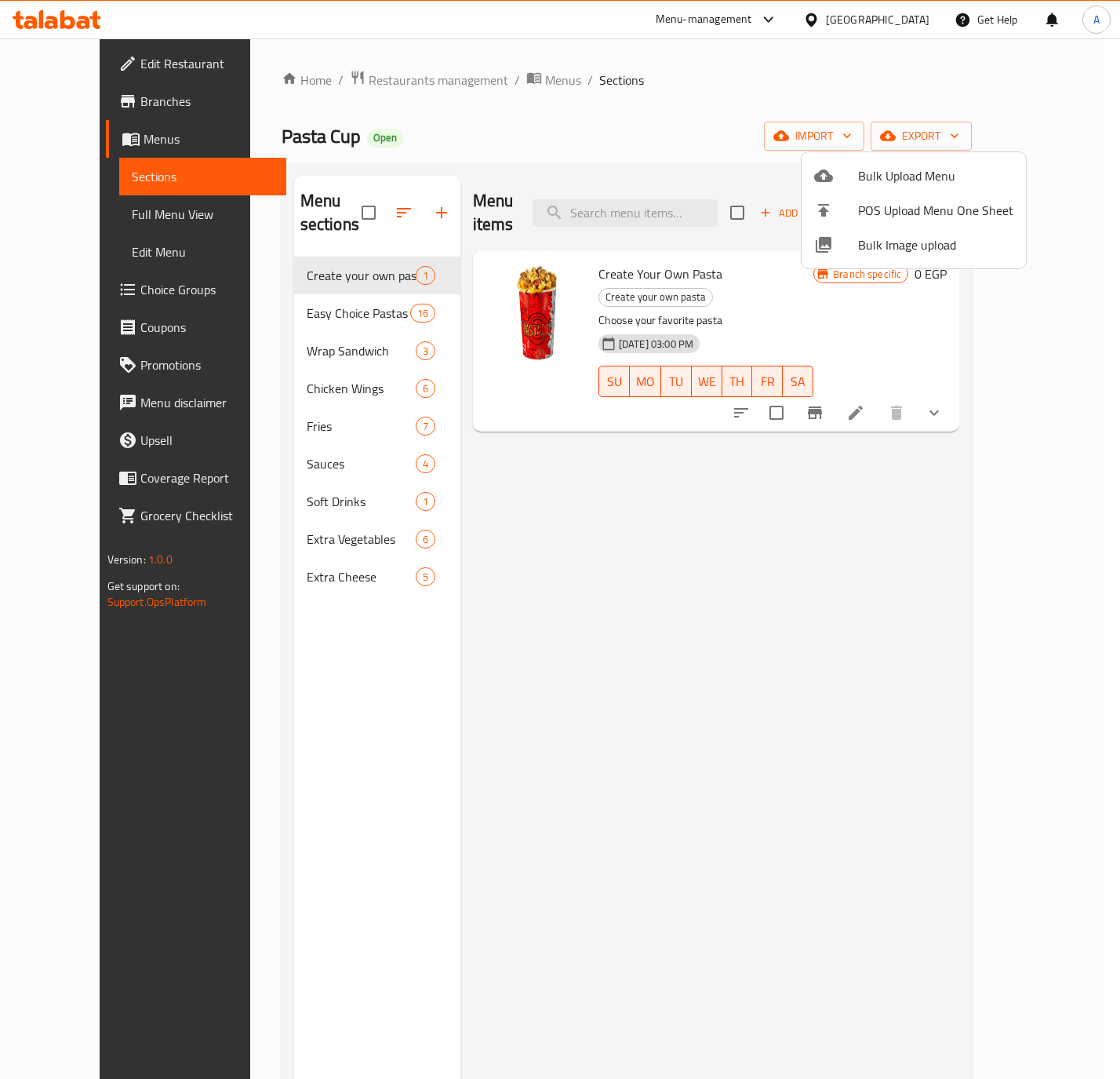
click at [686, 612] on div at bounding box center [560, 540] width 1120 height 1079
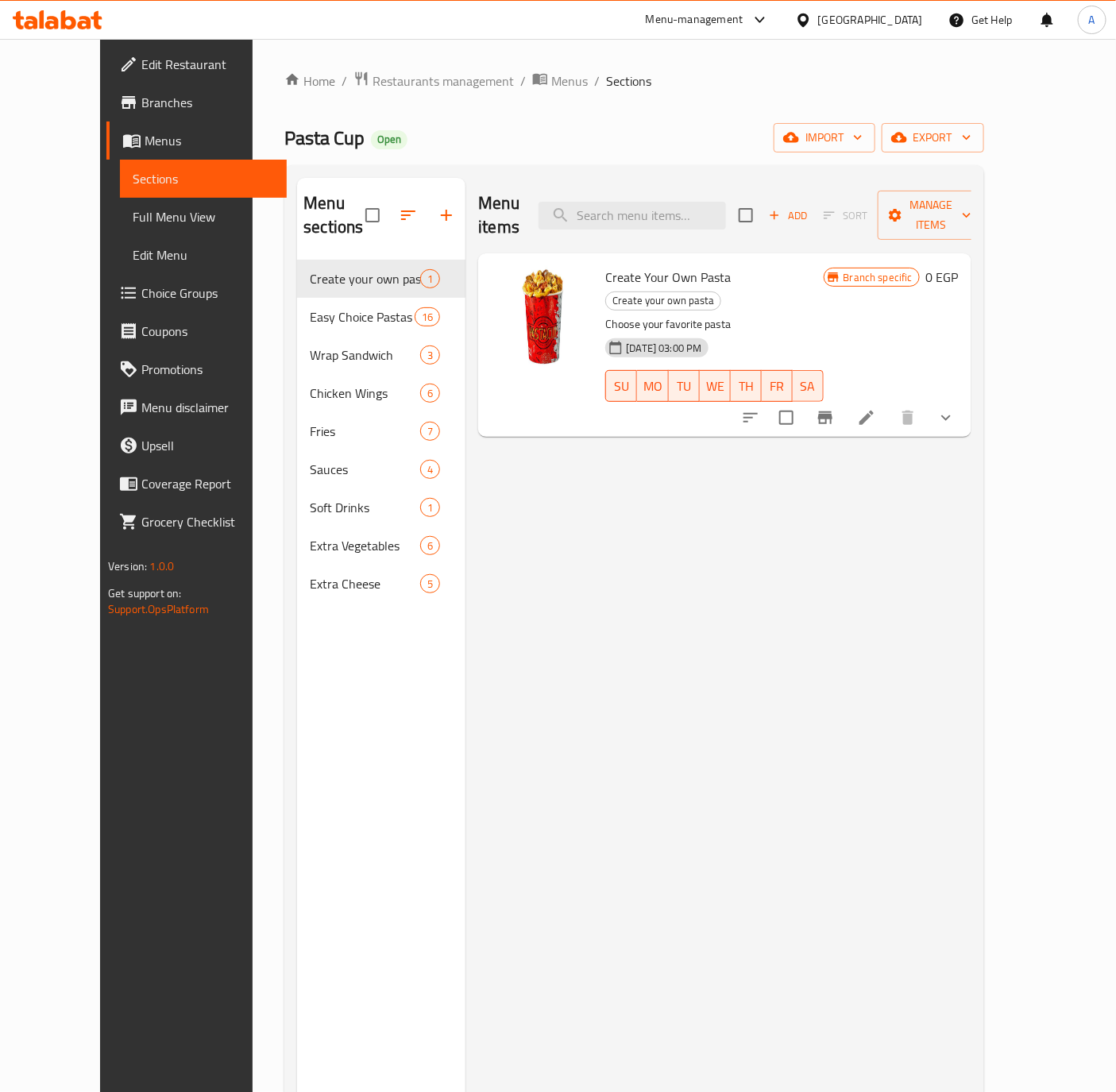
click at [141, 297] on span "Choice Groups" at bounding box center [207, 292] width 132 height 19
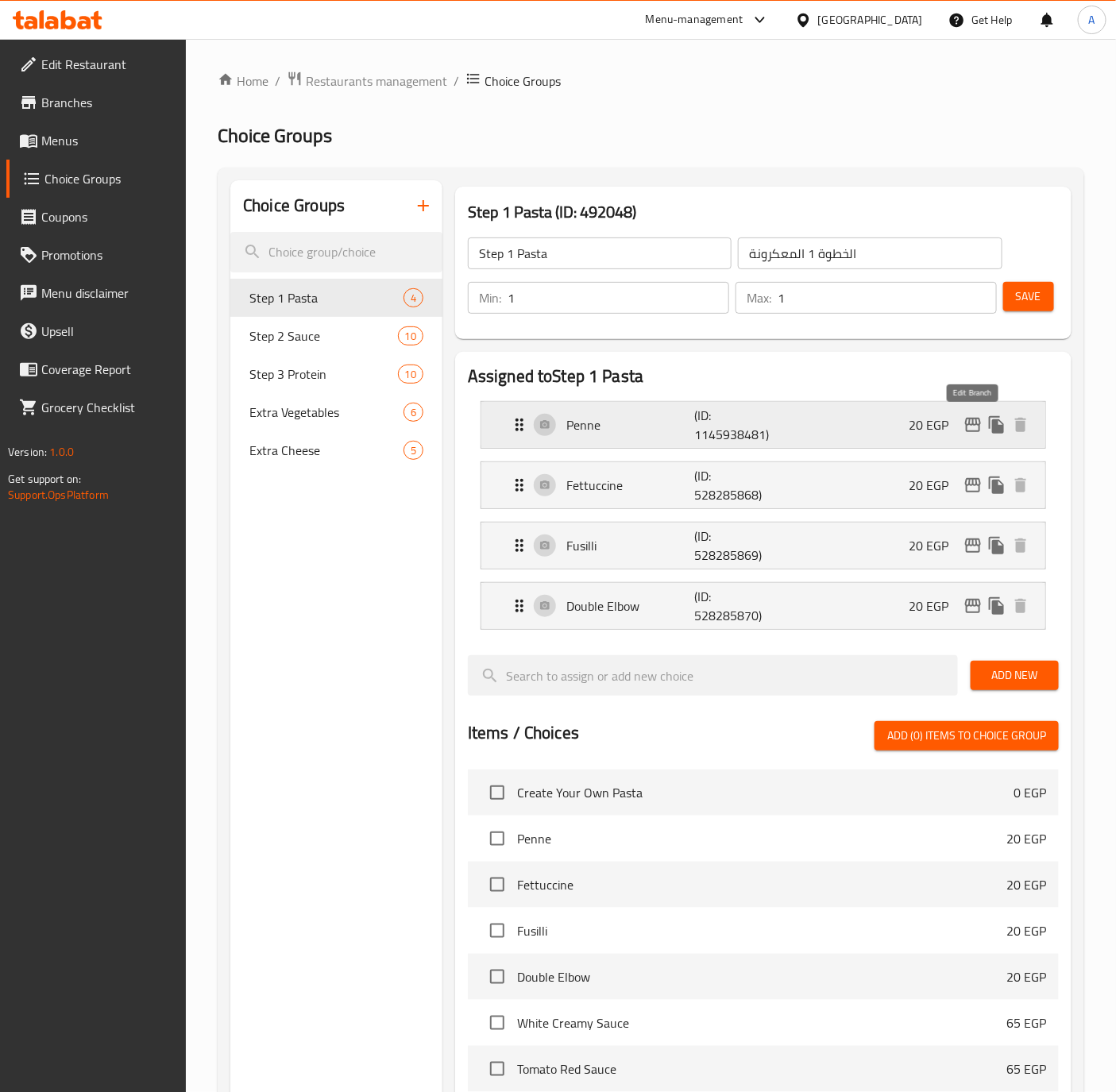
click at [970, 424] on icon "edit" at bounding box center [973, 424] width 16 height 14
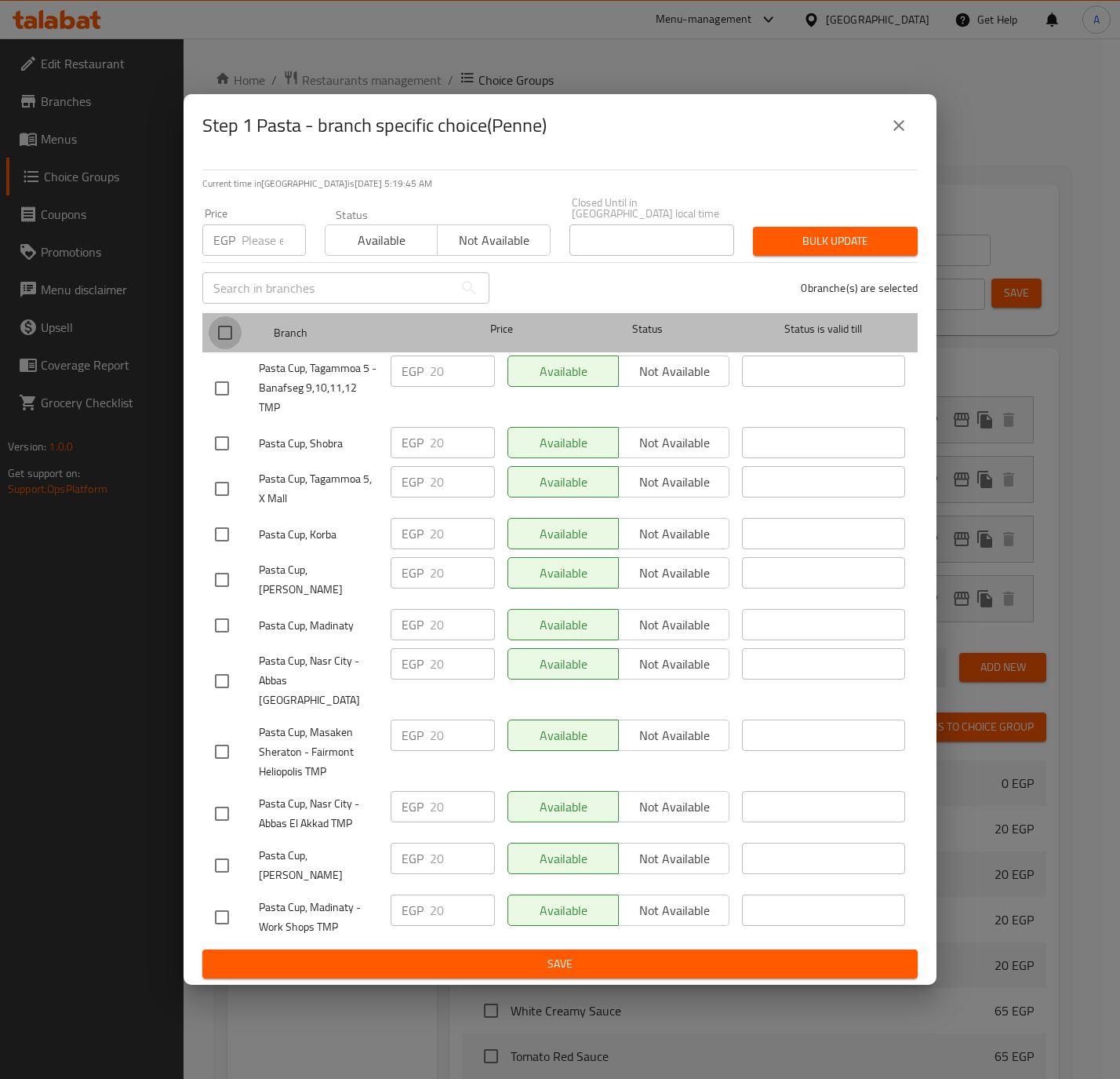
click at [226, 348] on input "checkbox" at bounding box center [225, 332] width 33 height 33
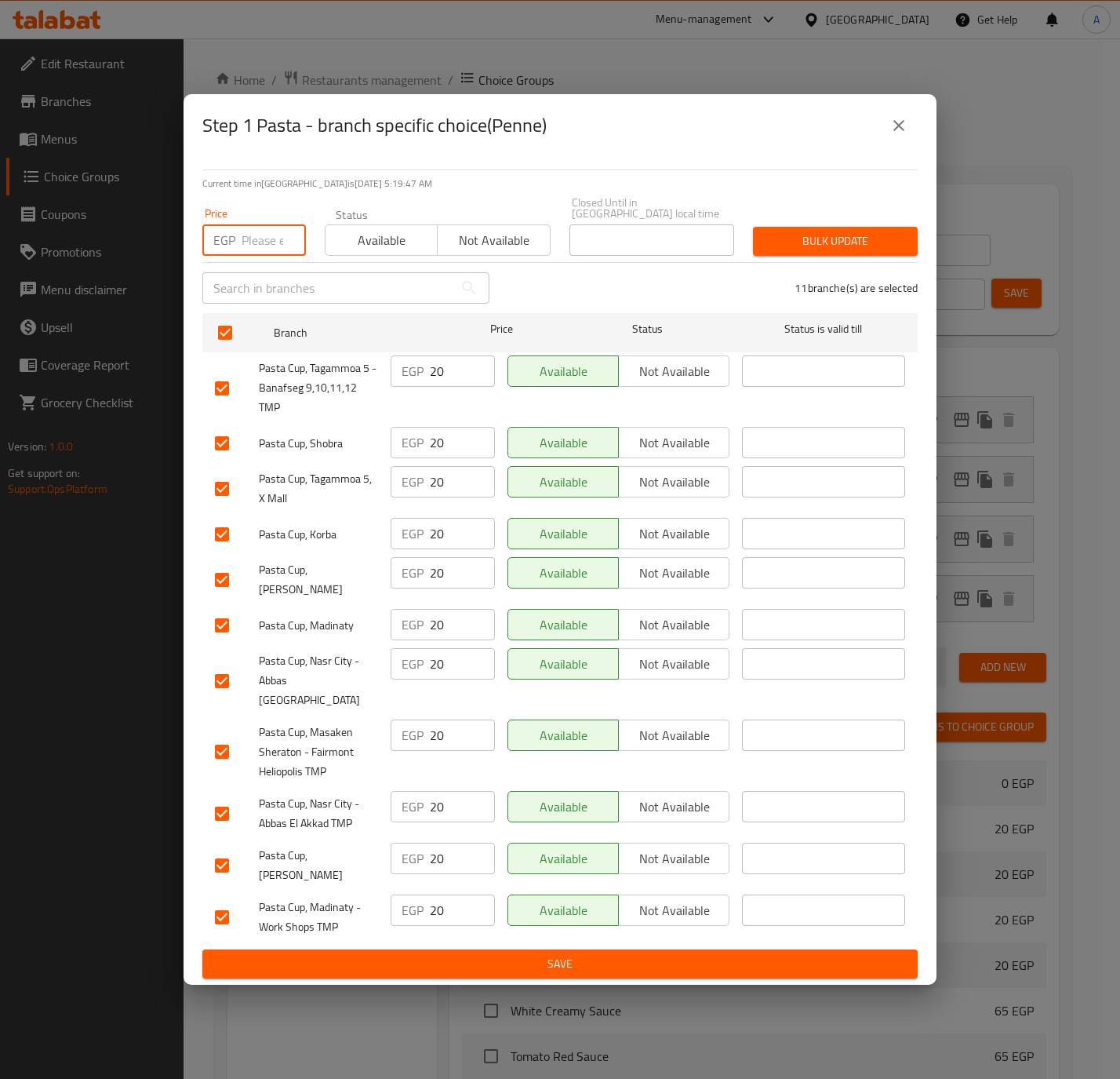
click at [241, 240] on input "number" at bounding box center [273, 240] width 64 height 32
paste input "15.0"
click at [799, 238] on span "Bulk update" at bounding box center [835, 241] width 139 height 19
click at [799, 238] on div at bounding box center [560, 540] width 1120 height 1079
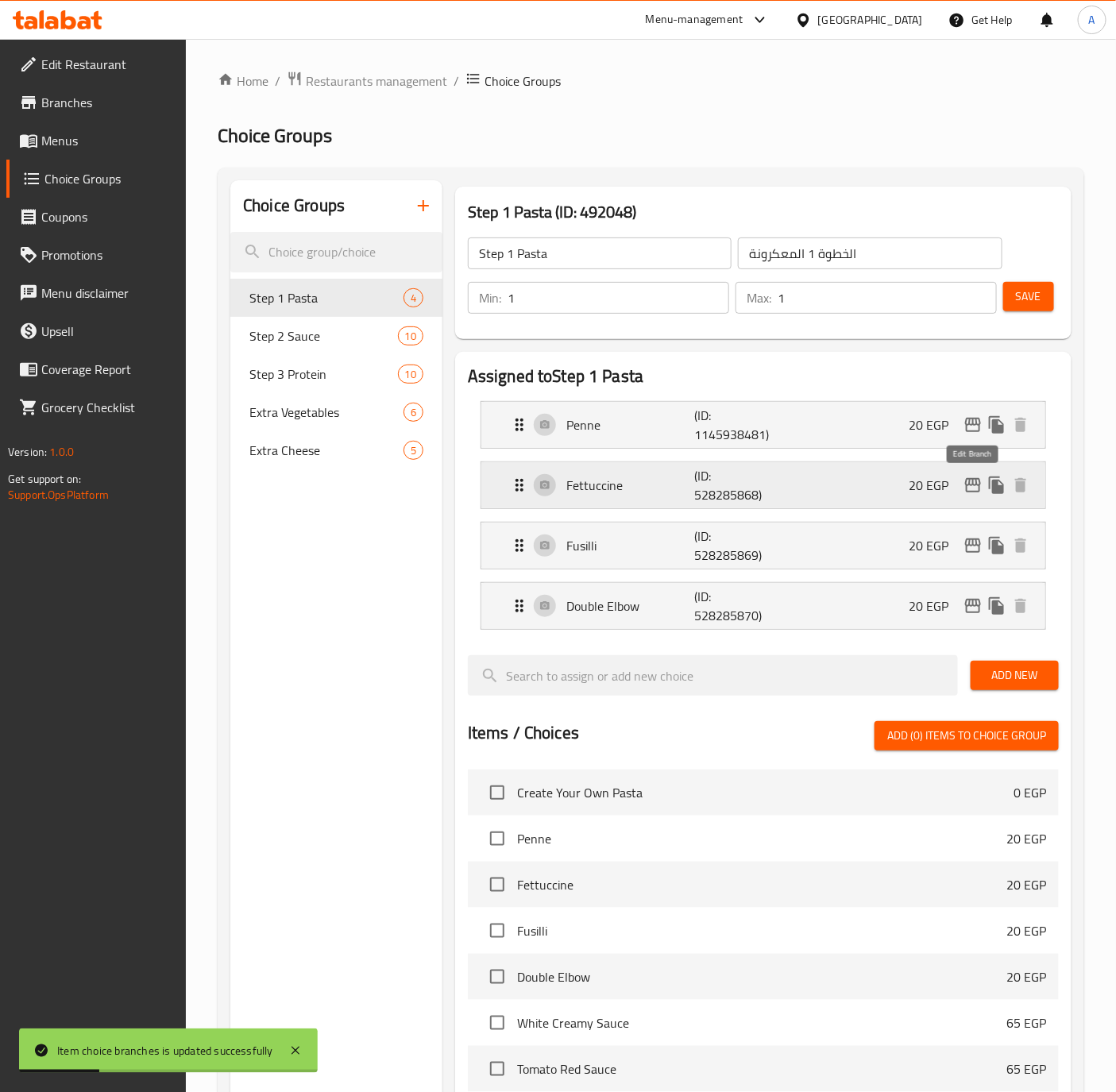
click at [970, 492] on icon "edit" at bounding box center [973, 485] width 16 height 14
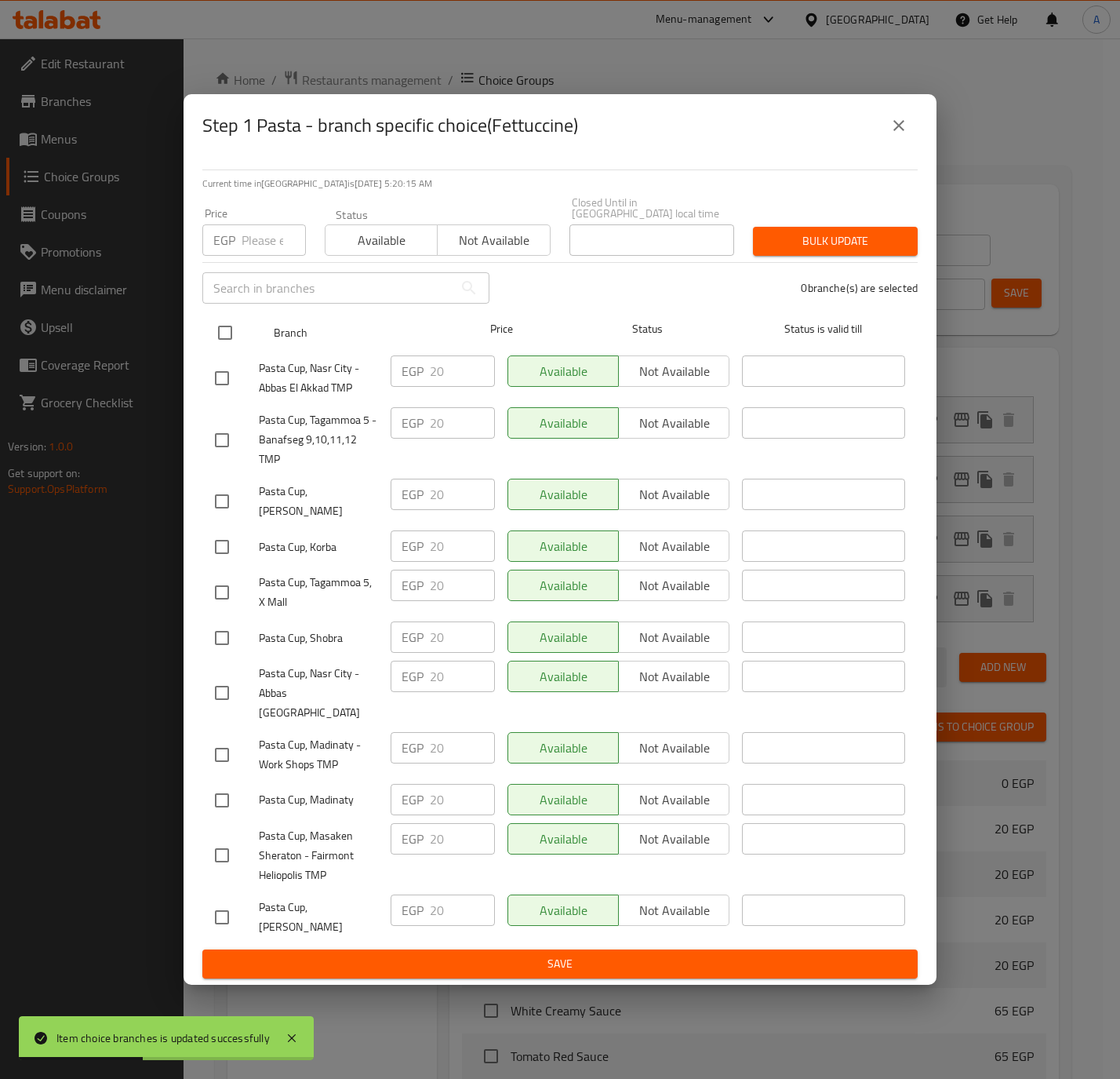
click at [225, 330] on input "checkbox" at bounding box center [225, 332] width 33 height 33
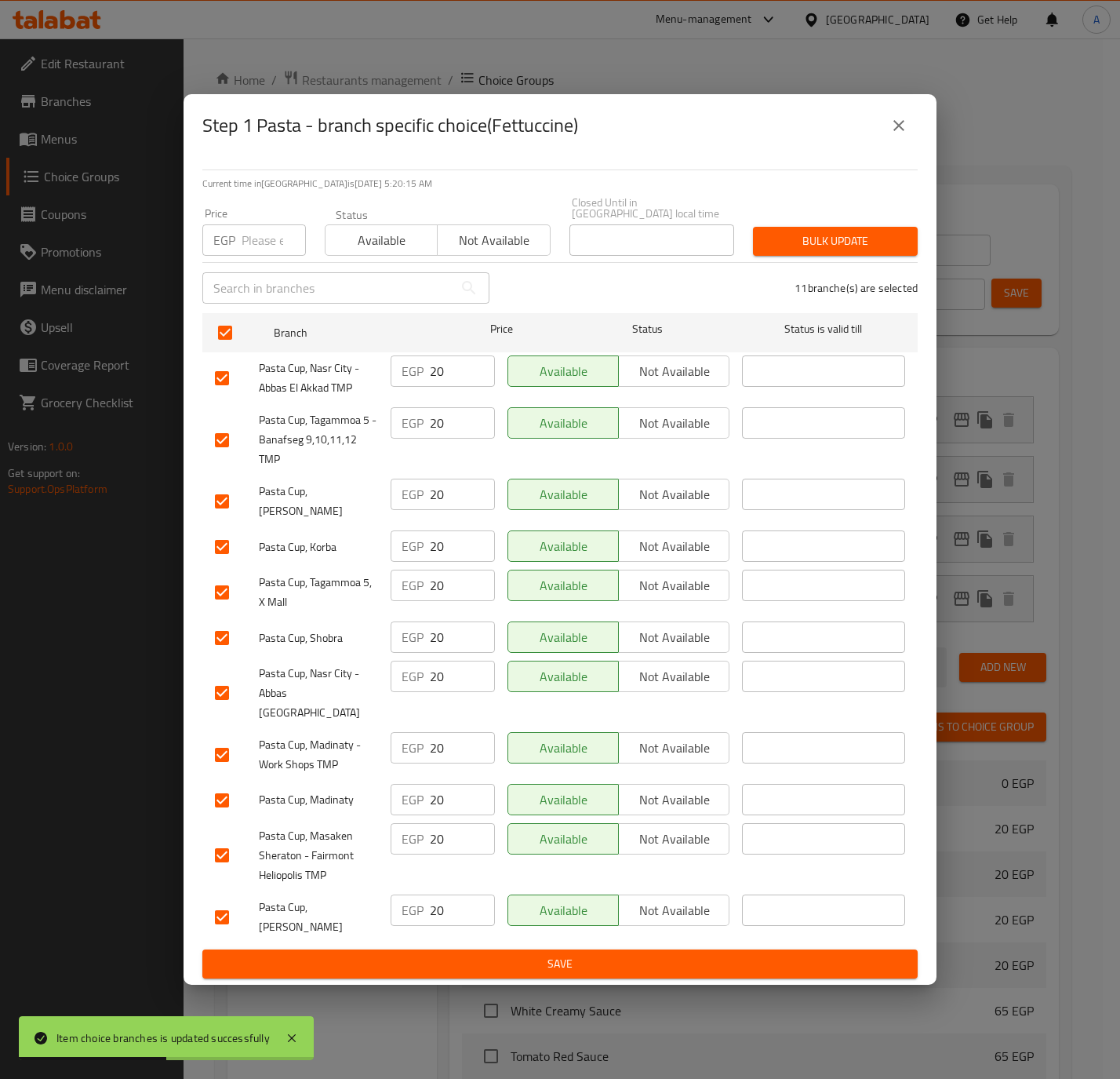
click at [226, 248] on p "EGP" at bounding box center [224, 239] width 22 height 18
click at [239, 248] on div "EGP Price" at bounding box center [254, 240] width 103 height 32
paste input "15.0"
click at [867, 245] on span "Bulk update" at bounding box center [835, 241] width 139 height 19
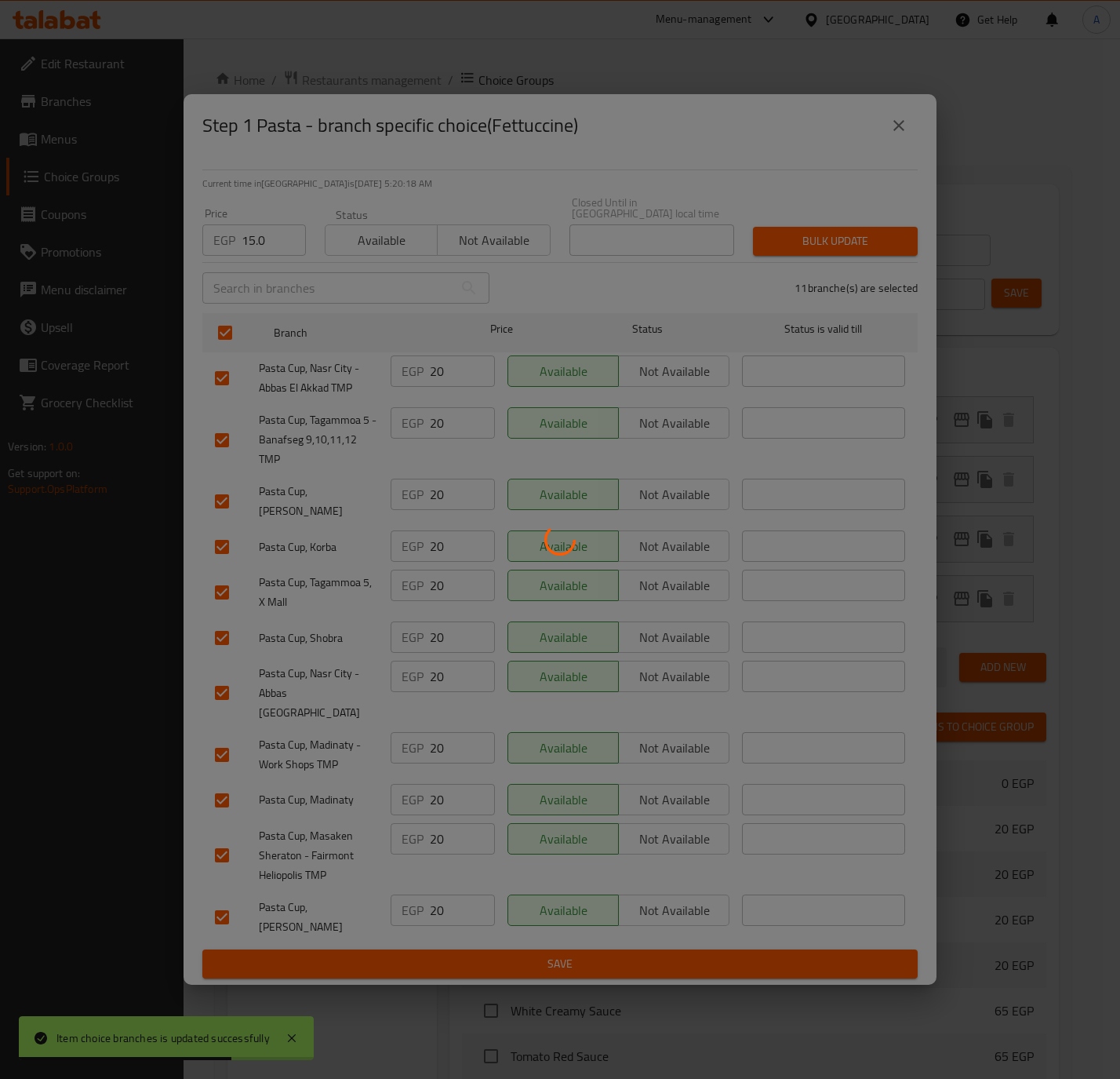
click at [867, 245] on div at bounding box center [560, 540] width 1120 height 1079
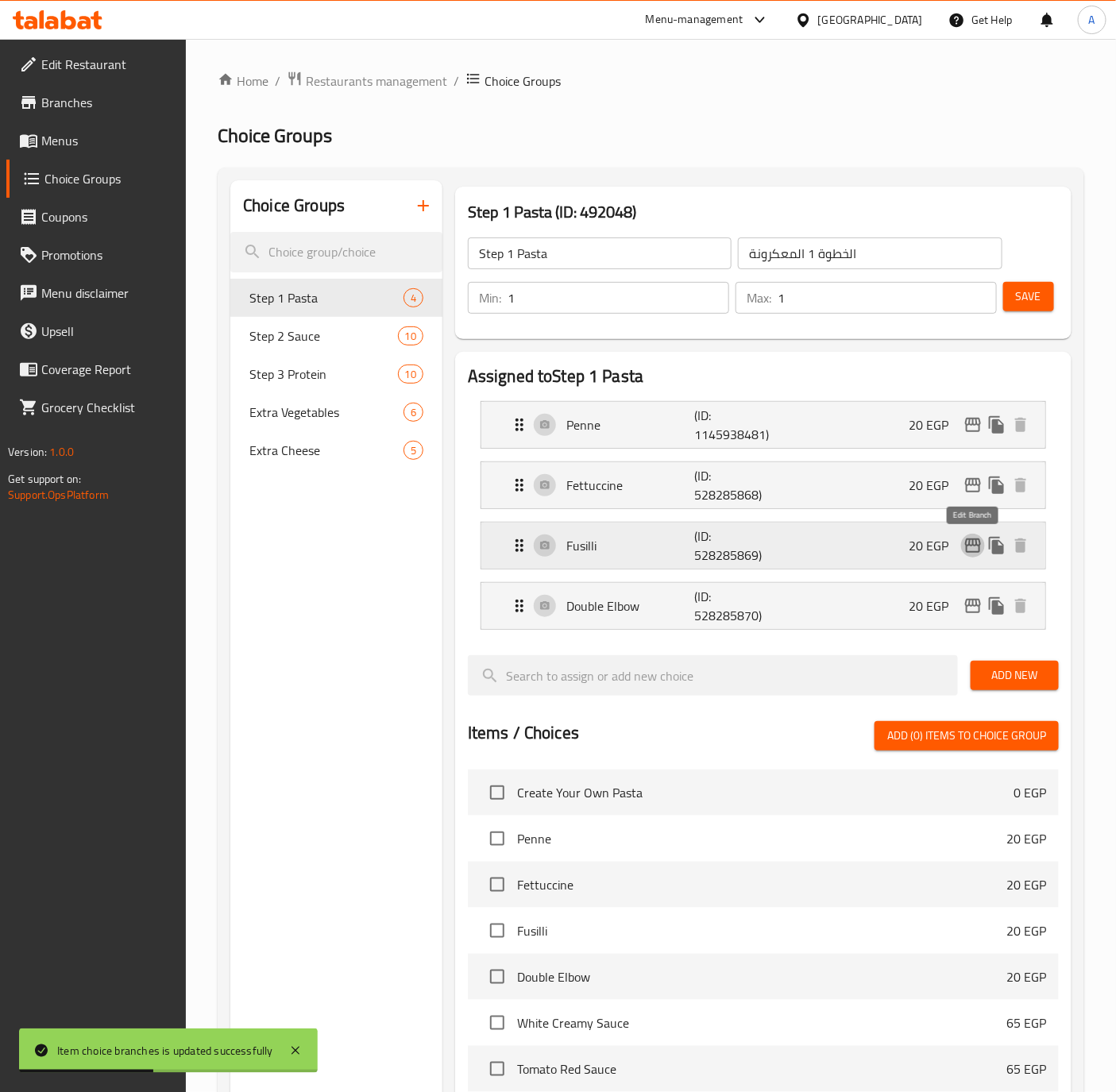
click at [970, 555] on icon "edit" at bounding box center [972, 545] width 19 height 19
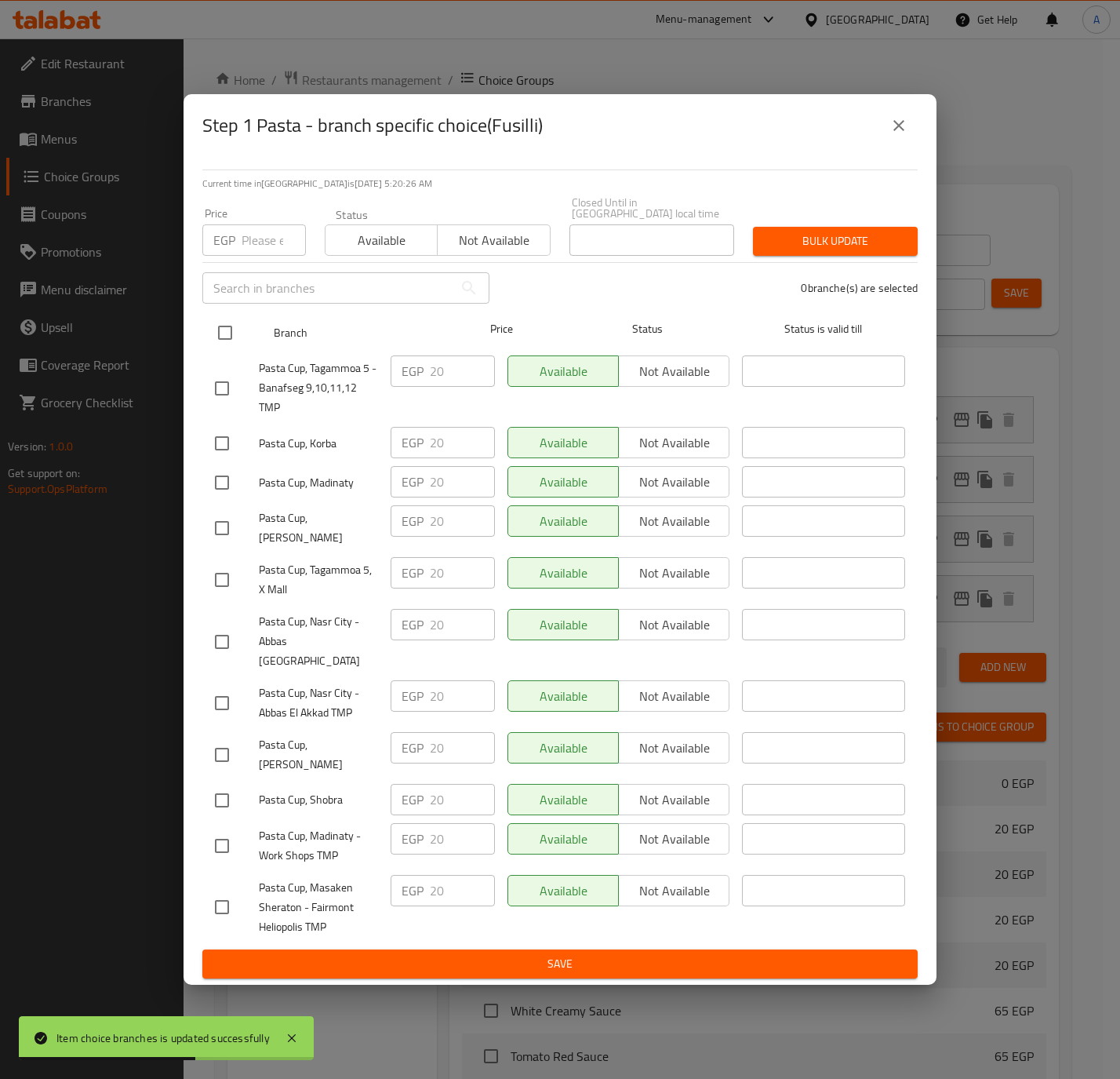
click at [232, 339] on input "checkbox" at bounding box center [225, 332] width 33 height 33
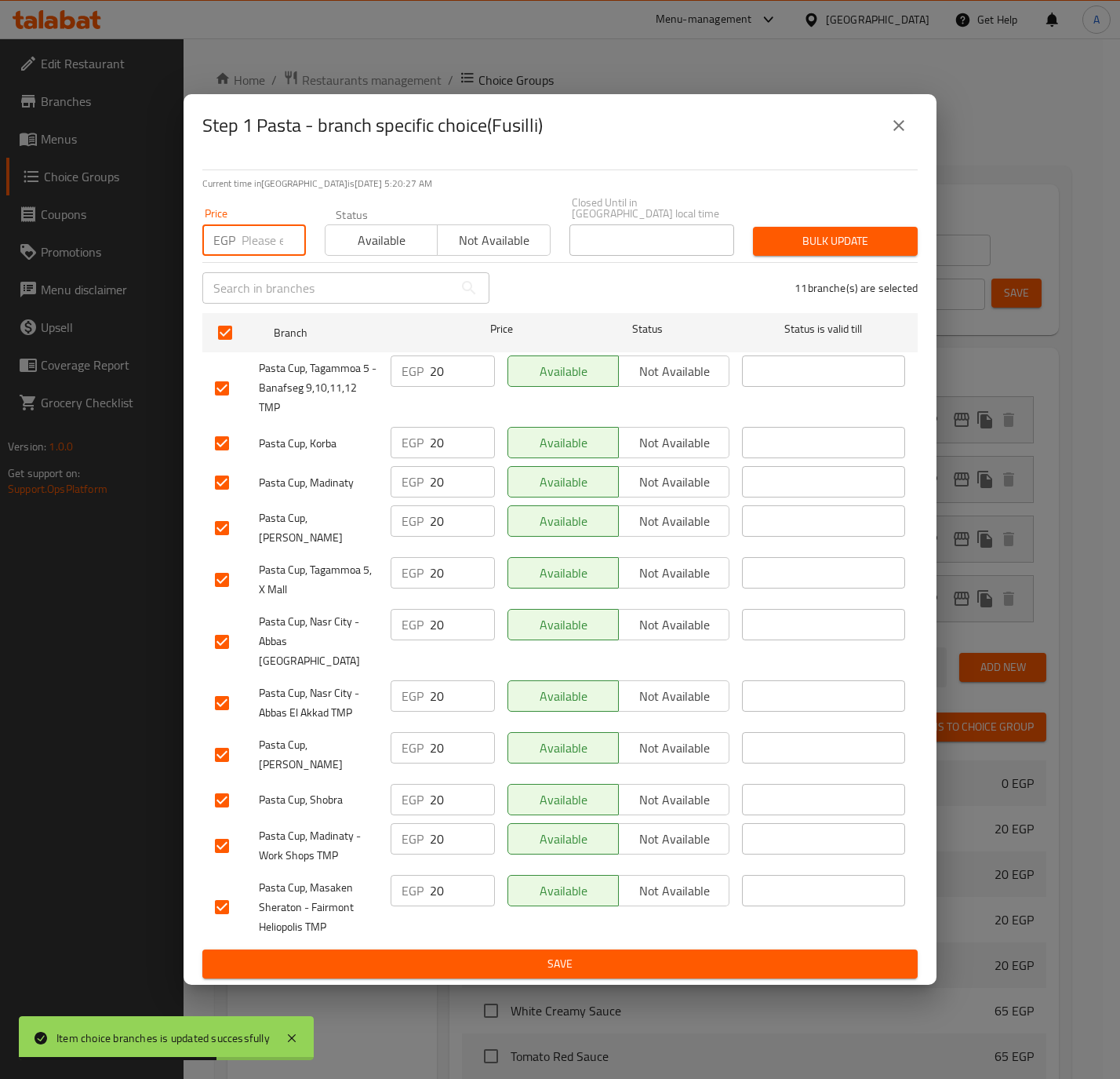
click at [257, 245] on input "number" at bounding box center [273, 240] width 64 height 32
paste input "15.0"
click at [851, 236] on span "Bulk update" at bounding box center [835, 241] width 139 height 19
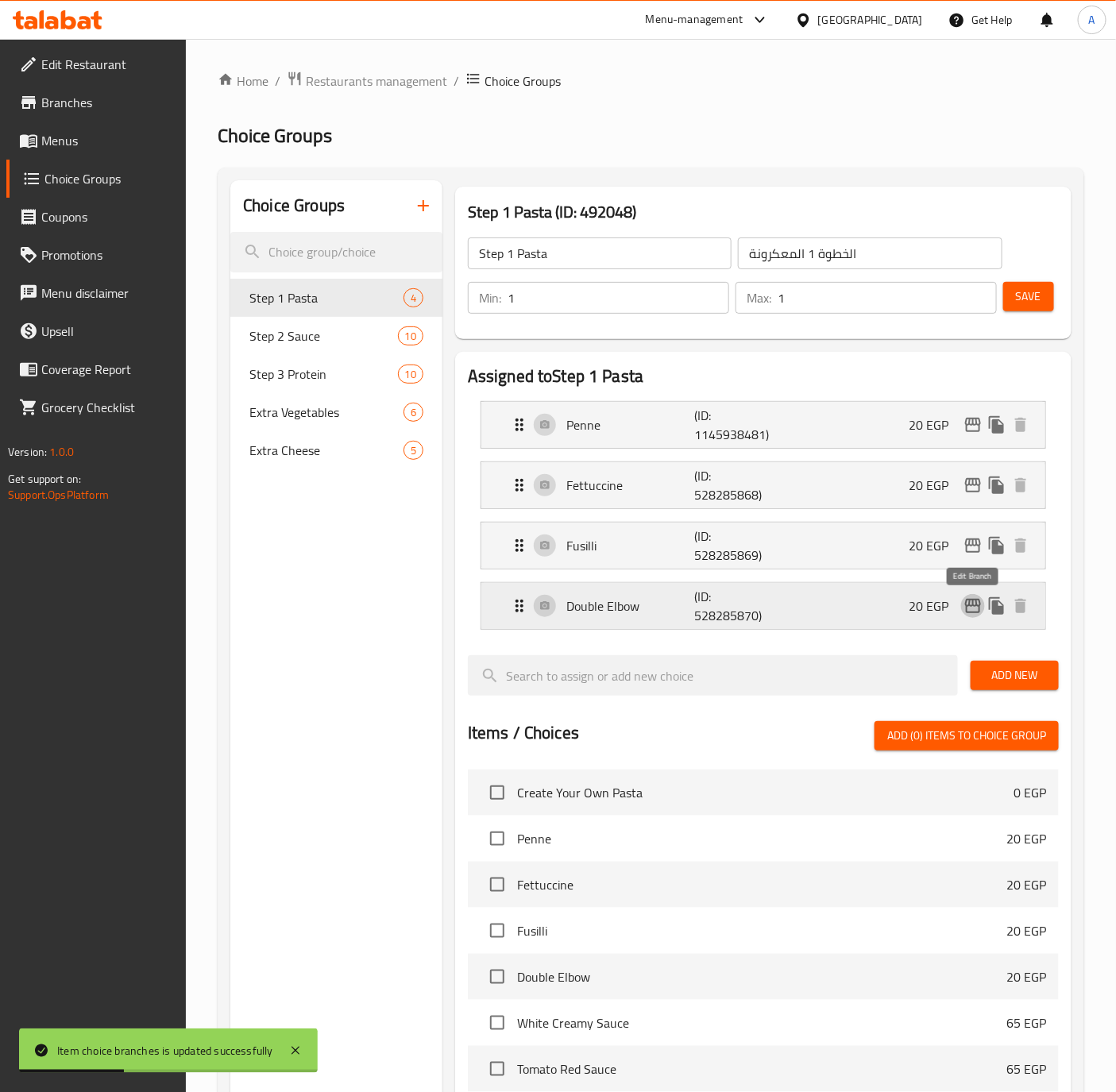
click at [974, 598] on icon "edit" at bounding box center [972, 605] width 19 height 19
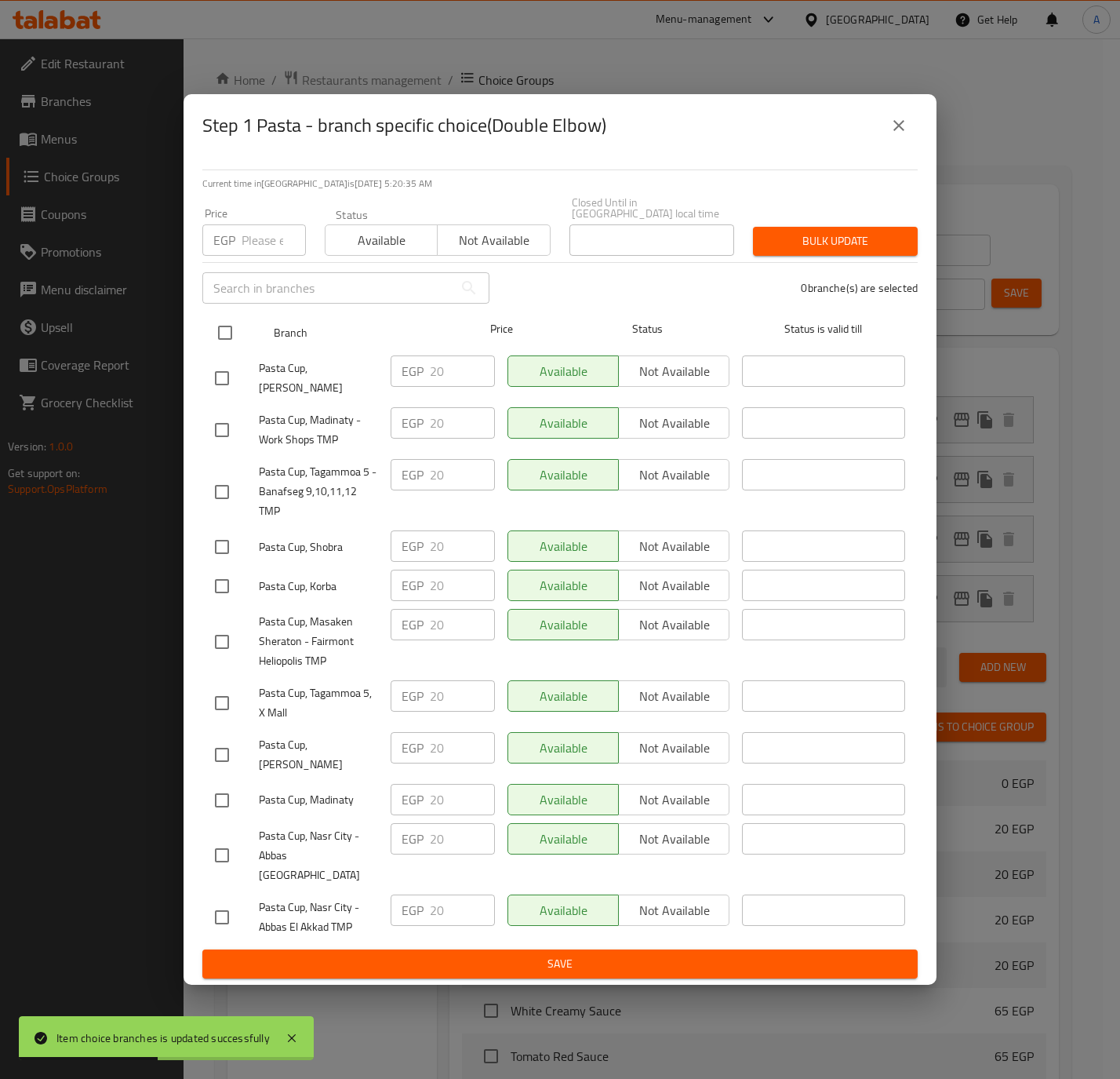
click at [219, 339] on input "checkbox" at bounding box center [225, 332] width 33 height 33
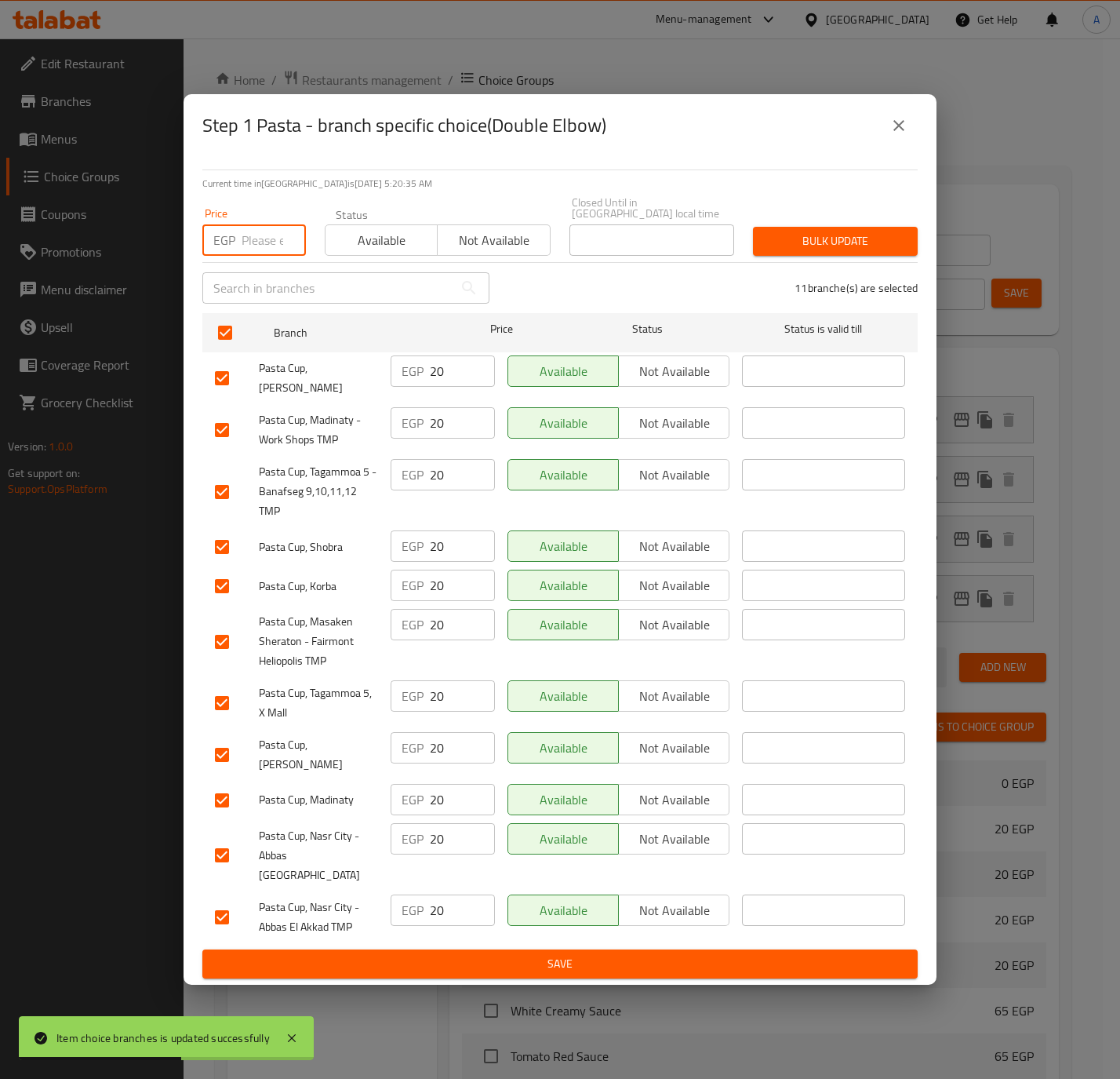
click at [262, 255] on input "number" at bounding box center [273, 240] width 64 height 32
paste input "15.0"
click at [836, 234] on button "Bulk update" at bounding box center [836, 240] width 165 height 29
click at [836, 234] on div at bounding box center [560, 540] width 1120 height 1079
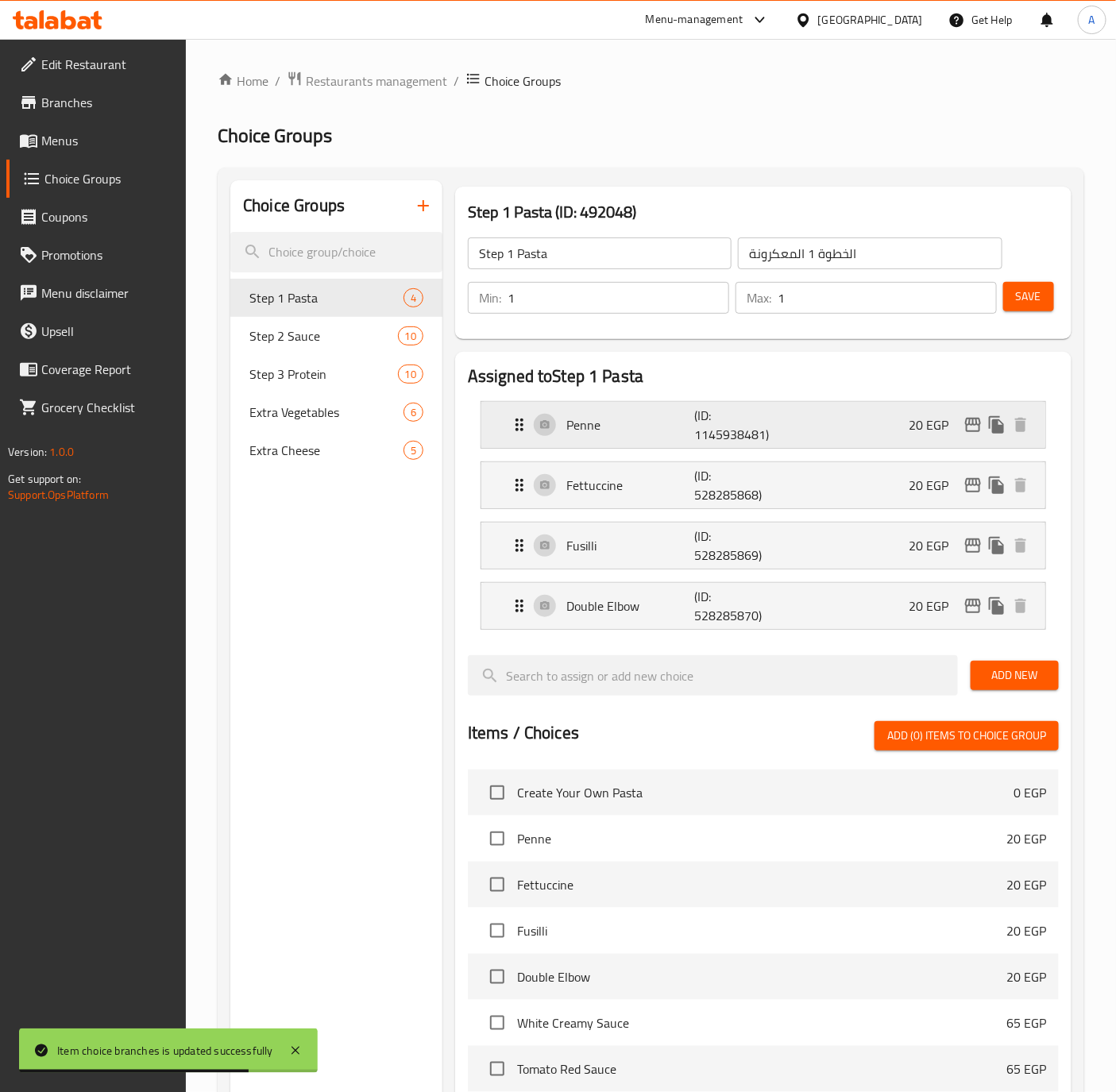
click at [890, 427] on div "Penne (ID: 1145938481) 20 EGP" at bounding box center [767, 425] width 516 height 46
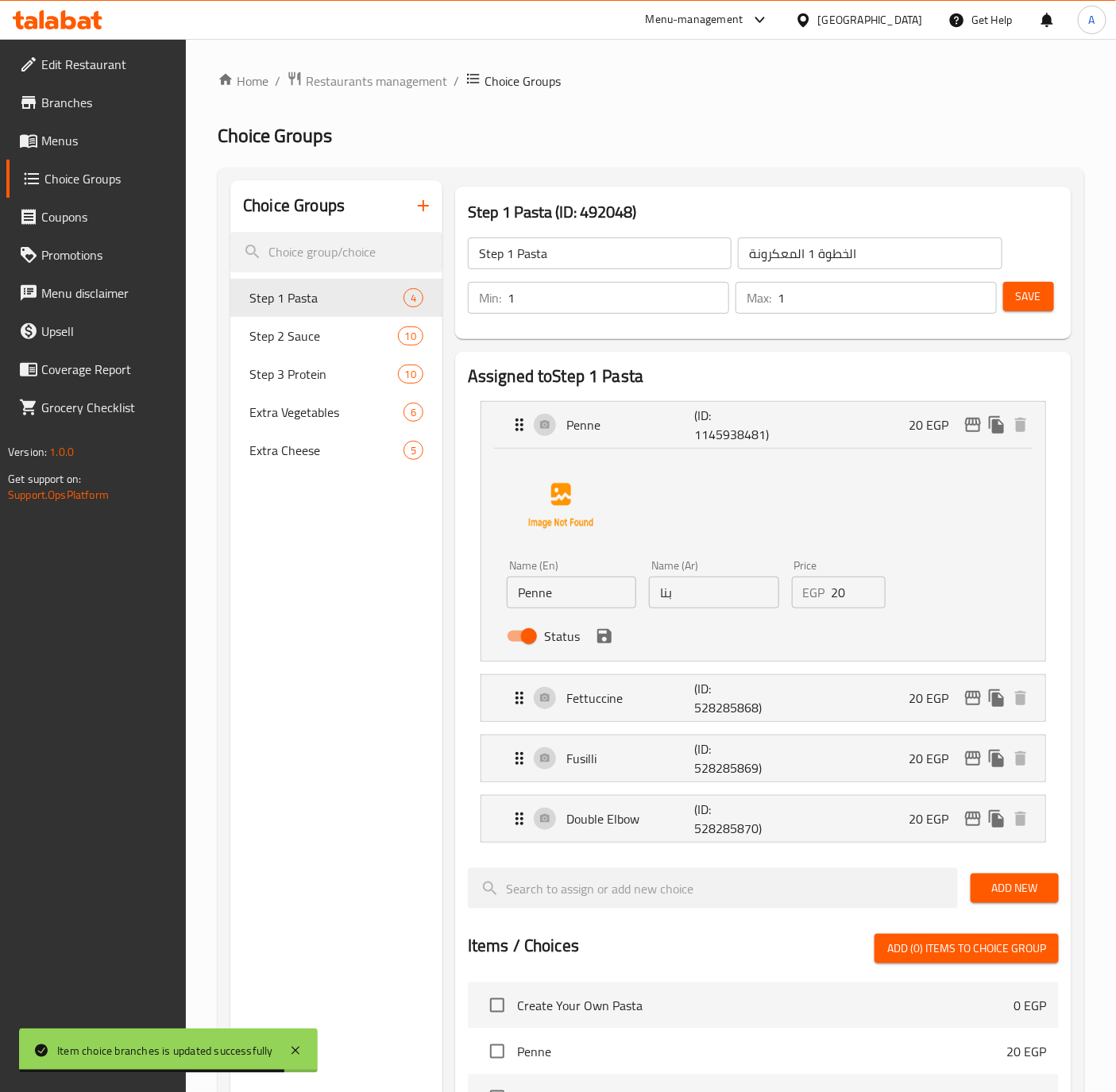
click at [837, 583] on input "20" at bounding box center [859, 592] width 55 height 32
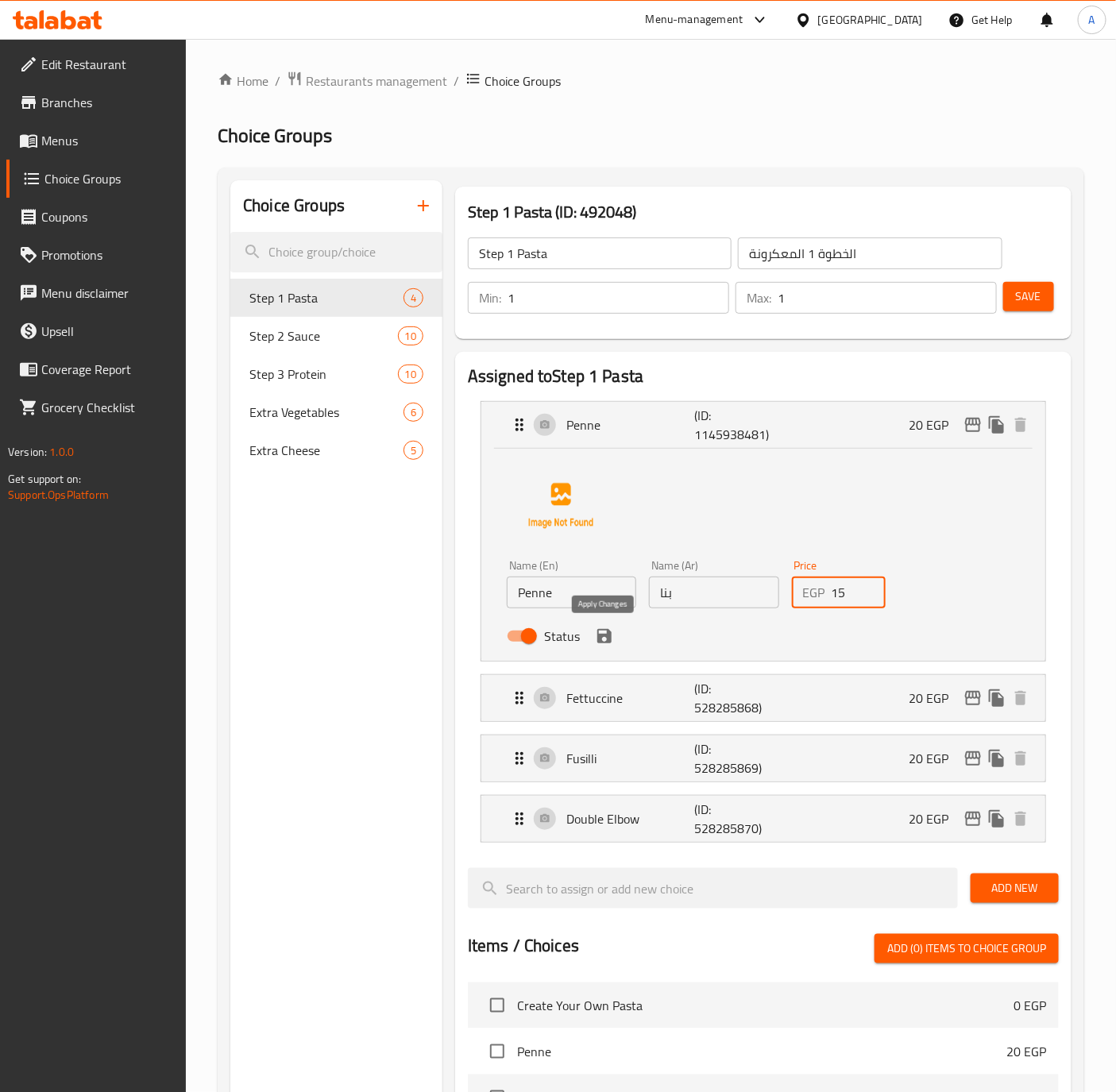
click at [601, 636] on icon "save" at bounding box center [605, 636] width 14 height 14
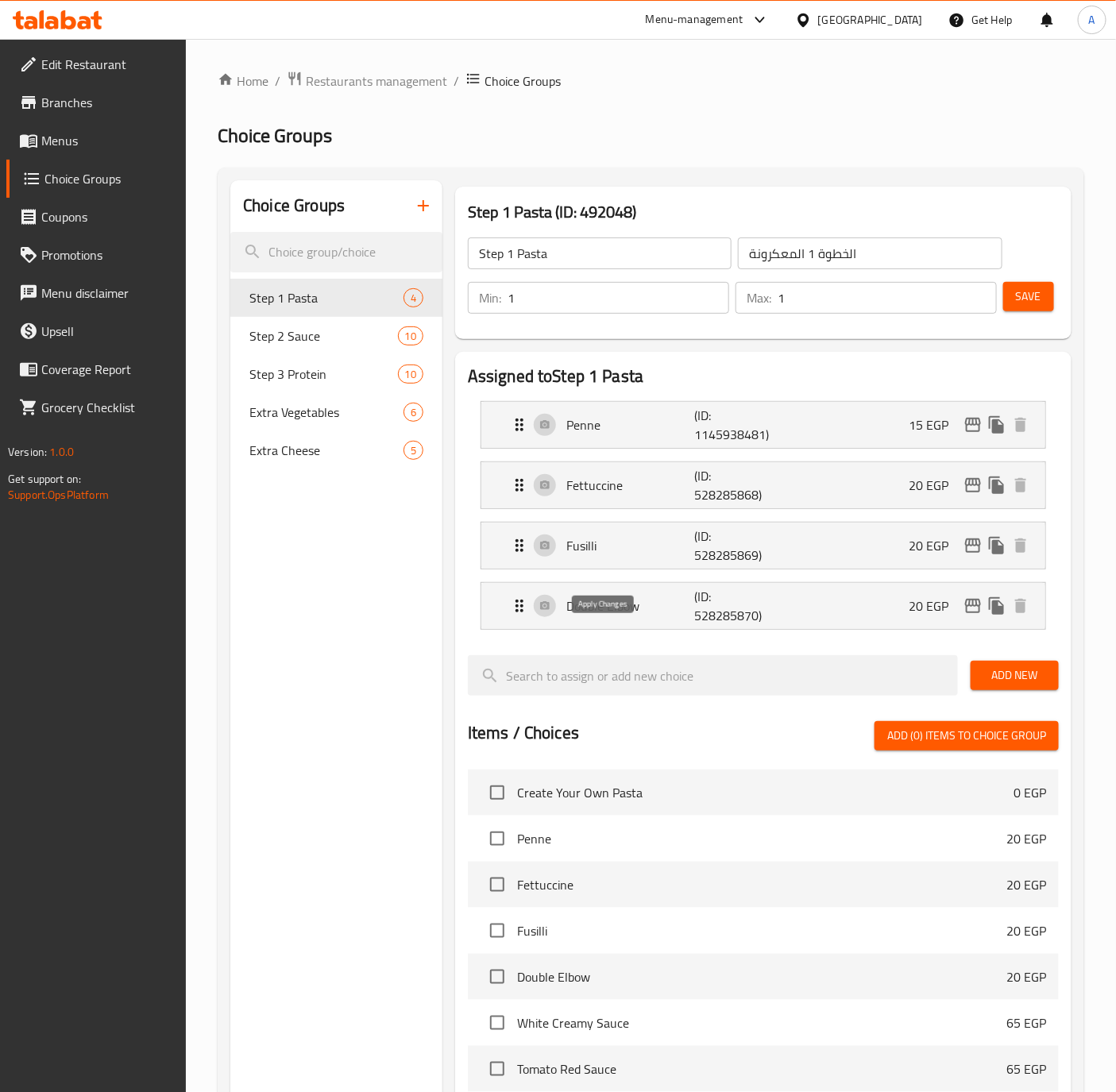
click at [601, 636] on icon "save" at bounding box center [605, 636] width 14 height 14
click at [851, 477] on div "Fettuccine (ID: 528285868) 20 EGP" at bounding box center [767, 486] width 516 height 46
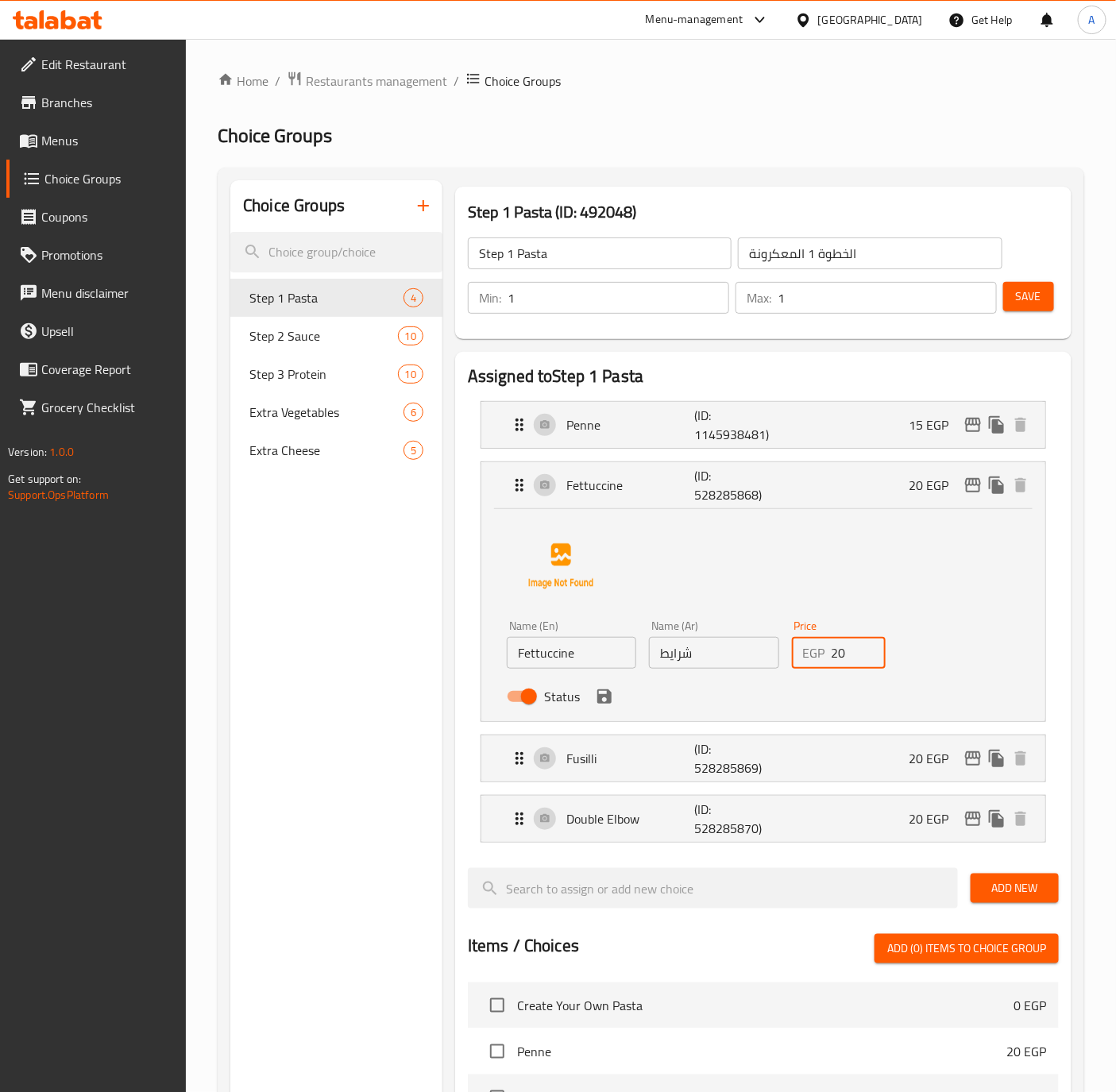
click at [842, 655] on input "20" at bounding box center [859, 653] width 55 height 32
click at [607, 692] on icon "save" at bounding box center [605, 696] width 14 height 14
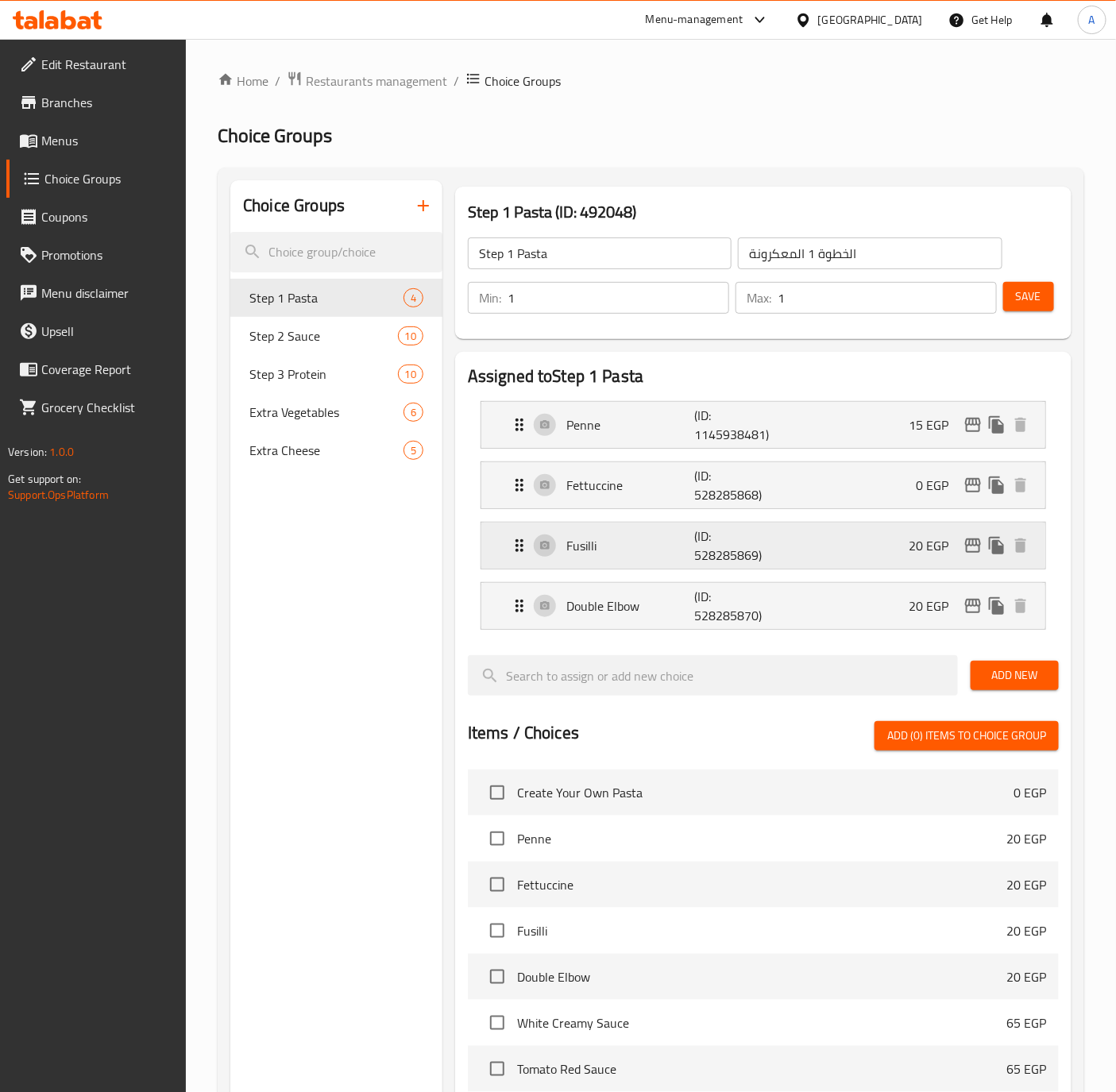
click at [660, 534] on div "Fusilli (ID: 528285869) 20 EGP" at bounding box center [767, 546] width 516 height 46
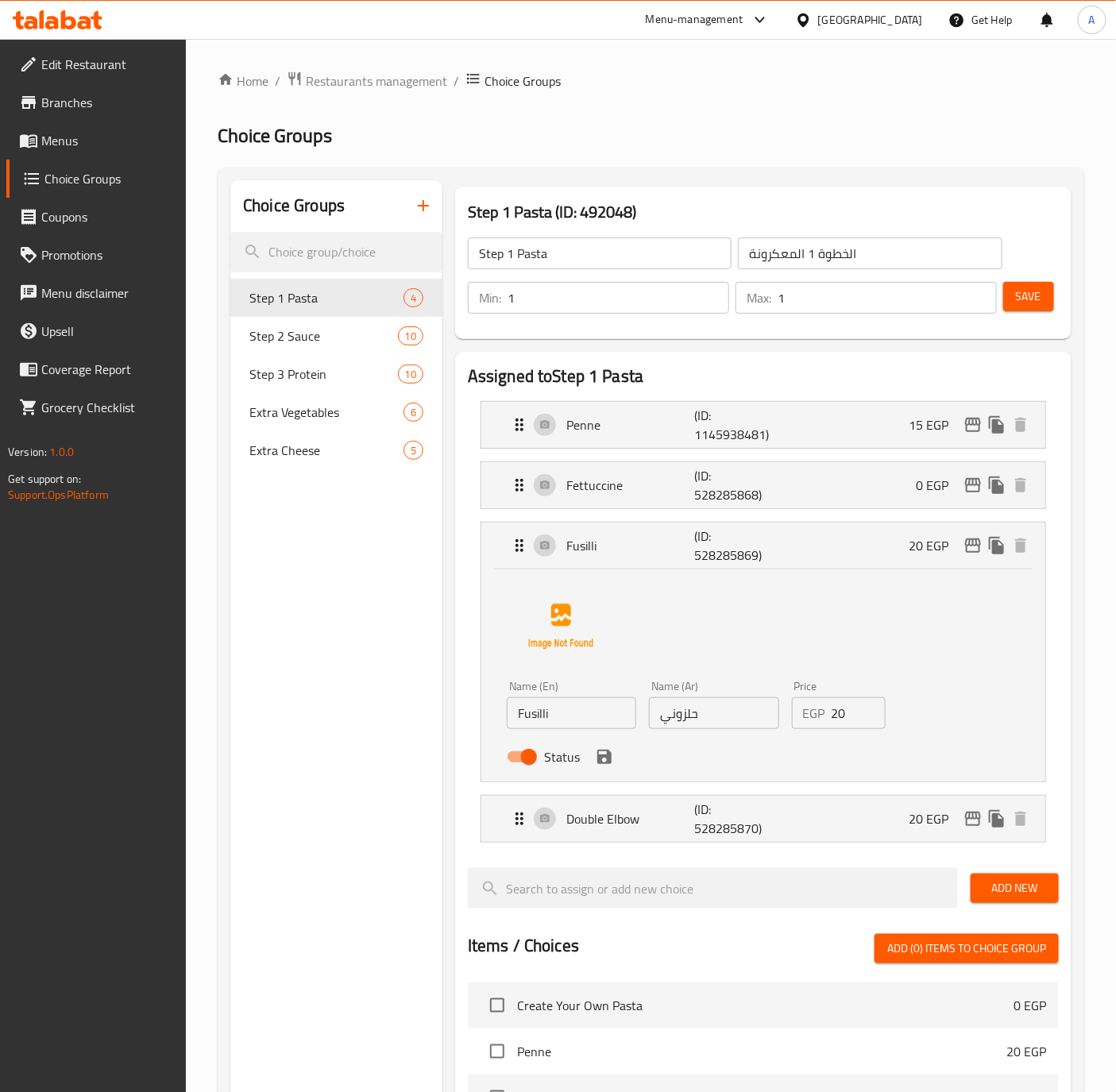
click at [837, 715] on input "20" at bounding box center [859, 713] width 55 height 32
click at [607, 756] on icon "save" at bounding box center [605, 756] width 14 height 14
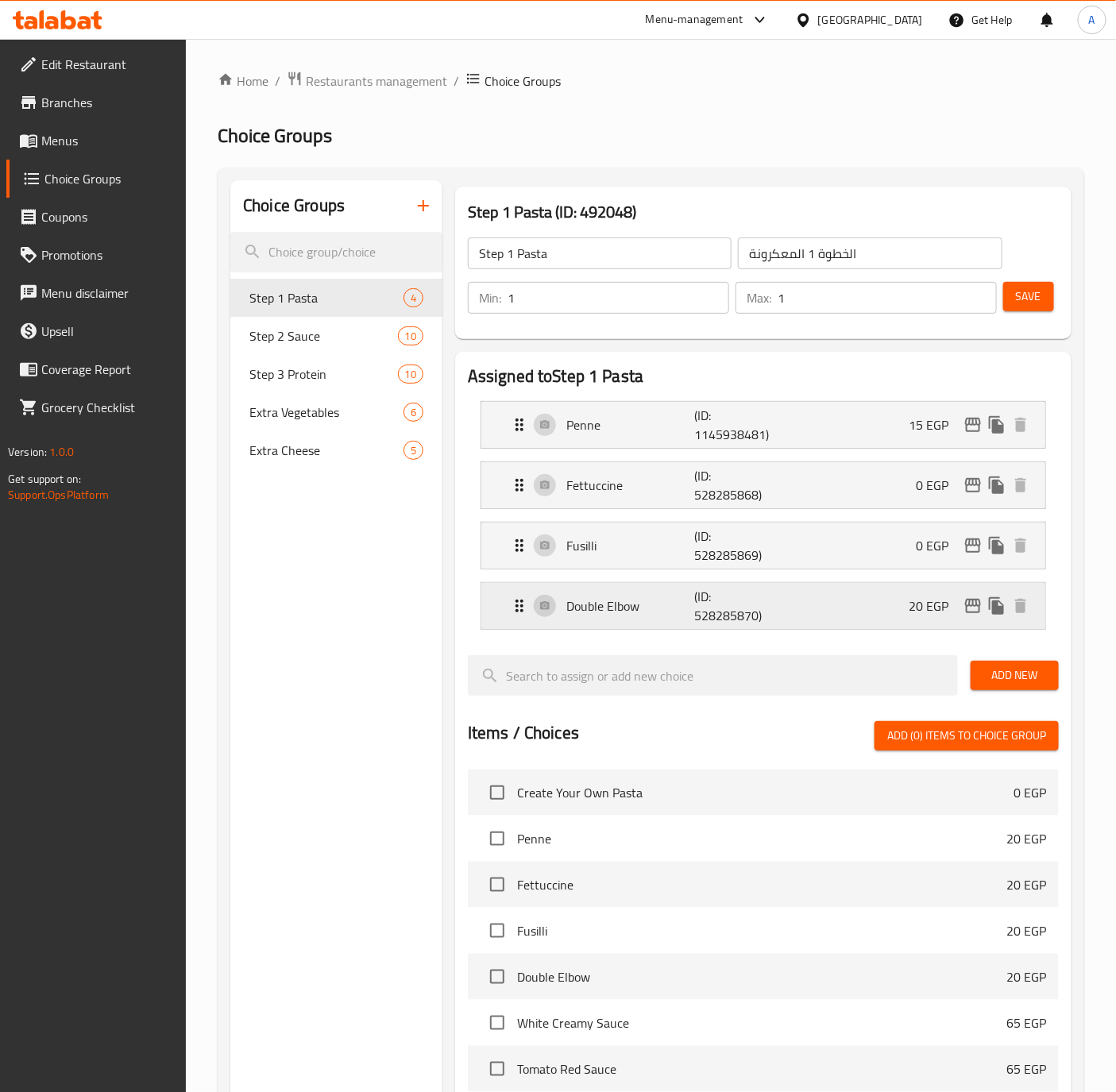
click at [785, 613] on div "Double Elbow (ID: 528285870) 20 EGP" at bounding box center [767, 606] width 516 height 46
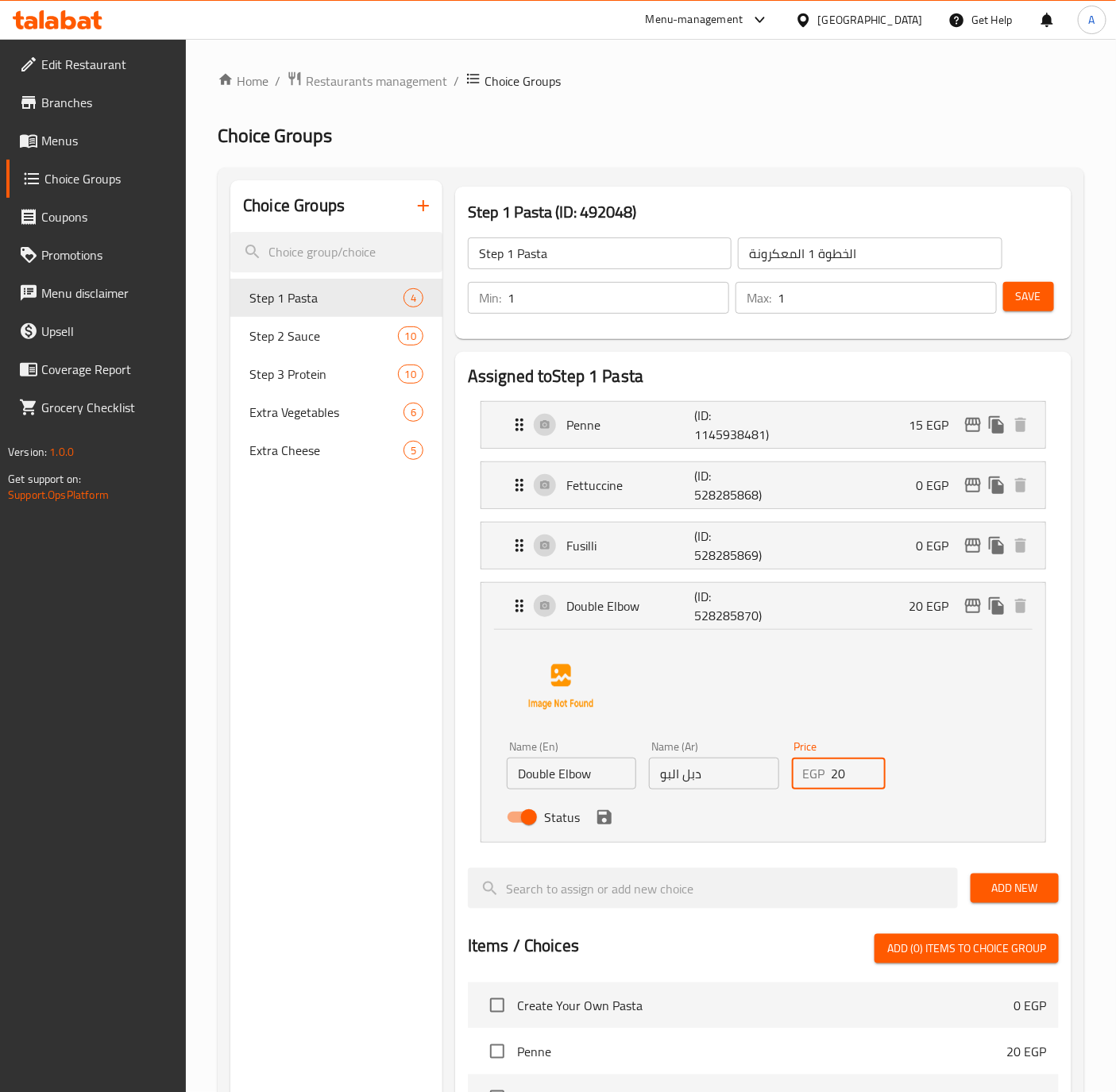
click at [855, 779] on input "20" at bounding box center [859, 773] width 55 height 32
click at [613, 824] on icon "save" at bounding box center [604, 817] width 19 height 19
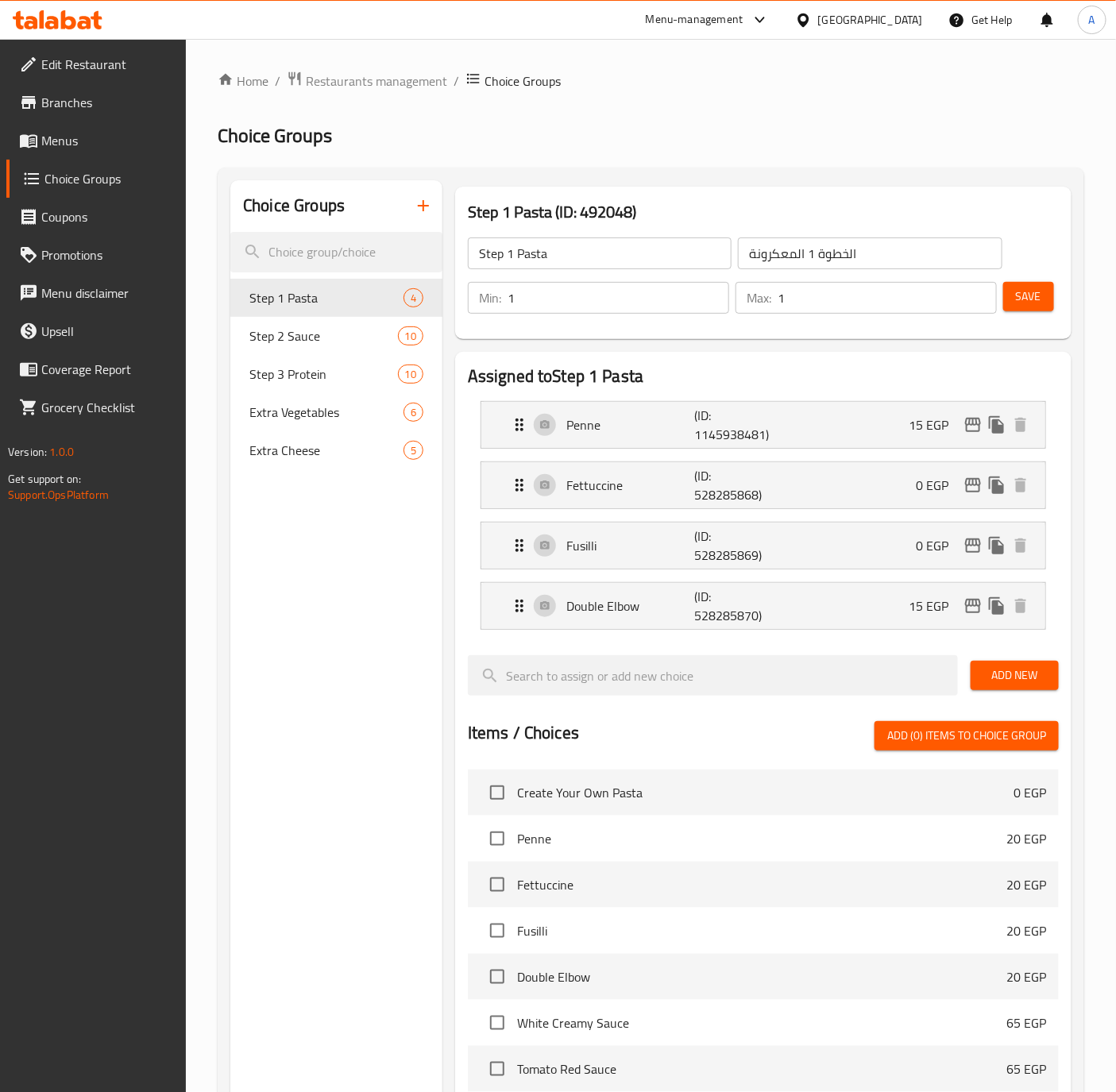
click at [1044, 289] on button "Save" at bounding box center [1028, 297] width 51 height 29
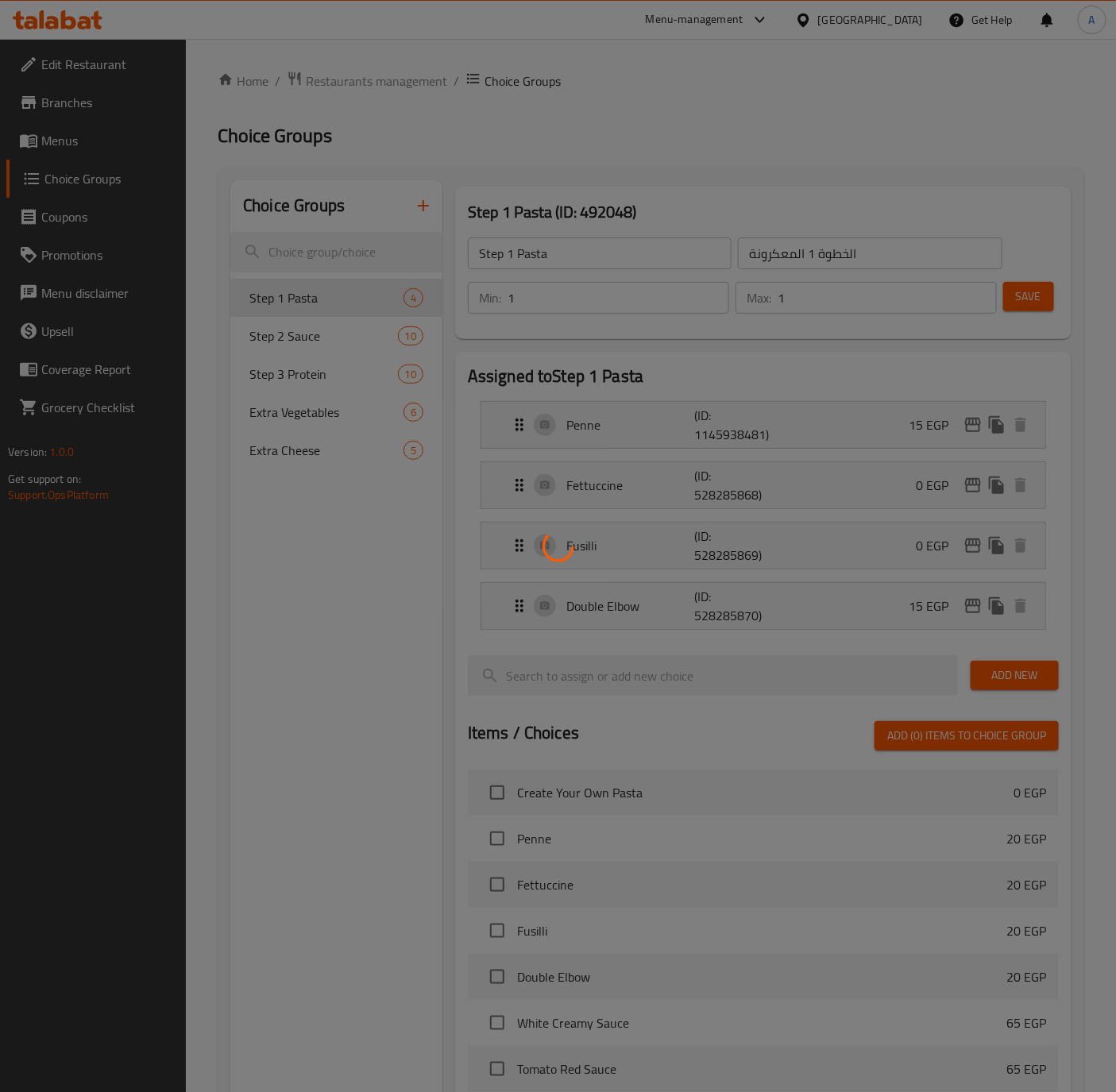
click at [1044, 289] on div at bounding box center [558, 546] width 1116 height 1092
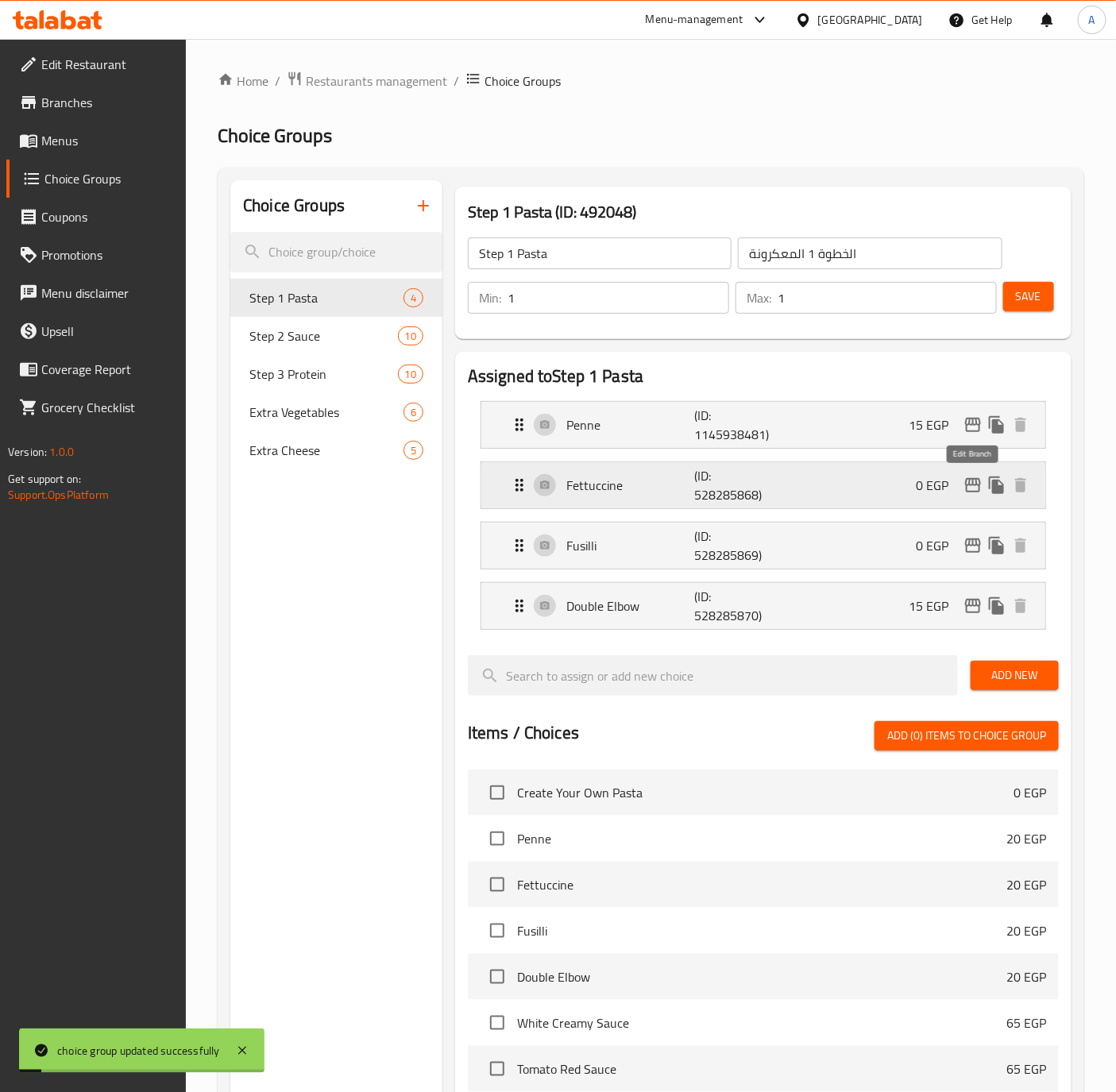
click at [977, 479] on icon "edit" at bounding box center [972, 485] width 19 height 19
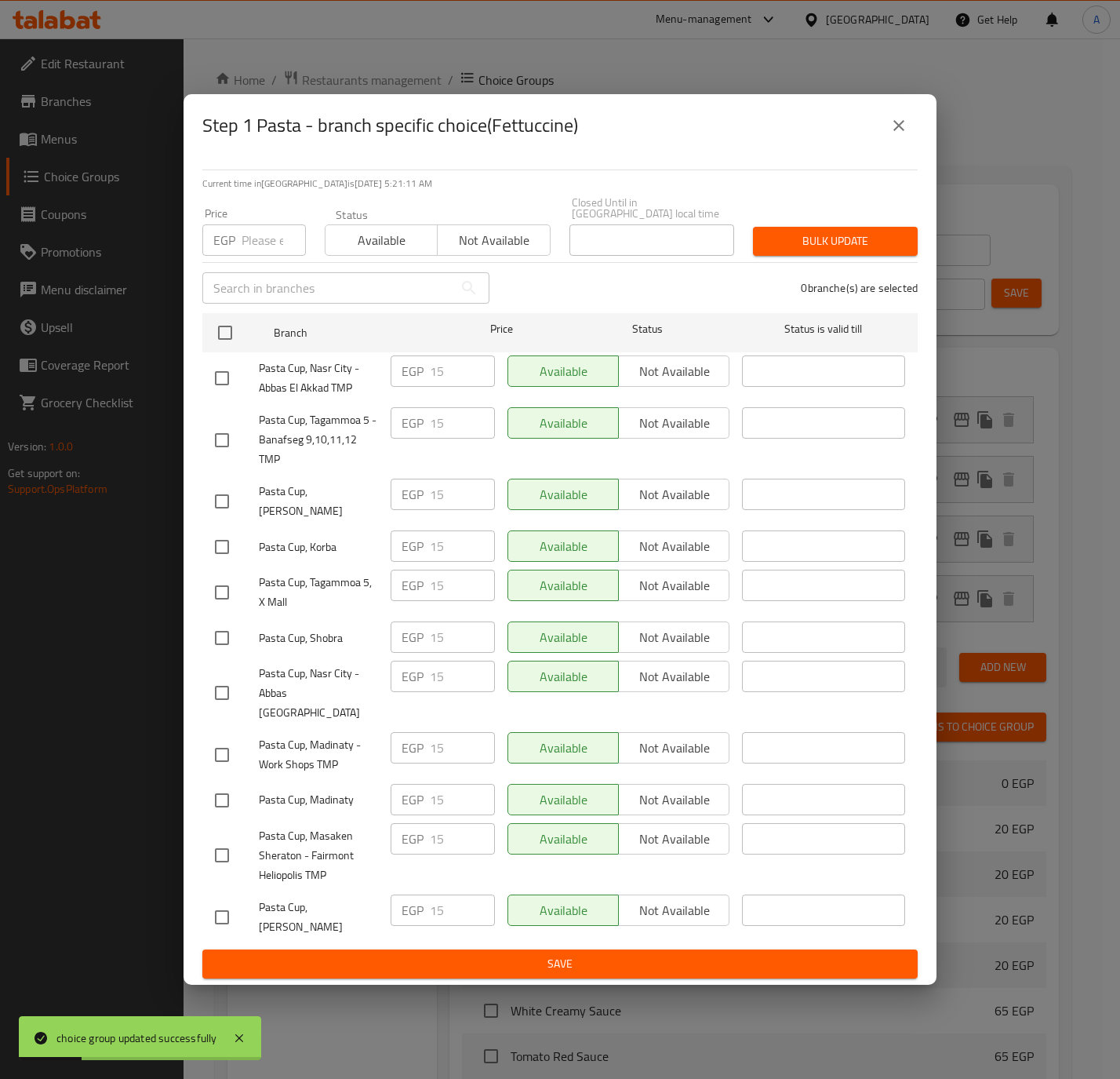
click at [900, 145] on button "close" at bounding box center [899, 125] width 38 height 38
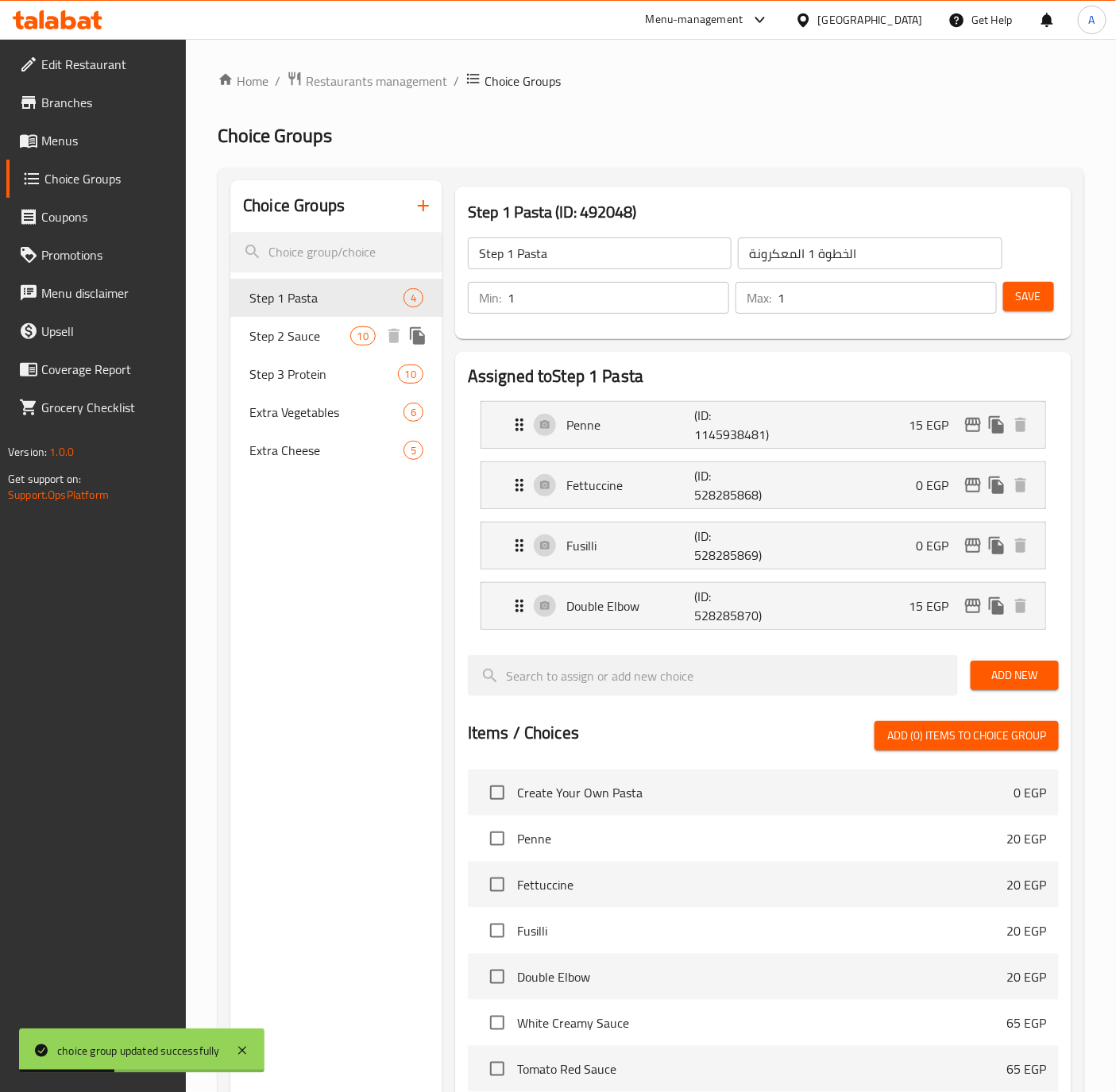
click at [267, 335] on span "Step 2 Sauce" at bounding box center [299, 336] width 100 height 19
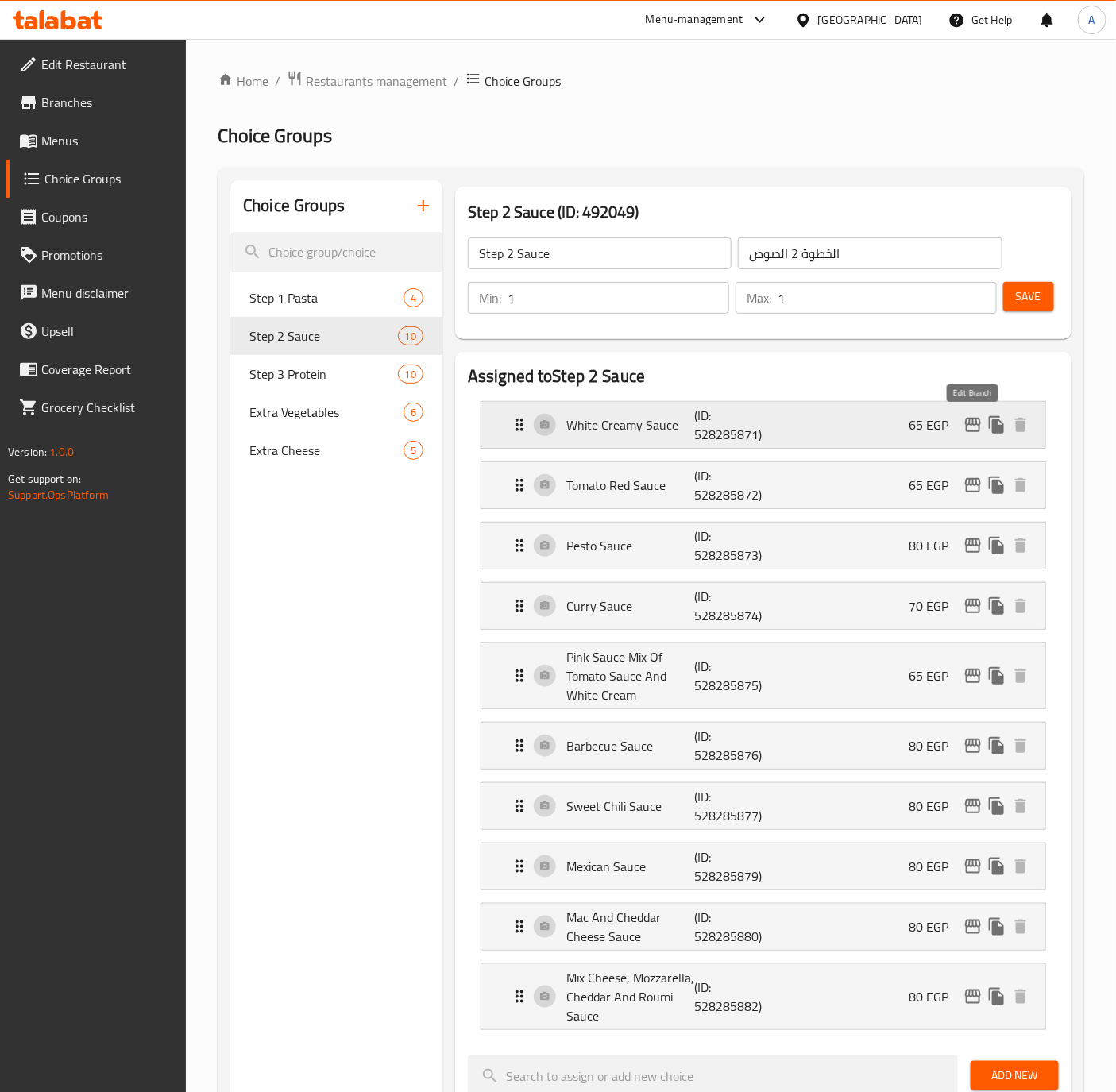
click at [975, 426] on icon "edit" at bounding box center [972, 424] width 19 height 19
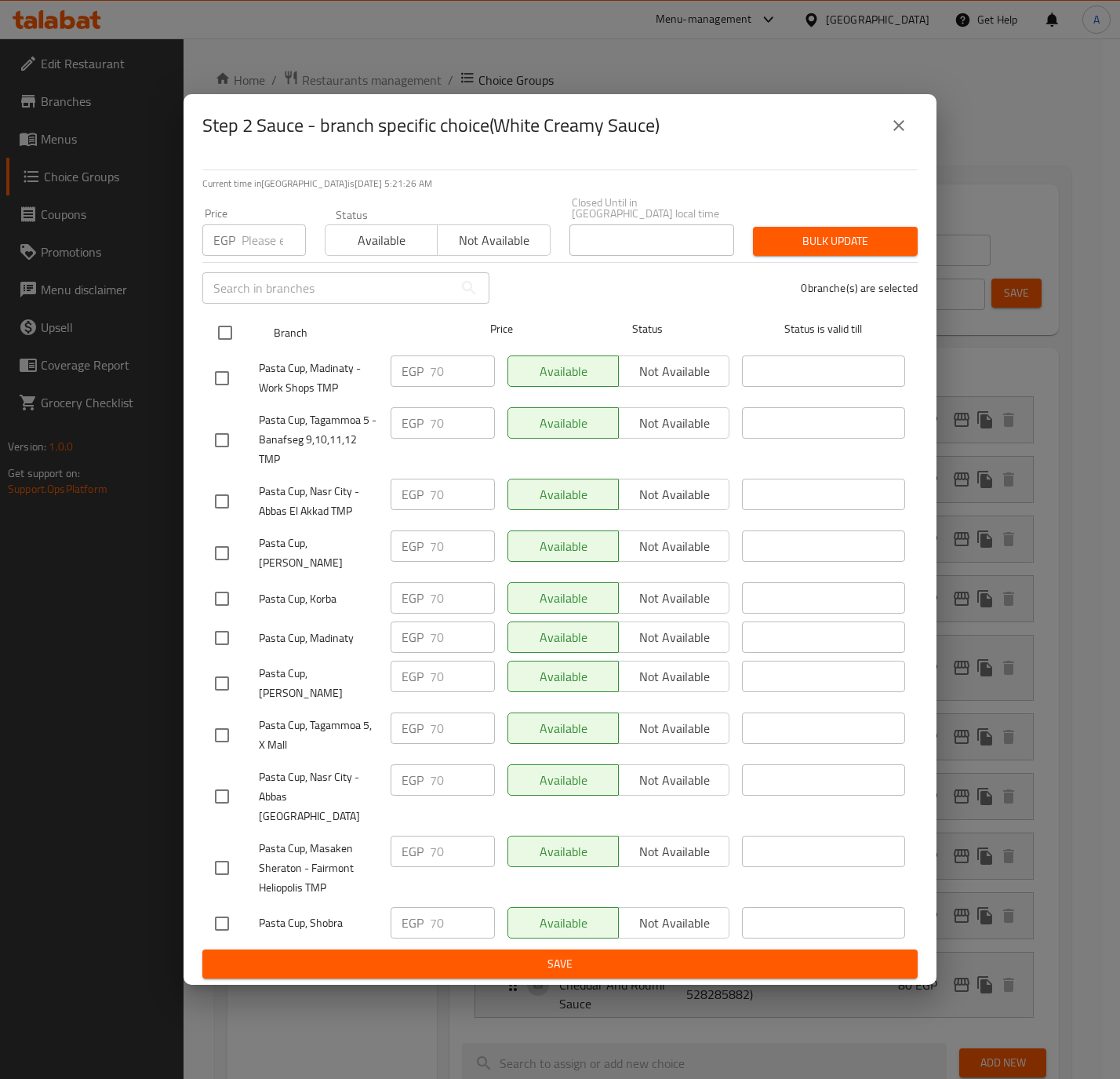
click at [234, 337] on input "checkbox" at bounding box center [225, 332] width 33 height 33
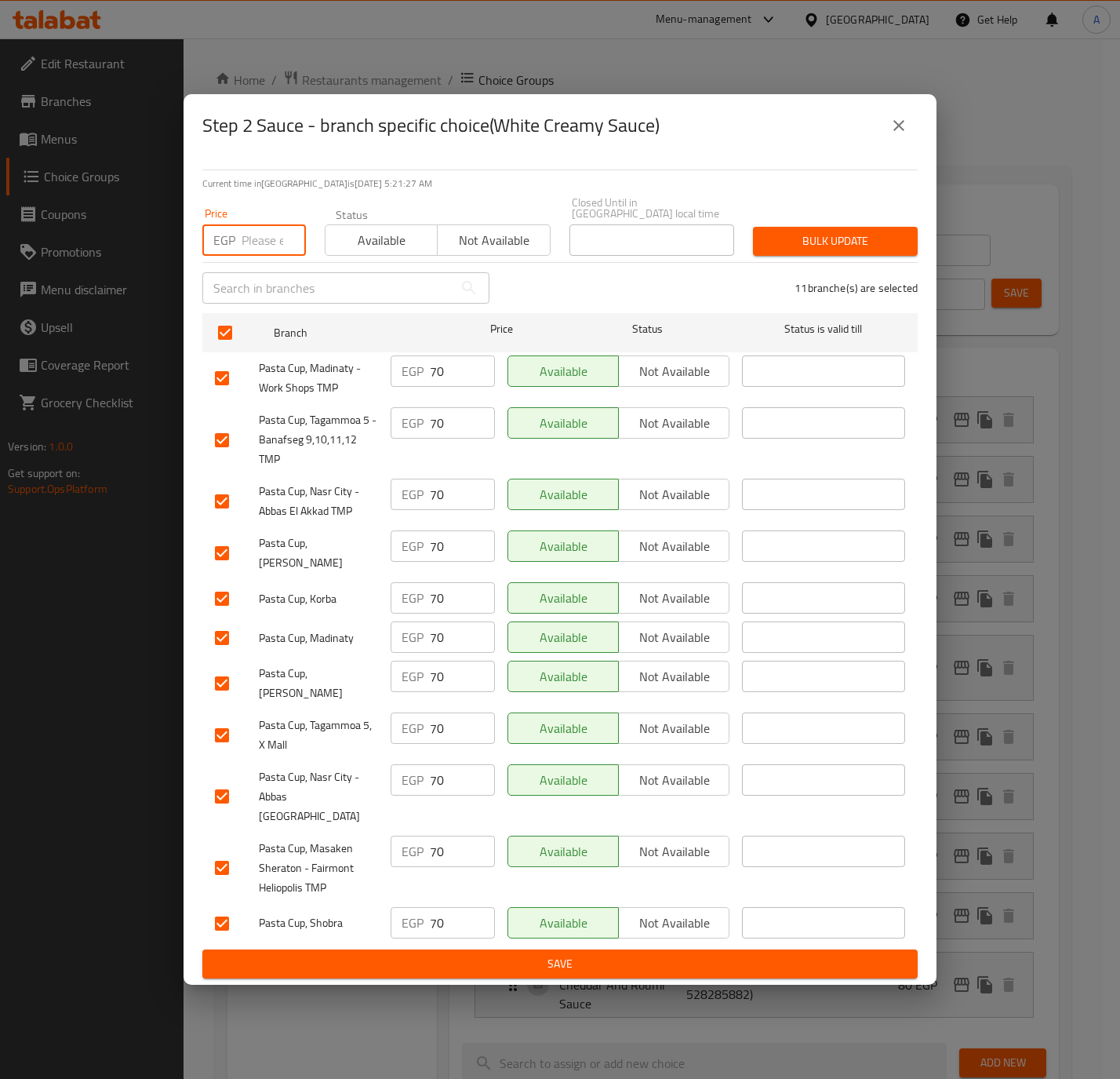
click at [248, 247] on input "number" at bounding box center [273, 240] width 64 height 32
paste input "75.0"
click at [876, 232] on button "Bulk update" at bounding box center [836, 240] width 165 height 29
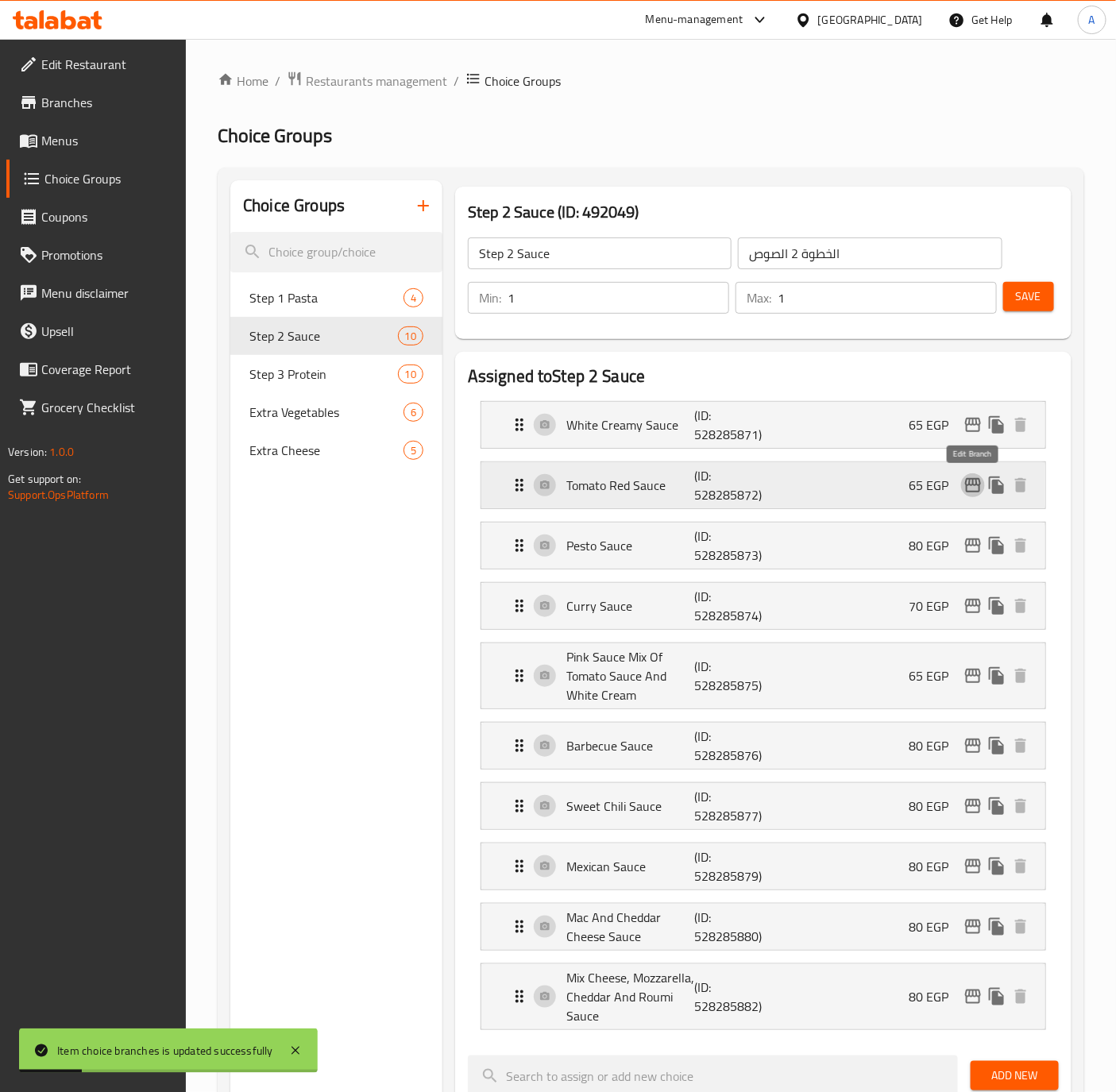
click at [970, 486] on icon "edit" at bounding box center [973, 485] width 16 height 14
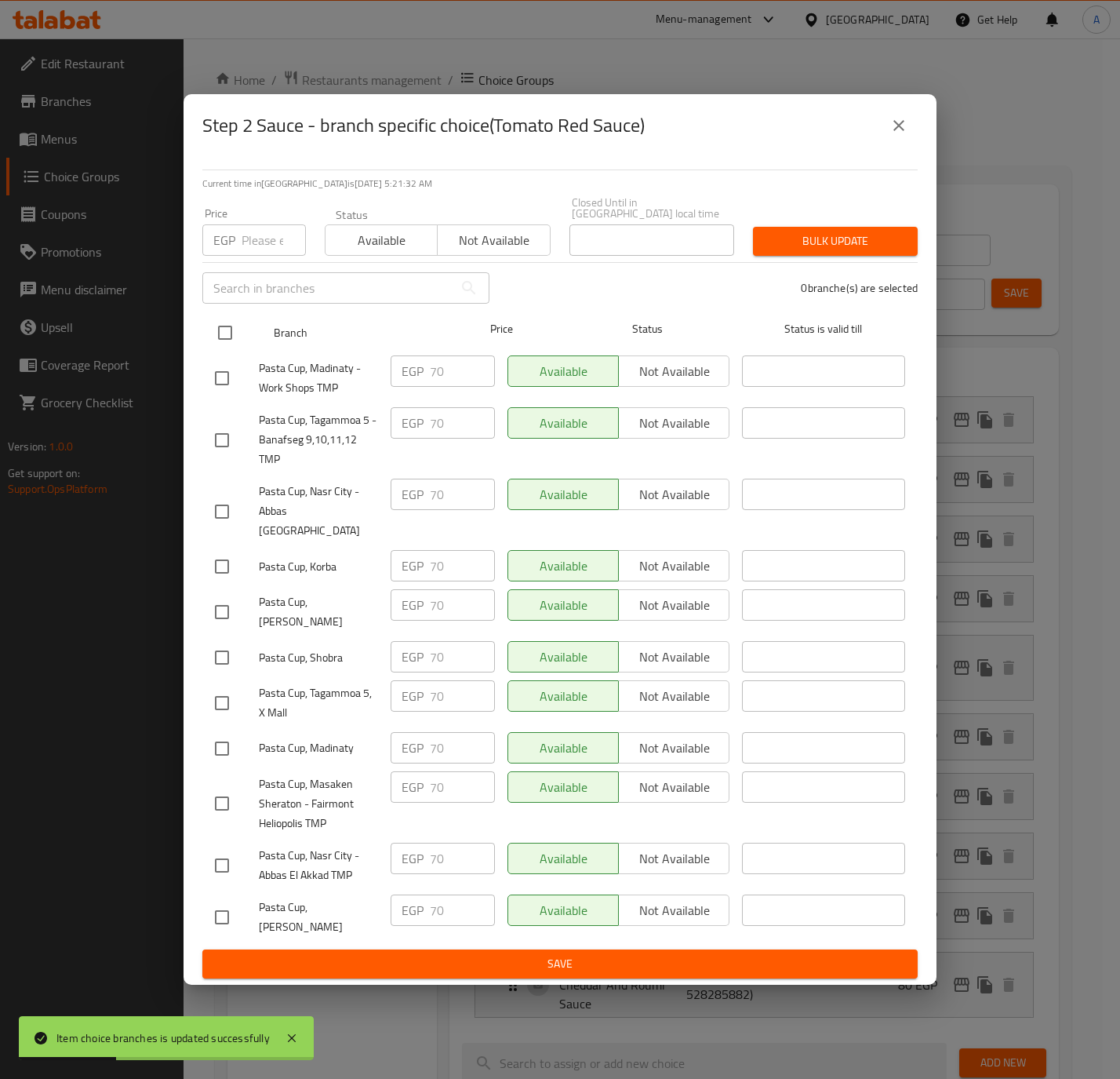
click at [219, 328] on input "checkbox" at bounding box center [225, 332] width 33 height 33
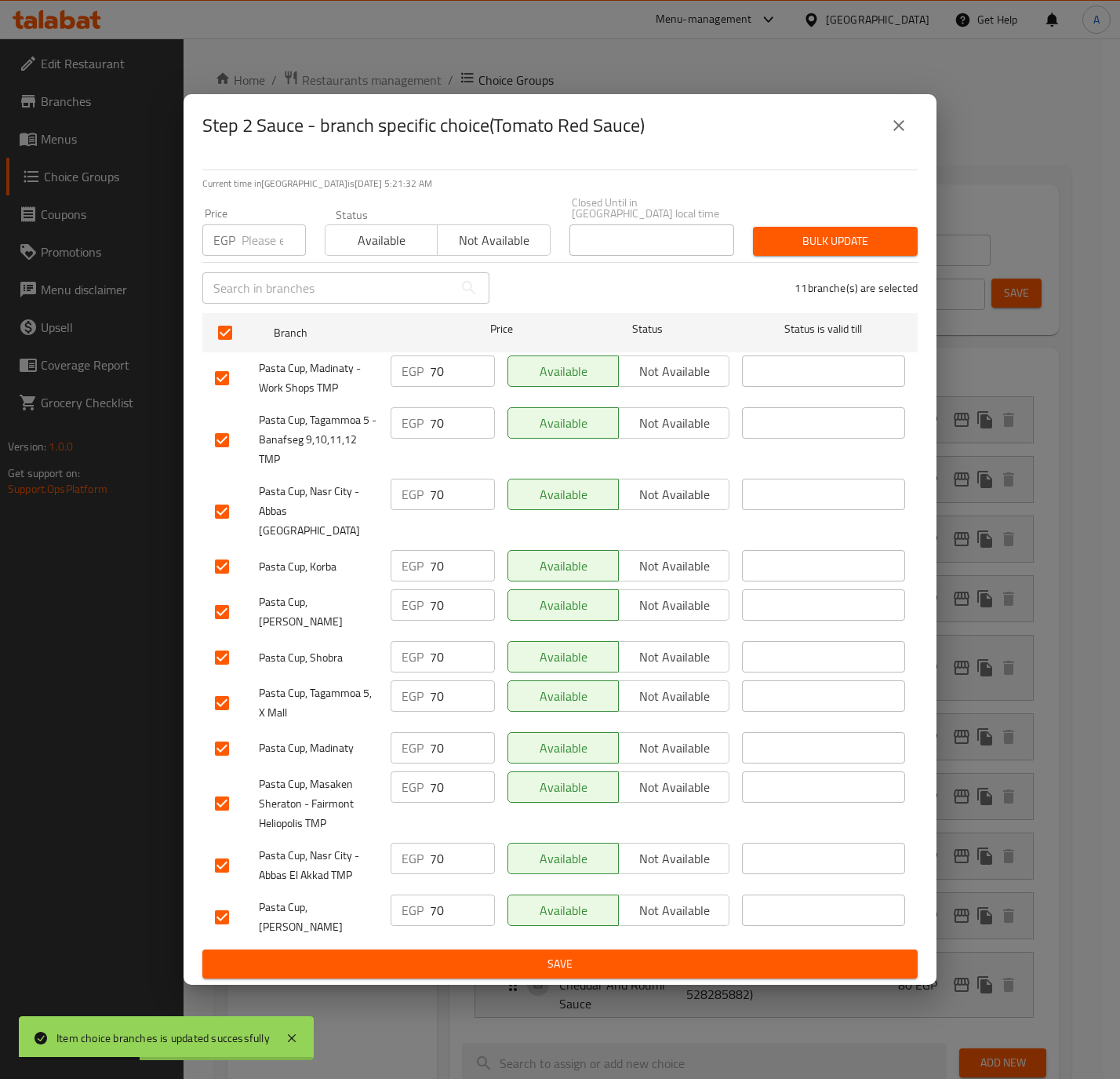
click at [235, 245] on p "EGP" at bounding box center [224, 239] width 22 height 18
click at [249, 253] on input "number" at bounding box center [273, 240] width 64 height 32
paste input "75.0"
click at [831, 247] on span "Bulk update" at bounding box center [835, 241] width 139 height 19
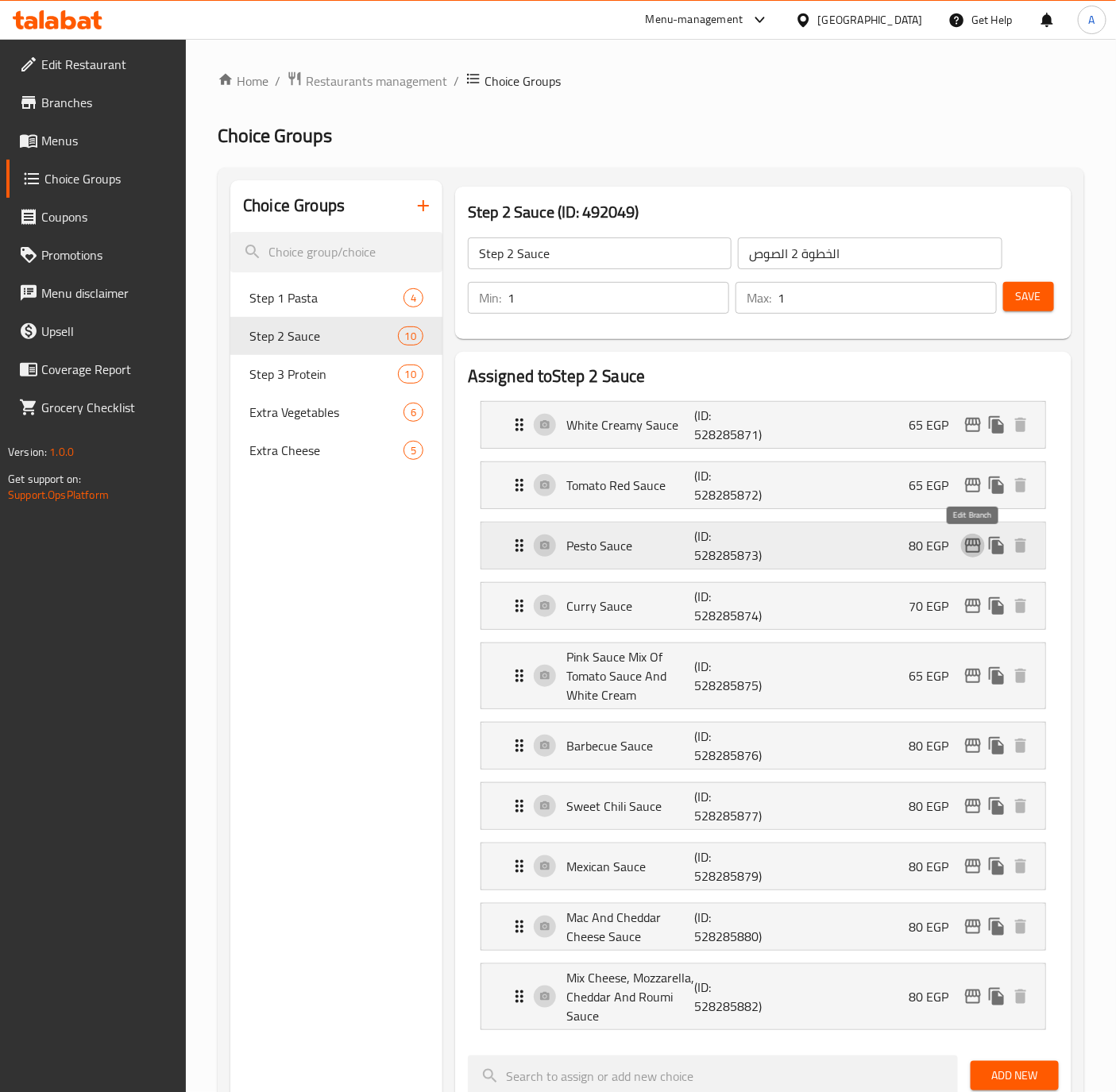
click at [970, 553] on icon "edit" at bounding box center [972, 545] width 19 height 19
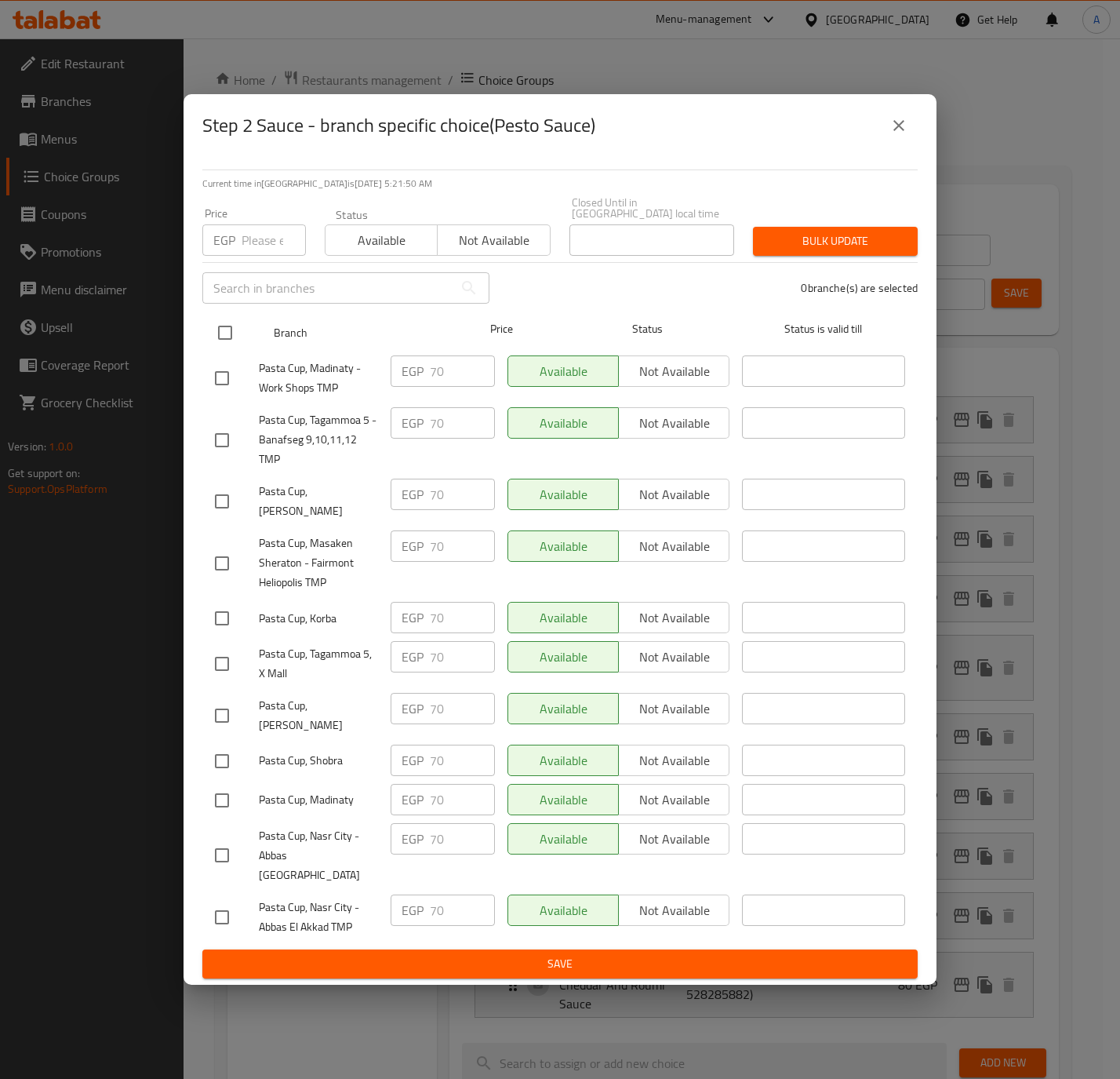
click at [215, 339] on input "checkbox" at bounding box center [225, 332] width 33 height 33
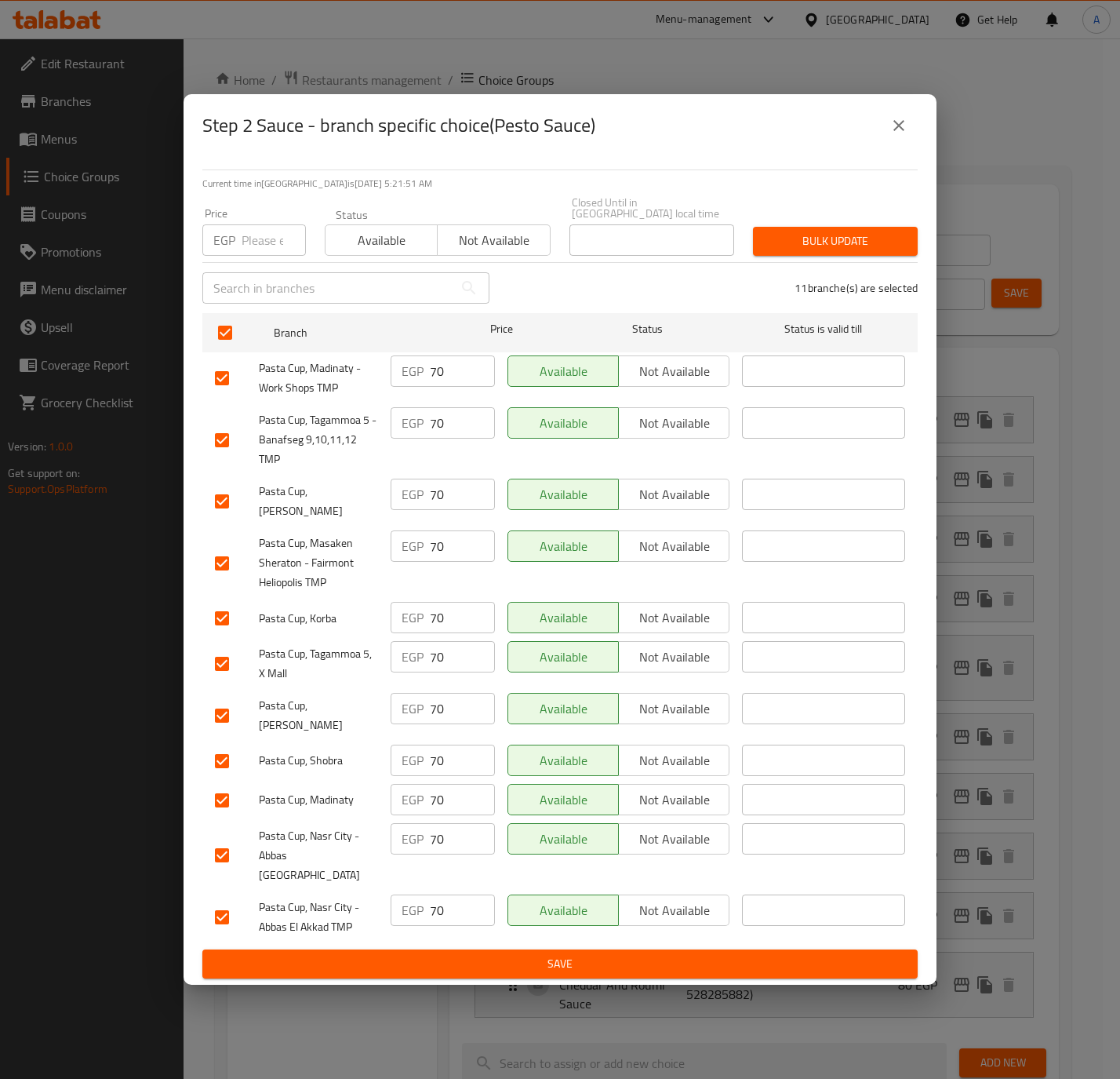
click at [260, 243] on input "number" at bounding box center [273, 240] width 64 height 32
paste input "85.0"
click at [775, 251] on span "Bulk update" at bounding box center [835, 241] width 139 height 19
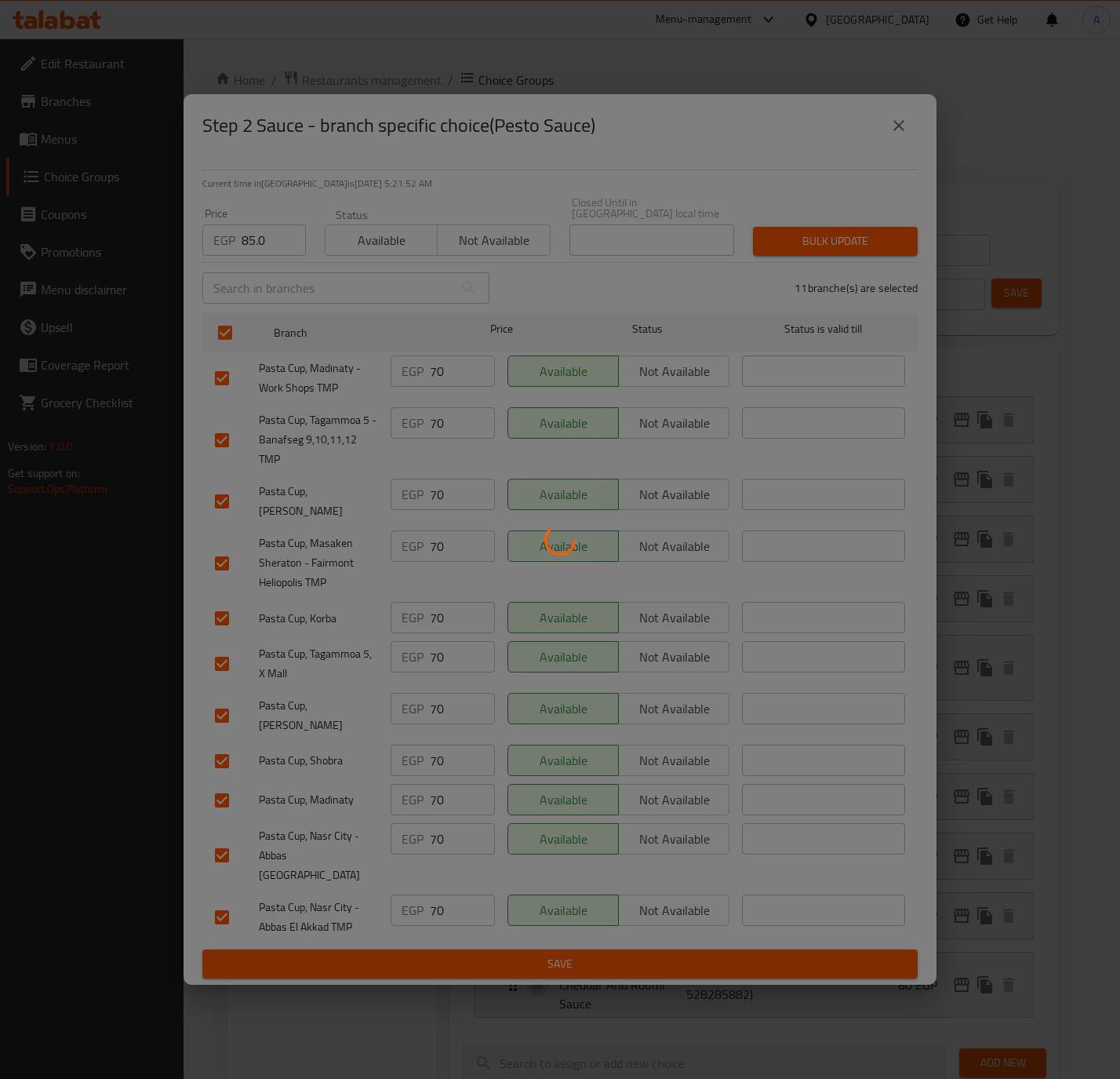
click at [775, 252] on div at bounding box center [560, 540] width 1120 height 1079
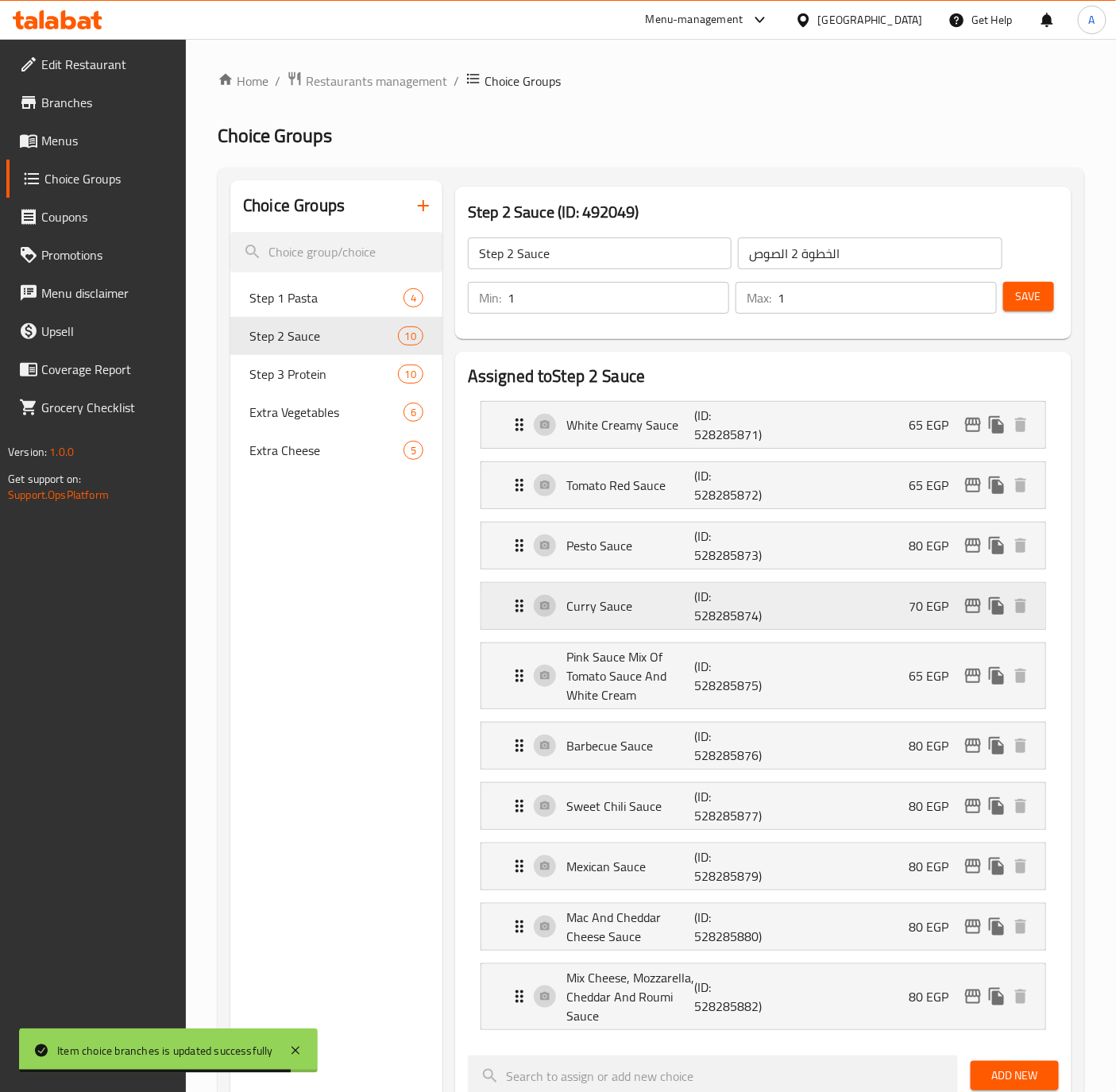
click at [970, 604] on icon "edit" at bounding box center [972, 605] width 19 height 19
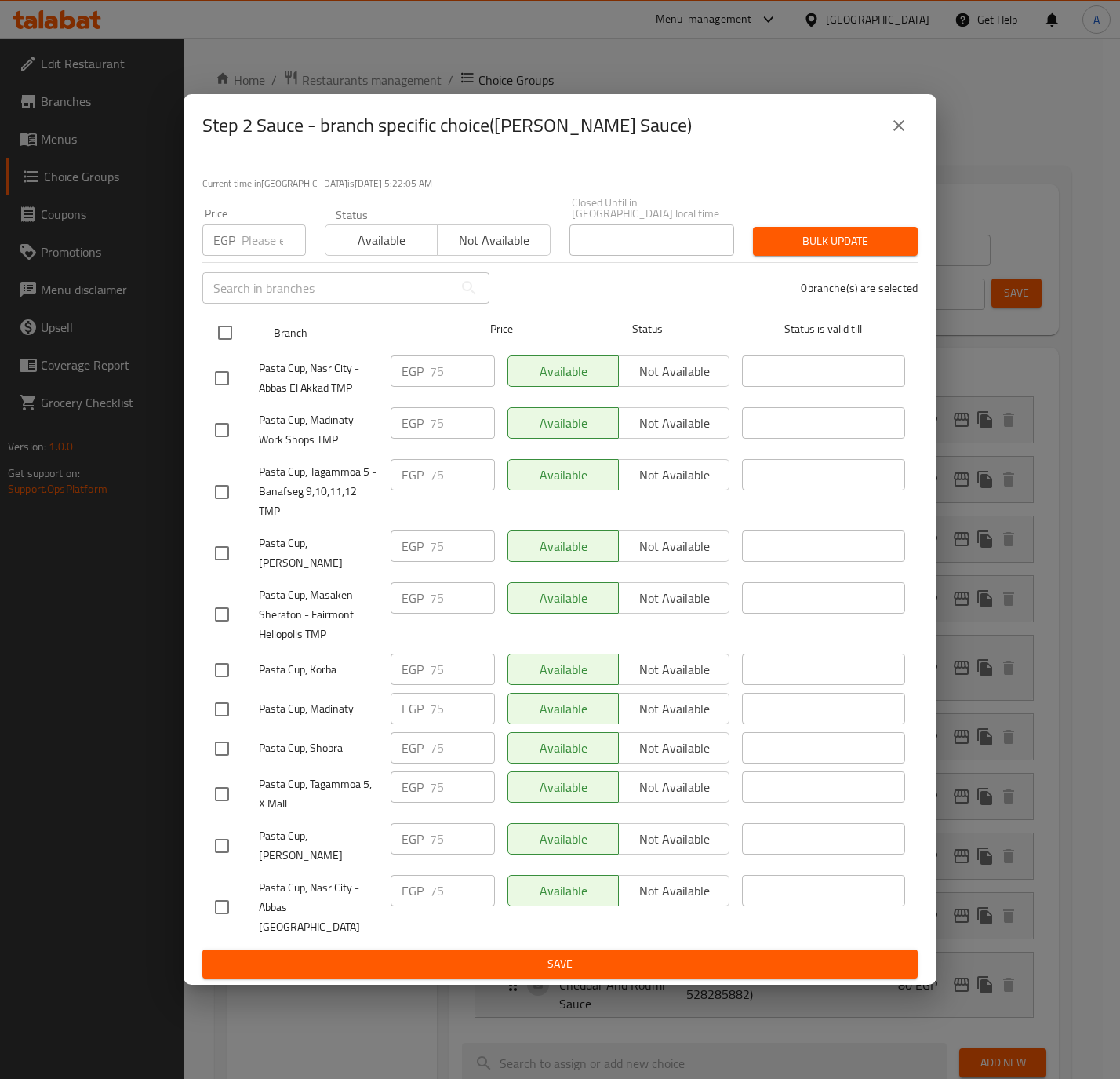
click at [218, 330] on input "checkbox" at bounding box center [225, 332] width 33 height 33
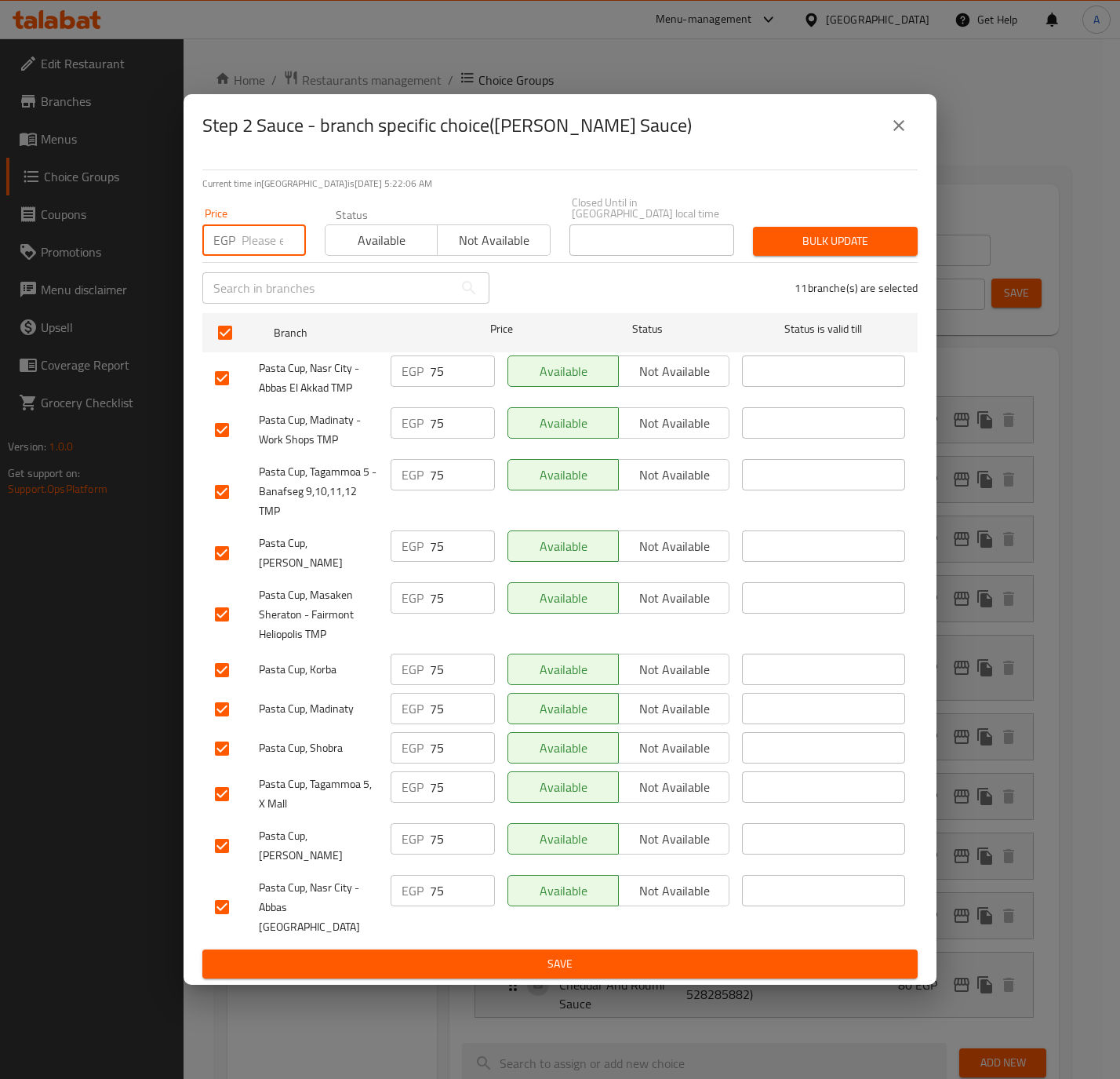
click at [271, 253] on input "number" at bounding box center [273, 240] width 64 height 32
paste input "80.0"
click at [796, 251] on span "Bulk update" at bounding box center [835, 241] width 139 height 19
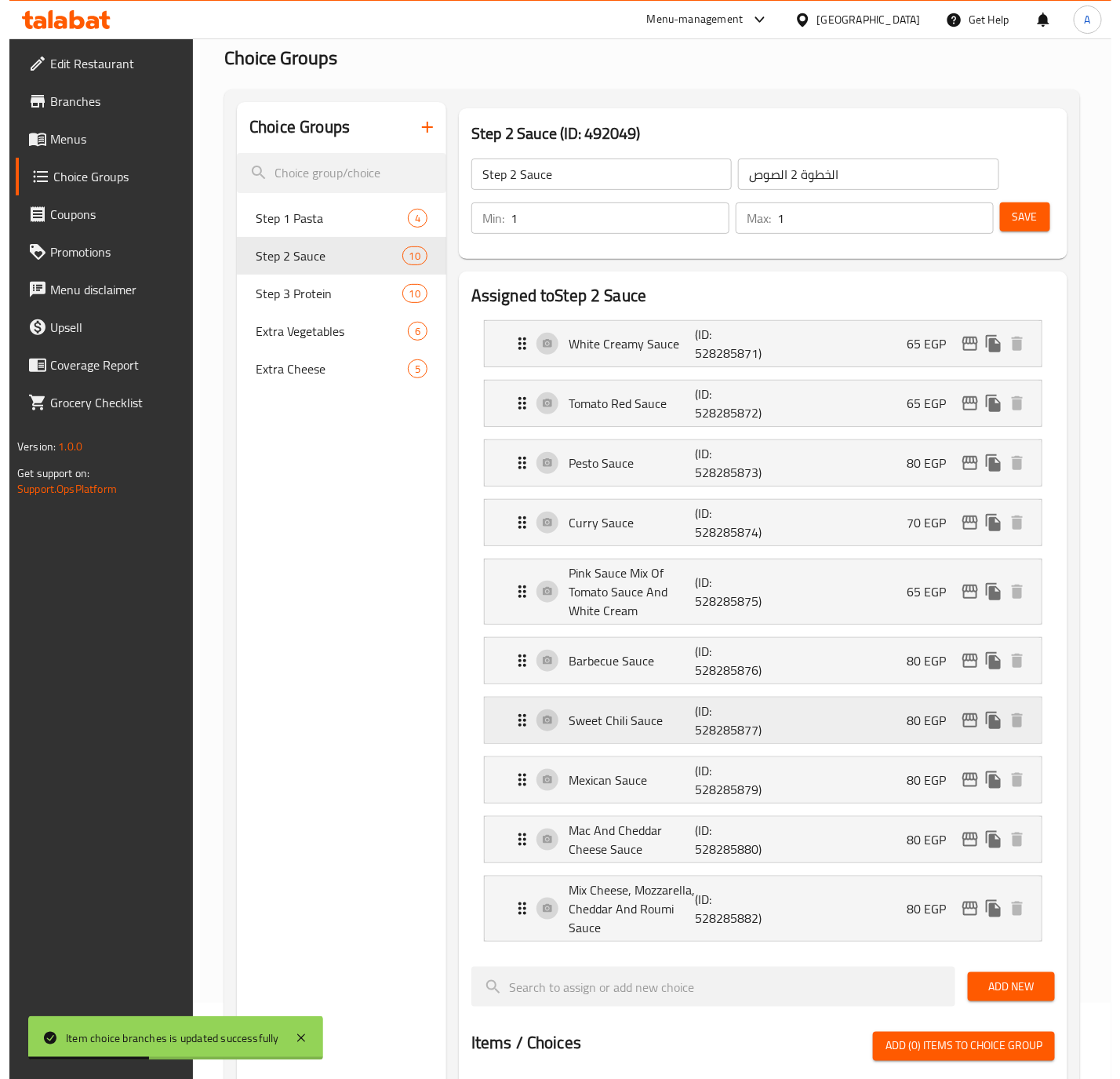
scroll to position [118, 0]
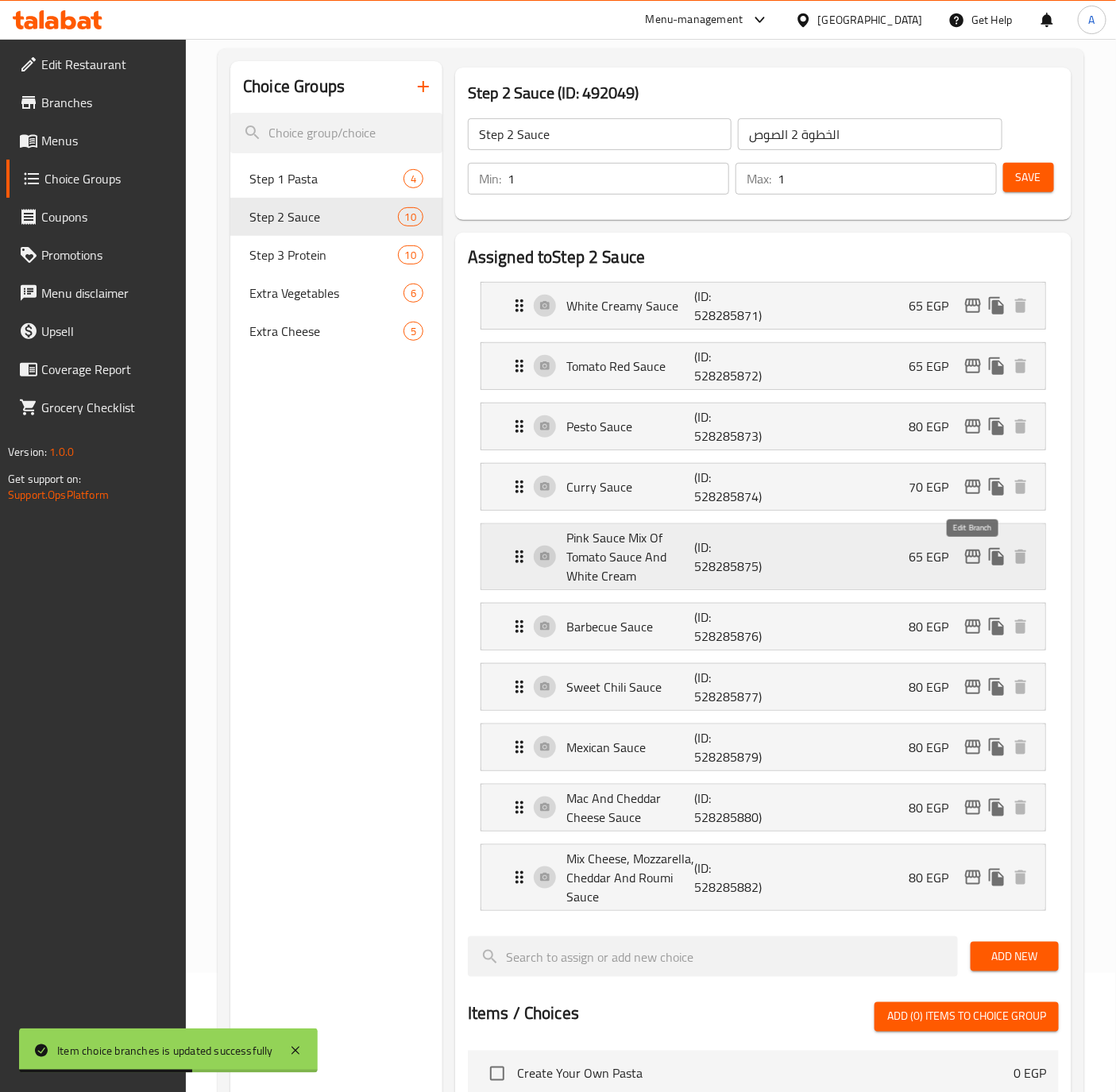
click at [970, 560] on icon "edit" at bounding box center [973, 557] width 16 height 14
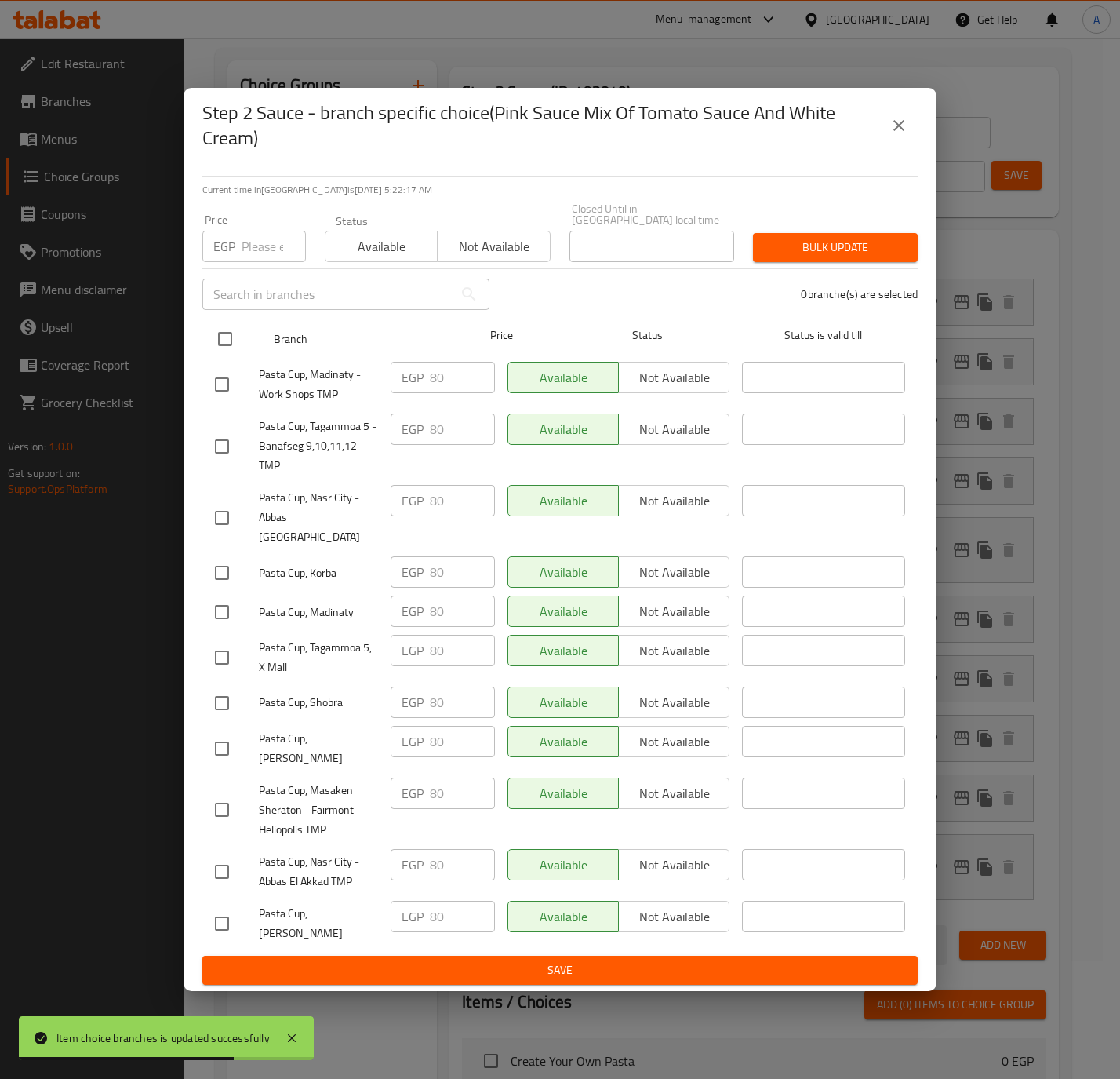
click at [235, 353] on input "checkbox" at bounding box center [225, 339] width 33 height 33
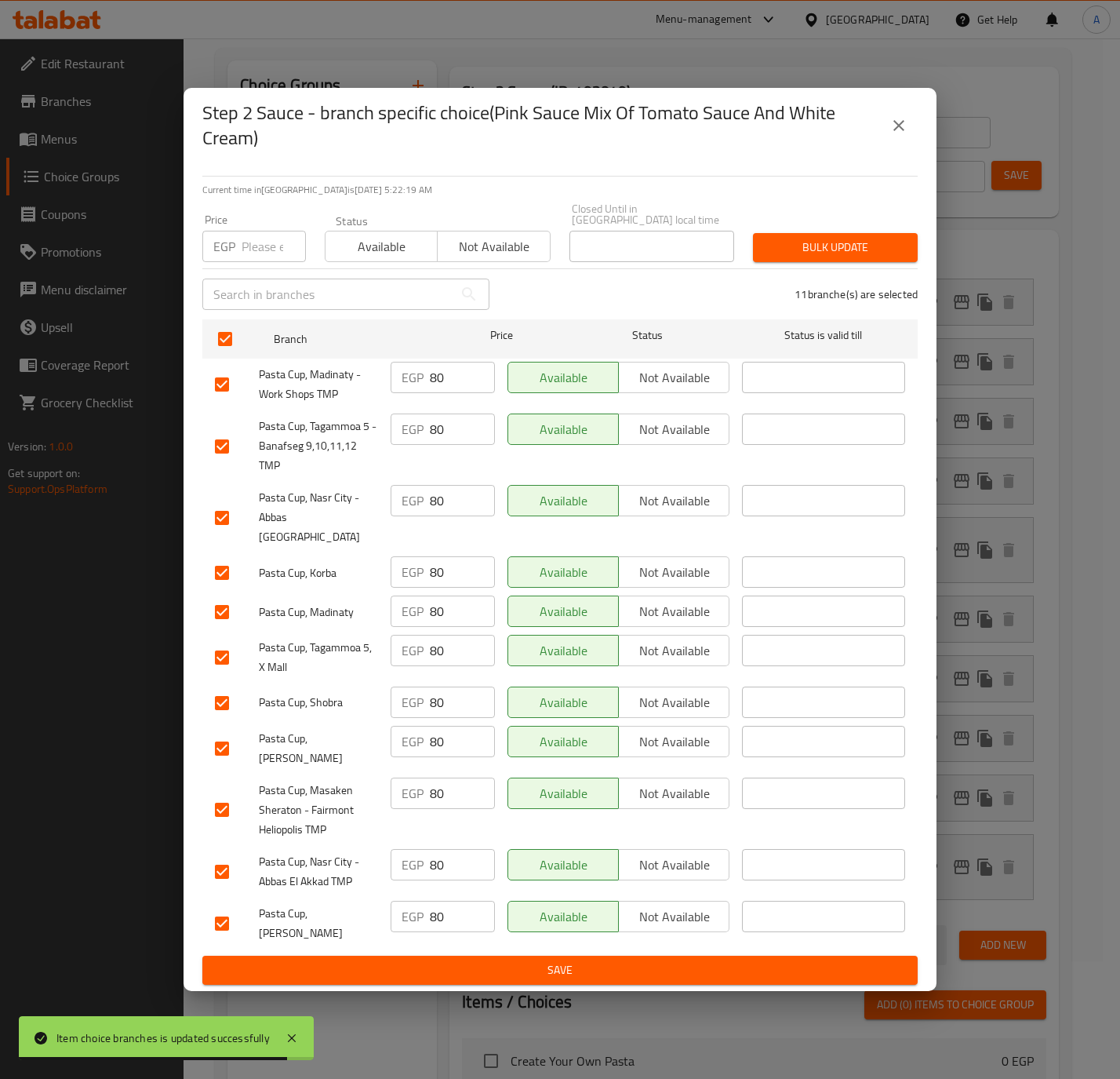
click at [274, 257] on input "number" at bounding box center [273, 247] width 64 height 32
paste input "75.0"
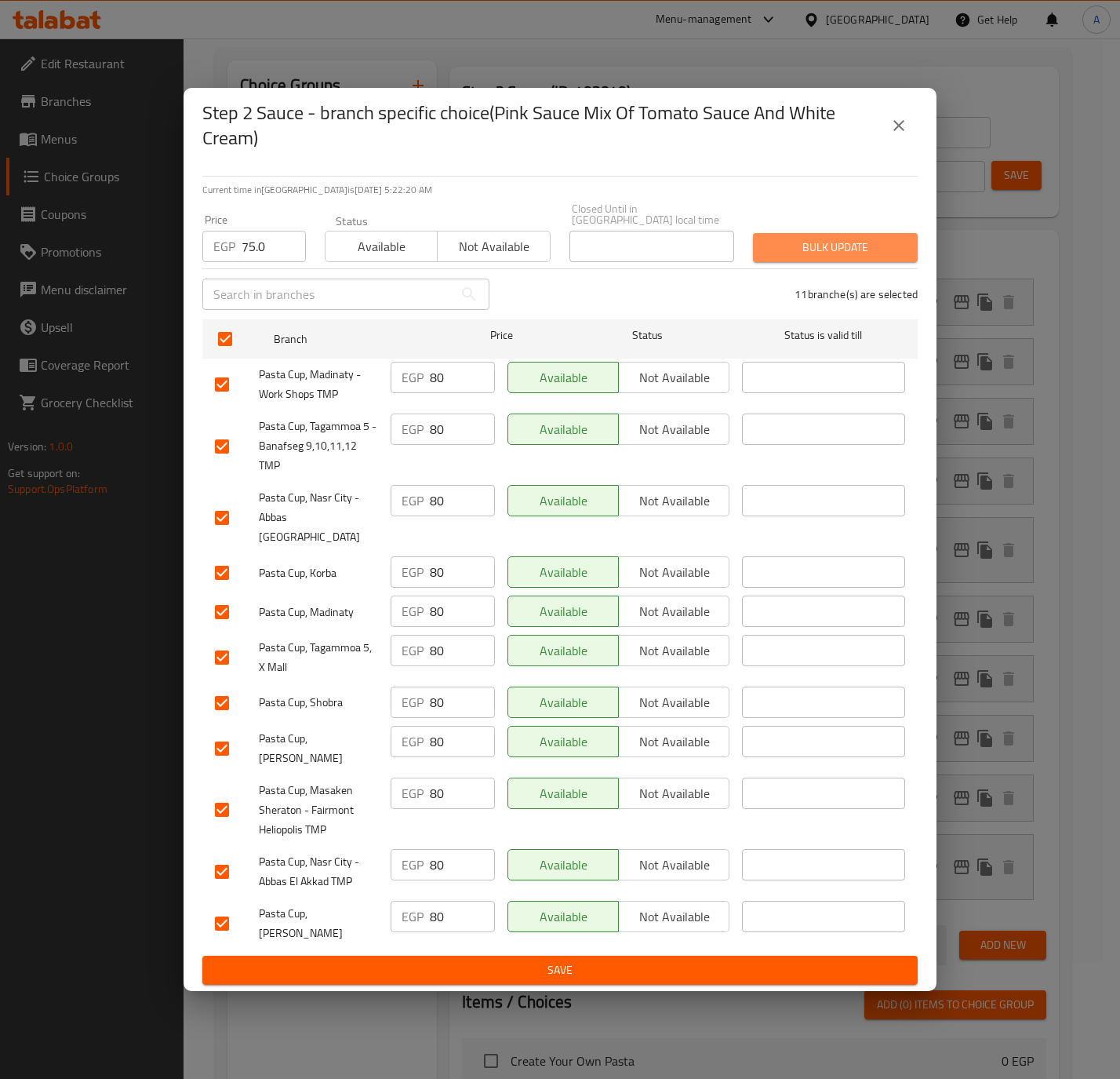
click at [794, 257] on span "Bulk update" at bounding box center [835, 247] width 139 height 19
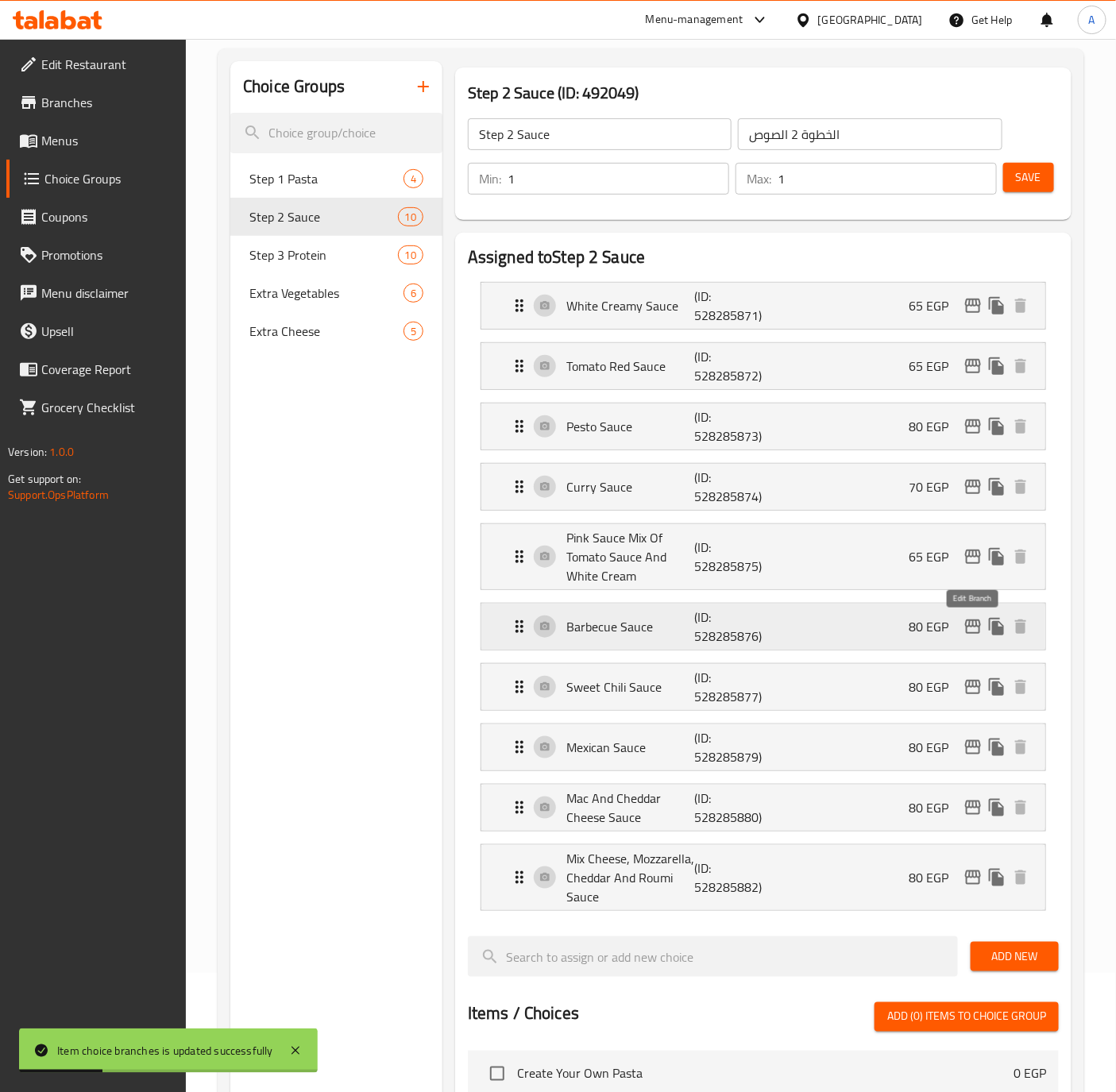
click at [970, 624] on icon "edit" at bounding box center [973, 627] width 16 height 14
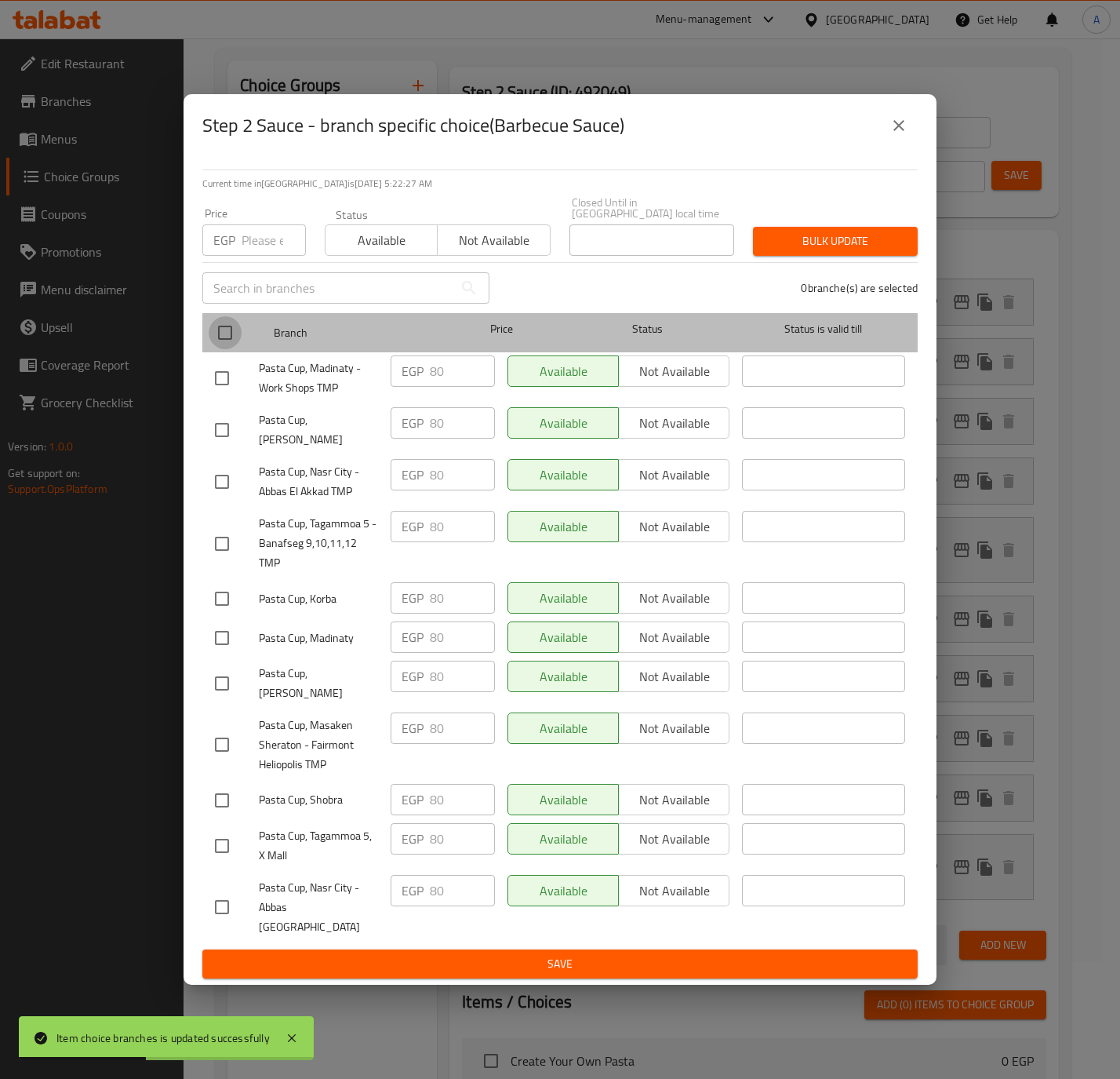
click at [226, 334] on input "checkbox" at bounding box center [225, 332] width 33 height 33
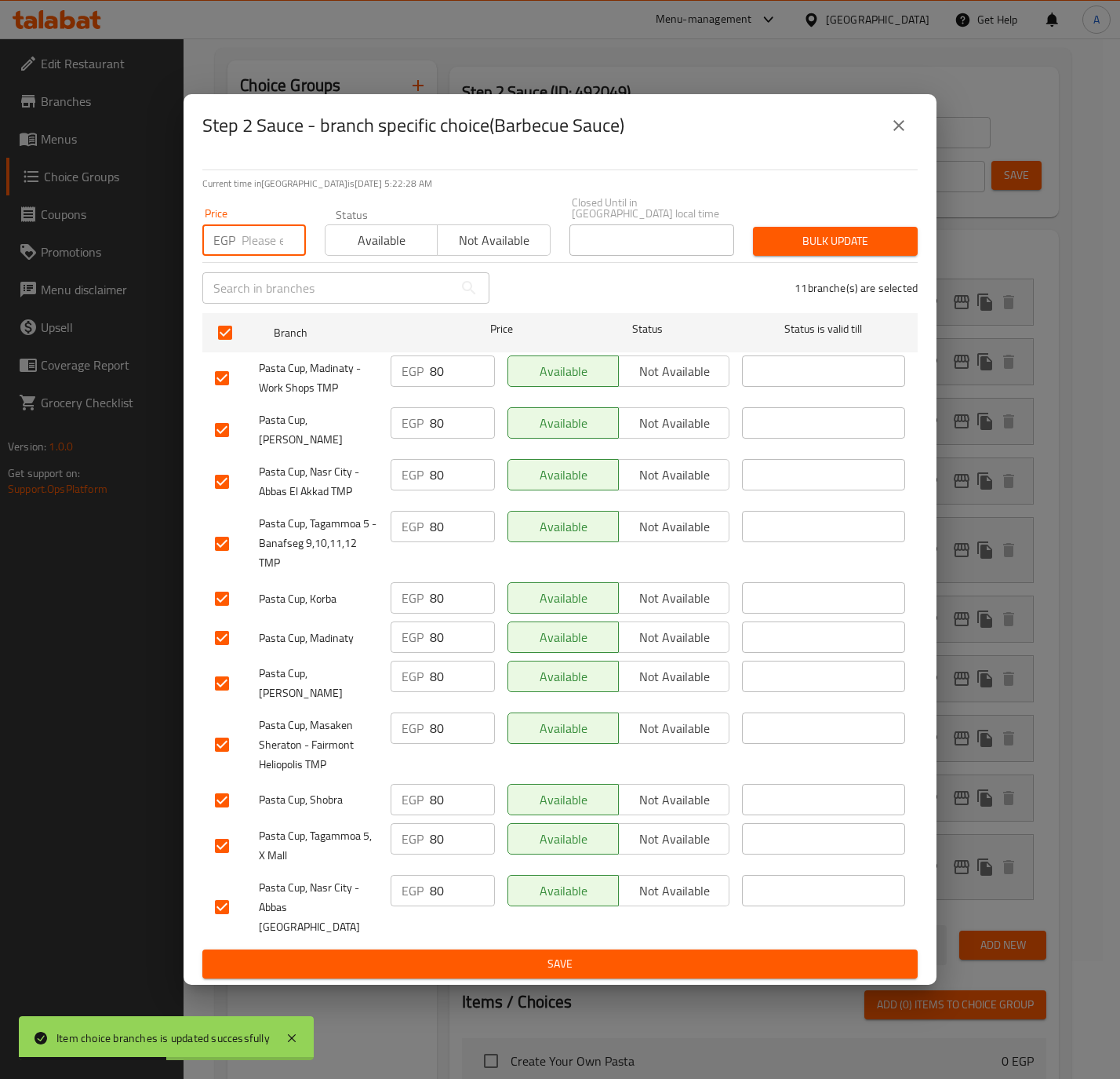
click at [266, 240] on input "number" at bounding box center [273, 240] width 64 height 32
paste input "85.0"
click at [784, 256] on button "Bulk update" at bounding box center [836, 240] width 165 height 29
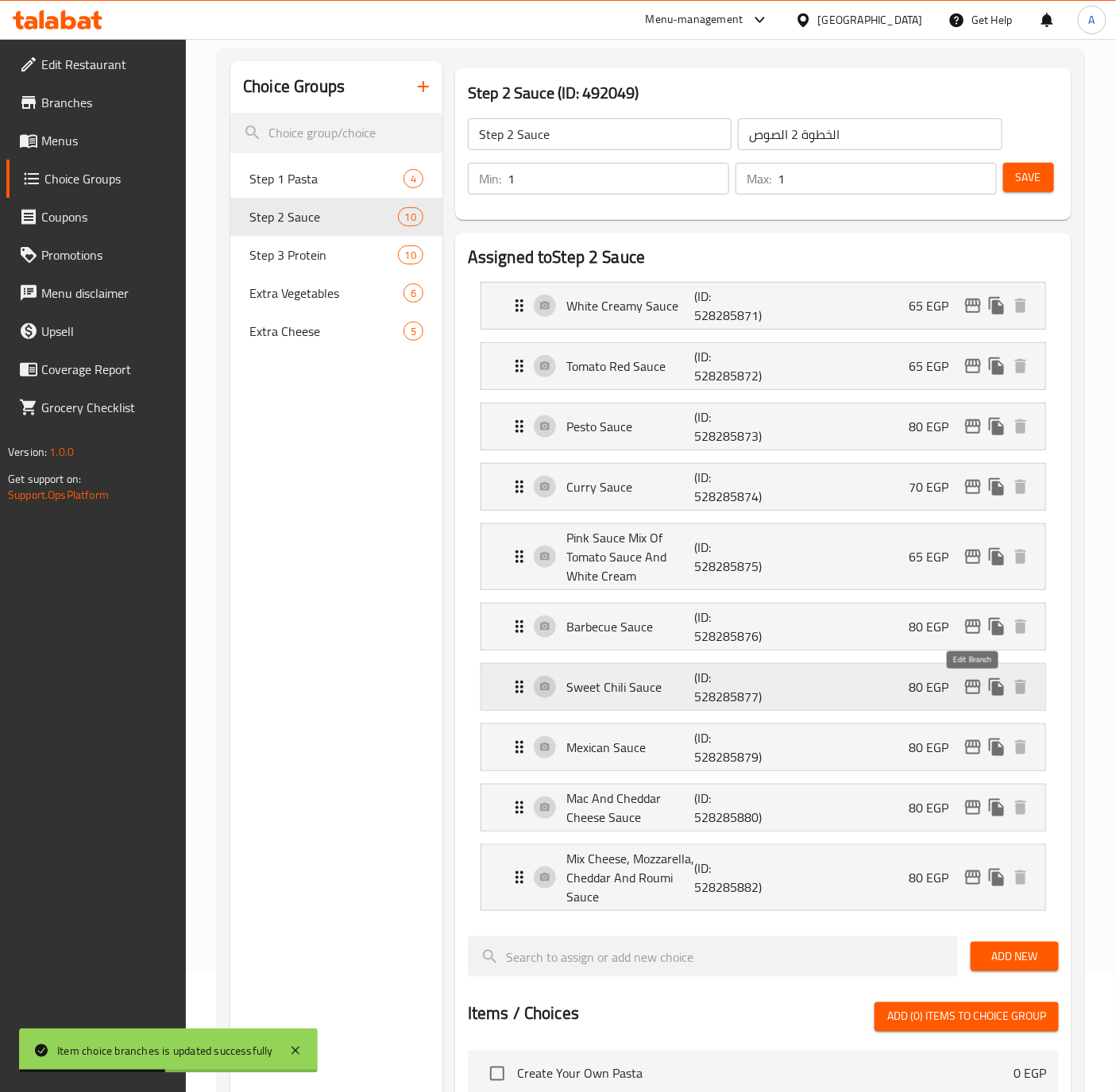
click at [967, 684] on icon "edit" at bounding box center [973, 687] width 16 height 14
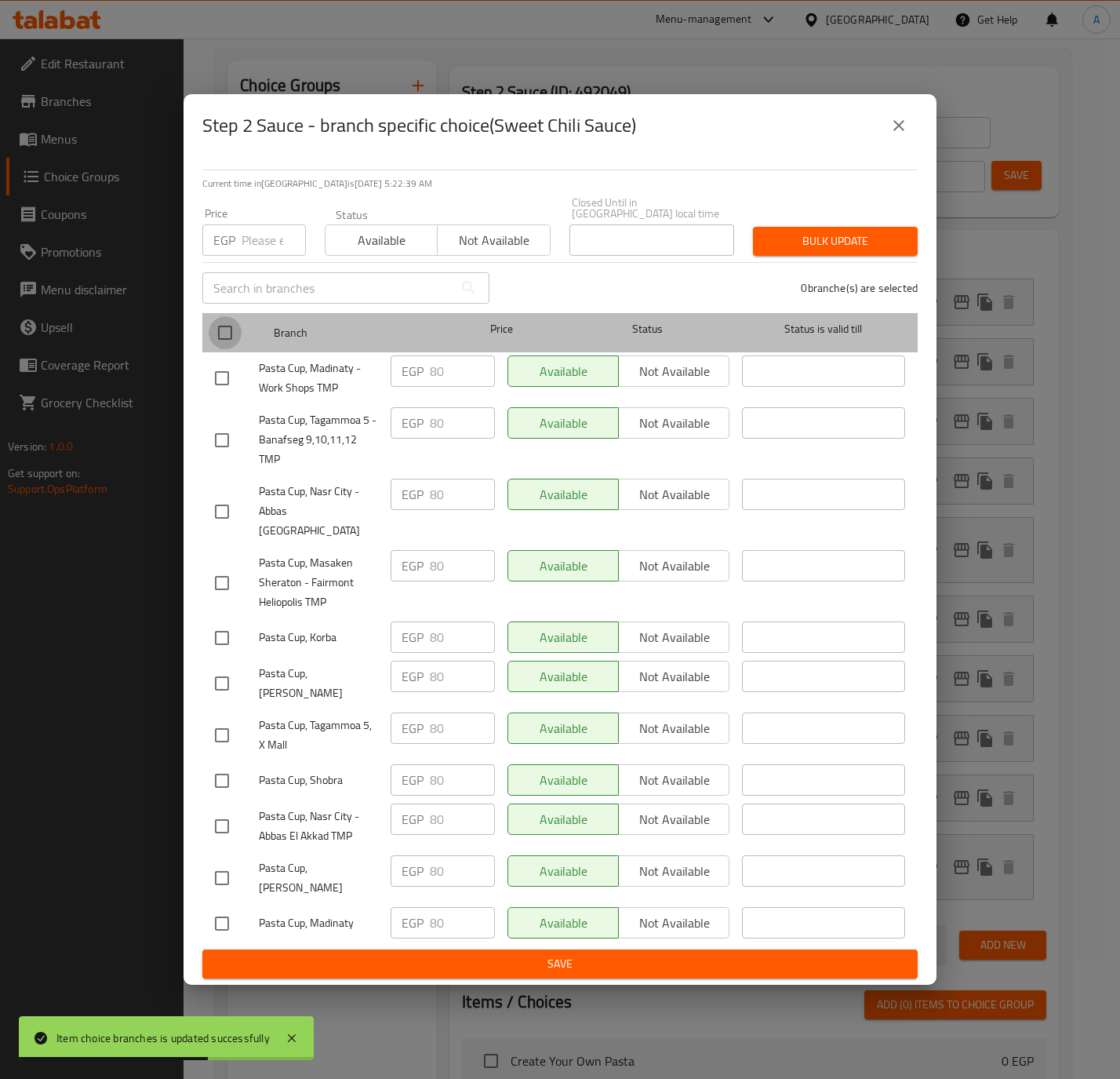
click at [228, 337] on input "checkbox" at bounding box center [225, 332] width 33 height 33
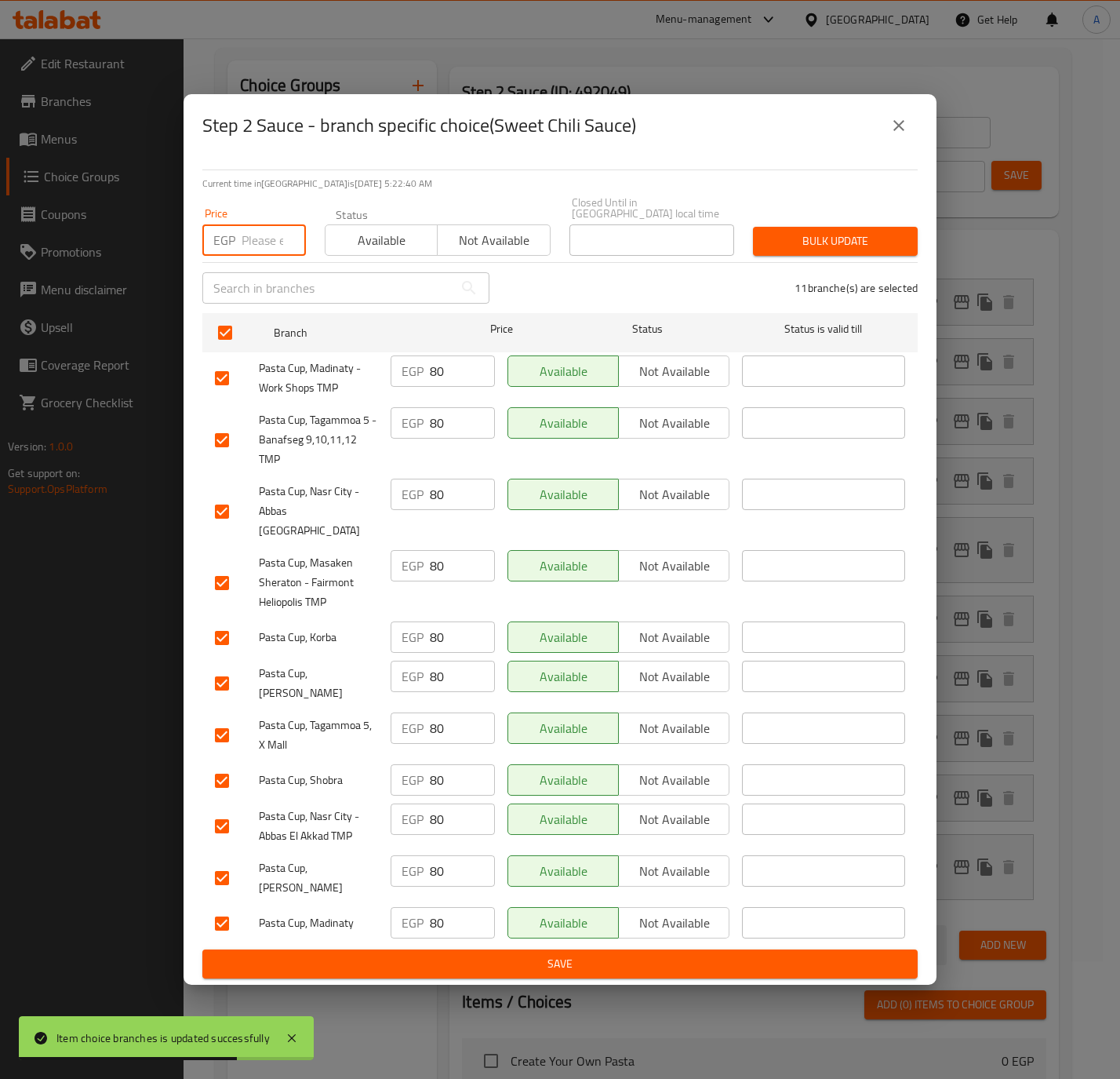
click at [268, 240] on input "number" at bounding box center [273, 240] width 64 height 32
paste input "85.0"
click at [885, 245] on span "Bulk update" at bounding box center [835, 241] width 139 height 19
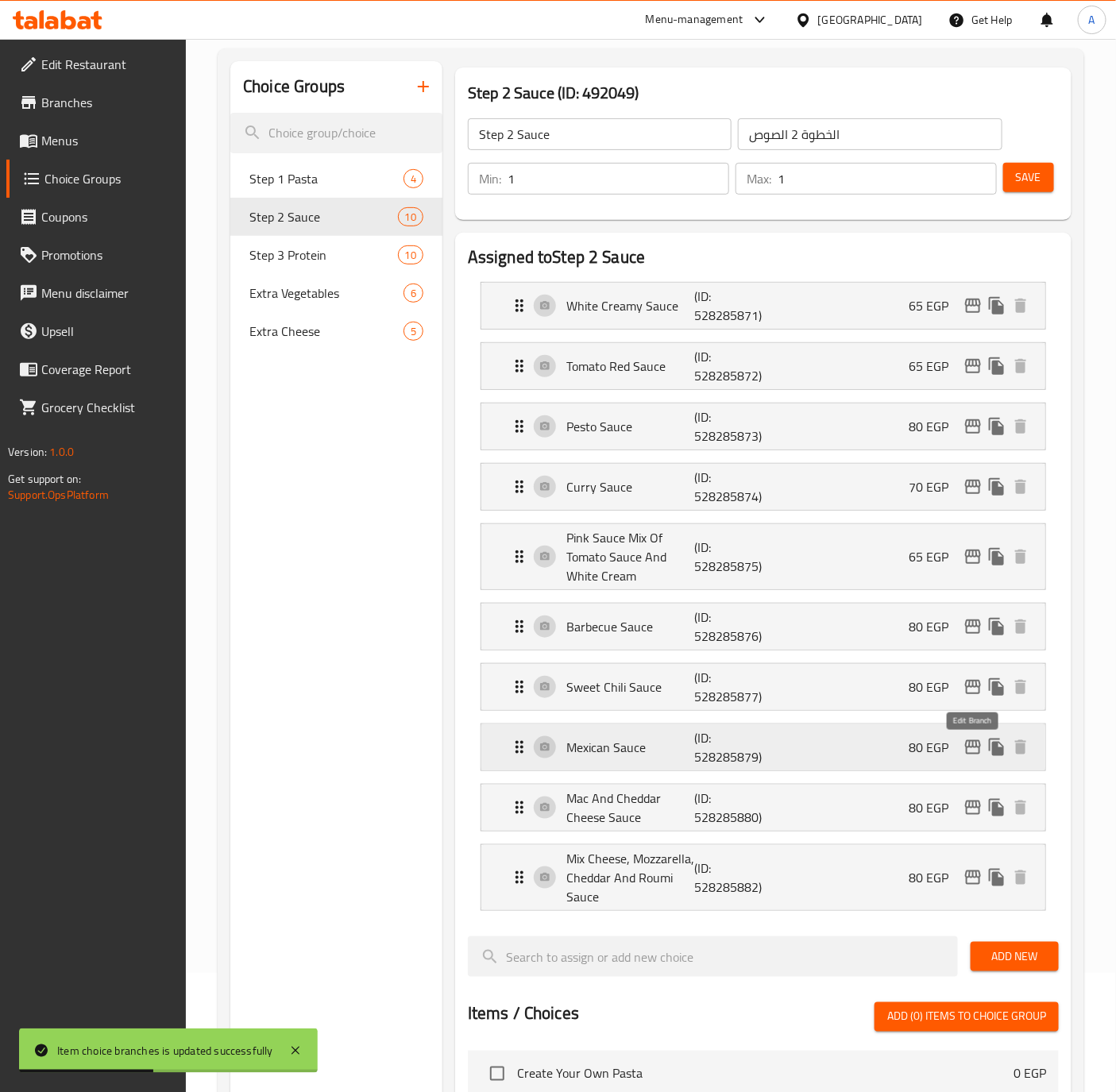
click at [966, 750] on icon "edit" at bounding box center [973, 748] width 16 height 14
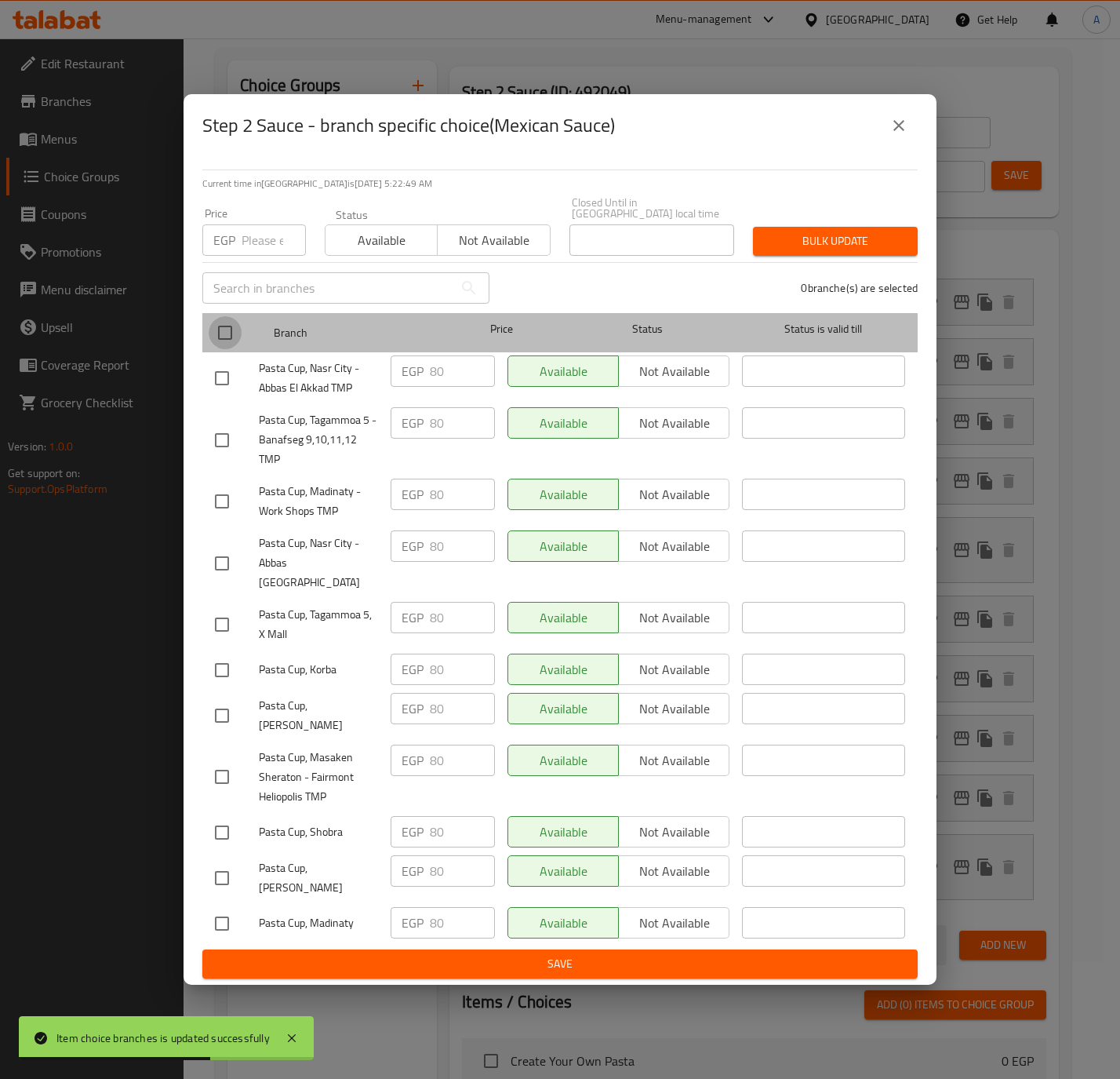
click at [235, 331] on input "checkbox" at bounding box center [225, 332] width 33 height 33
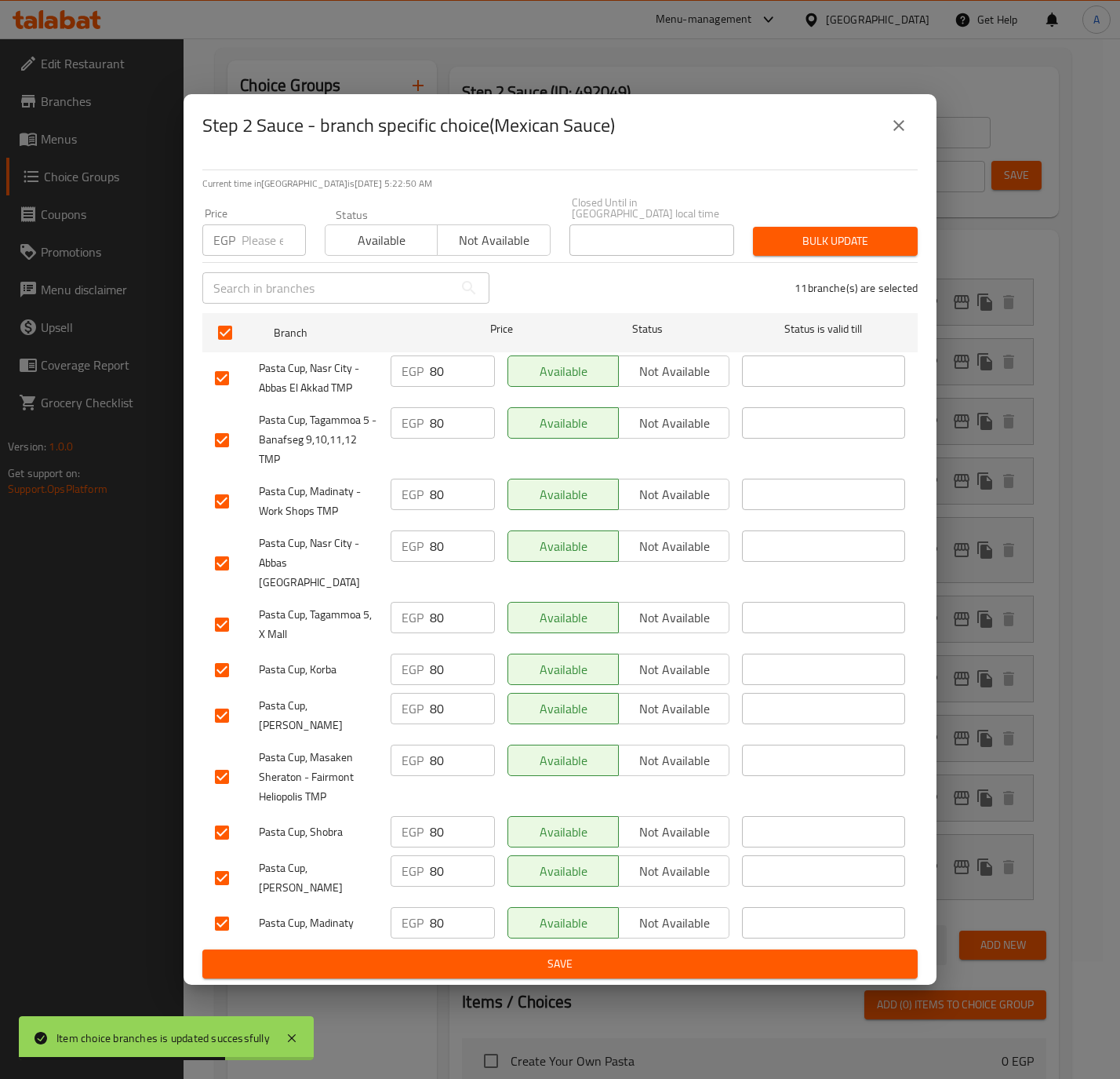
click at [254, 238] on input "number" at bounding box center [273, 240] width 64 height 32
paste input "85.0"
click at [796, 245] on span "Bulk update" at bounding box center [835, 241] width 139 height 19
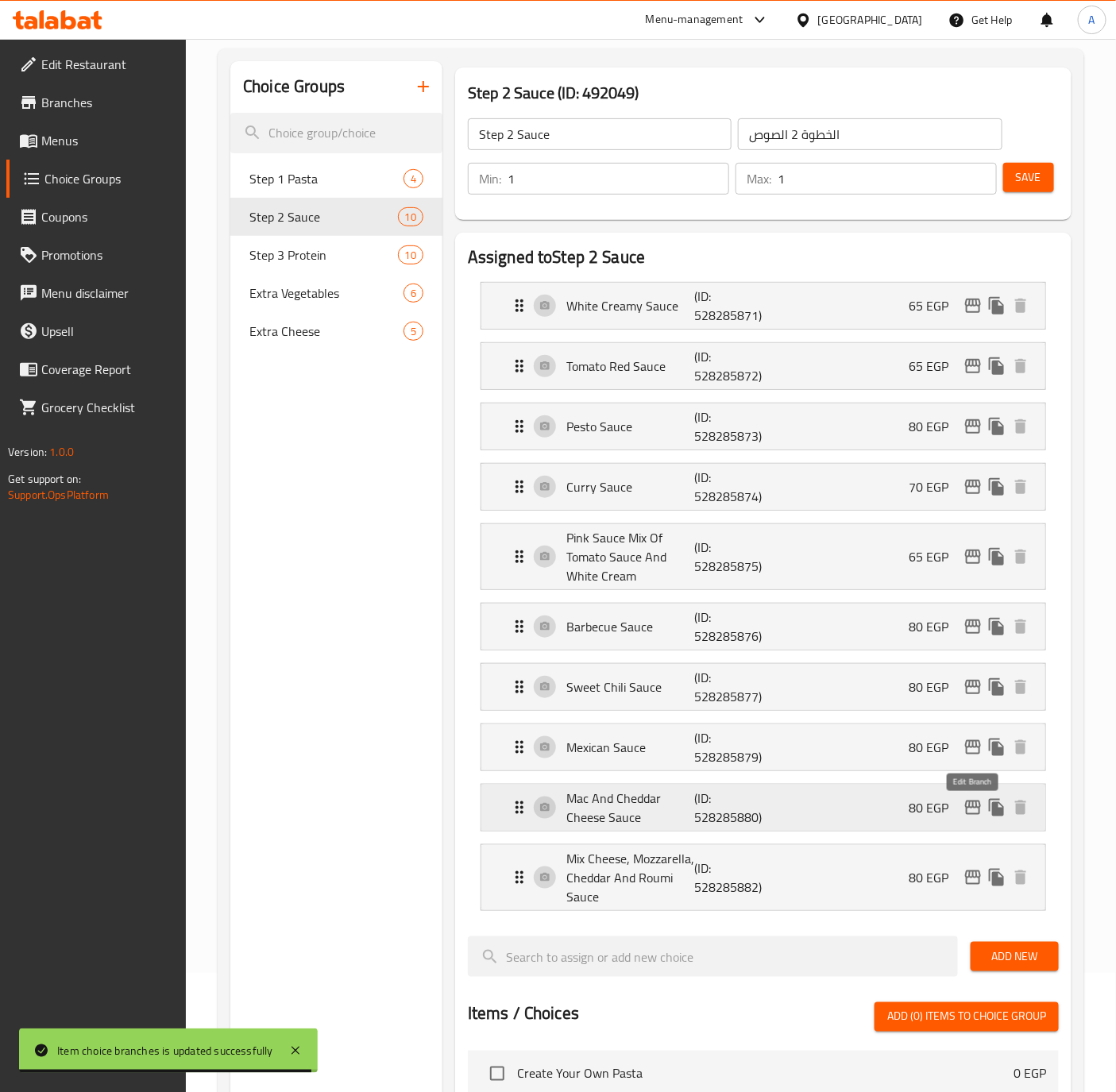
click at [974, 812] on icon "edit" at bounding box center [972, 807] width 19 height 19
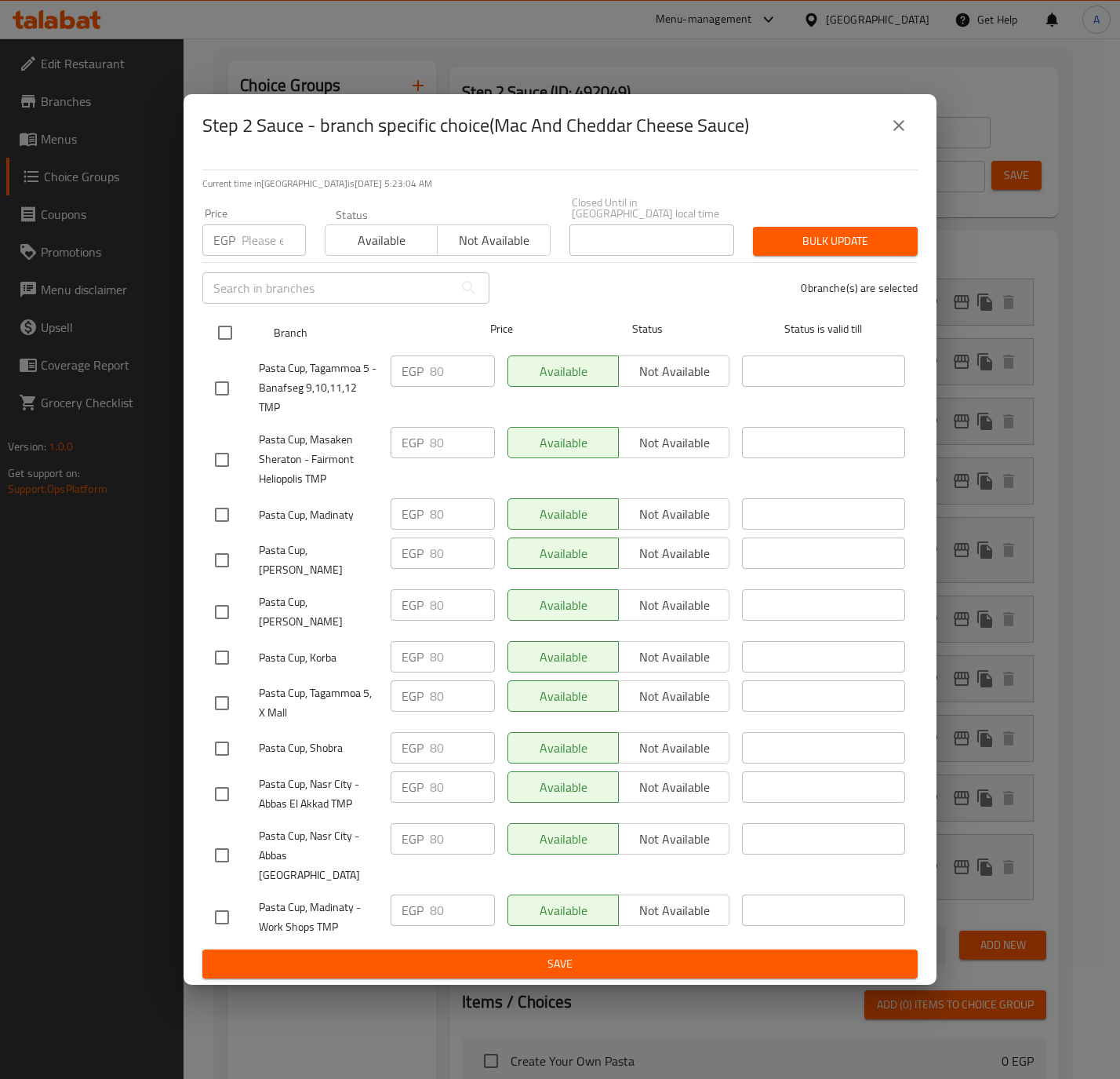
click at [226, 337] on input "checkbox" at bounding box center [225, 332] width 33 height 33
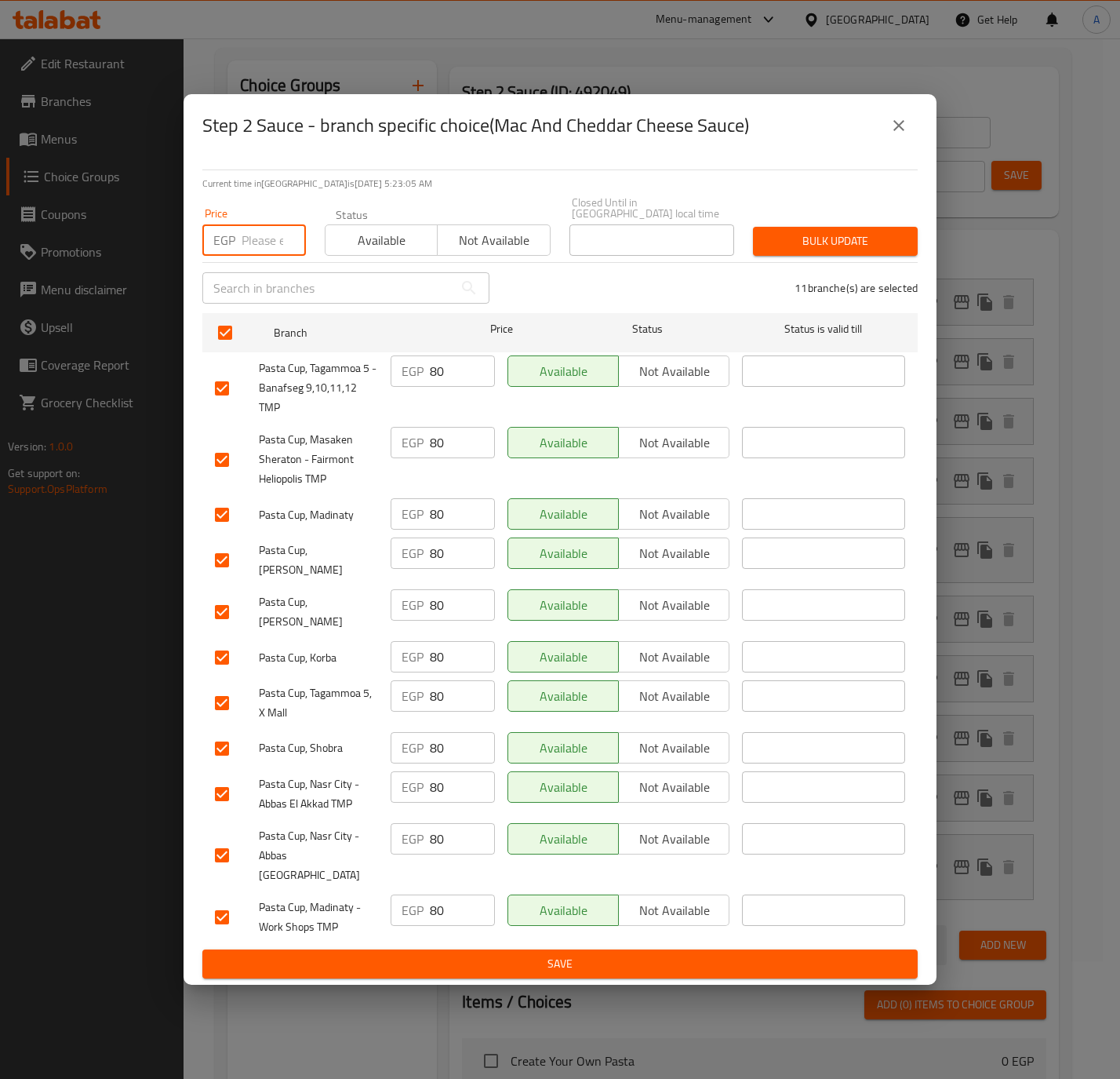
click at [262, 246] on input "number" at bounding box center [273, 240] width 64 height 32
paste input "85.0"
click at [770, 240] on span "Bulk update" at bounding box center [835, 241] width 139 height 19
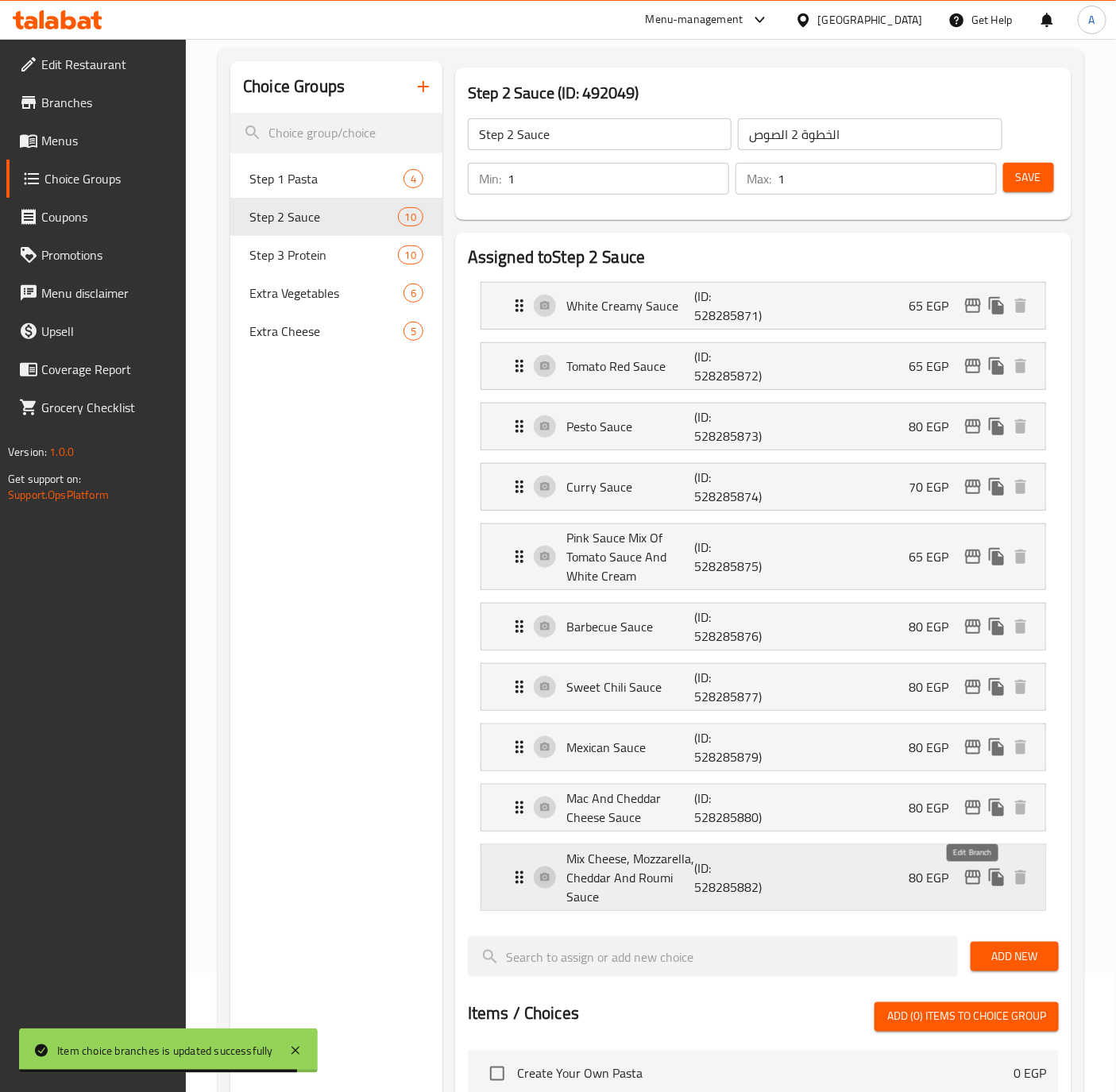
click at [972, 890] on button "edit" at bounding box center [972, 877] width 24 height 24
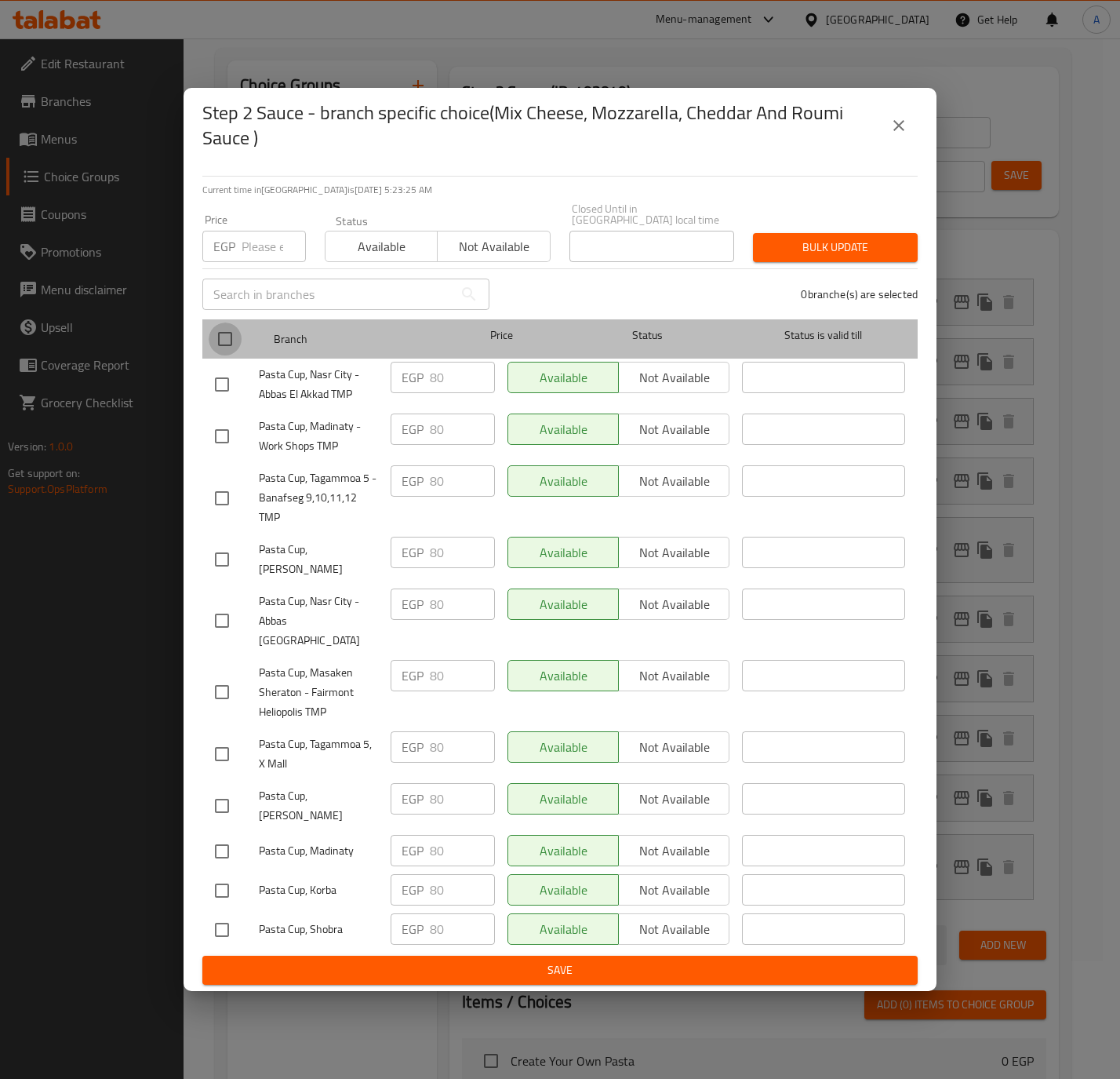
click at [231, 345] on input "checkbox" at bounding box center [225, 339] width 33 height 33
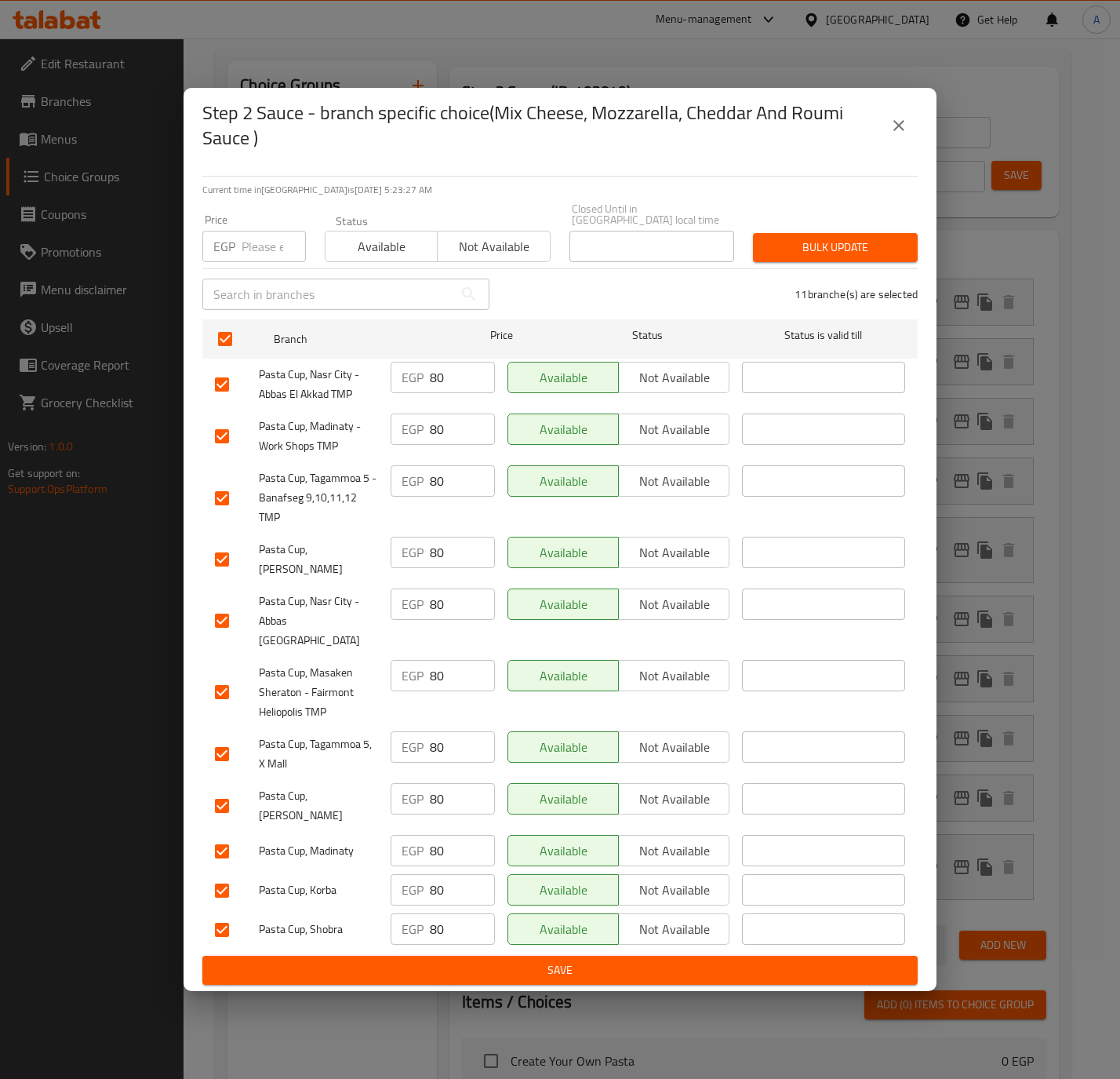
click at [249, 253] on input "number" at bounding box center [273, 247] width 64 height 32
paste input "85.0"
click at [834, 256] on span "Bulk update" at bounding box center [835, 247] width 139 height 19
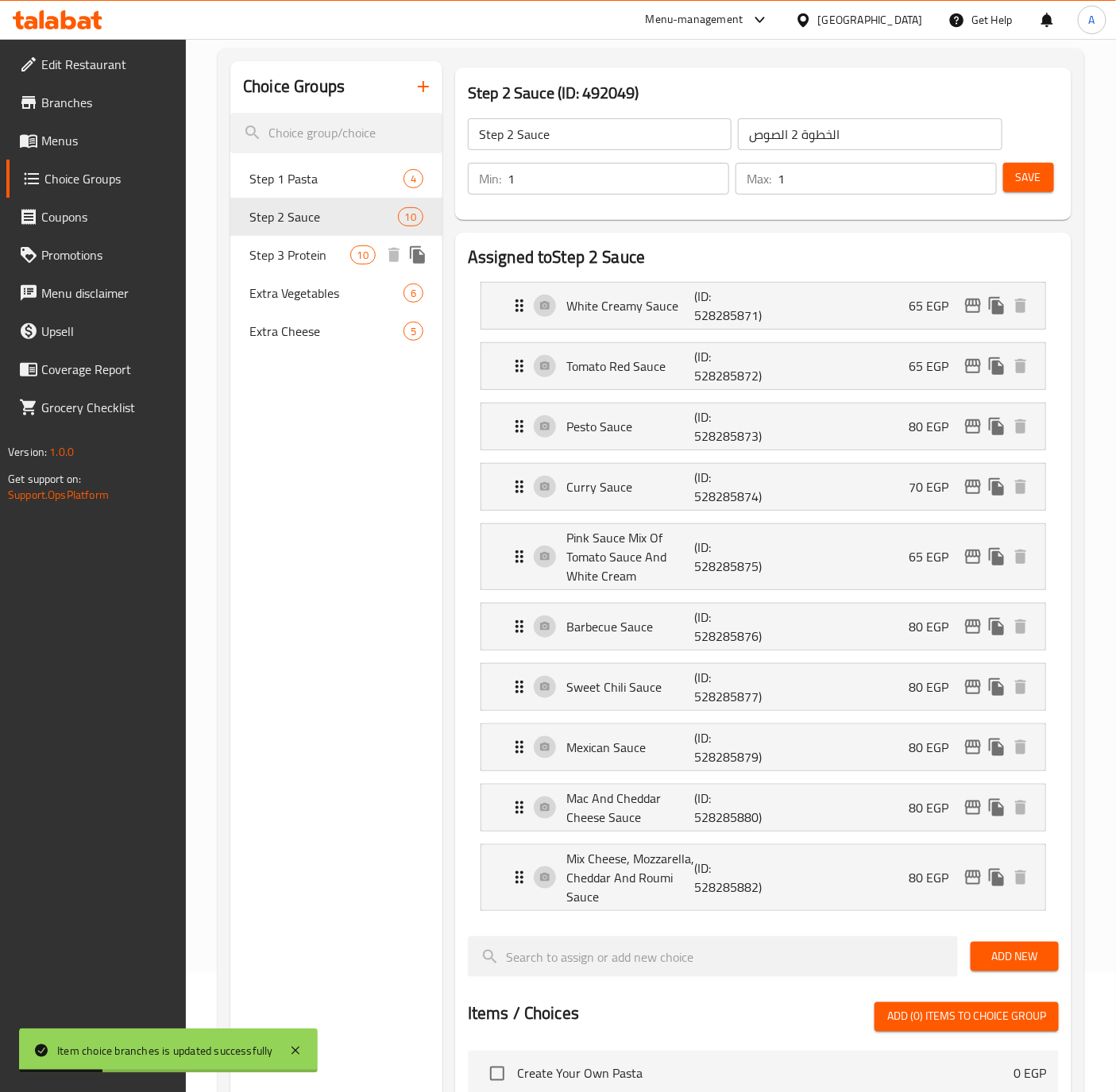
click at [270, 249] on span "Step 3 Protein" at bounding box center [299, 254] width 100 height 19
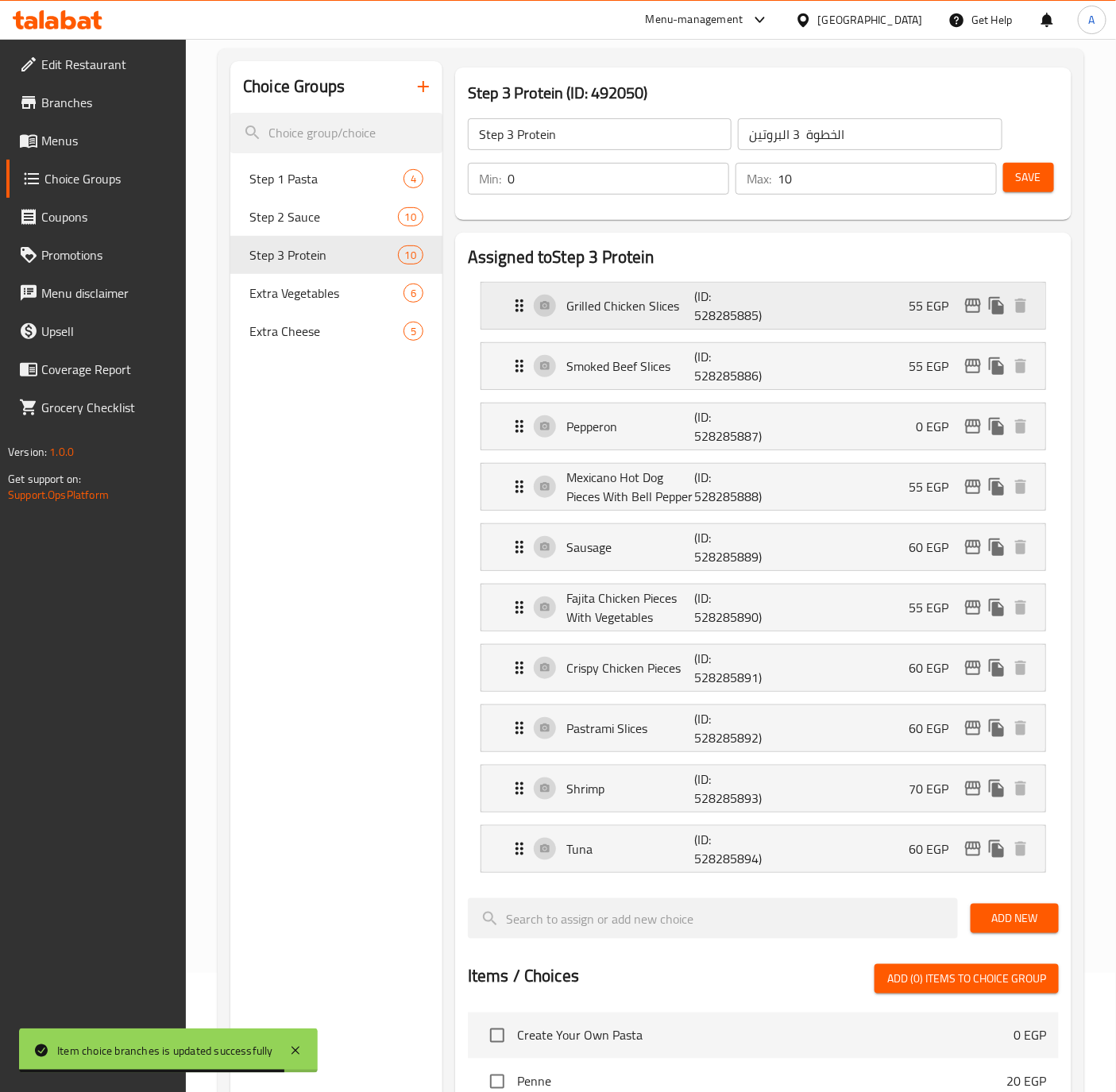
click at [984, 313] on div "55 EGP" at bounding box center [970, 305] width 124 height 24
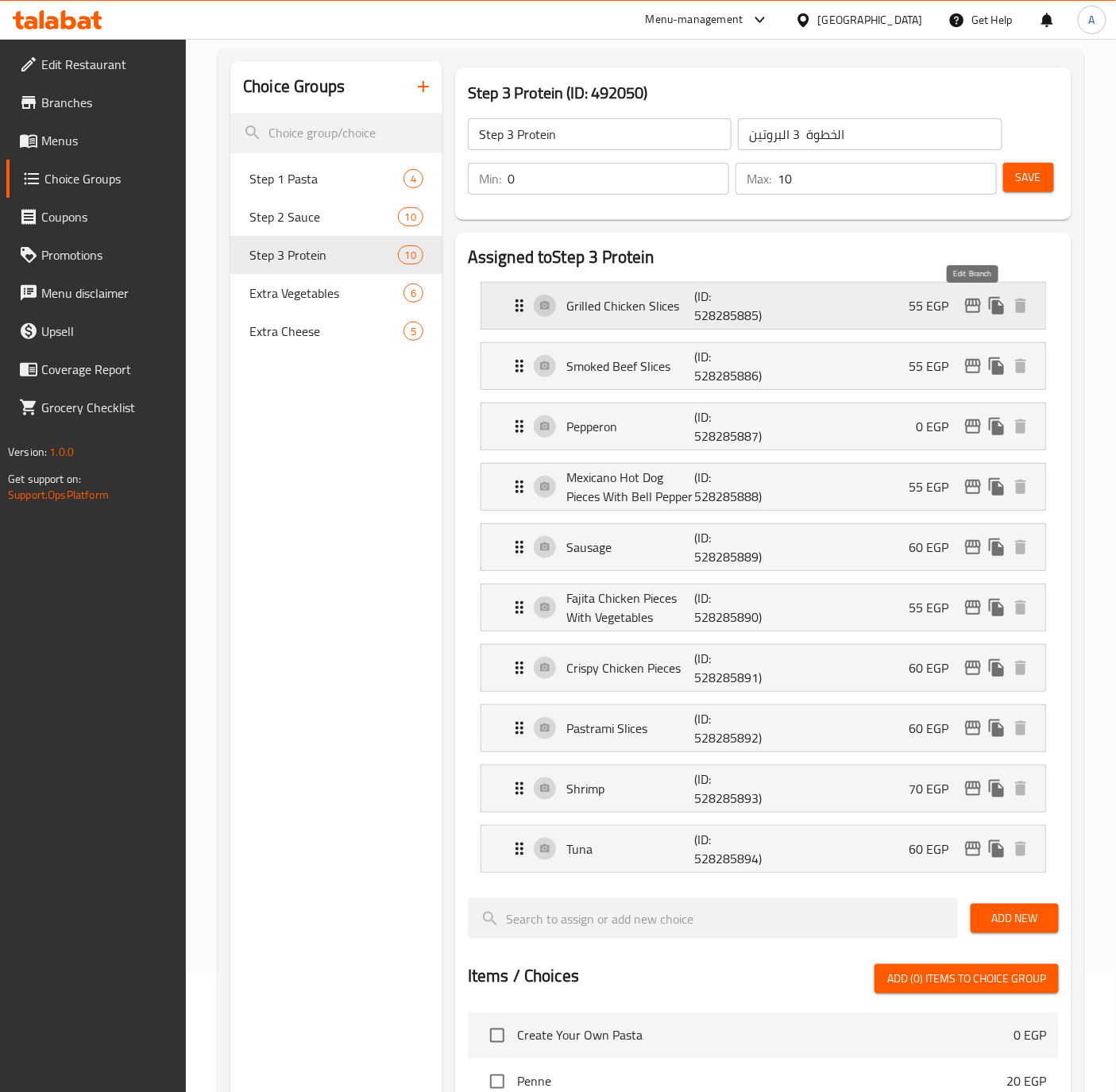
click at [977, 305] on icon "edit" at bounding box center [972, 305] width 19 height 19
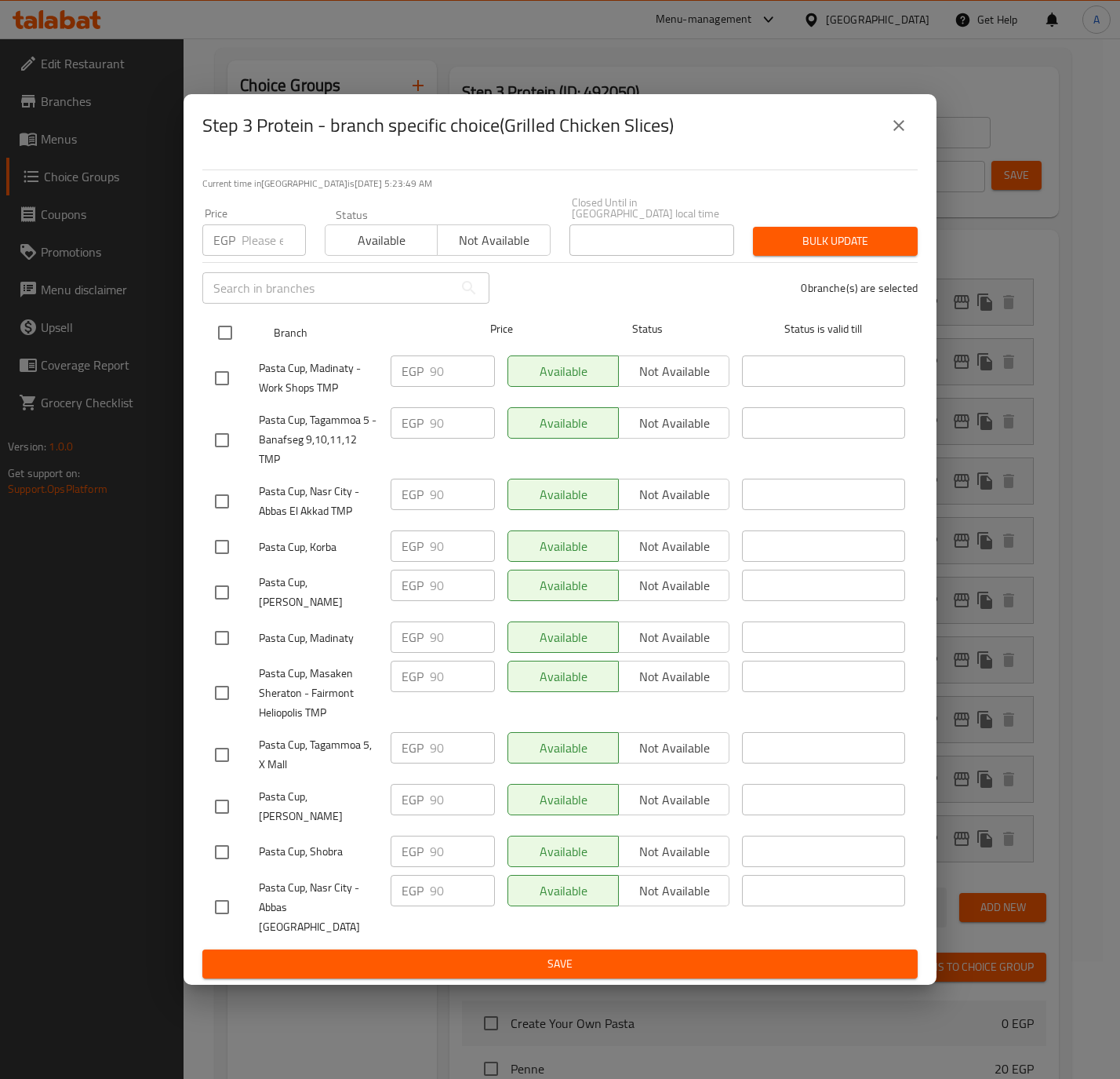
click at [226, 339] on input "checkbox" at bounding box center [225, 332] width 33 height 33
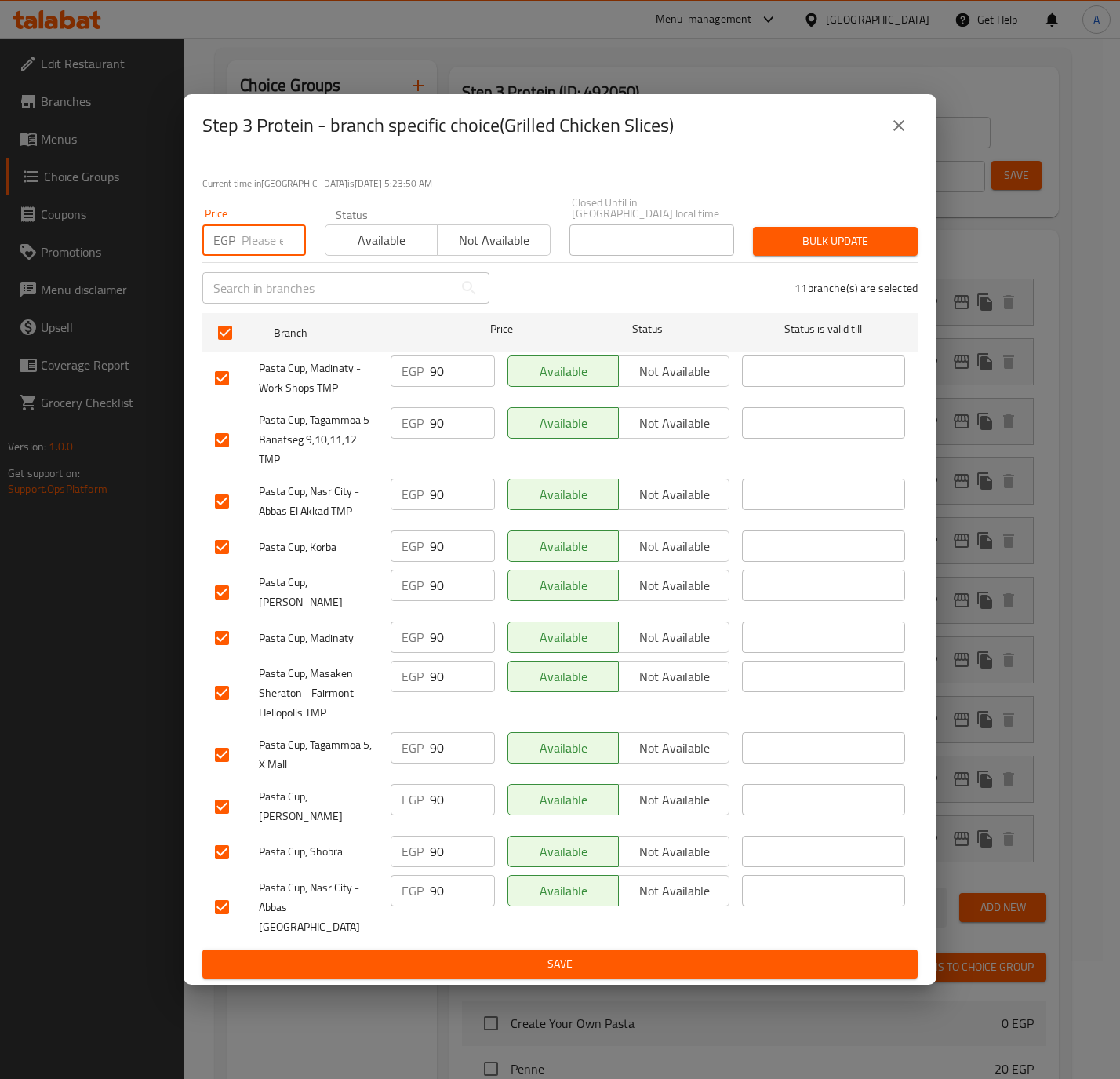
click at [279, 246] on input "number" at bounding box center [273, 240] width 64 height 32
paste input "70.0"
click at [813, 239] on span "Bulk update" at bounding box center [835, 241] width 139 height 19
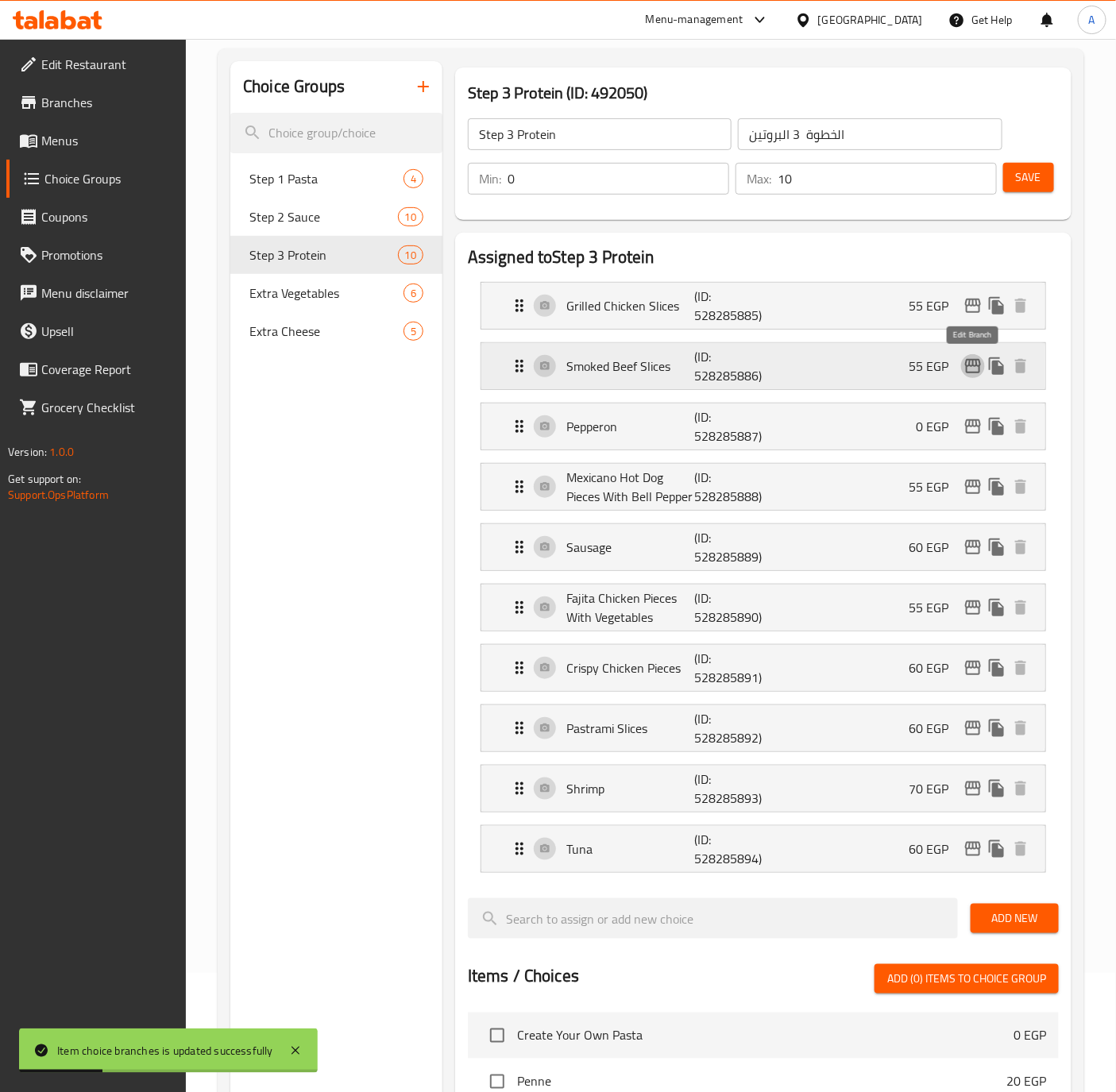
click at [972, 376] on icon "edit" at bounding box center [972, 366] width 19 height 19
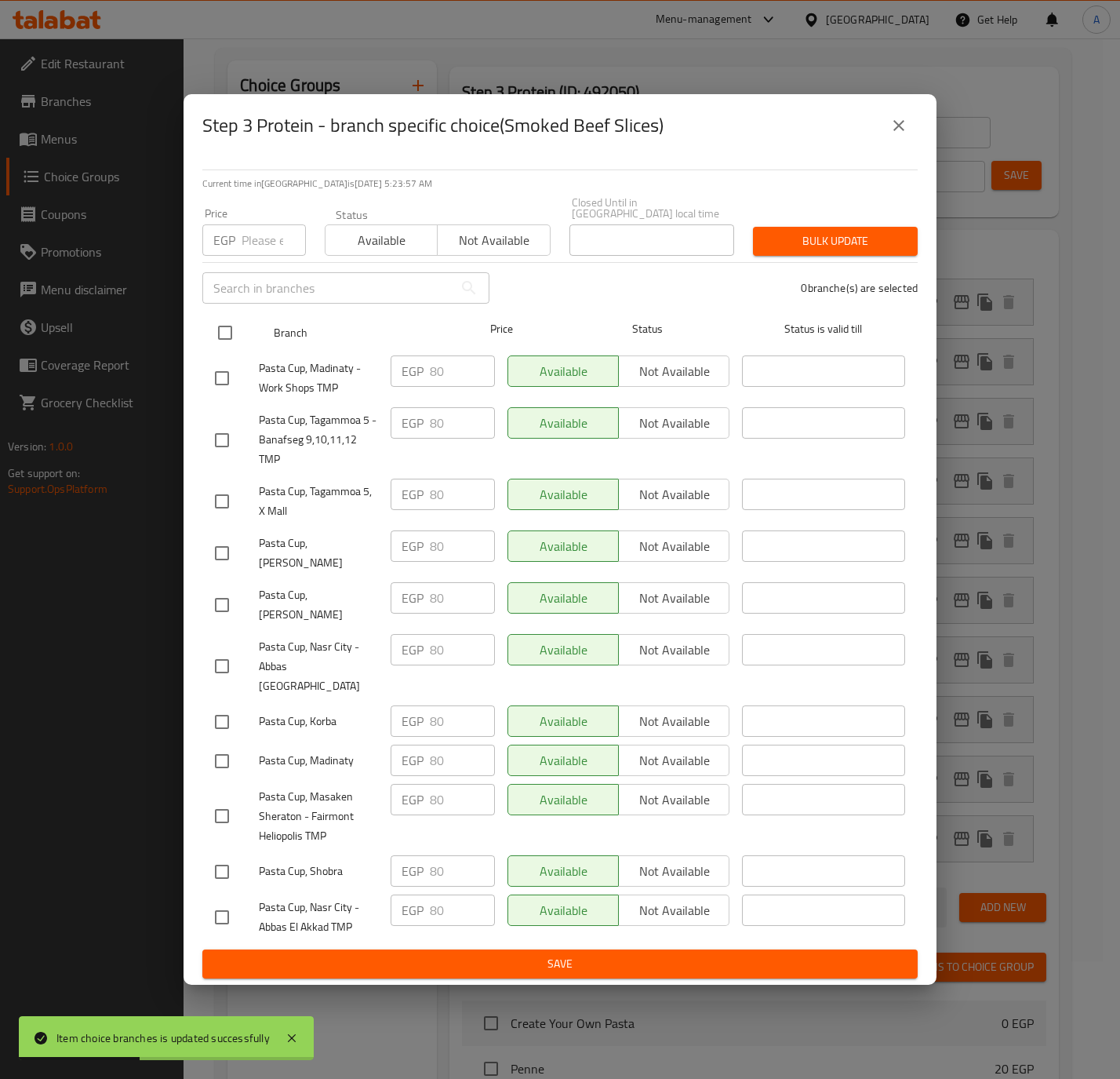
click at [240, 339] on input "checkbox" at bounding box center [225, 332] width 33 height 33
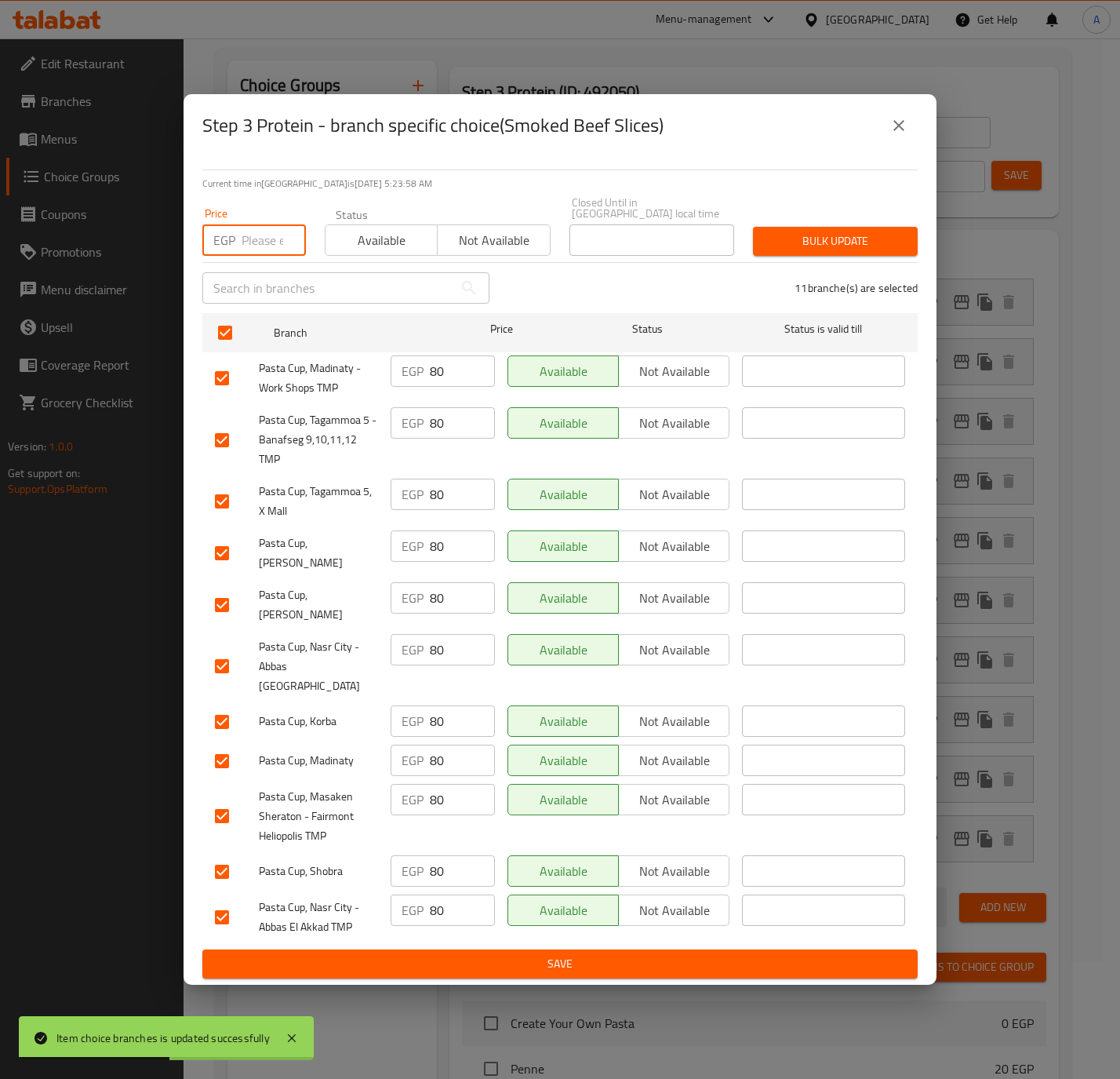
click at [248, 252] on input "number" at bounding box center [273, 240] width 64 height 32
paste input "70.0"
click at [820, 242] on span "Bulk update" at bounding box center [835, 241] width 139 height 19
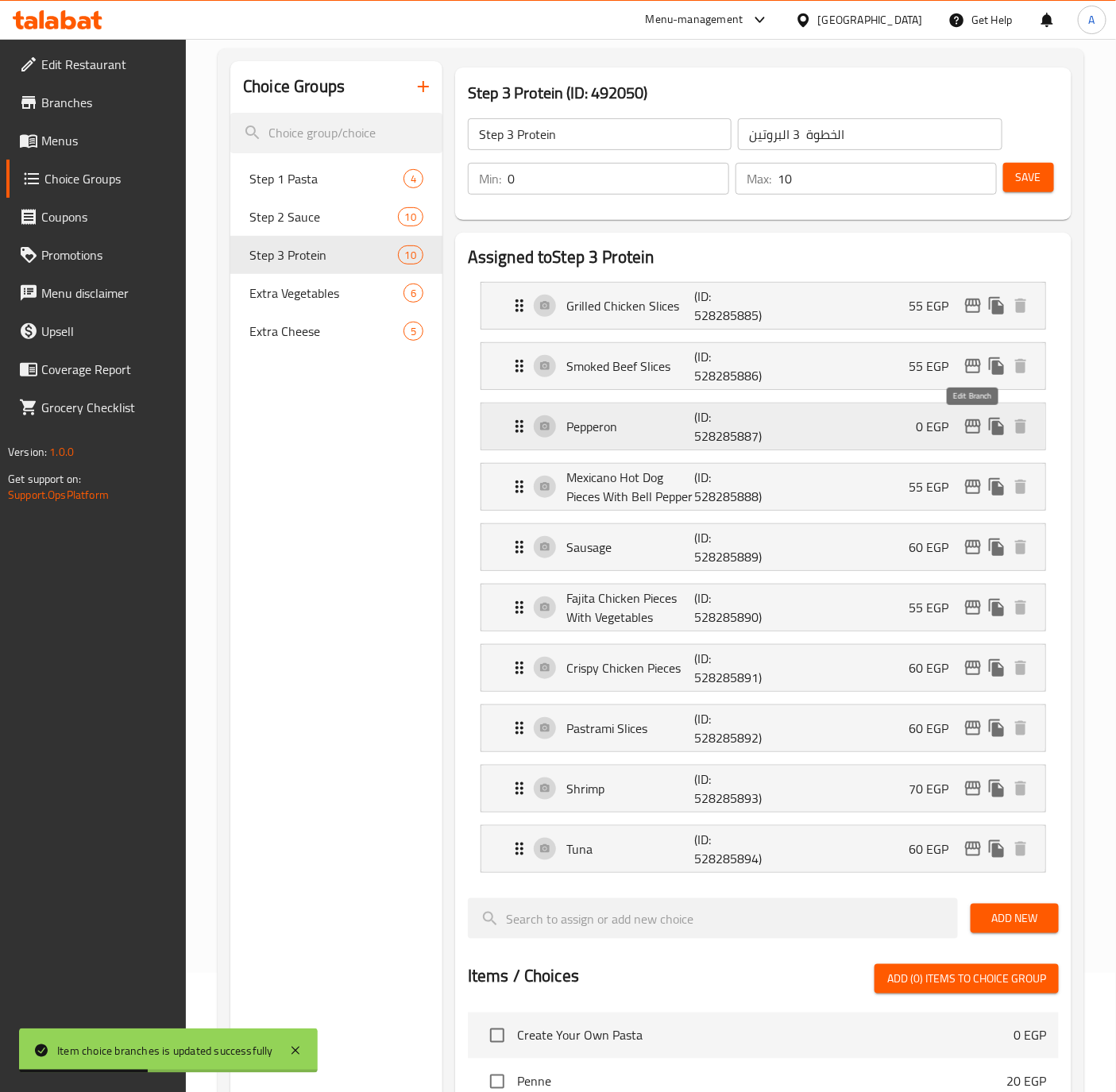
click at [966, 423] on icon "edit" at bounding box center [973, 426] width 16 height 14
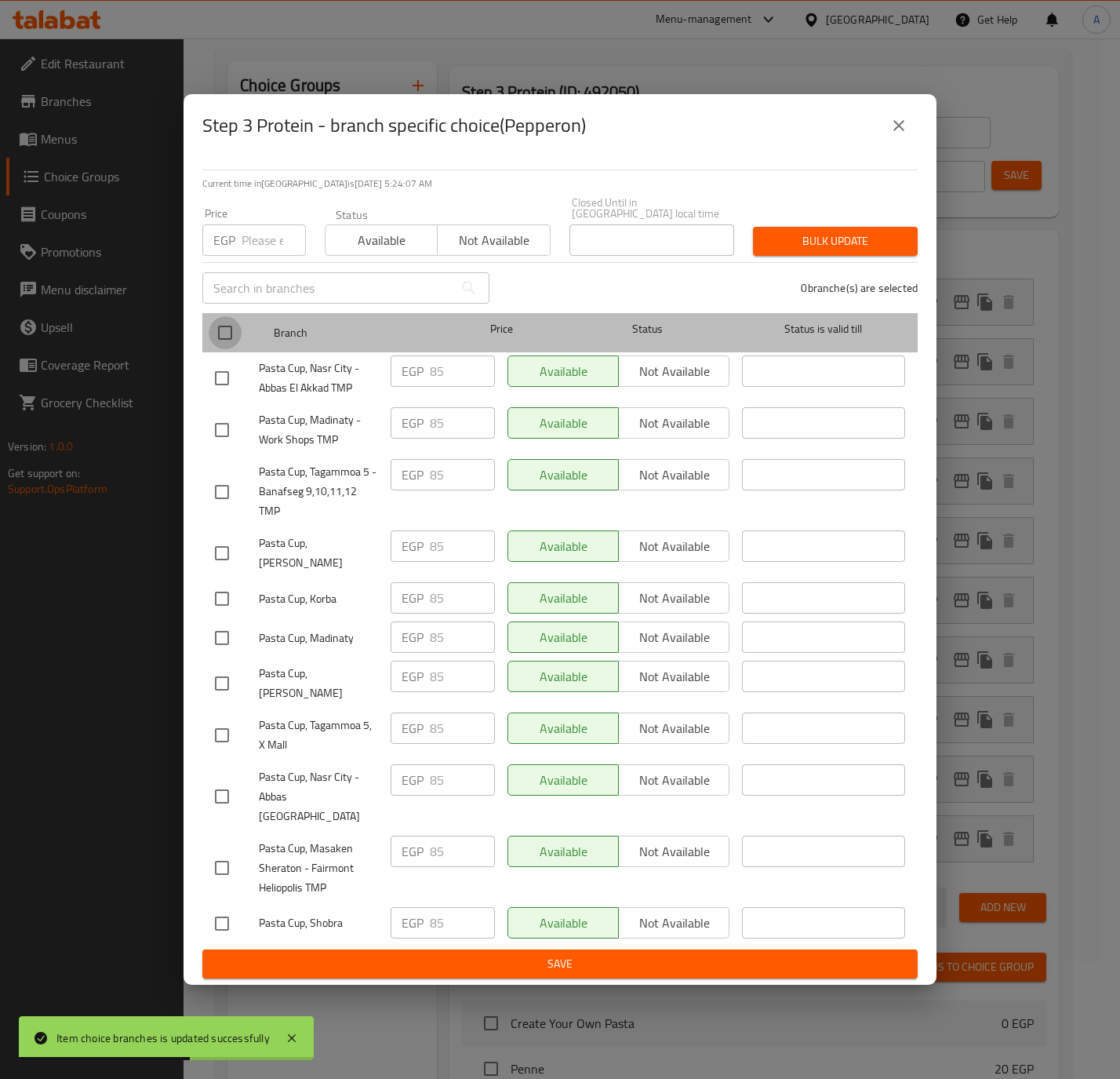
click at [212, 344] on input "checkbox" at bounding box center [225, 332] width 33 height 33
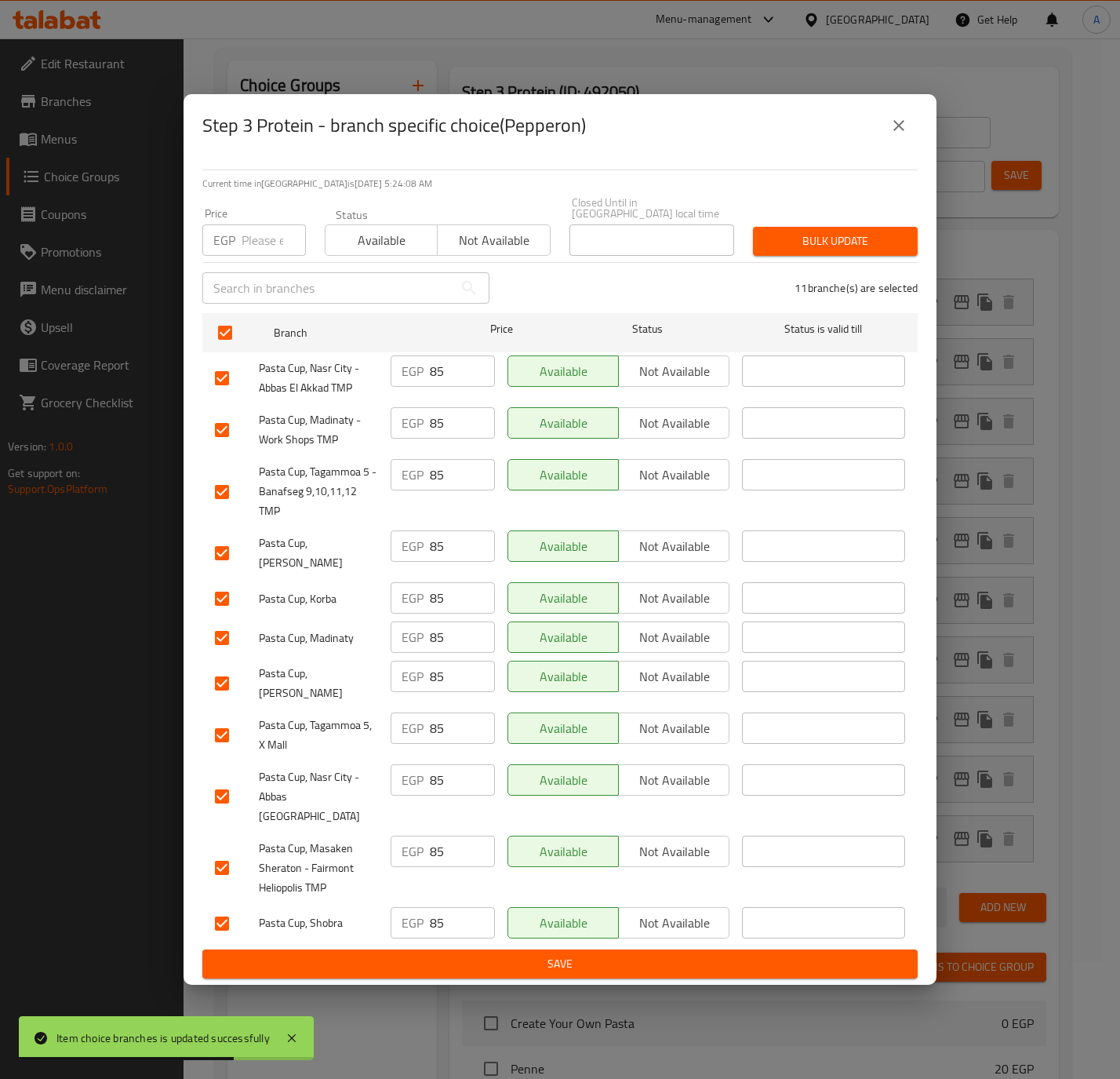
click at [276, 253] on input "number" at bounding box center [273, 240] width 64 height 32
paste input "75.0"
click at [799, 256] on button "Bulk update" at bounding box center [836, 240] width 165 height 29
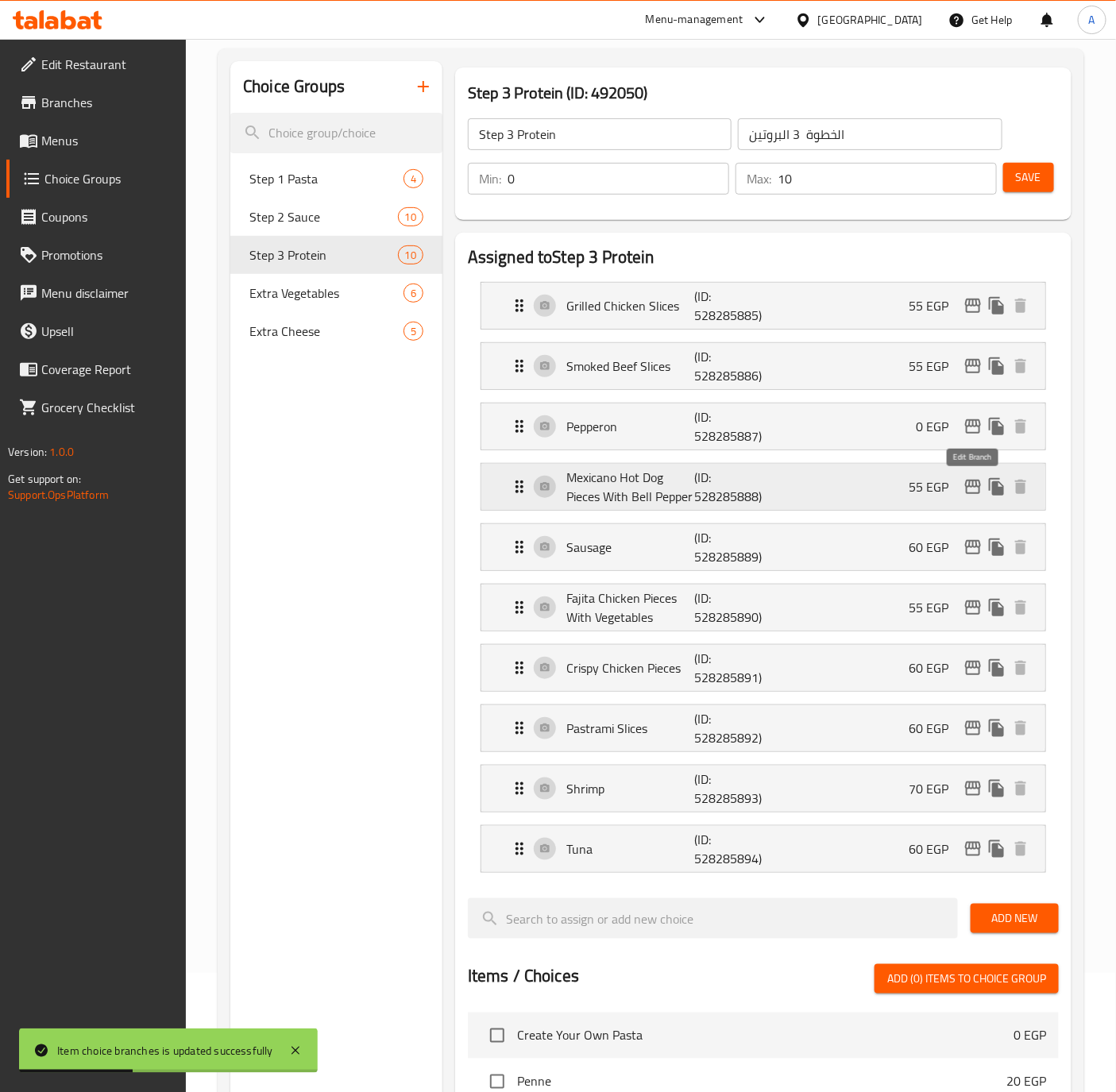
click at [974, 494] on icon "edit" at bounding box center [973, 487] width 16 height 14
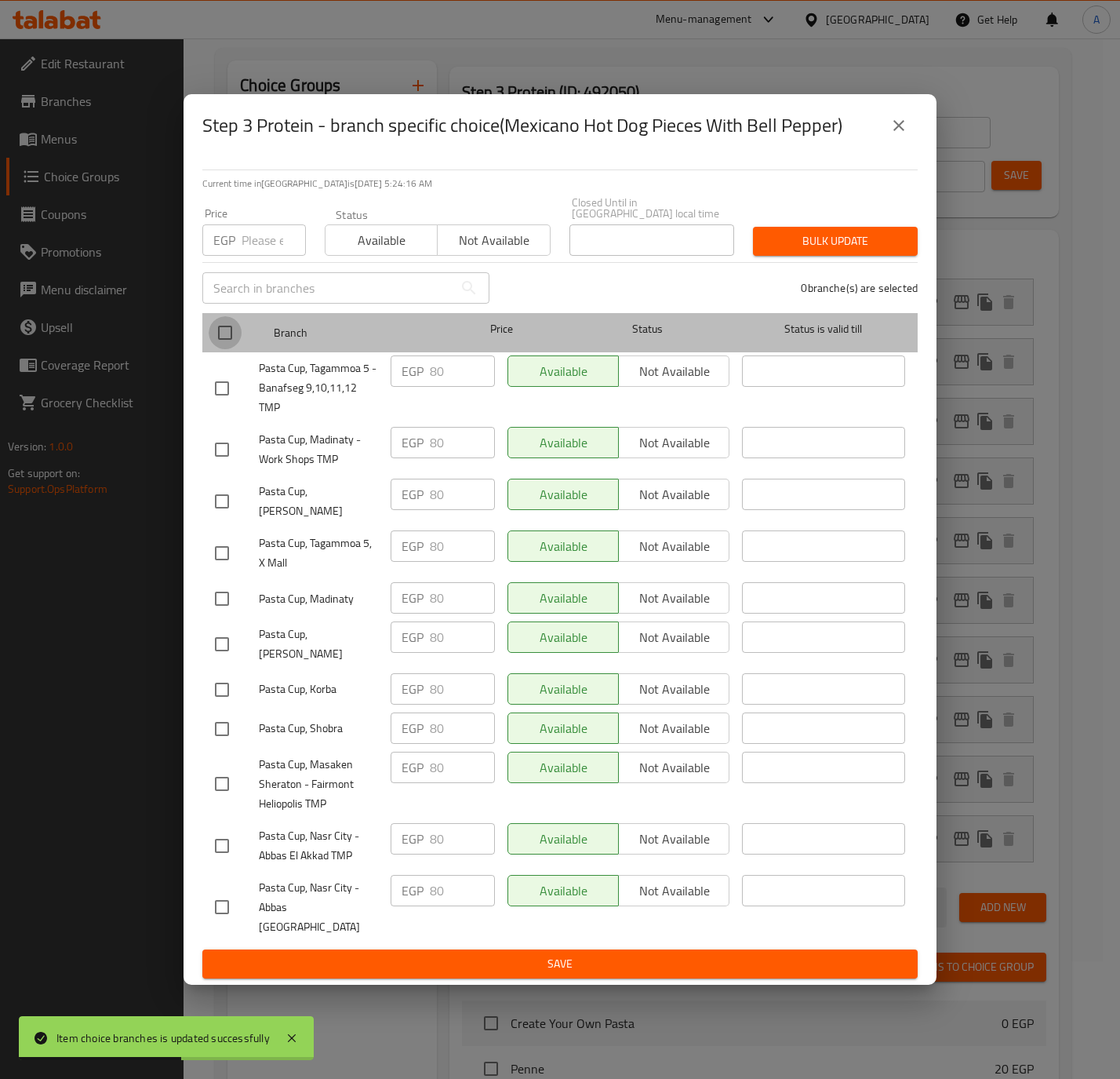
click at [229, 327] on input "checkbox" at bounding box center [225, 332] width 33 height 33
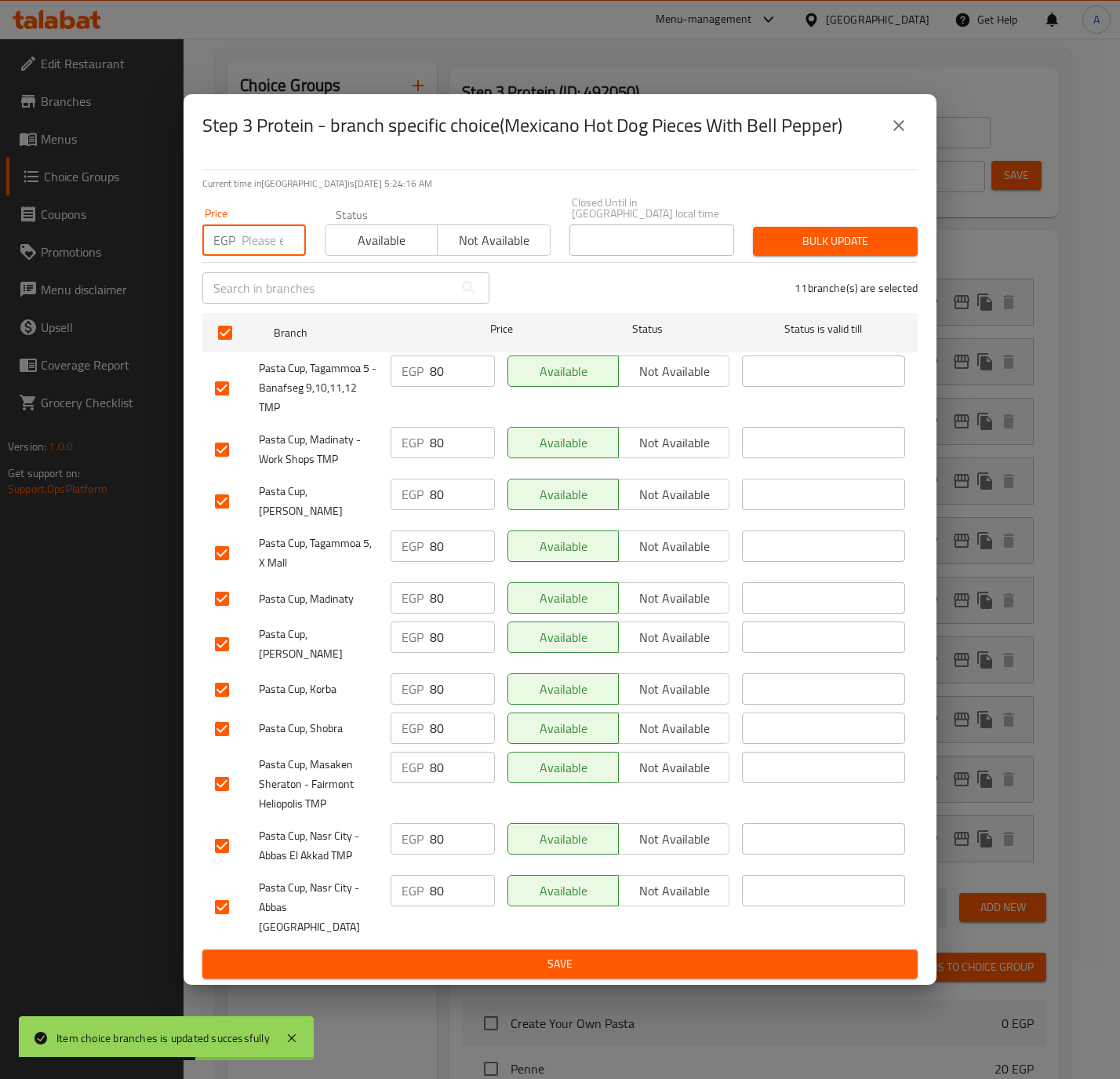
click at [252, 239] on input "number" at bounding box center [273, 240] width 64 height 32
paste input "70.0"
click at [780, 235] on span "Bulk update" at bounding box center [835, 241] width 139 height 19
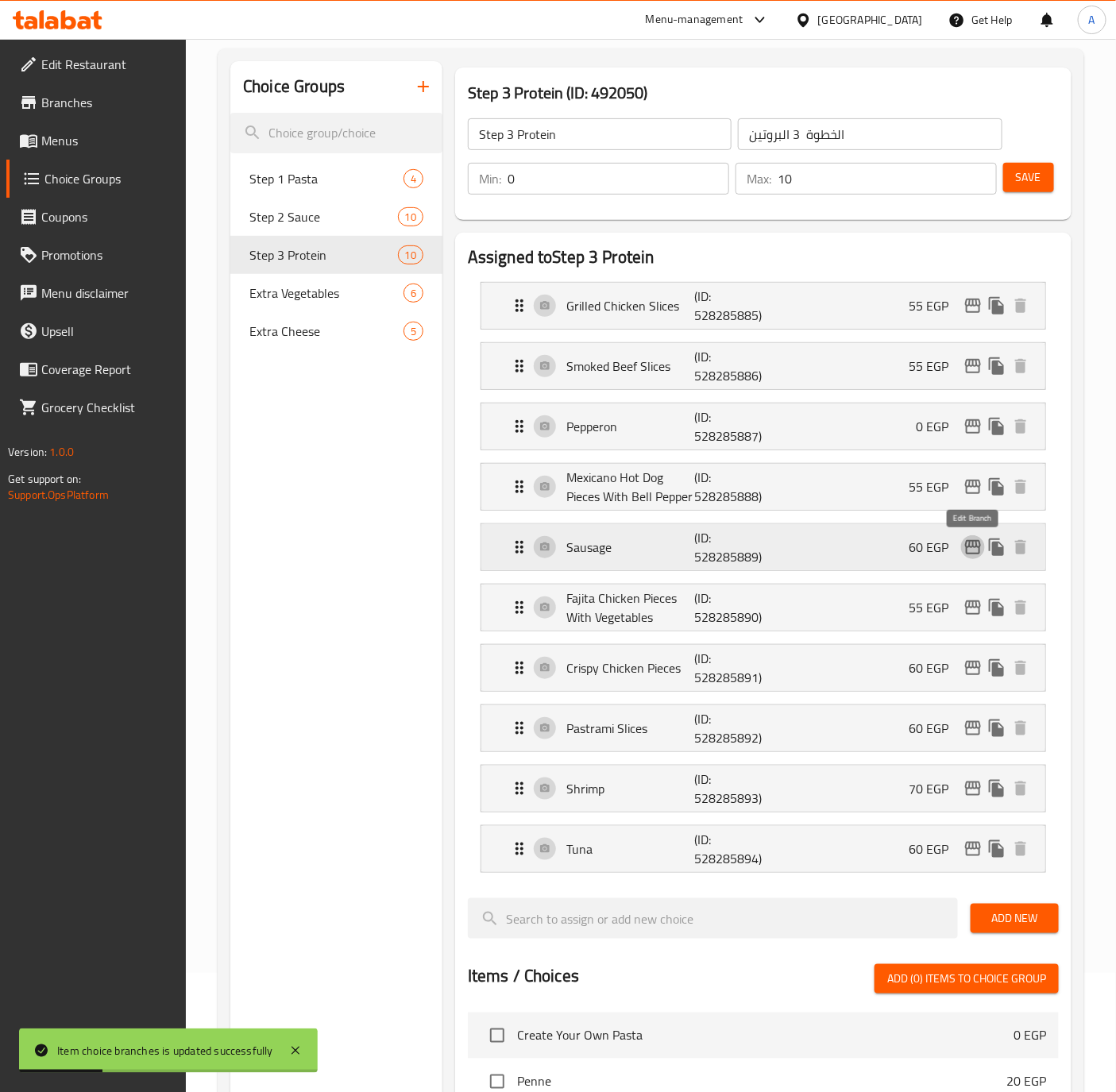
click at [972, 549] on icon "edit" at bounding box center [973, 547] width 16 height 14
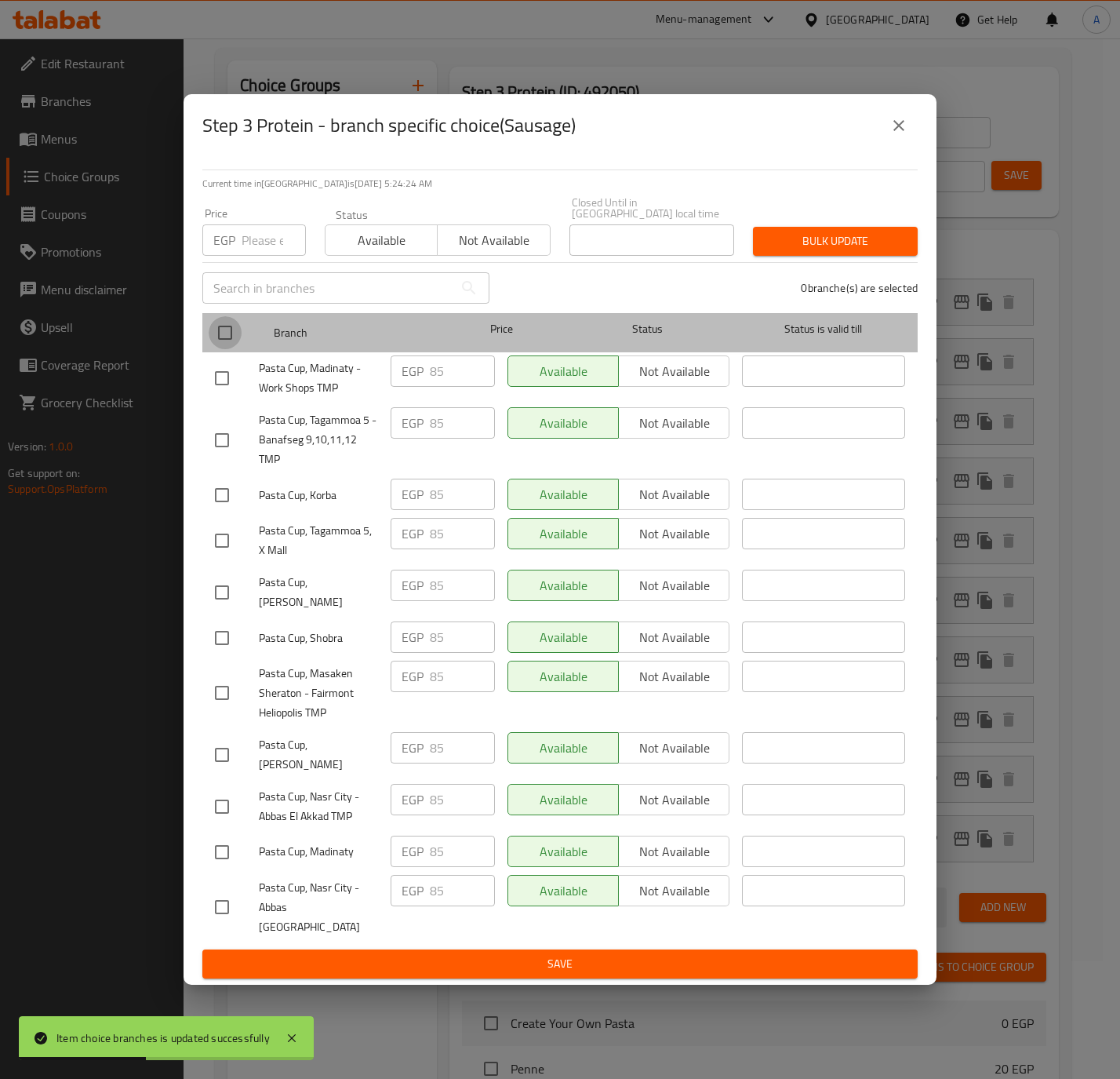
click at [226, 332] on input "checkbox" at bounding box center [225, 332] width 33 height 33
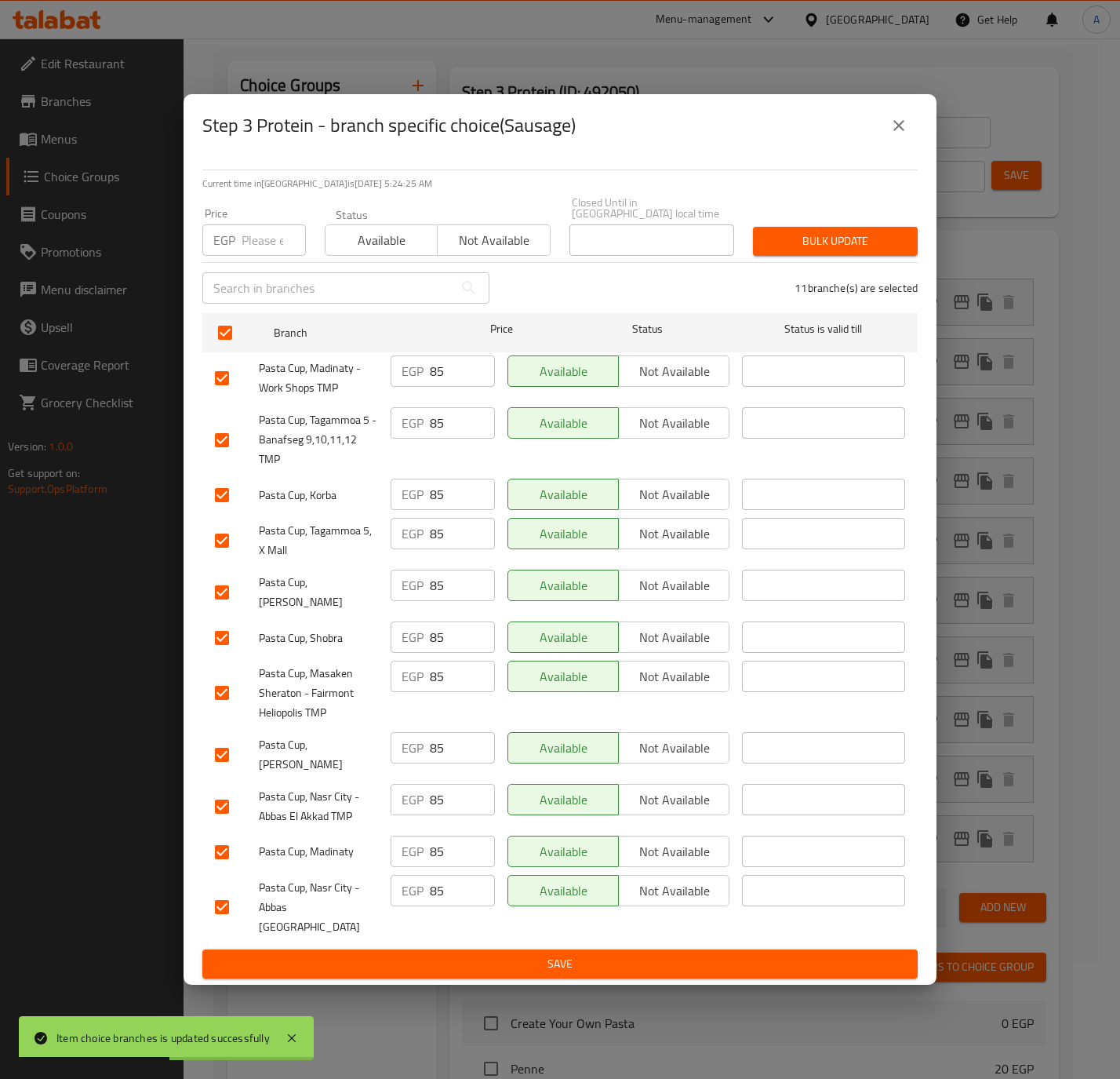
click at [264, 248] on input "number" at bounding box center [273, 240] width 64 height 32
paste input "75.0"
click at [819, 251] on span "Bulk update" at bounding box center [835, 241] width 139 height 19
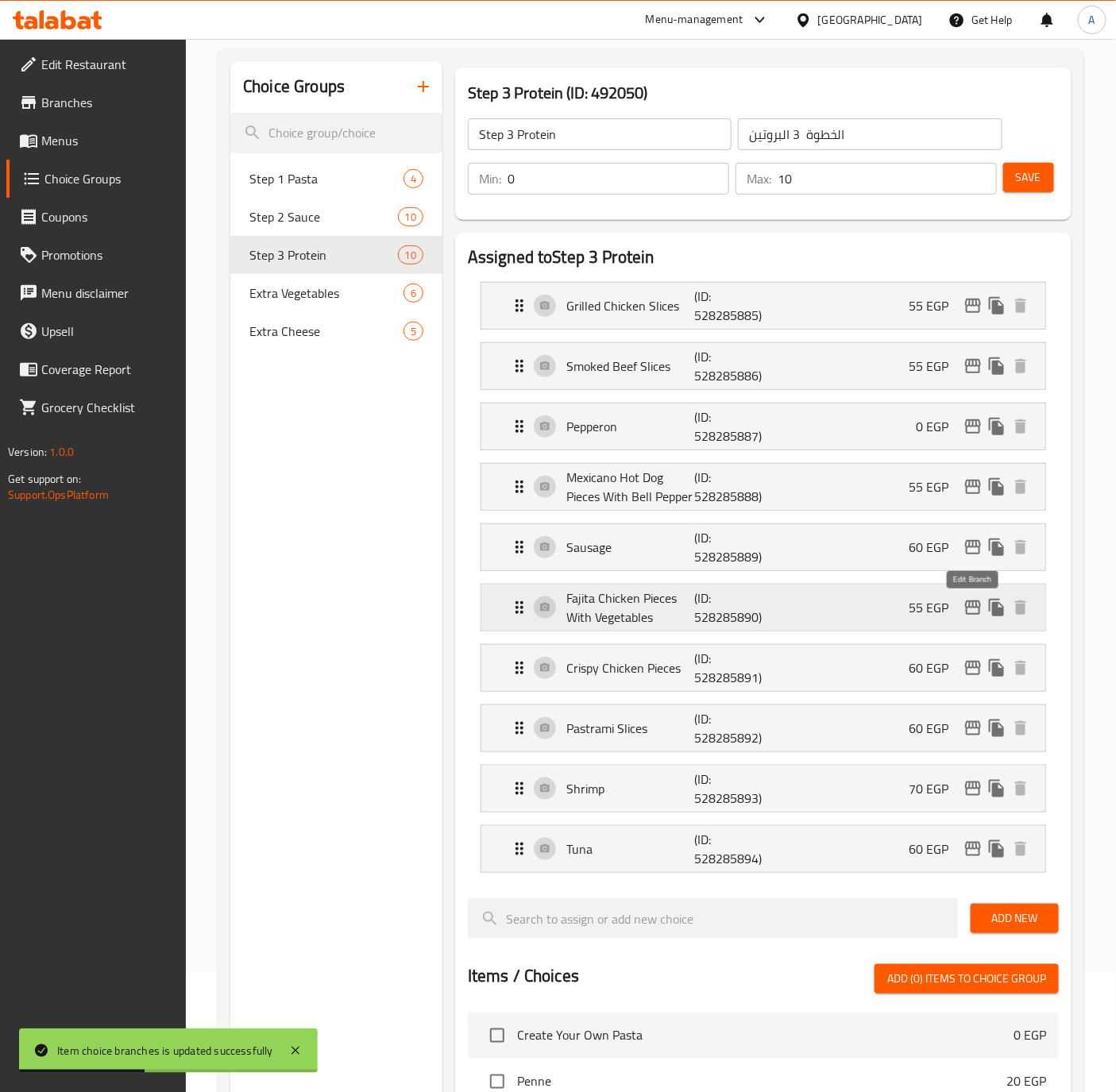
click at [963, 611] on icon "edit" at bounding box center [972, 607] width 19 height 19
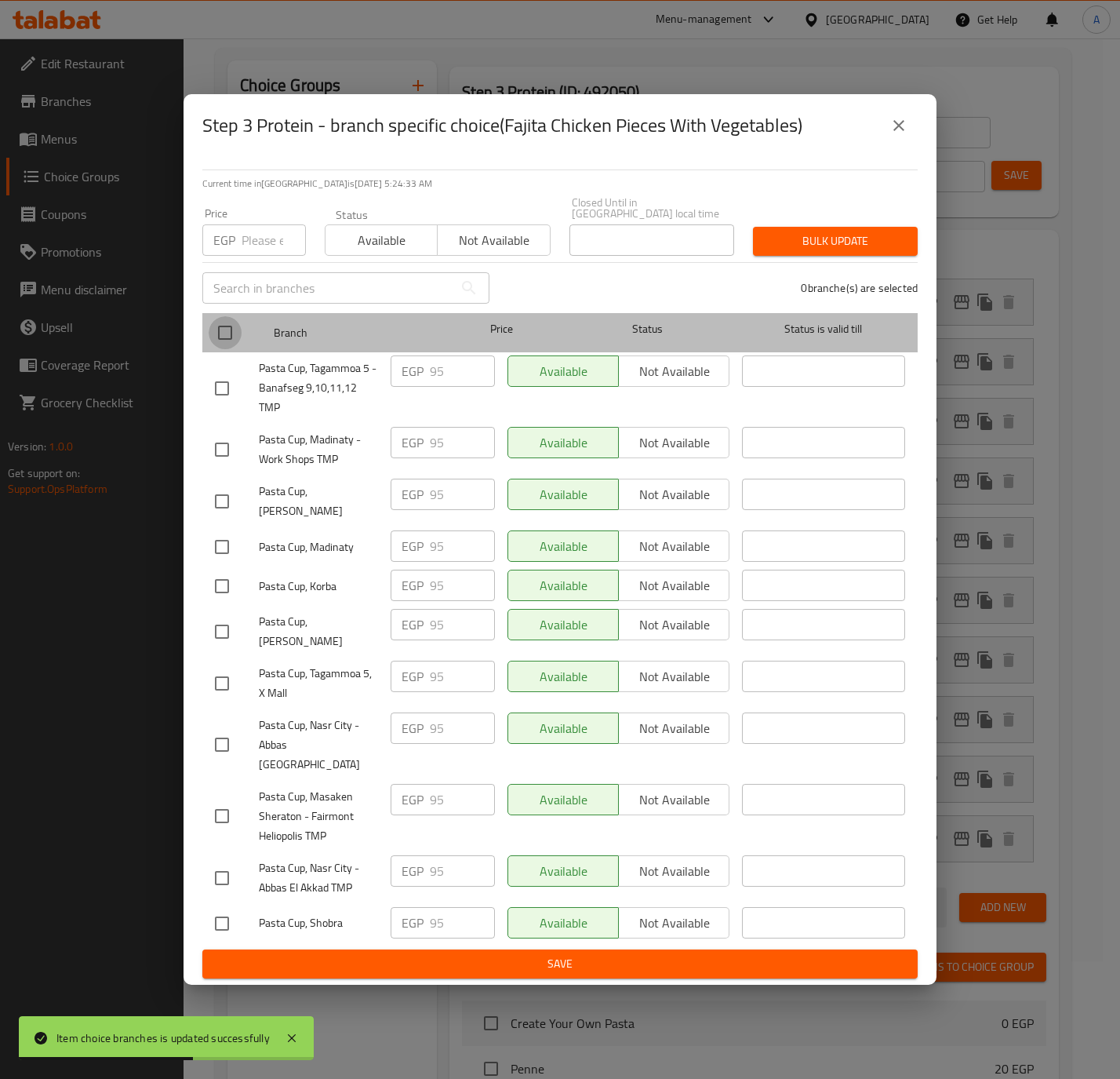
click at [224, 346] on input "checkbox" at bounding box center [225, 332] width 33 height 33
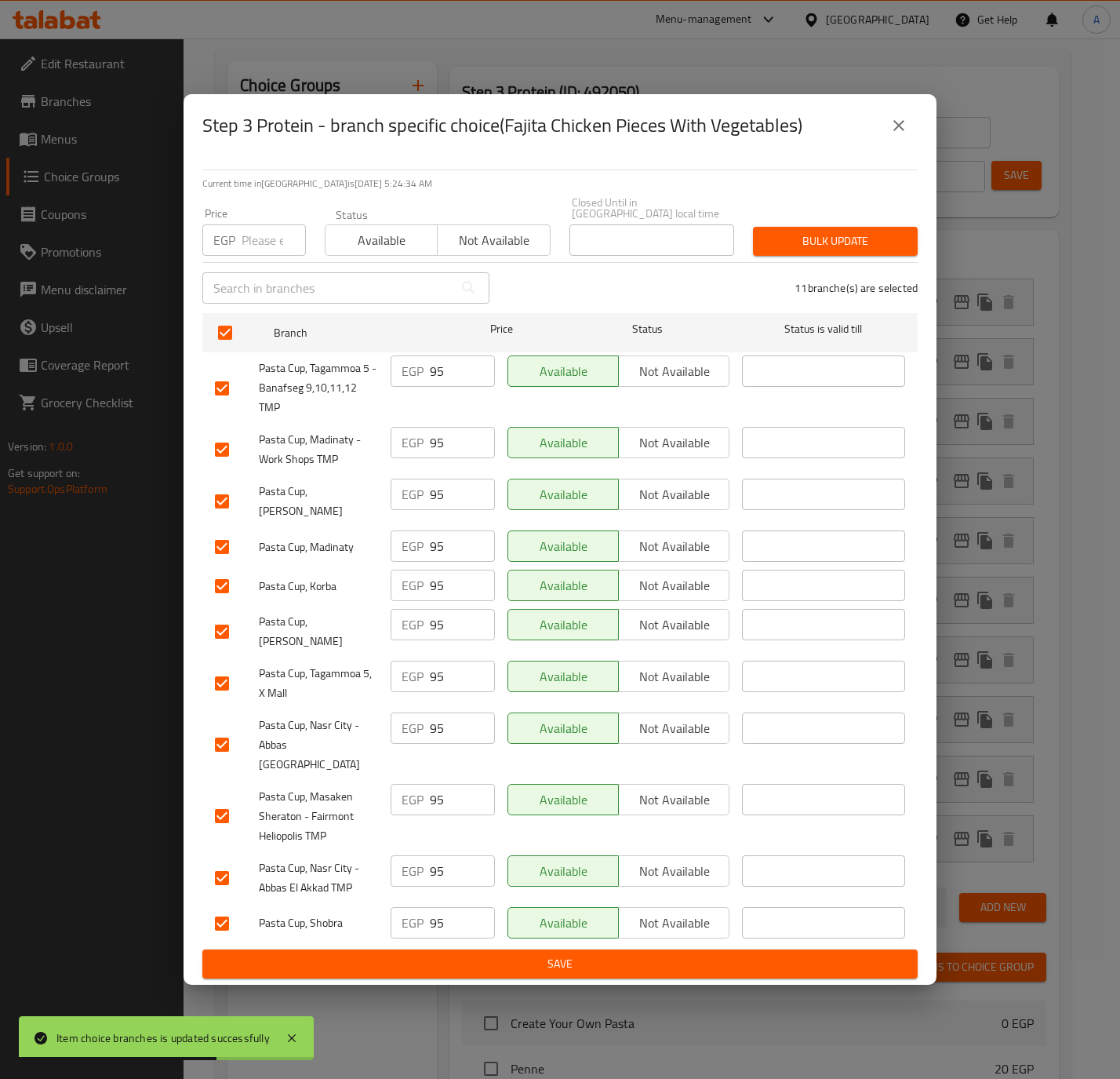
click at [254, 236] on input "number" at bounding box center [273, 240] width 64 height 32
paste input "75.0"
click at [795, 241] on span "Bulk update" at bounding box center [835, 241] width 139 height 19
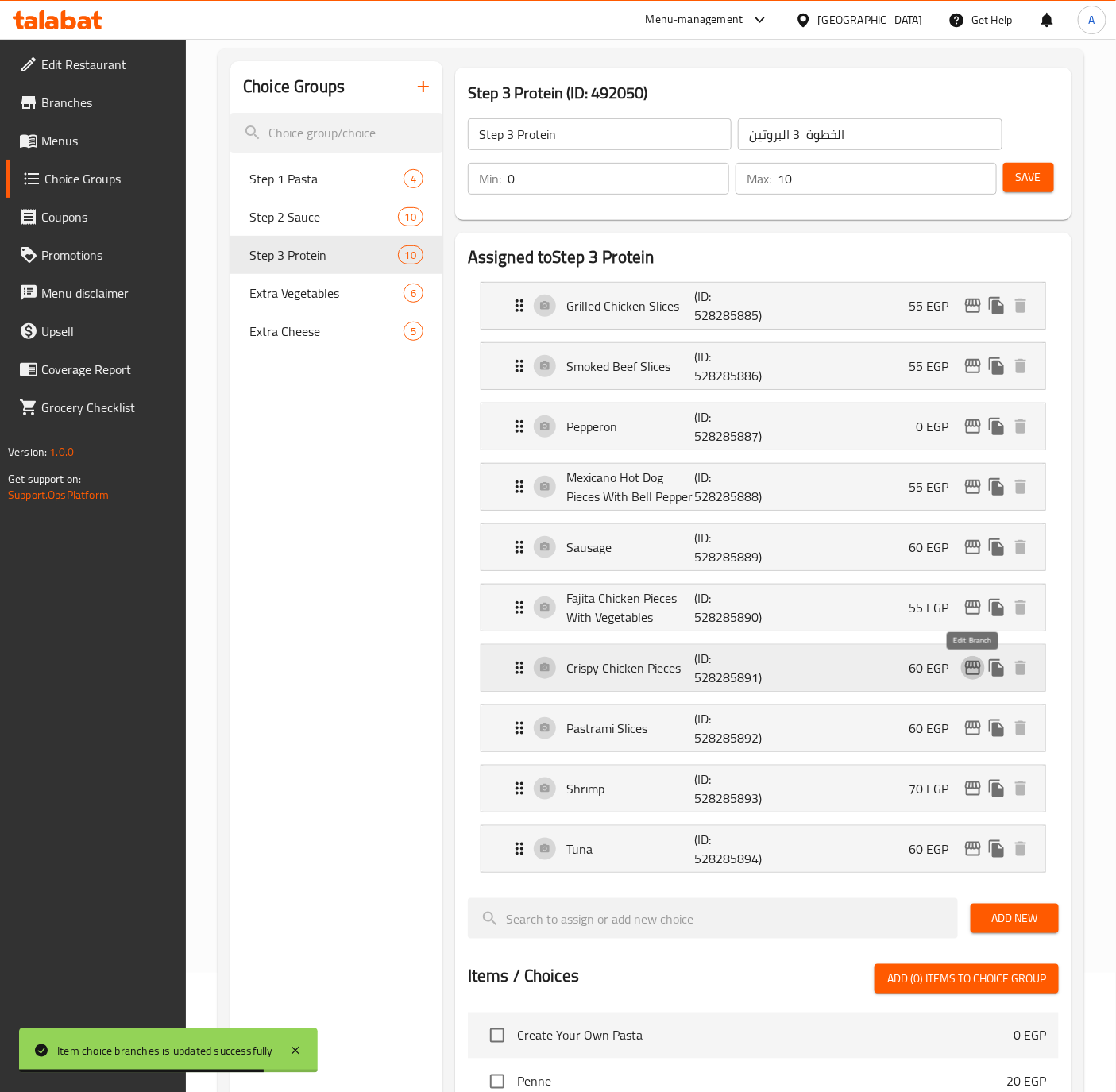
click at [977, 672] on icon "edit" at bounding box center [973, 668] width 16 height 14
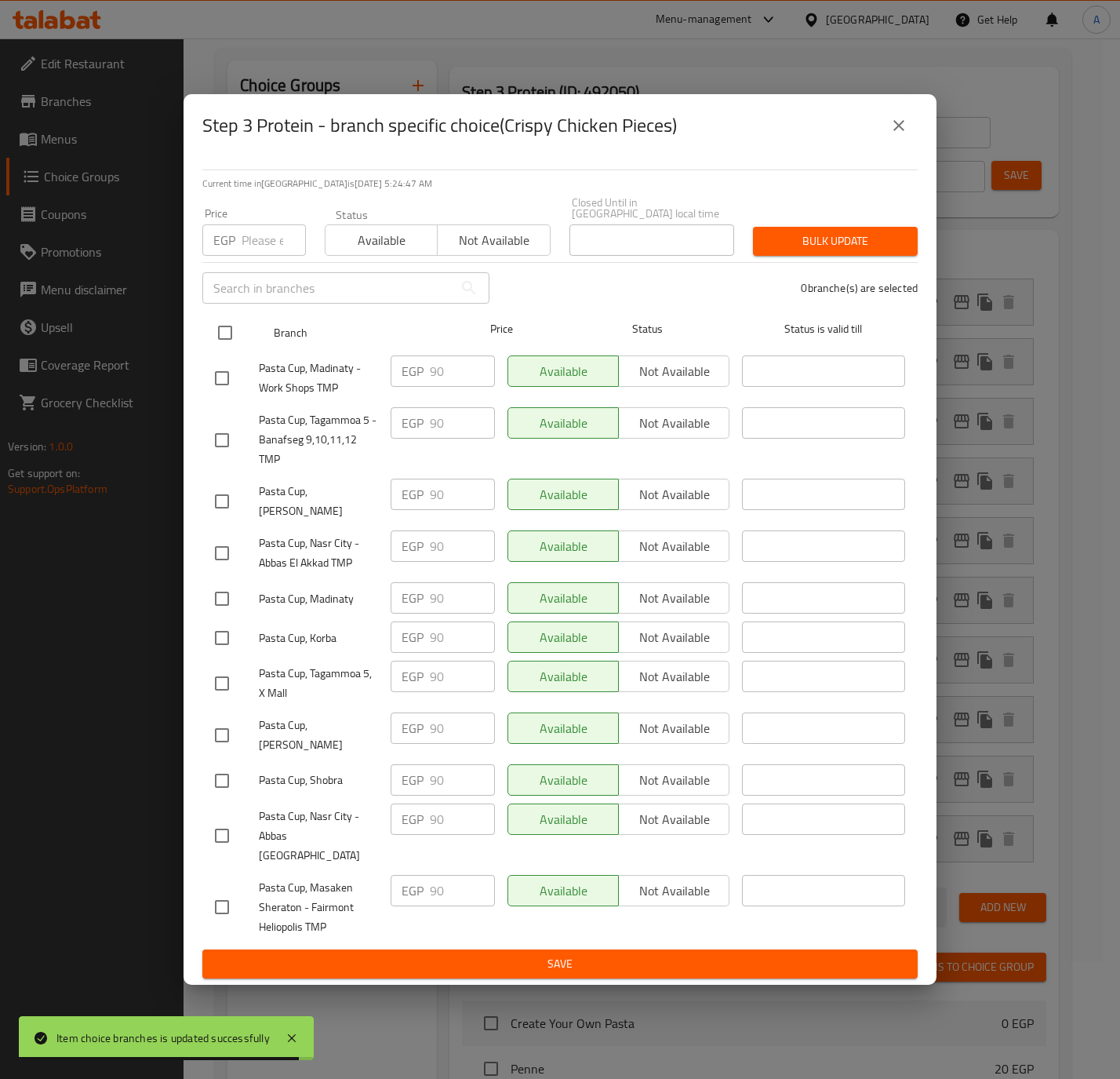
click at [219, 332] on input "checkbox" at bounding box center [225, 332] width 33 height 33
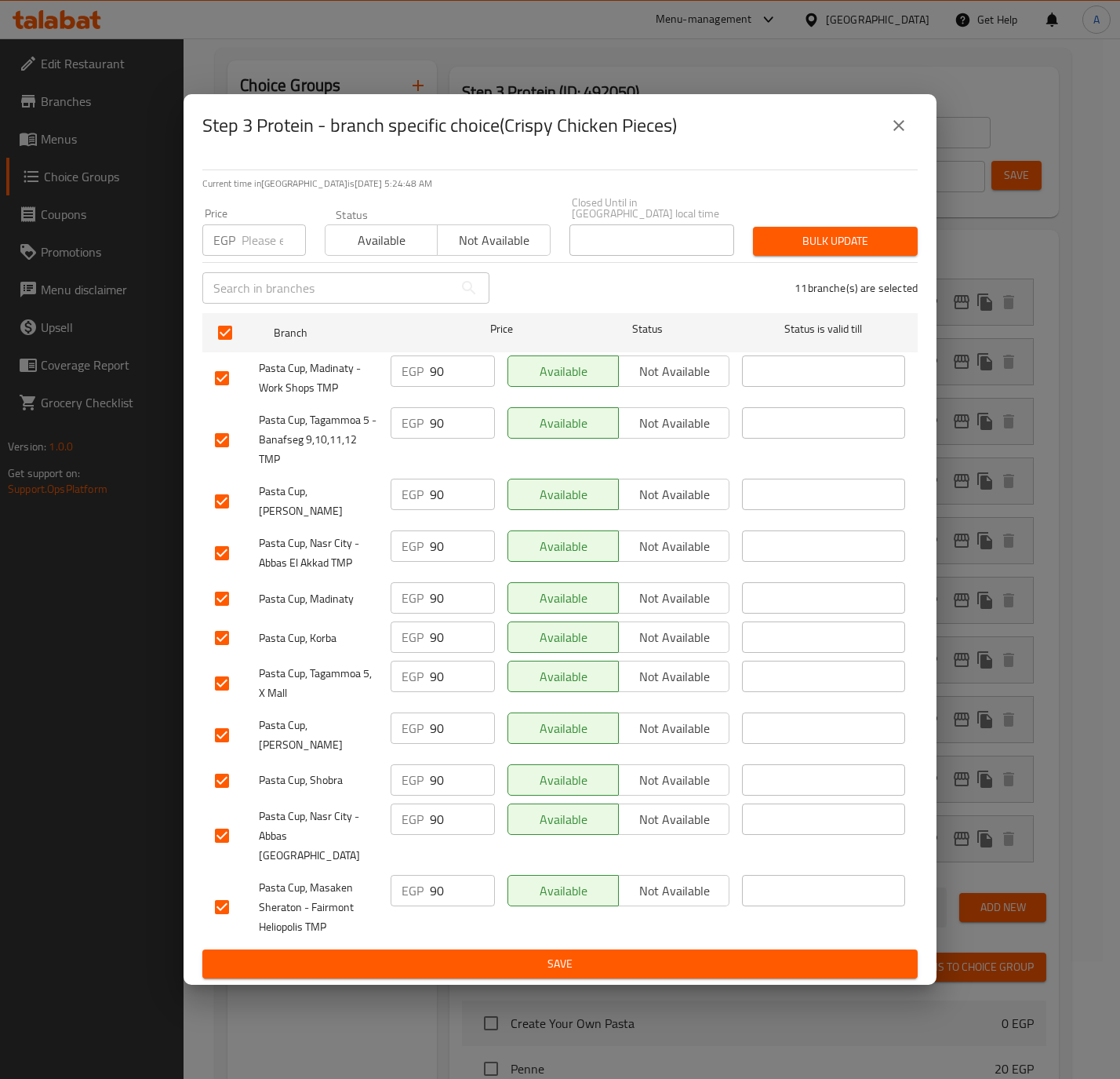
click at [260, 250] on input "number" at bounding box center [273, 240] width 64 height 32
paste input "80.0"
click at [826, 240] on span "Bulk update" at bounding box center [835, 241] width 139 height 19
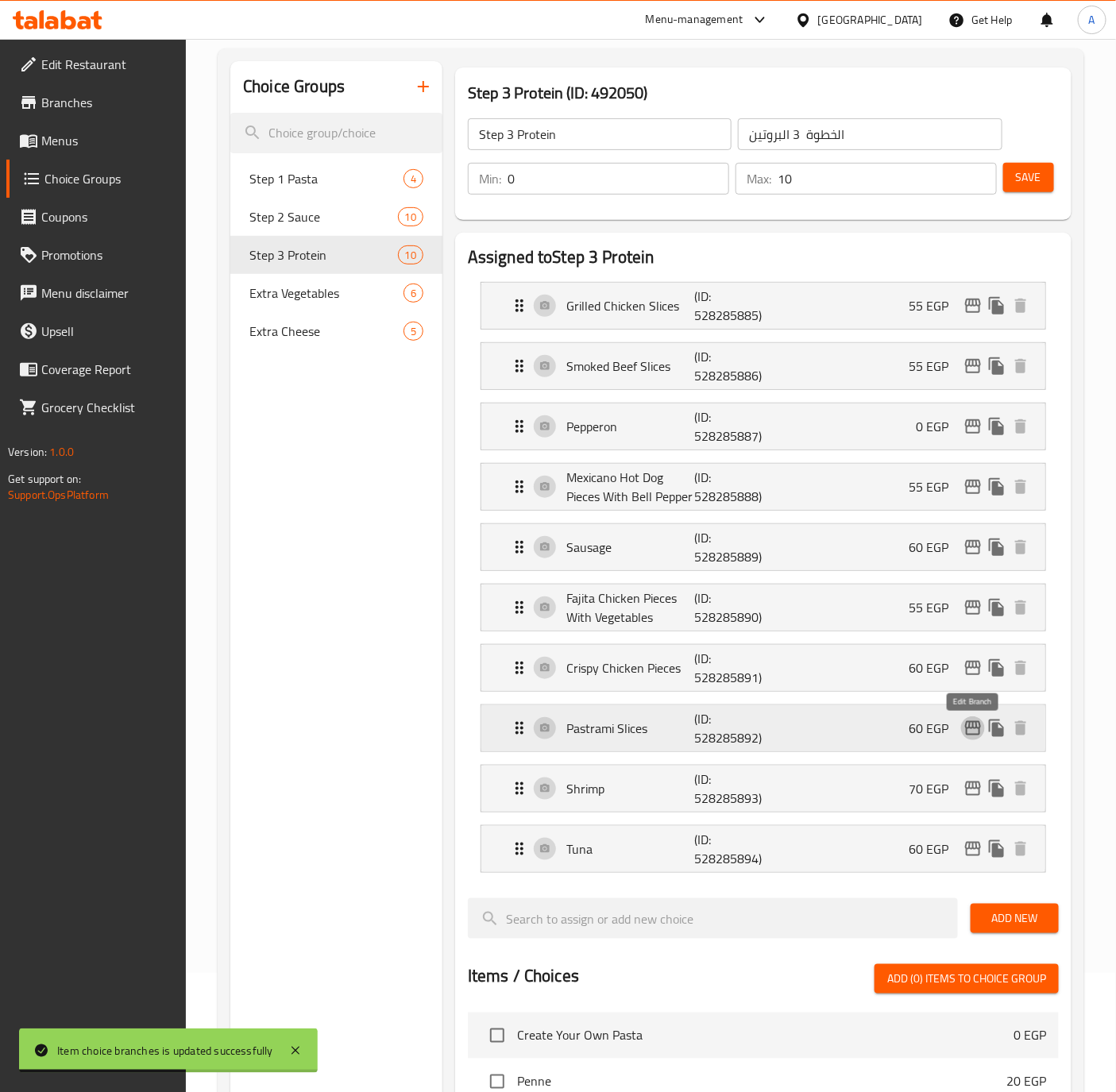
click at [979, 734] on icon "edit" at bounding box center [973, 728] width 16 height 14
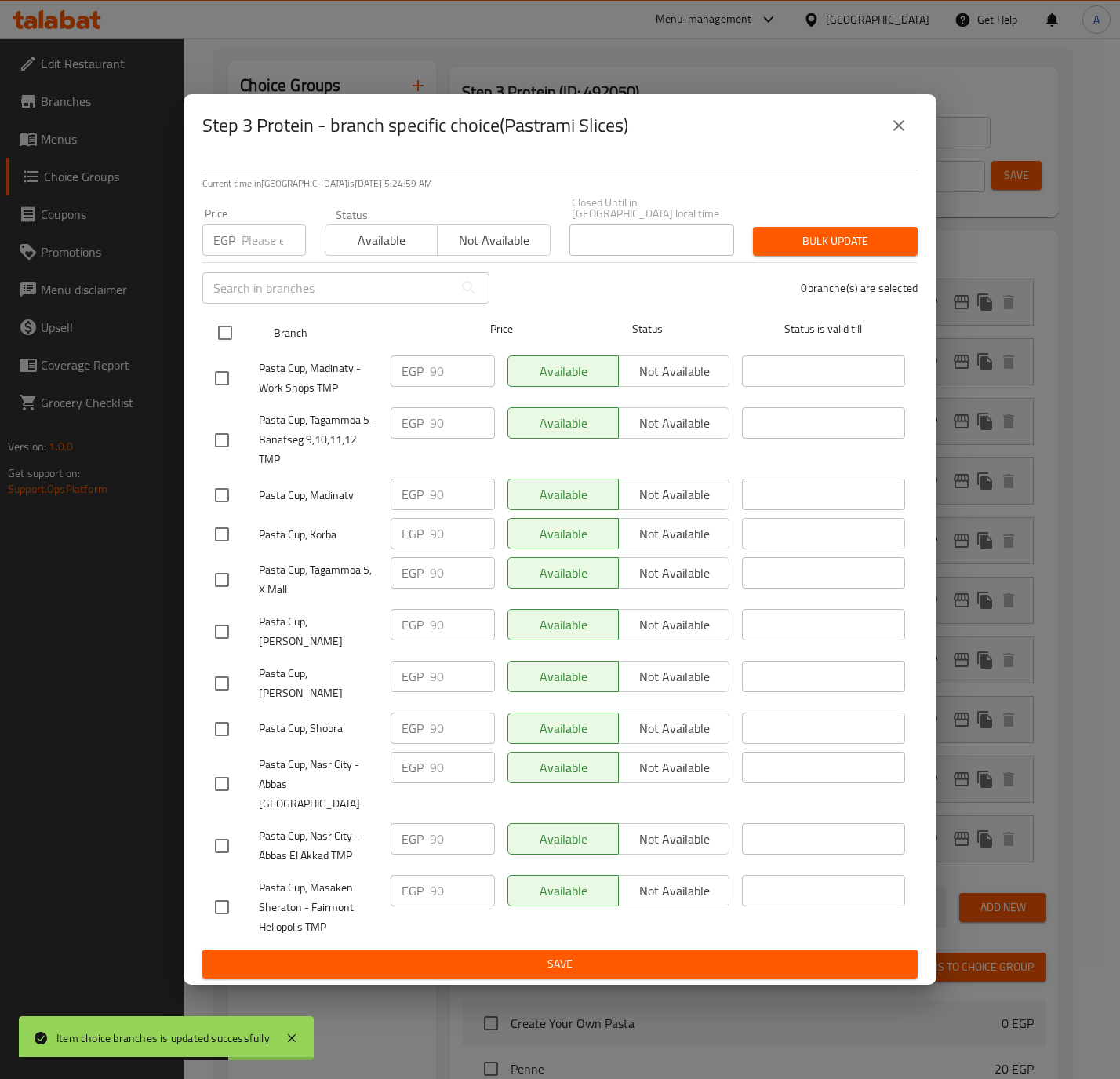
click at [240, 325] on input "checkbox" at bounding box center [225, 332] width 33 height 33
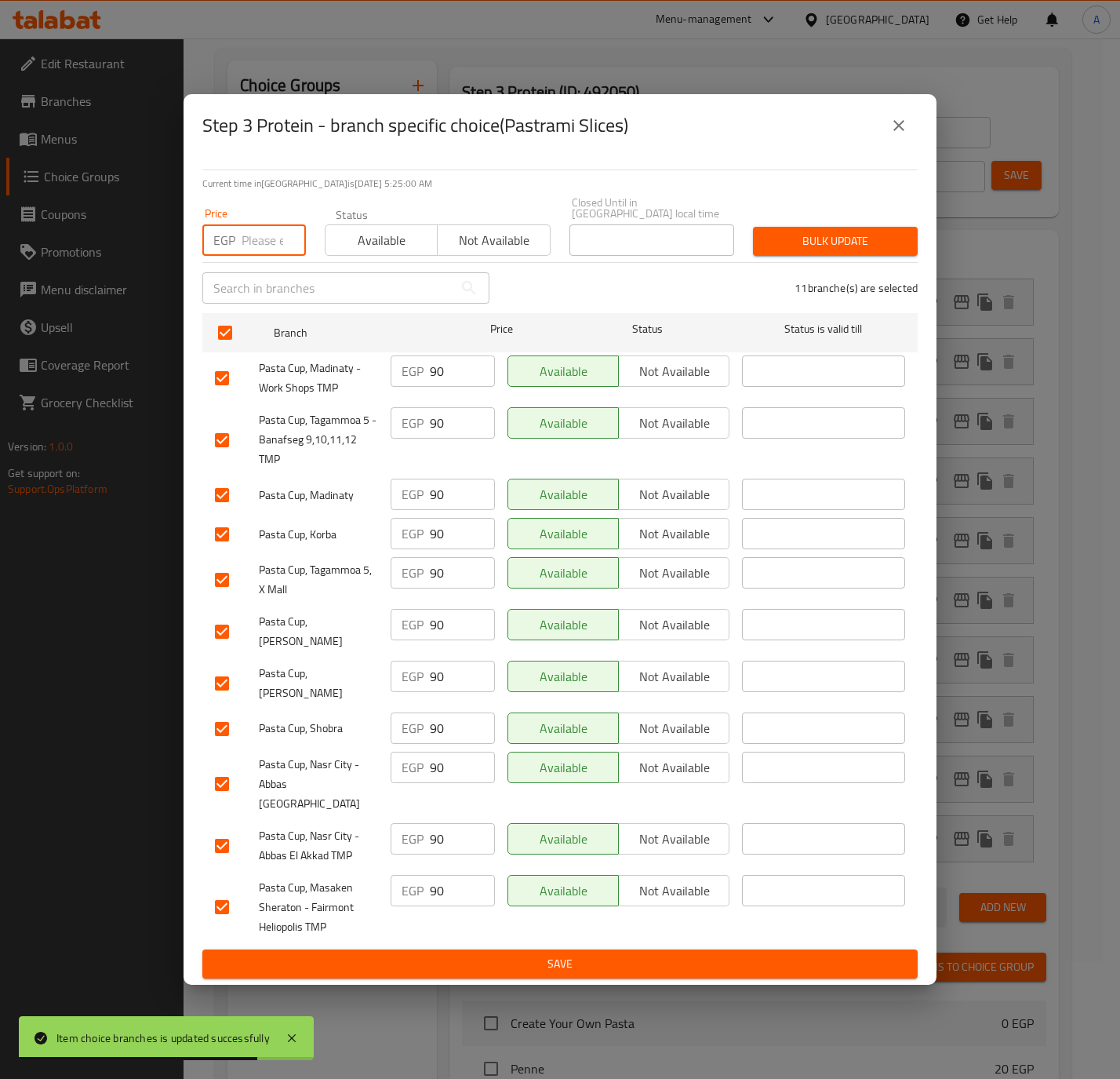
click at [267, 235] on input "number" at bounding box center [273, 240] width 64 height 32
paste input "80.0"
click at [794, 236] on span "Bulk update" at bounding box center [835, 241] width 139 height 19
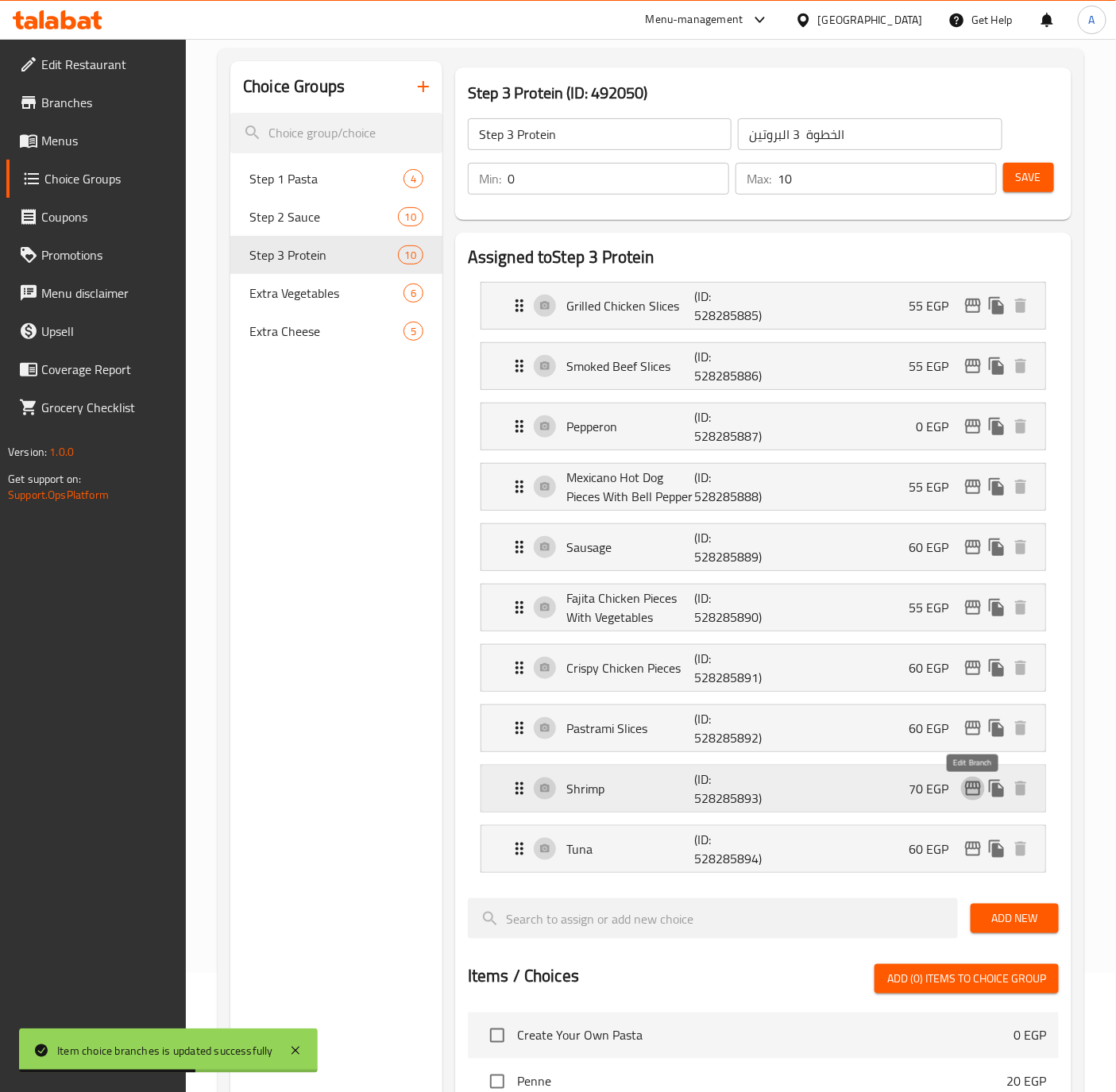
click at [967, 789] on icon "edit" at bounding box center [972, 787] width 19 height 19
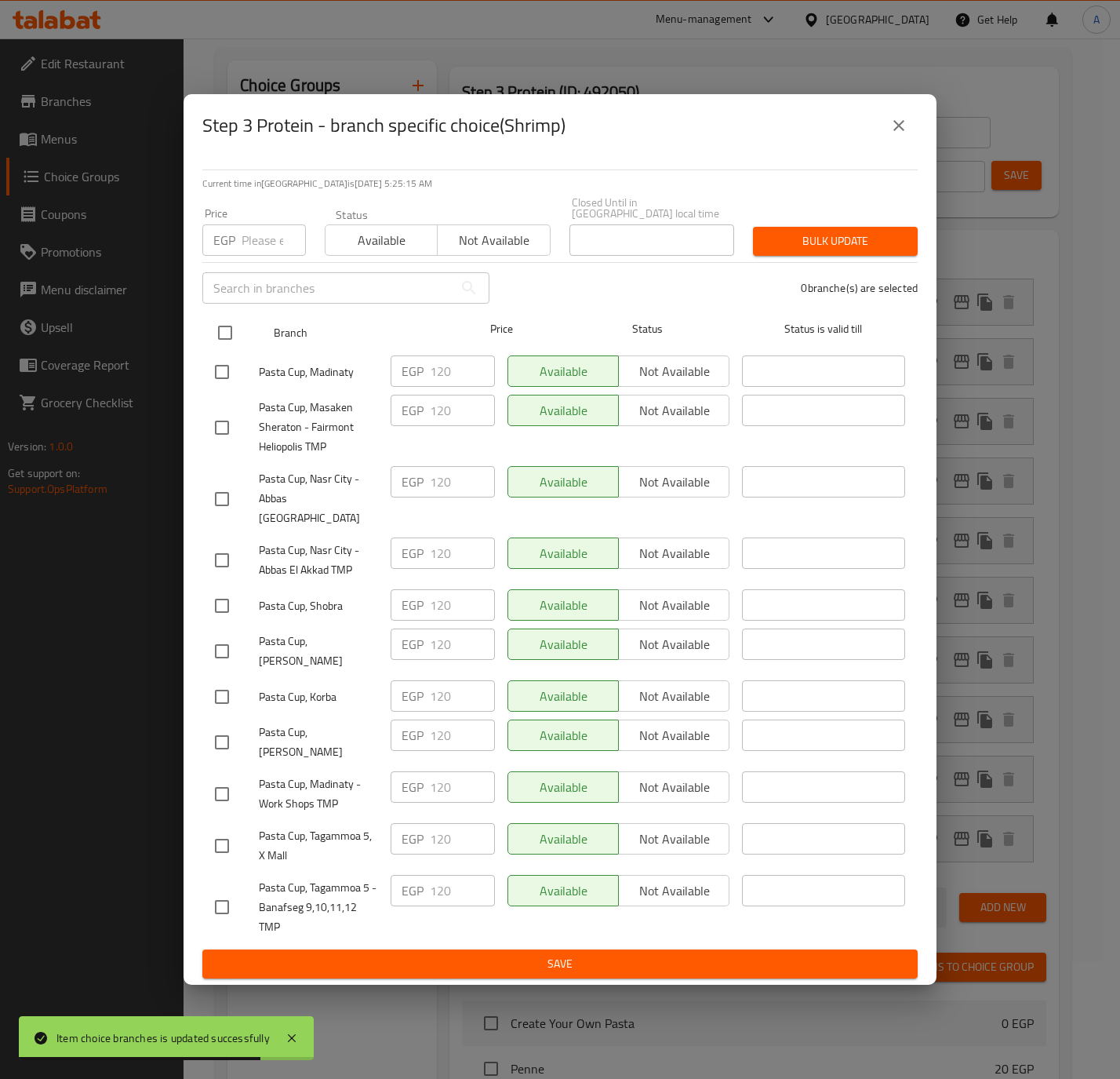
click at [218, 339] on input "checkbox" at bounding box center [225, 332] width 33 height 33
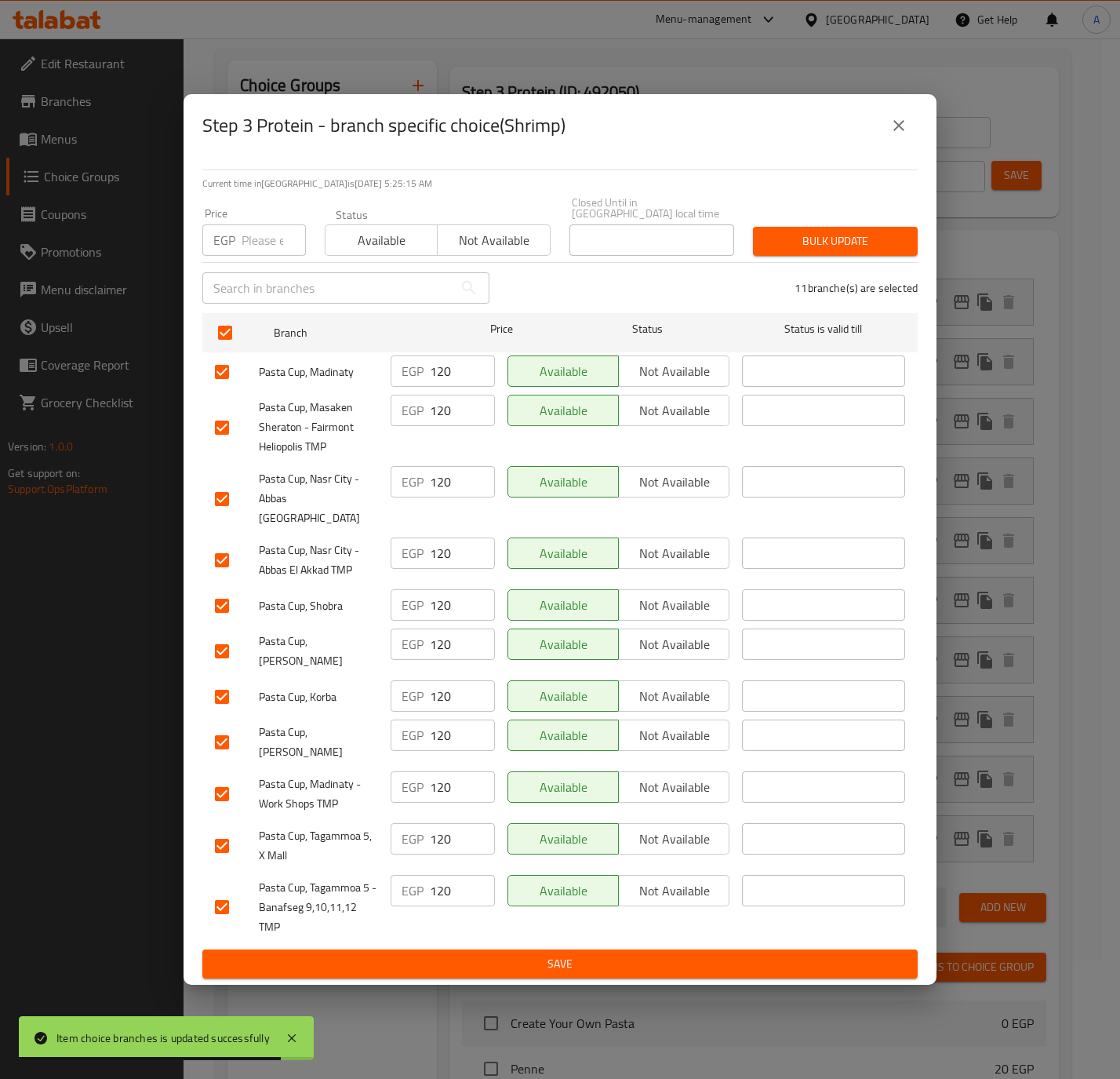
click at [239, 228] on div "EGP Price" at bounding box center [254, 240] width 103 height 32
paste input "75.0"
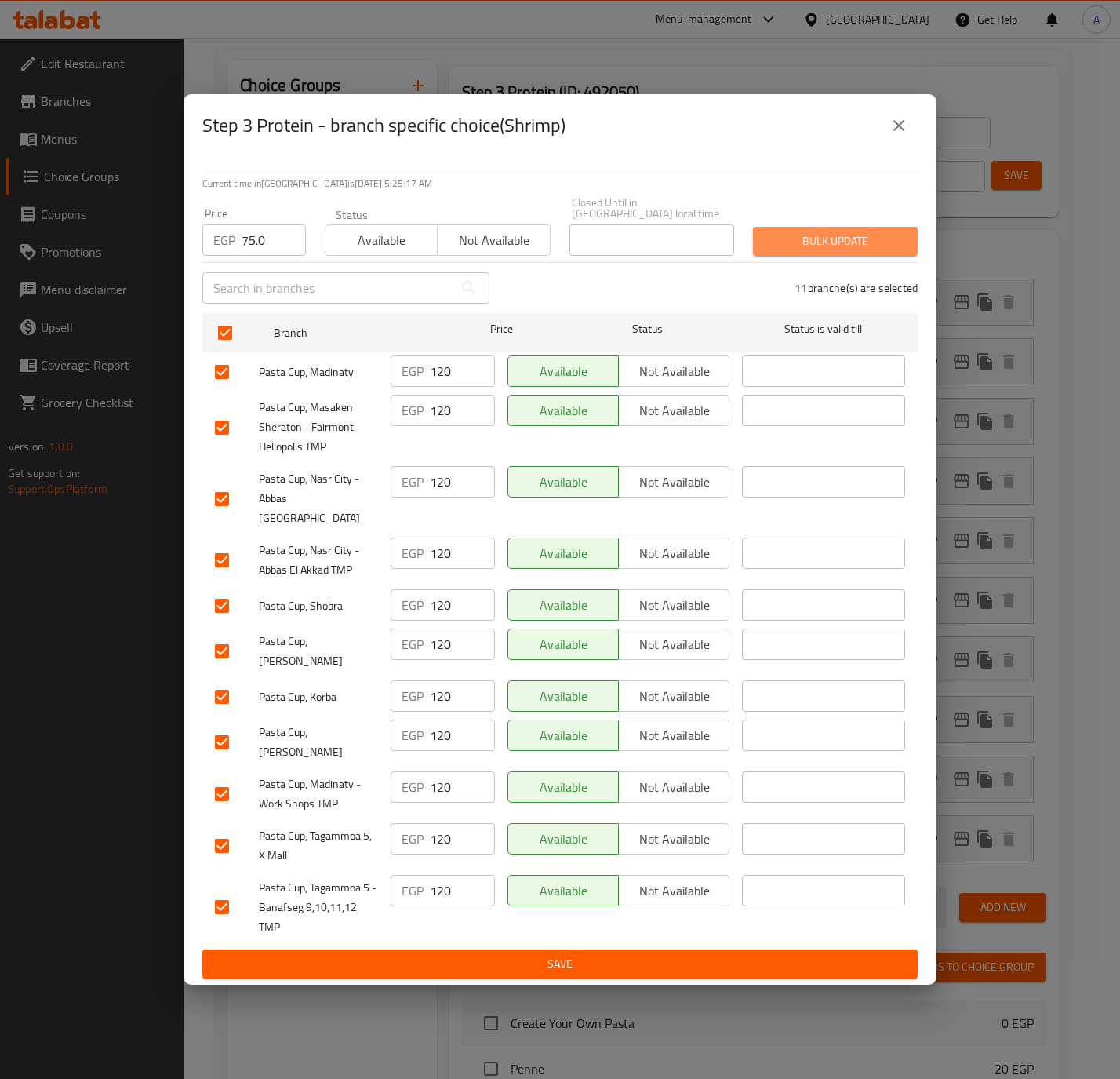
click at [806, 246] on span "Bulk update" at bounding box center [835, 241] width 139 height 19
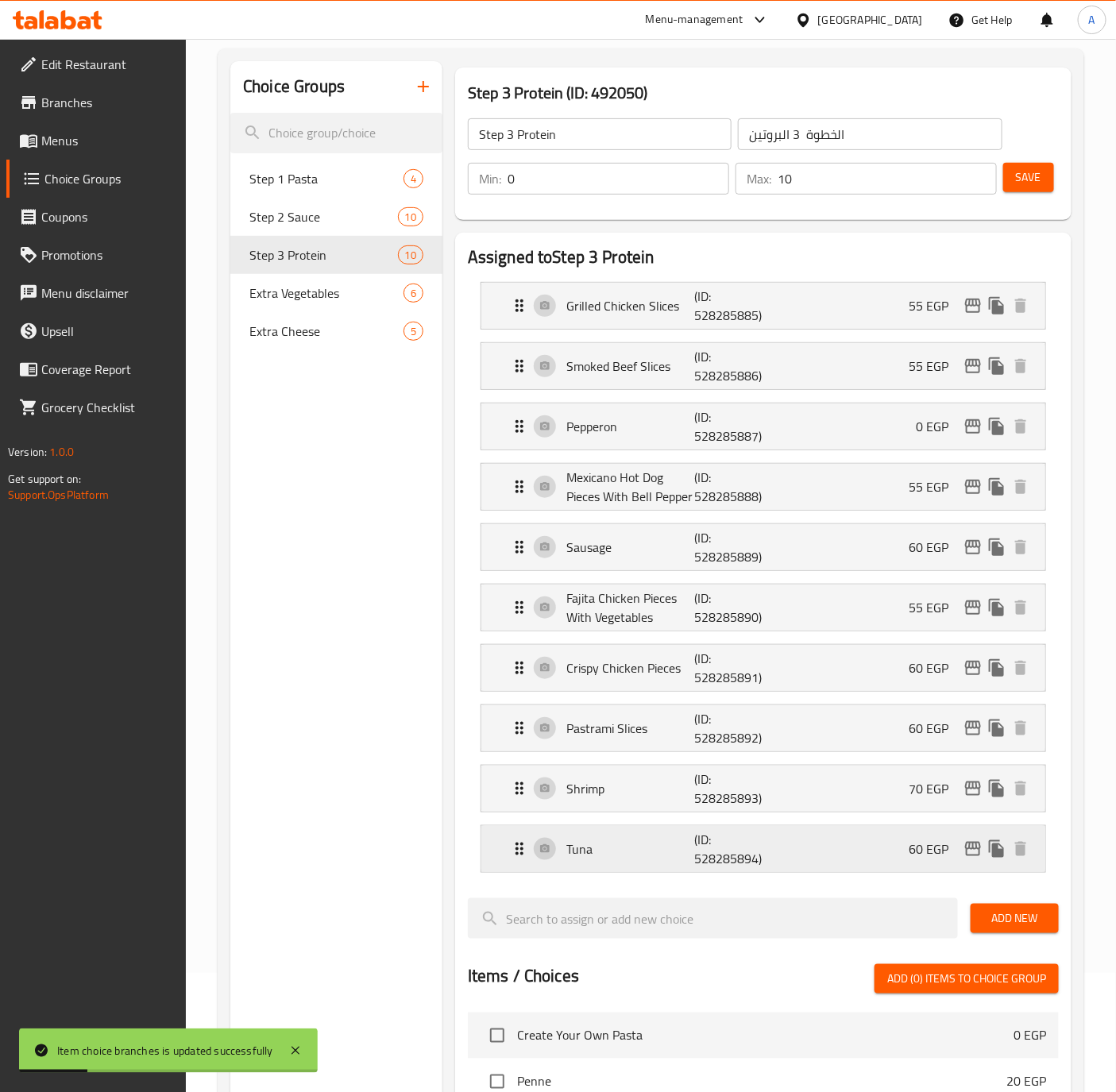
click at [963, 859] on icon "edit" at bounding box center [972, 848] width 19 height 19
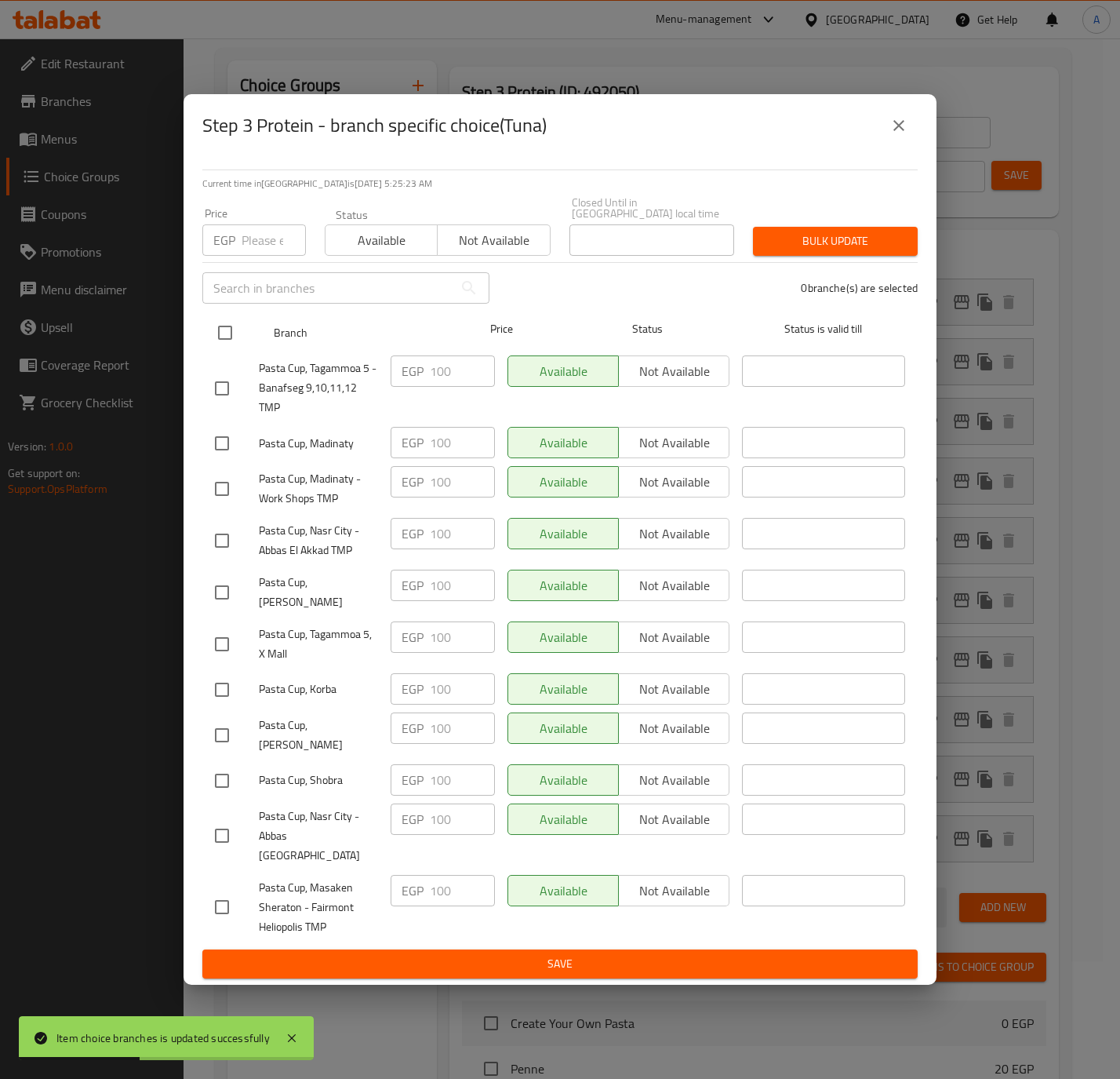
click at [222, 331] on input "checkbox" at bounding box center [225, 332] width 33 height 33
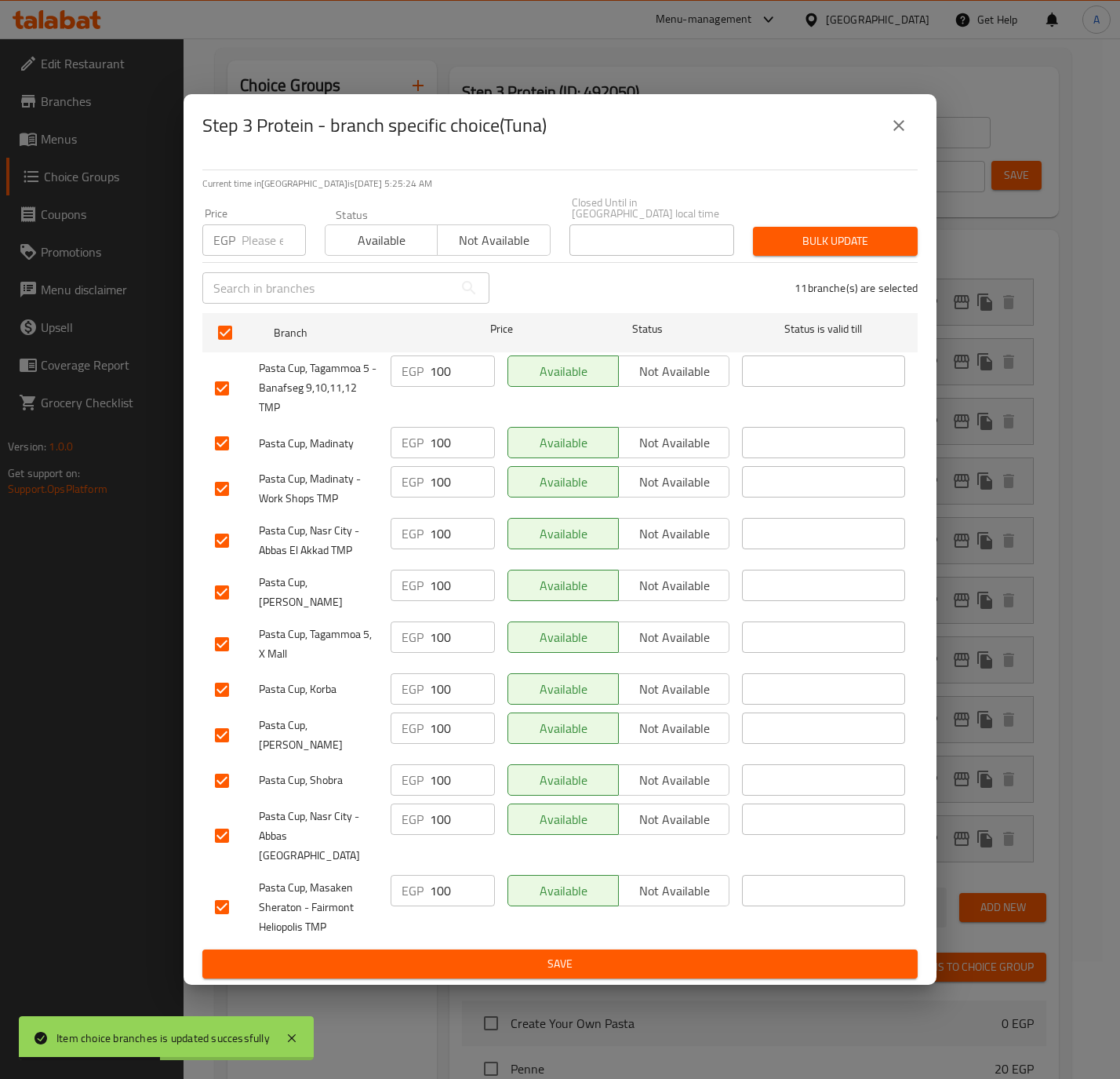
click at [264, 243] on input "number" at bounding box center [273, 240] width 64 height 32
paste input "75.0"
click at [829, 238] on span "Bulk update" at bounding box center [835, 241] width 139 height 19
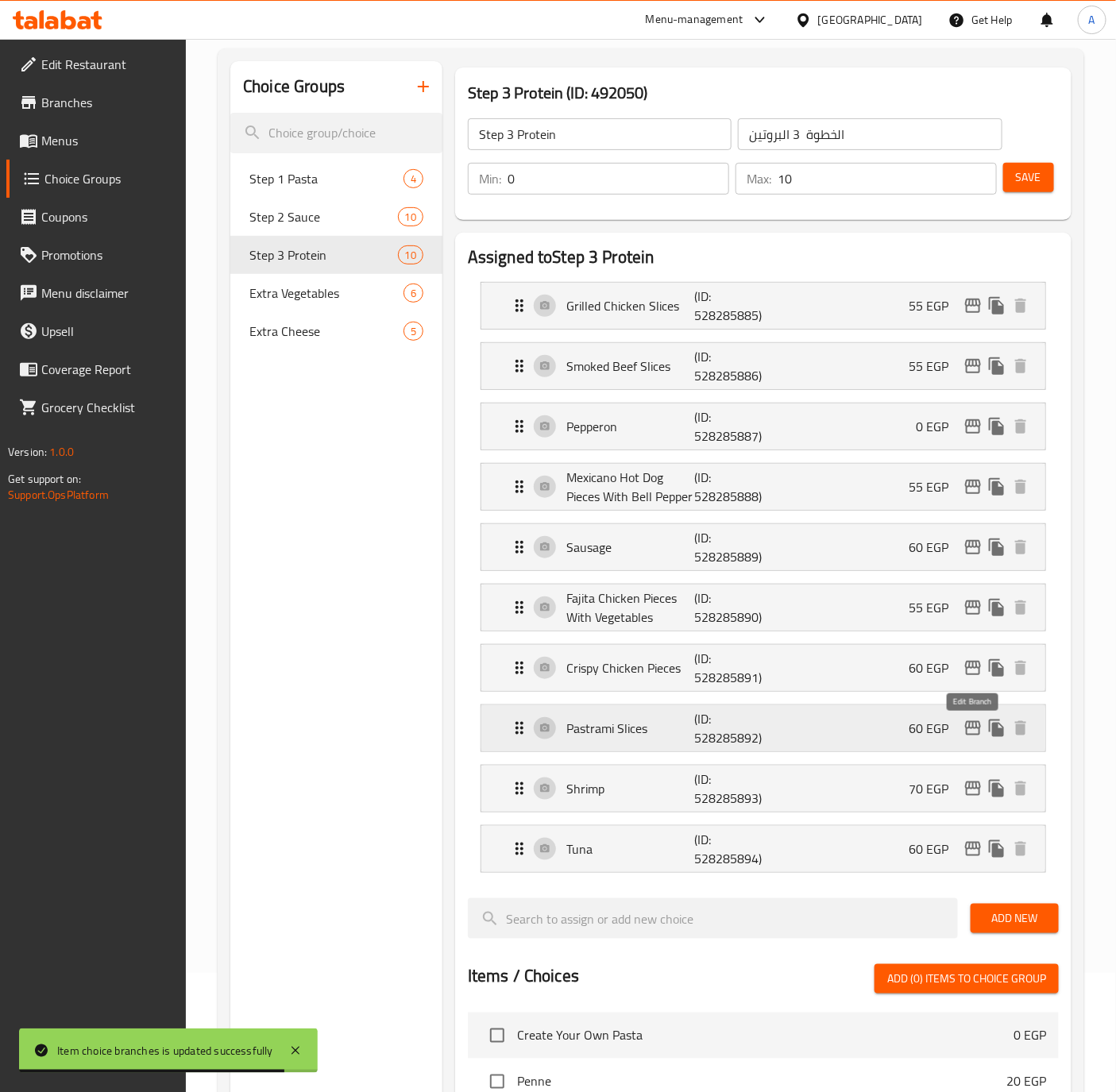
click at [974, 729] on icon "edit" at bounding box center [972, 727] width 19 height 19
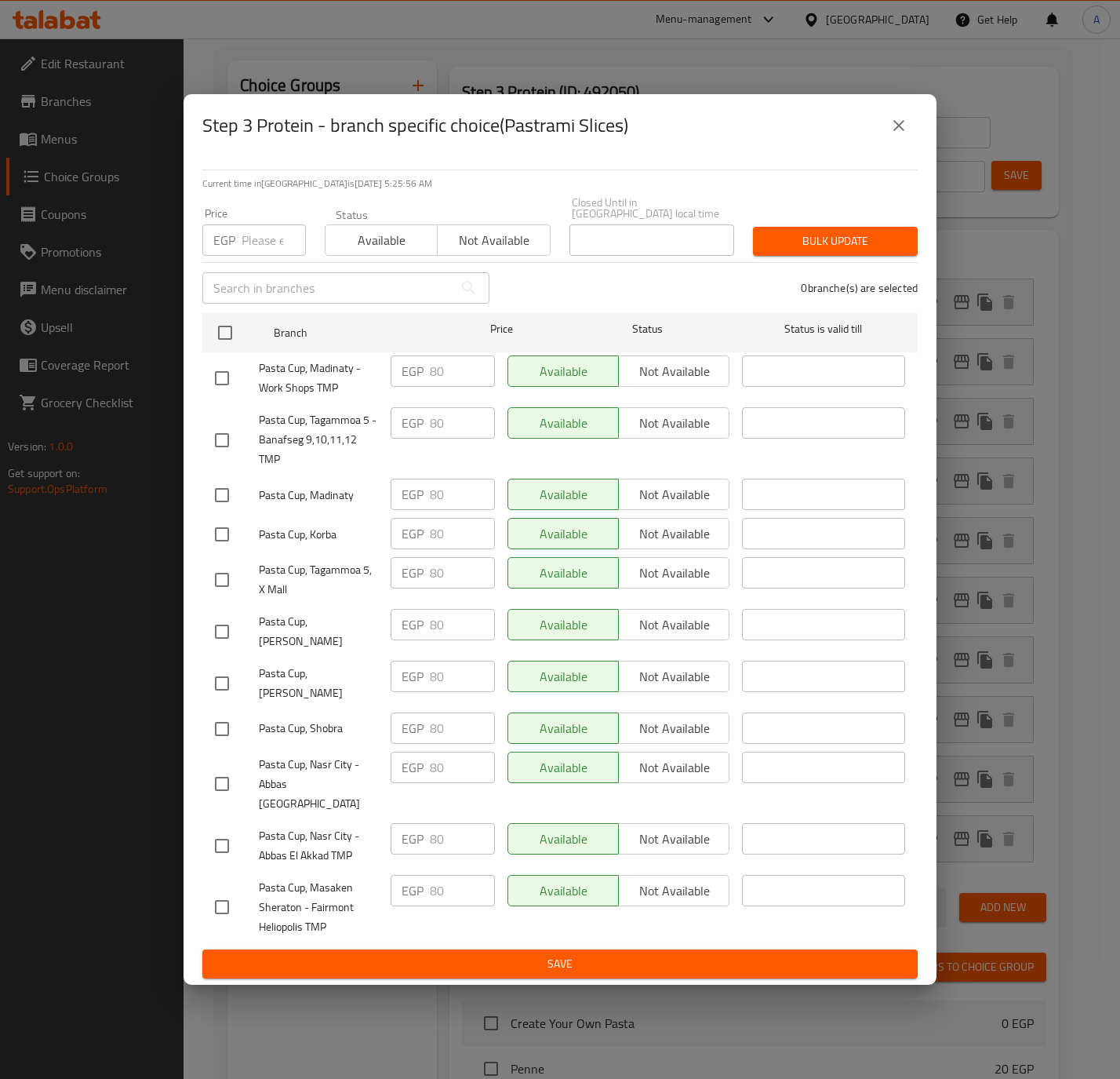
click at [888, 145] on button "close" at bounding box center [899, 125] width 38 height 38
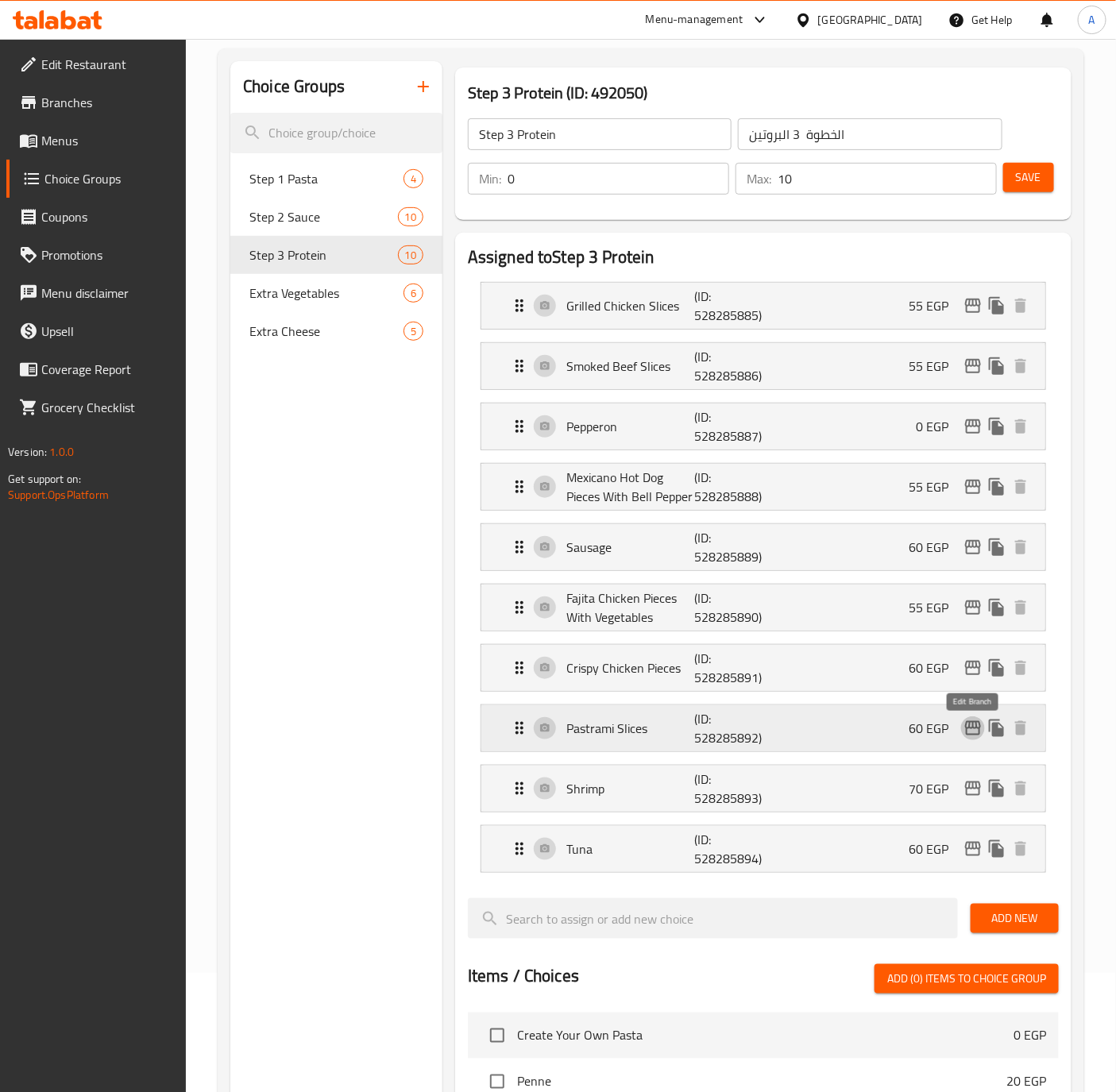
click at [972, 732] on icon "edit" at bounding box center [972, 727] width 19 height 19
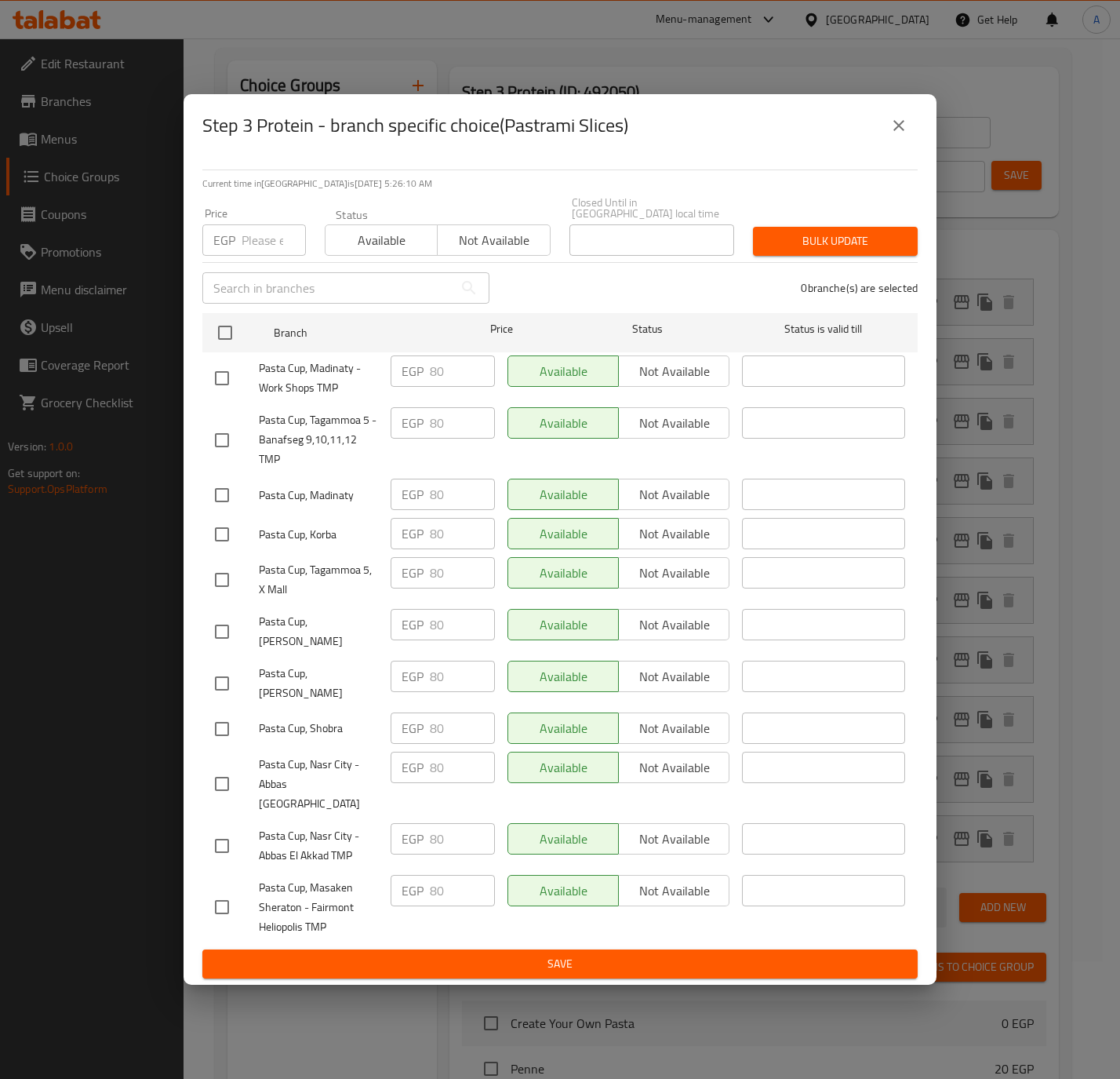
click at [900, 135] on icon "close" at bounding box center [898, 125] width 18 height 18
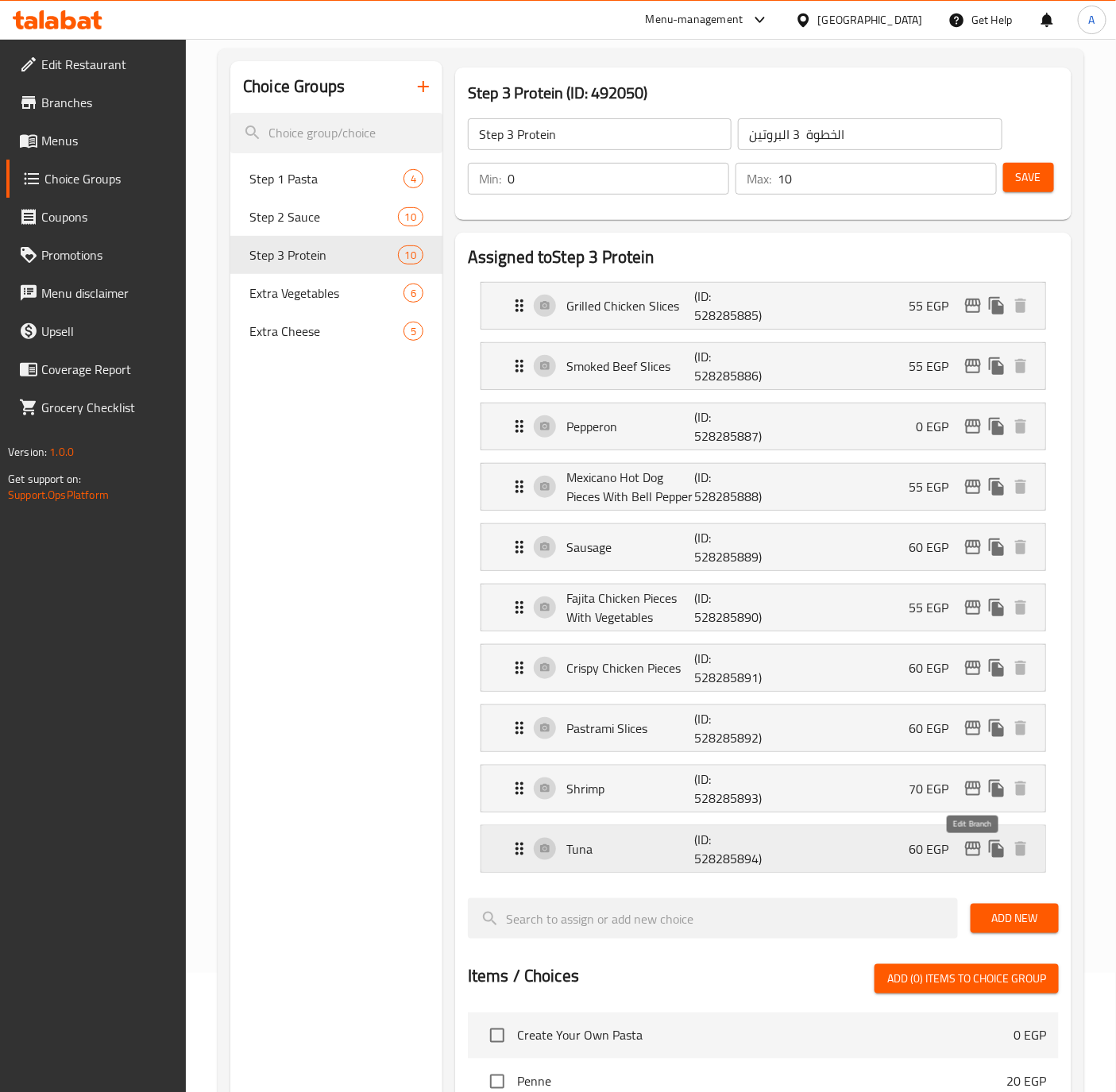
click at [965, 853] on icon "edit" at bounding box center [972, 848] width 19 height 19
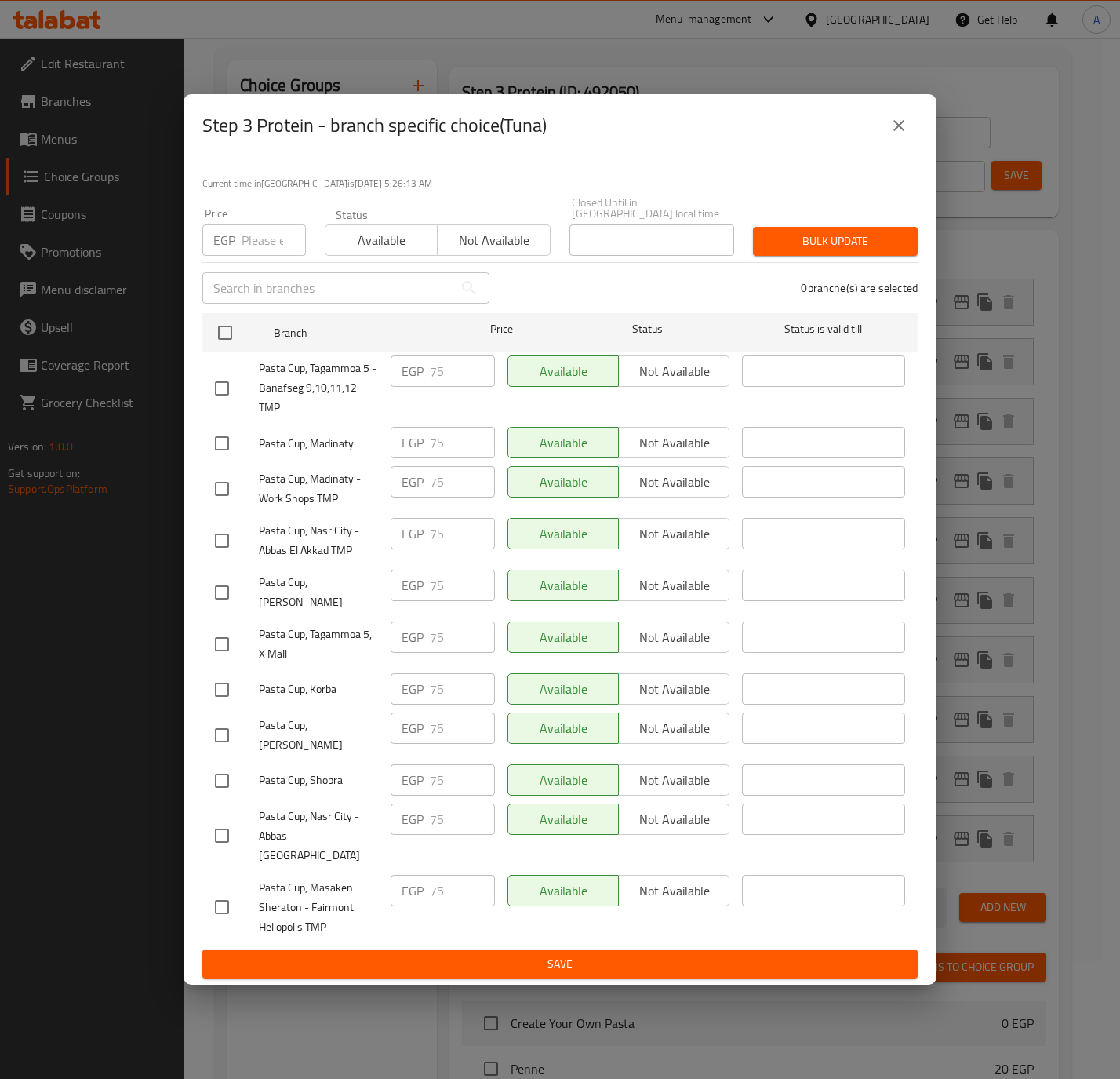
click at [897, 125] on button "close" at bounding box center [899, 125] width 38 height 38
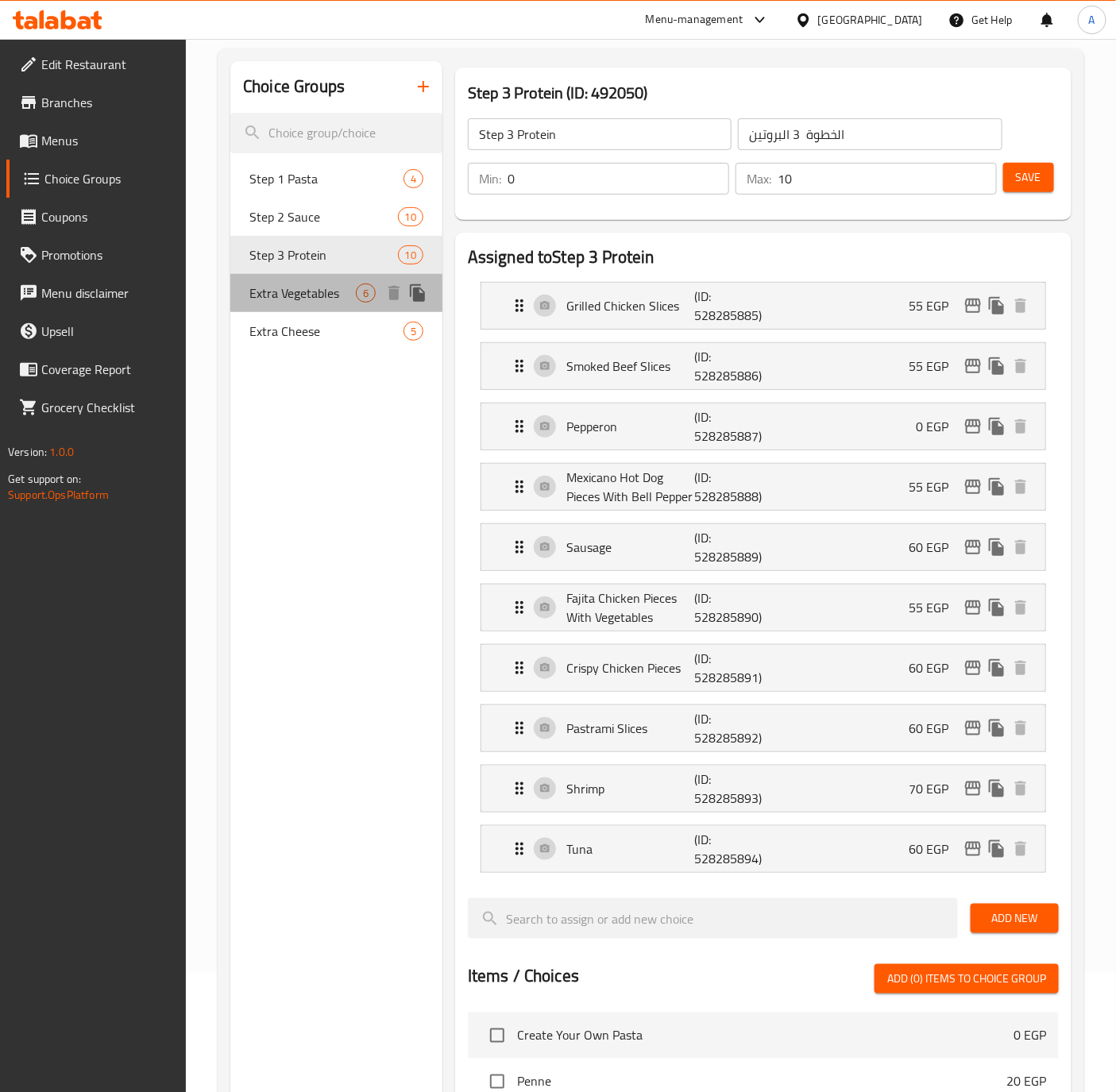
click at [310, 298] on span "Extra Vegetables" at bounding box center [303, 292] width 107 height 19
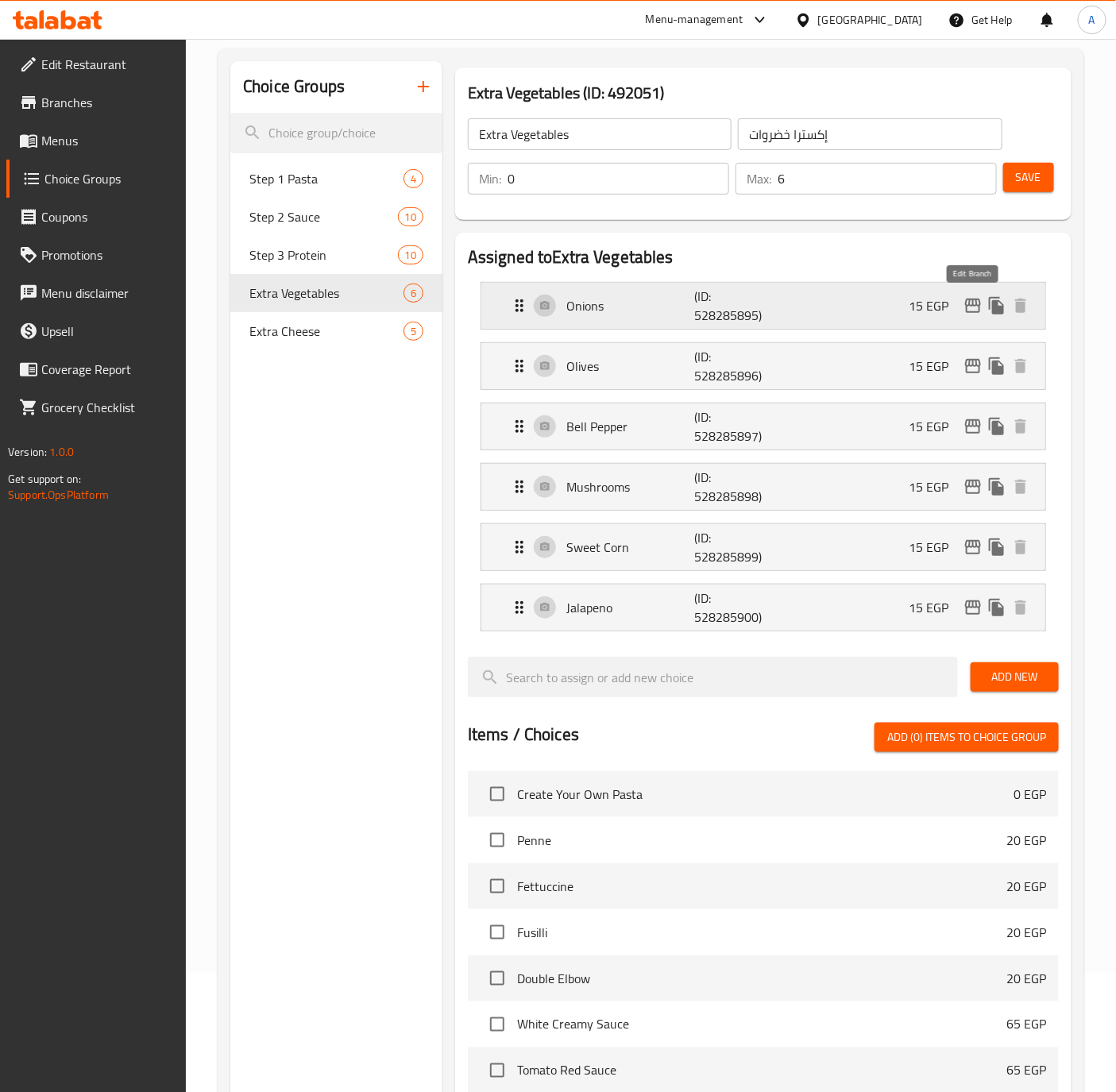
click at [975, 297] on icon "edit" at bounding box center [972, 305] width 19 height 19
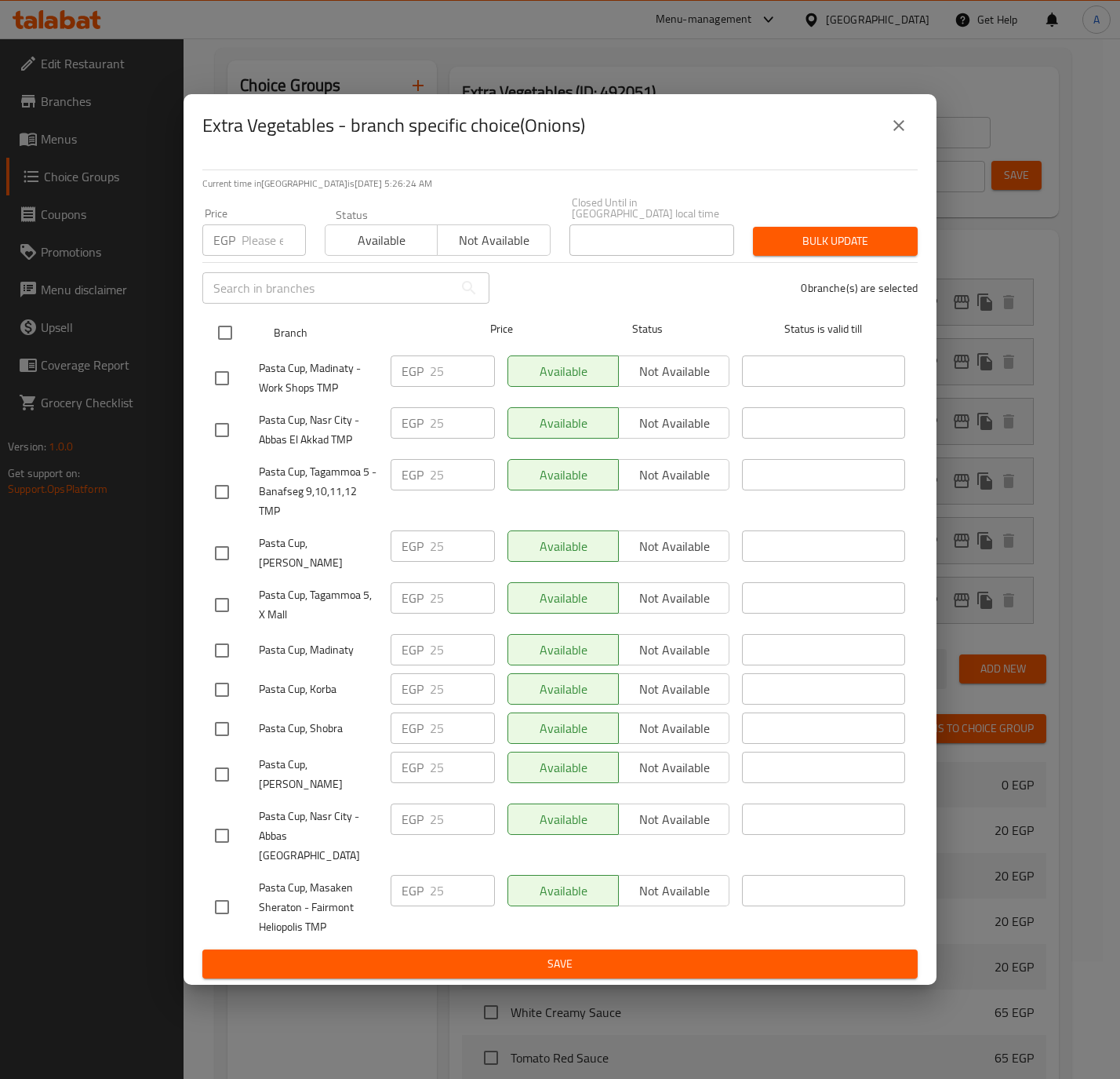
click at [226, 325] on input "checkbox" at bounding box center [225, 332] width 33 height 33
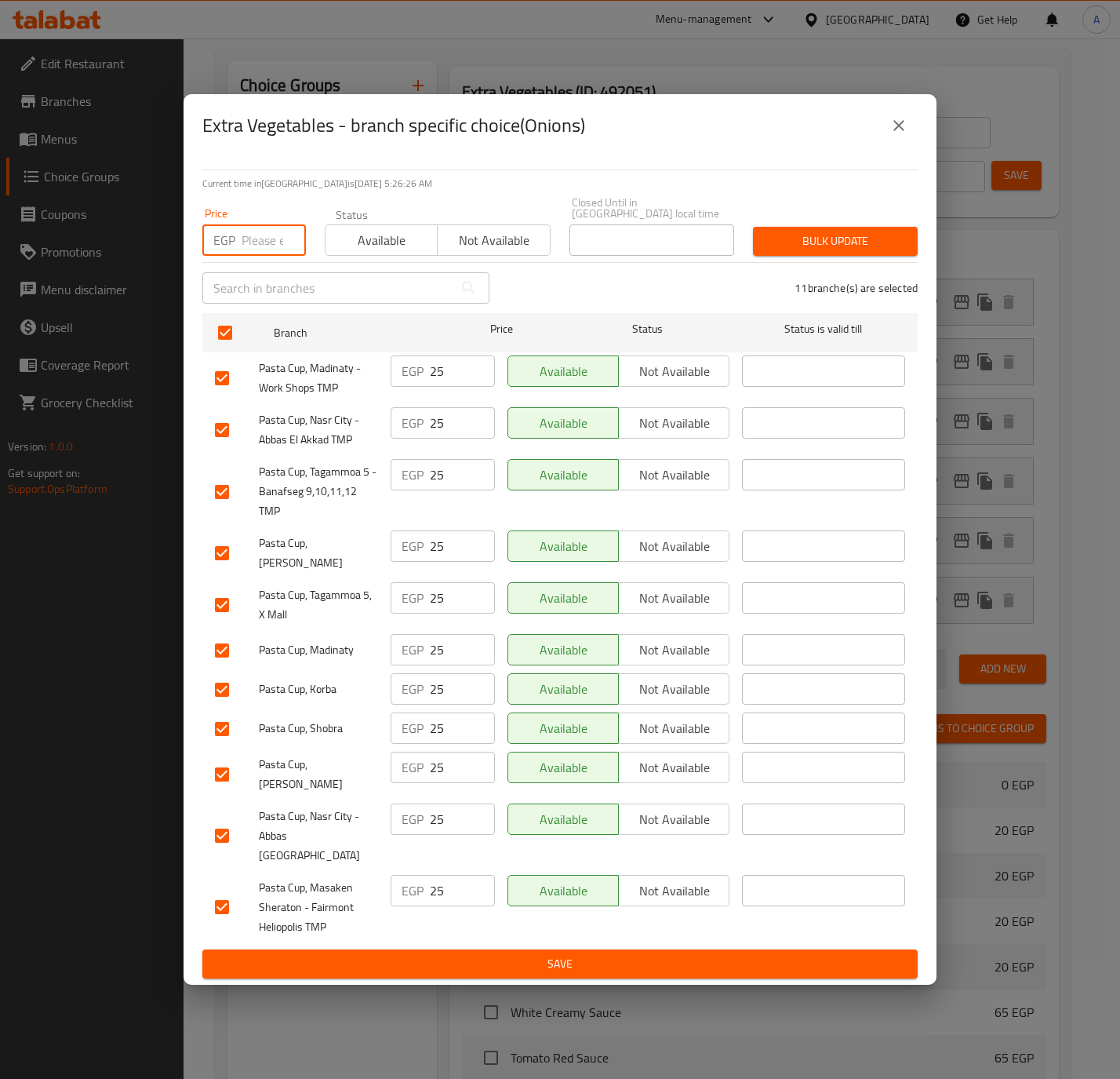
click at [256, 248] on input "number" at bounding box center [273, 240] width 64 height 32
click at [259, 240] on input "number" at bounding box center [273, 240] width 64 height 32
paste input "20.0"
click at [829, 240] on span "Bulk update" at bounding box center [835, 241] width 139 height 19
click at [829, 240] on div at bounding box center [560, 540] width 1120 height 1079
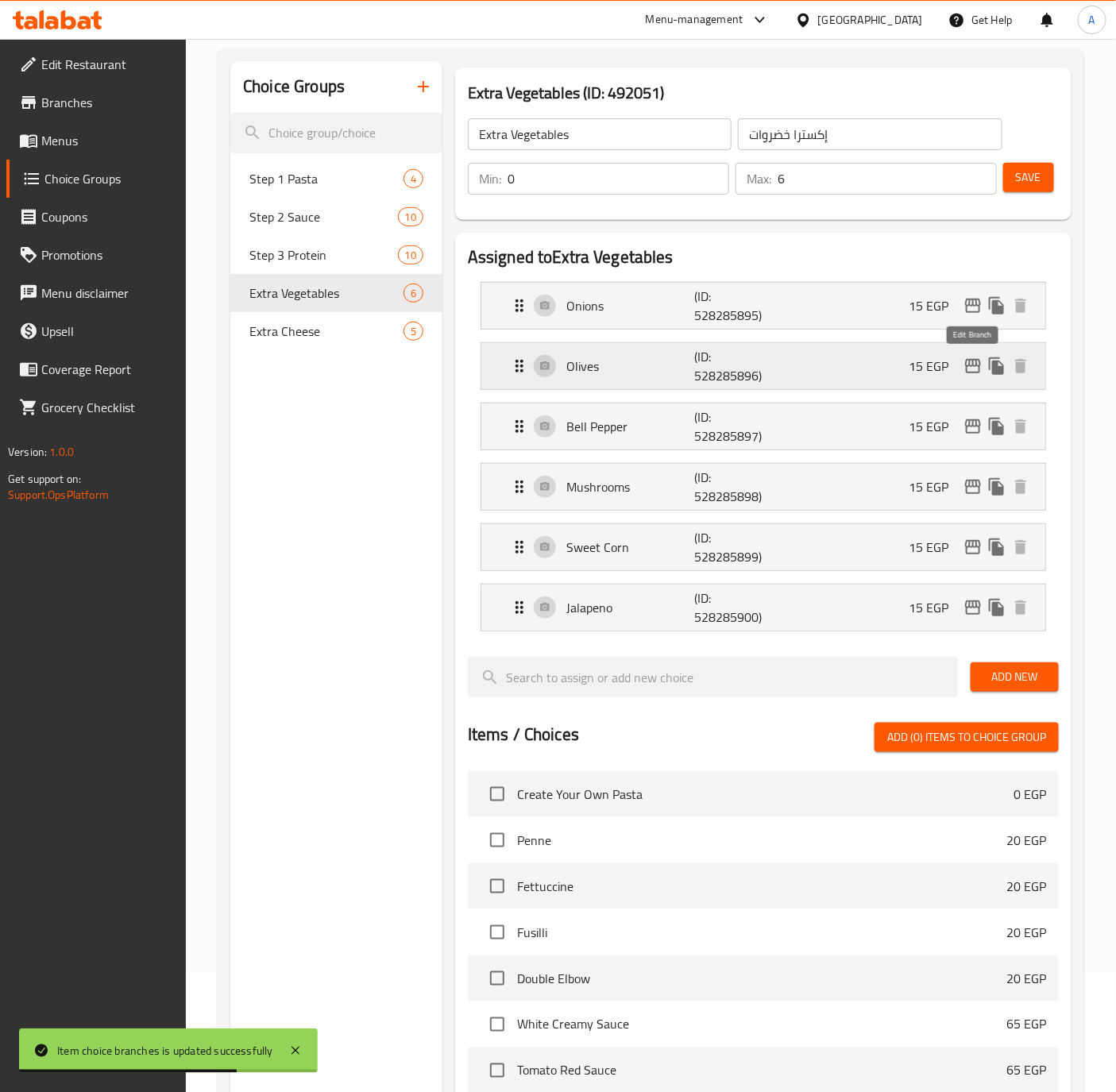
click at [966, 360] on icon "edit" at bounding box center [973, 366] width 16 height 14
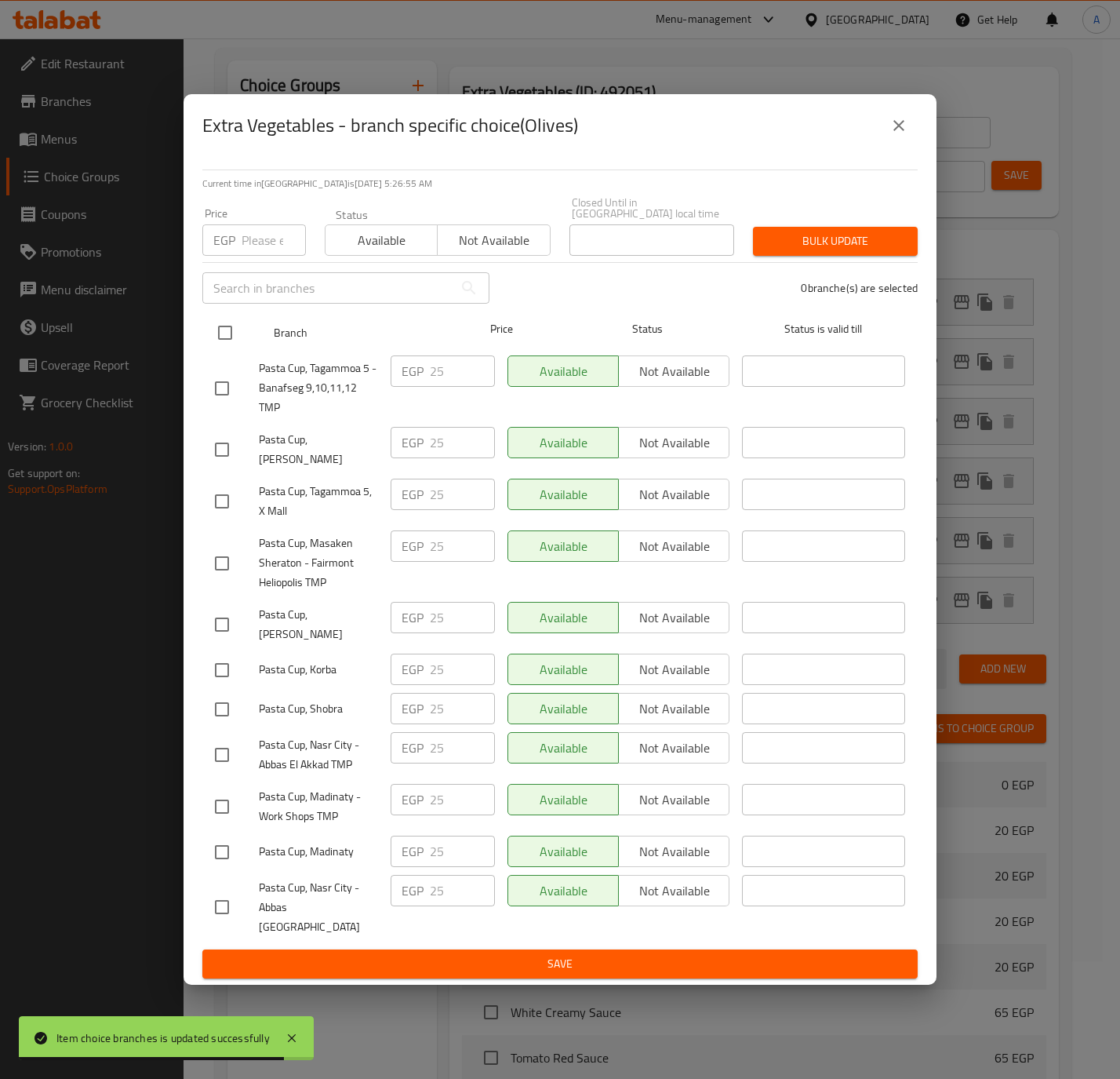
click at [231, 341] on input "checkbox" at bounding box center [225, 332] width 33 height 33
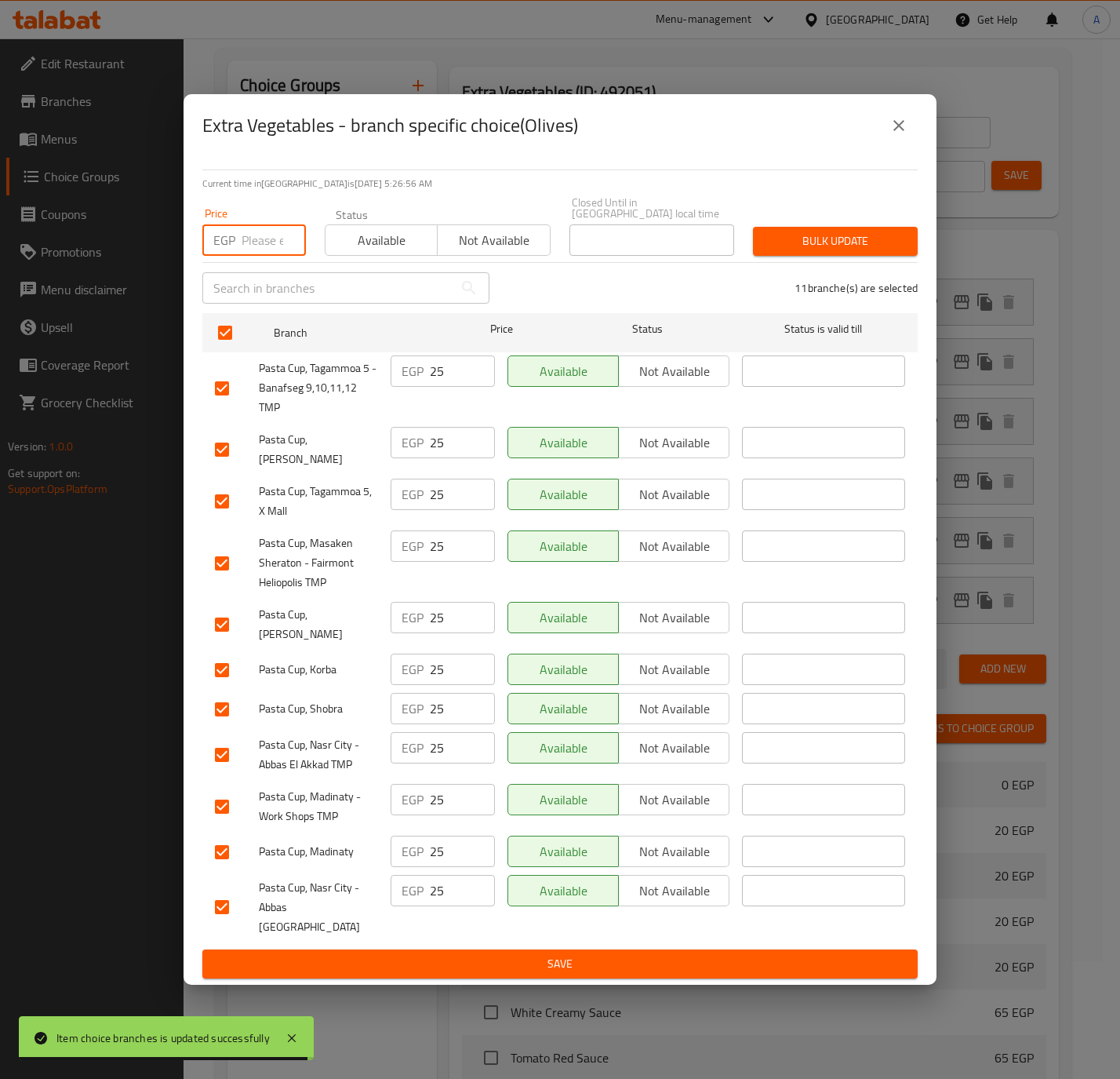
click at [250, 233] on input "number" at bounding box center [273, 240] width 64 height 32
paste input "20.0"
click at [888, 250] on span "Bulk update" at bounding box center [835, 241] width 139 height 19
click at [888, 250] on div at bounding box center [560, 540] width 1120 height 1079
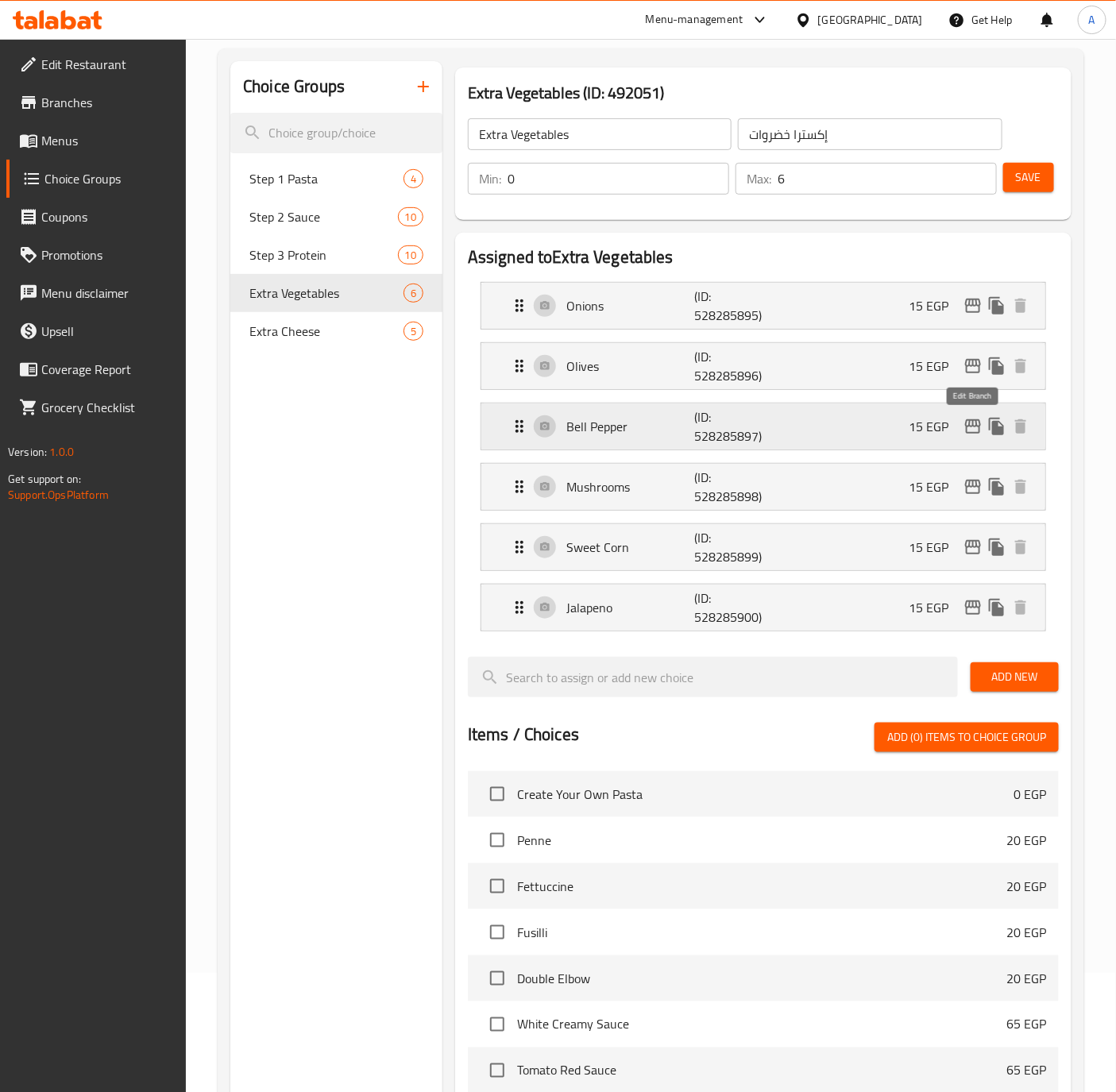
click at [967, 427] on icon "edit" at bounding box center [973, 426] width 16 height 14
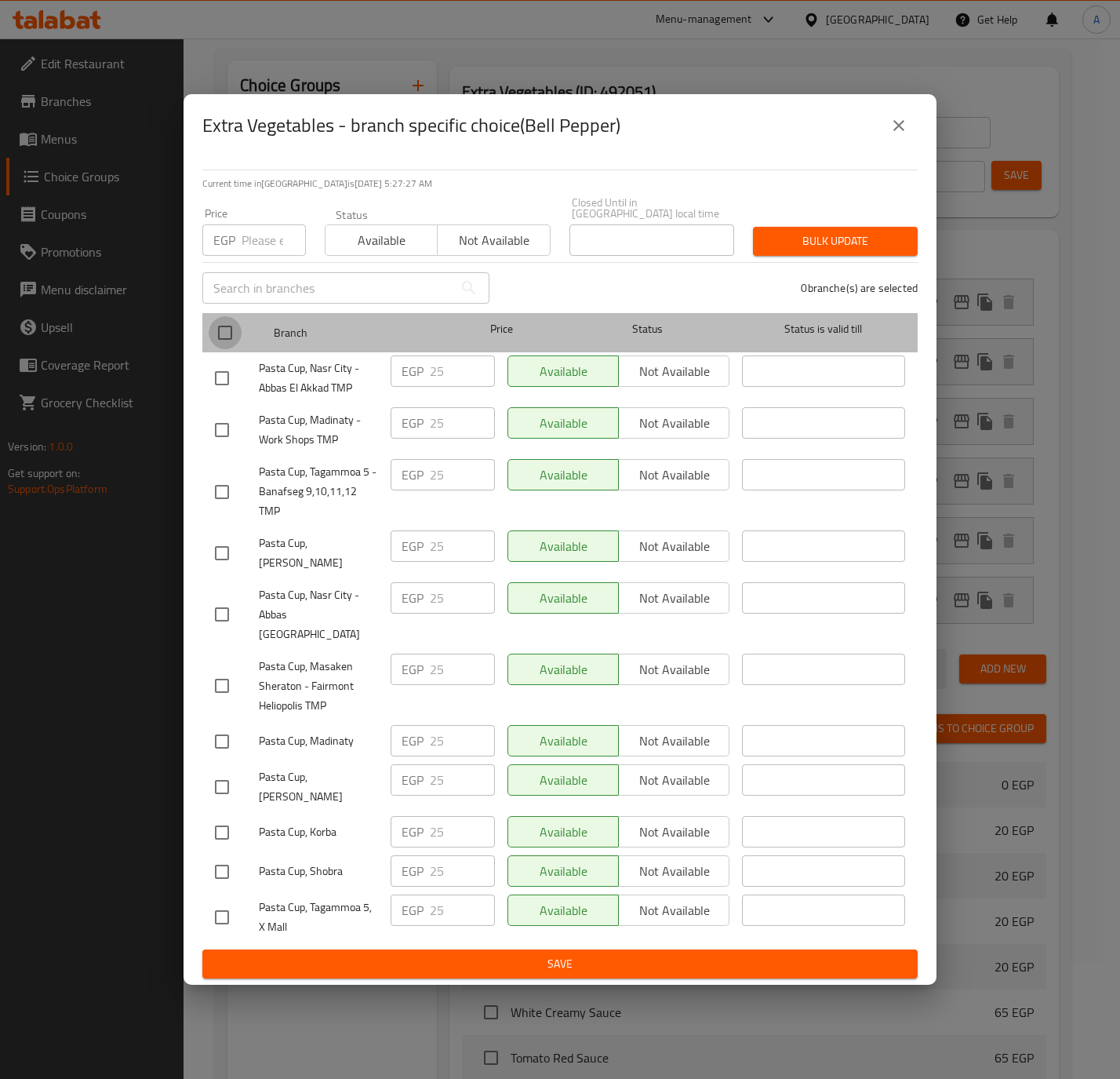
click at [229, 339] on input "checkbox" at bounding box center [225, 332] width 33 height 33
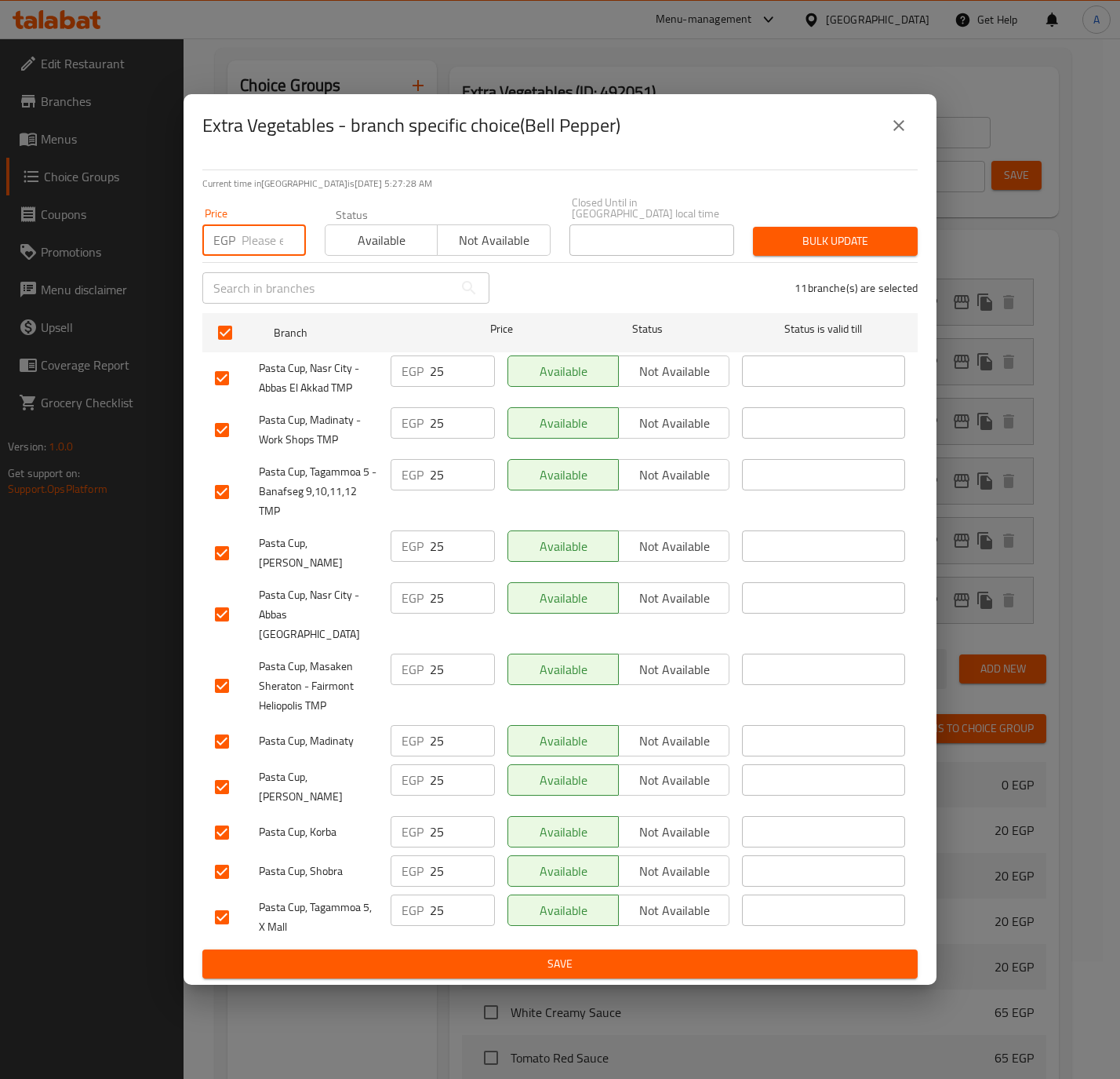
click at [248, 250] on input "number" at bounding box center [273, 240] width 64 height 32
paste input "20.0"
click at [866, 242] on span "Bulk update" at bounding box center [835, 241] width 139 height 19
click at [866, 242] on div at bounding box center [560, 540] width 1120 height 1079
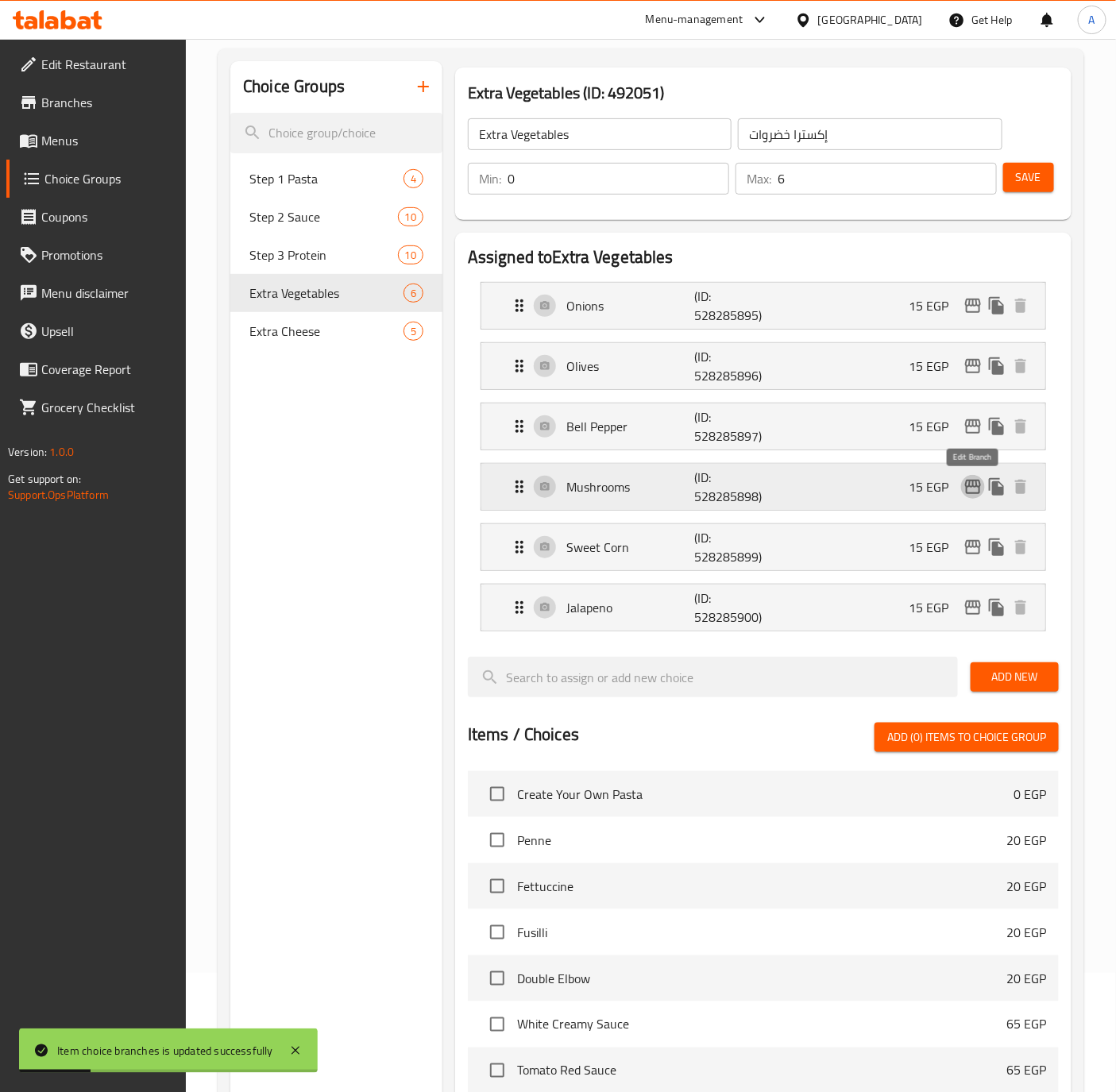
click at [970, 487] on icon "edit" at bounding box center [972, 487] width 19 height 19
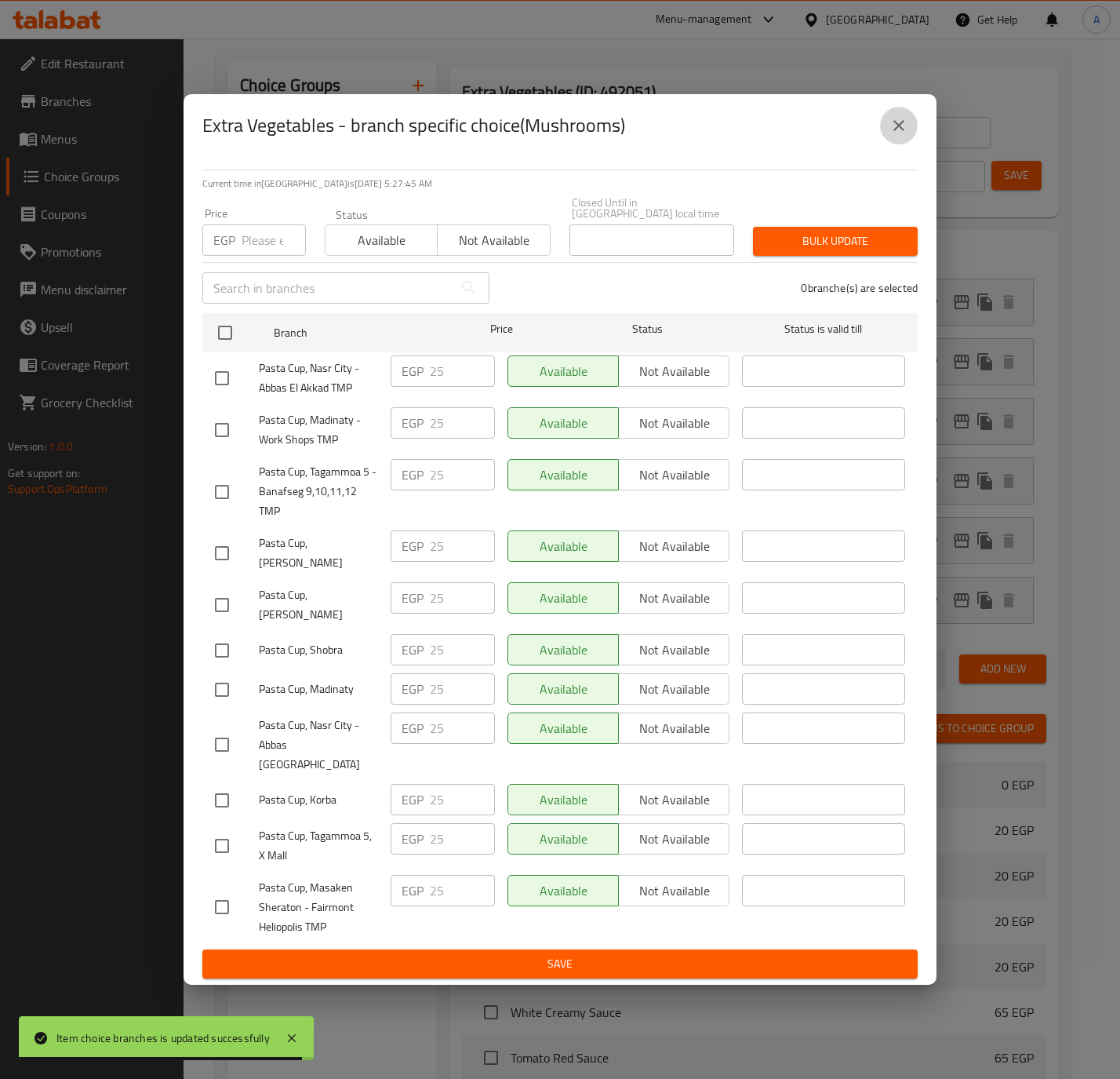
click at [909, 137] on button "close" at bounding box center [899, 125] width 38 height 38
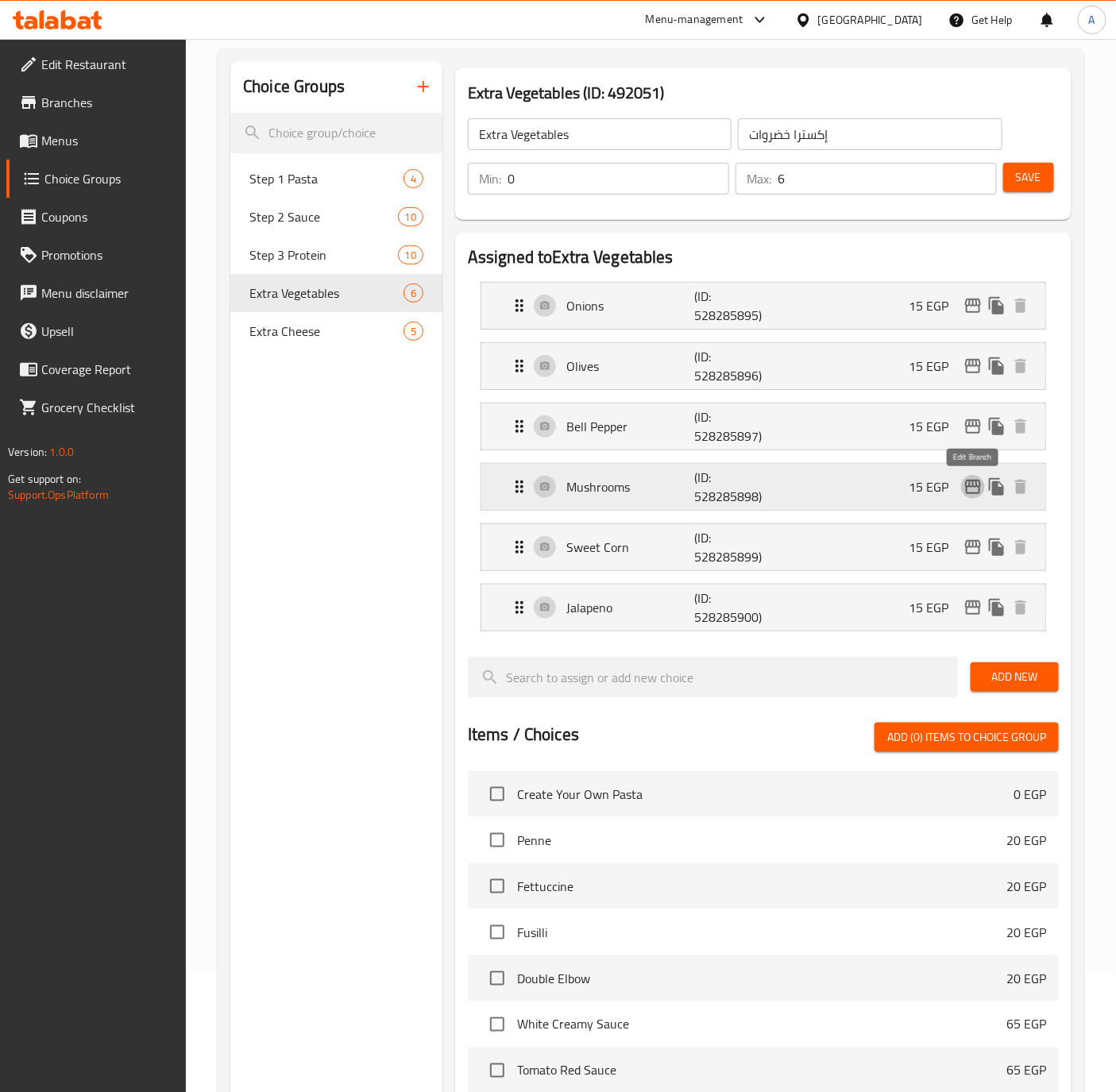
click at [974, 481] on icon "edit" at bounding box center [972, 487] width 19 height 19
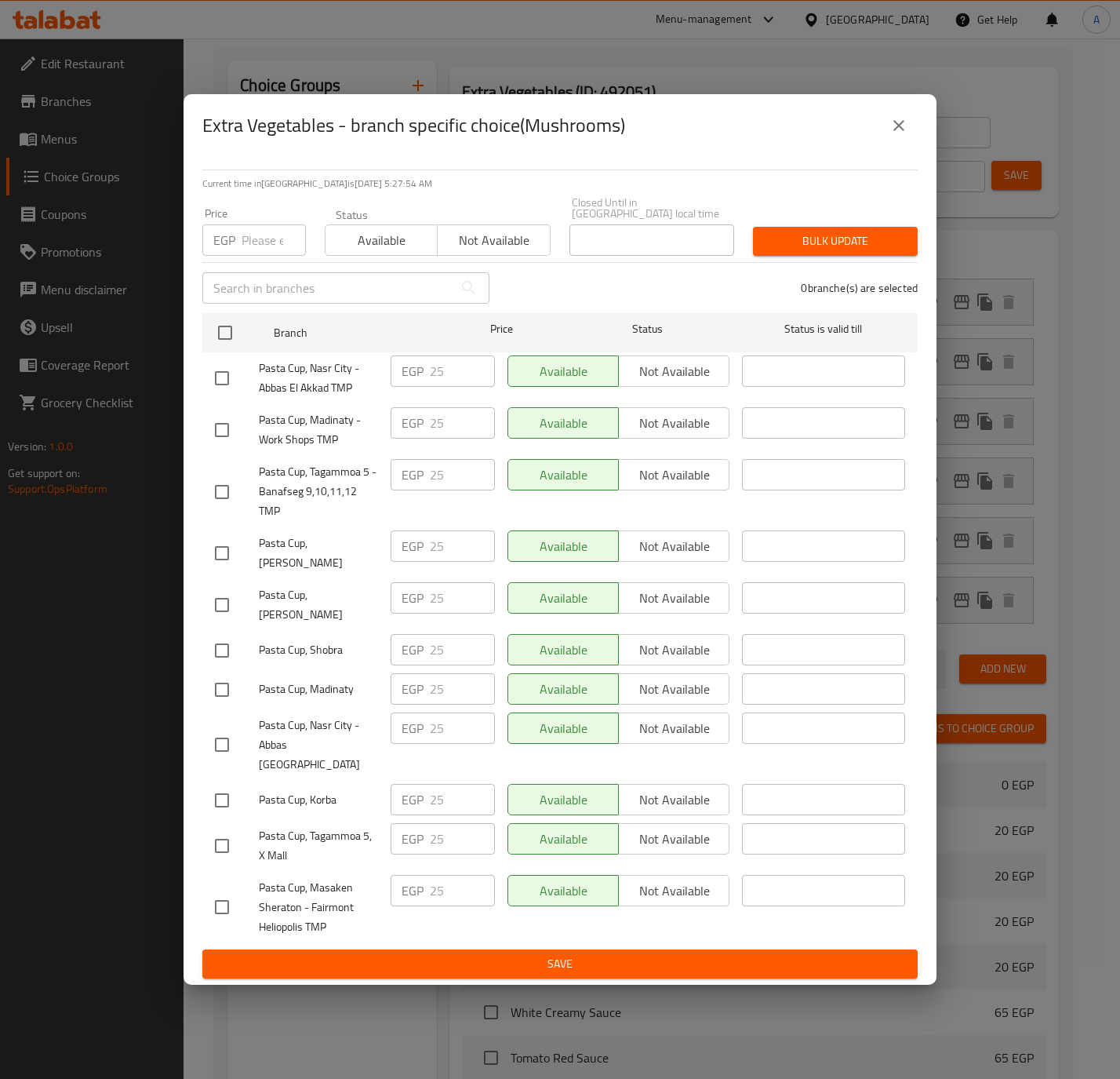
click at [895, 131] on icon "close" at bounding box center [899, 125] width 11 height 11
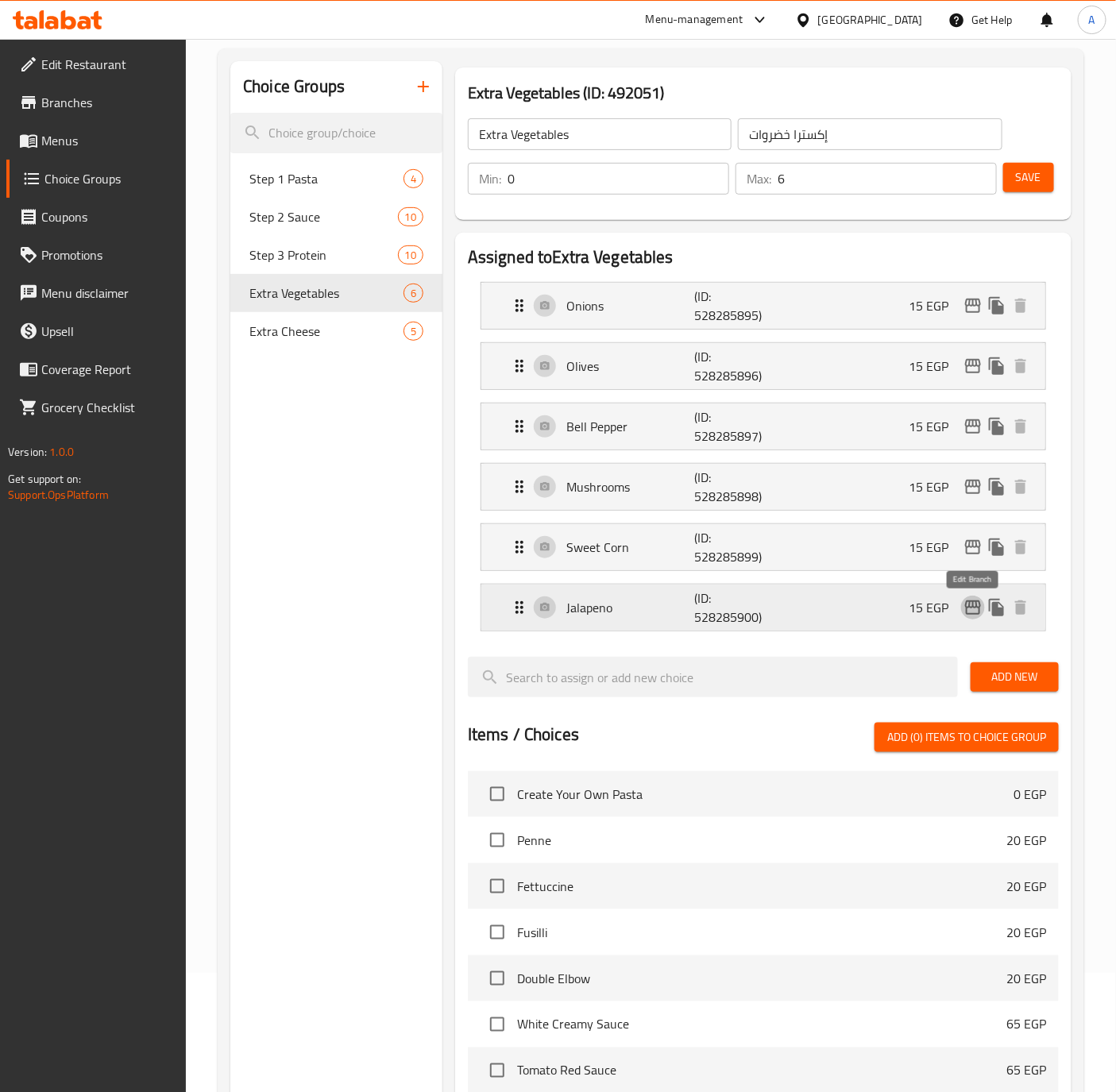
click at [963, 613] on icon "edit" at bounding box center [972, 607] width 19 height 19
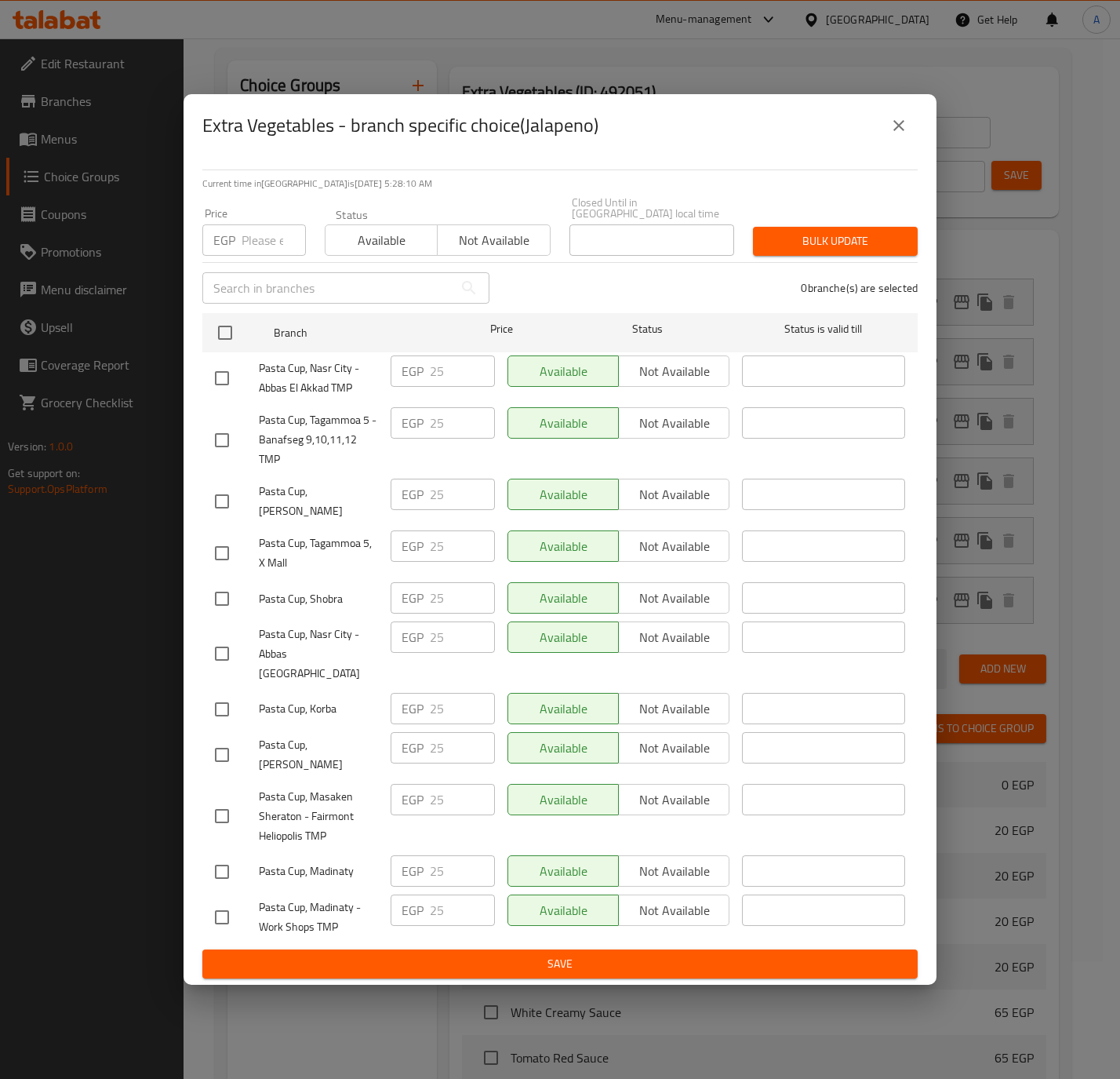
click at [902, 135] on icon "close" at bounding box center [898, 125] width 18 height 18
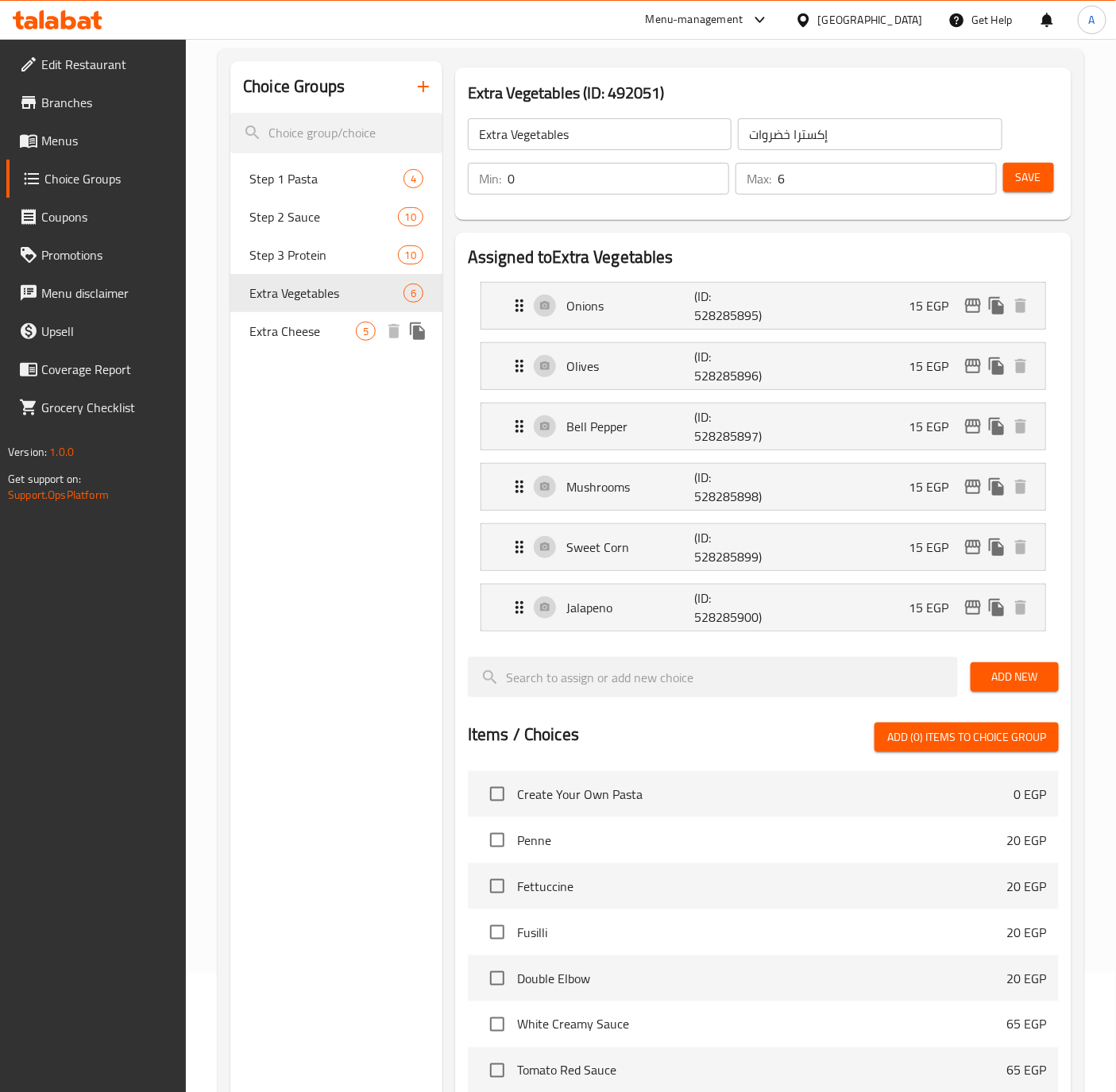
click at [290, 332] on span "Extra Cheese" at bounding box center [303, 330] width 107 height 19
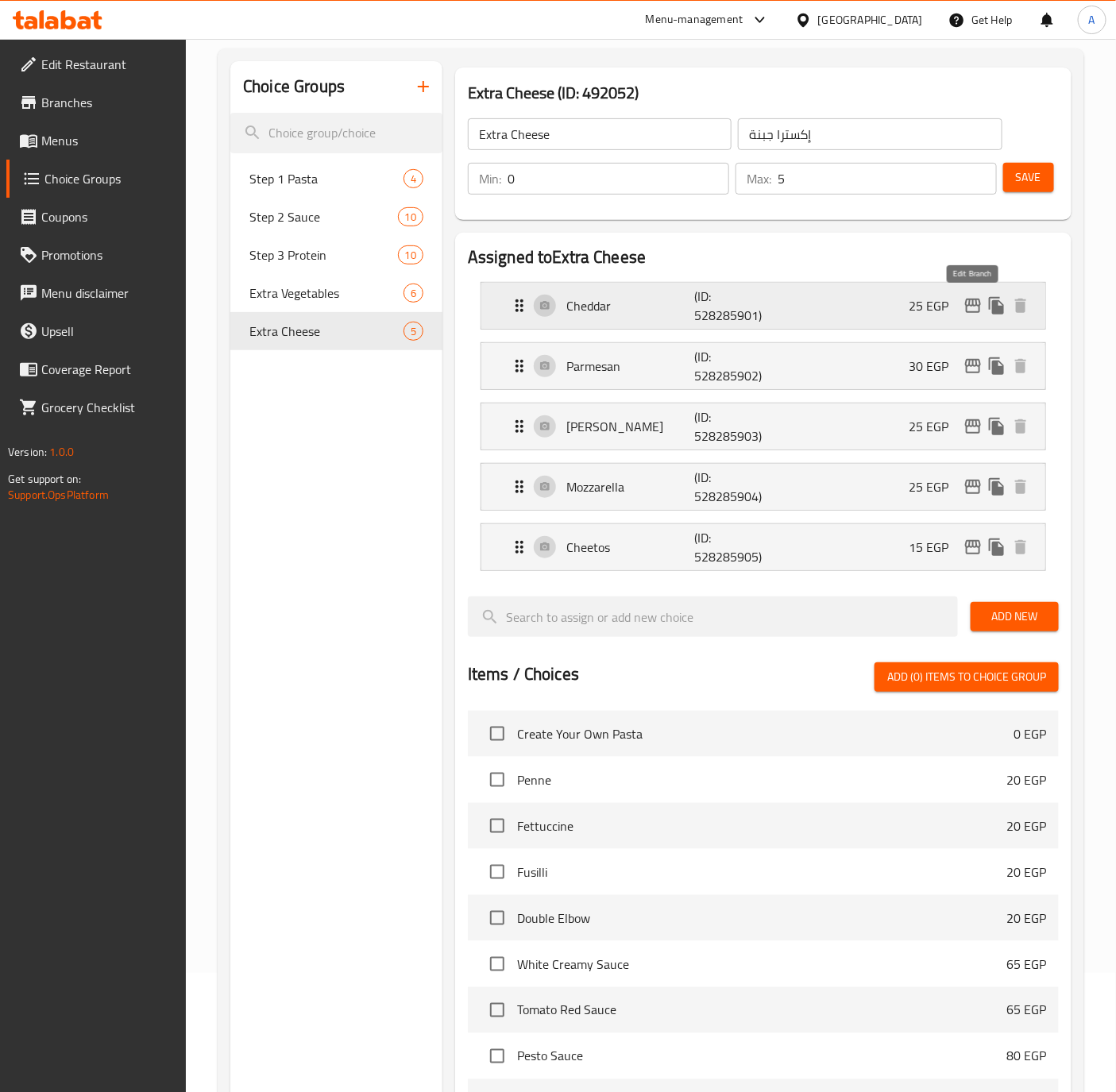
click at [966, 308] on icon "edit" at bounding box center [973, 305] width 16 height 14
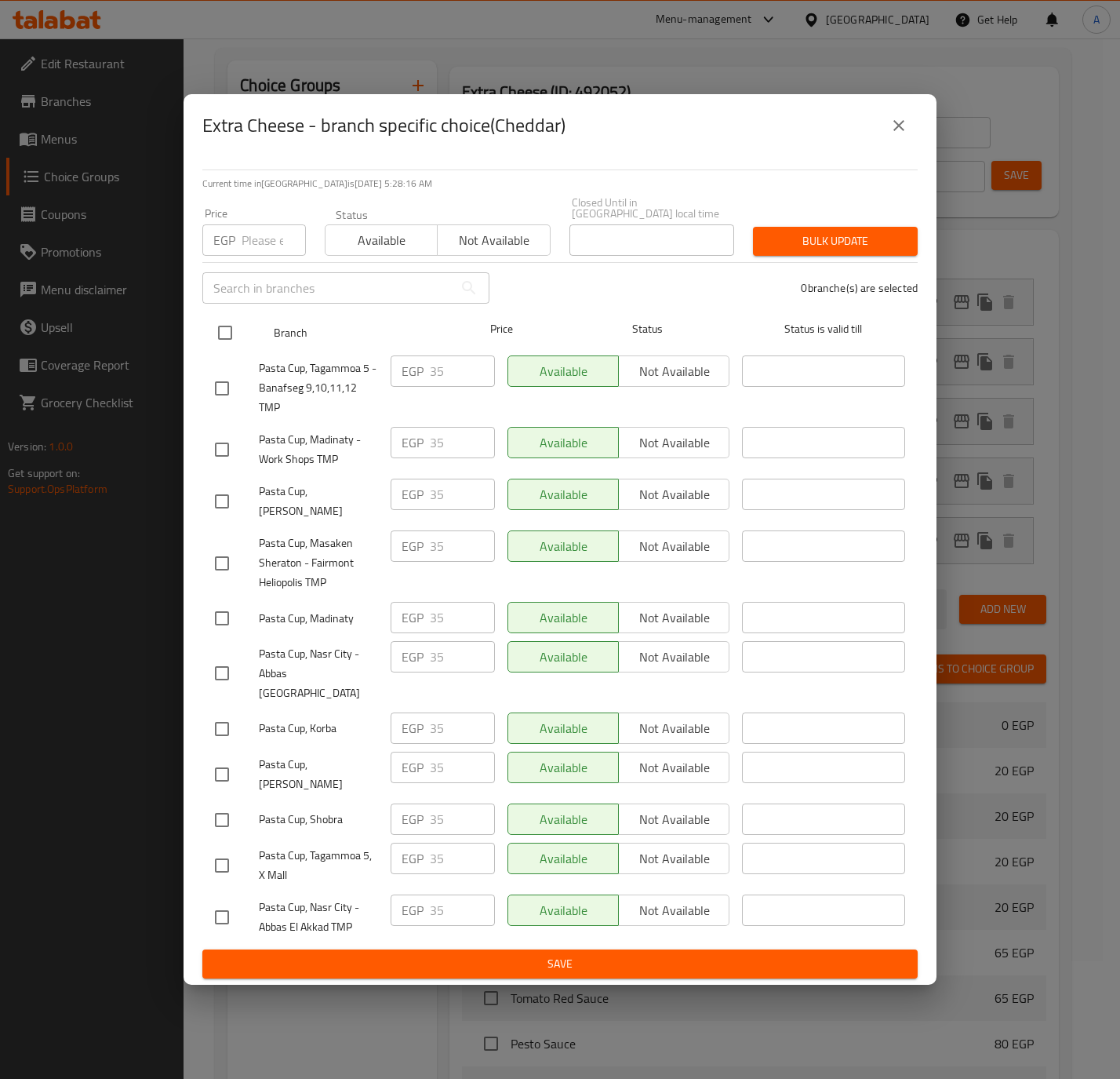
click at [235, 331] on input "checkbox" at bounding box center [225, 332] width 33 height 33
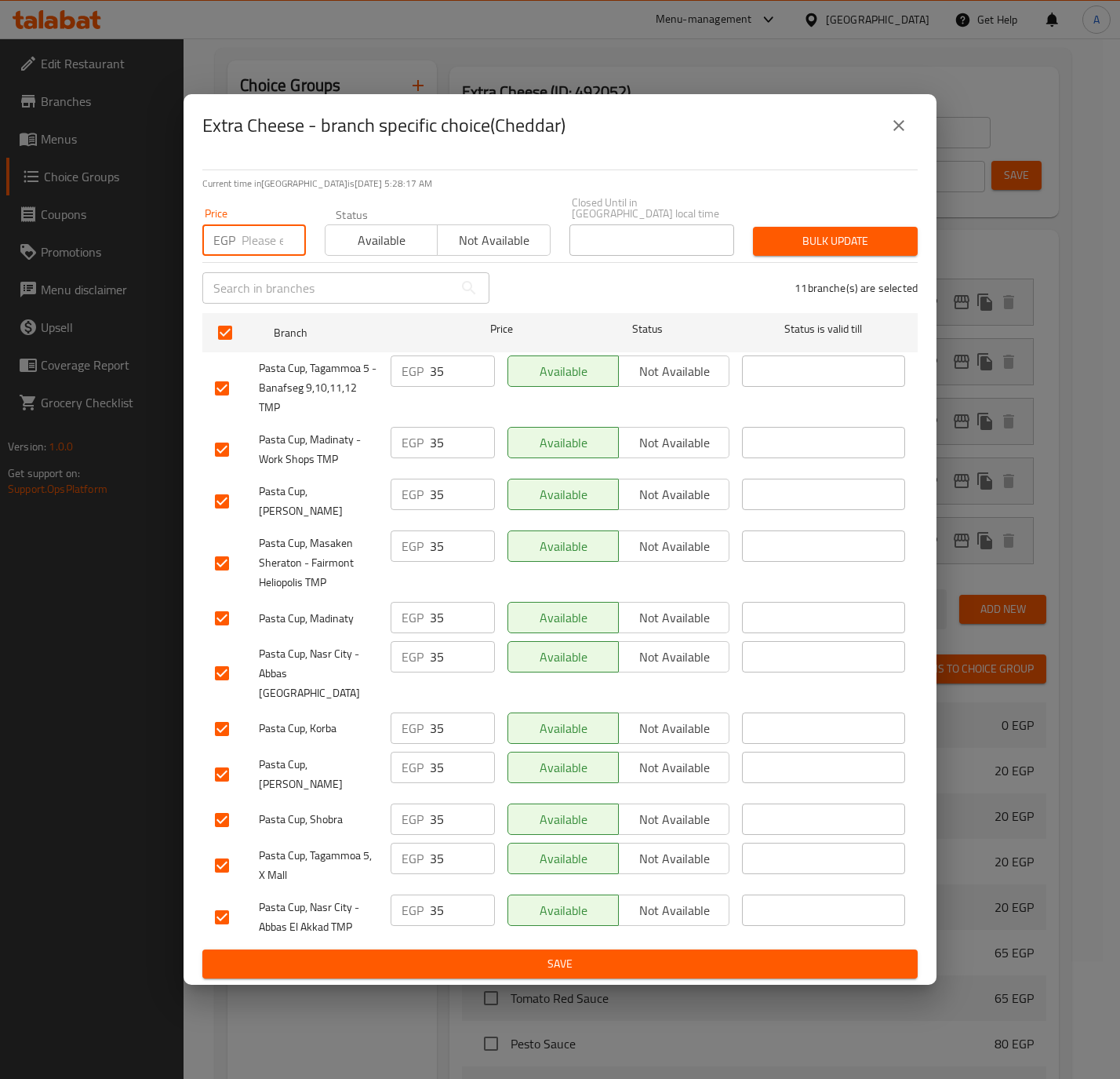
click at [252, 247] on input "number" at bounding box center [273, 240] width 64 height 32
paste input "30.0"
click at [826, 246] on span "Bulk update" at bounding box center [835, 241] width 139 height 19
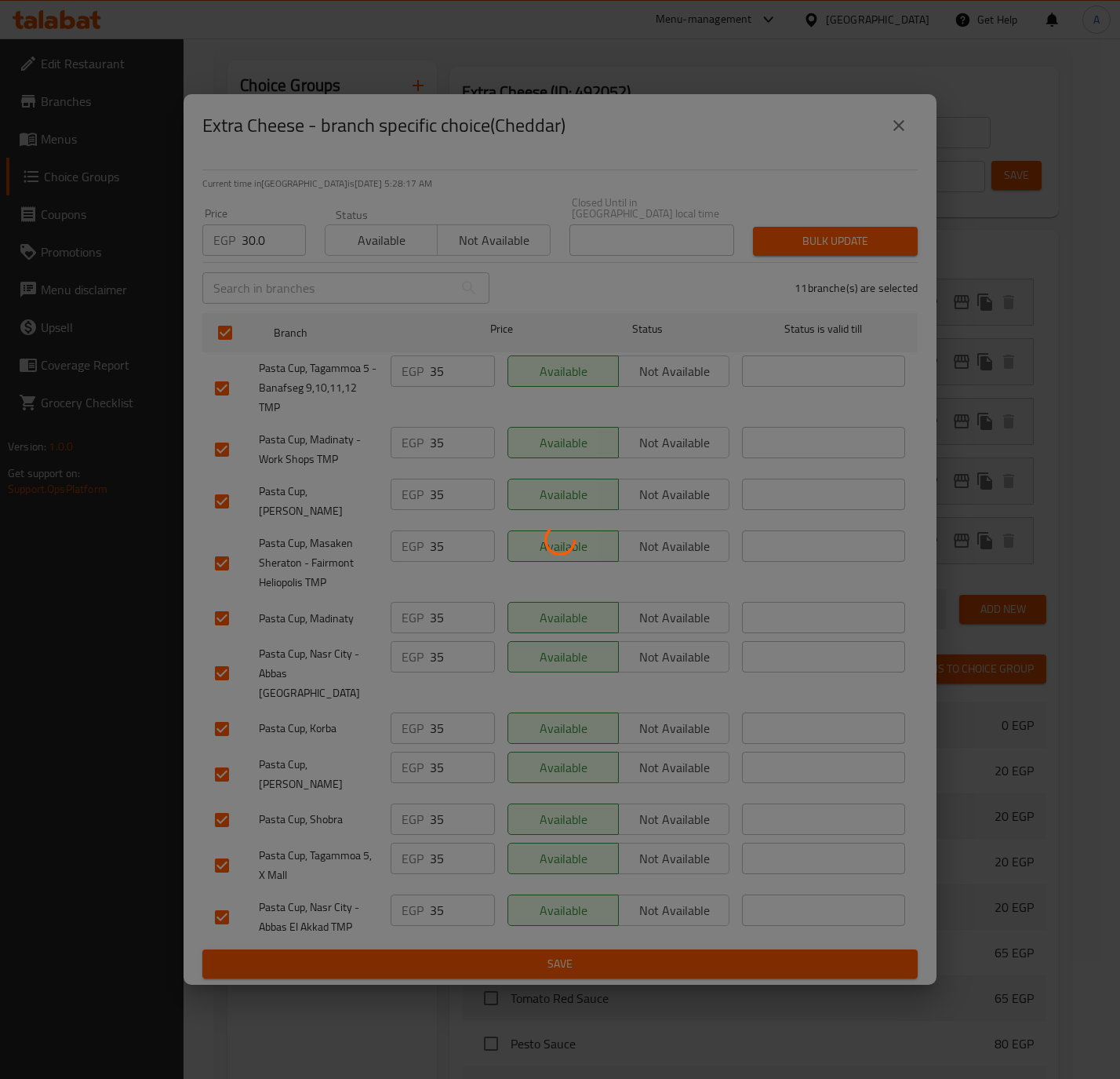
click at [826, 246] on div at bounding box center [560, 540] width 1120 height 1079
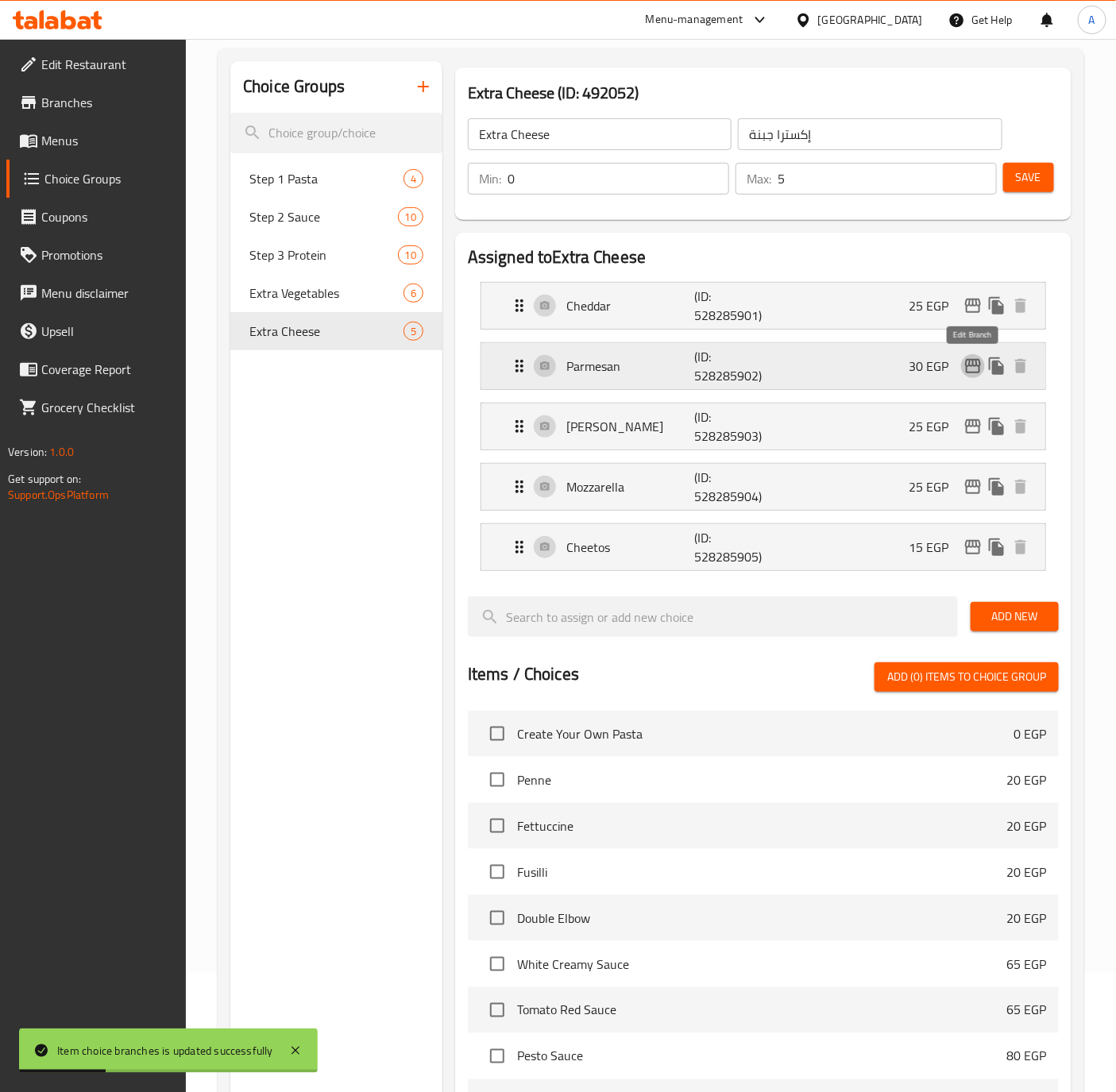
click at [974, 365] on icon "edit" at bounding box center [972, 366] width 19 height 19
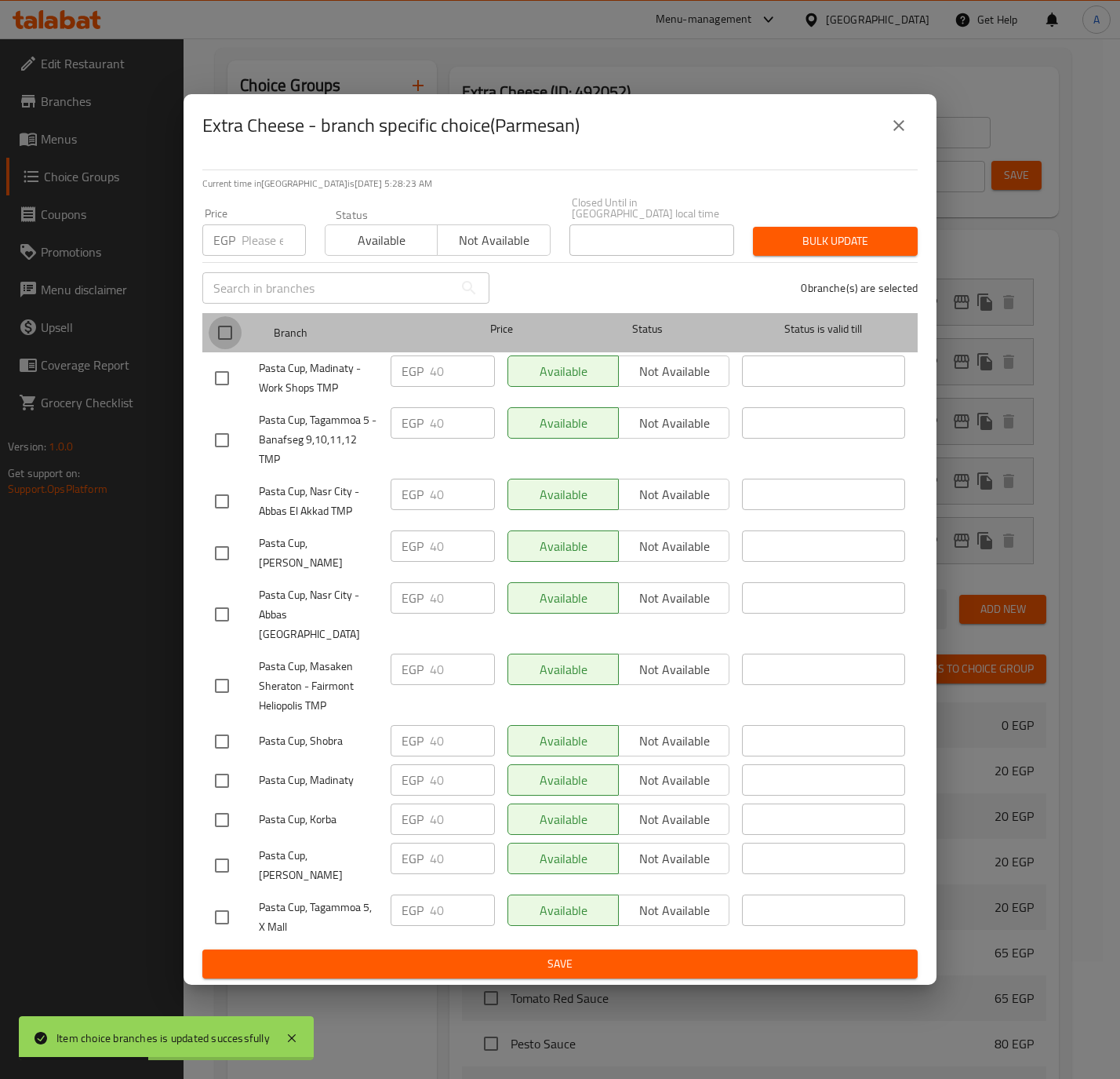
click at [221, 341] on input "checkbox" at bounding box center [225, 332] width 33 height 33
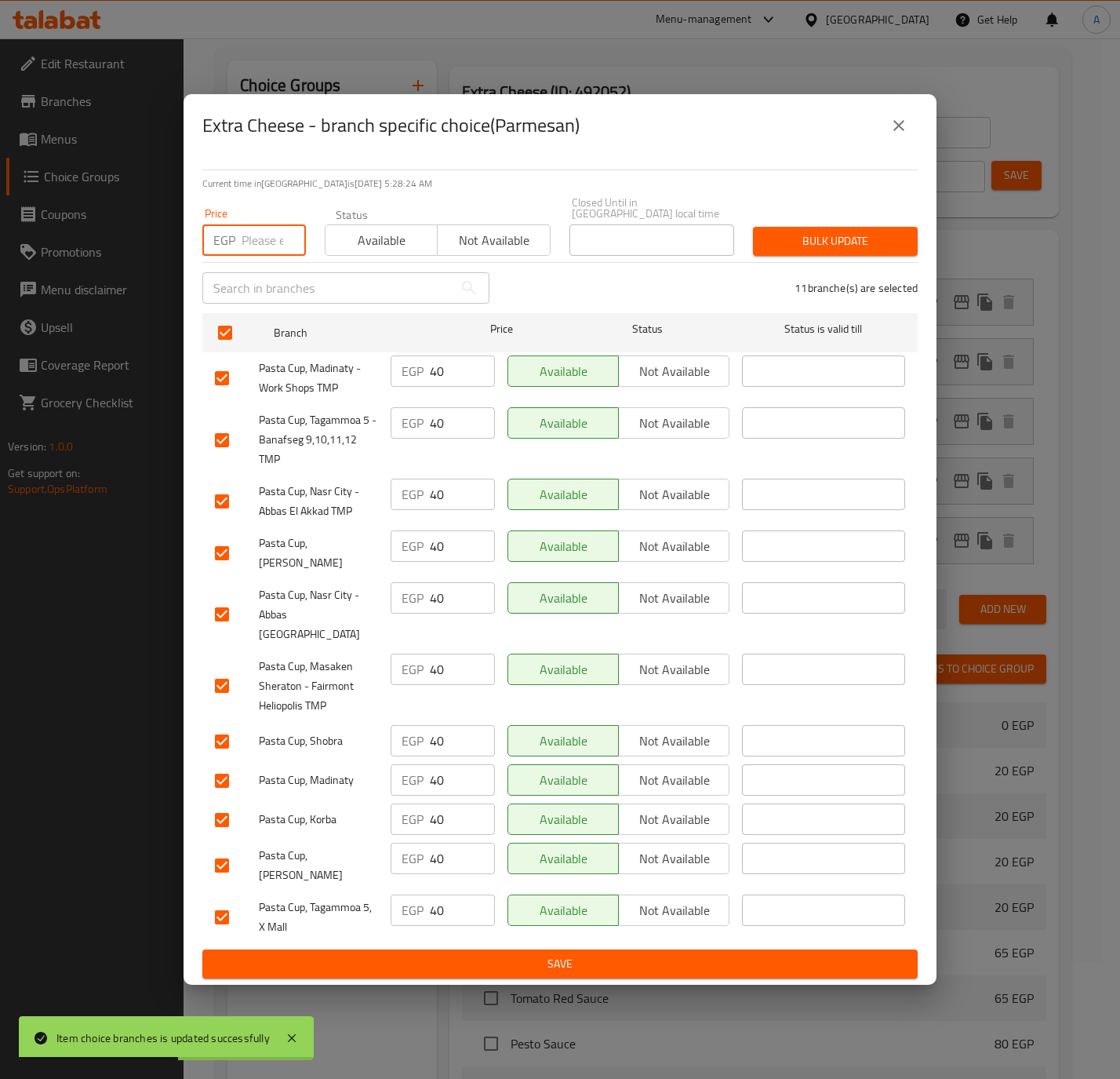
click at [254, 247] on input "number" at bounding box center [273, 240] width 64 height 32
paste input "35.0"
click at [850, 241] on span "Bulk update" at bounding box center [835, 241] width 139 height 19
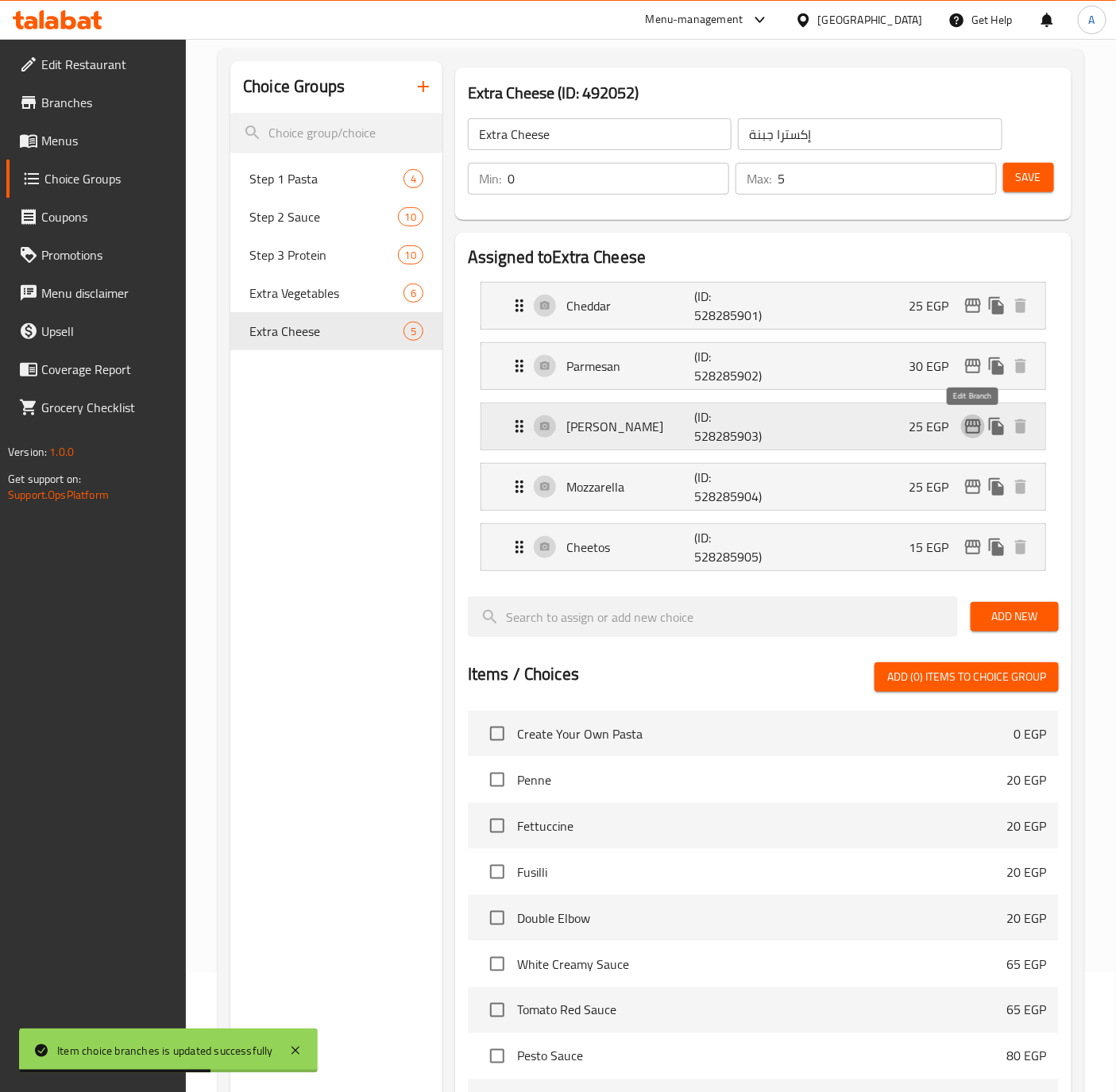
click at [963, 427] on icon "edit" at bounding box center [972, 426] width 19 height 19
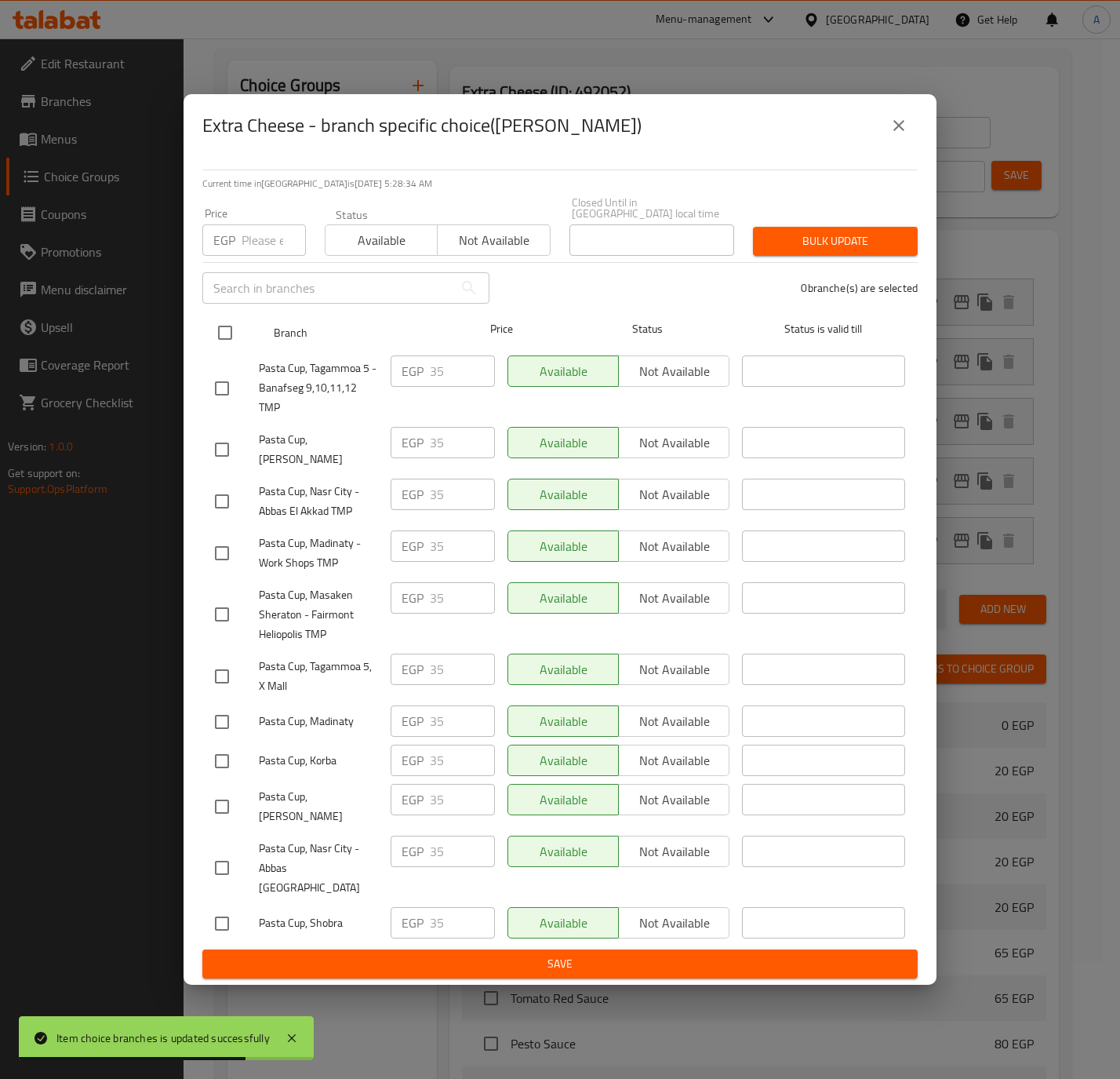
click at [239, 332] on input "checkbox" at bounding box center [225, 332] width 33 height 33
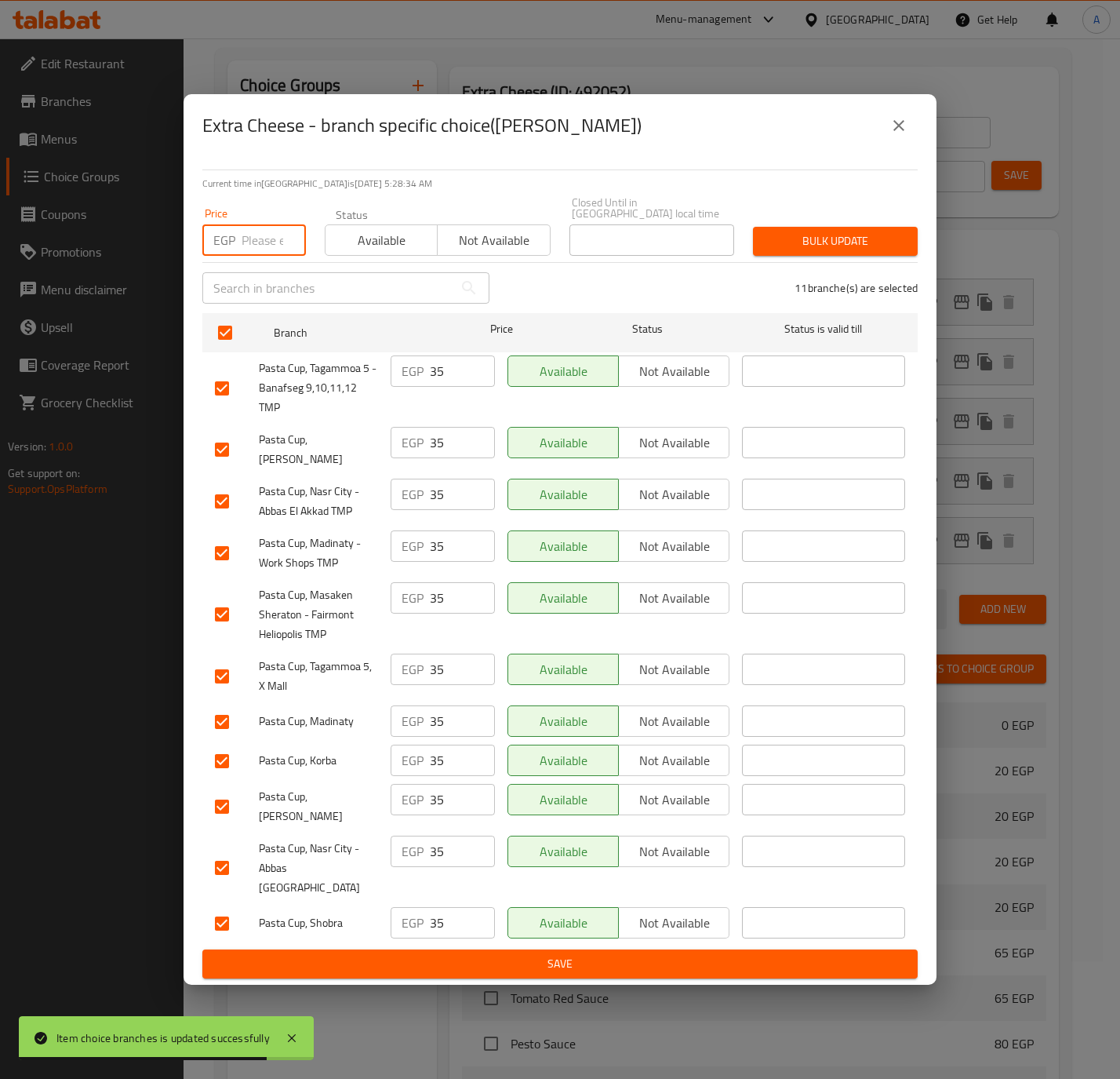
click at [252, 256] on input "number" at bounding box center [273, 240] width 64 height 32
paste input "30.0"
click at [788, 232] on button "Bulk update" at bounding box center [836, 240] width 165 height 29
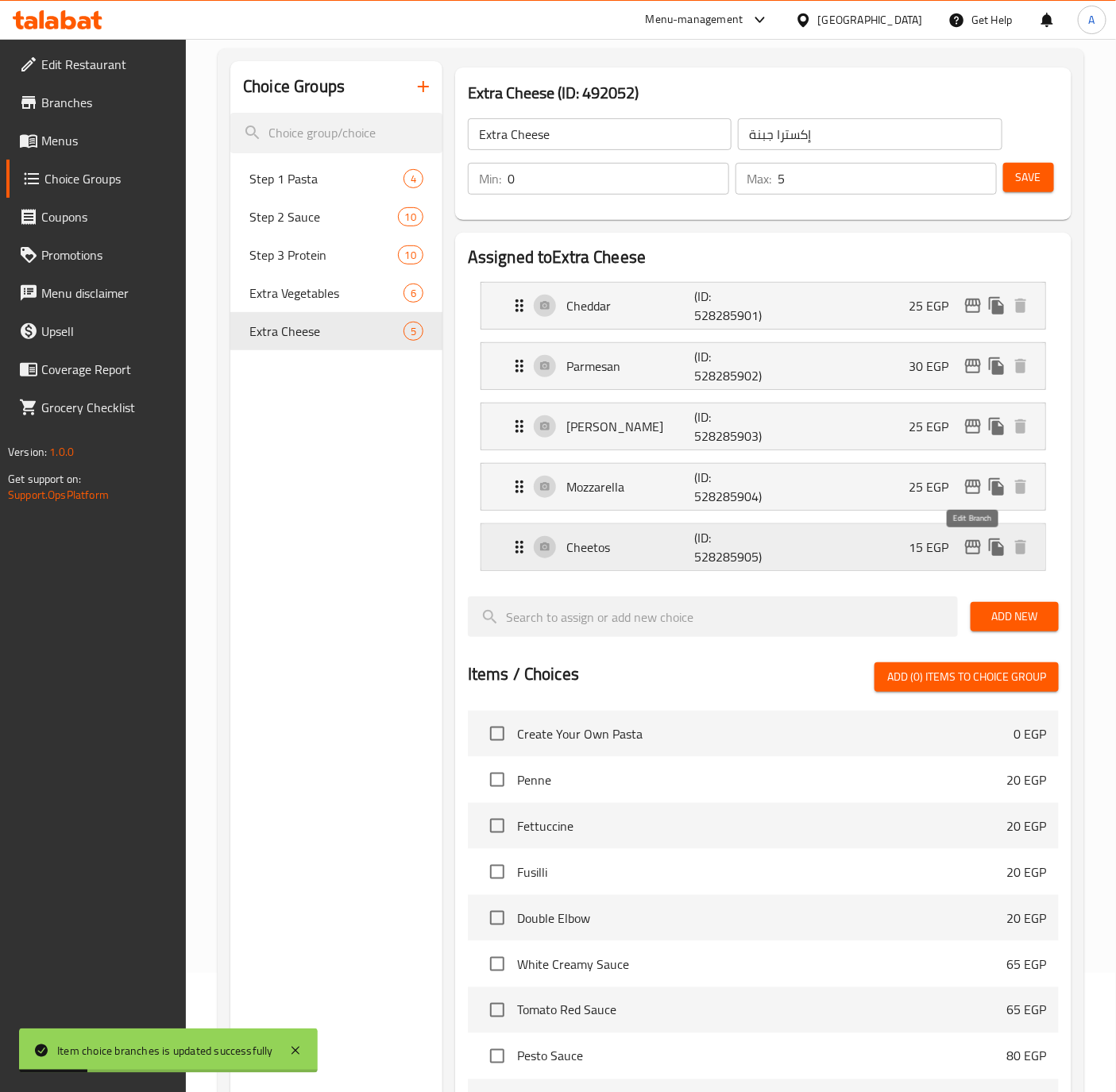
click at [975, 545] on icon "edit" at bounding box center [973, 547] width 16 height 14
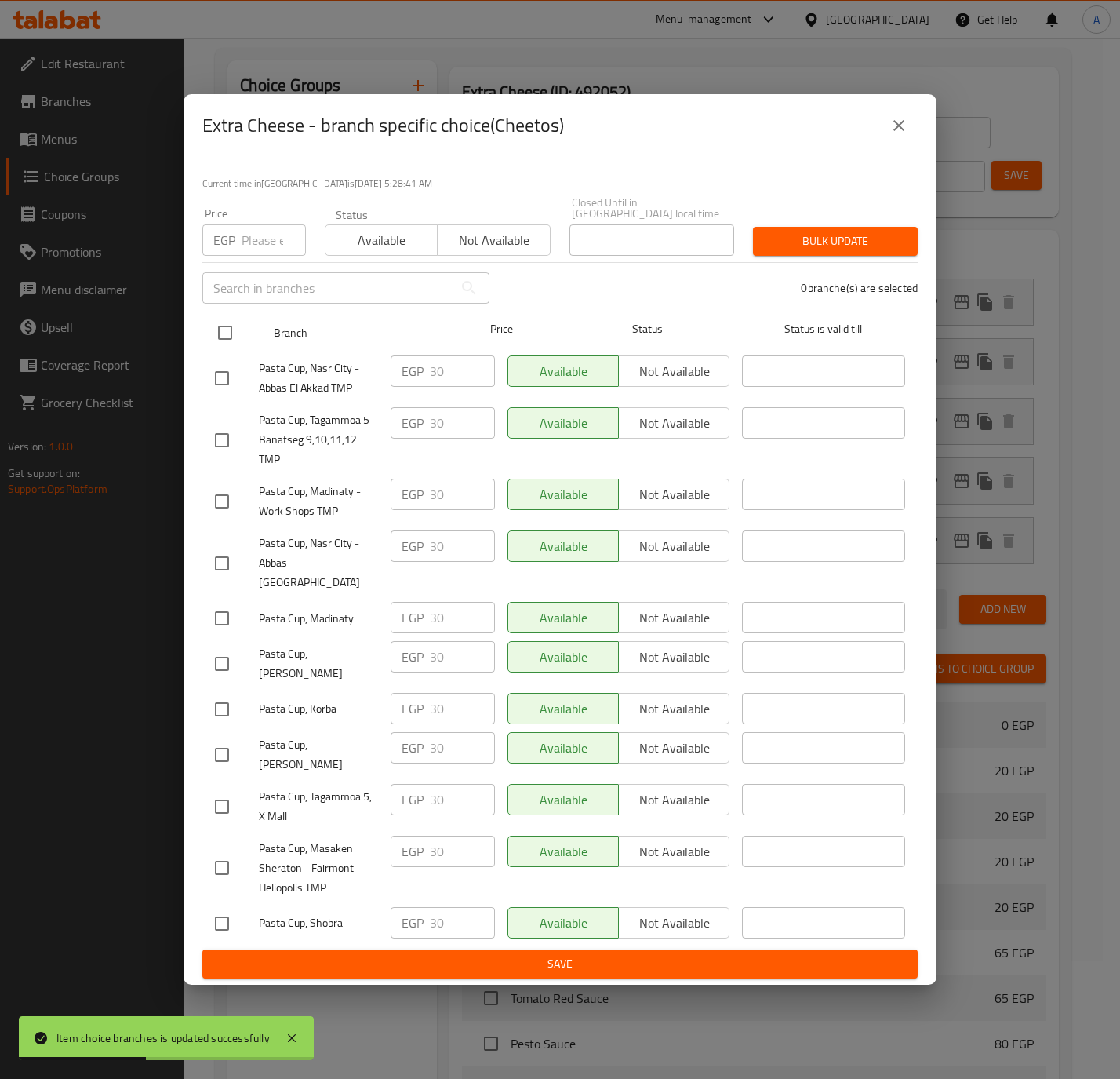
click at [238, 341] on input "checkbox" at bounding box center [225, 332] width 33 height 33
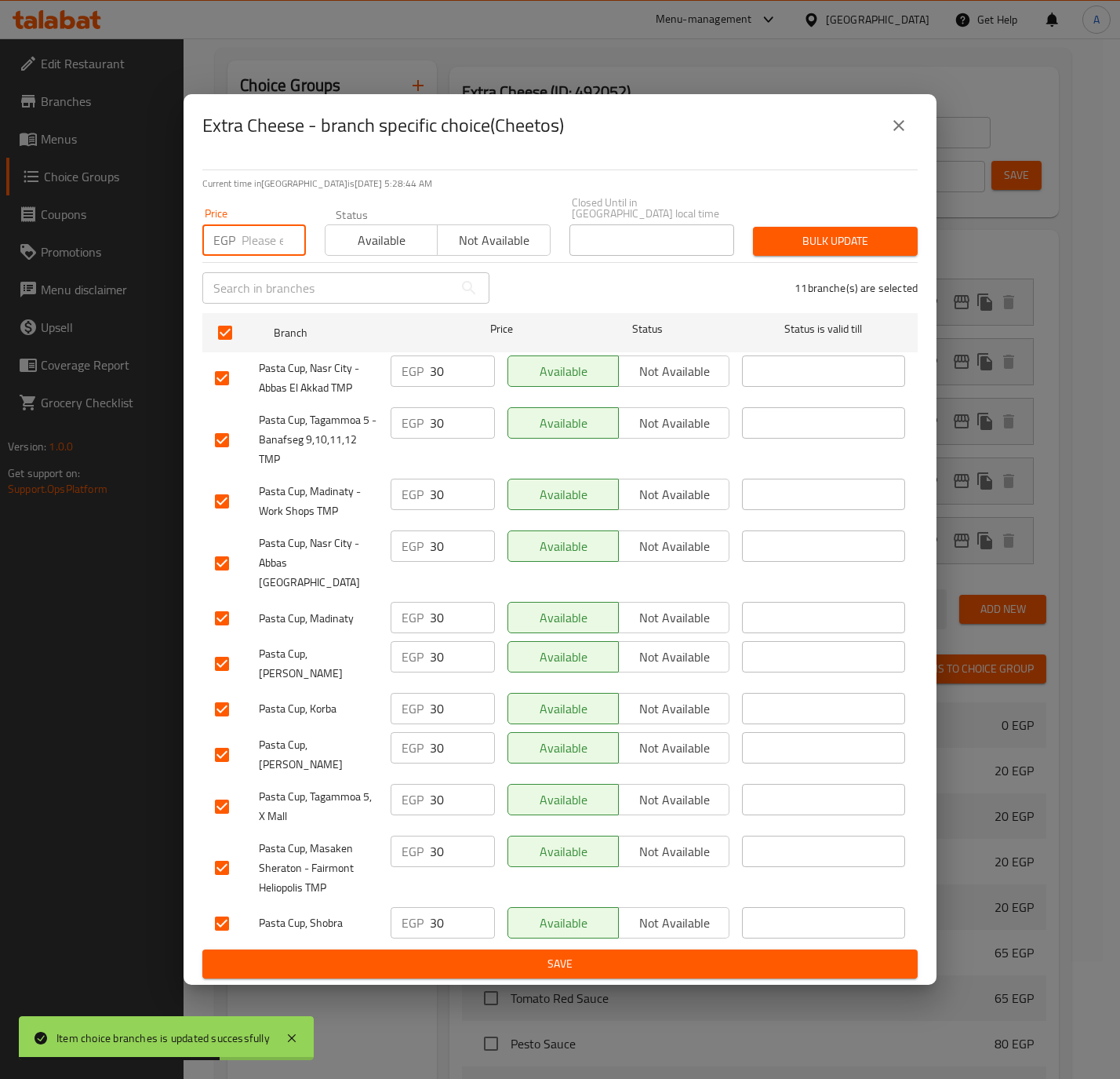
click at [271, 256] on input "number" at bounding box center [273, 240] width 64 height 32
paste input "30.0"
click at [780, 235] on span "Bulk update" at bounding box center [835, 241] width 139 height 19
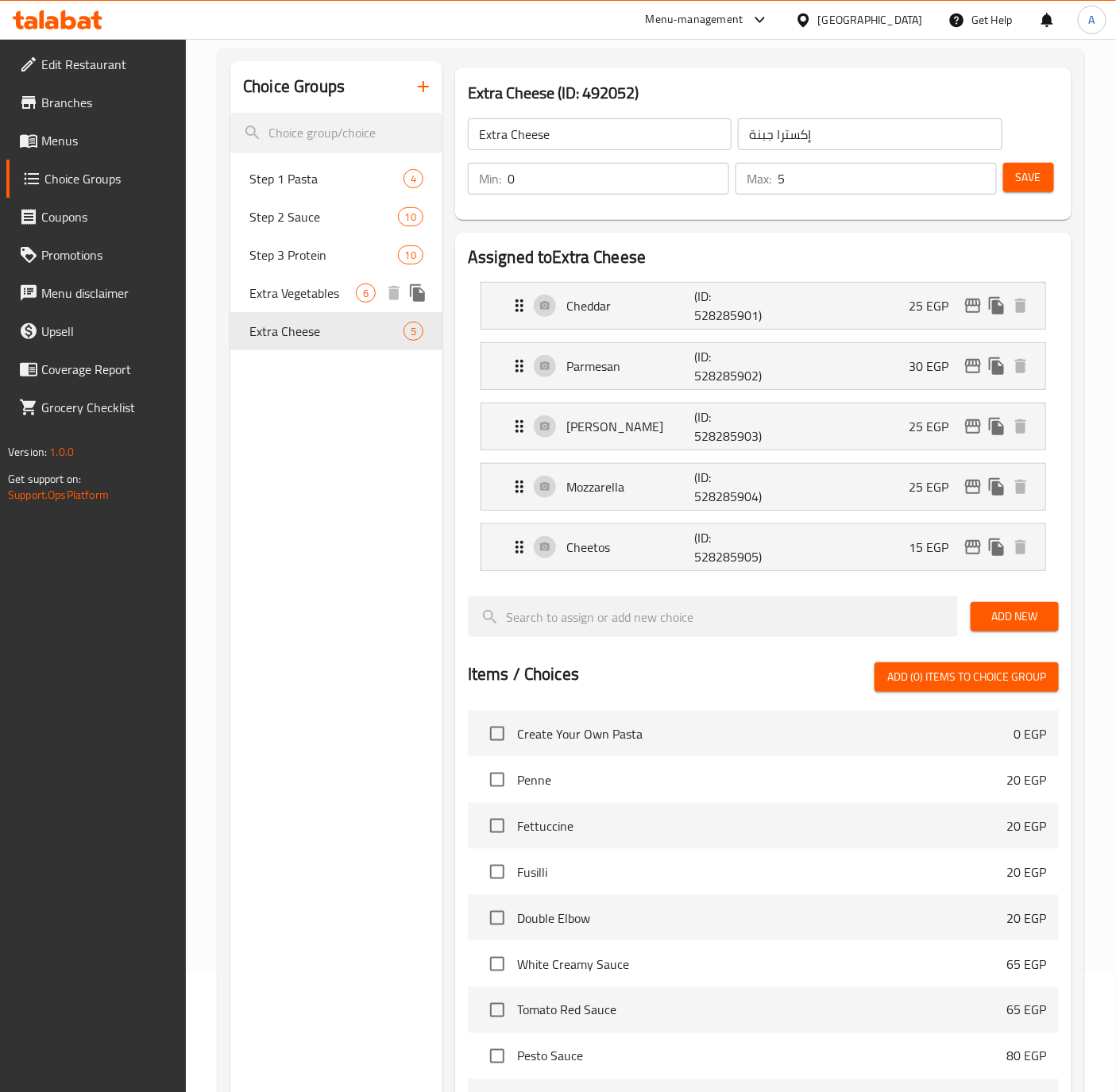
drag, startPoint x: 277, startPoint y: 287, endPoint x: 274, endPoint y: 297, distance: 10.4
click at [277, 287] on span "Extra Vegetables" at bounding box center [303, 292] width 107 height 19
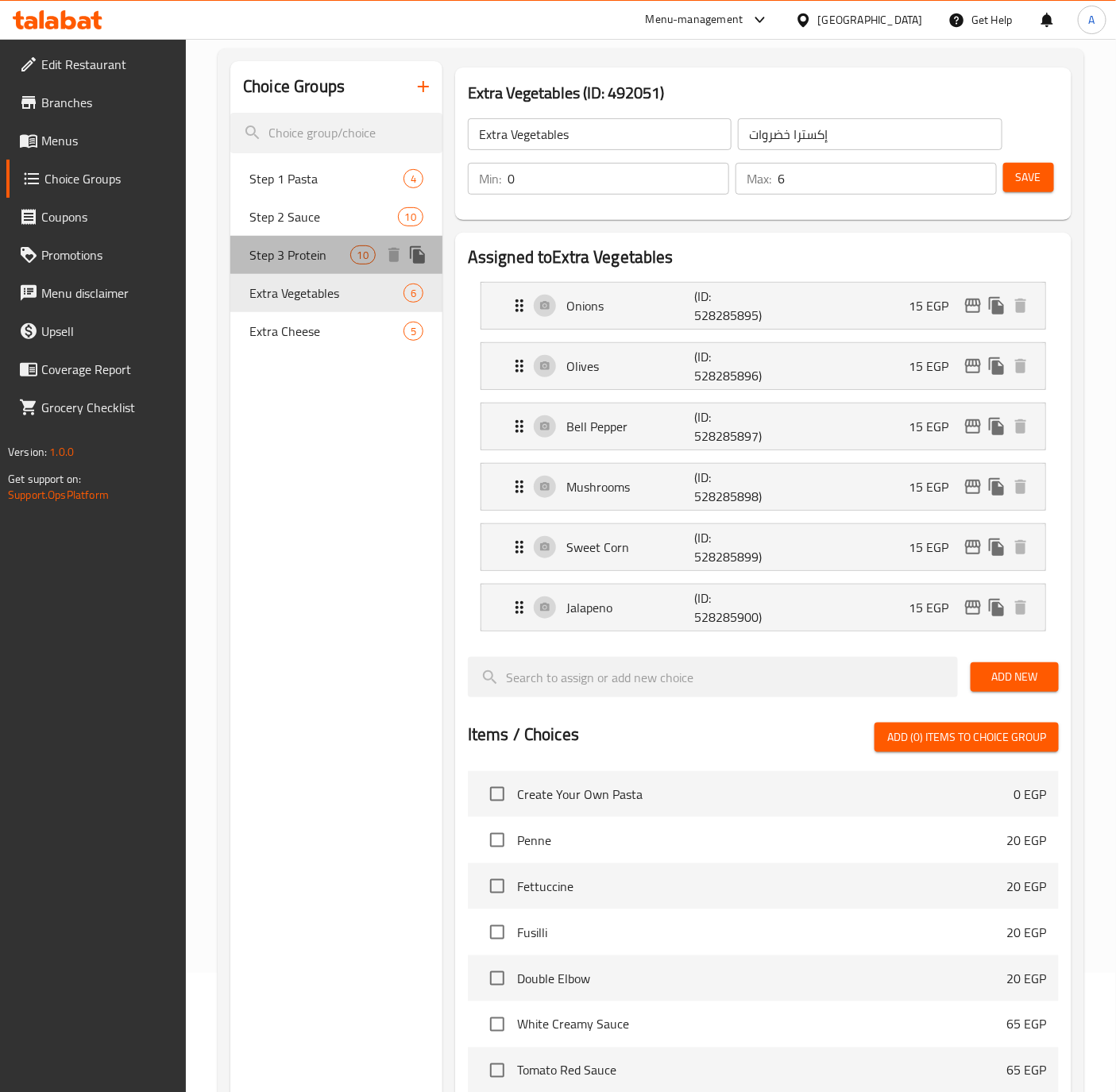
click at [305, 256] on span "Step 3 Protein" at bounding box center [299, 254] width 100 height 19
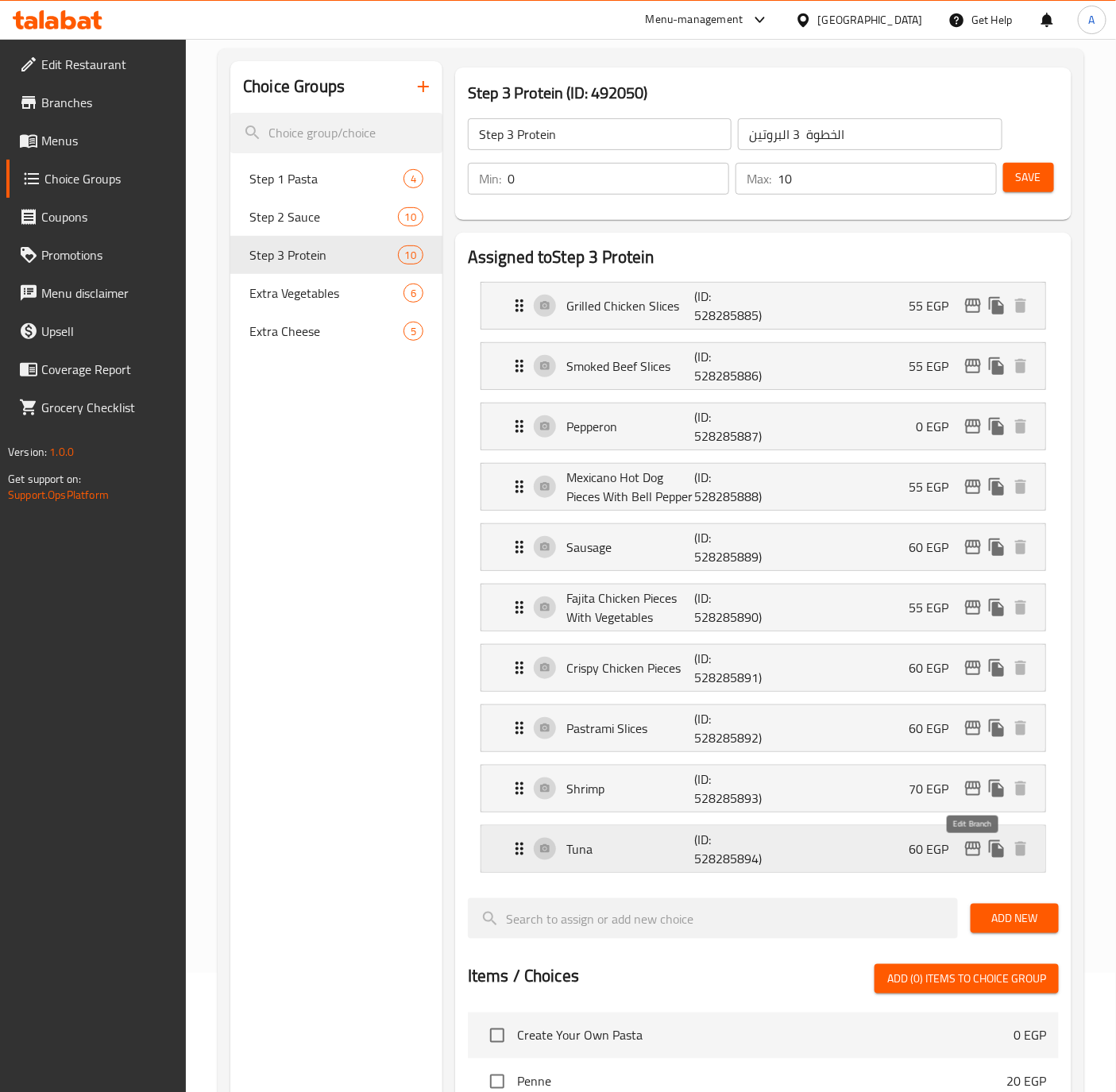
click at [973, 851] on icon "edit" at bounding box center [973, 849] width 16 height 14
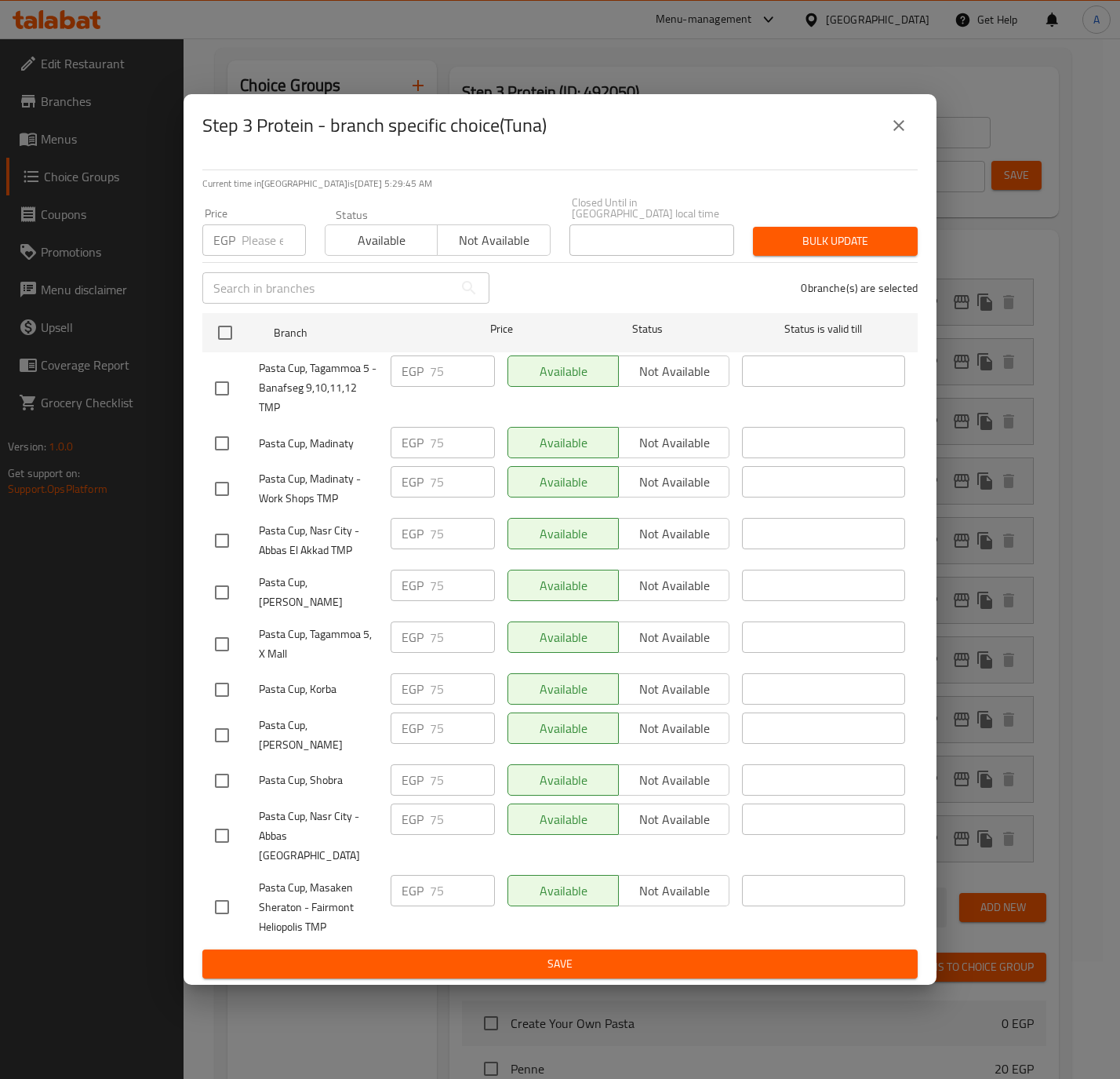
click at [229, 680] on input "checkbox" at bounding box center [222, 690] width 33 height 33
click at [448, 692] on input "75" at bounding box center [462, 689] width 65 height 32
click at [448, 690] on input "75" at bounding box center [462, 689] width 65 height 32
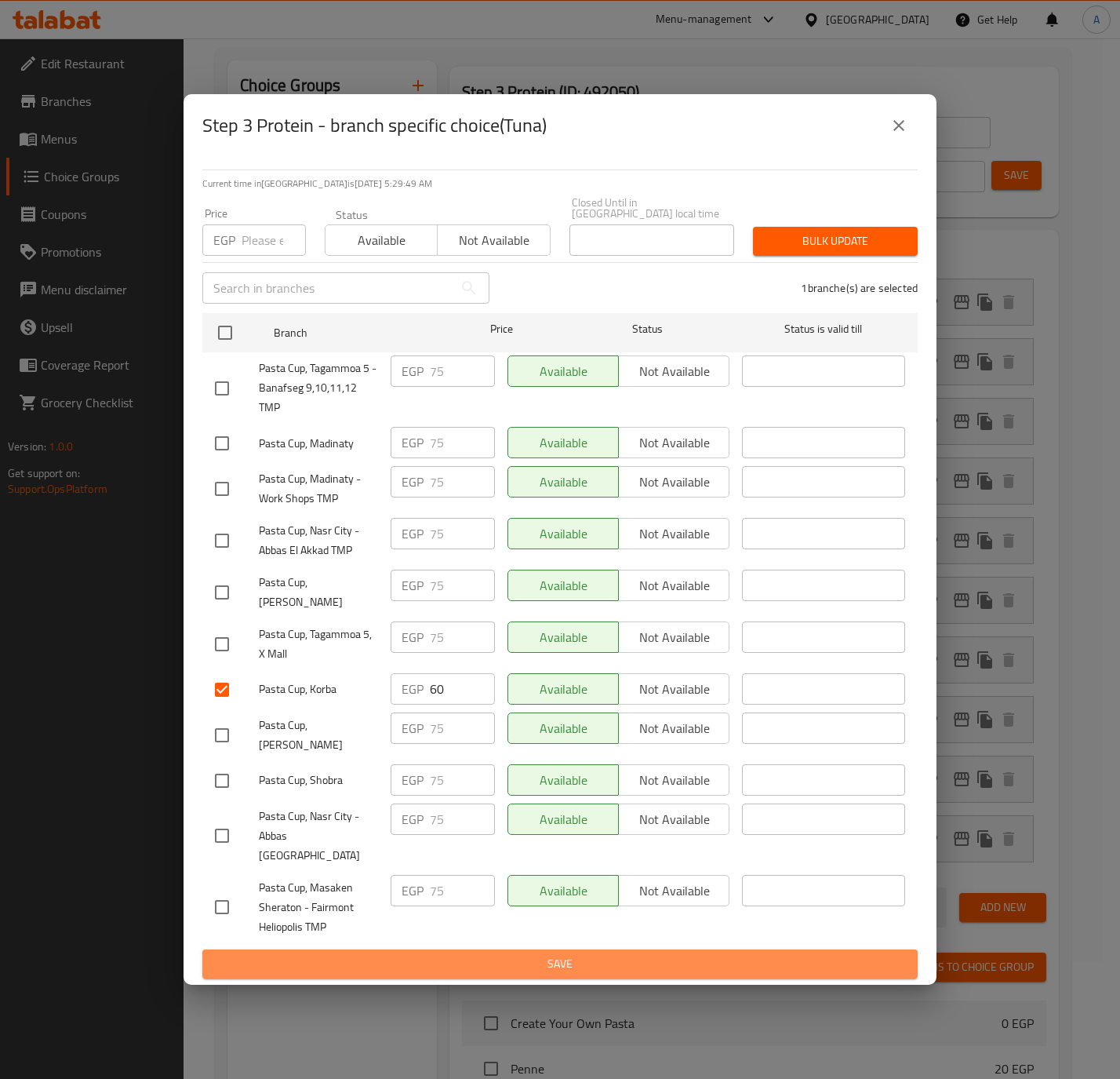
click at [539, 949] on button "Save" at bounding box center [560, 963] width 716 height 29
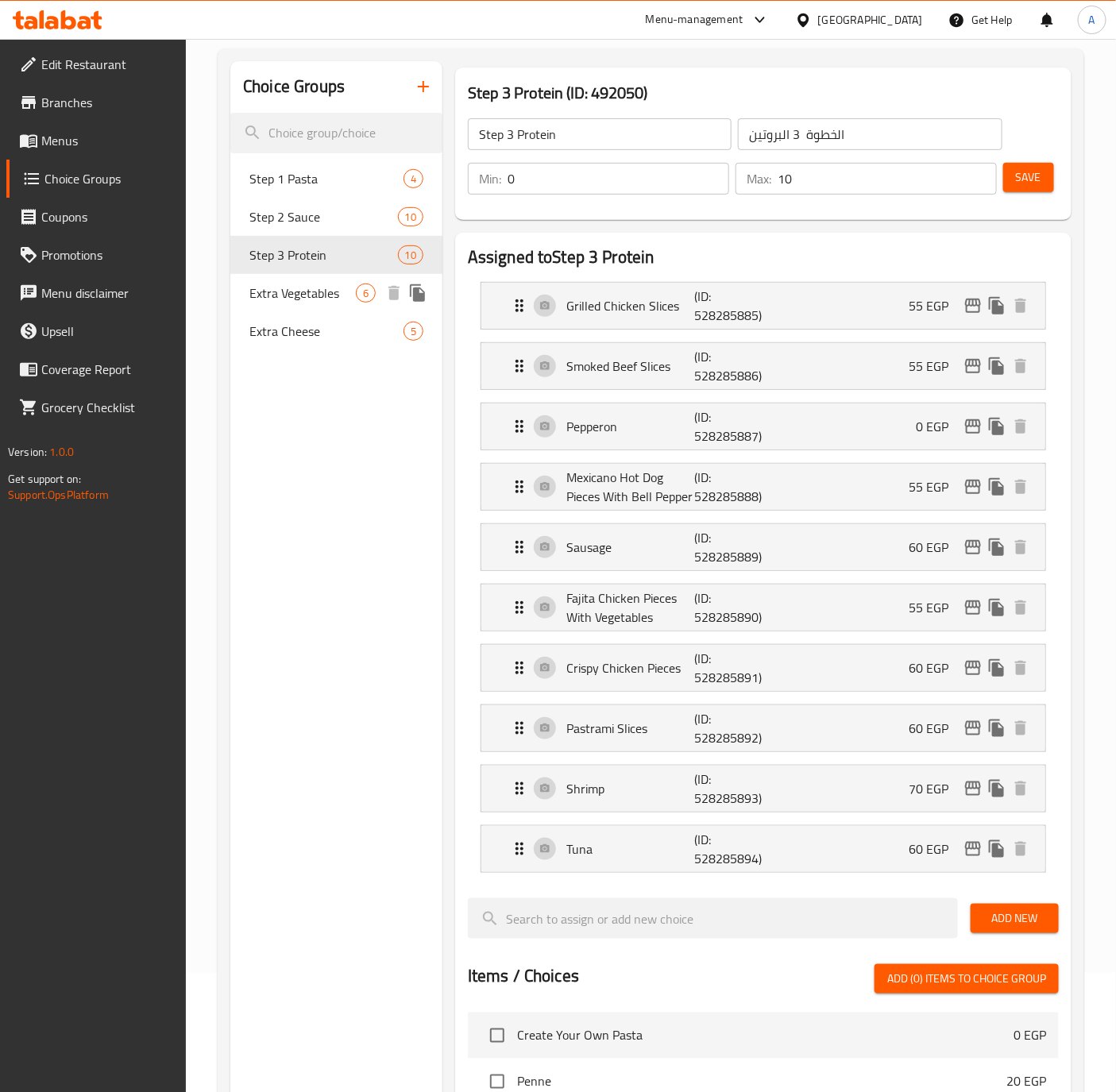
click at [310, 286] on span "Extra Vegetables" at bounding box center [303, 292] width 107 height 19
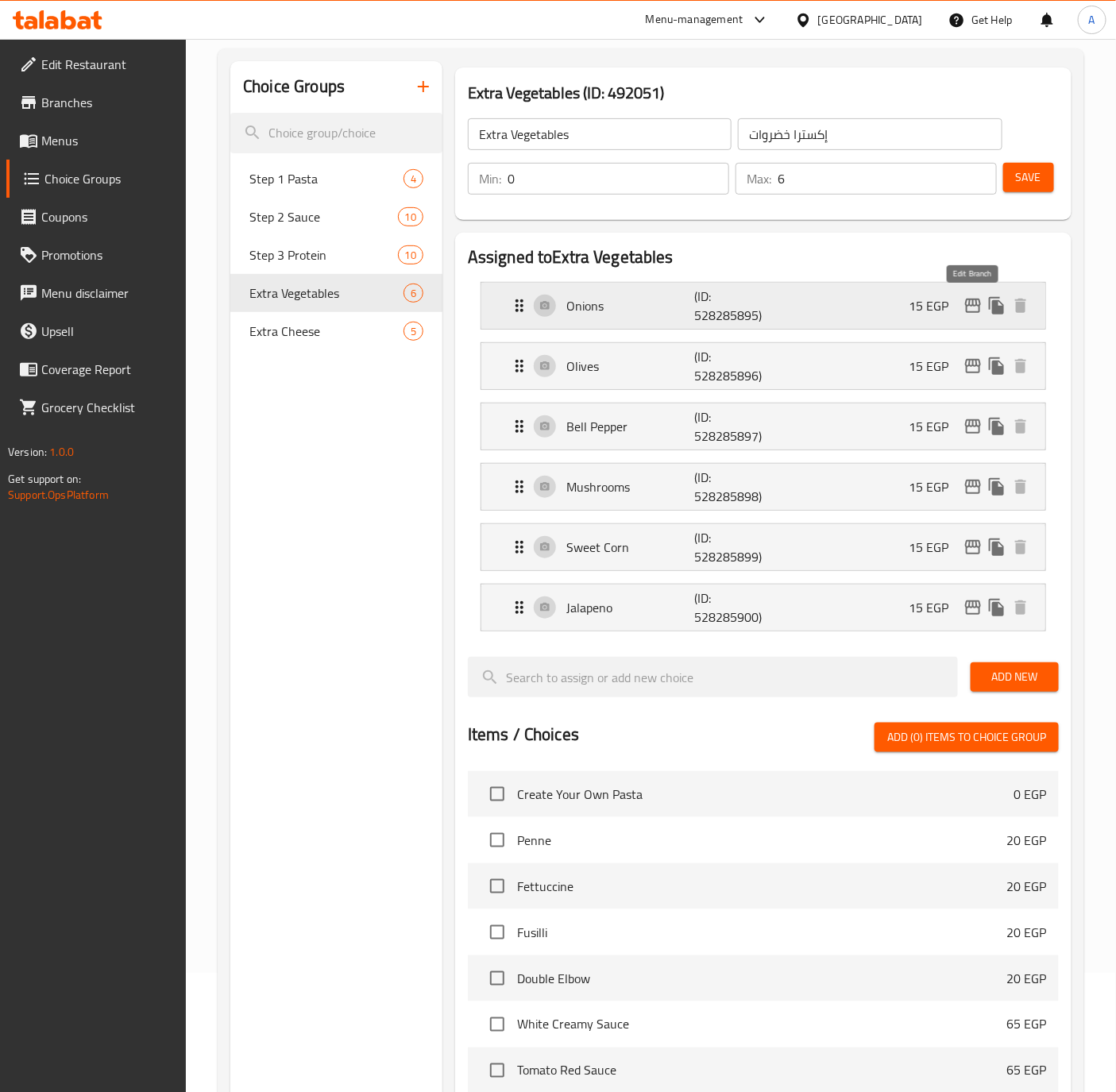
click at [974, 305] on icon "edit" at bounding box center [972, 305] width 19 height 19
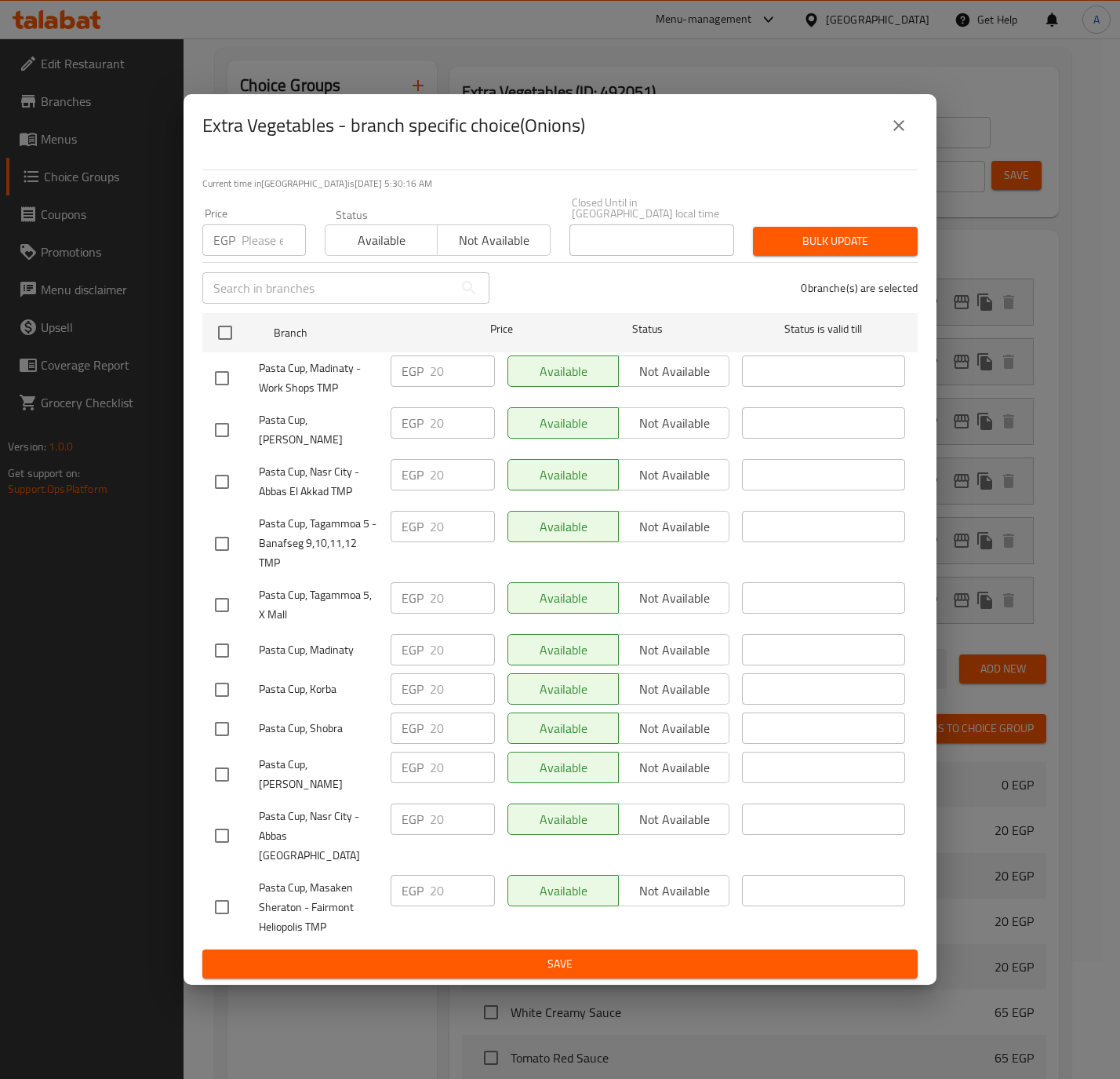
click at [217, 697] on input "checkbox" at bounding box center [222, 690] width 33 height 33
click at [439, 683] on input "20" at bounding box center [462, 689] width 65 height 32
paste input "15."
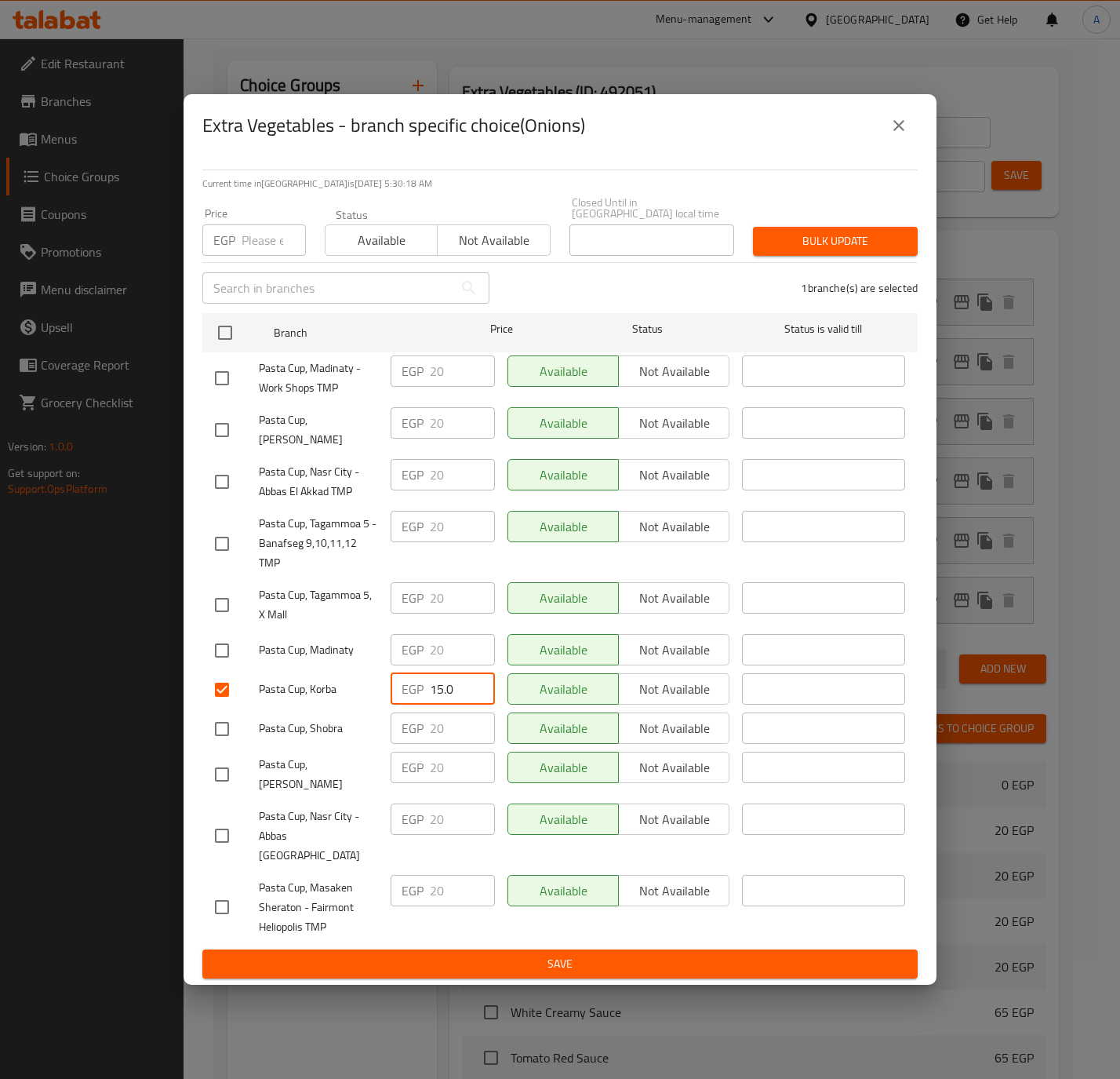
click at [448, 954] on span "Save" at bounding box center [560, 964] width 690 height 19
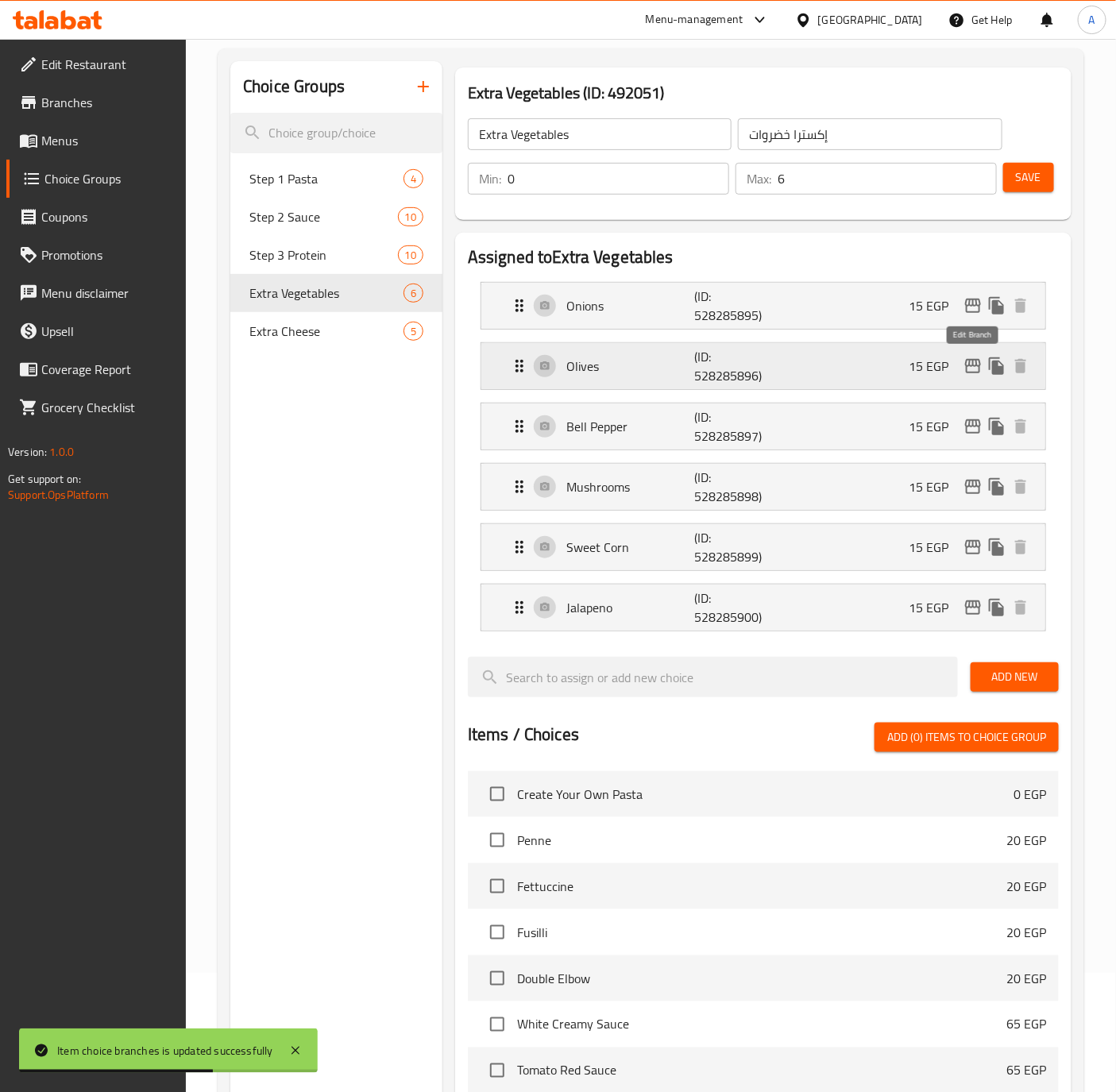
click at [966, 362] on icon "edit" at bounding box center [973, 366] width 16 height 14
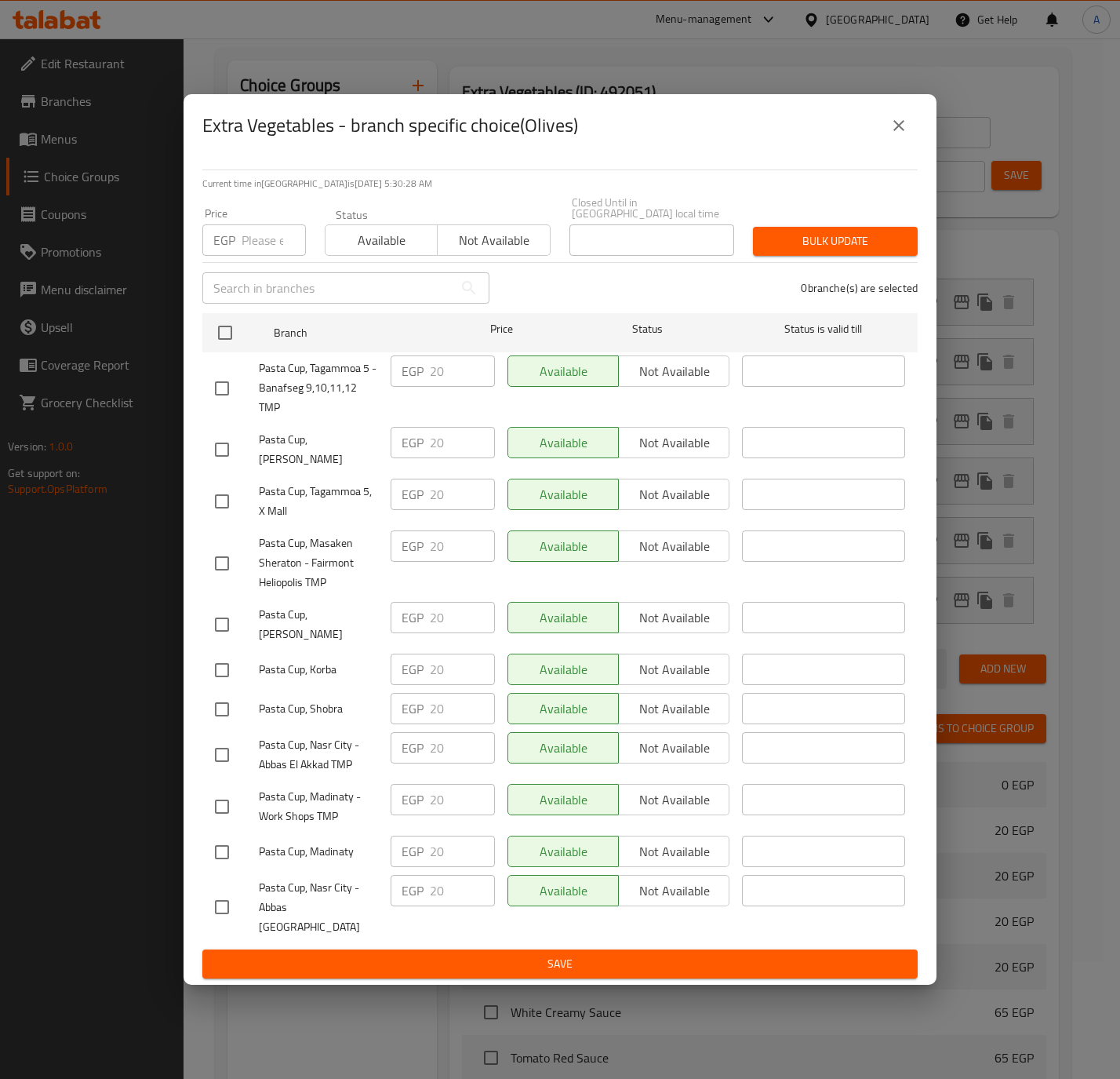
click at [228, 673] on input "checkbox" at bounding box center [222, 670] width 33 height 33
click at [443, 671] on input "20" at bounding box center [462, 669] width 65 height 32
paste input "15."
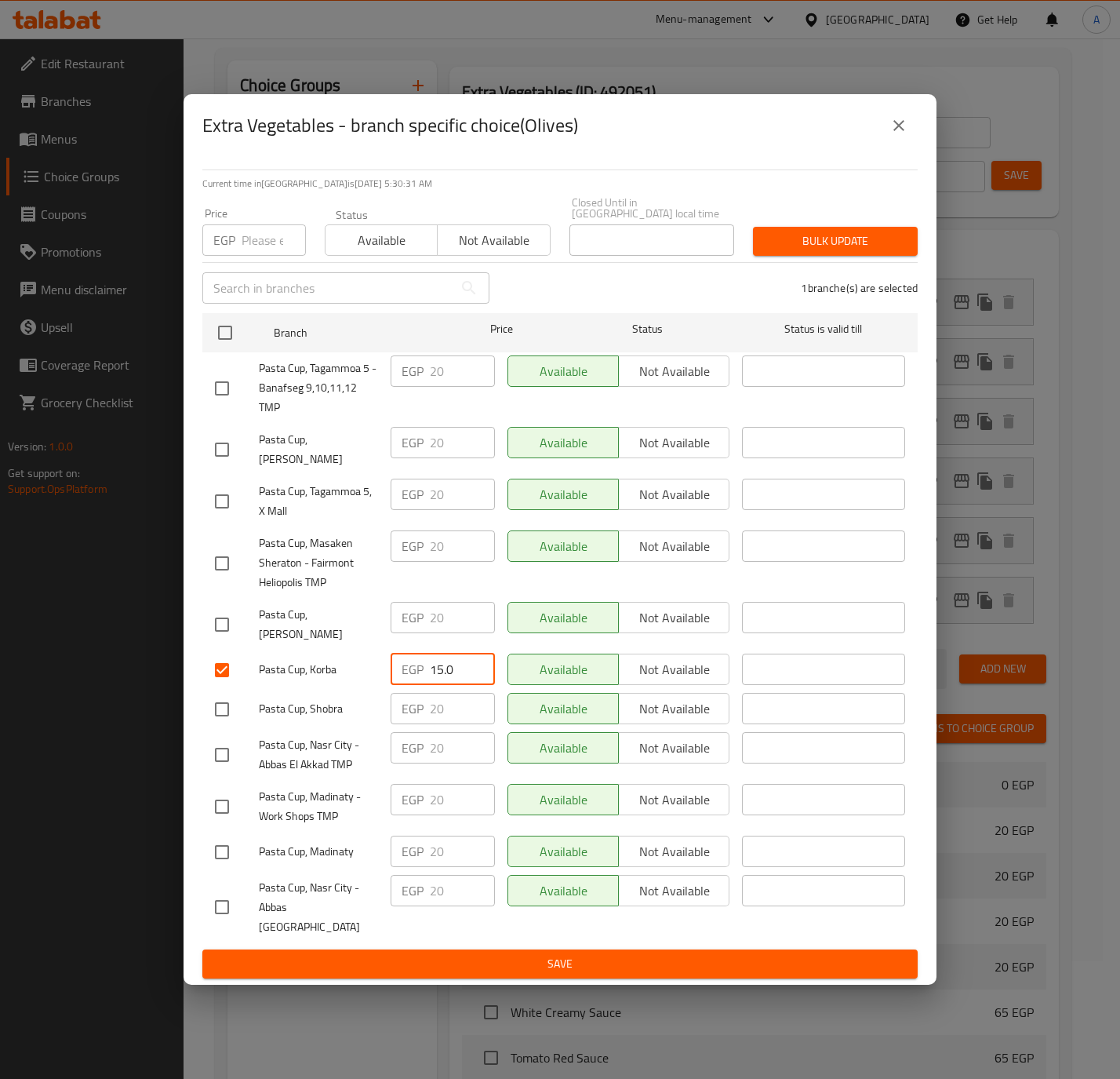
click at [428, 954] on span "Save" at bounding box center [560, 964] width 690 height 19
click at [428, 947] on div at bounding box center [560, 540] width 1120 height 1079
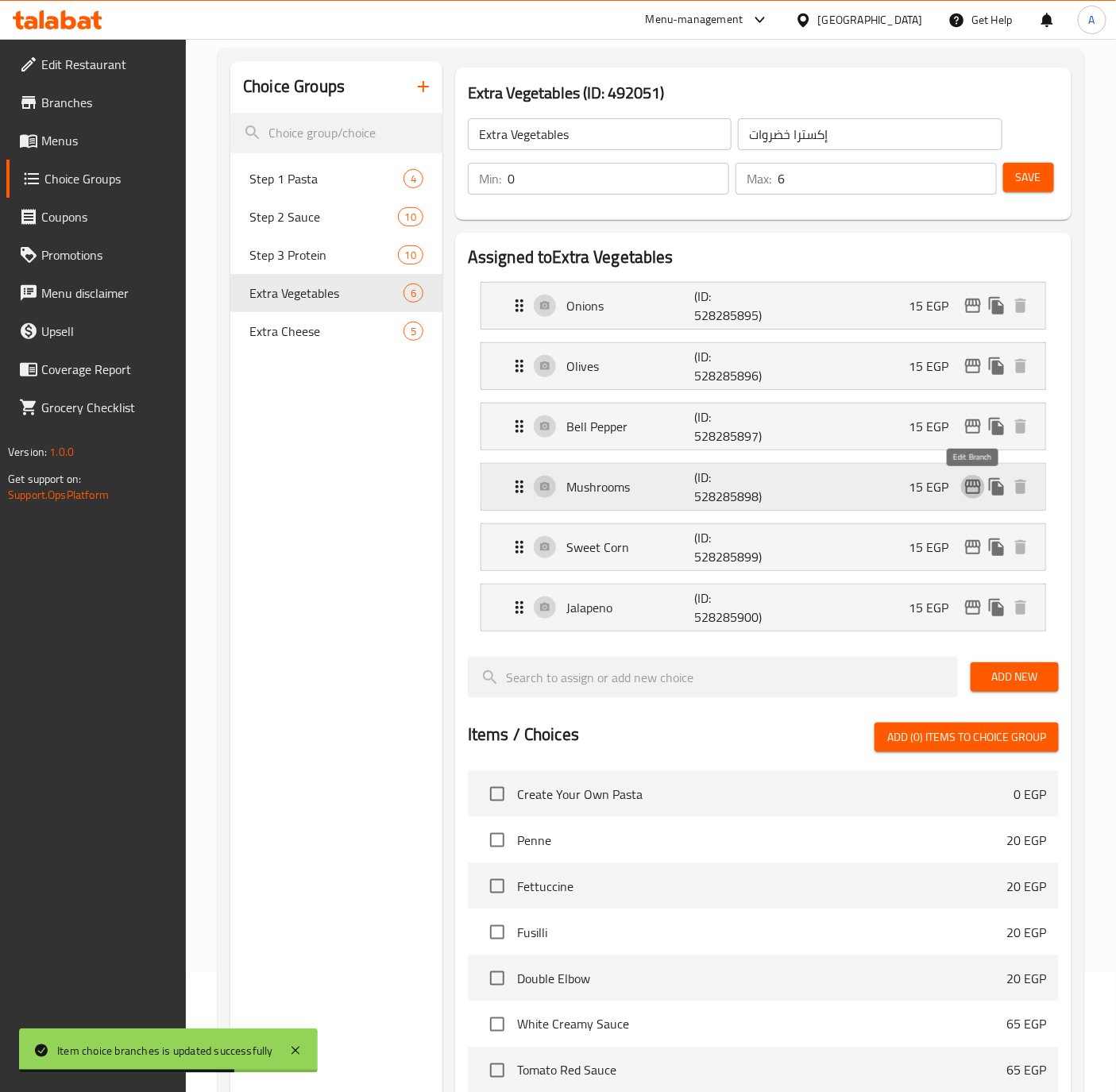
click at [970, 488] on icon "edit" at bounding box center [972, 487] width 19 height 19
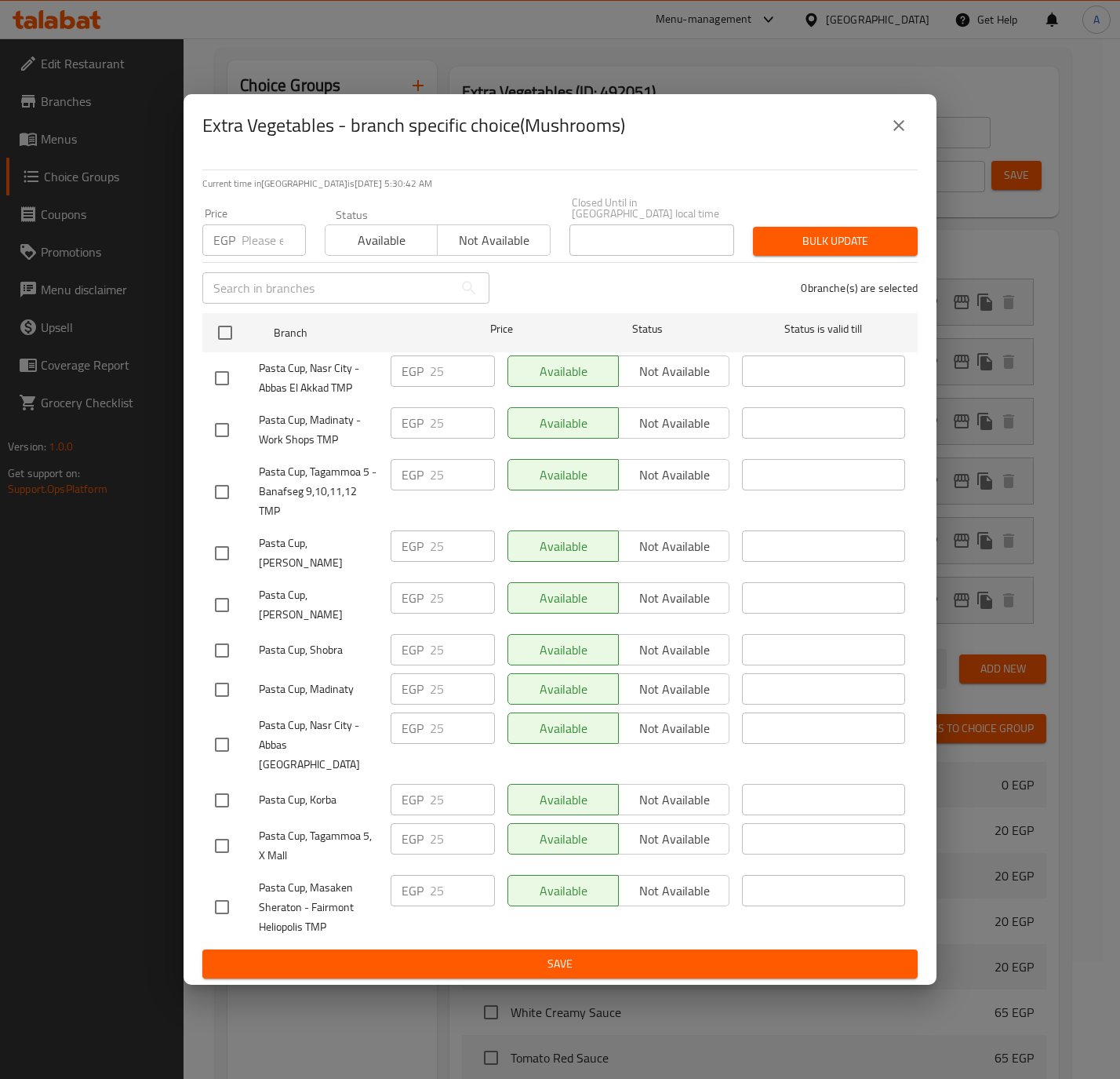
click at [228, 784] on input "checkbox" at bounding box center [222, 801] width 33 height 33
click at [430, 786] on input "25" at bounding box center [462, 800] width 65 height 32
paste input "15.0"
click at [396, 949] on button "Save" at bounding box center [560, 963] width 716 height 29
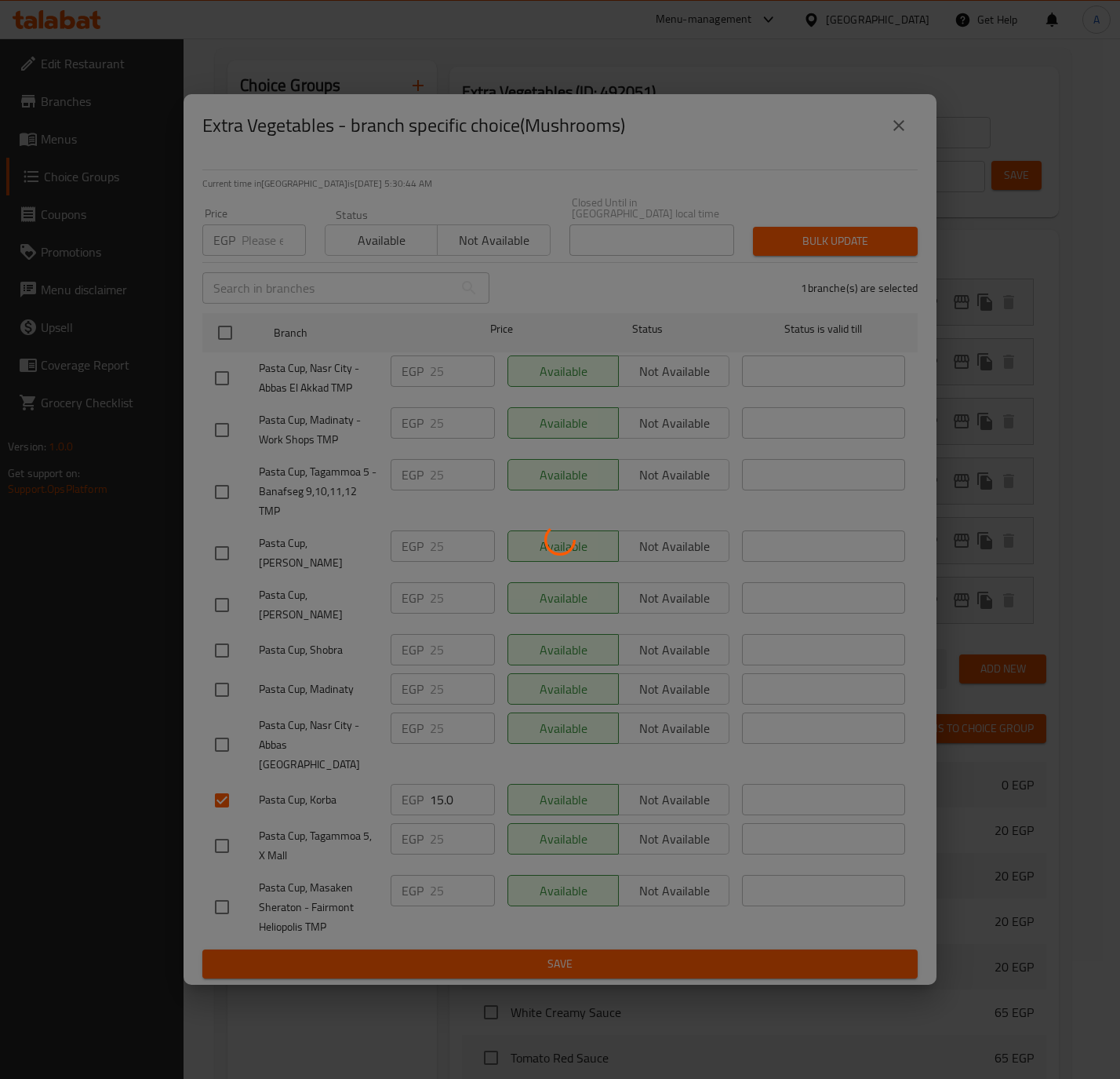
click at [396, 937] on div at bounding box center [560, 540] width 1120 height 1079
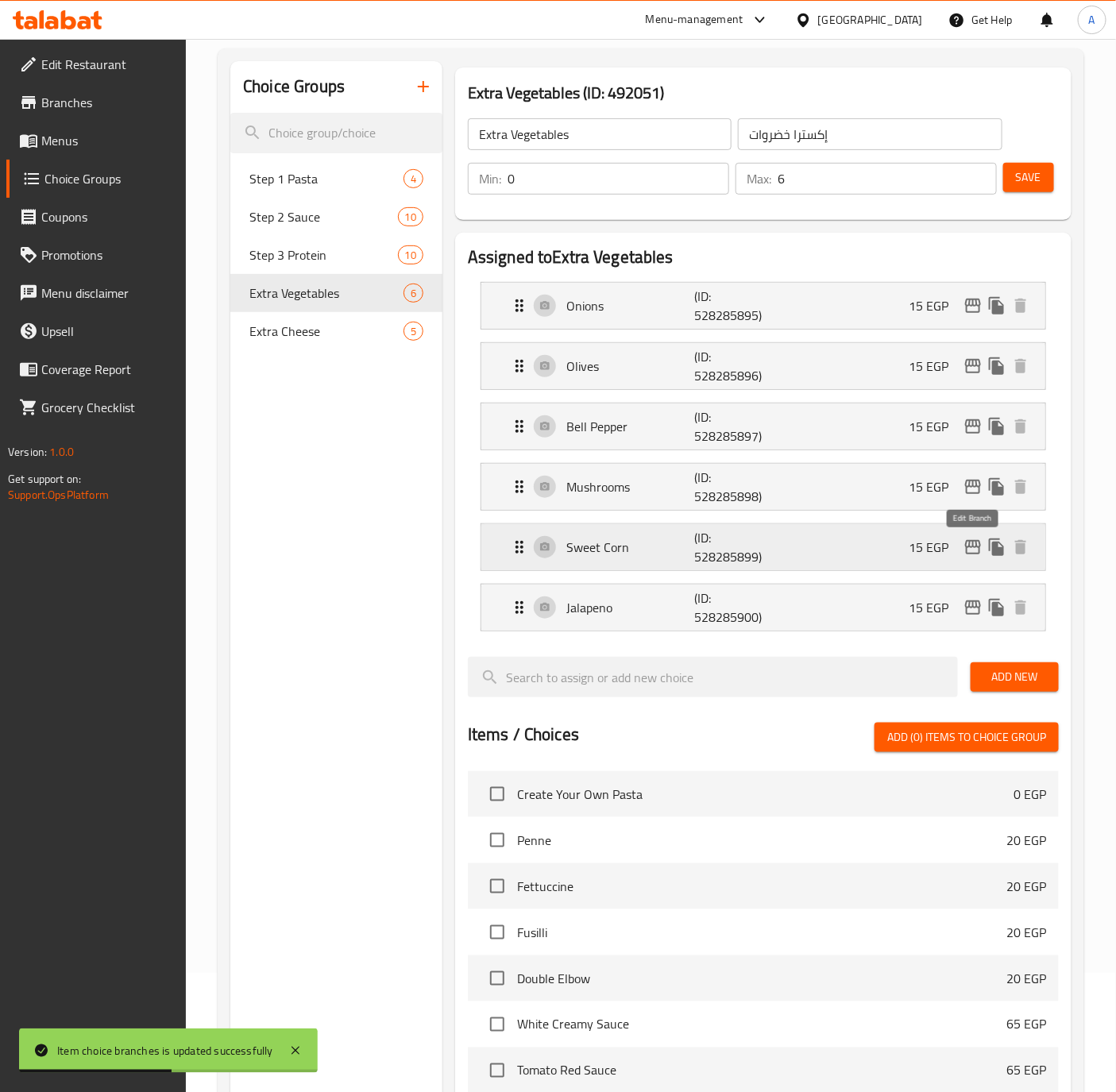
click at [972, 544] on icon "edit" at bounding box center [973, 547] width 16 height 14
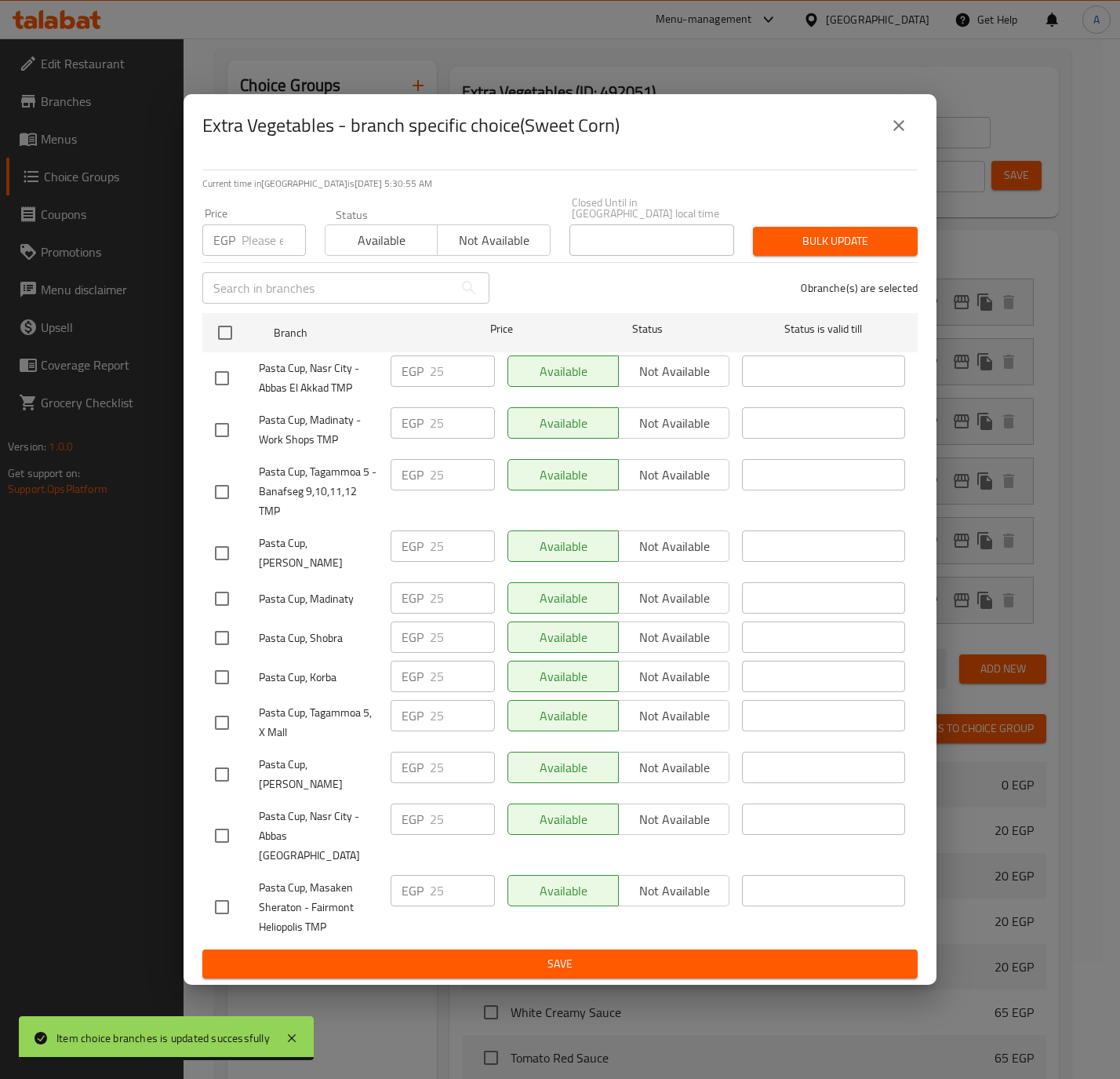
click at [214, 685] on input "checkbox" at bounding box center [222, 677] width 33 height 33
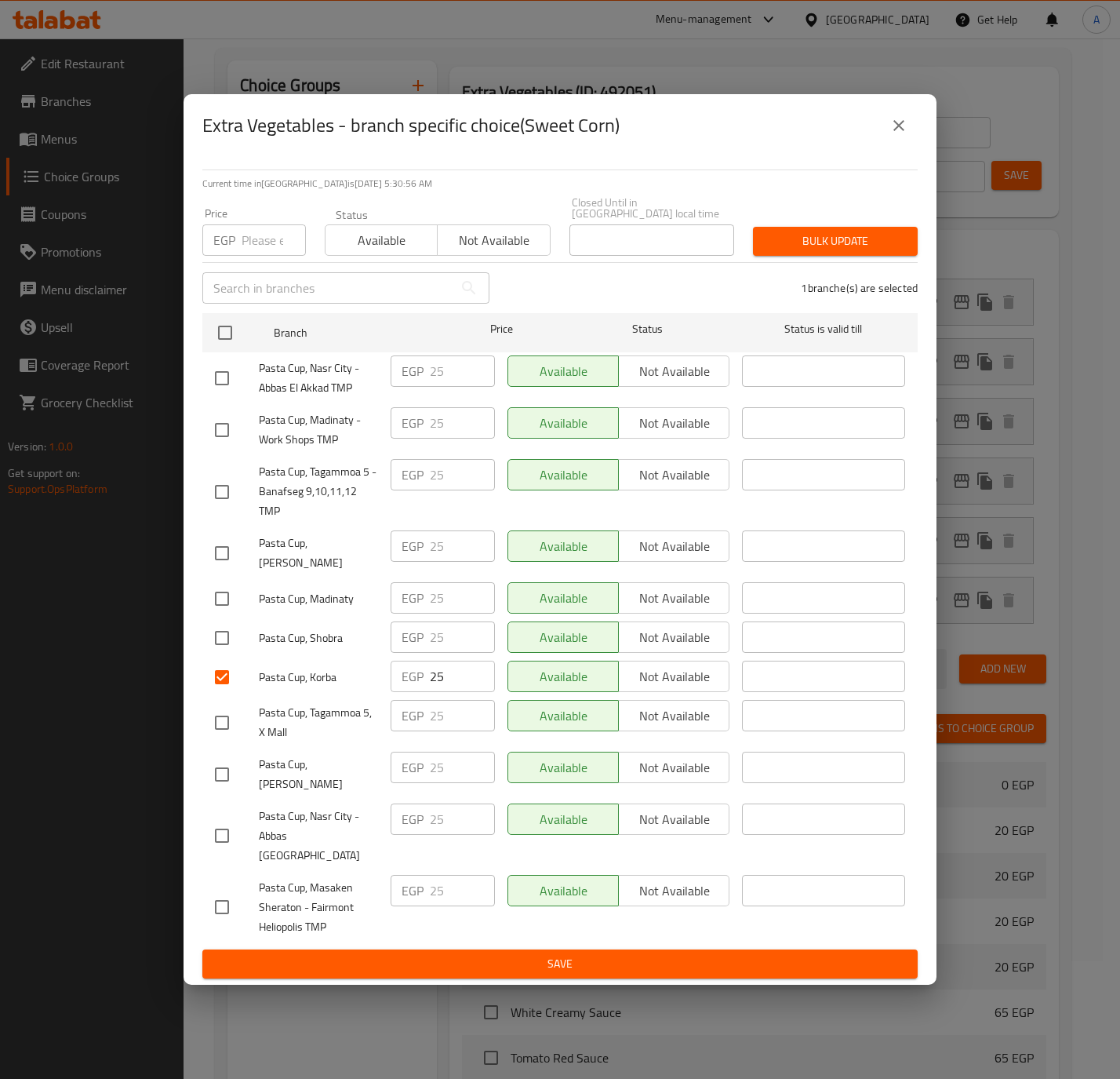
click at [424, 672] on div "EGP 25 ​" at bounding box center [442, 676] width 104 height 32
click at [441, 686] on input "25" at bounding box center [462, 676] width 65 height 32
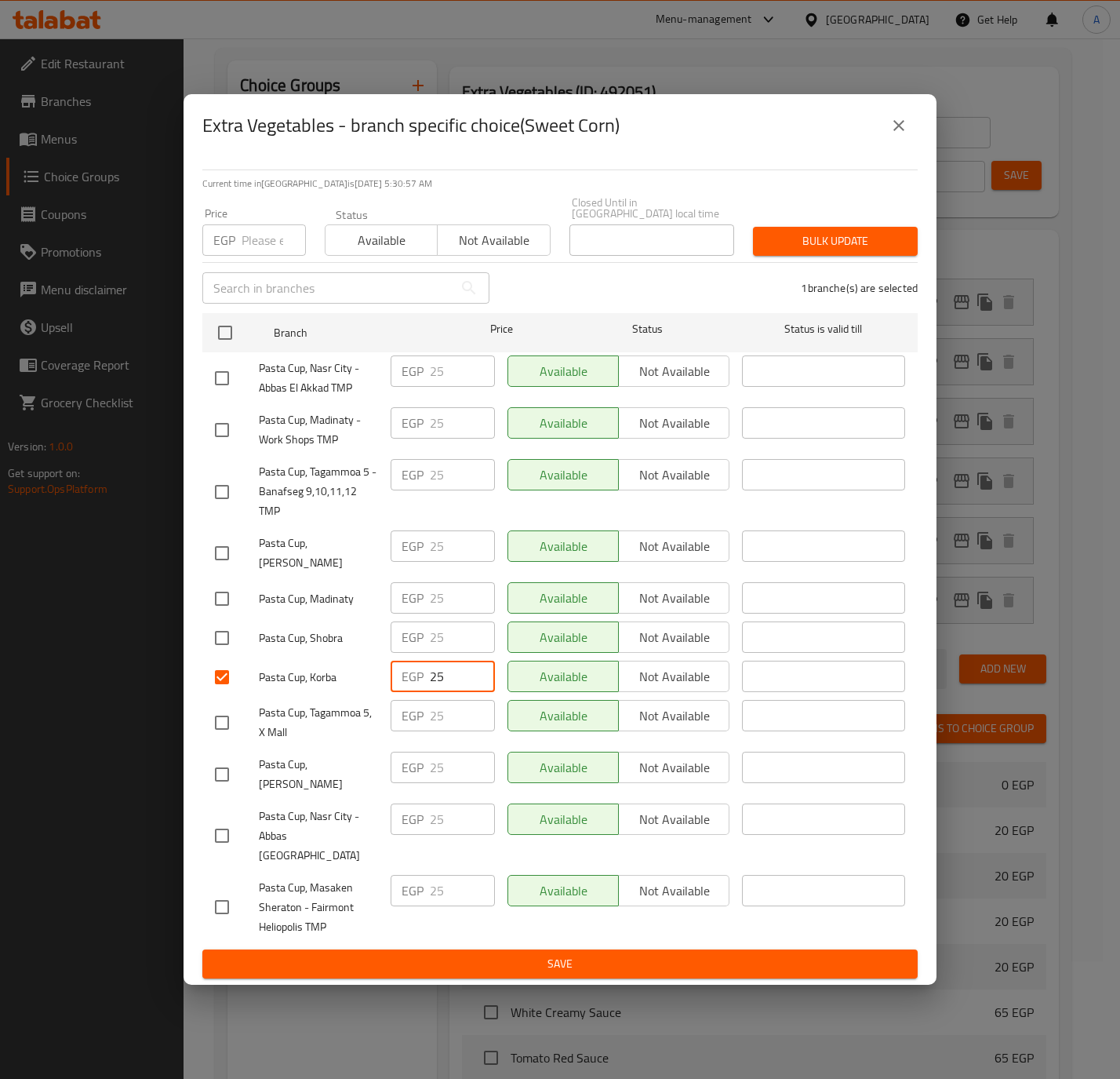
click at [441, 686] on input "25" at bounding box center [462, 676] width 65 height 32
paste input "15.0"
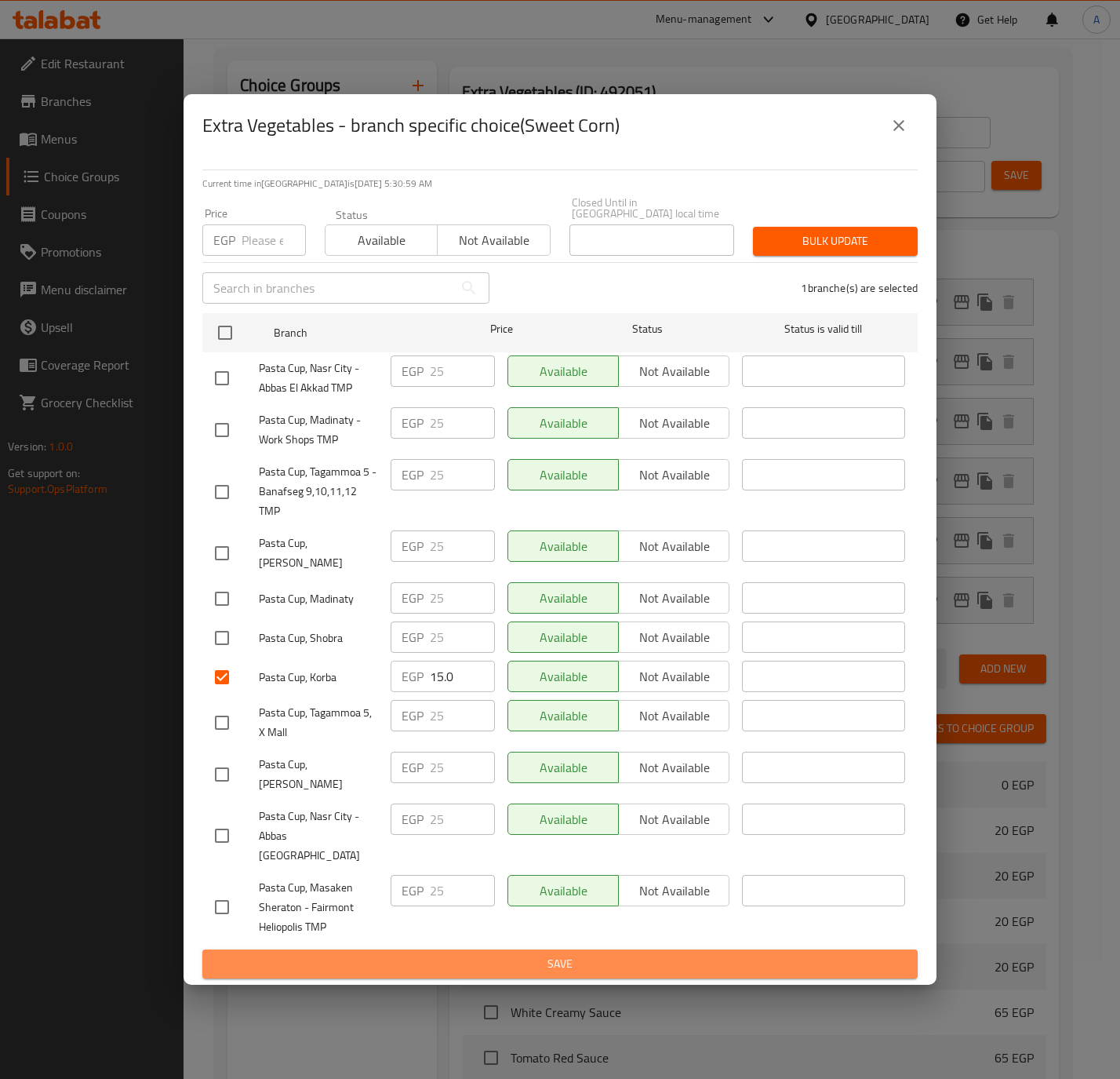
click at [410, 954] on span "Save" at bounding box center [560, 964] width 690 height 19
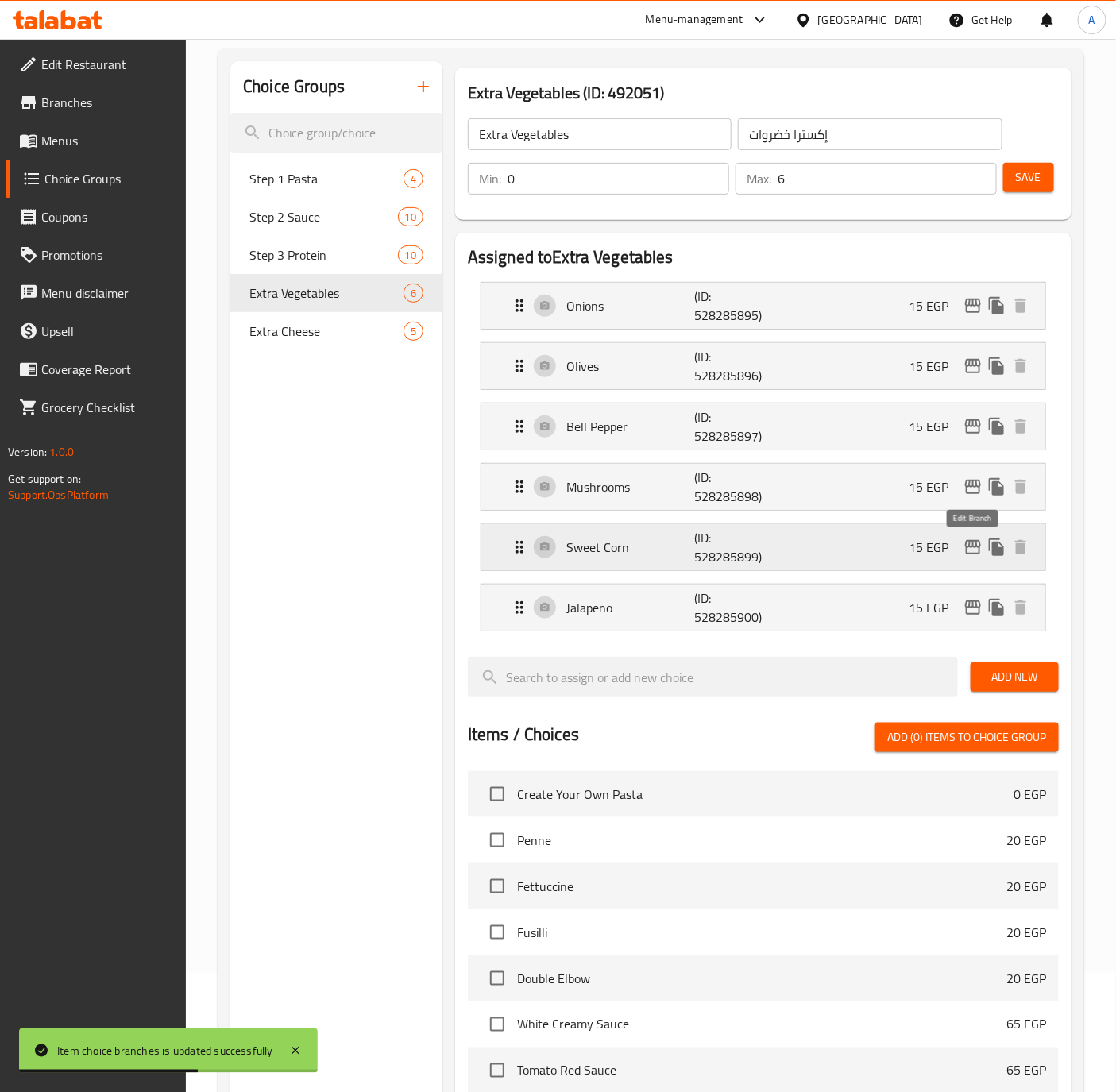
click at [970, 549] on icon "edit" at bounding box center [972, 547] width 19 height 19
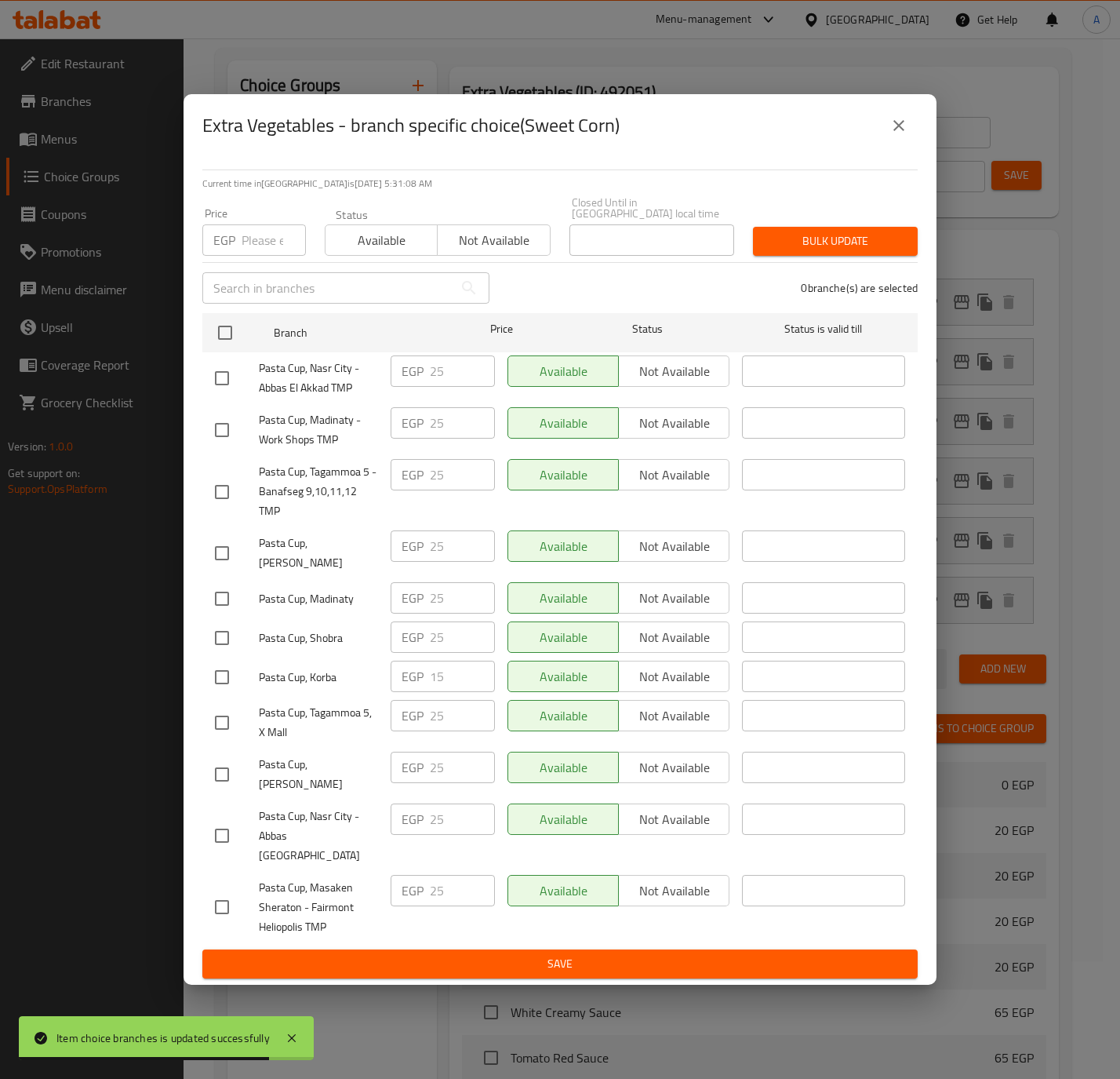
click at [889, 135] on icon "close" at bounding box center [898, 125] width 18 height 18
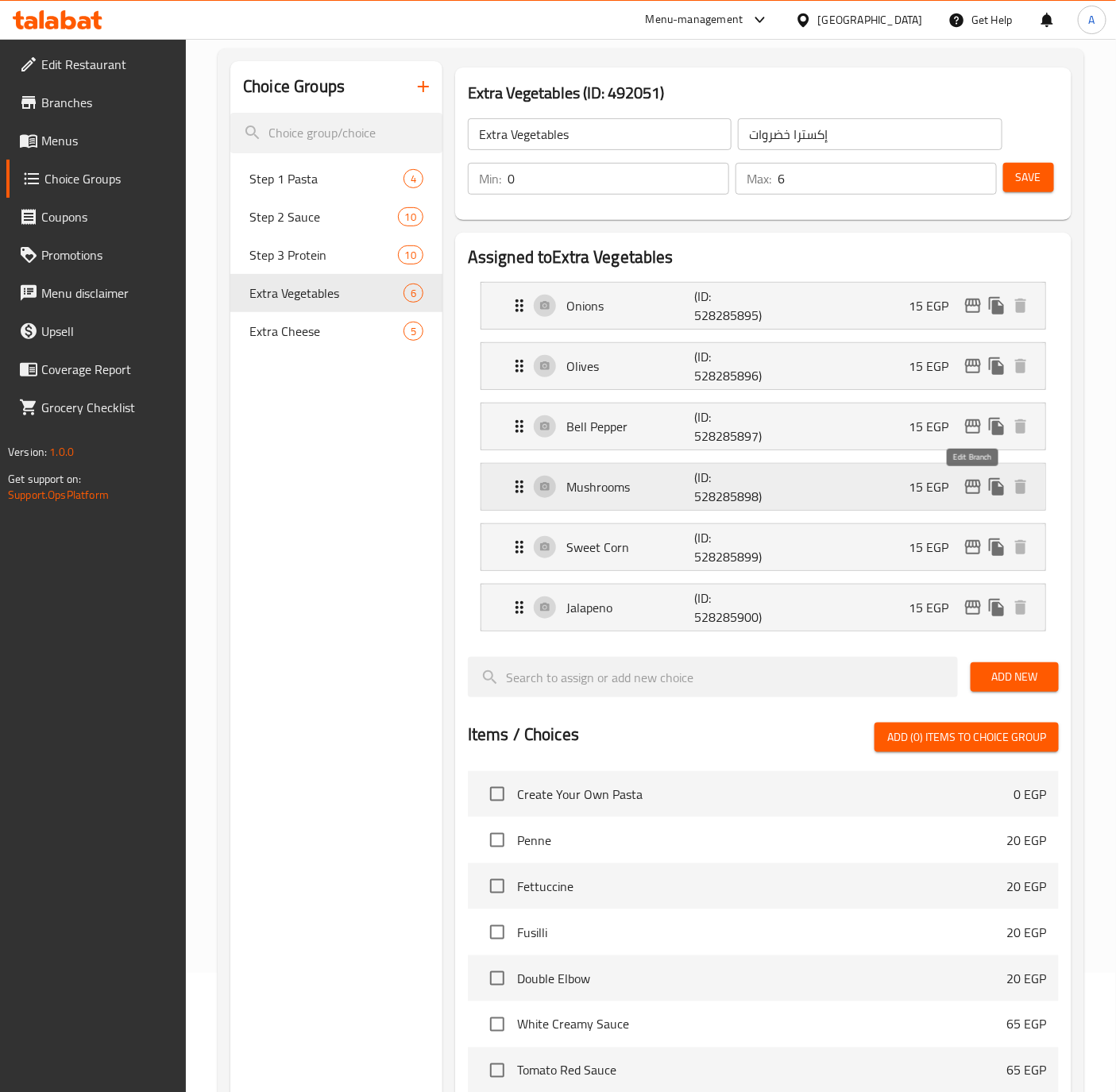
click at [963, 493] on icon "edit" at bounding box center [972, 487] width 19 height 19
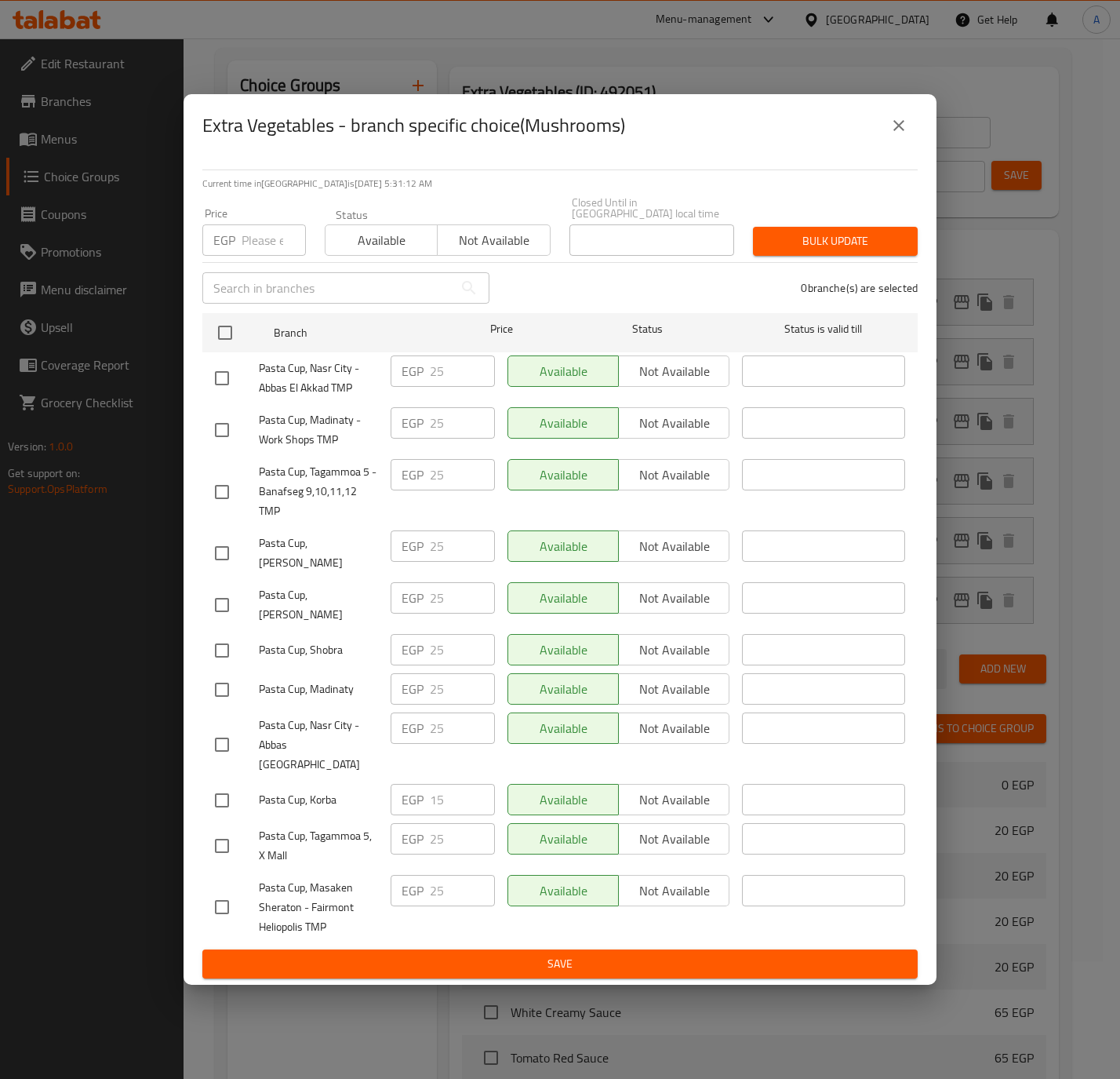
click at [892, 135] on icon "close" at bounding box center [898, 125] width 18 height 18
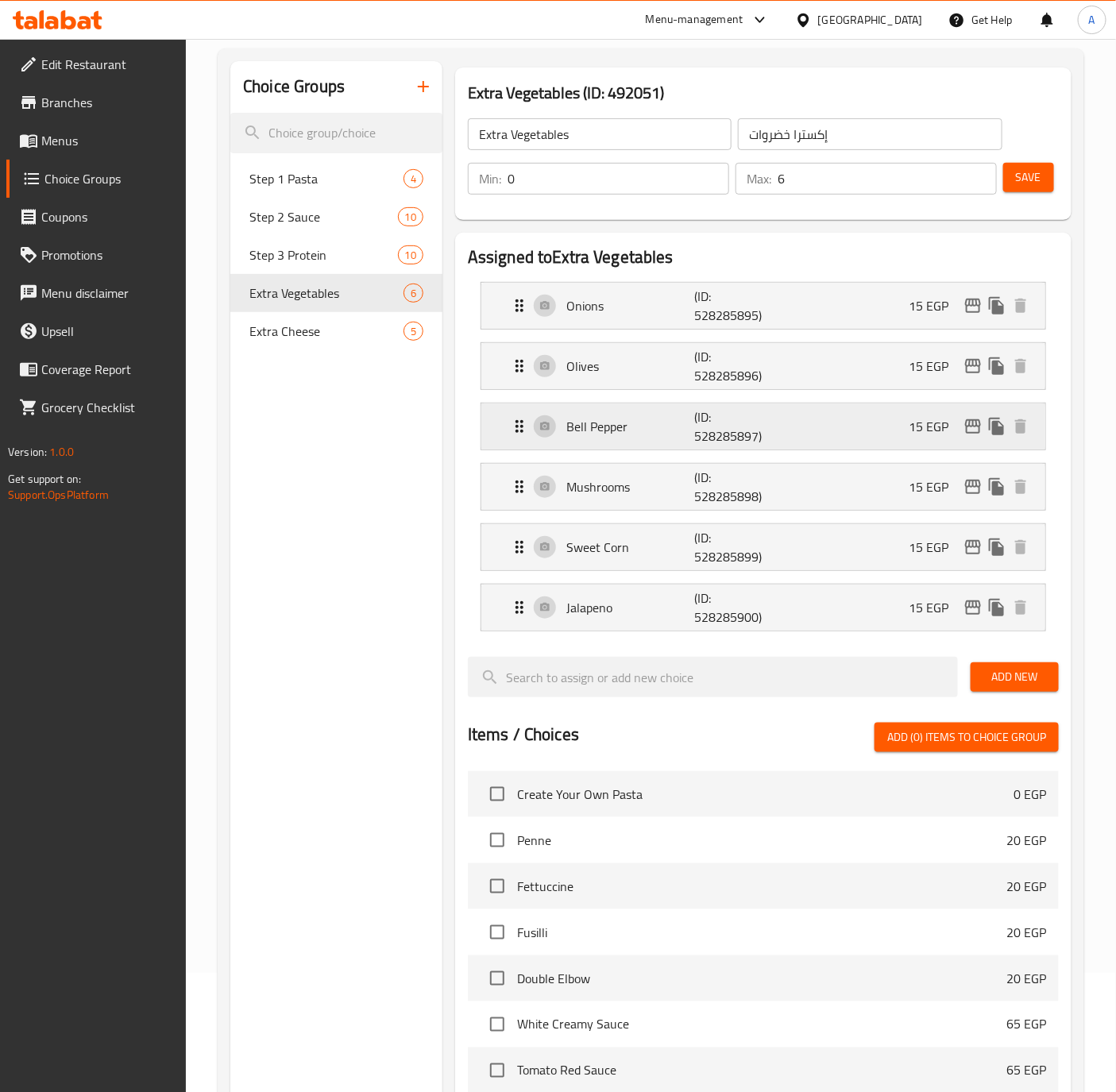
click at [972, 427] on icon "edit" at bounding box center [973, 426] width 16 height 14
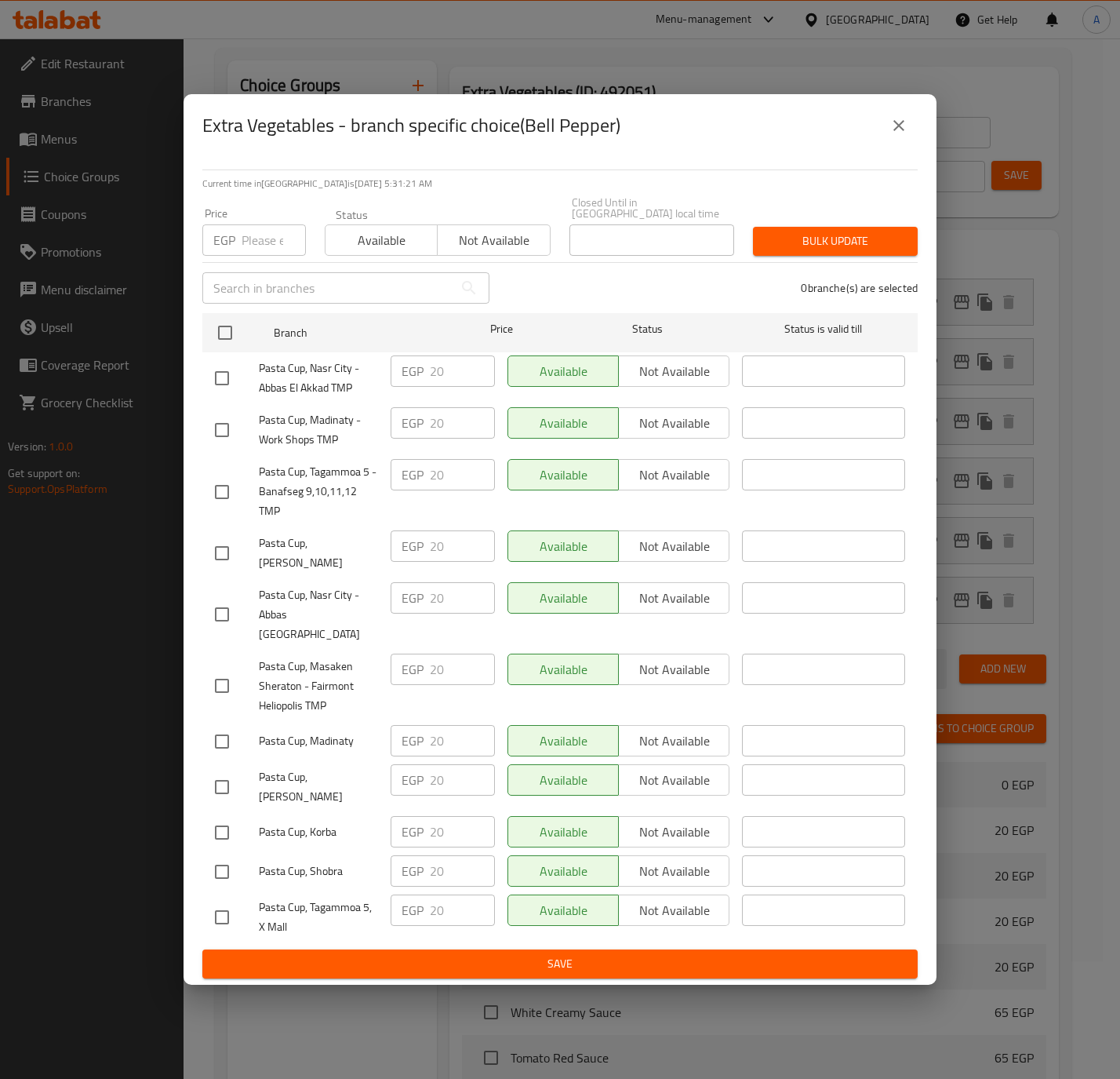
click at [234, 818] on input "checkbox" at bounding box center [222, 832] width 33 height 33
click at [439, 816] on input "20" at bounding box center [462, 832] width 65 height 32
paste input "15."
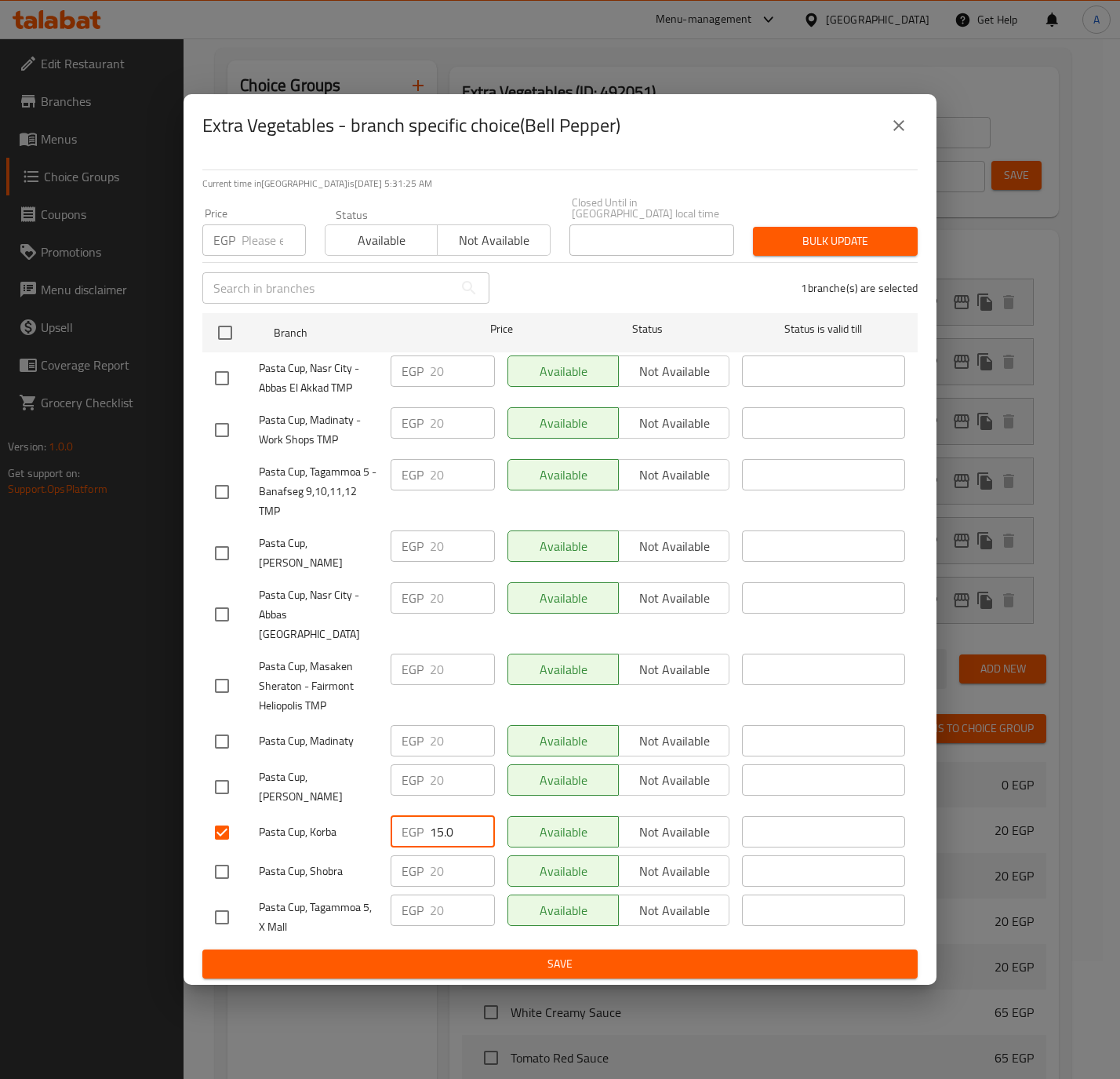
click at [403, 954] on span "Save" at bounding box center [560, 964] width 690 height 19
click at [403, 941] on div at bounding box center [560, 540] width 1120 height 1079
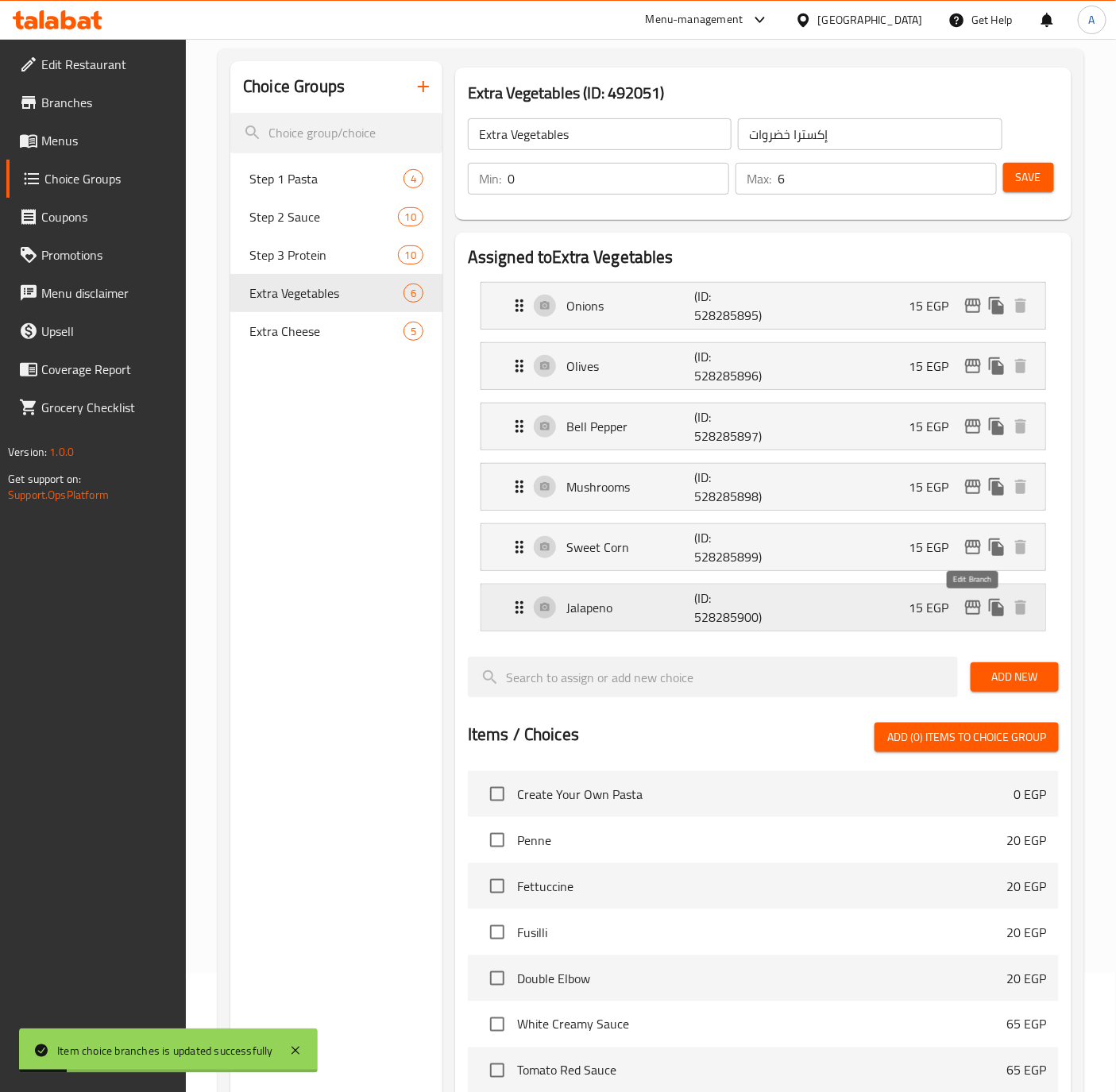
click at [970, 620] on button "edit" at bounding box center [972, 607] width 24 height 24
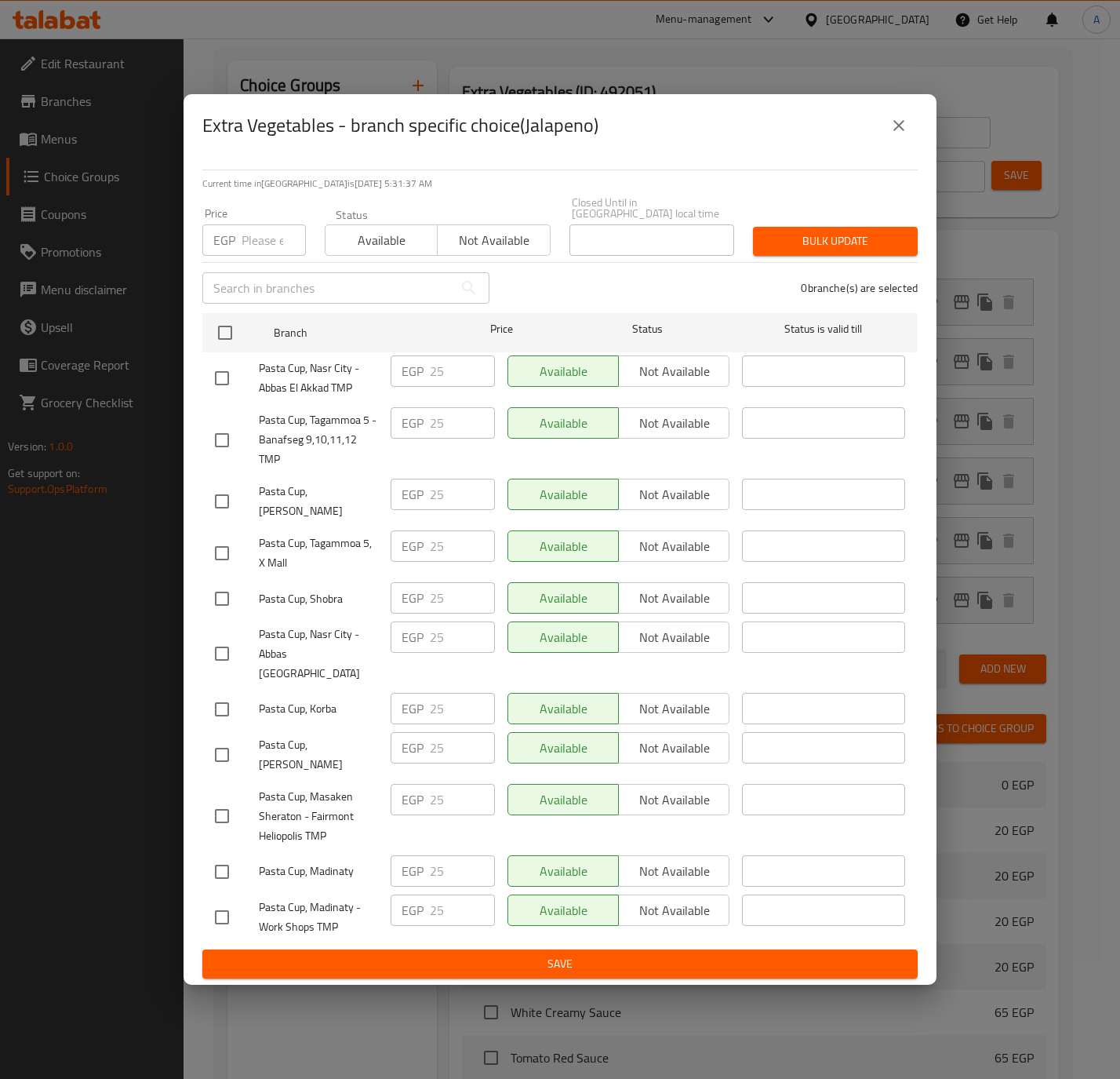
click at [222, 693] on input "checkbox" at bounding box center [222, 710] width 33 height 33
click at [465, 693] on input "25" at bounding box center [462, 709] width 65 height 32
paste input "15.0"
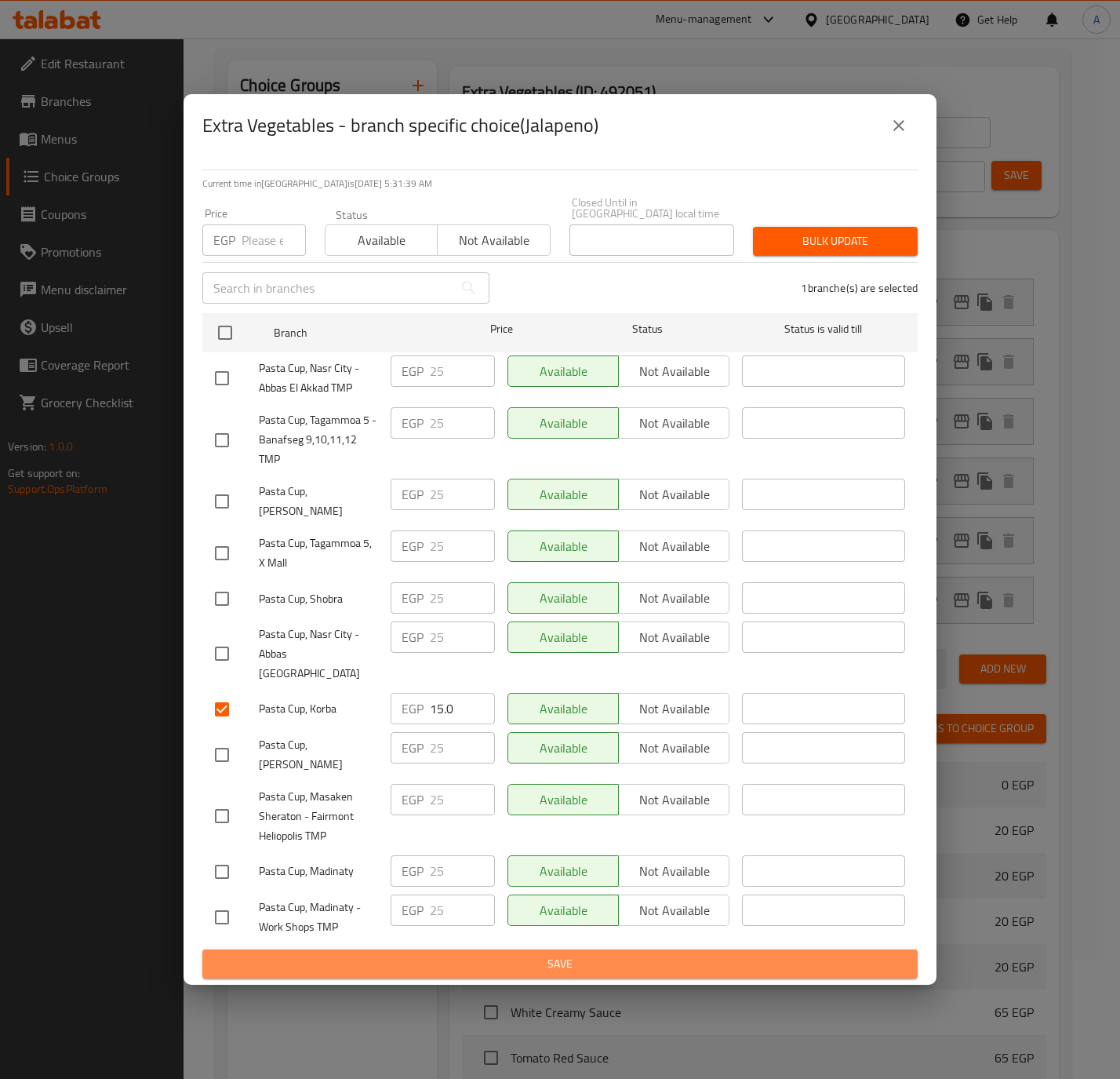
click at [396, 954] on span "Save" at bounding box center [560, 964] width 690 height 19
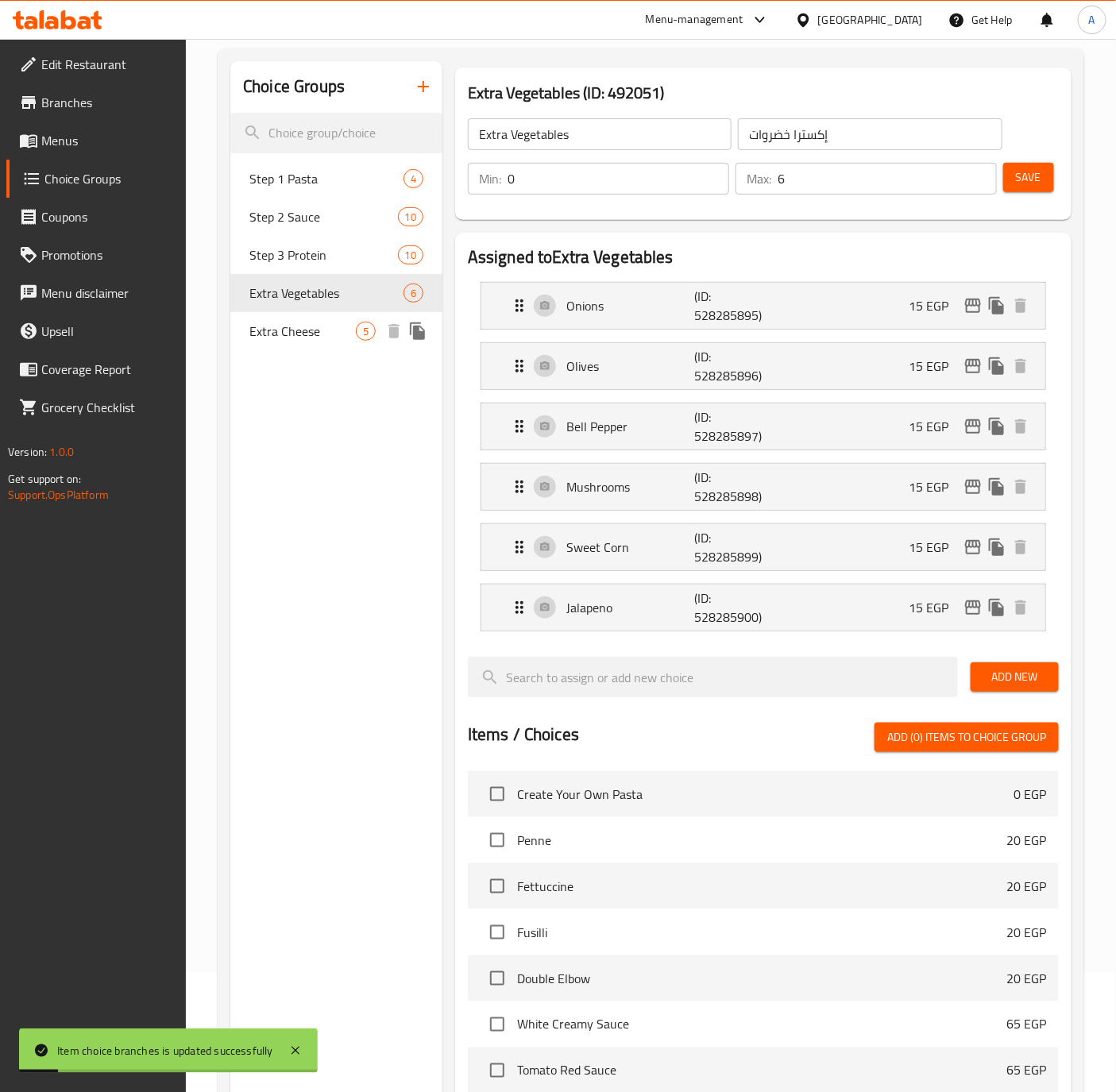
click at [343, 314] on div "Extra Cheese 5" at bounding box center [336, 331] width 212 height 38
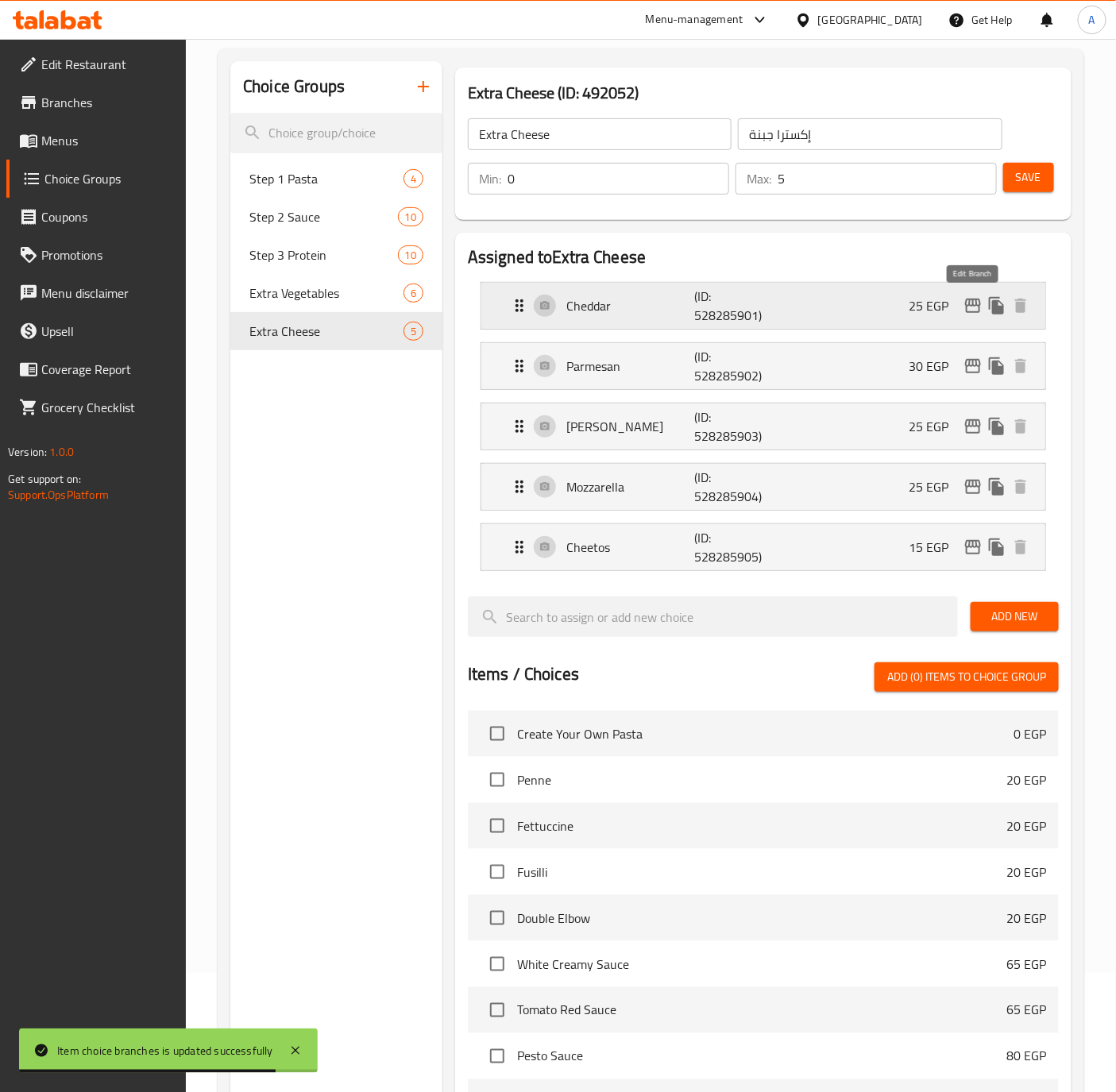
click at [965, 300] on icon "edit" at bounding box center [972, 305] width 19 height 19
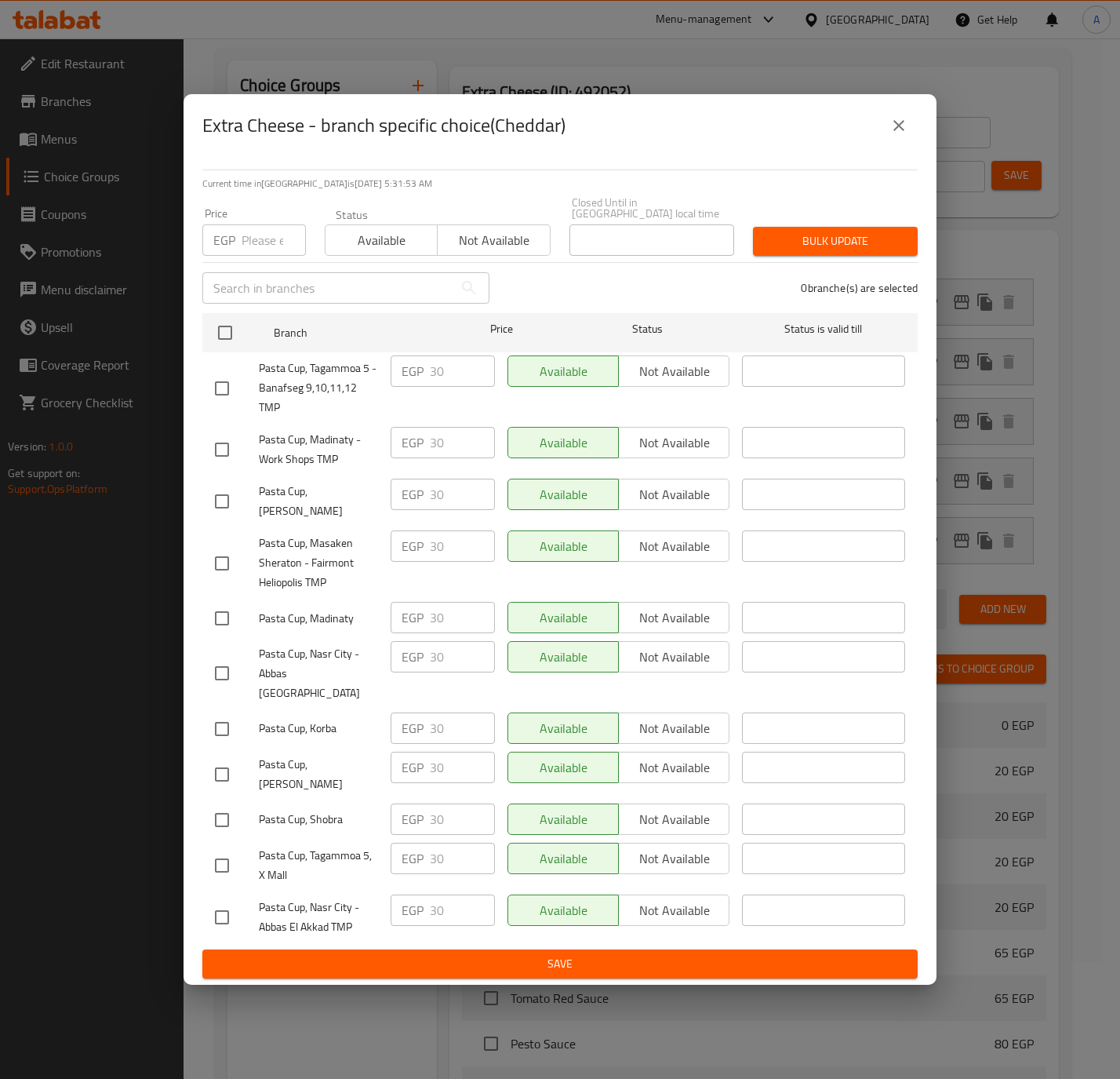
click at [221, 713] on input "checkbox" at bounding box center [222, 729] width 33 height 33
click at [433, 712] on input "30" at bounding box center [462, 728] width 65 height 32
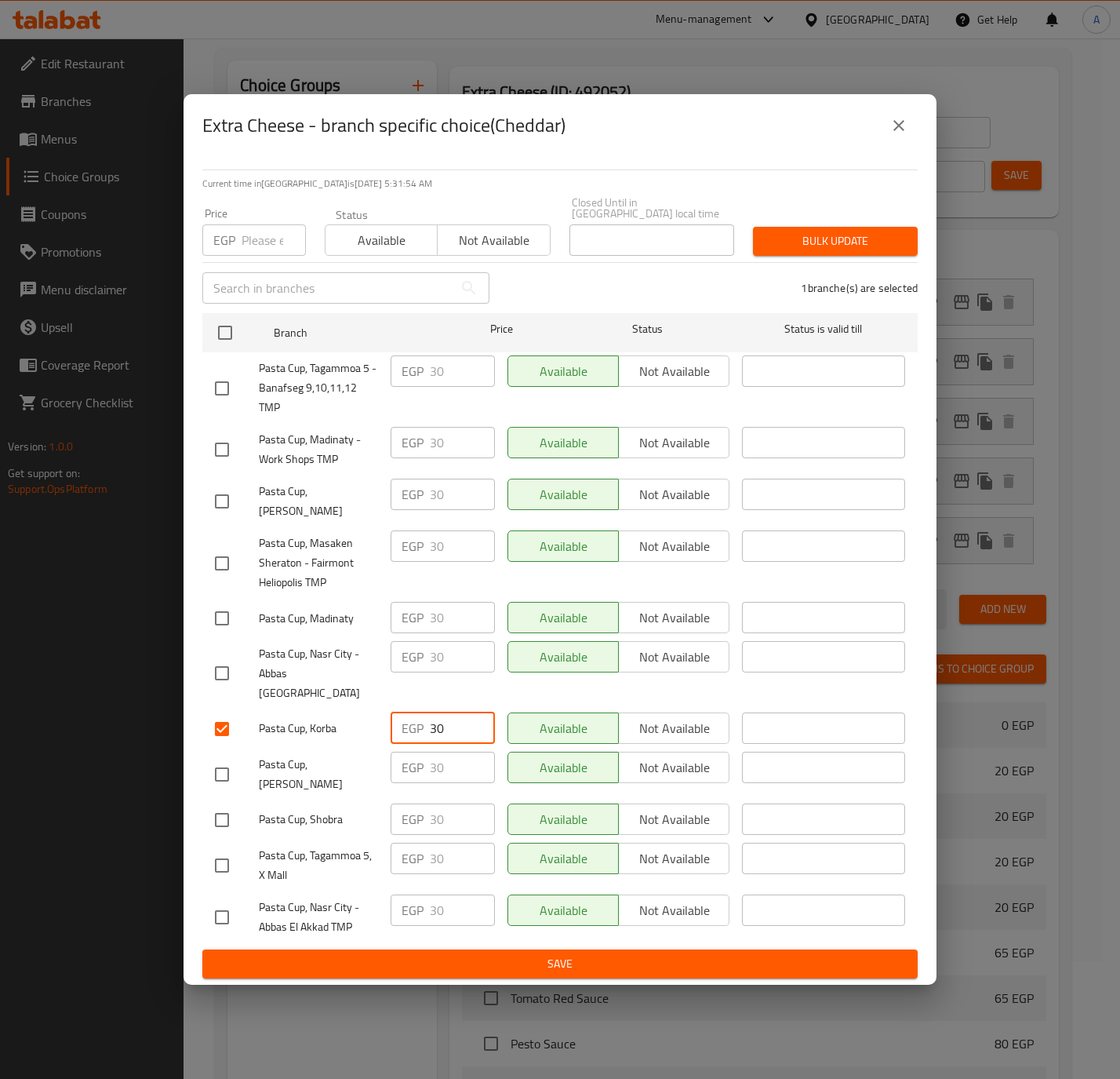
paste input "25."
click at [373, 949] on button "Save" at bounding box center [560, 963] width 716 height 29
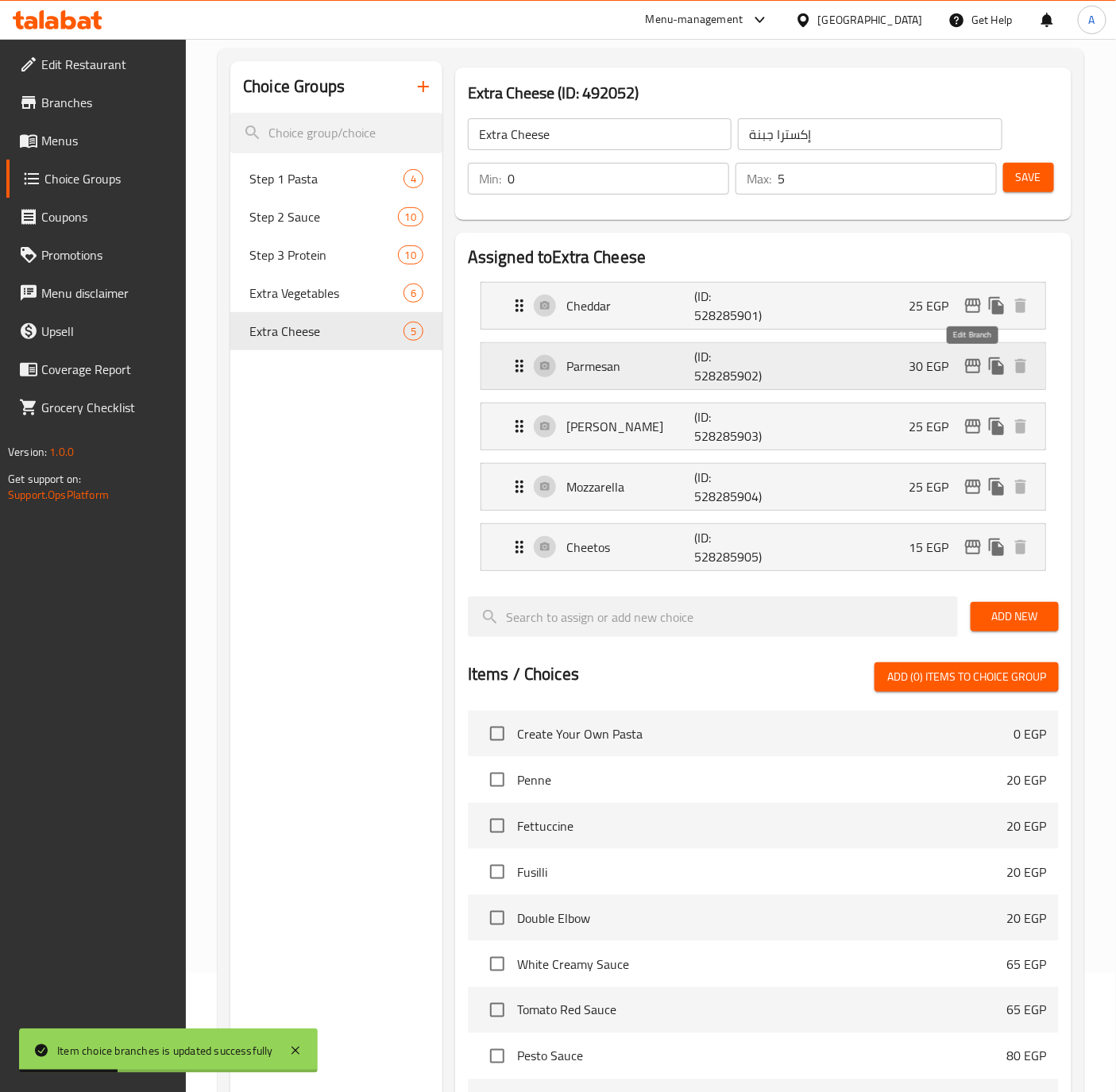
click at [965, 370] on icon "edit" at bounding box center [972, 366] width 19 height 19
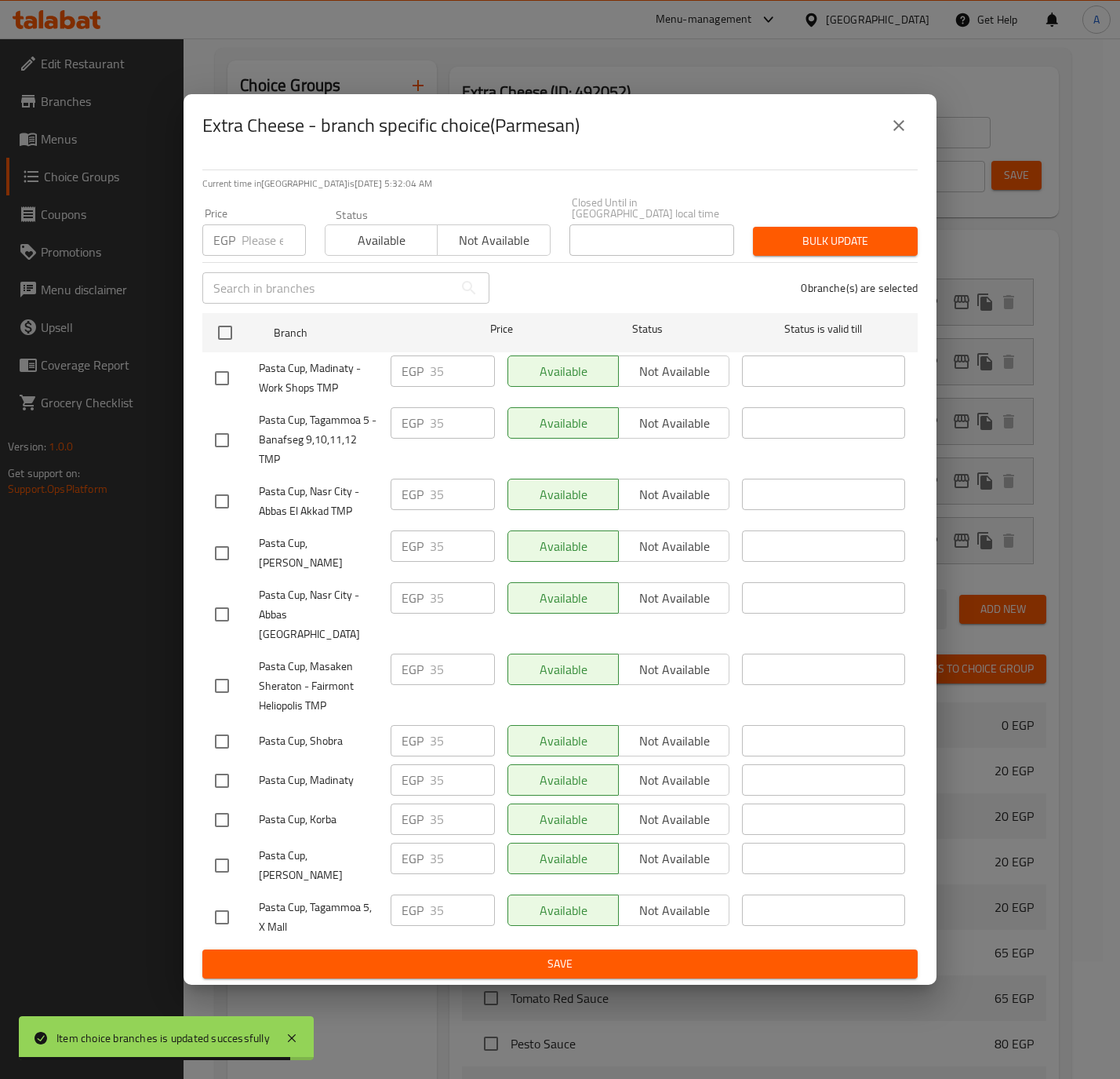
click at [222, 804] on input "checkbox" at bounding box center [222, 820] width 33 height 33
click at [430, 804] on input "35" at bounding box center [462, 819] width 65 height 32
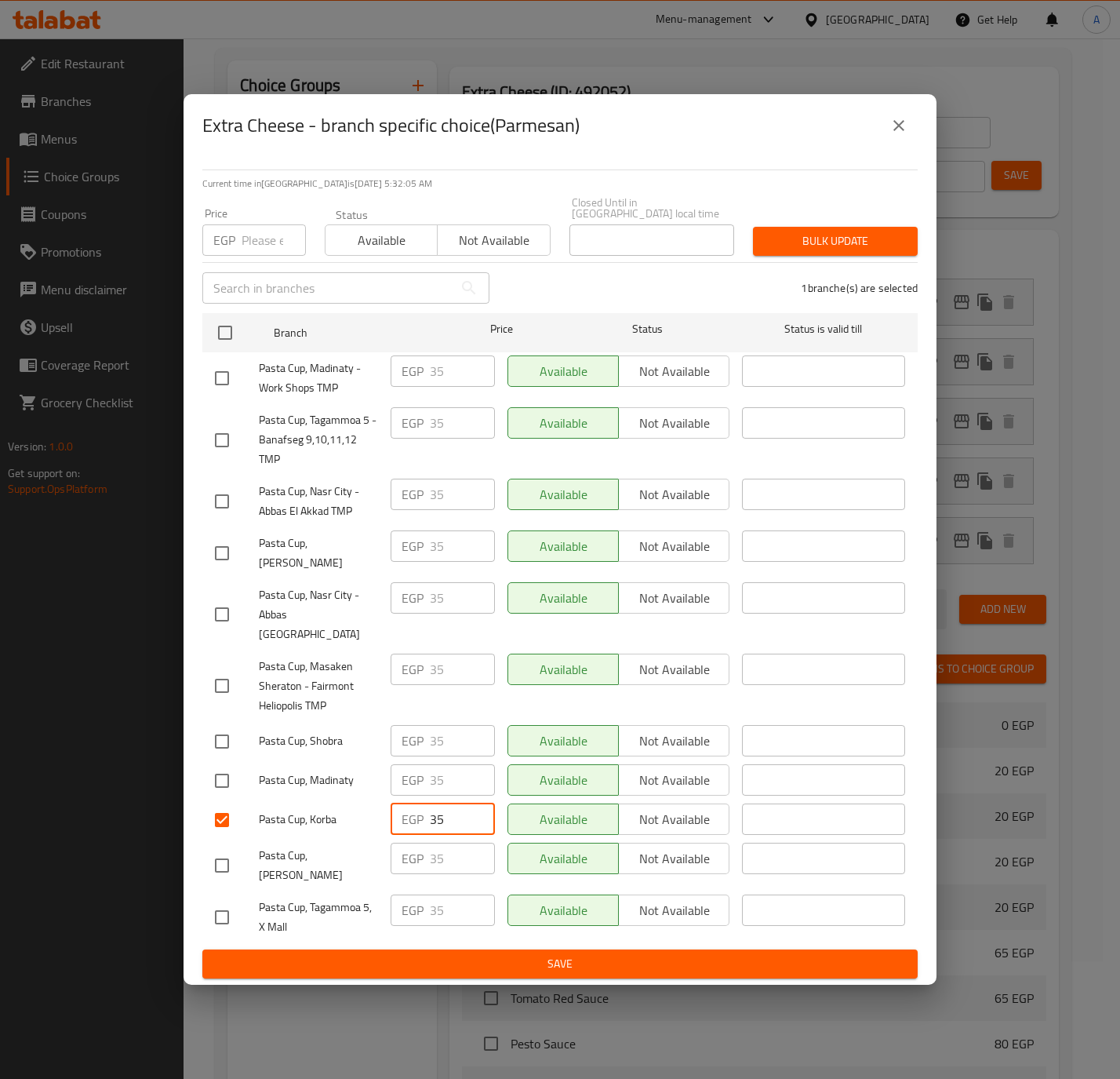
click at [430, 804] on input "35" at bounding box center [462, 819] width 65 height 32
paste input "0.0"
click at [407, 954] on span "Save" at bounding box center [560, 964] width 690 height 19
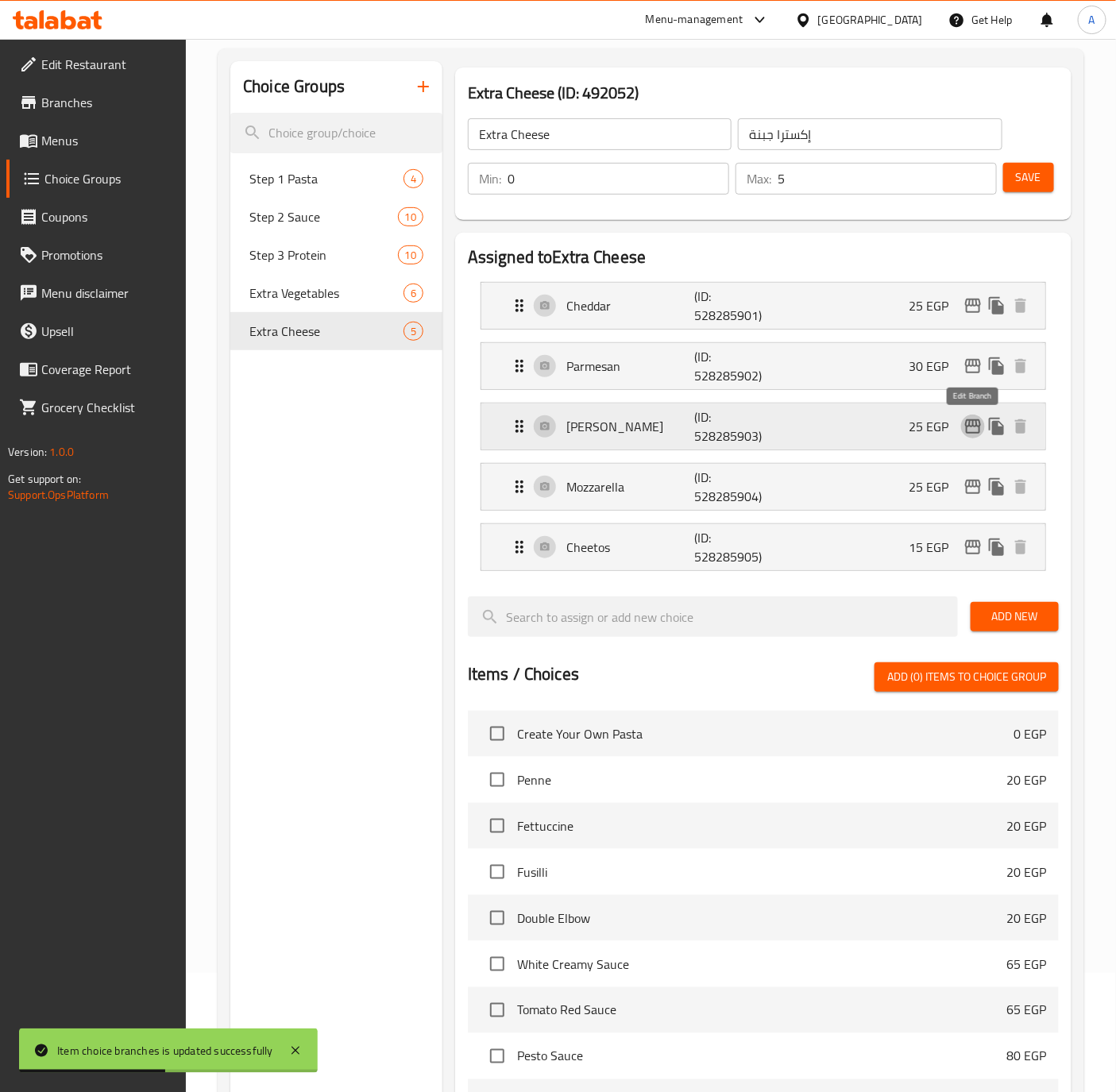
click at [963, 424] on icon "edit" at bounding box center [972, 426] width 19 height 19
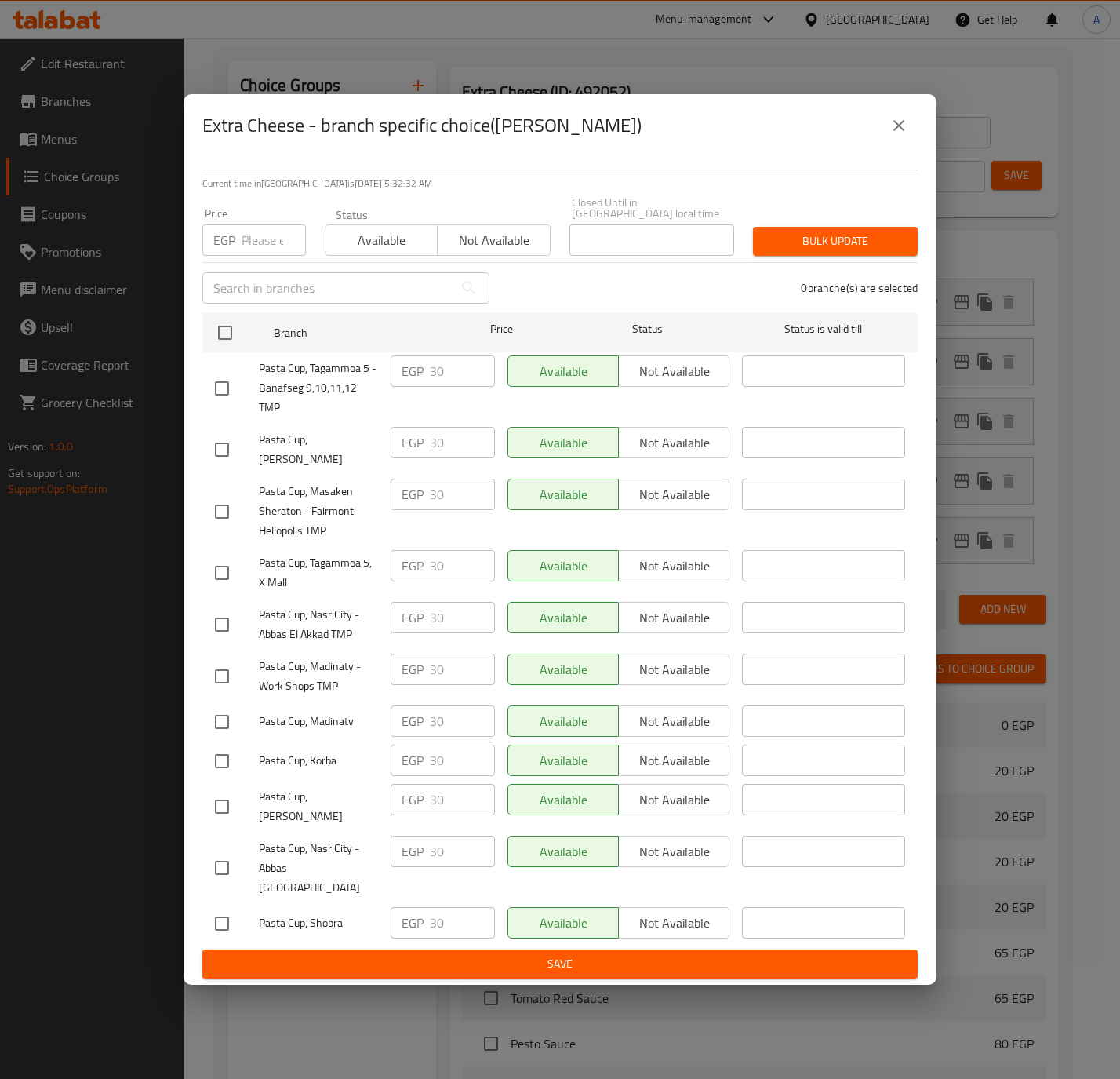
click at [212, 761] on input "checkbox" at bounding box center [222, 761] width 33 height 33
click at [442, 758] on input "30" at bounding box center [462, 761] width 65 height 32
paste input "25."
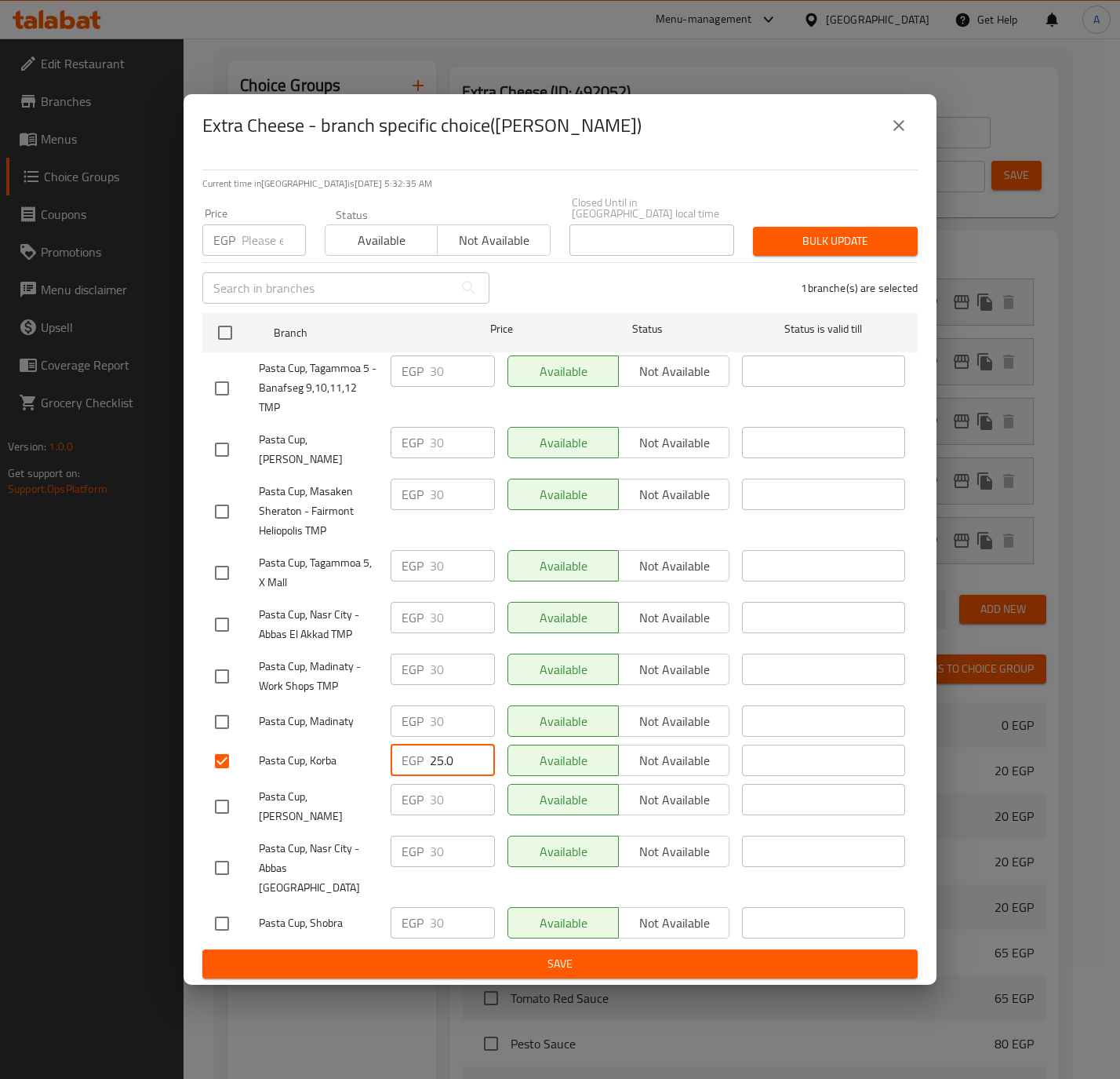
click at [400, 949] on button "Save" at bounding box center [560, 963] width 716 height 29
click at [400, 935] on div at bounding box center [560, 540] width 1120 height 1079
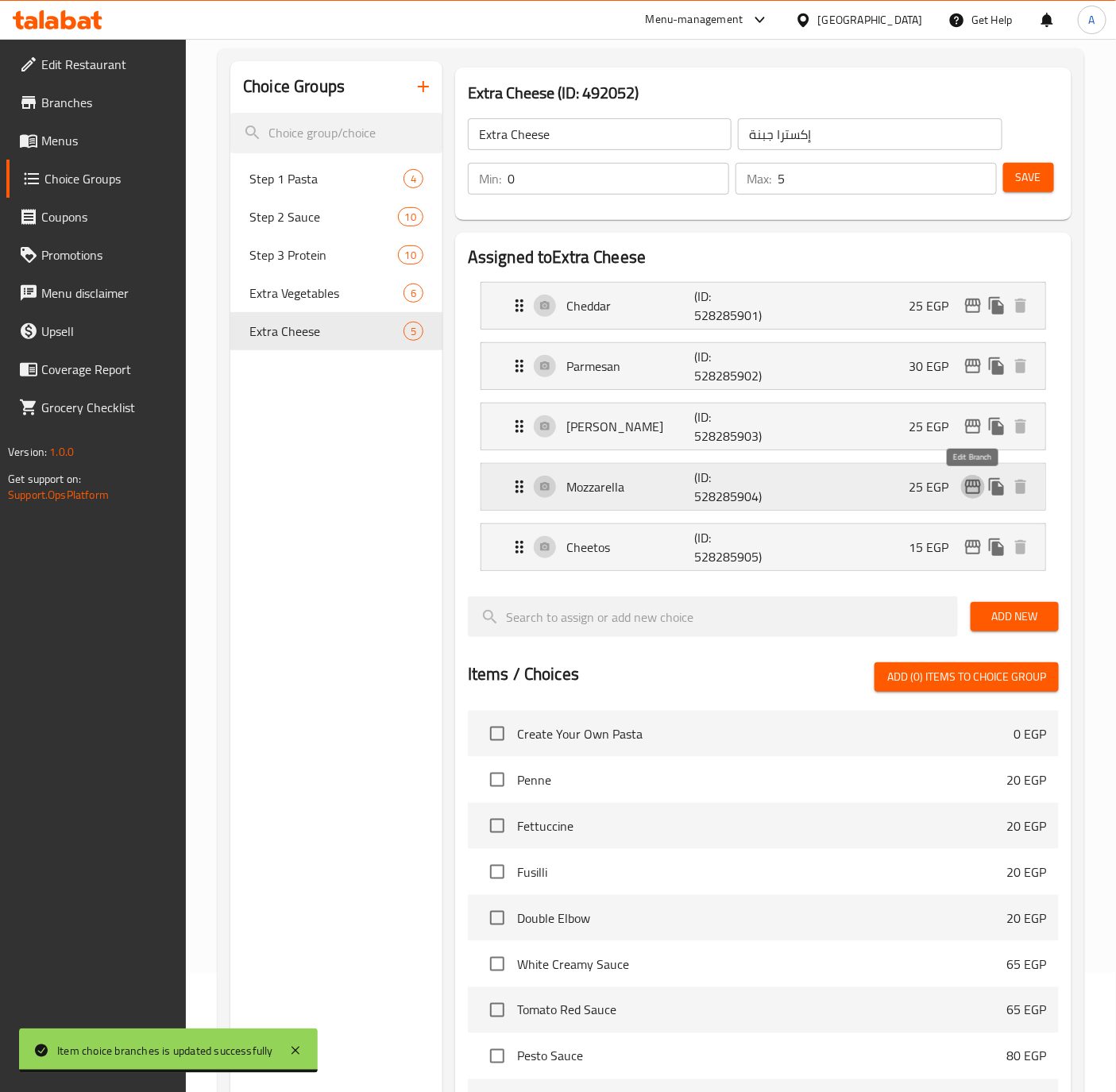
click at [972, 494] on icon "edit" at bounding box center [973, 487] width 16 height 14
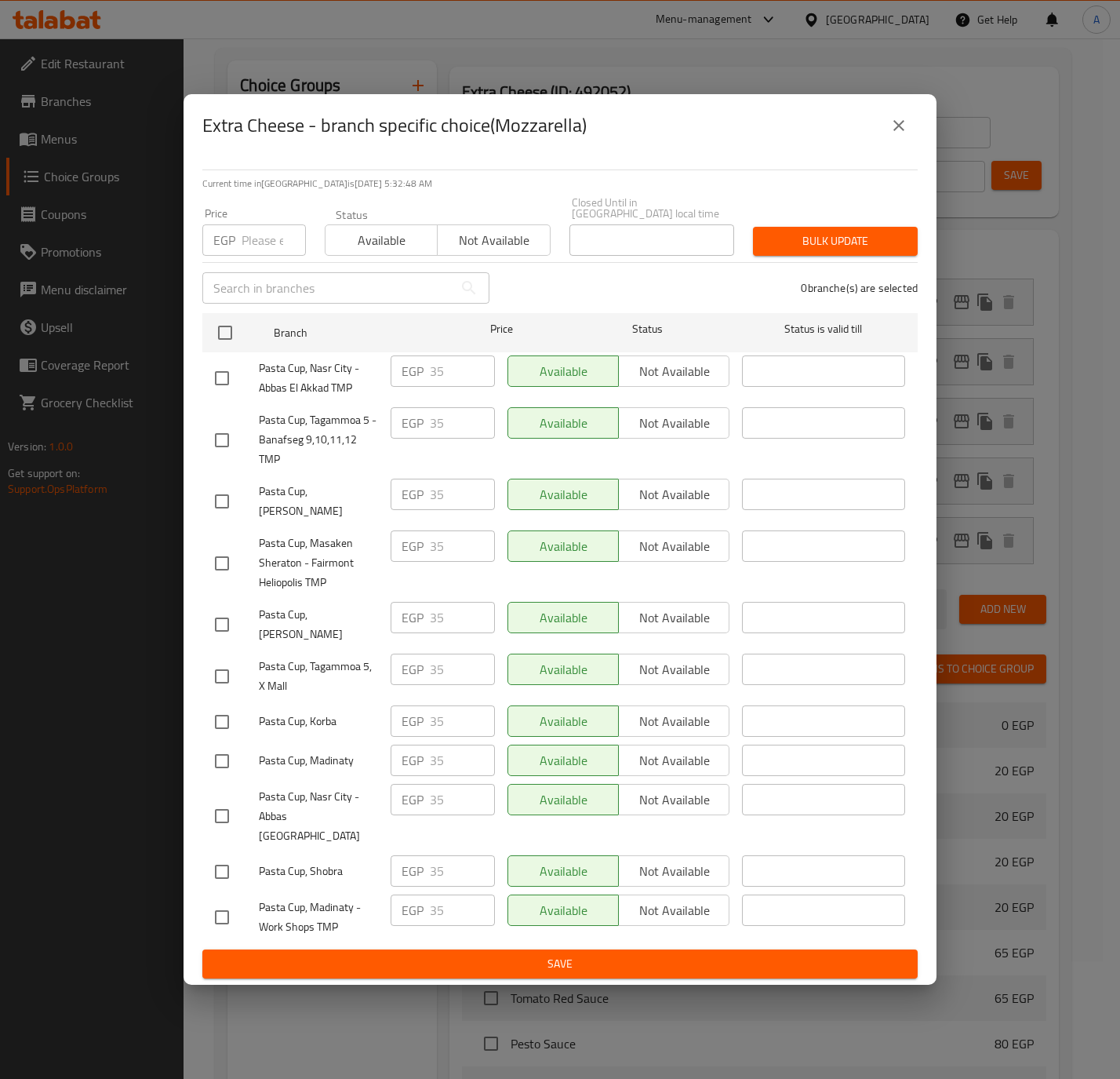
click at [246, 732] on div at bounding box center [237, 722] width 44 height 33
click at [232, 727] on input "checkbox" at bounding box center [222, 722] width 33 height 33
click at [438, 714] on input "35" at bounding box center [462, 721] width 65 height 32
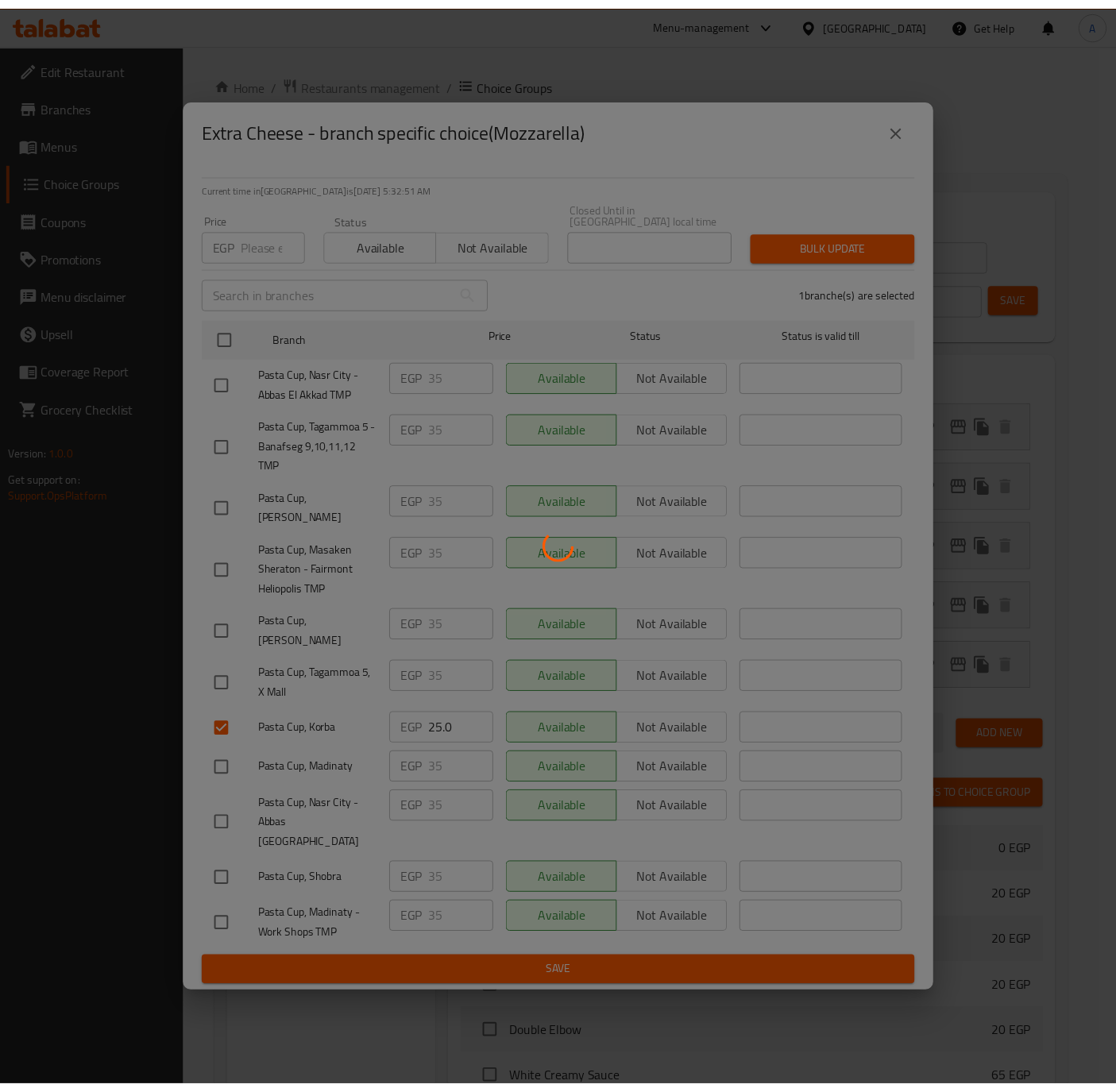
scroll to position [119, 0]
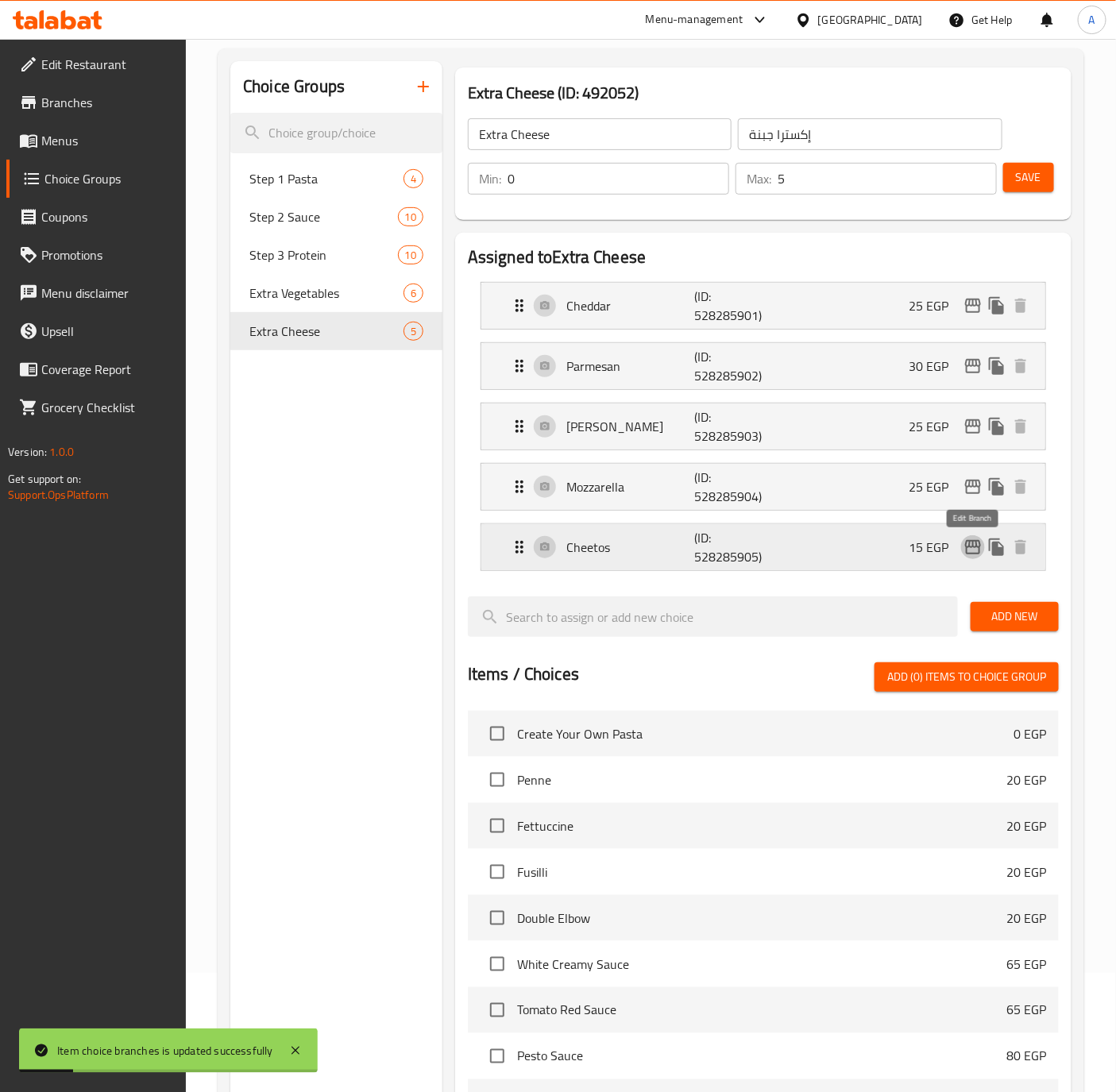
click at [970, 545] on icon "edit" at bounding box center [972, 547] width 19 height 19
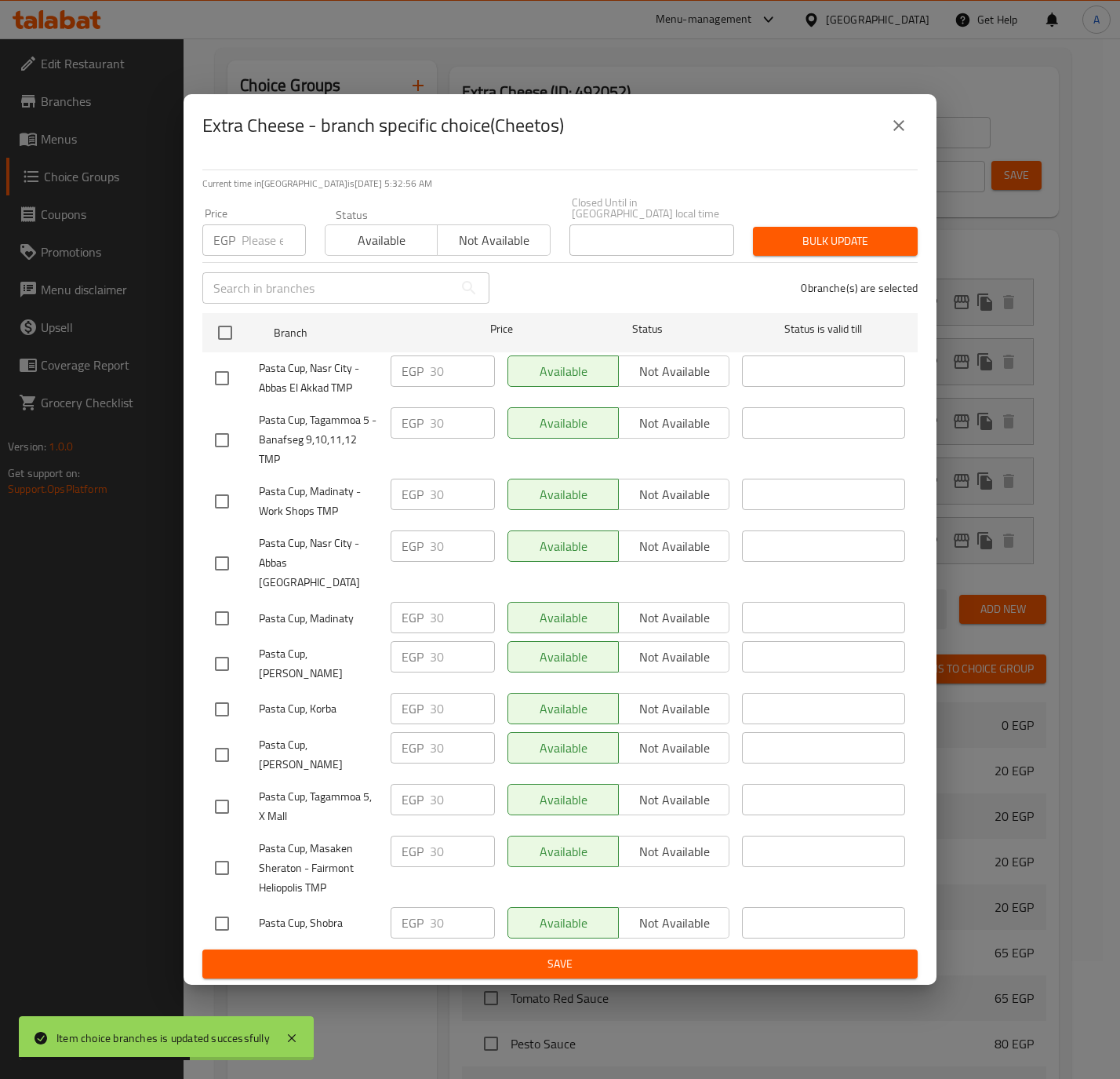
click at [234, 693] on input "checkbox" at bounding box center [222, 710] width 33 height 33
checkbox input "true"
click at [440, 693] on input "30" at bounding box center [462, 709] width 65 height 32
type input "15"
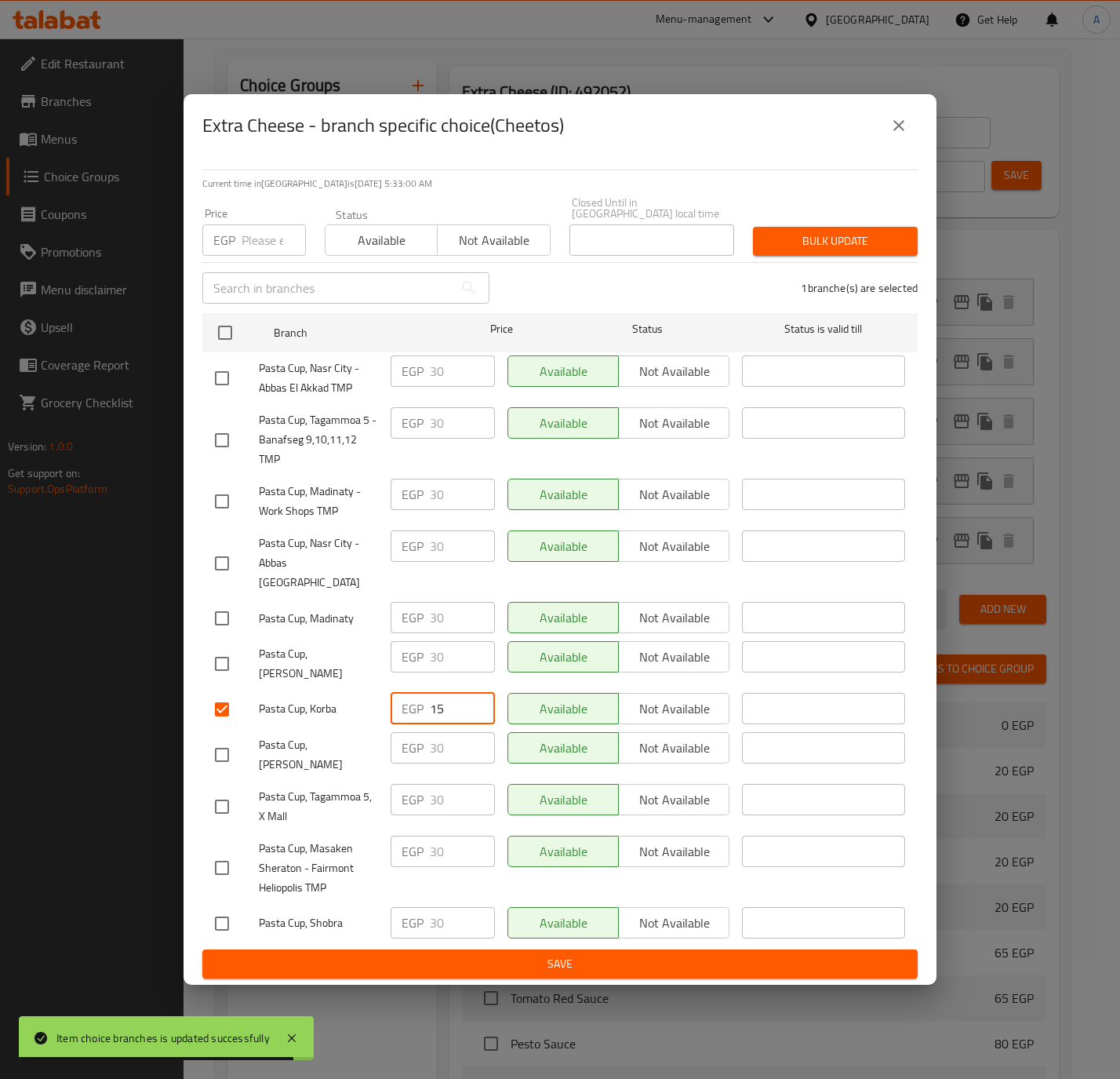
click at [548, 954] on span "Save" at bounding box center [560, 964] width 690 height 19
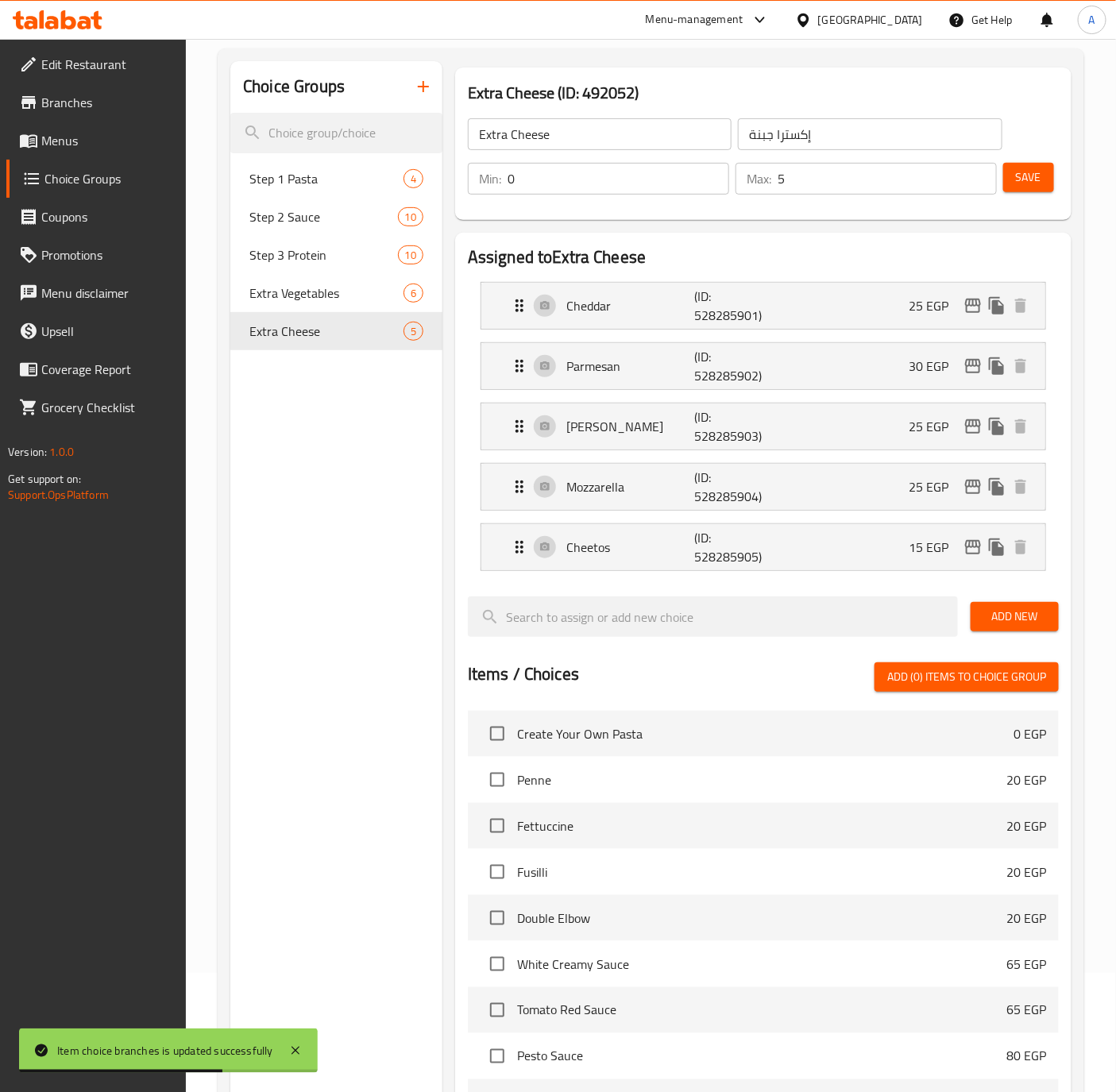
click at [100, 103] on span "Branches" at bounding box center [107, 102] width 132 height 19
